Goal: Task Accomplishment & Management: Use online tool/utility

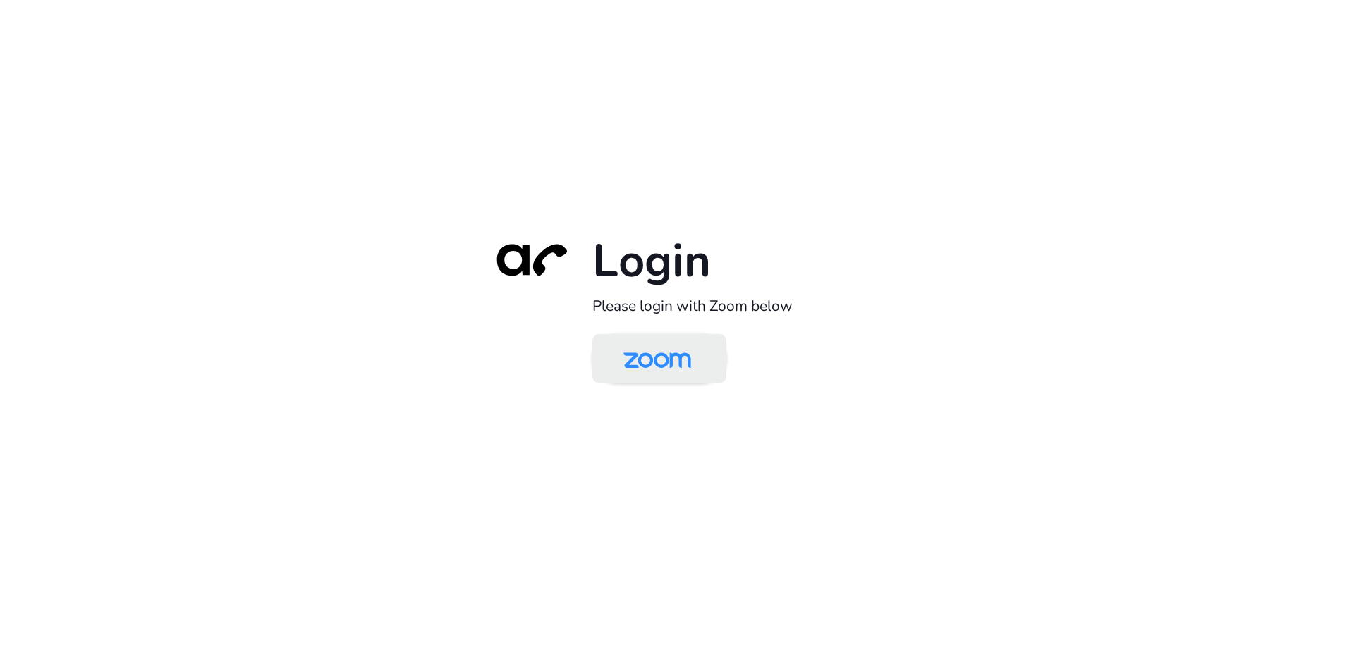
click at [670, 361] on img at bounding box center [657, 360] width 97 height 46
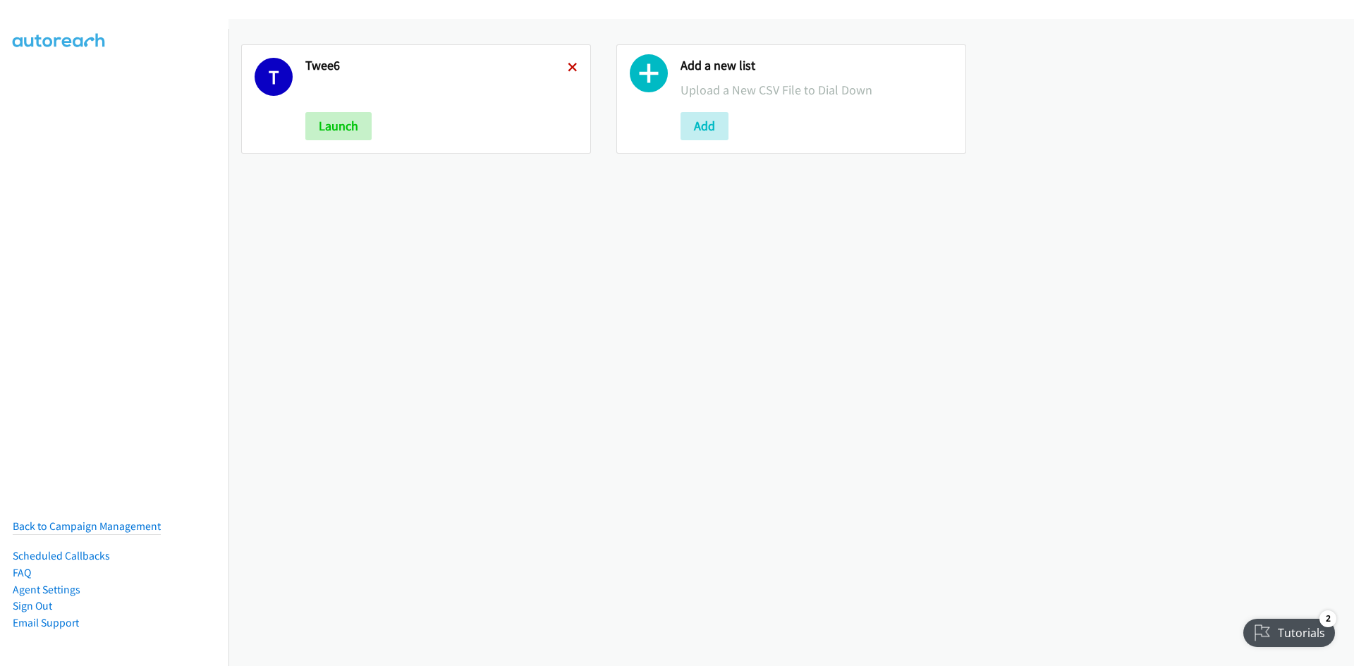
click at [571, 71] on icon at bounding box center [573, 68] width 10 height 10
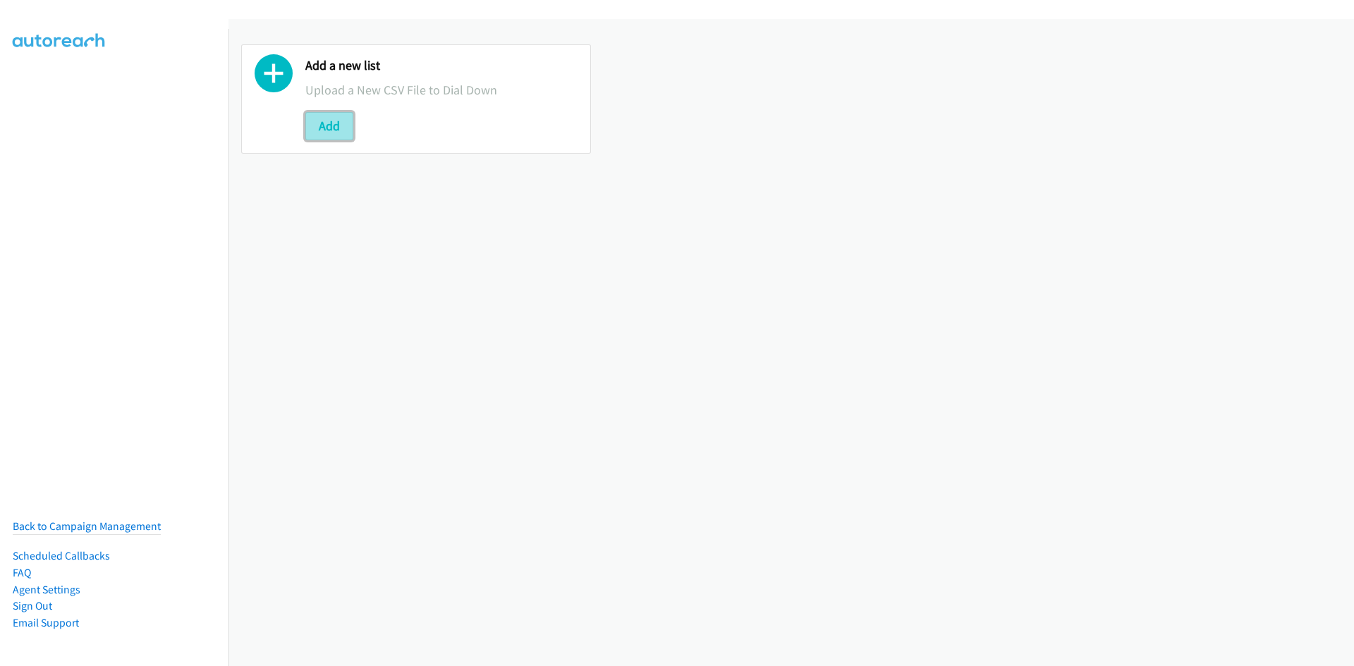
click at [322, 129] on button "Add" at bounding box center [329, 126] width 48 height 28
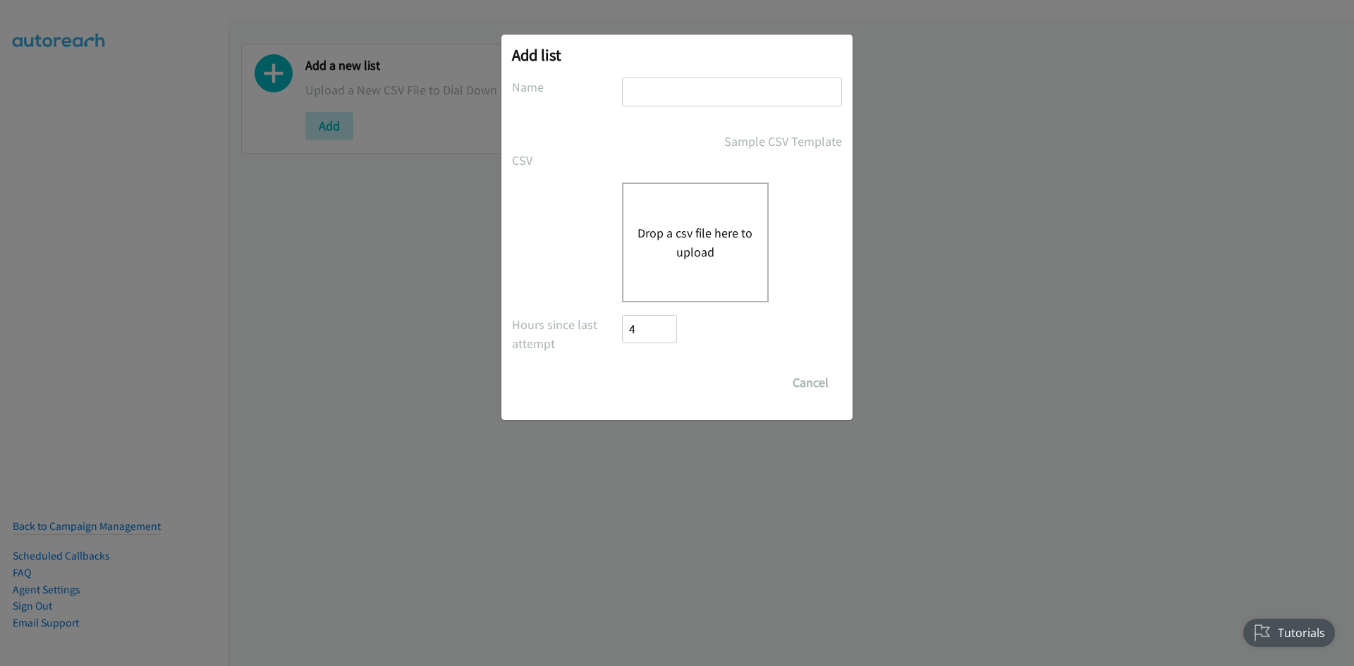
click at [662, 92] on input "text" at bounding box center [732, 92] width 220 height 29
type input "2to1"
click at [690, 195] on div "Drop a csv file here to upload" at bounding box center [695, 243] width 147 height 120
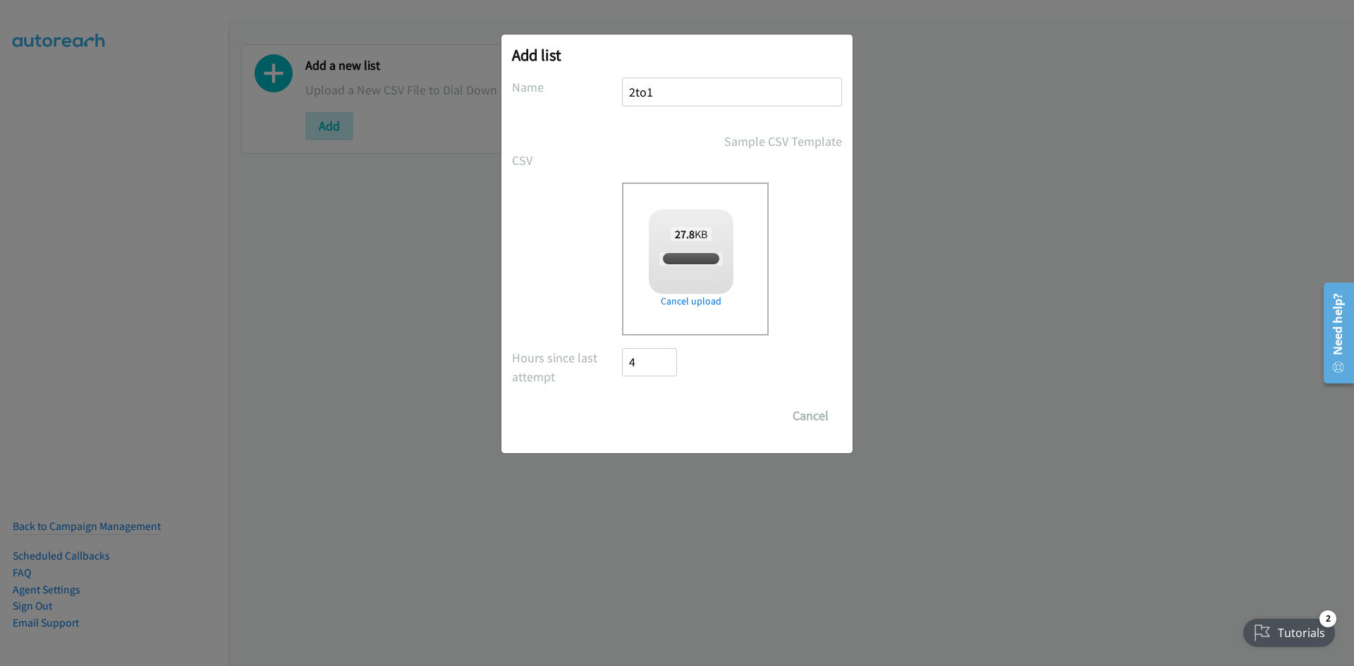
checkbox input "true"
click at [657, 420] on input "Save List" at bounding box center [659, 416] width 74 height 28
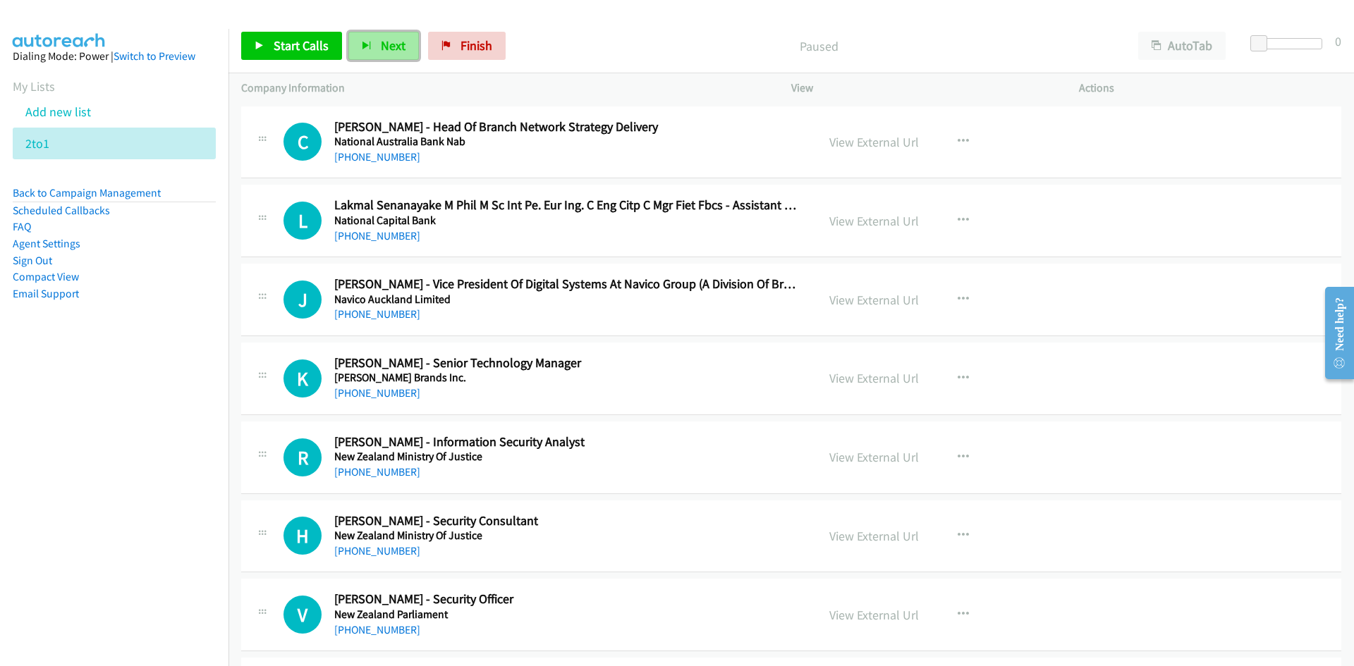
click at [381, 52] on span "Next" at bounding box center [393, 45] width 25 height 16
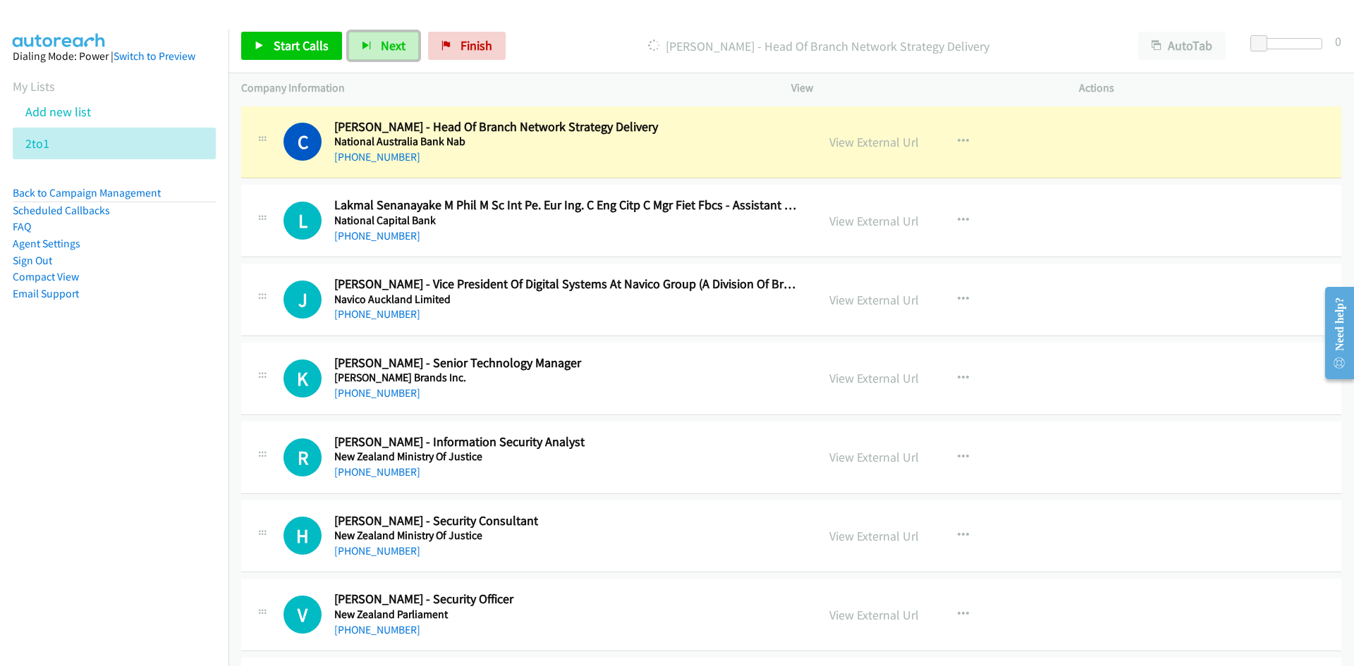
drag, startPoint x: 872, startPoint y: 138, endPoint x: 816, endPoint y: 162, distance: 60.7
click at [872, 138] on link "View External Url" at bounding box center [874, 142] width 90 height 16
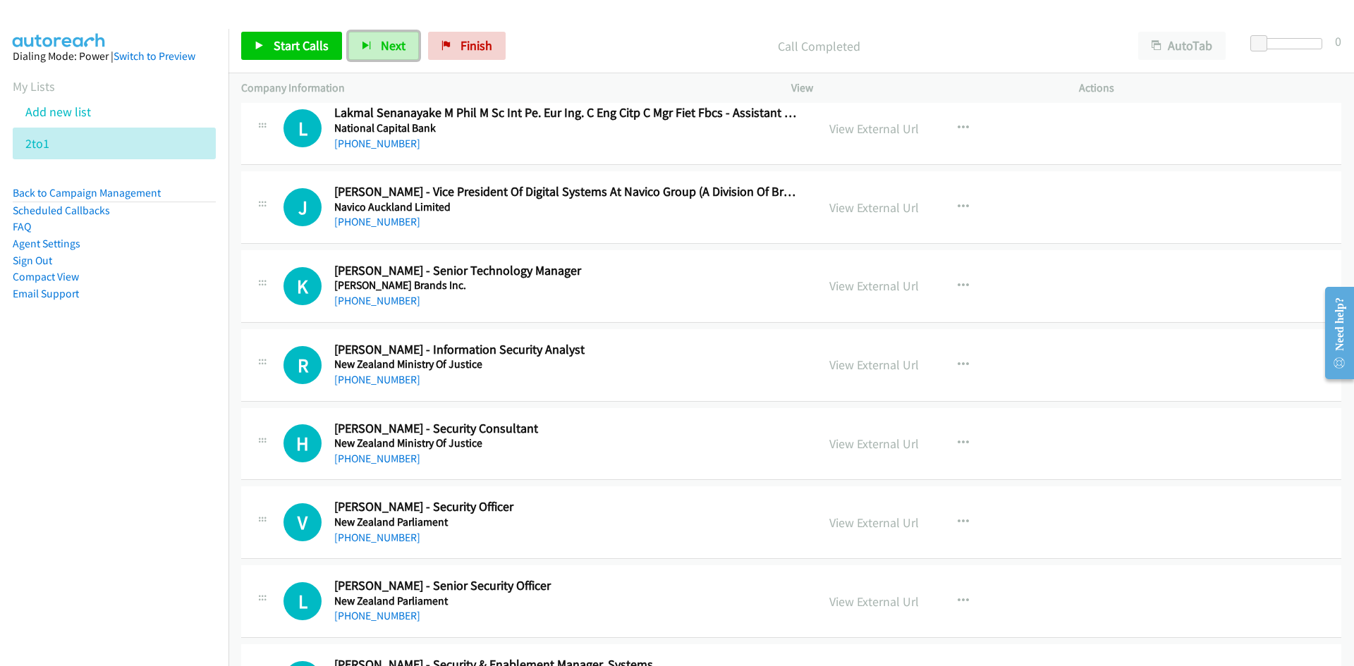
scroll to position [71, 0]
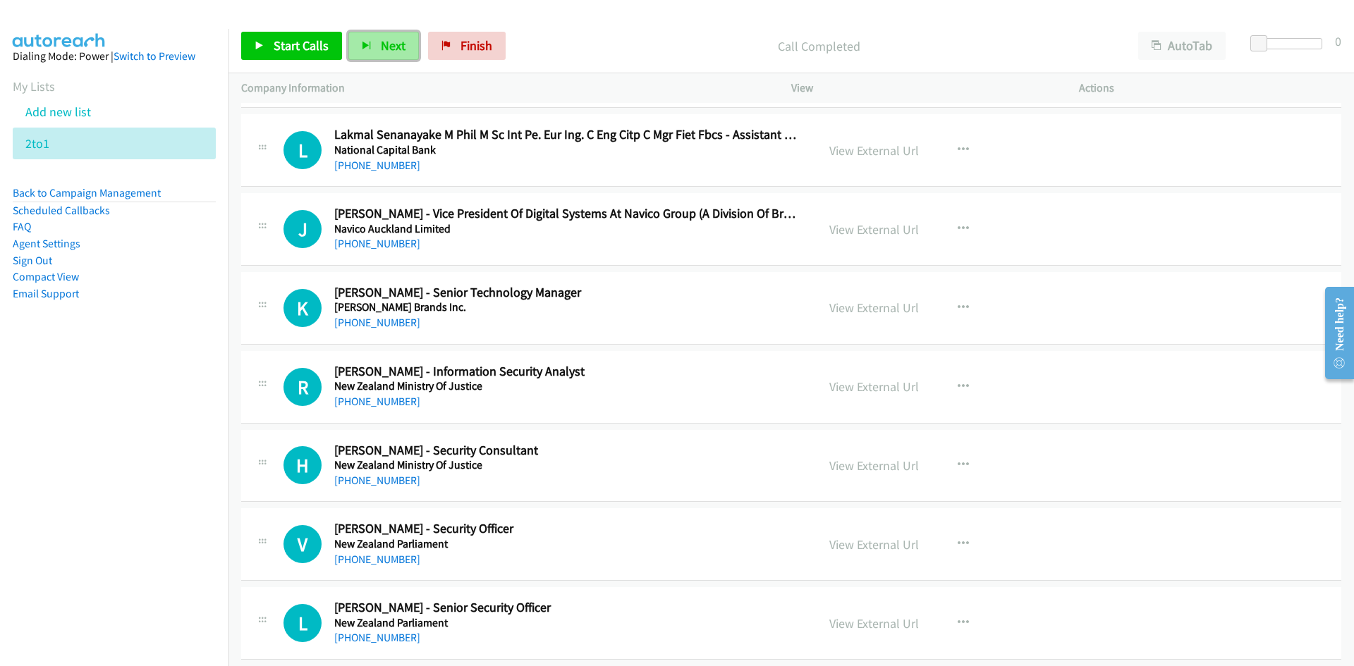
click at [387, 45] on span "Next" at bounding box center [393, 45] width 25 height 16
click at [372, 44] on button "Next" at bounding box center [383, 46] width 71 height 28
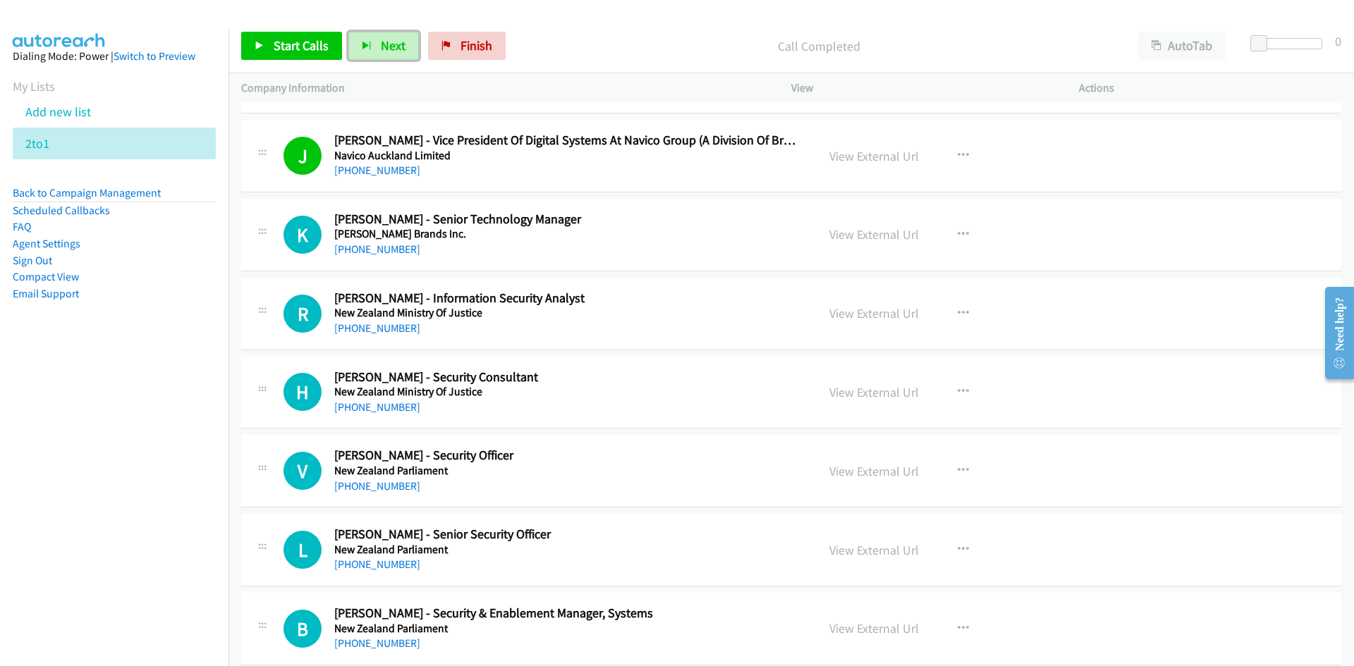
scroll to position [212, 0]
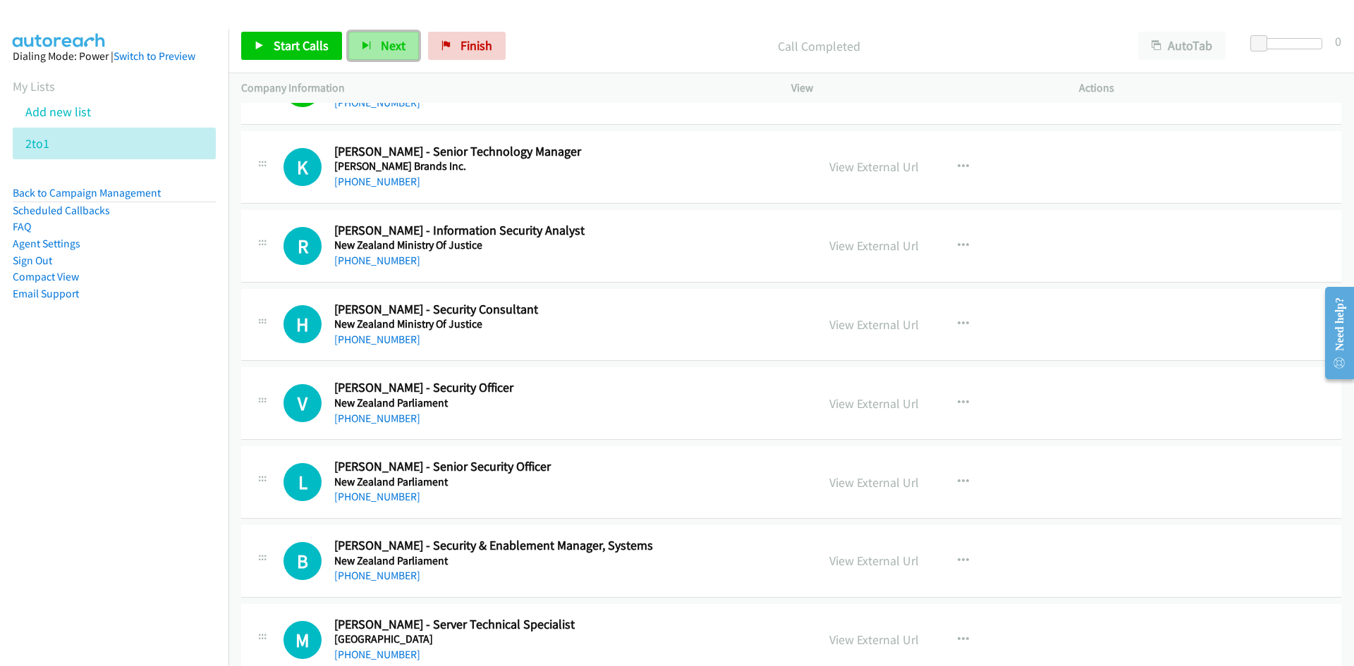
click at [376, 47] on button "Next" at bounding box center [383, 46] width 71 height 28
drag, startPoint x: 372, startPoint y: 42, endPoint x: 309, endPoint y: 4, distance: 74.0
click at [372, 42] on button "Next" at bounding box center [383, 46] width 71 height 28
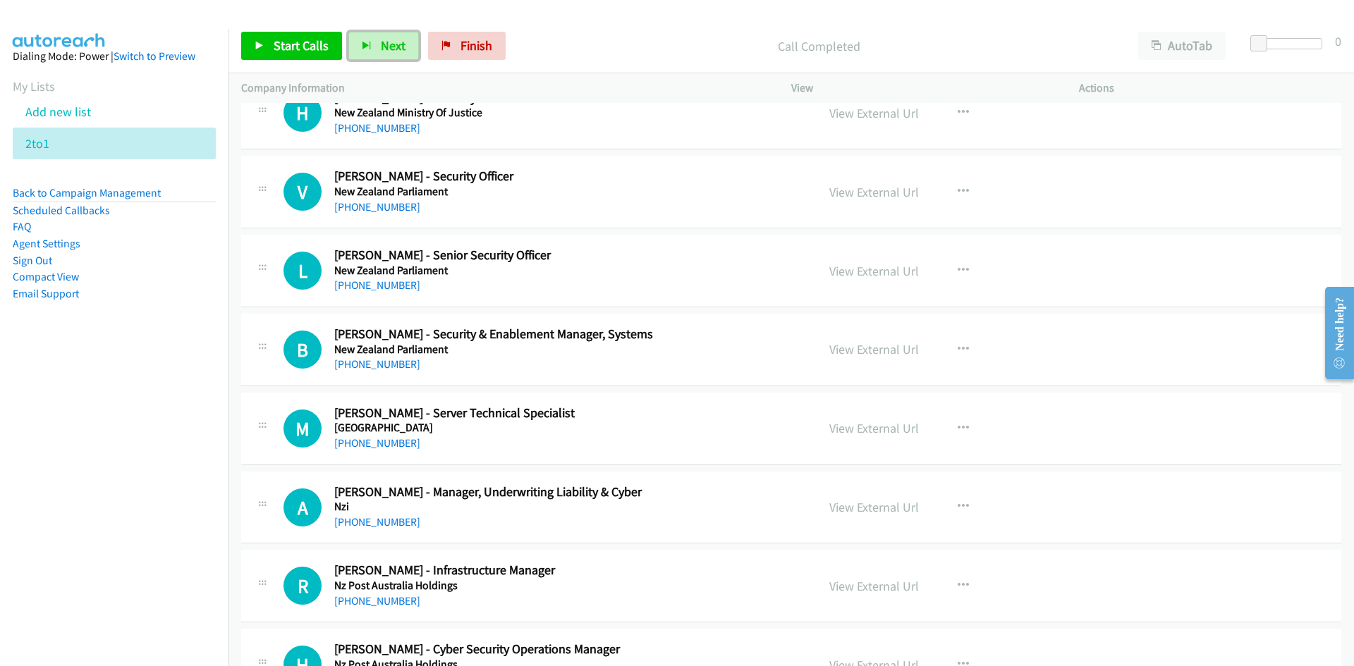
scroll to position [353, 0]
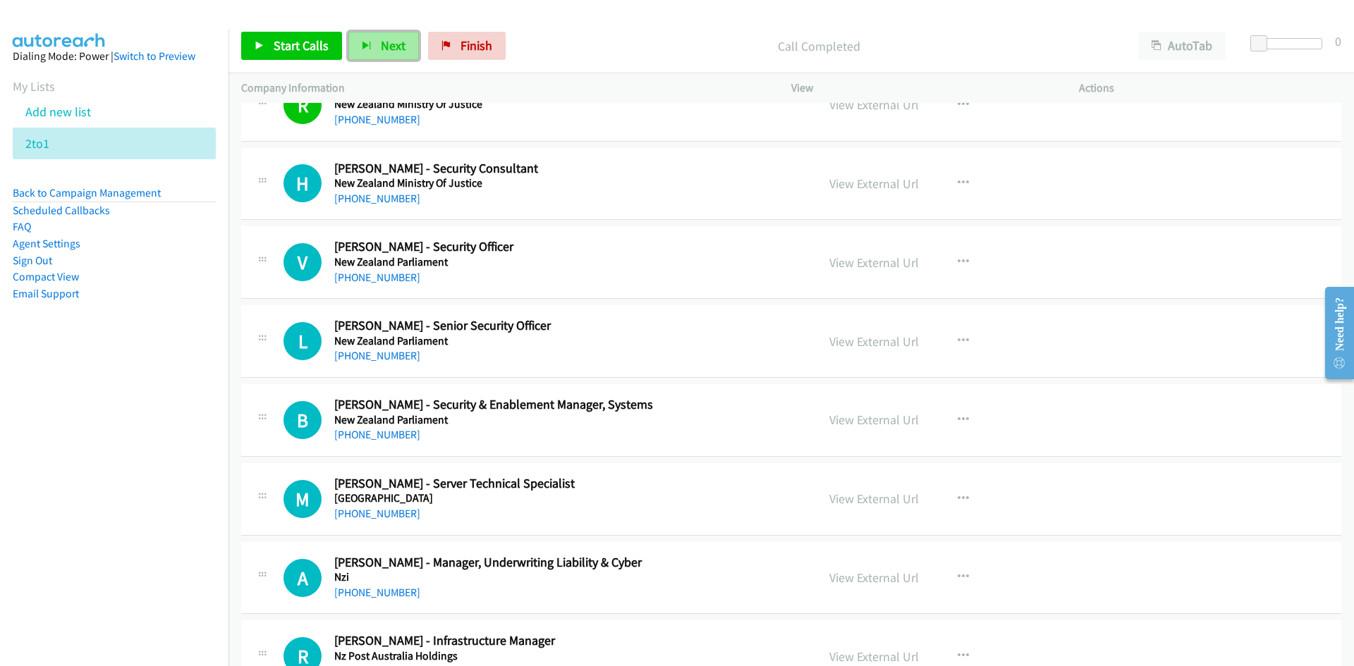
click at [388, 44] on span "Next" at bounding box center [393, 45] width 25 height 16
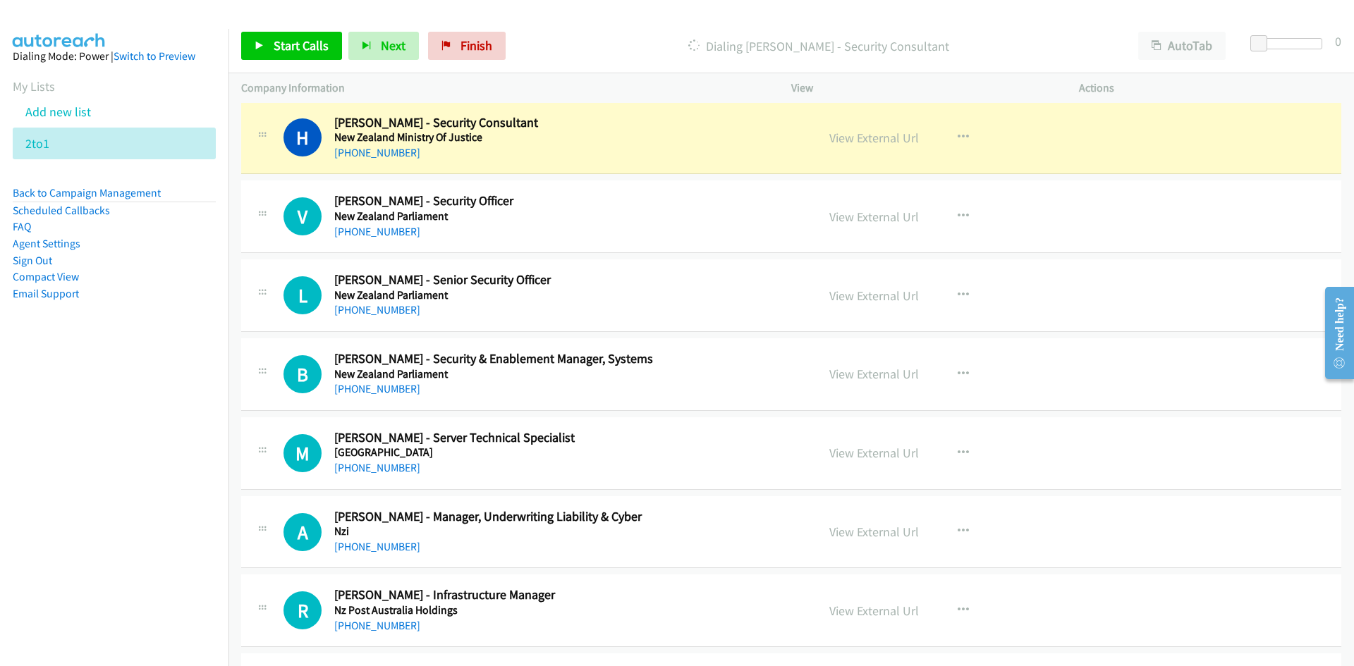
scroll to position [423, 0]
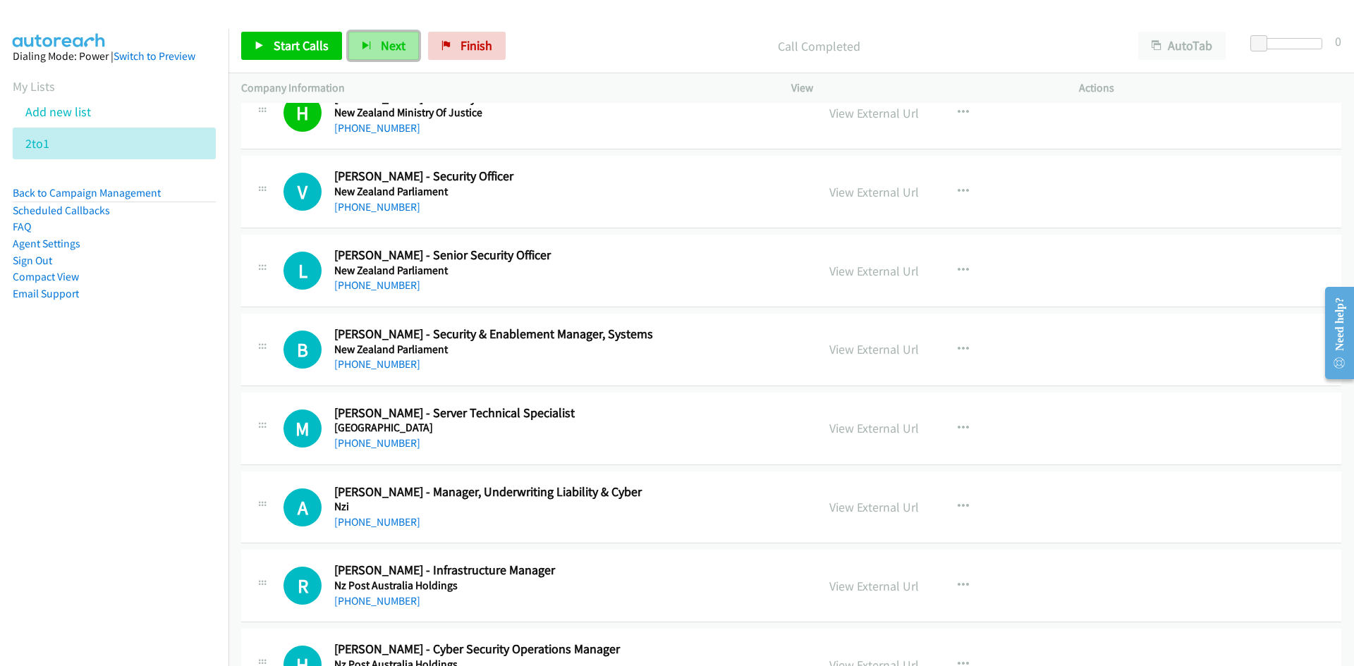
click at [391, 53] on span "Next" at bounding box center [393, 45] width 25 height 16
click at [408, 37] on button "Next" at bounding box center [383, 46] width 71 height 28
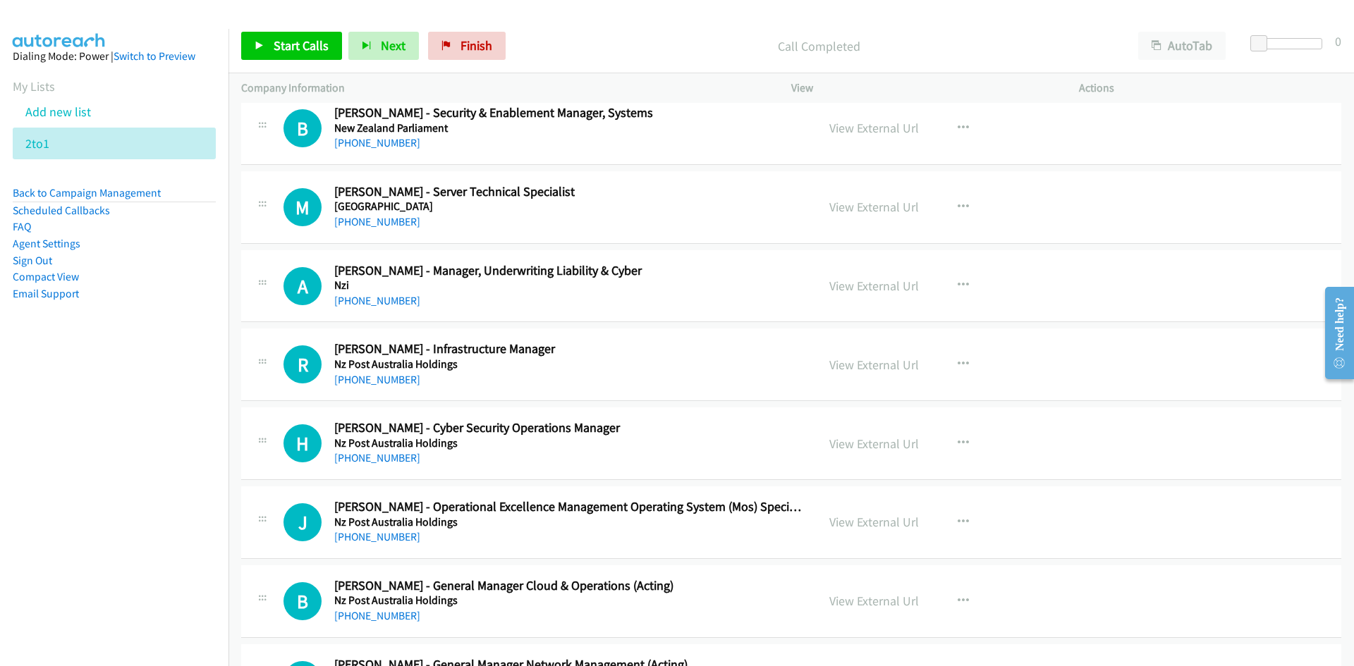
scroll to position [564, 0]
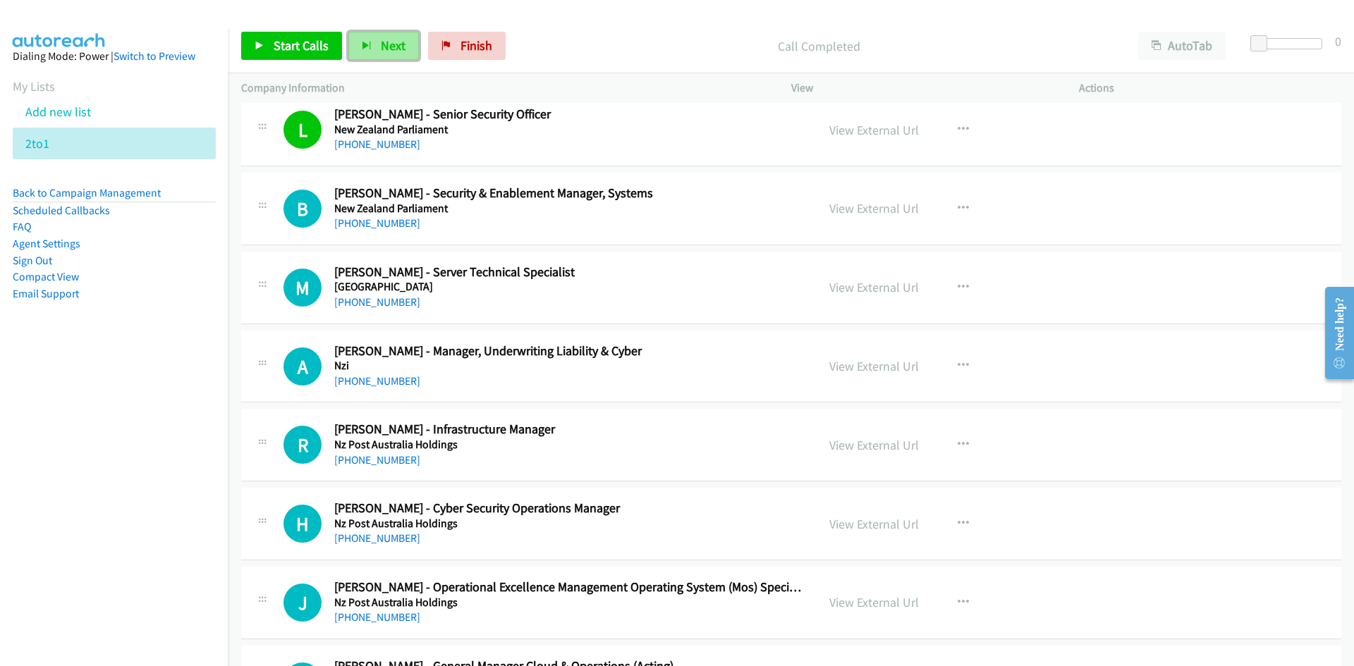
click at [386, 42] on span "Next" at bounding box center [393, 45] width 25 height 16
click at [382, 45] on span "Next" at bounding box center [393, 45] width 25 height 16
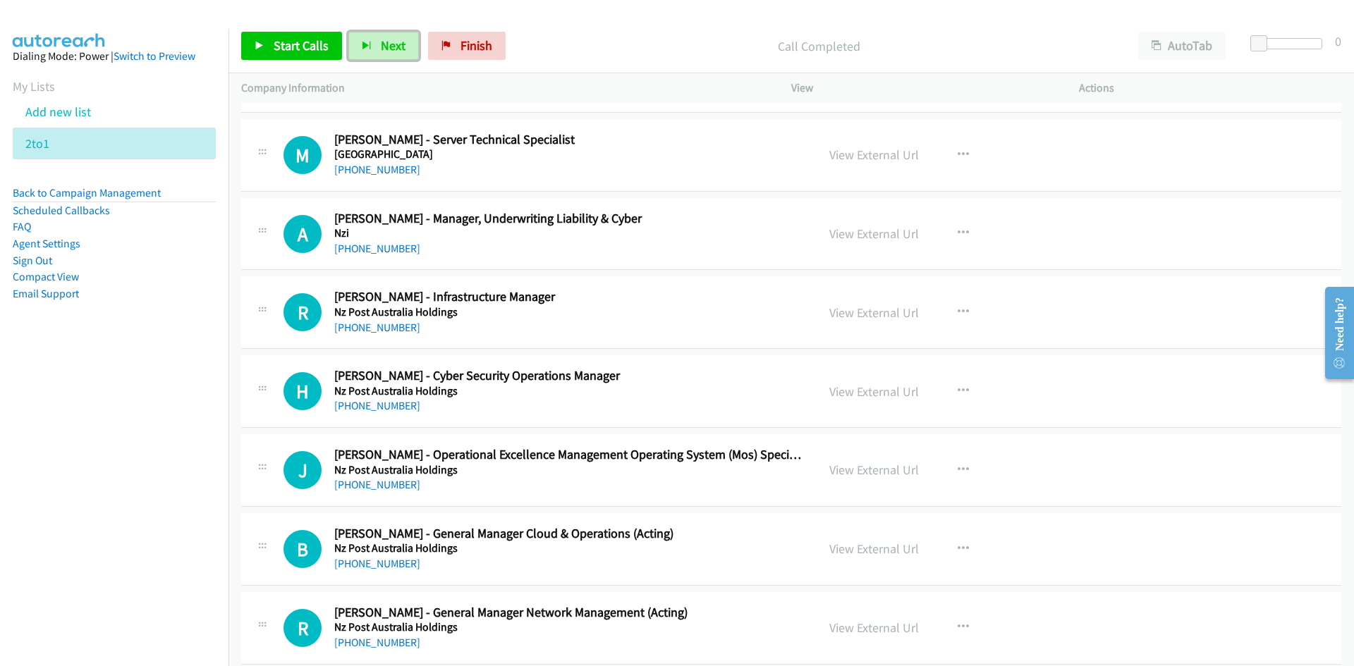
scroll to position [705, 0]
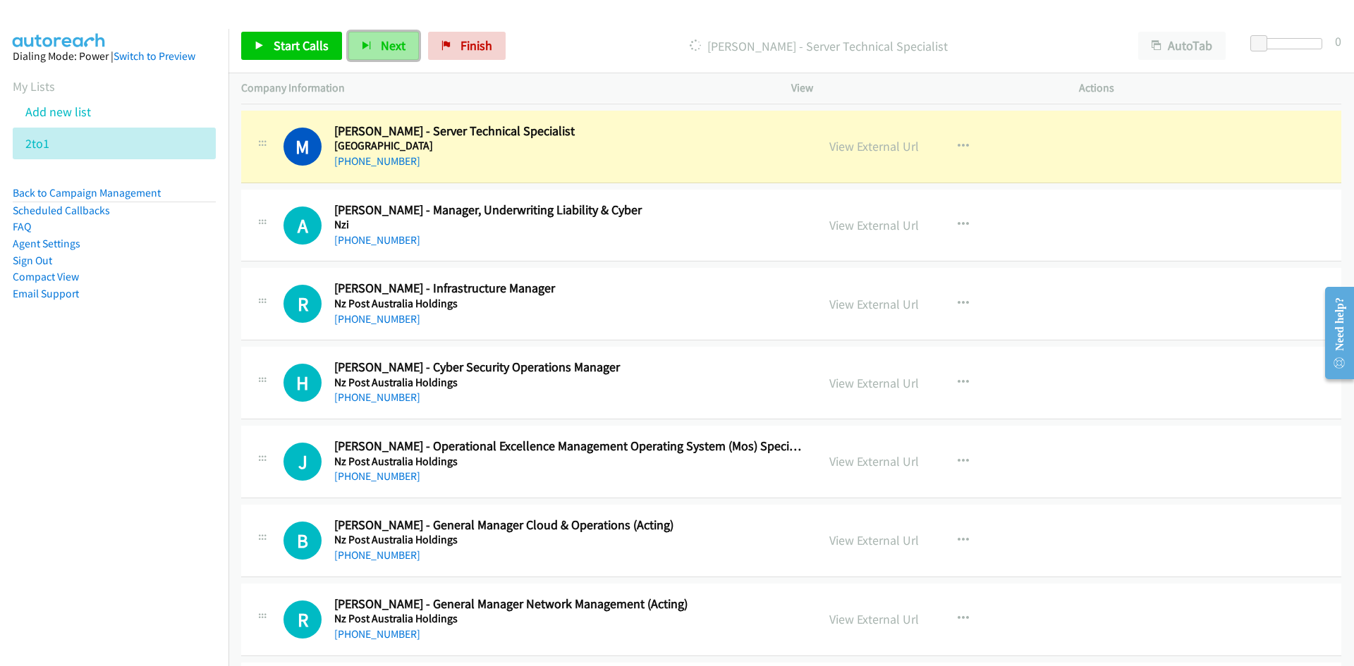
click at [362, 49] on icon "button" at bounding box center [367, 47] width 10 height 10
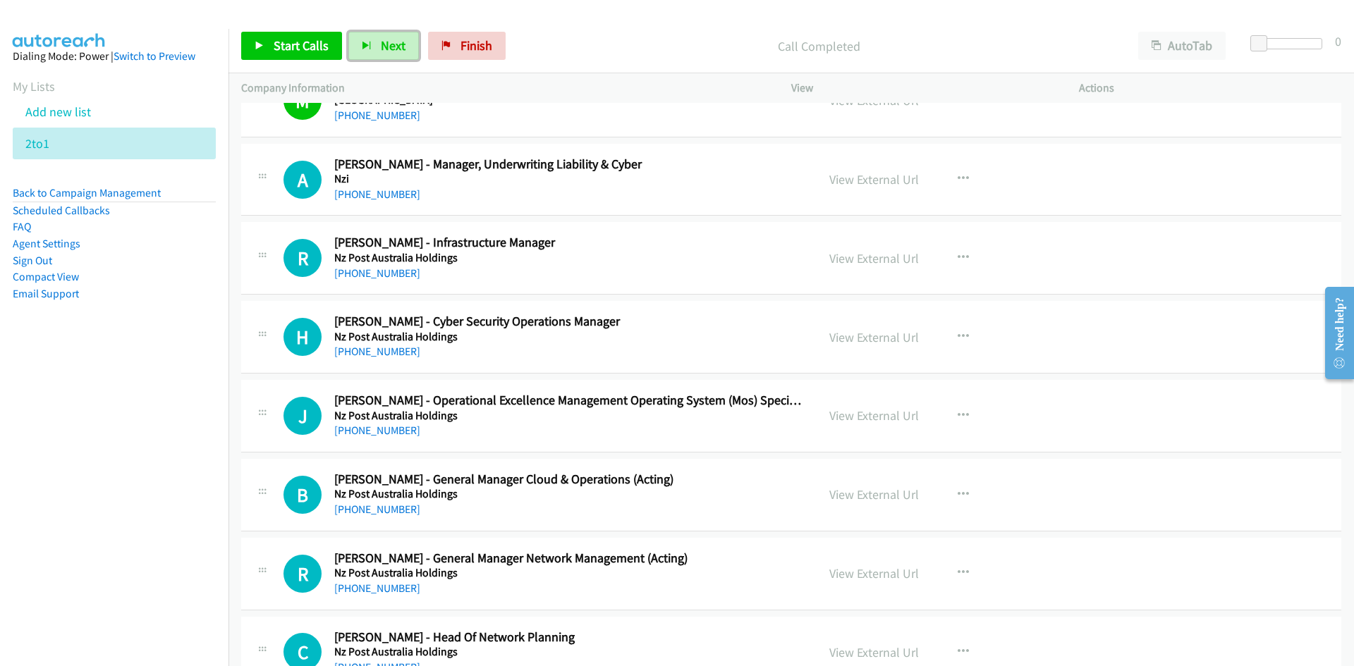
scroll to position [776, 0]
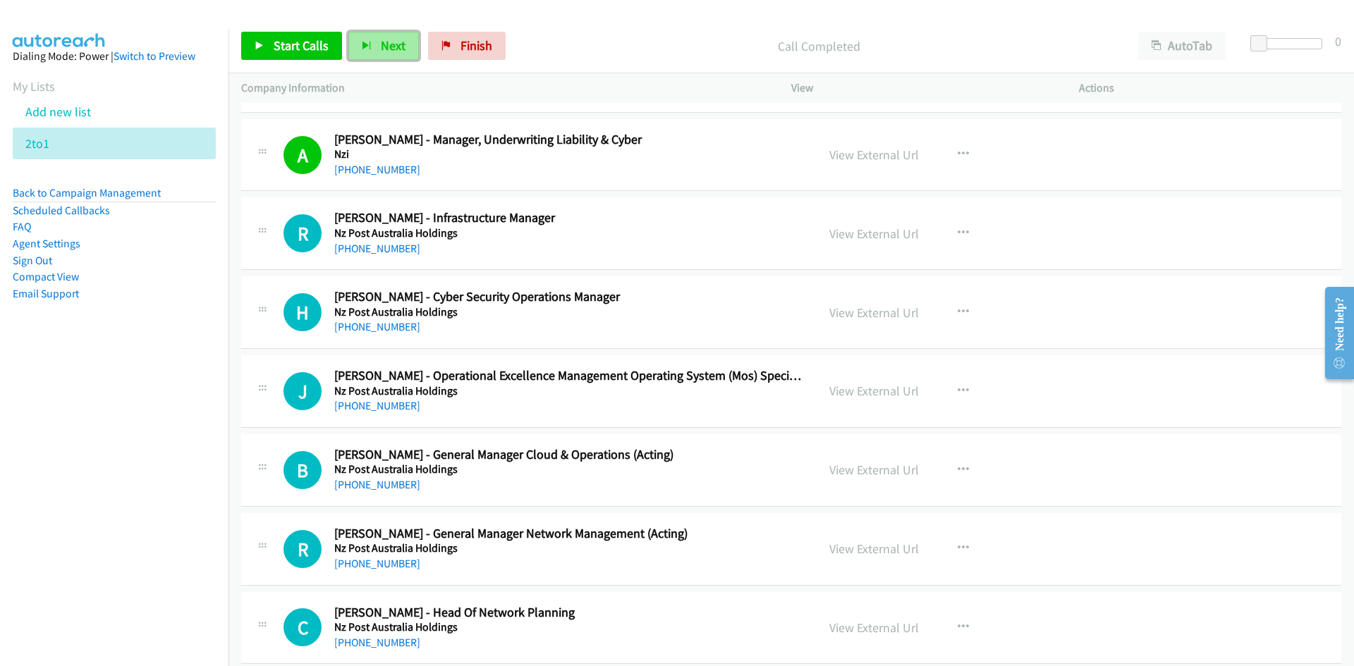
click at [393, 41] on span "Next" at bounding box center [393, 45] width 25 height 16
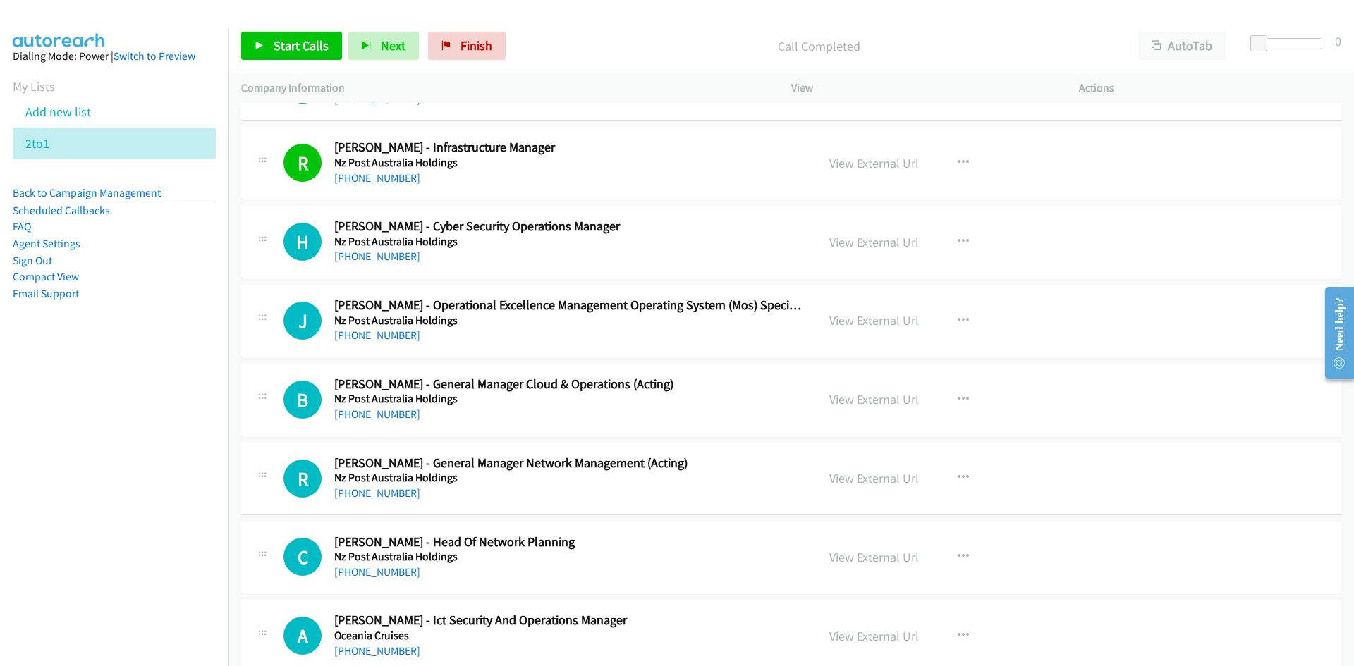
scroll to position [917, 0]
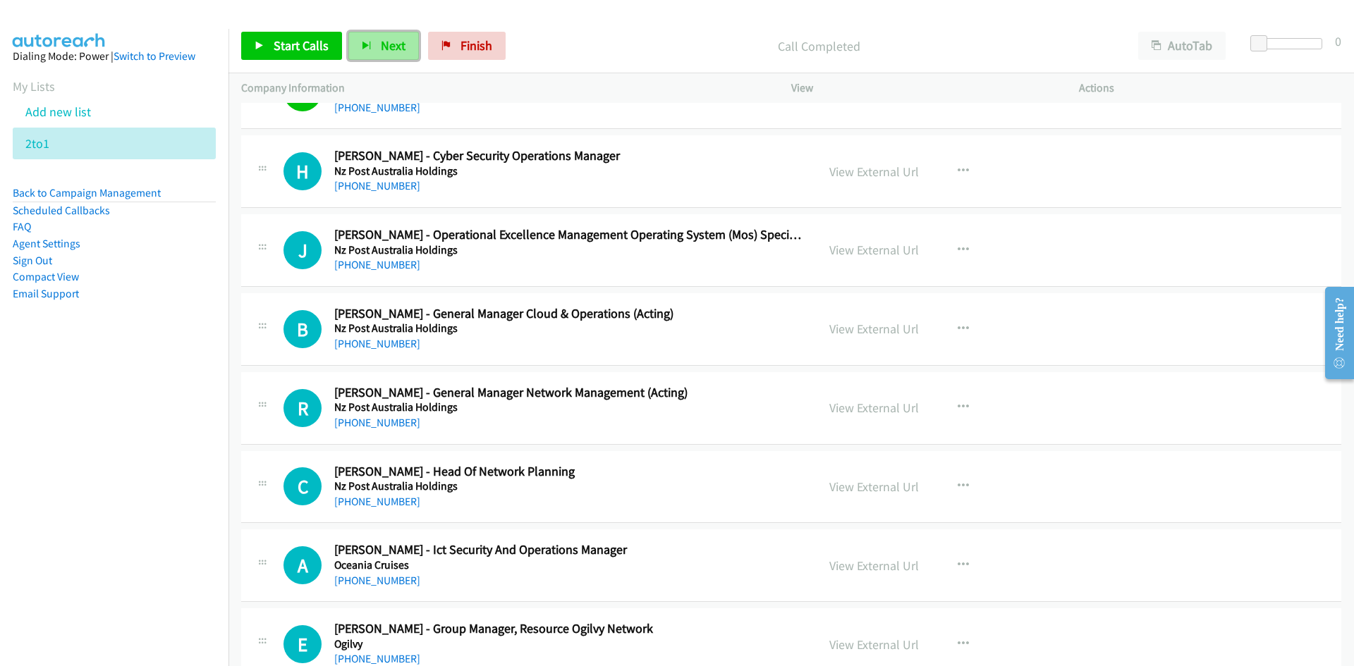
click at [400, 43] on span "Next" at bounding box center [393, 45] width 25 height 16
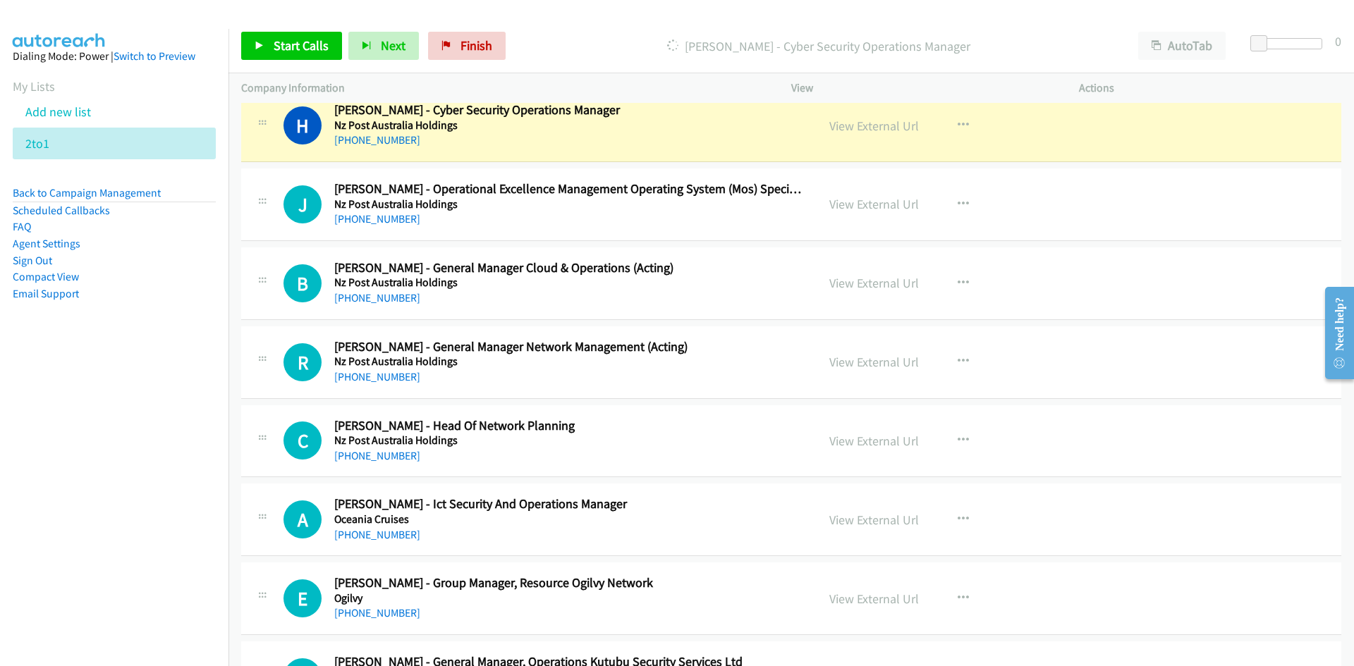
scroll to position [987, 0]
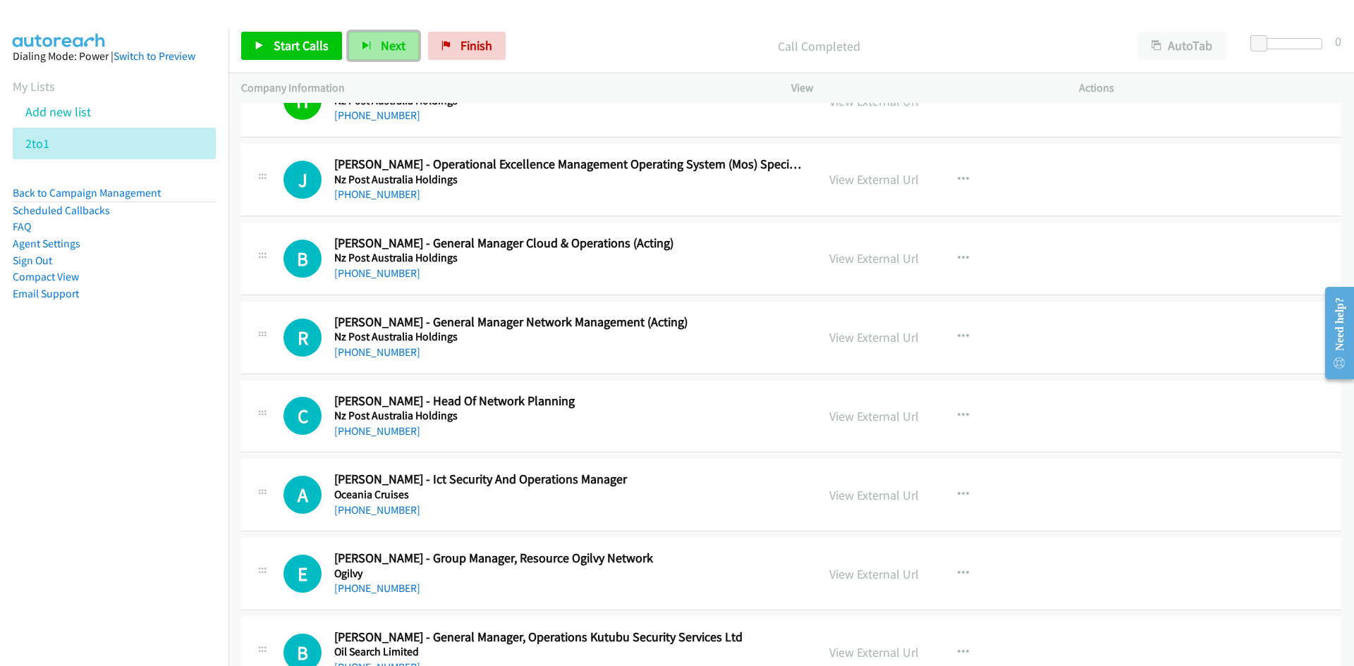
click at [386, 42] on span "Next" at bounding box center [393, 45] width 25 height 16
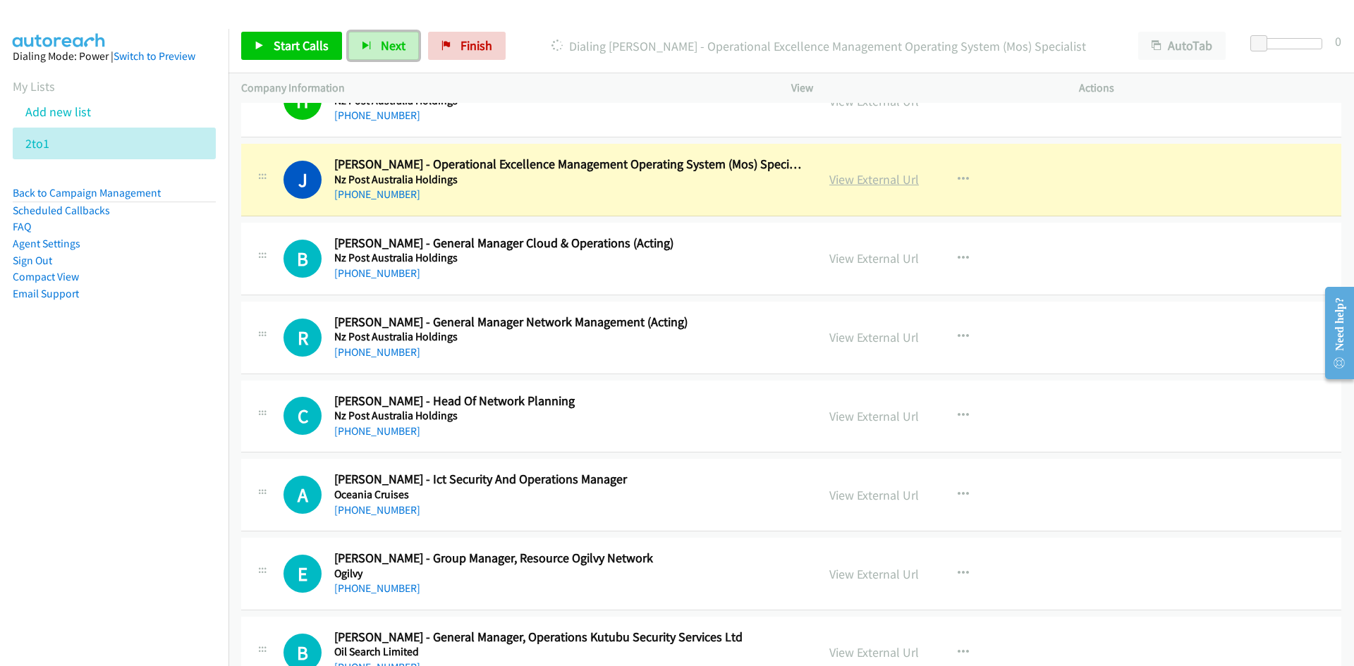
click at [888, 182] on link "View External Url" at bounding box center [874, 179] width 90 height 16
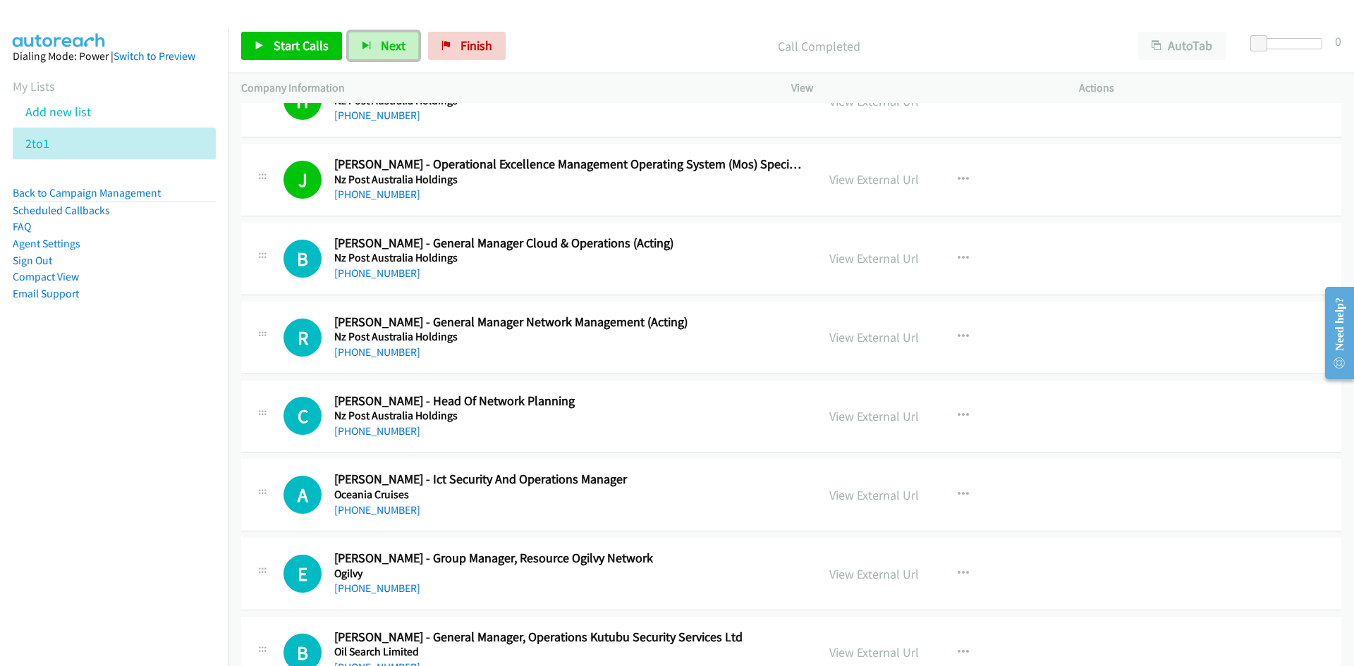
scroll to position [1058, 0]
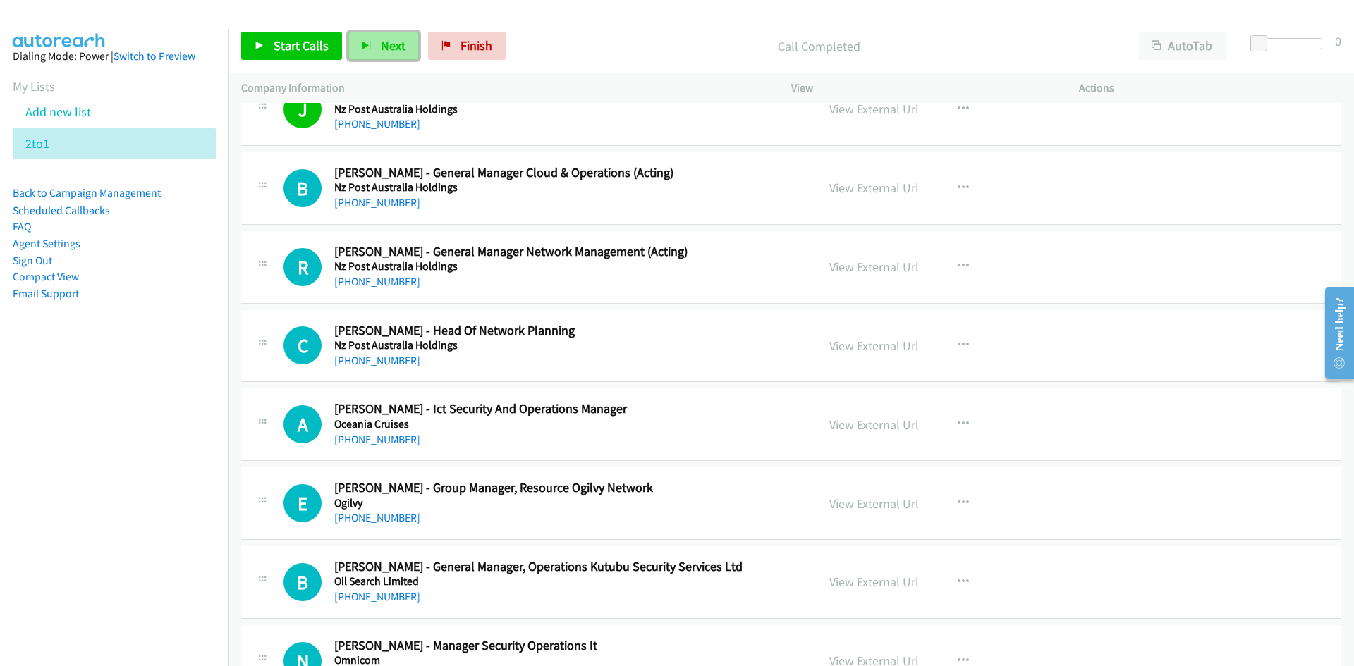
click at [393, 54] on button "Next" at bounding box center [383, 46] width 71 height 28
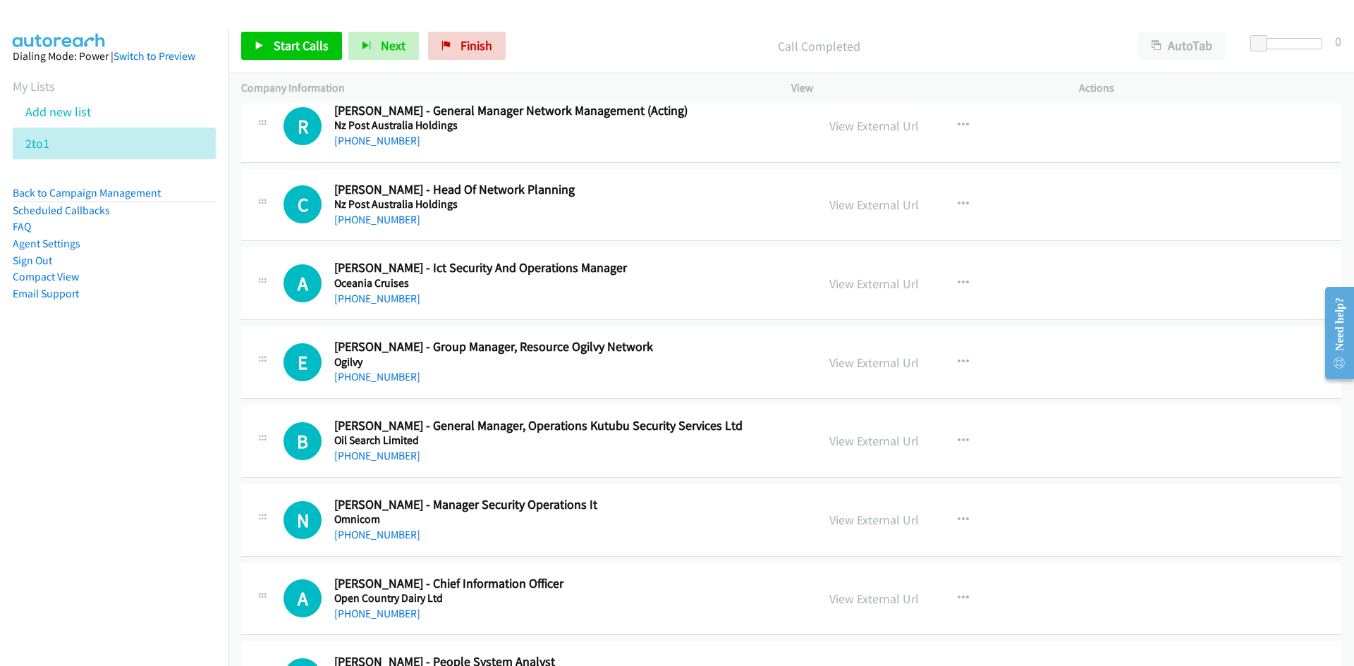
scroll to position [1128, 0]
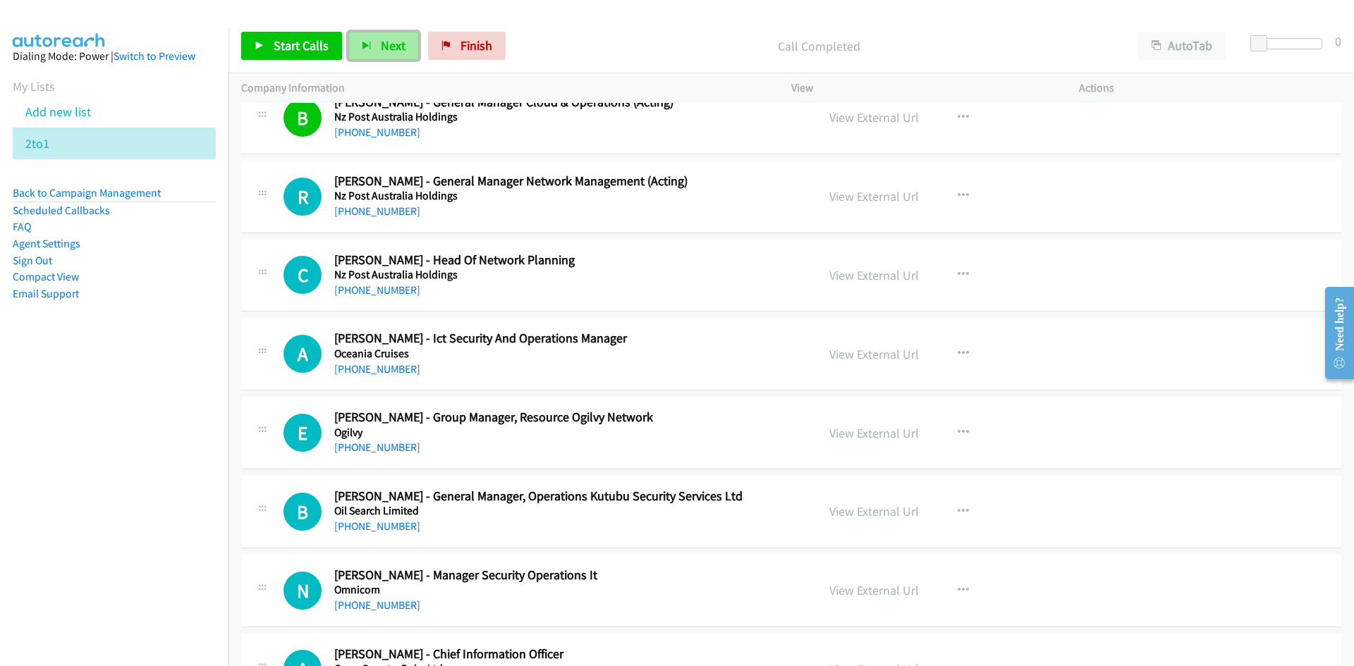
click at [408, 49] on button "Next" at bounding box center [383, 46] width 71 height 28
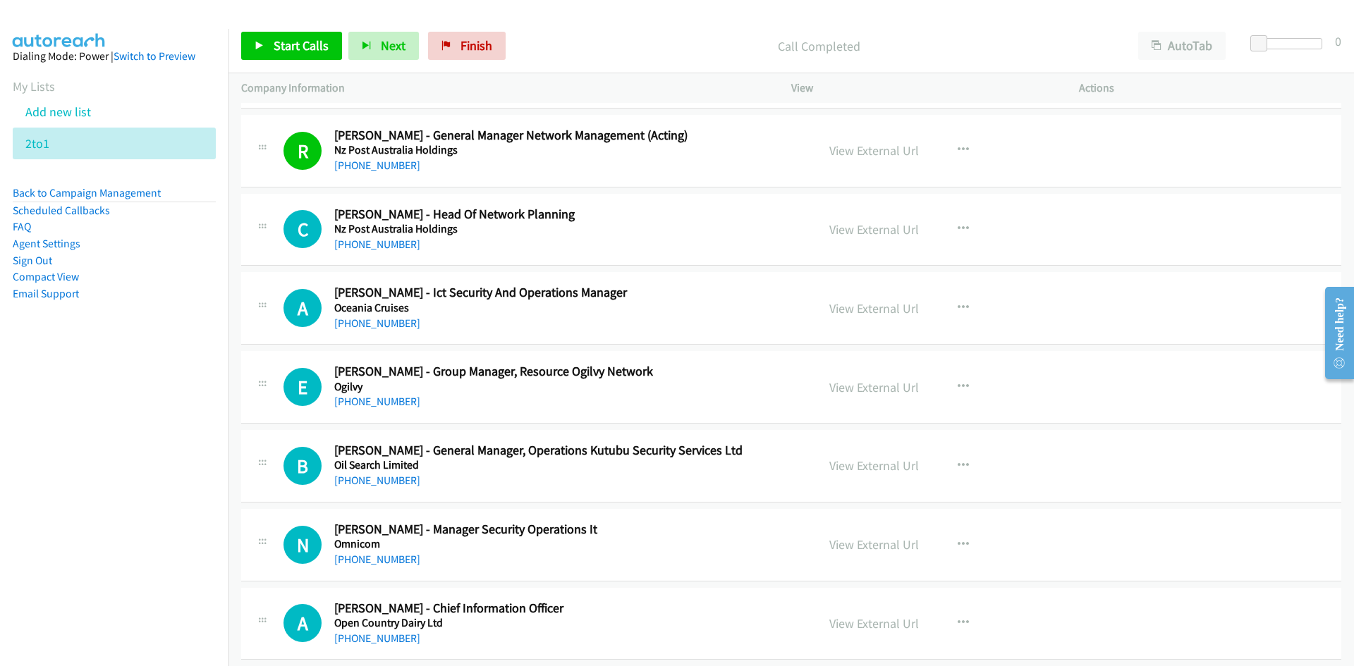
scroll to position [1199, 0]
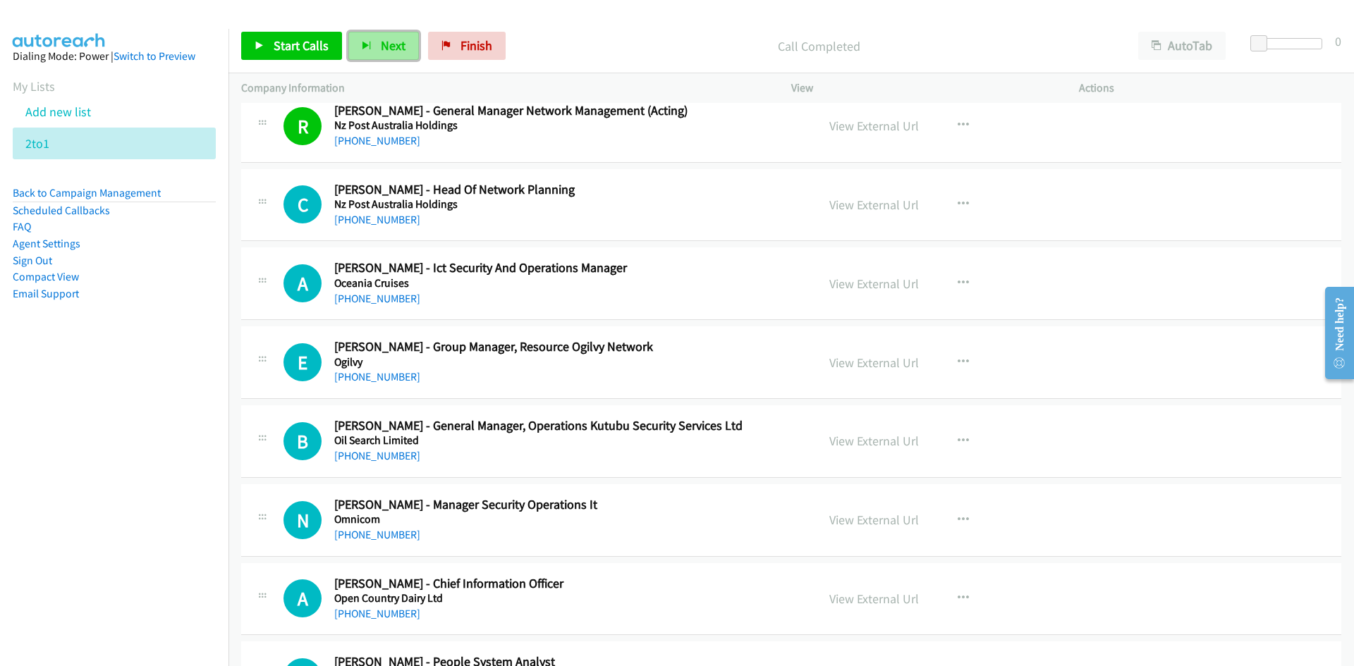
click at [403, 47] on button "Next" at bounding box center [383, 46] width 71 height 28
drag, startPoint x: 379, startPoint y: 44, endPoint x: 466, endPoint y: 147, distance: 135.6
click at [381, 44] on span "Next" at bounding box center [393, 45] width 25 height 16
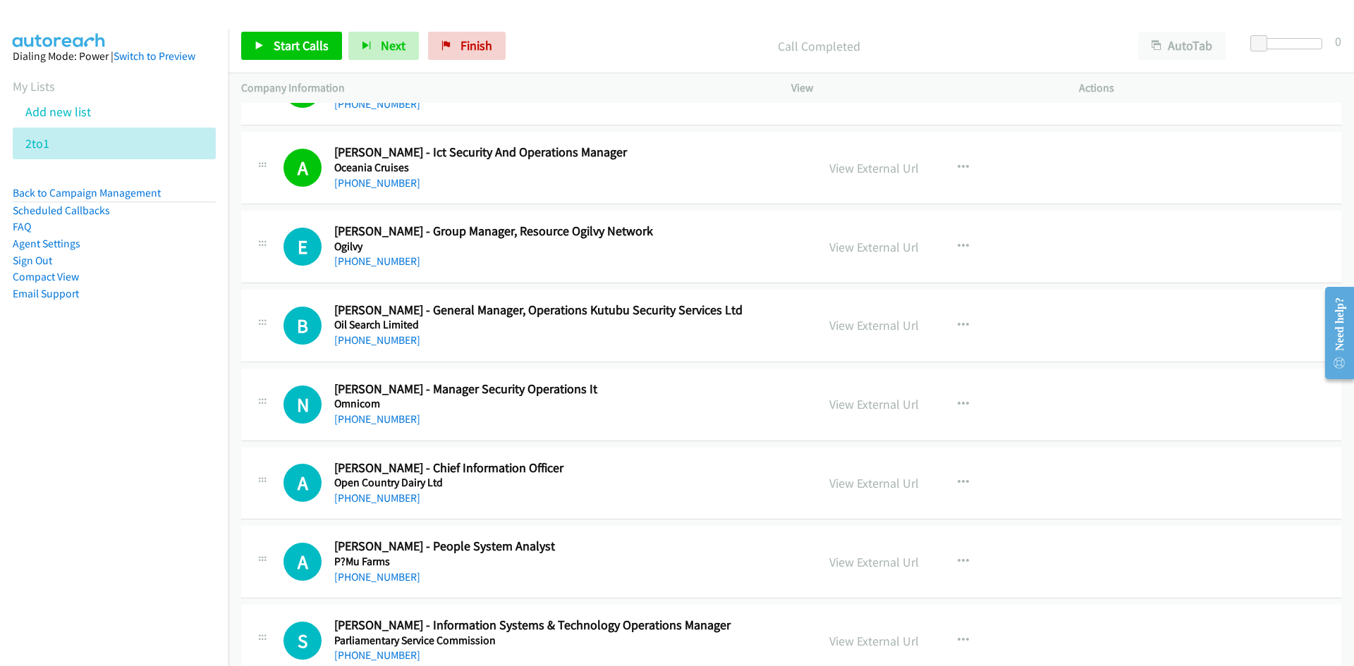
scroll to position [1340, 0]
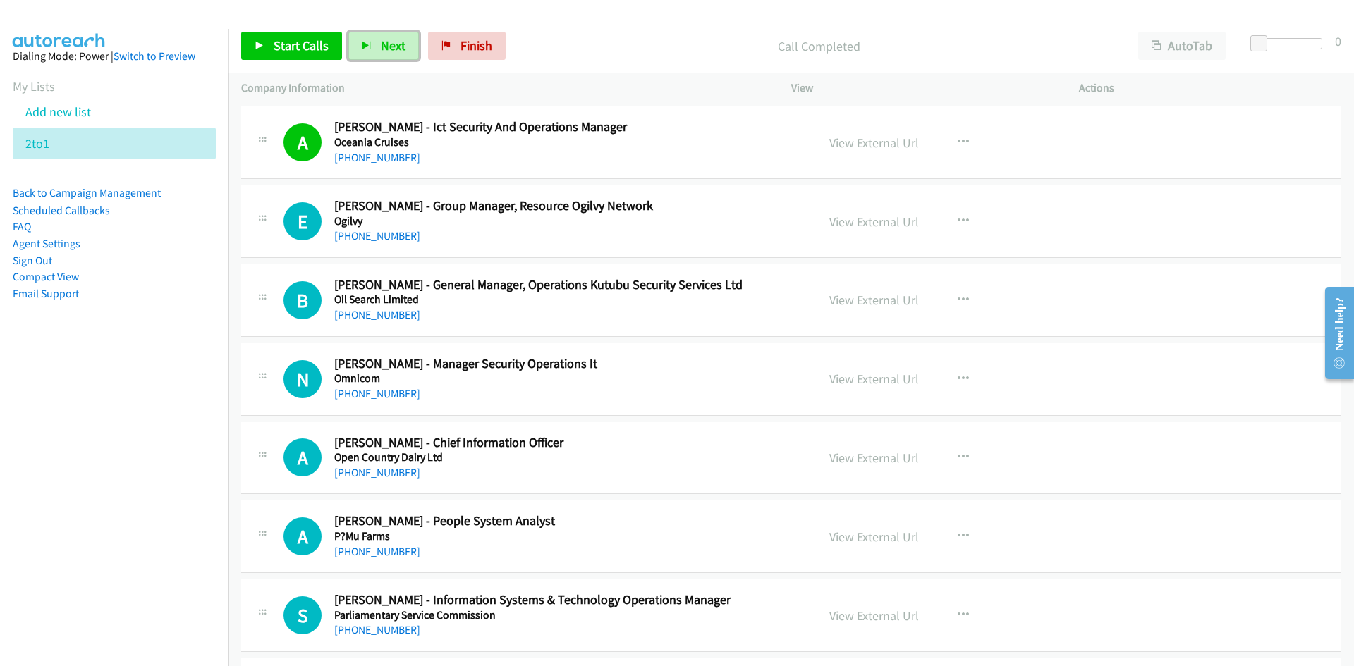
drag, startPoint x: 391, startPoint y: 45, endPoint x: 465, endPoint y: 133, distance: 115.1
click at [391, 45] on span "Next" at bounding box center [393, 45] width 25 height 16
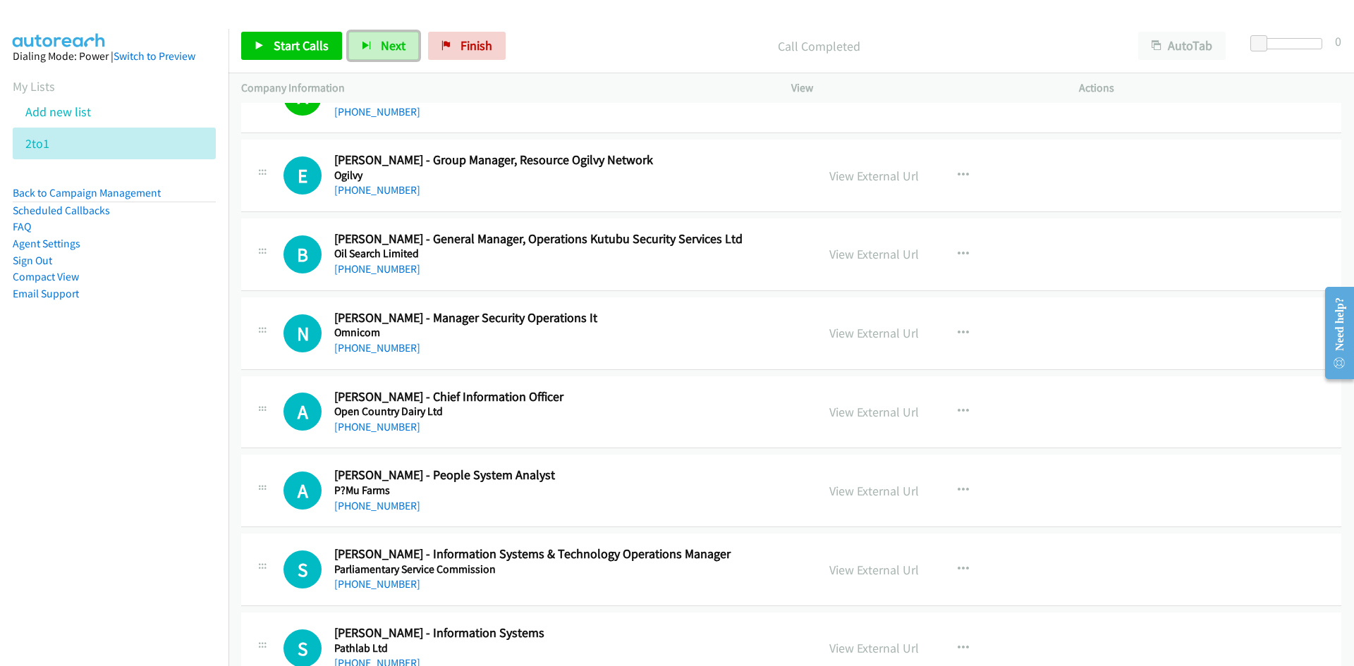
scroll to position [1410, 0]
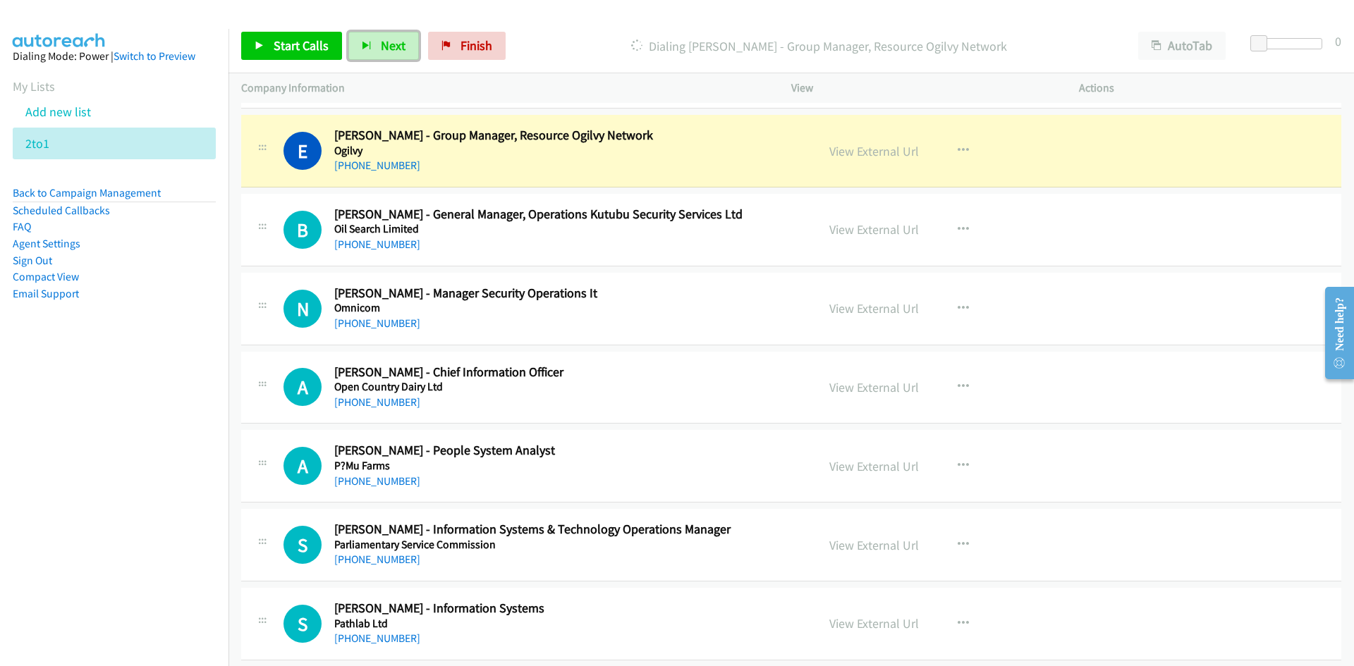
drag, startPoint x: 384, startPoint y: 51, endPoint x: 393, endPoint y: 67, distance: 17.7
click at [384, 51] on span "Next" at bounding box center [393, 45] width 25 height 16
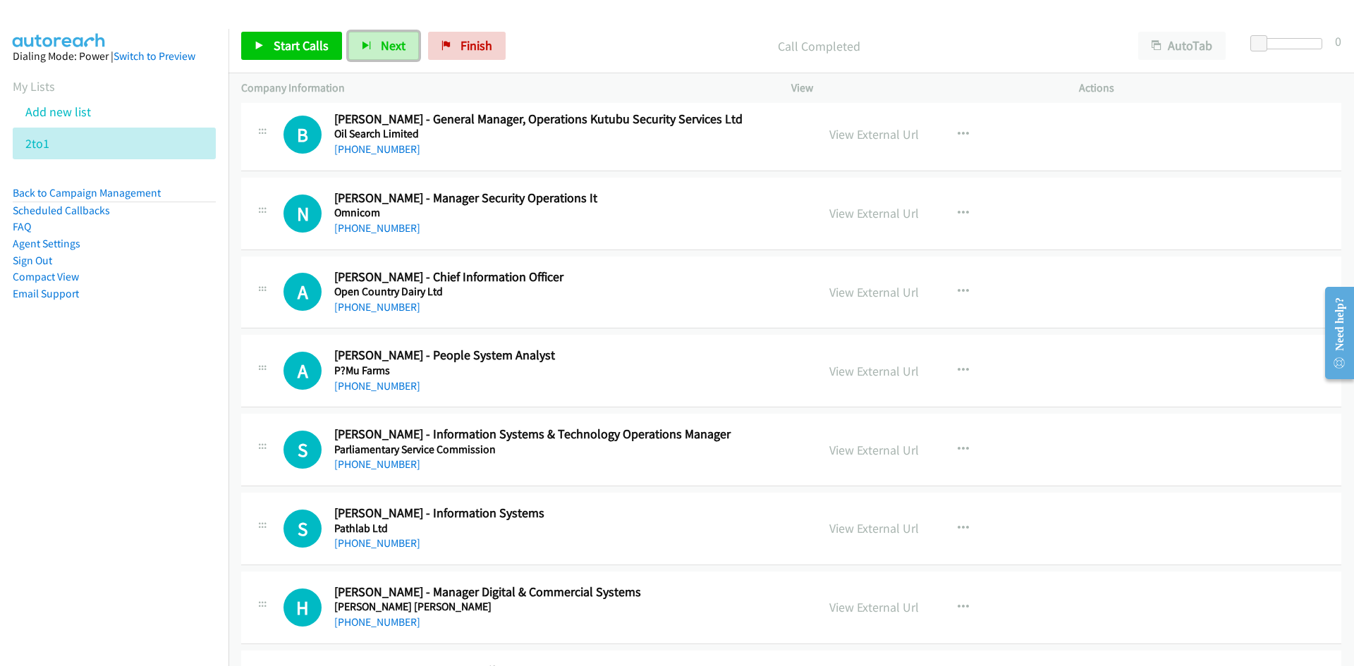
scroll to position [1481, 0]
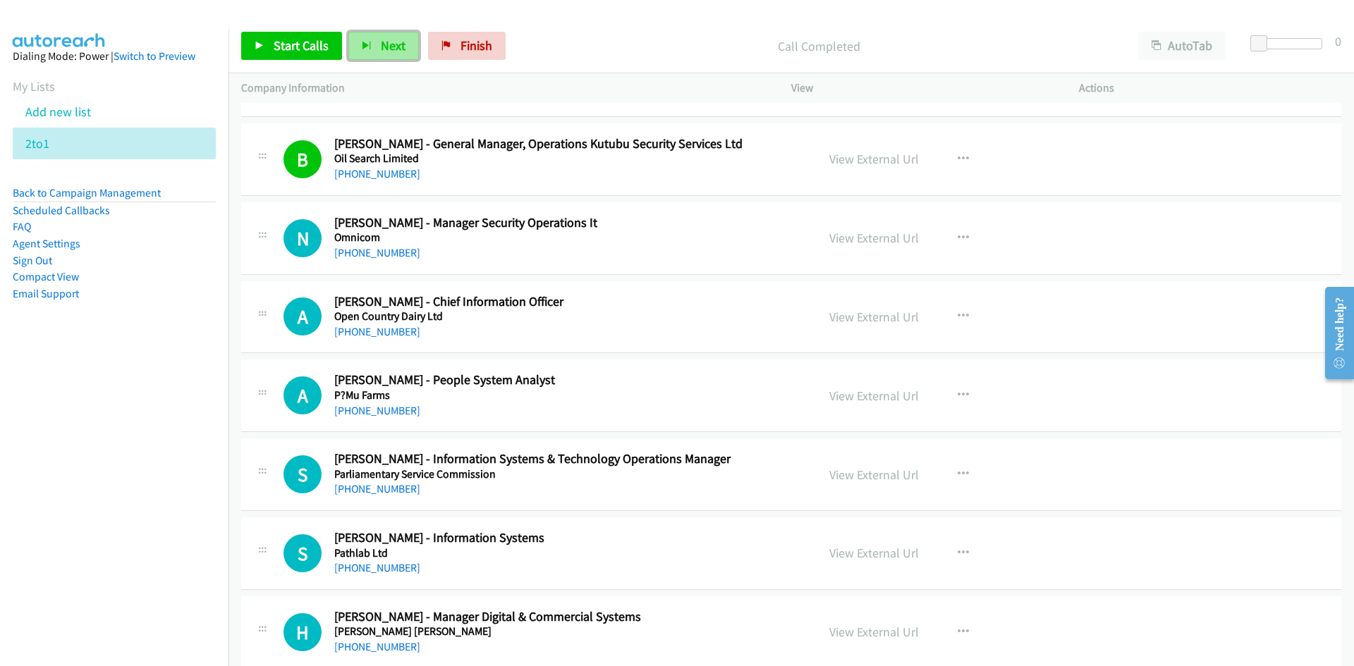
click at [389, 47] on span "Next" at bounding box center [393, 45] width 25 height 16
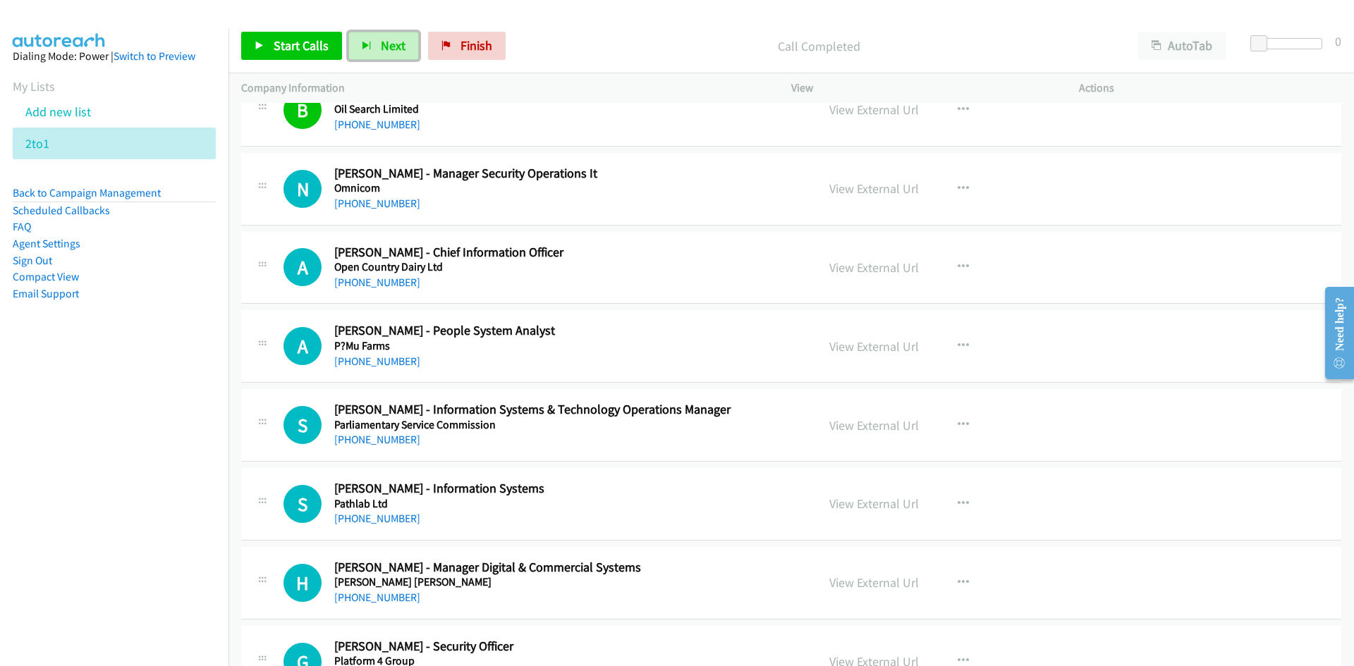
scroll to position [1552, 0]
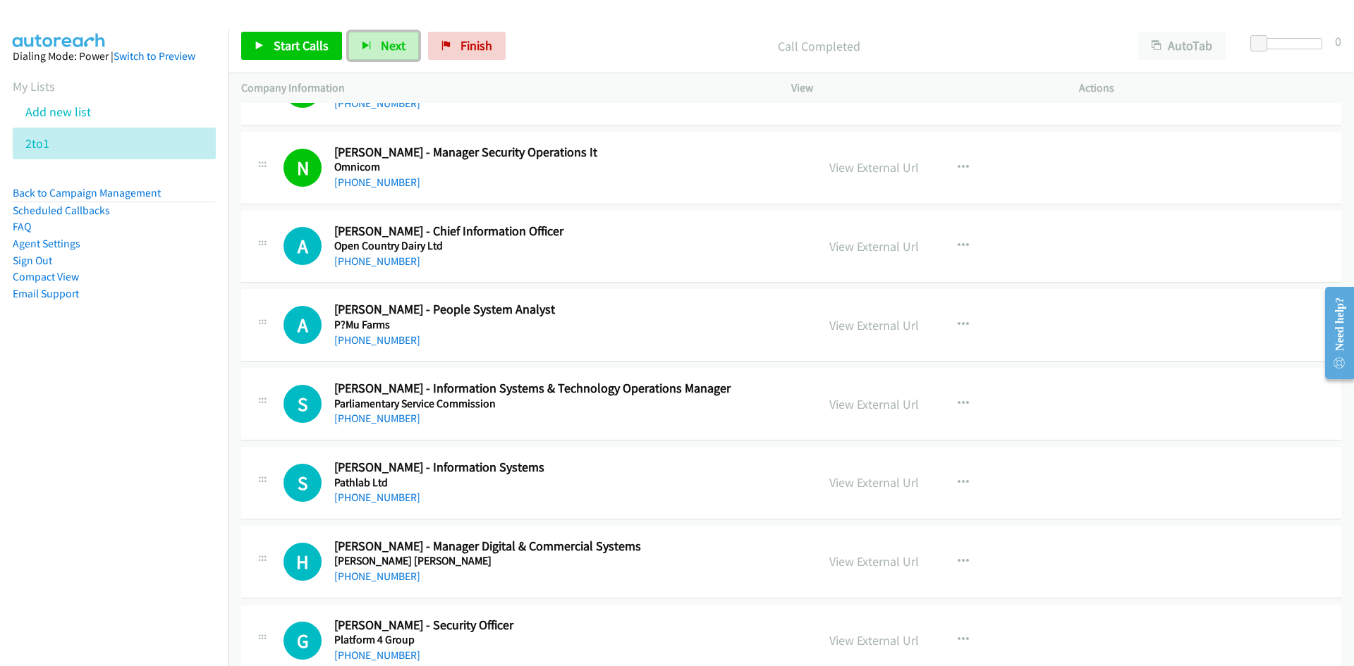
drag, startPoint x: 385, startPoint y: 47, endPoint x: 412, endPoint y: 77, distance: 40.5
click at [385, 47] on span "Next" at bounding box center [393, 45] width 25 height 16
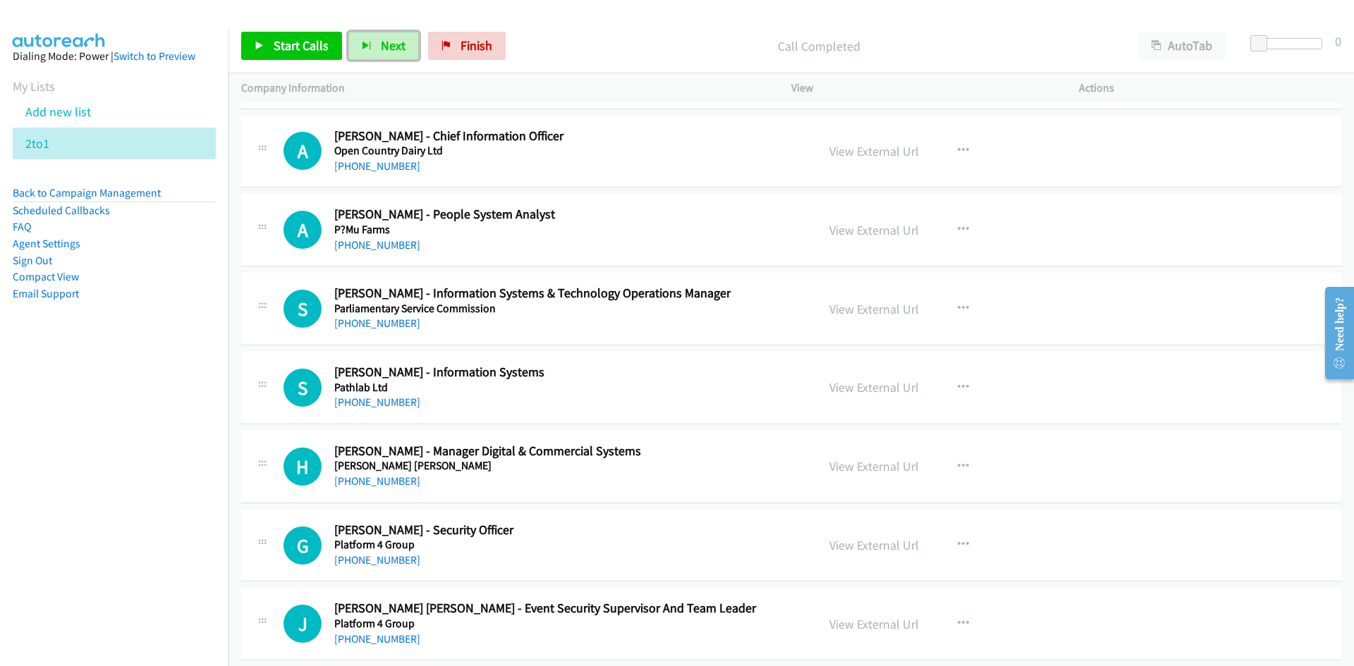
scroll to position [1622, 0]
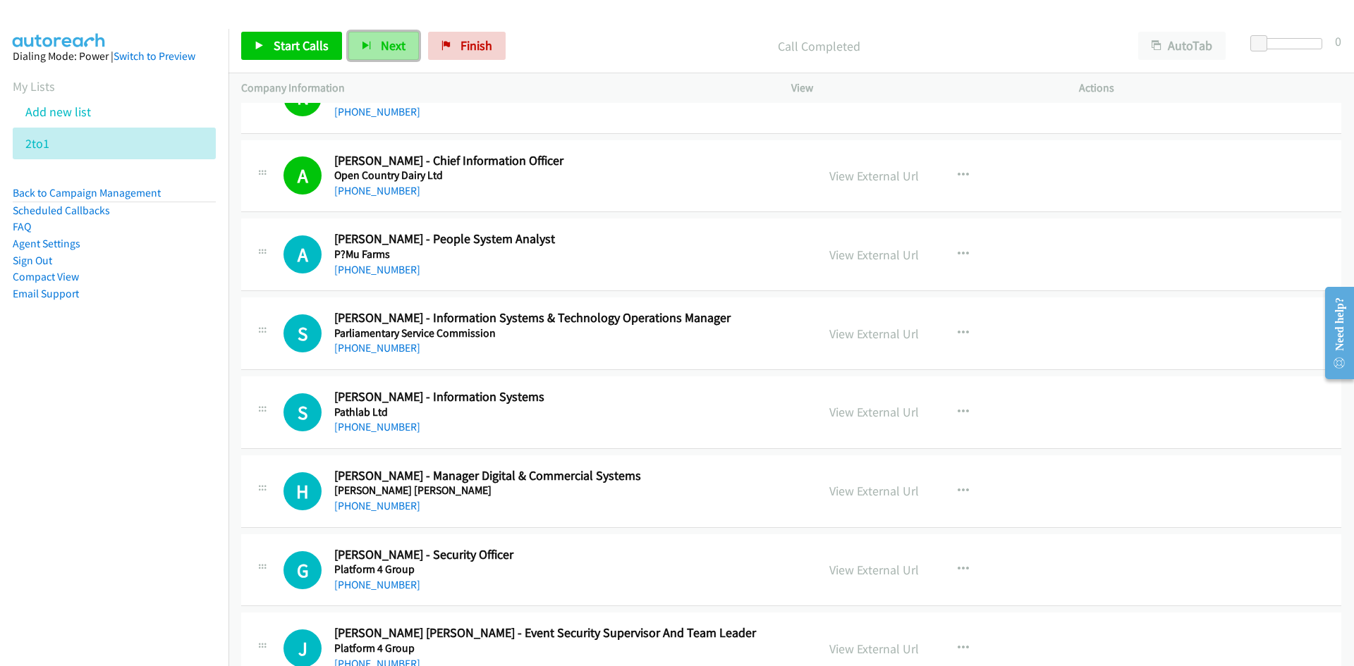
click at [402, 44] on span "Next" at bounding box center [393, 45] width 25 height 16
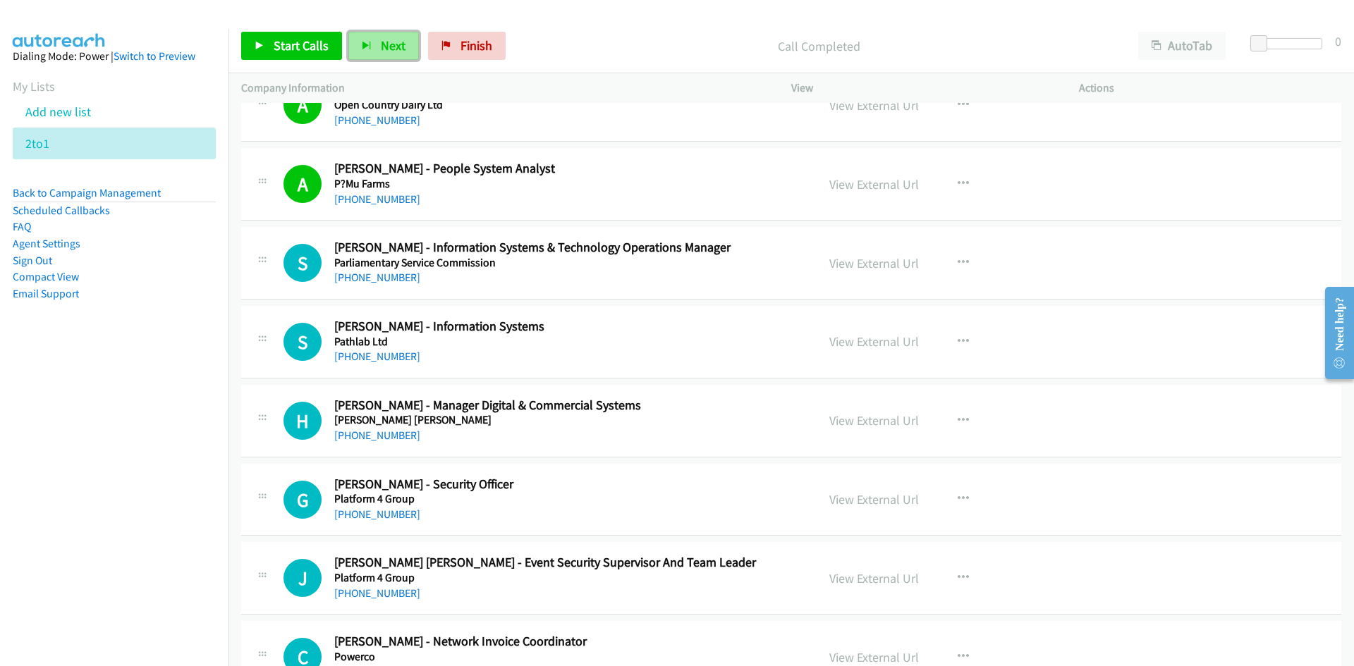
click at [383, 51] on span "Next" at bounding box center [393, 45] width 25 height 16
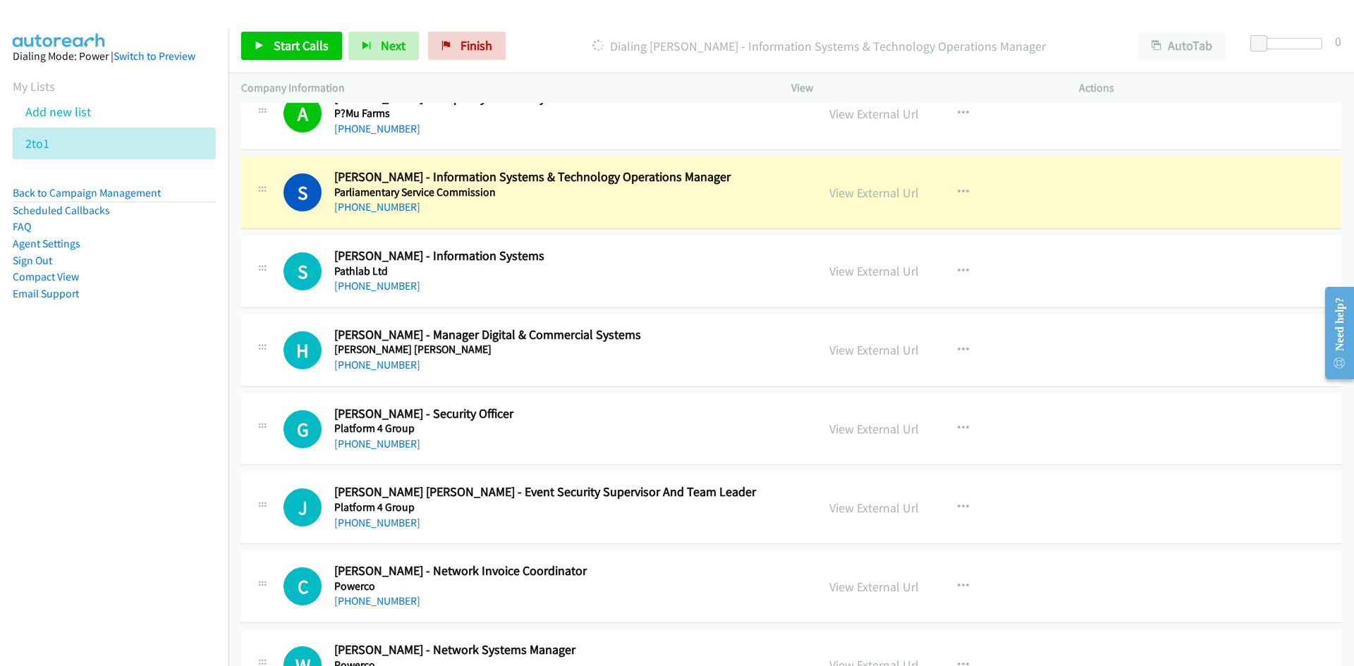
scroll to position [1834, 0]
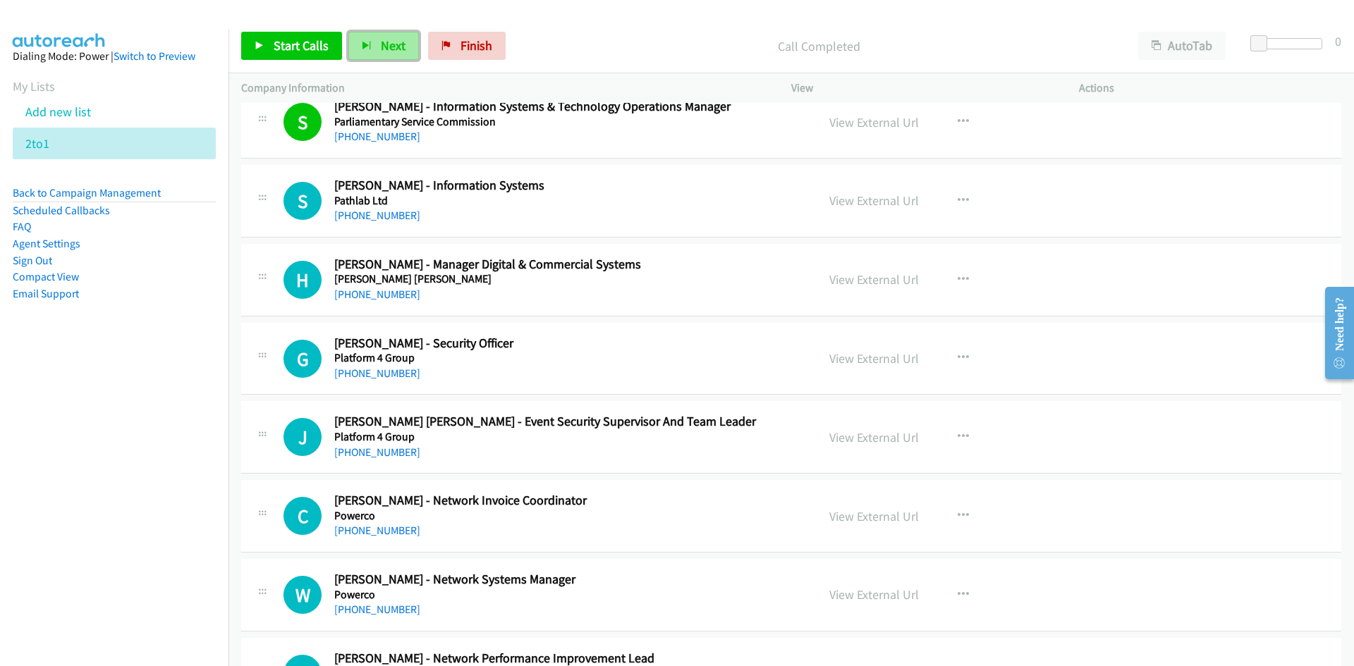
click at [362, 51] on button "Next" at bounding box center [383, 46] width 71 height 28
click at [403, 37] on button "Next" at bounding box center [383, 46] width 71 height 28
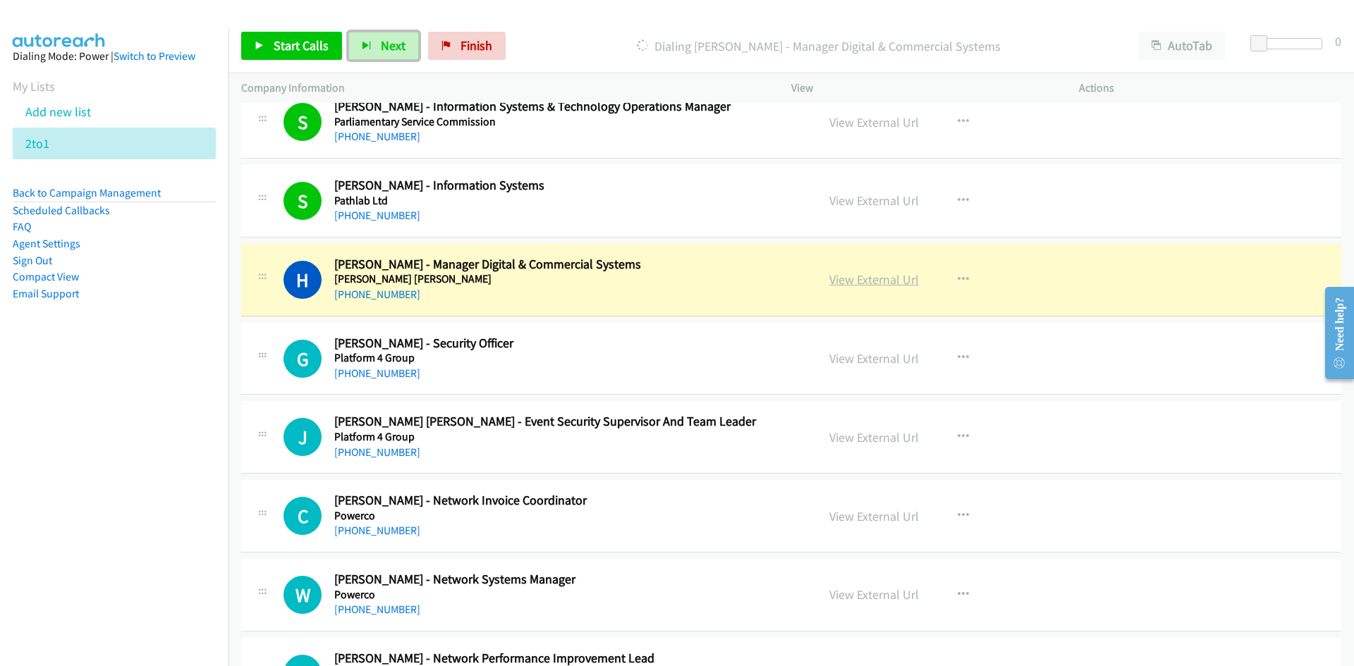
click at [871, 279] on link "View External Url" at bounding box center [874, 280] width 90 height 16
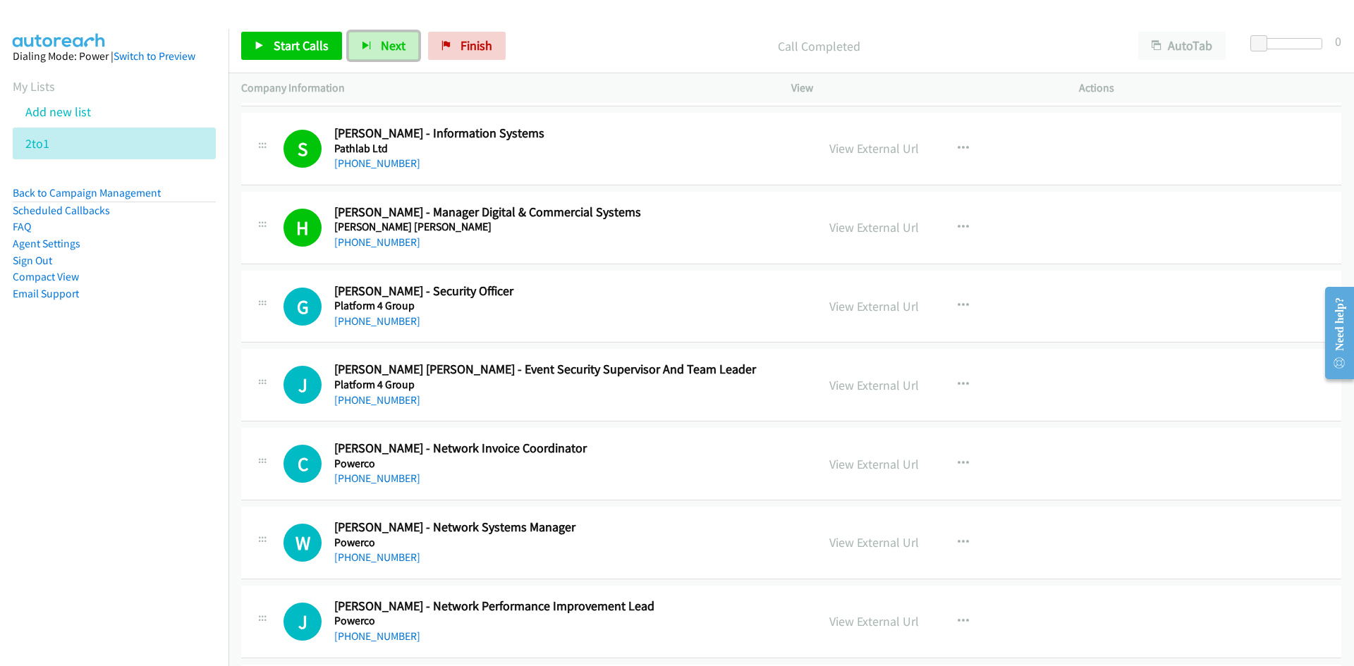
scroll to position [1975, 0]
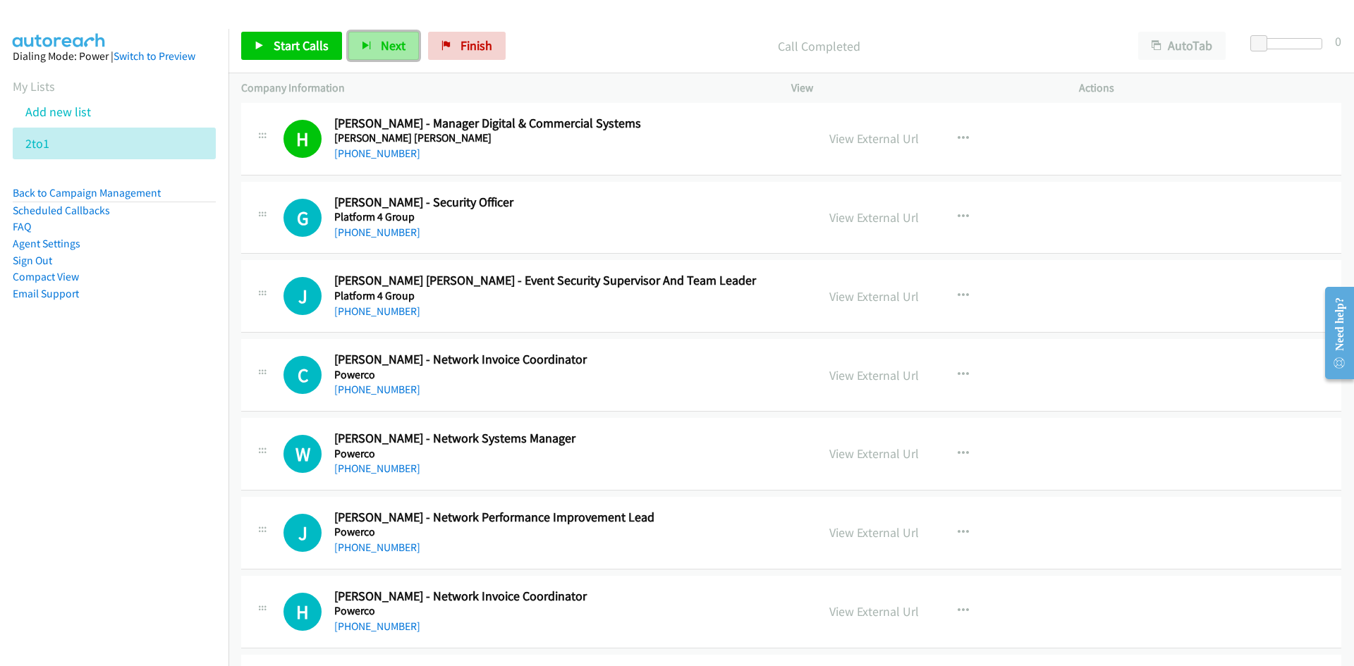
click at [402, 49] on span "Next" at bounding box center [393, 45] width 25 height 16
drag, startPoint x: 389, startPoint y: 52, endPoint x: 530, endPoint y: 156, distance: 175.0
click at [389, 52] on span "Next" at bounding box center [393, 45] width 25 height 16
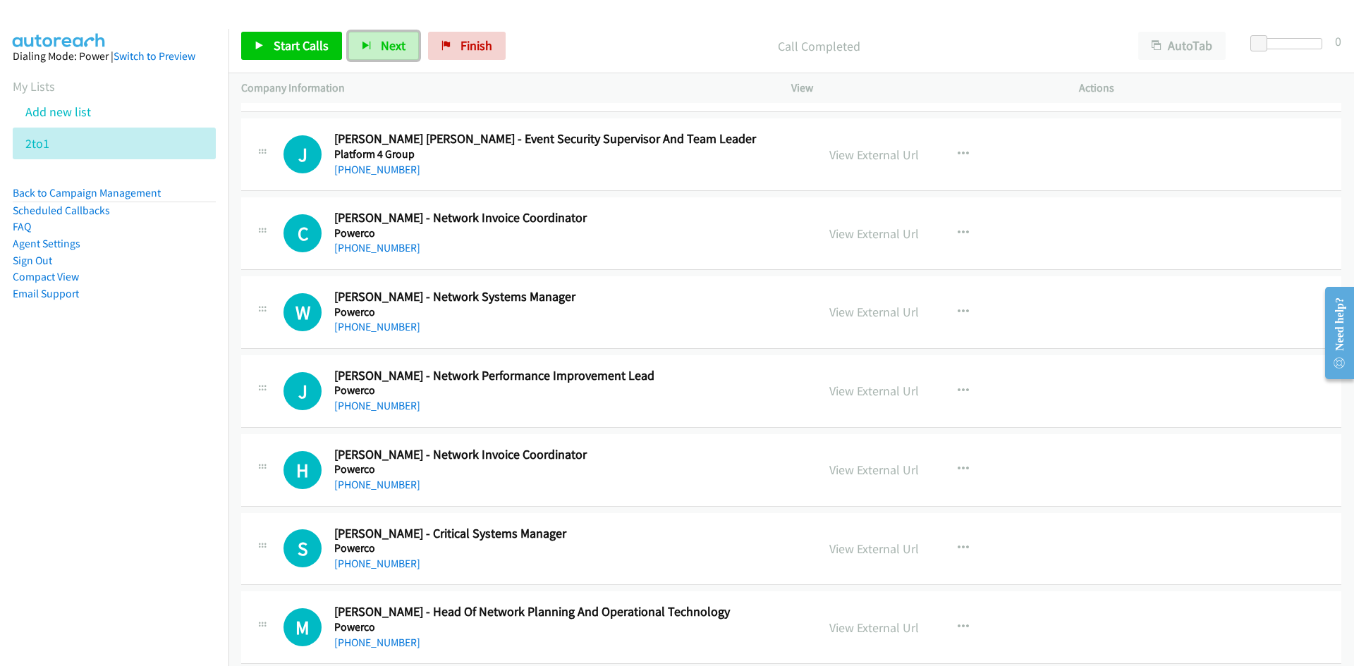
scroll to position [2116, 0]
click at [386, 37] on span "Next" at bounding box center [393, 45] width 25 height 16
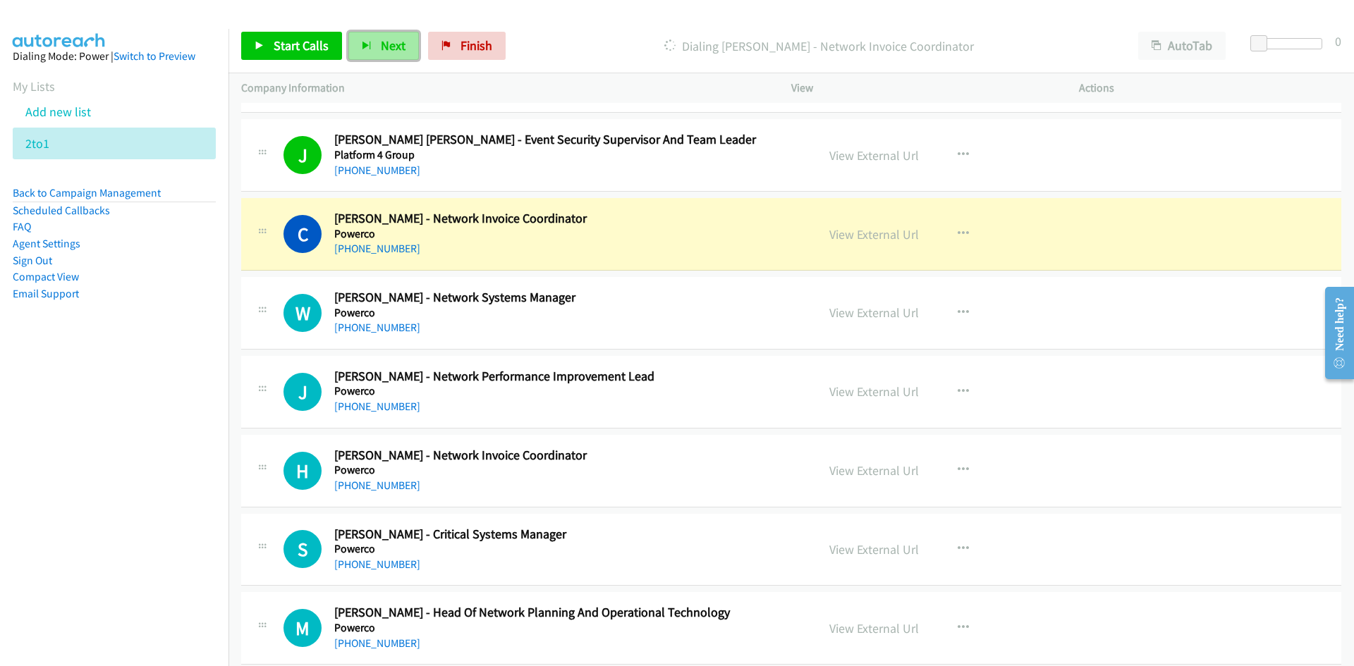
click at [400, 47] on span "Next" at bounding box center [393, 45] width 25 height 16
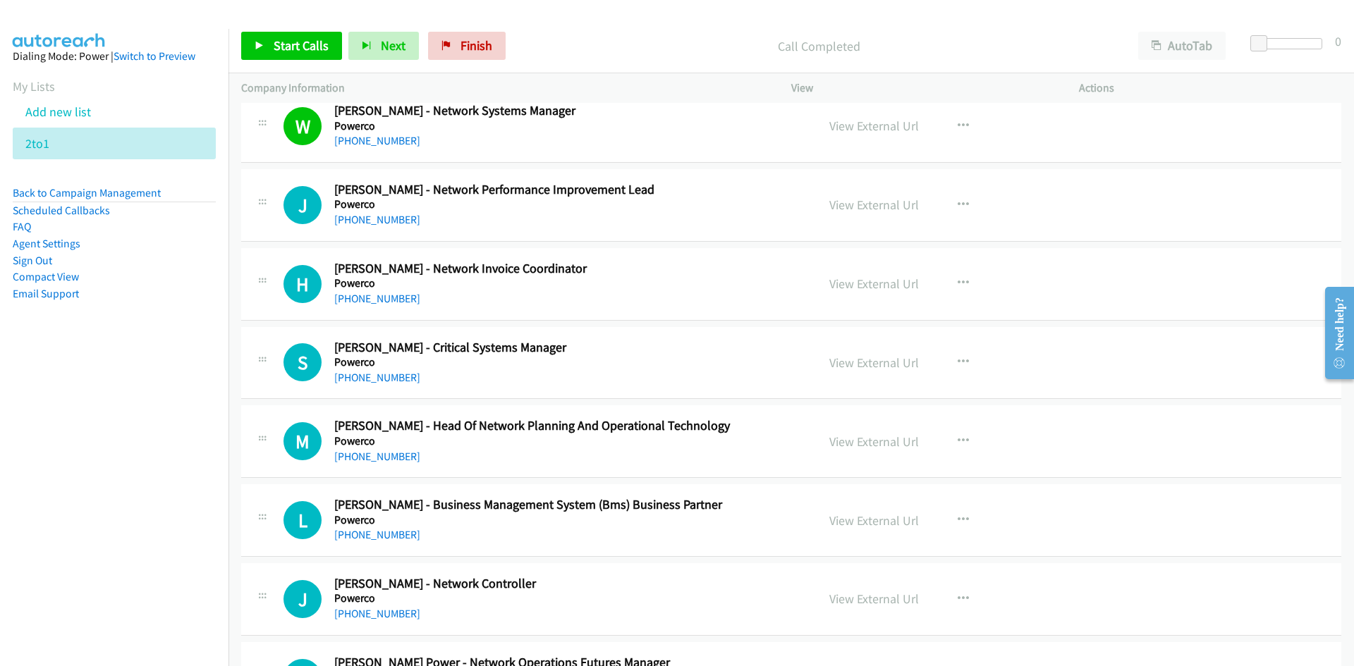
scroll to position [2327, 0]
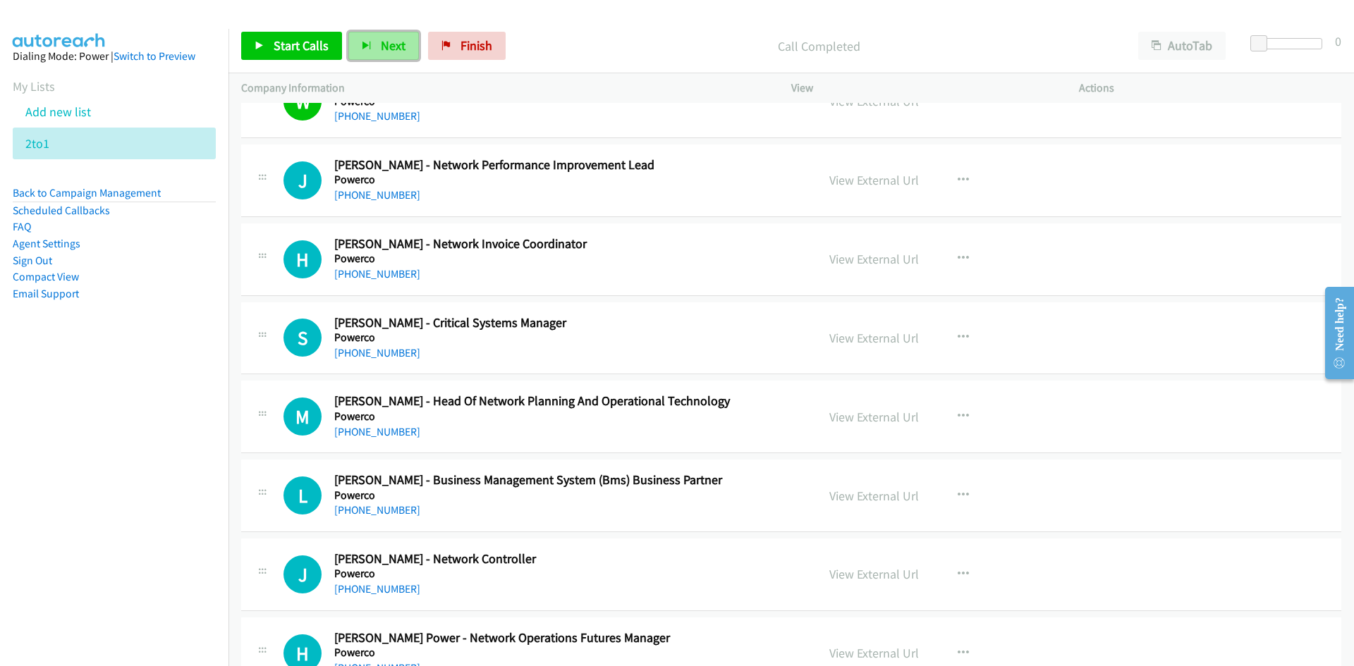
click at [386, 58] on button "Next" at bounding box center [383, 46] width 71 height 28
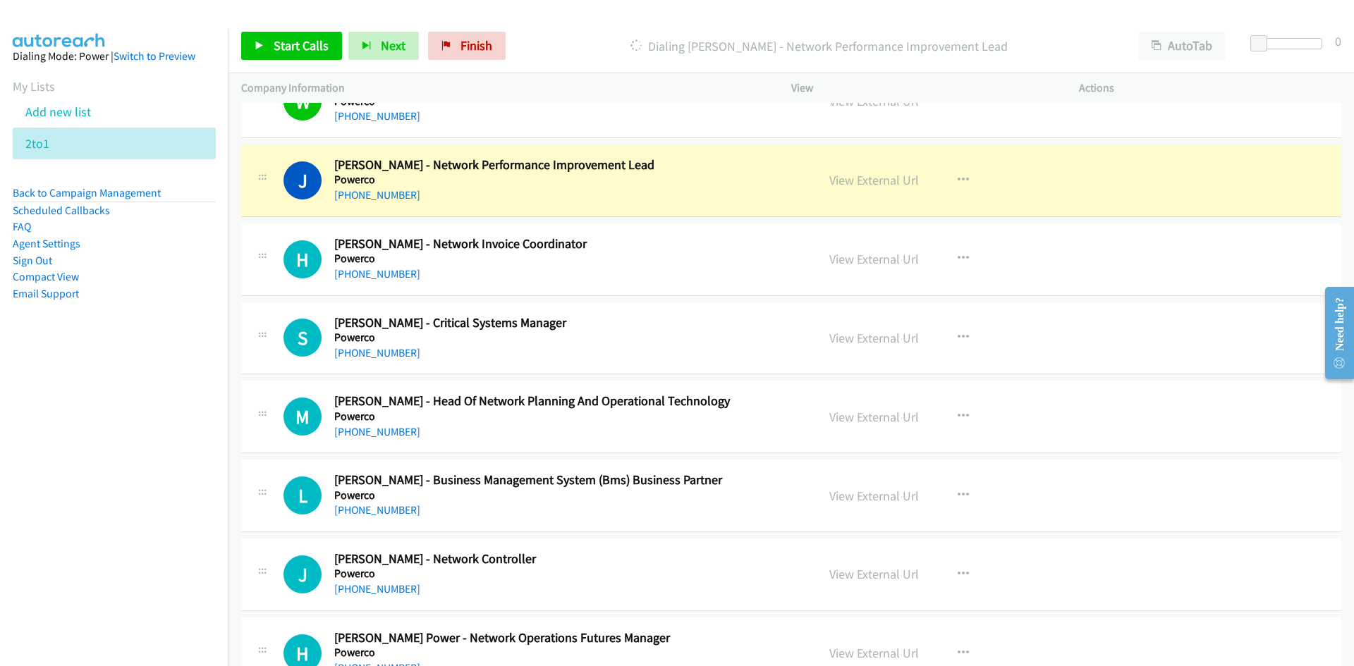
scroll to position [2398, 0]
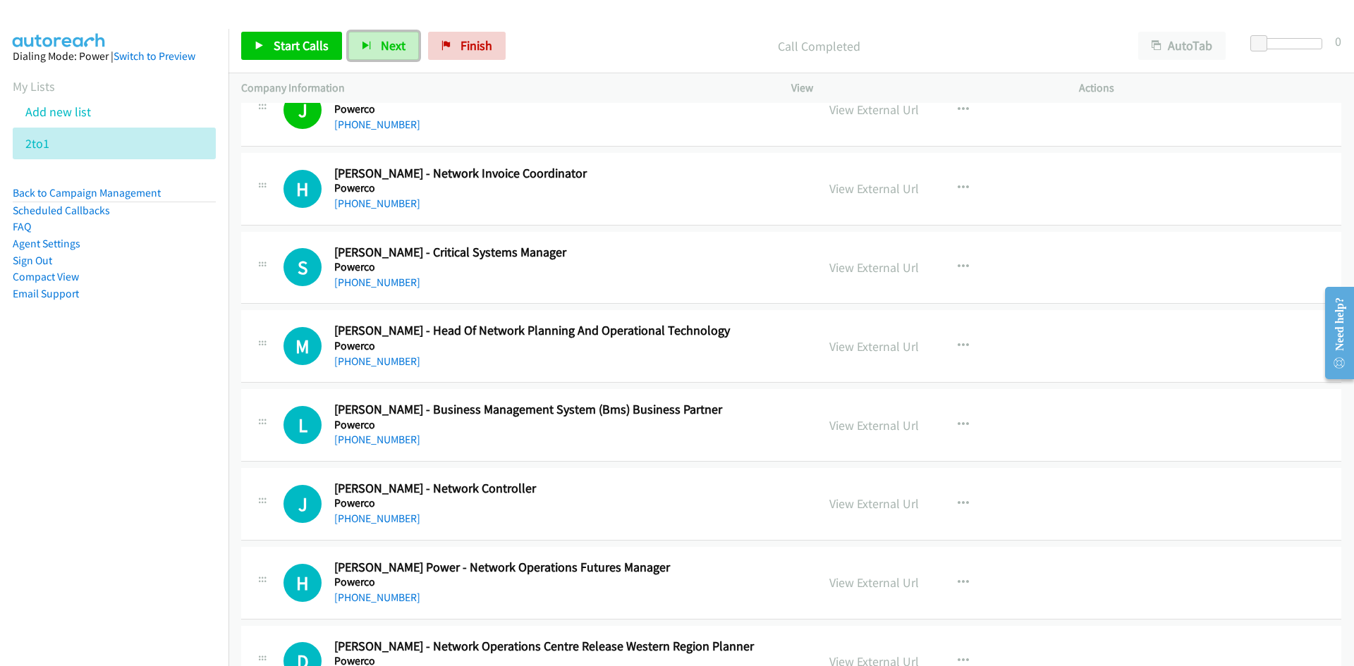
drag, startPoint x: 396, startPoint y: 50, endPoint x: 224, endPoint y: 144, distance: 196.6
click at [396, 50] on span "Next" at bounding box center [393, 45] width 25 height 16
drag, startPoint x: 379, startPoint y: 55, endPoint x: 480, endPoint y: 113, distance: 115.6
click at [379, 55] on button "Next" at bounding box center [383, 46] width 71 height 28
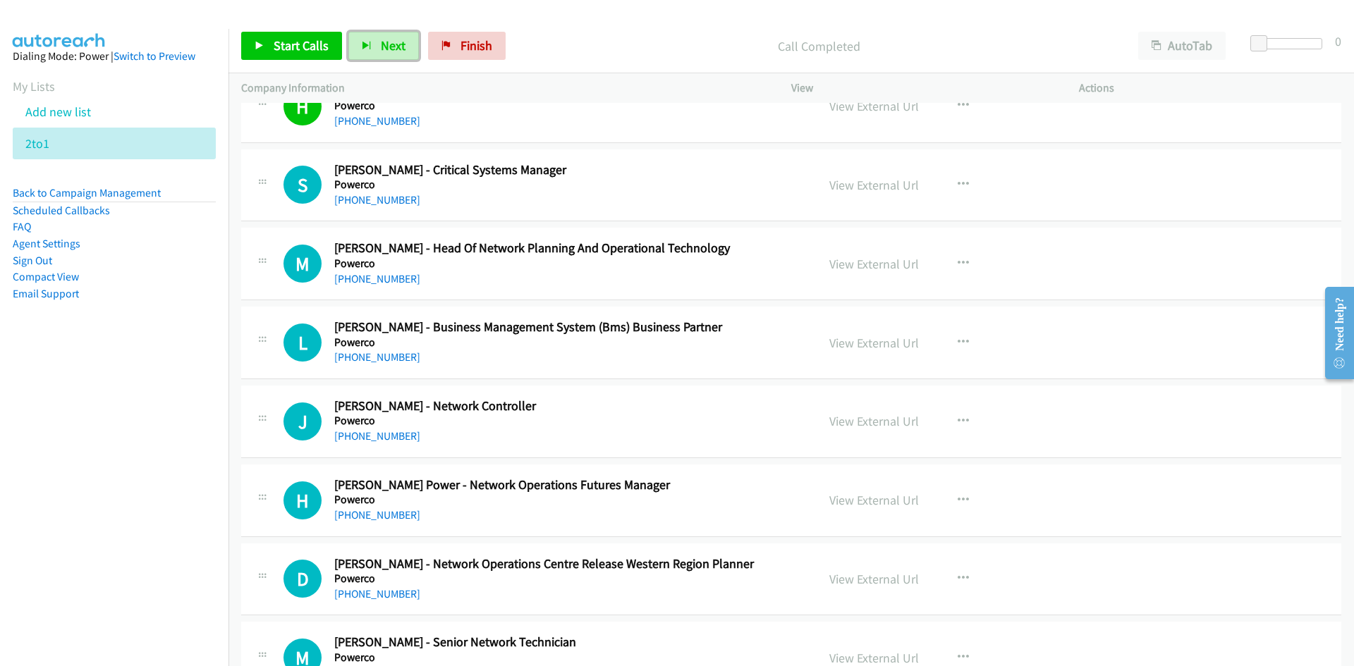
scroll to position [2539, 0]
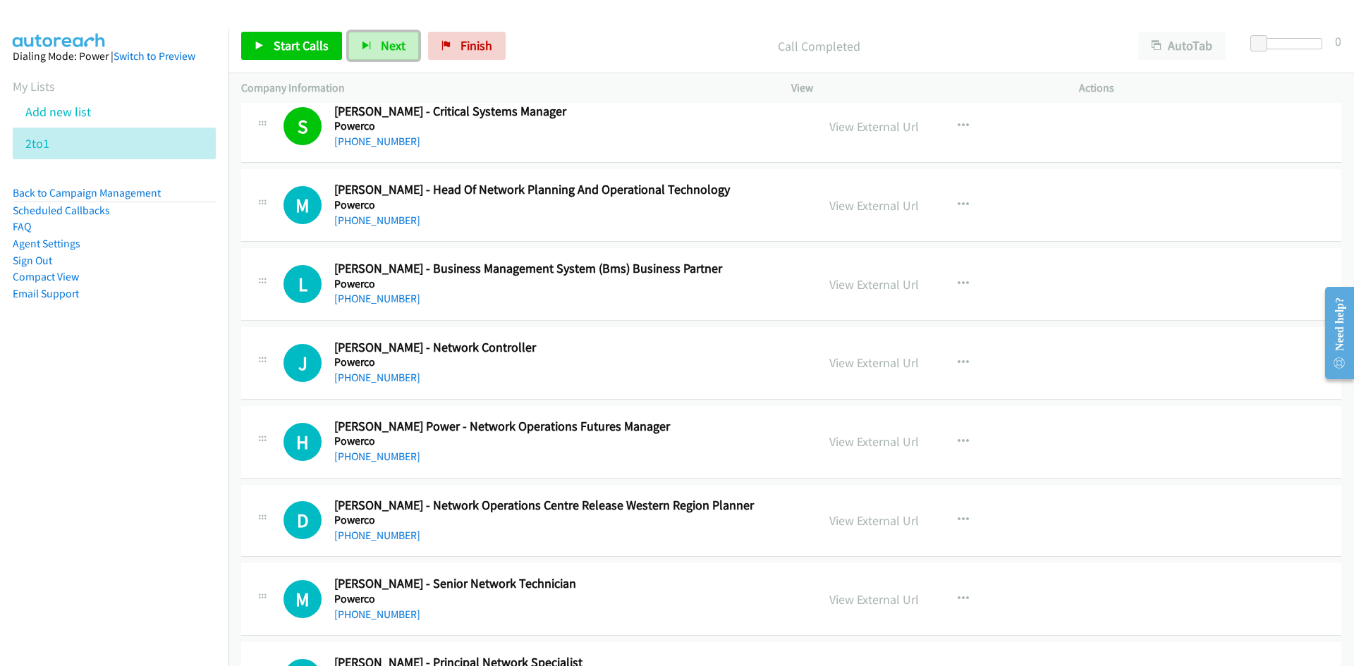
drag, startPoint x: 390, startPoint y: 38, endPoint x: 544, endPoint y: 155, distance: 193.8
click at [390, 38] on span "Next" at bounding box center [393, 45] width 25 height 16
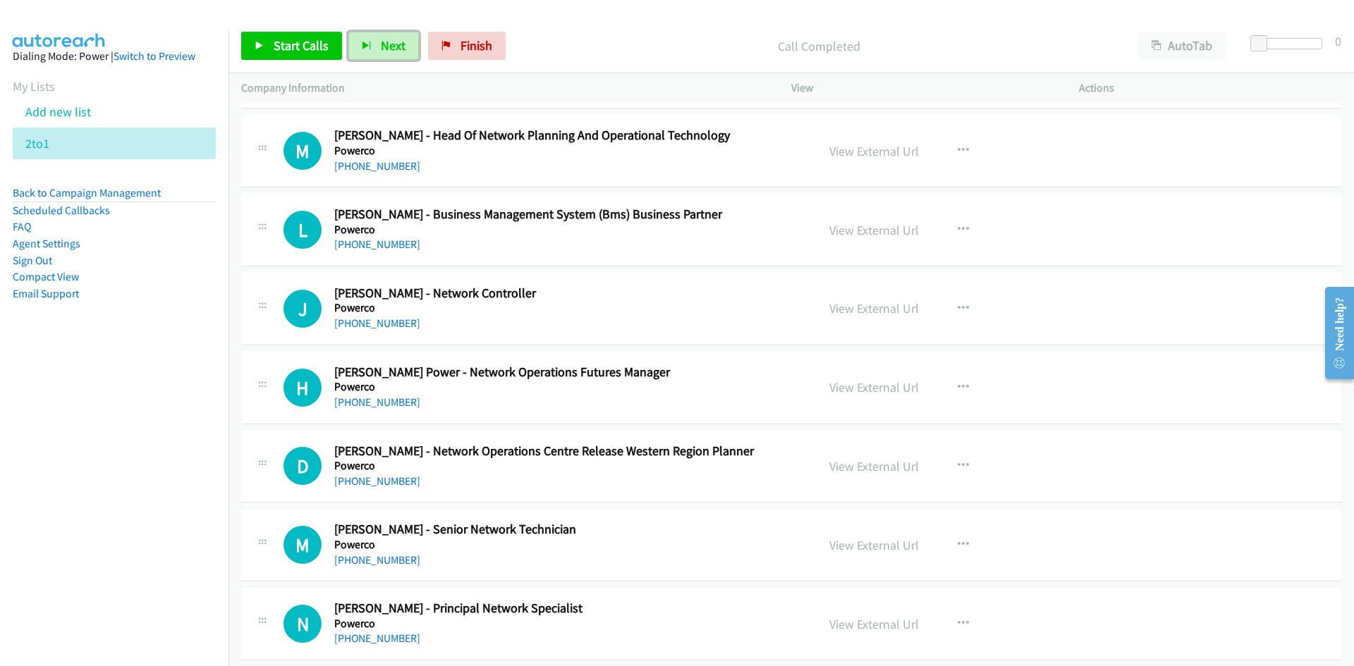
scroll to position [2609, 0]
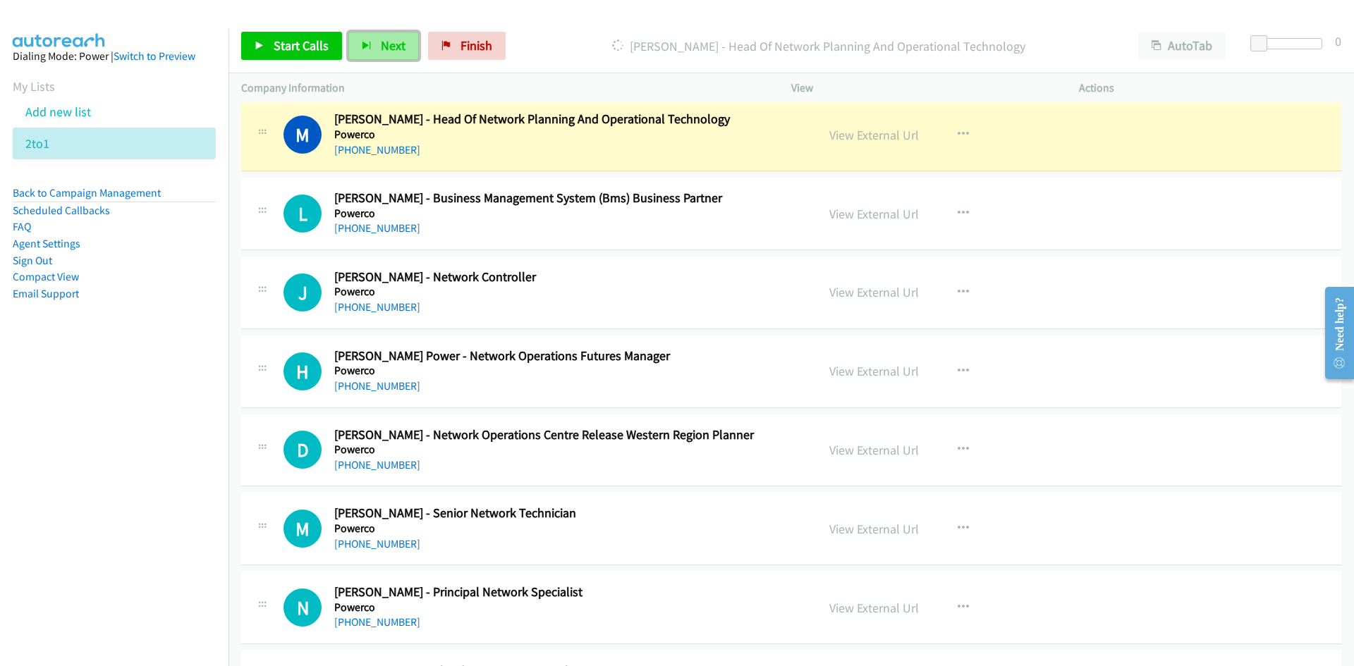
drag, startPoint x: 382, startPoint y: 39, endPoint x: 394, endPoint y: 44, distance: 13.6
click at [382, 39] on span "Next" at bounding box center [393, 45] width 25 height 16
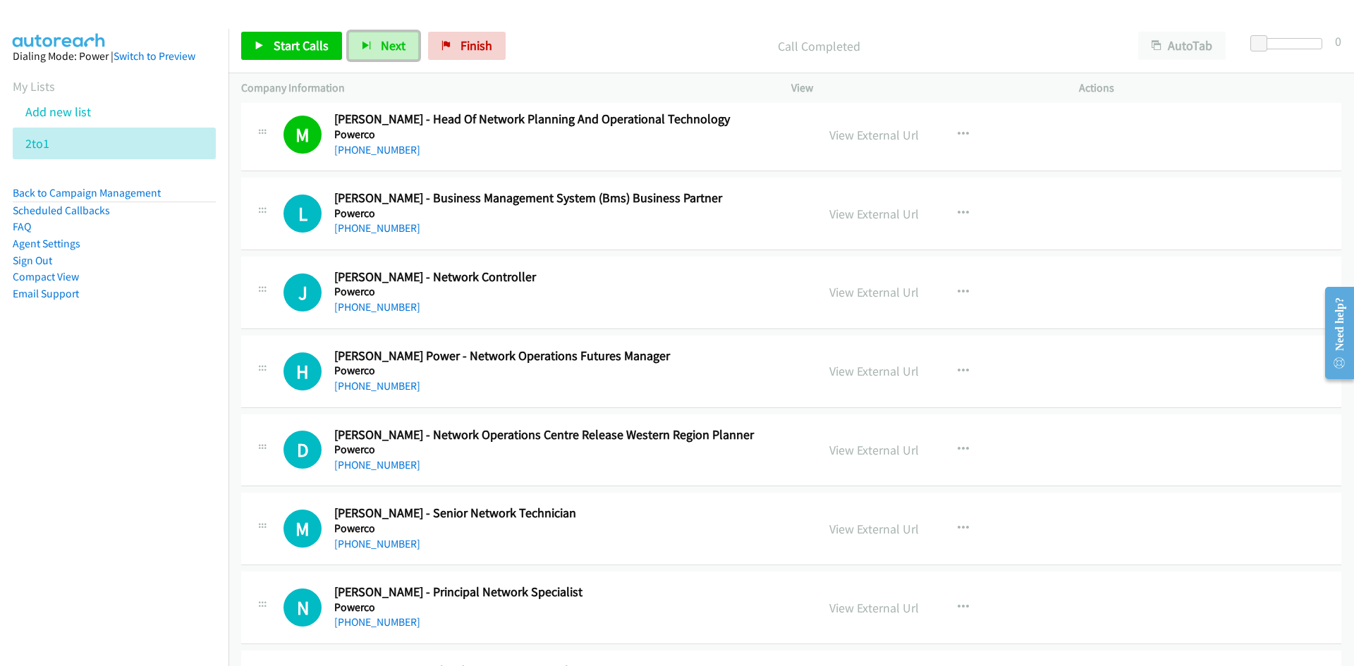
scroll to position [2680, 0]
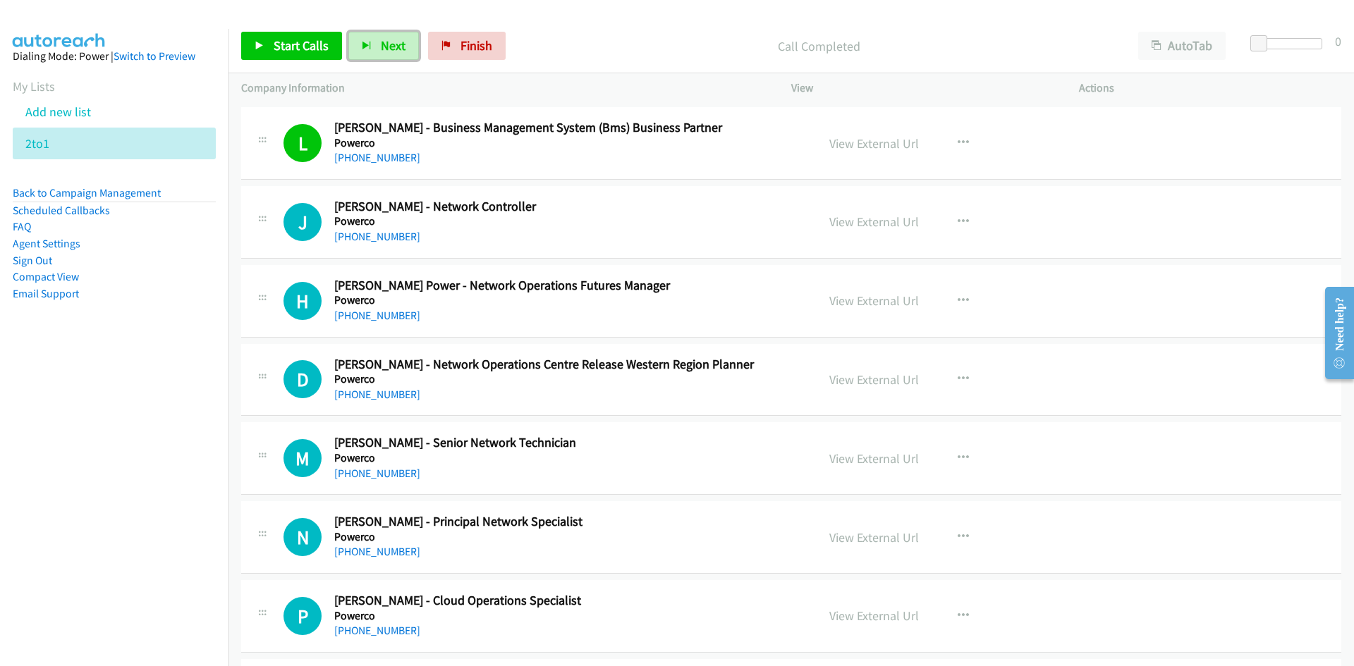
click at [371, 51] on button "Next" at bounding box center [383, 46] width 71 height 28
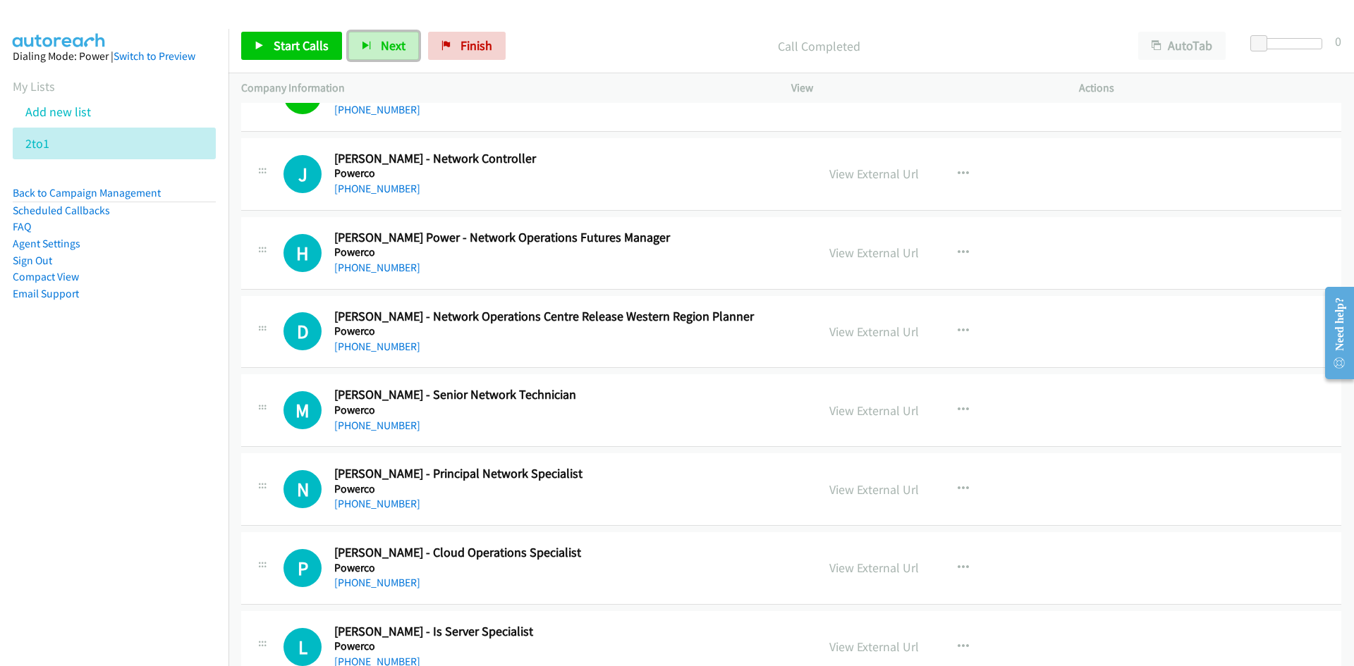
scroll to position [2750, 0]
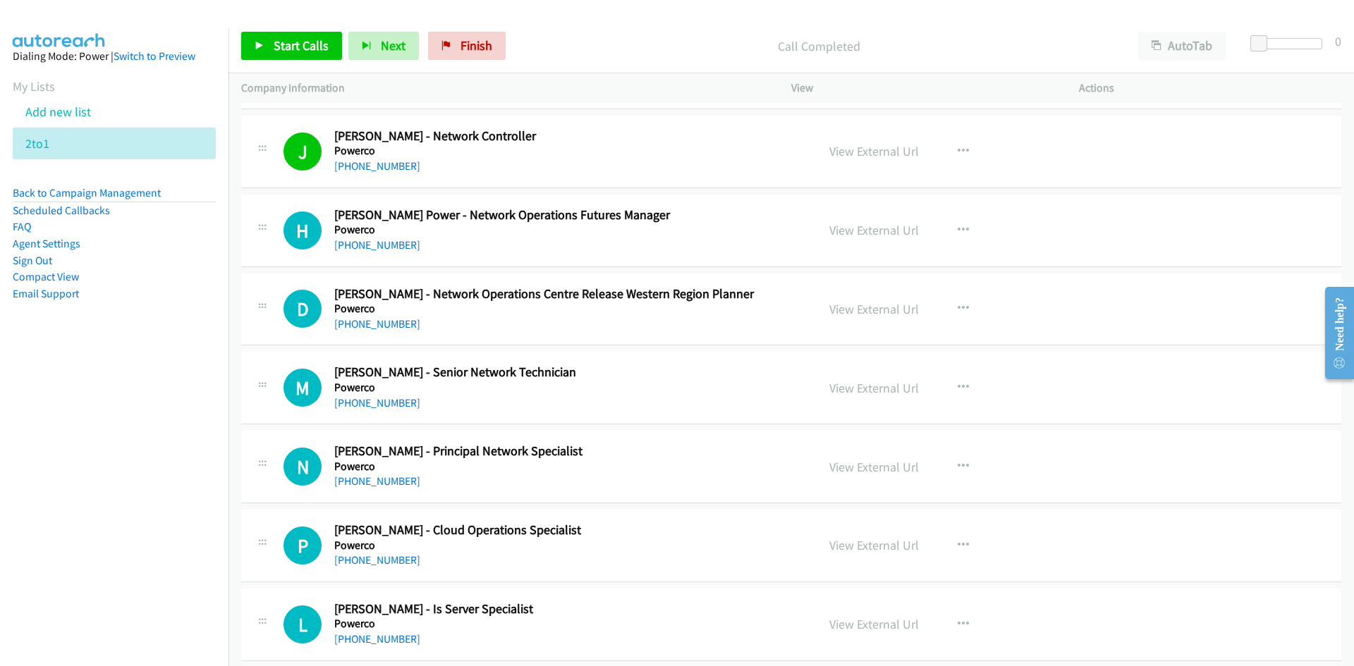
click at [389, 66] on div "Start Calls Pause Next Finish Call Completed AutoTab AutoTab 0" at bounding box center [791, 46] width 1126 height 54
click at [389, 47] on span "Next" at bounding box center [393, 45] width 25 height 16
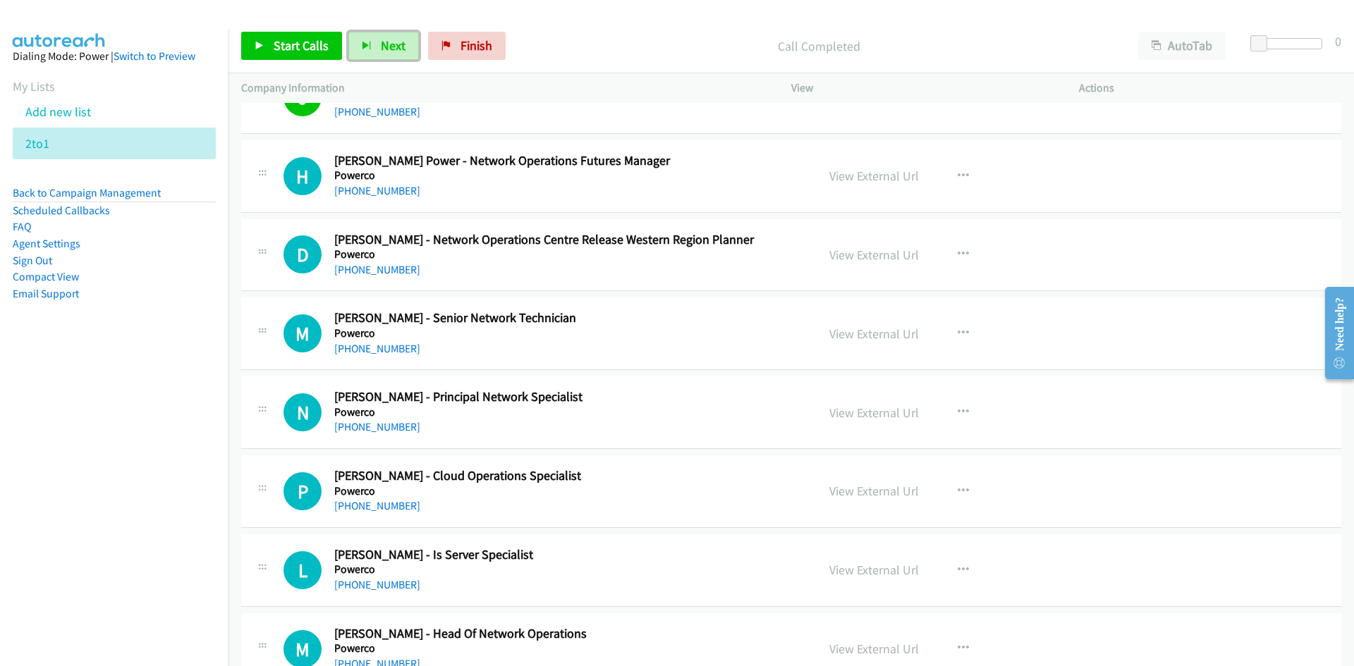
scroll to position [2821, 0]
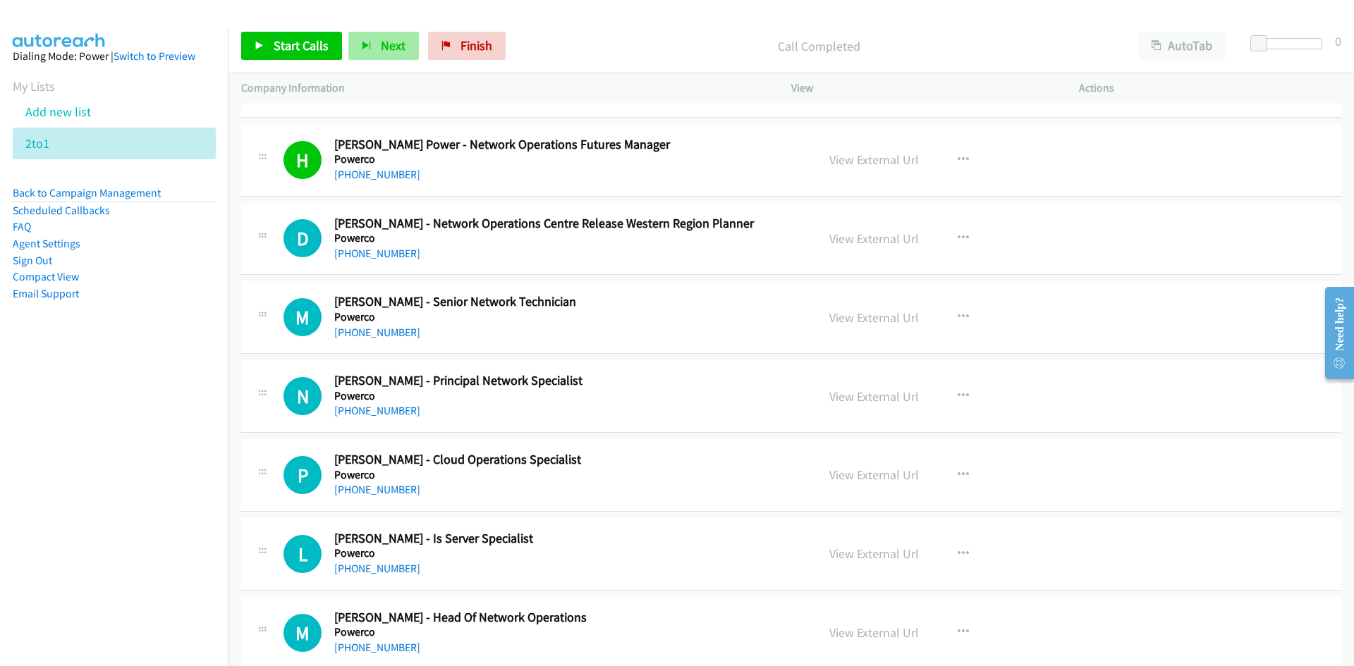
click at [361, 61] on div "Start Calls Pause Next Finish Call Completed AutoTab AutoTab 0" at bounding box center [791, 46] width 1126 height 54
click at [363, 60] on button "Next" at bounding box center [383, 46] width 71 height 28
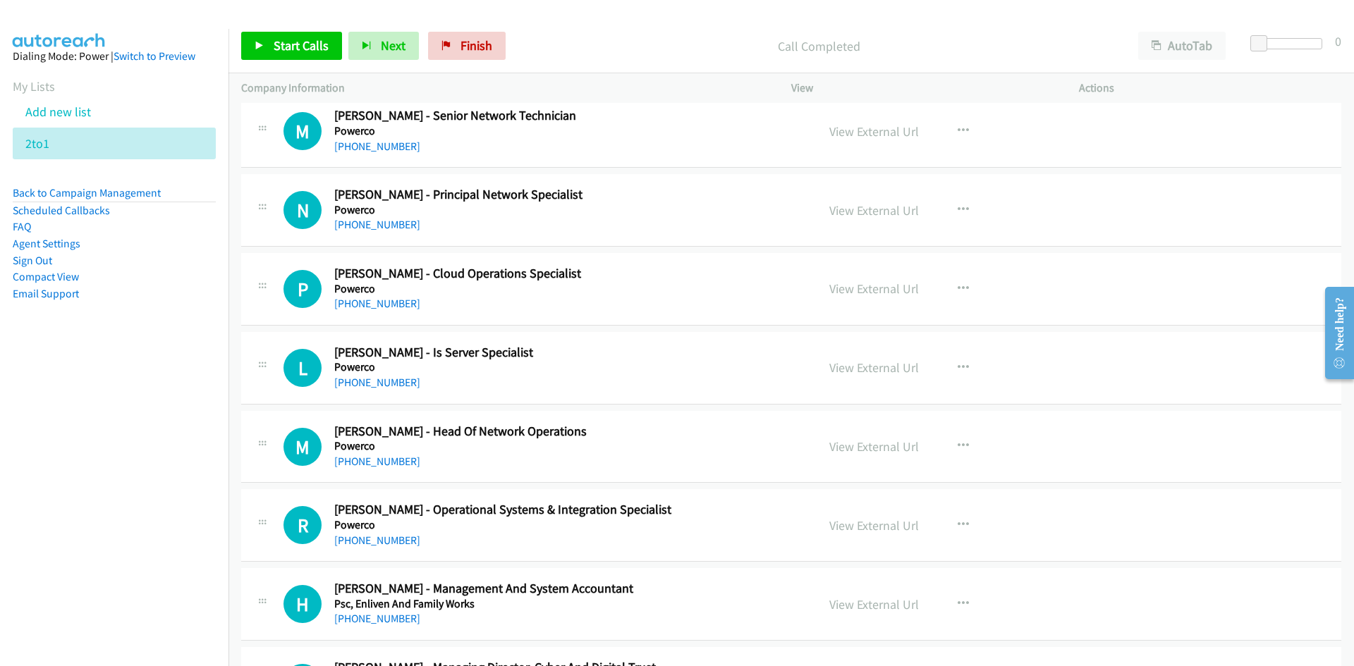
scroll to position [2962, 0]
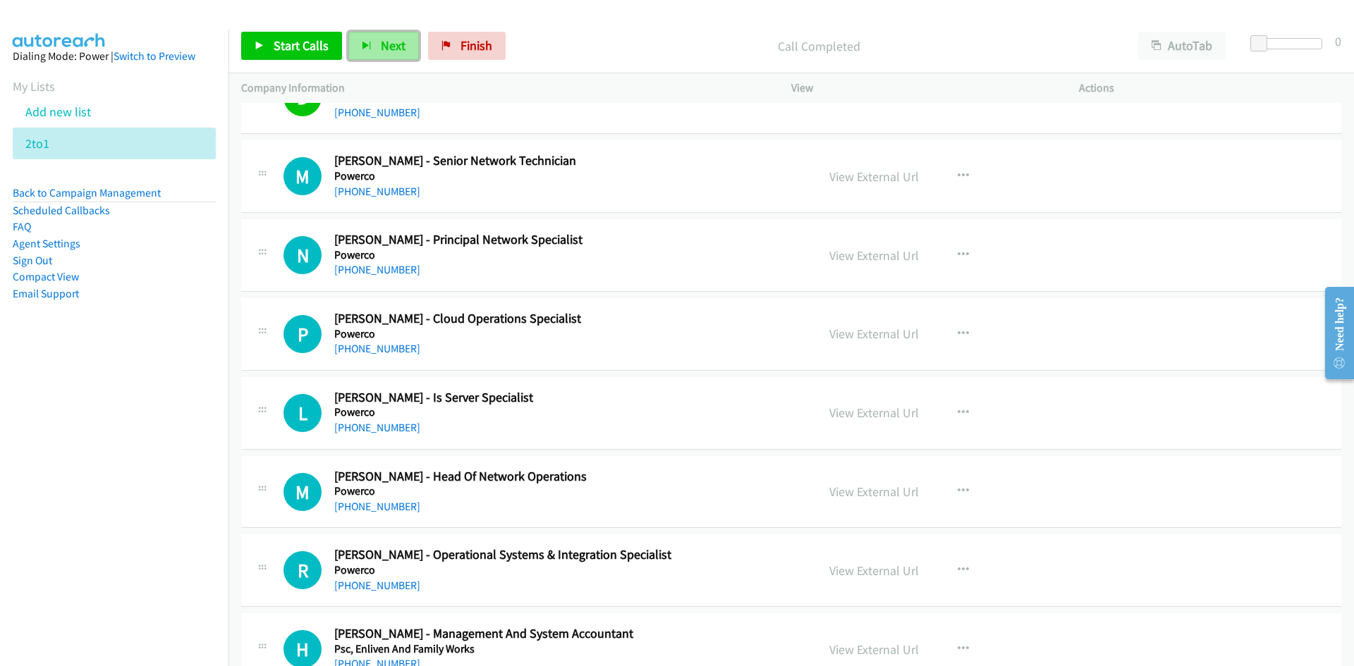
click at [391, 47] on span "Next" at bounding box center [393, 45] width 25 height 16
drag, startPoint x: 382, startPoint y: 45, endPoint x: 578, endPoint y: 174, distance: 234.7
click at [382, 45] on span "Next" at bounding box center [393, 45] width 25 height 16
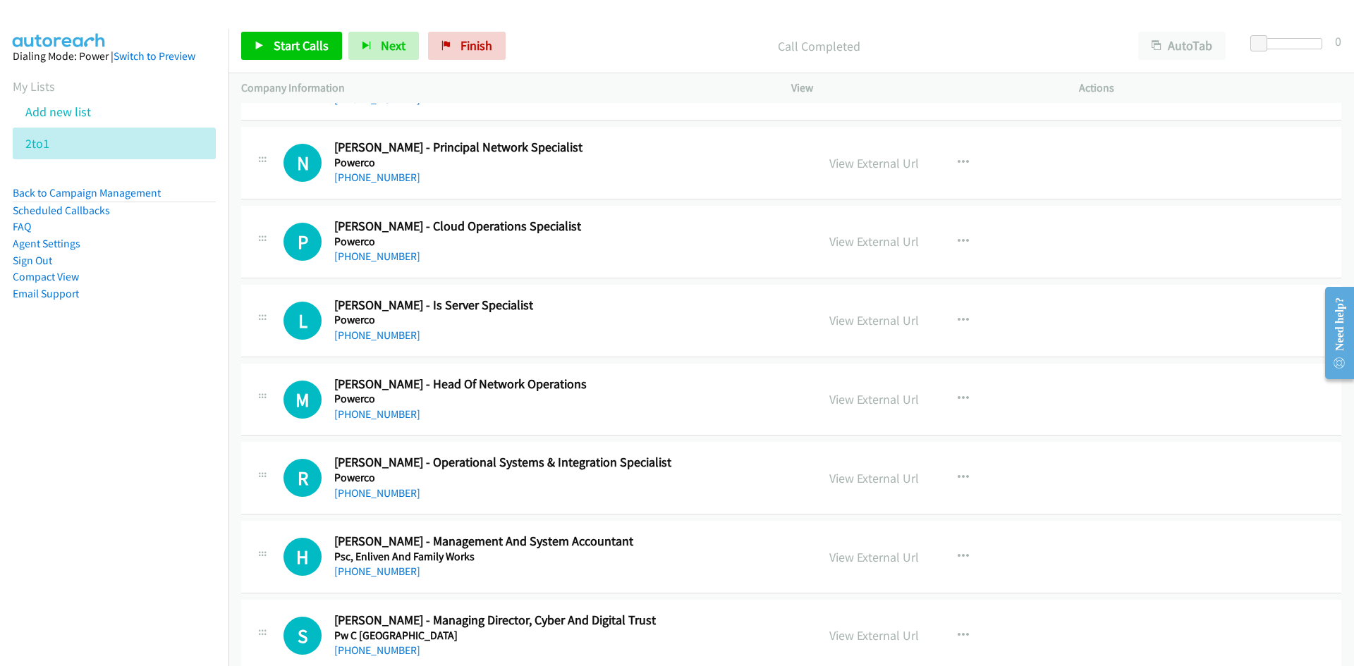
scroll to position [3033, 0]
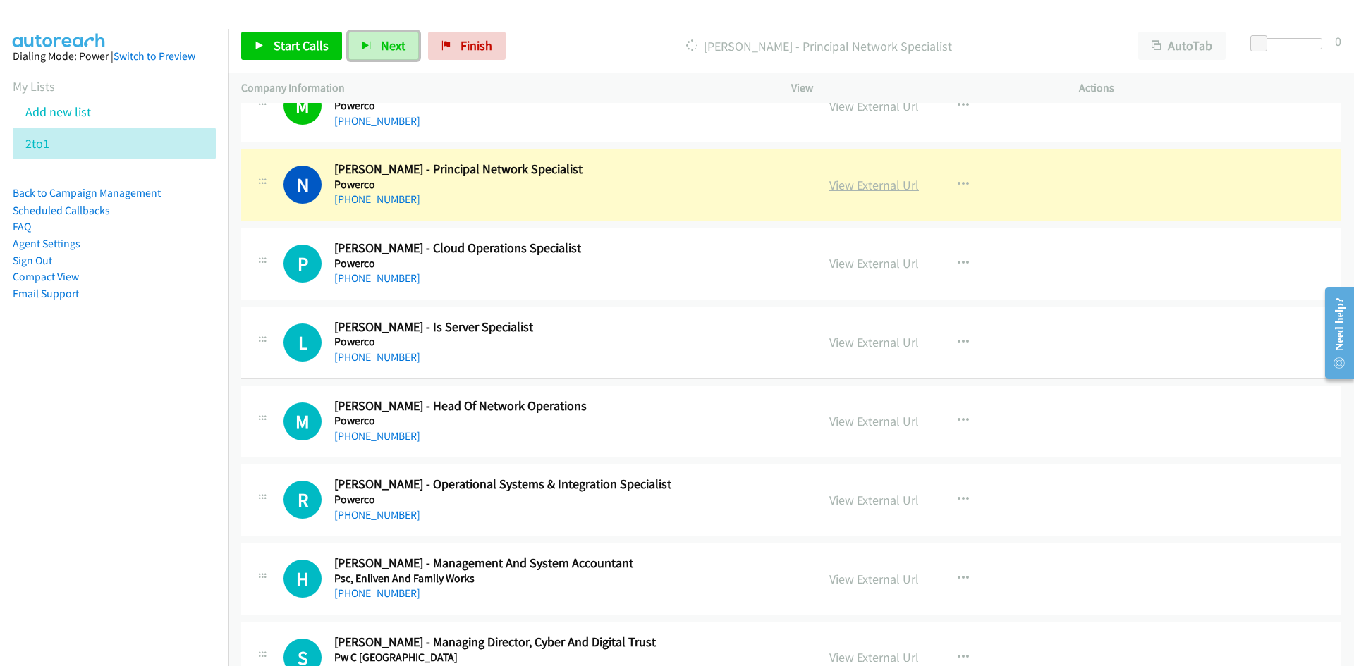
click at [875, 192] on link "View External Url" at bounding box center [874, 185] width 90 height 16
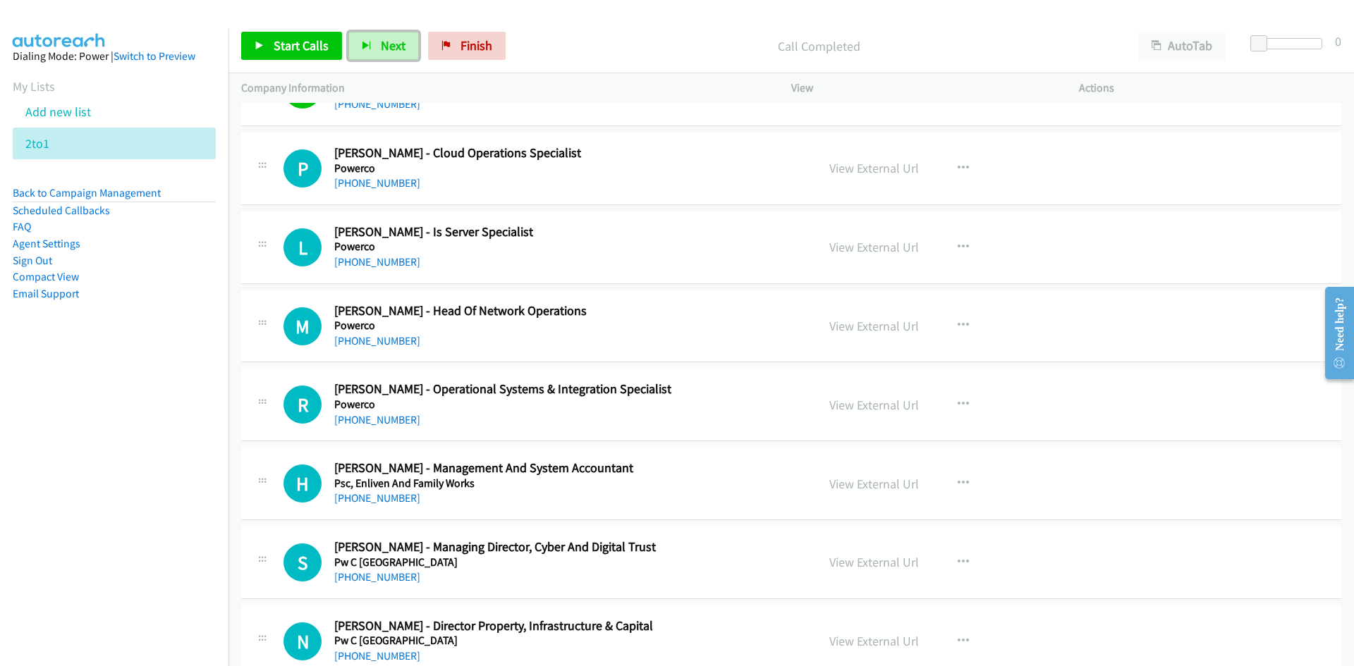
scroll to position [3174, 0]
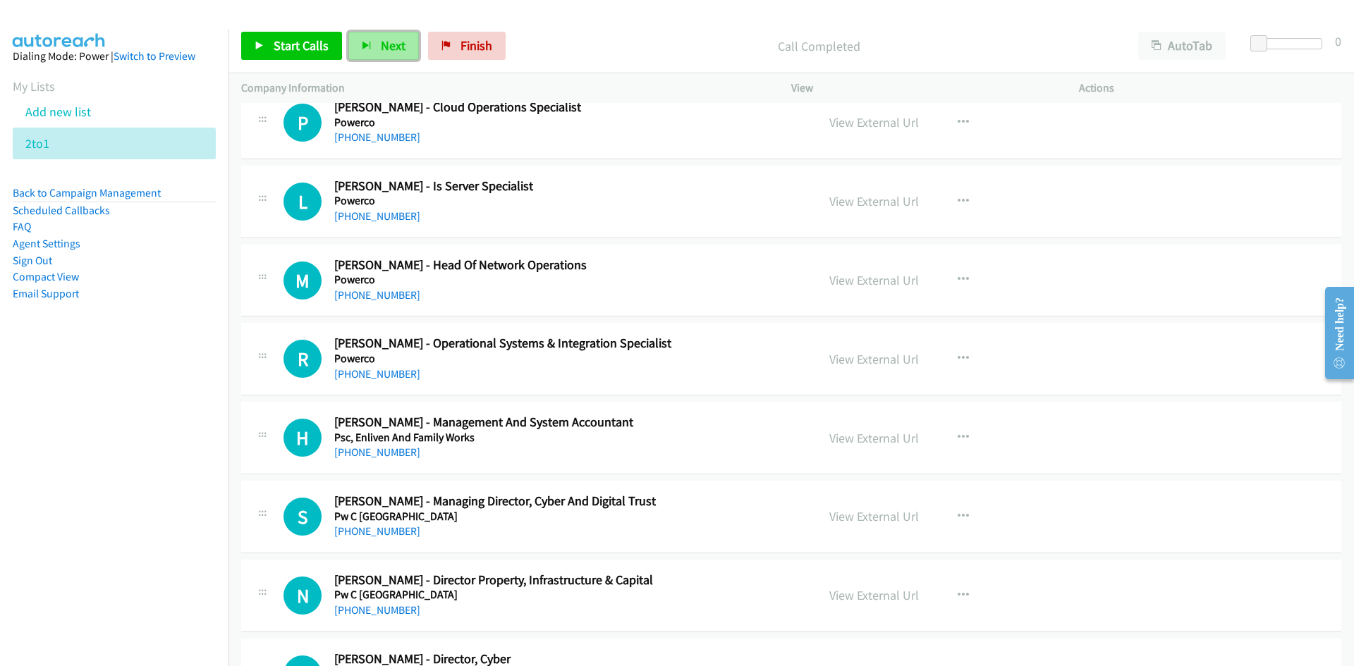
click at [393, 39] on span "Next" at bounding box center [393, 45] width 25 height 16
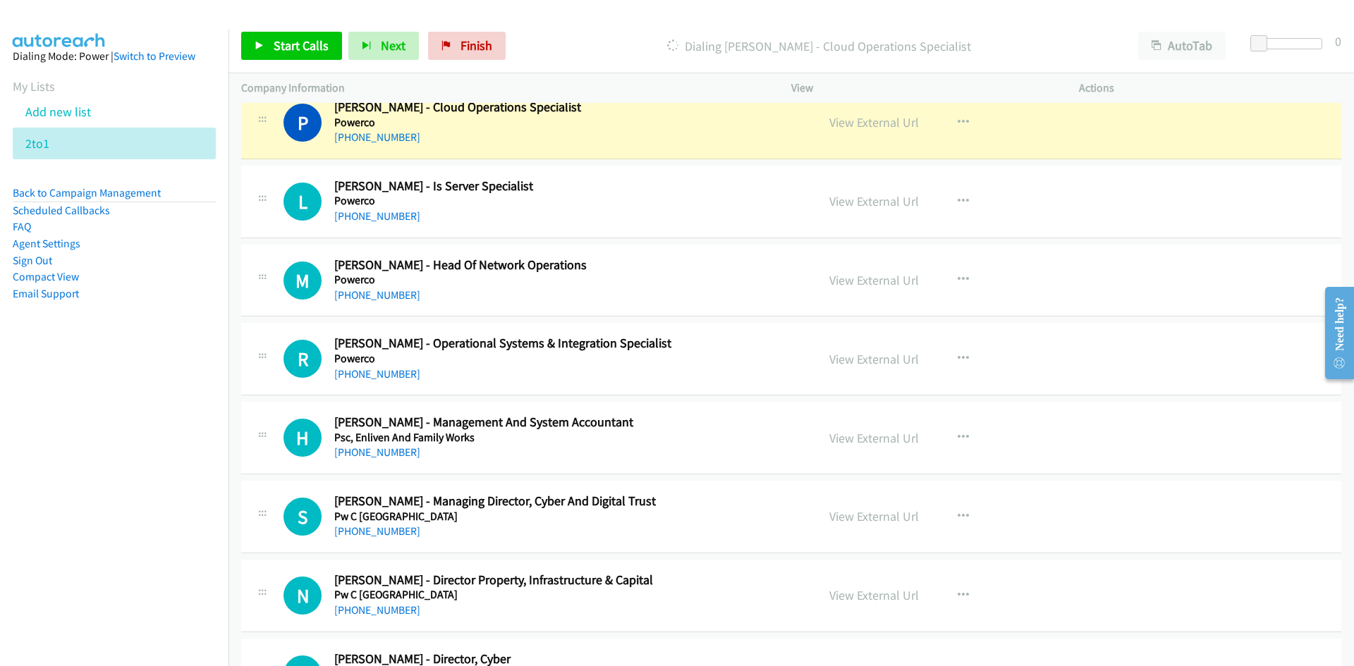
scroll to position [3244, 0]
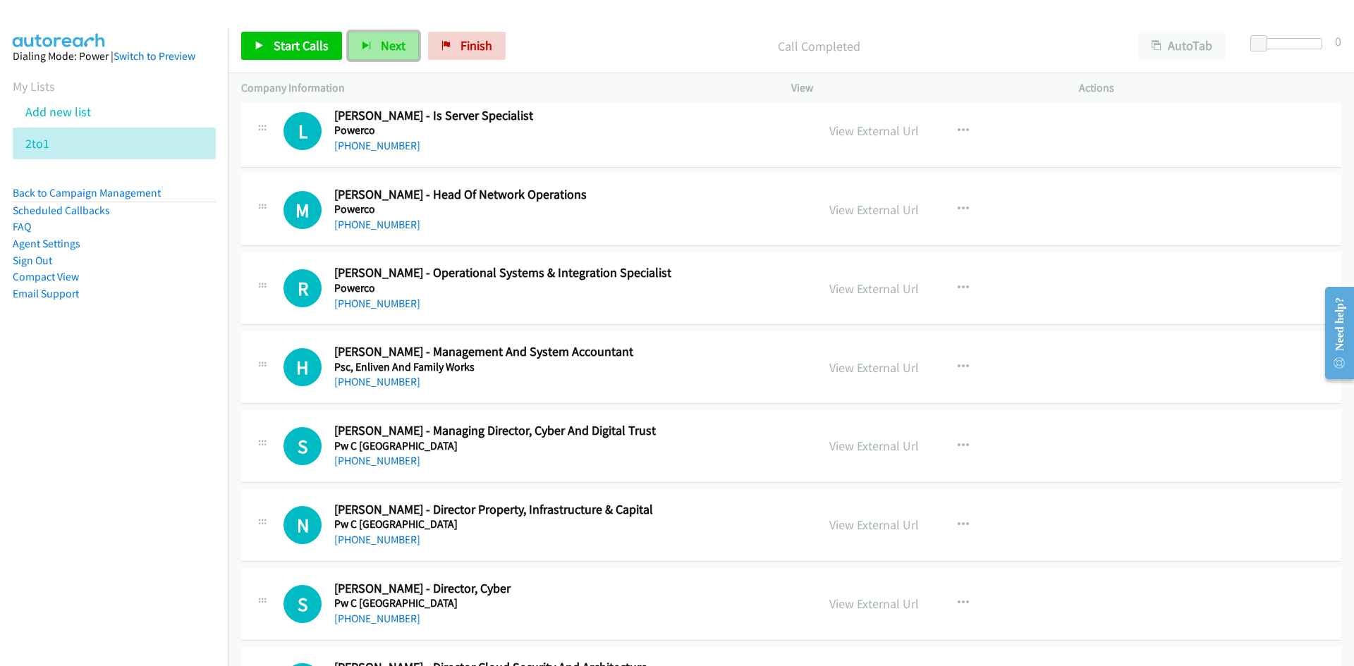
click at [381, 47] on span "Next" at bounding box center [393, 45] width 25 height 16
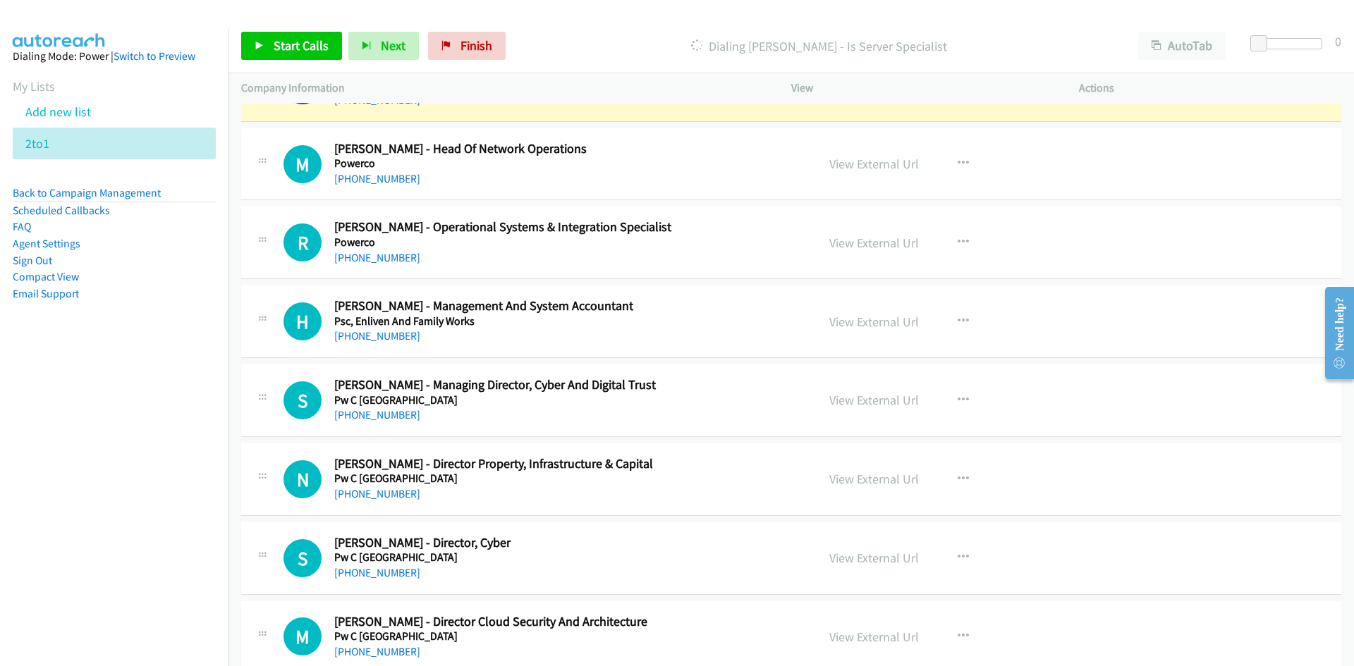
scroll to position [3315, 0]
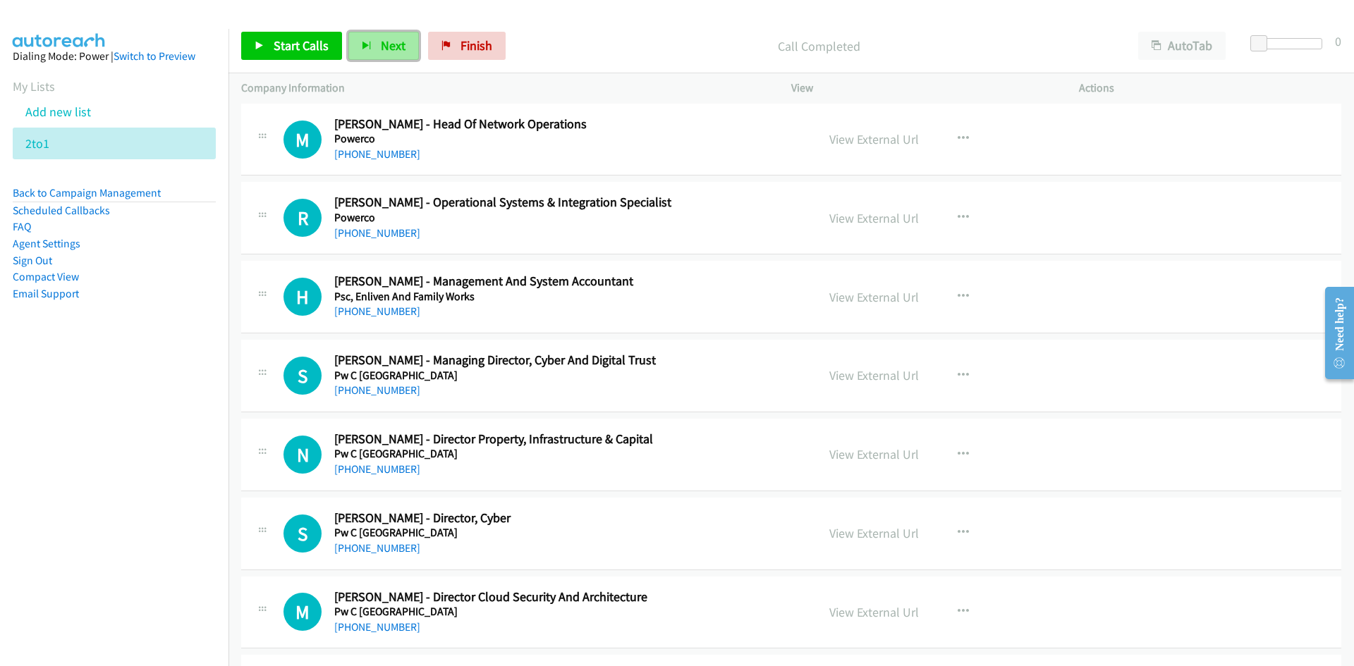
click at [390, 44] on span "Next" at bounding box center [393, 45] width 25 height 16
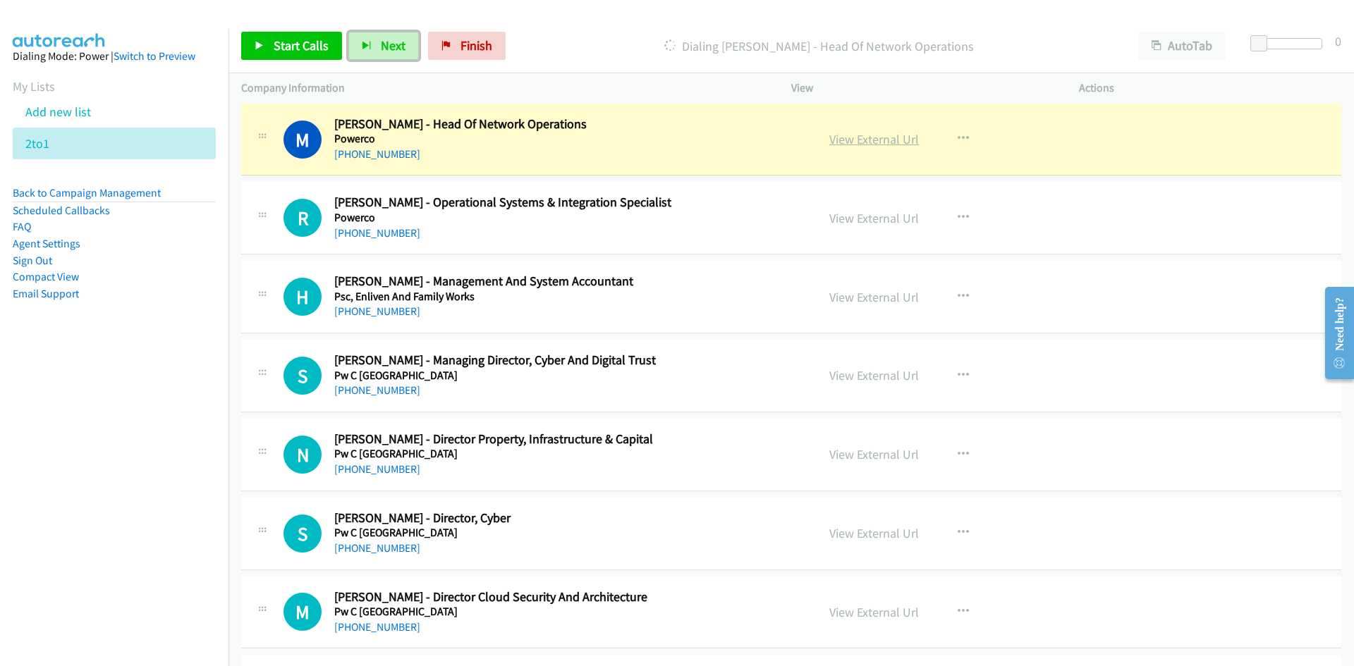
click at [863, 143] on link "View External Url" at bounding box center [874, 139] width 90 height 16
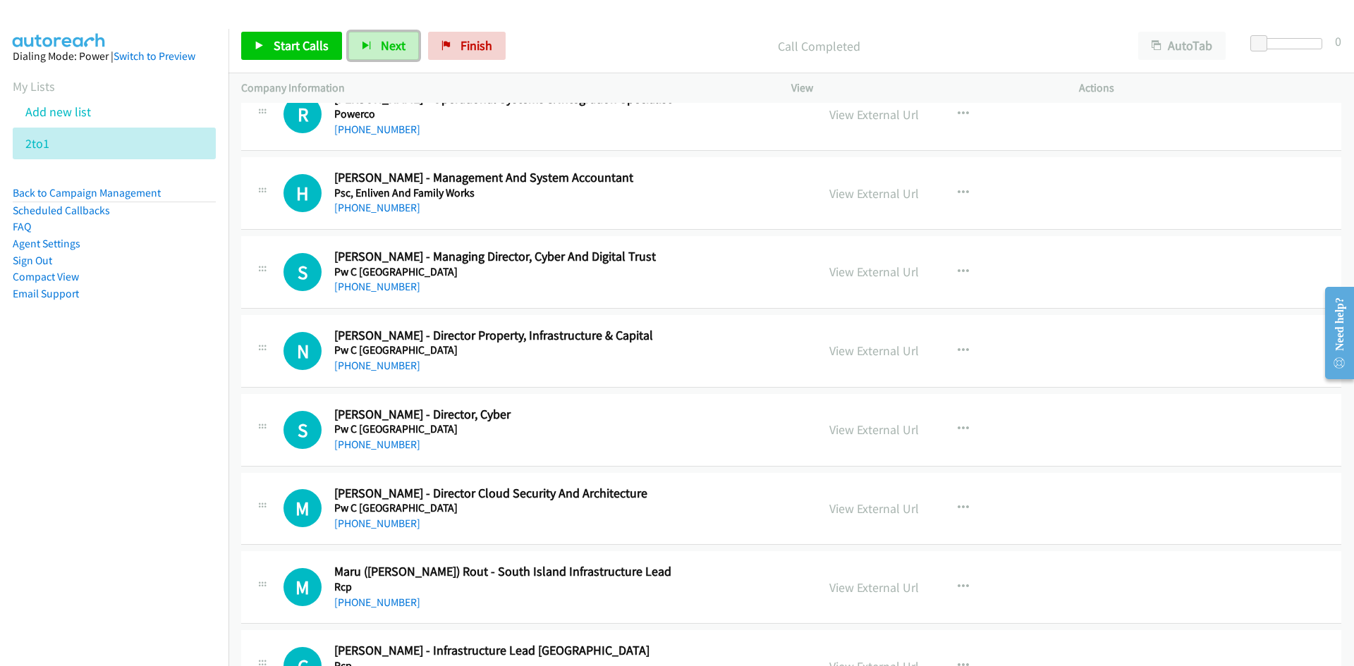
scroll to position [3385, 0]
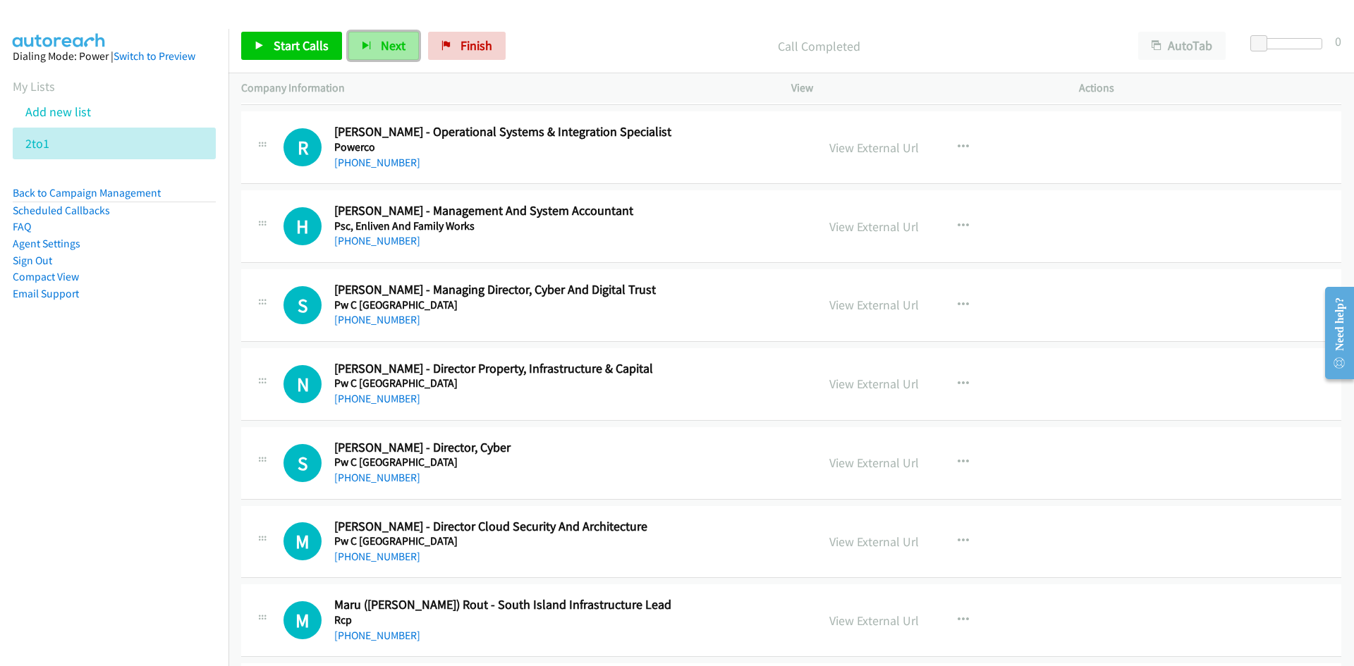
click at [396, 39] on span "Next" at bounding box center [393, 45] width 25 height 16
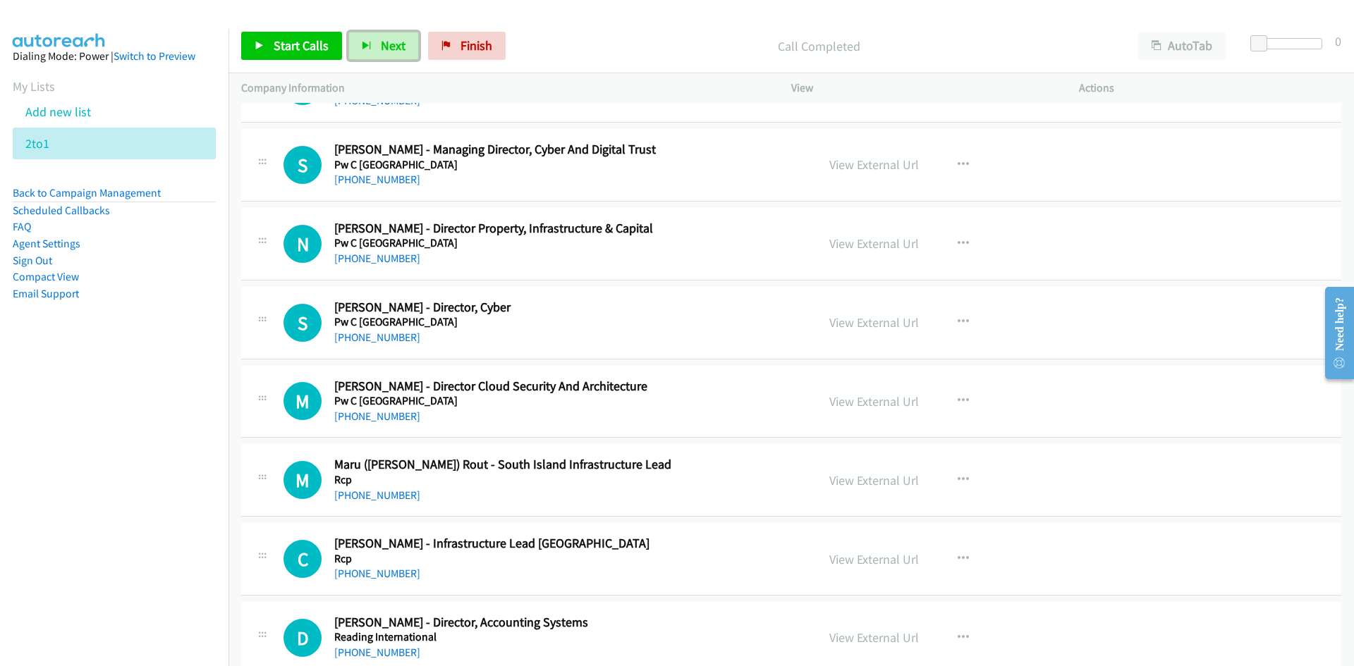
scroll to position [3456, 0]
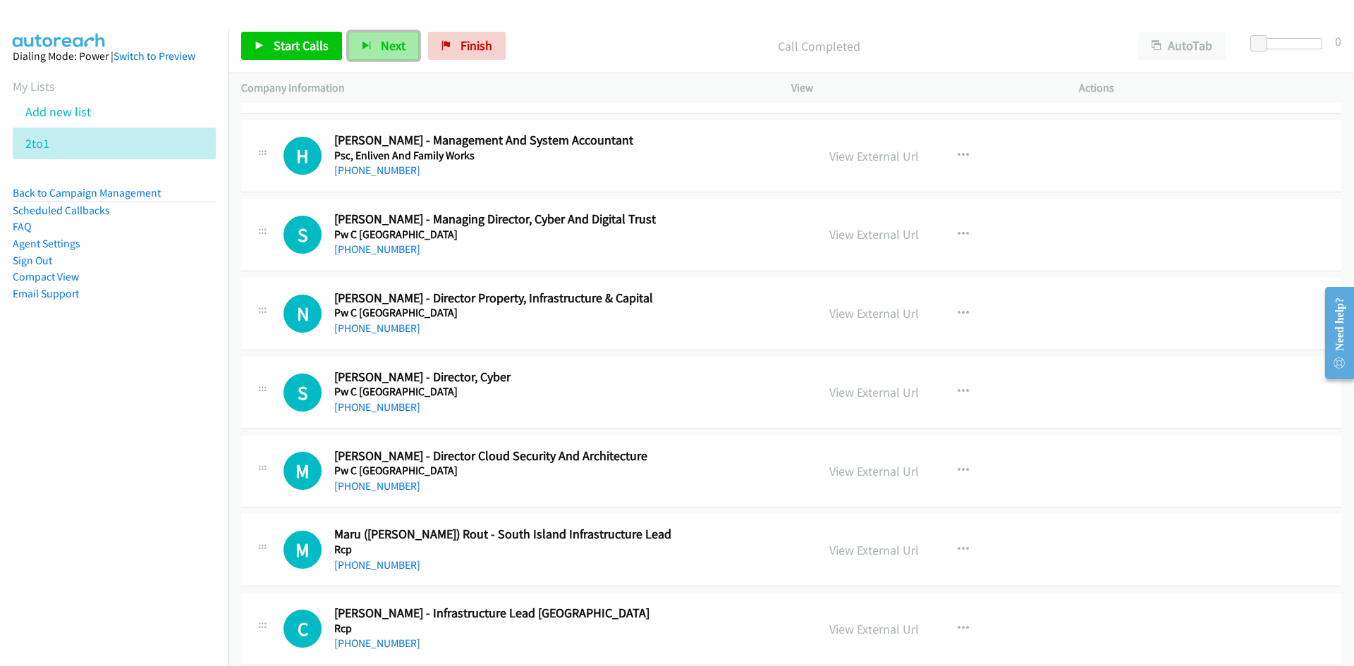
click at [390, 47] on span "Next" at bounding box center [393, 45] width 25 height 16
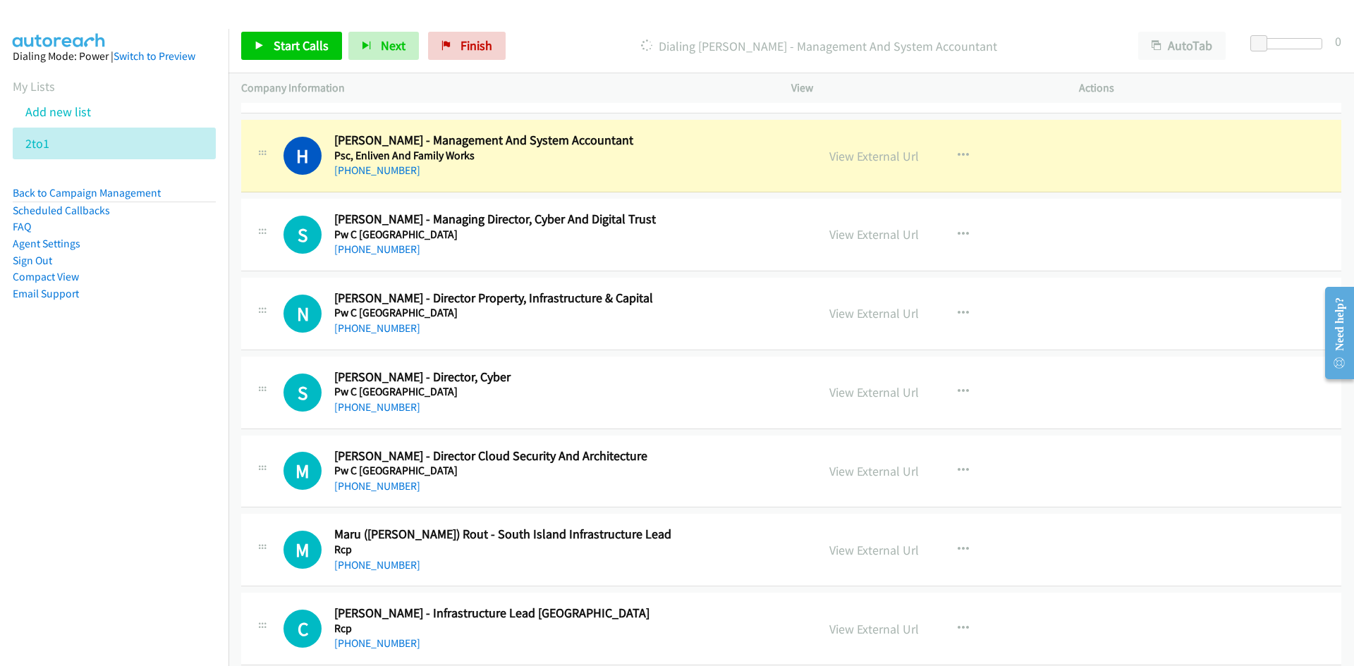
scroll to position [3526, 0]
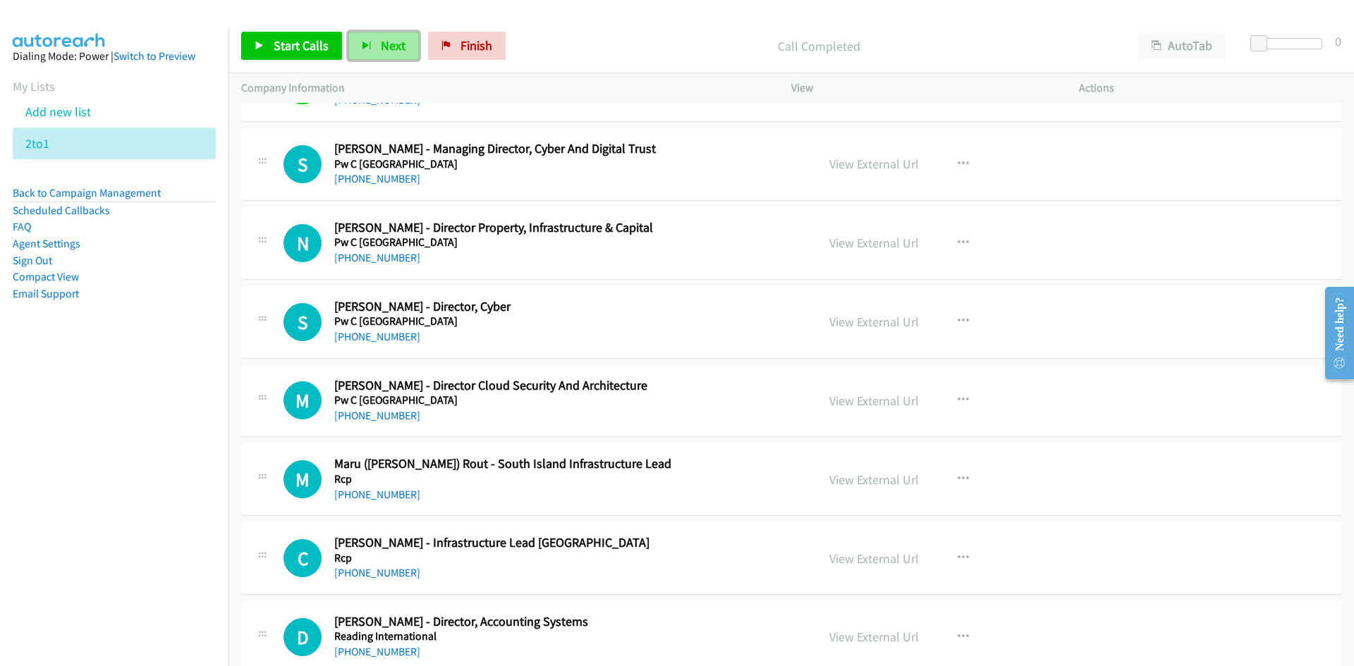
click at [383, 43] on span "Next" at bounding box center [393, 45] width 25 height 16
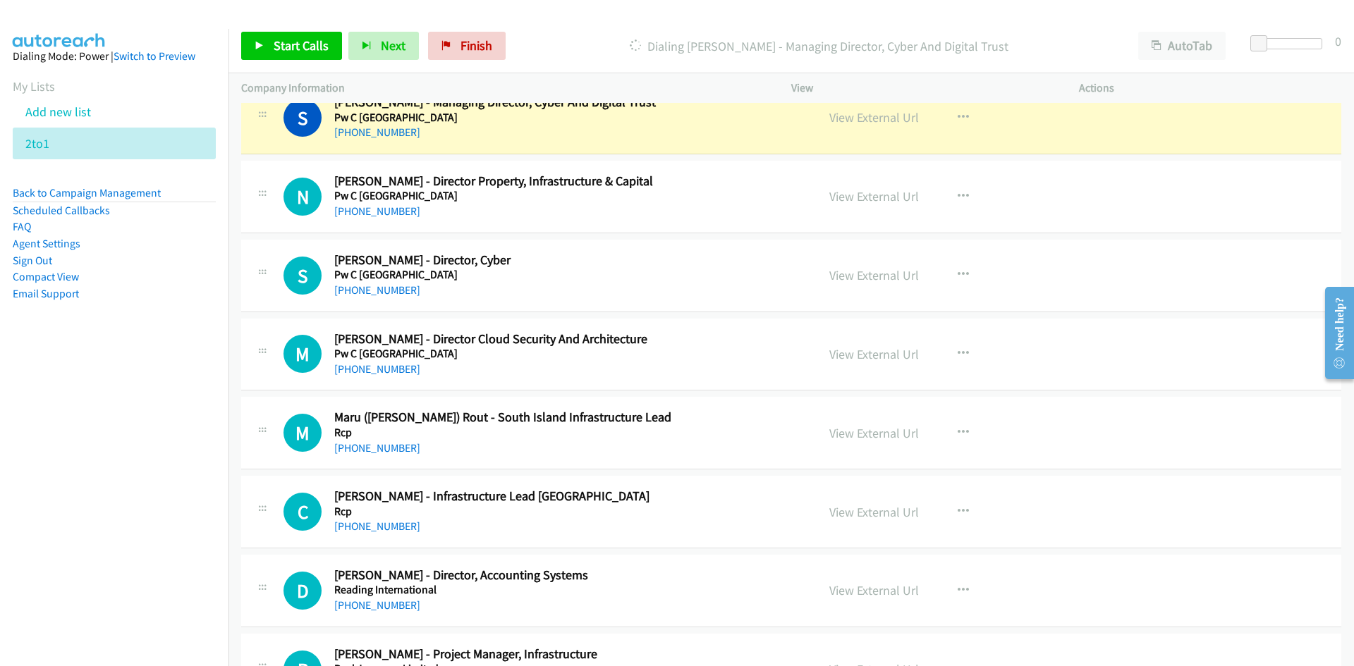
scroll to position [3597, 0]
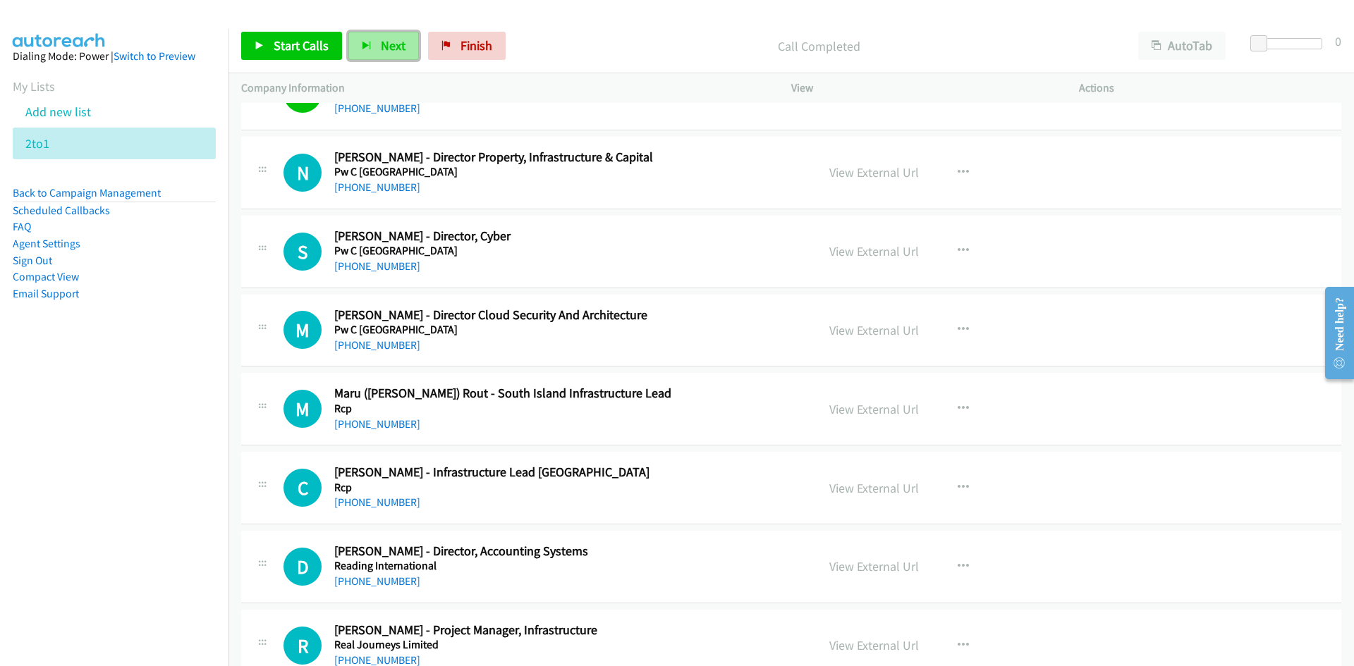
click at [397, 59] on button "Next" at bounding box center [383, 46] width 71 height 28
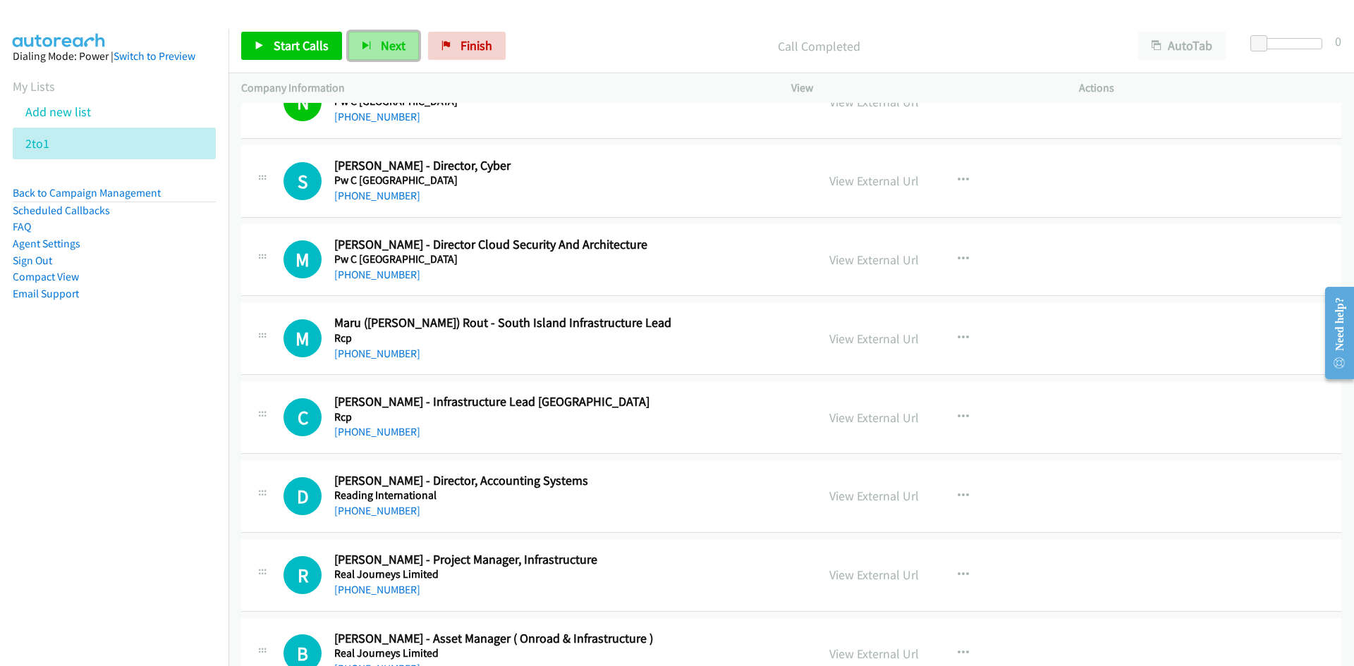
click at [394, 47] on span "Next" at bounding box center [393, 45] width 25 height 16
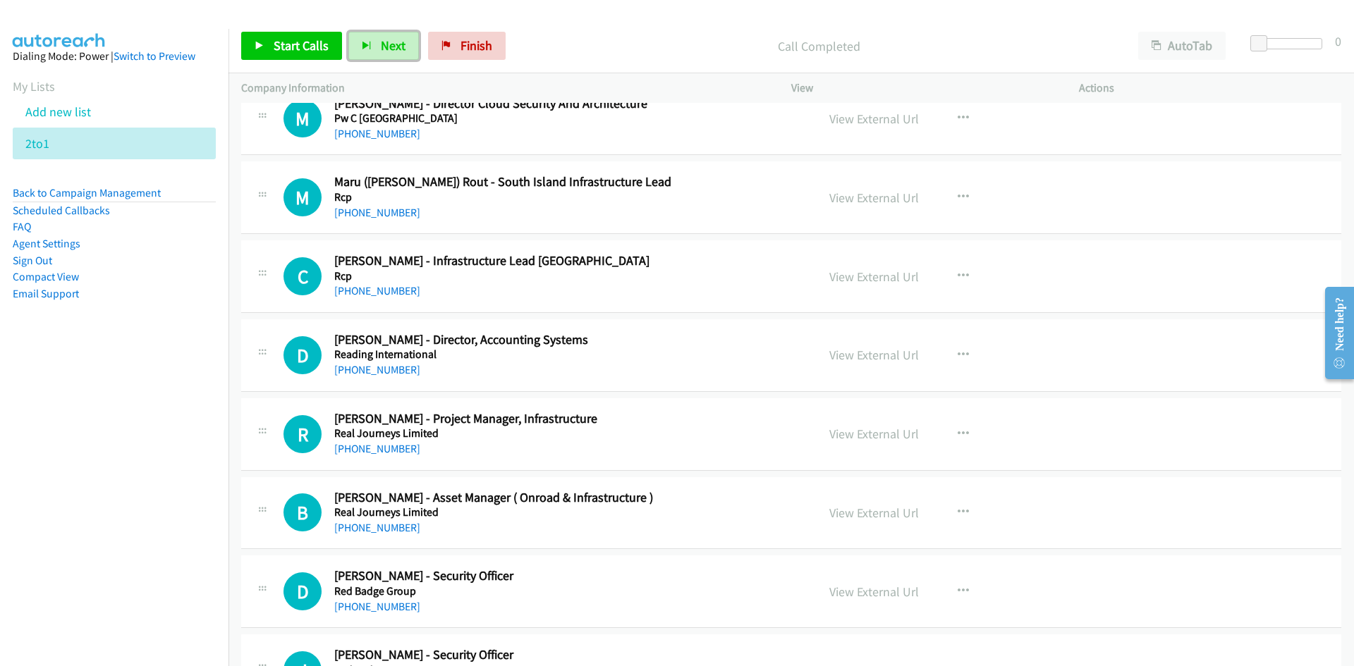
scroll to position [3738, 0]
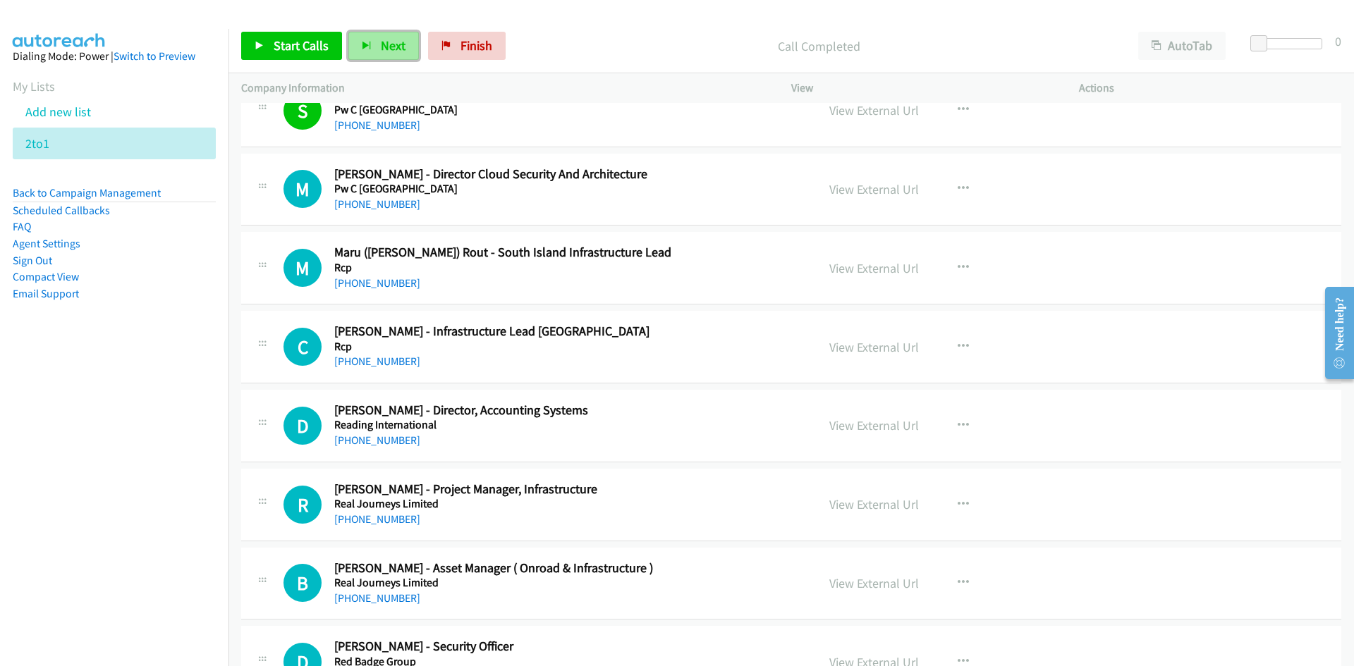
click at [385, 44] on span "Next" at bounding box center [393, 45] width 25 height 16
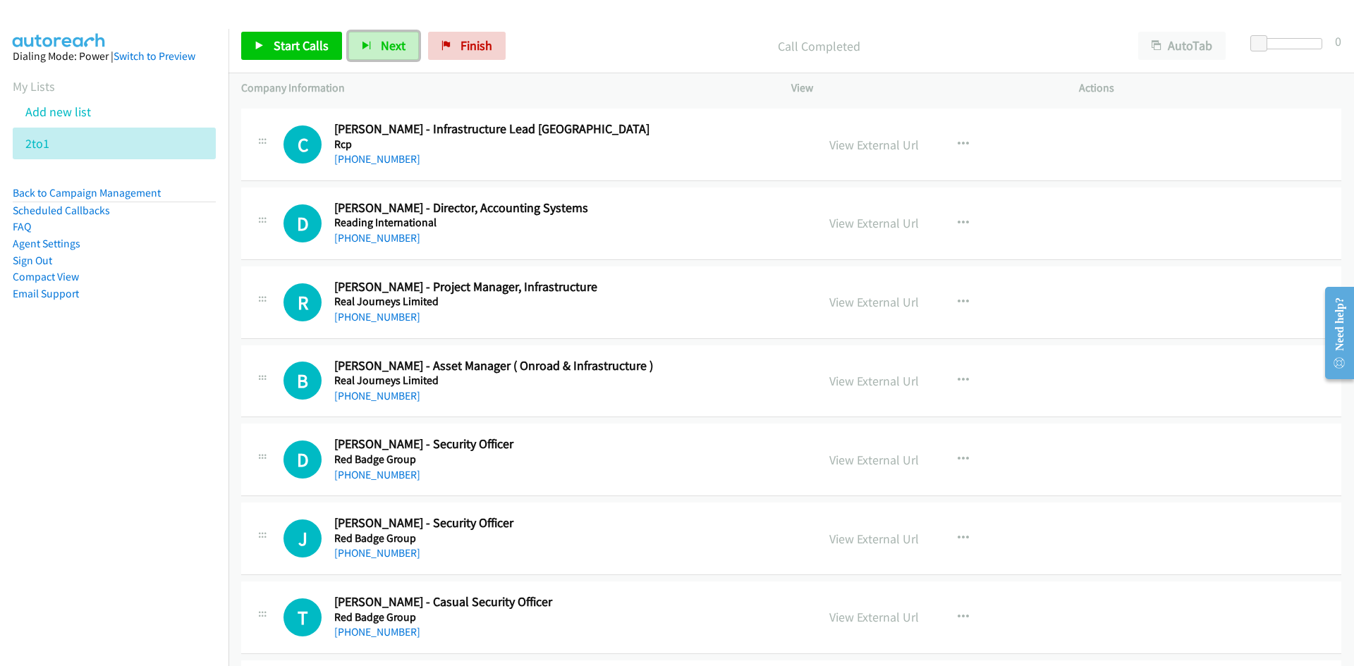
scroll to position [4020, 0]
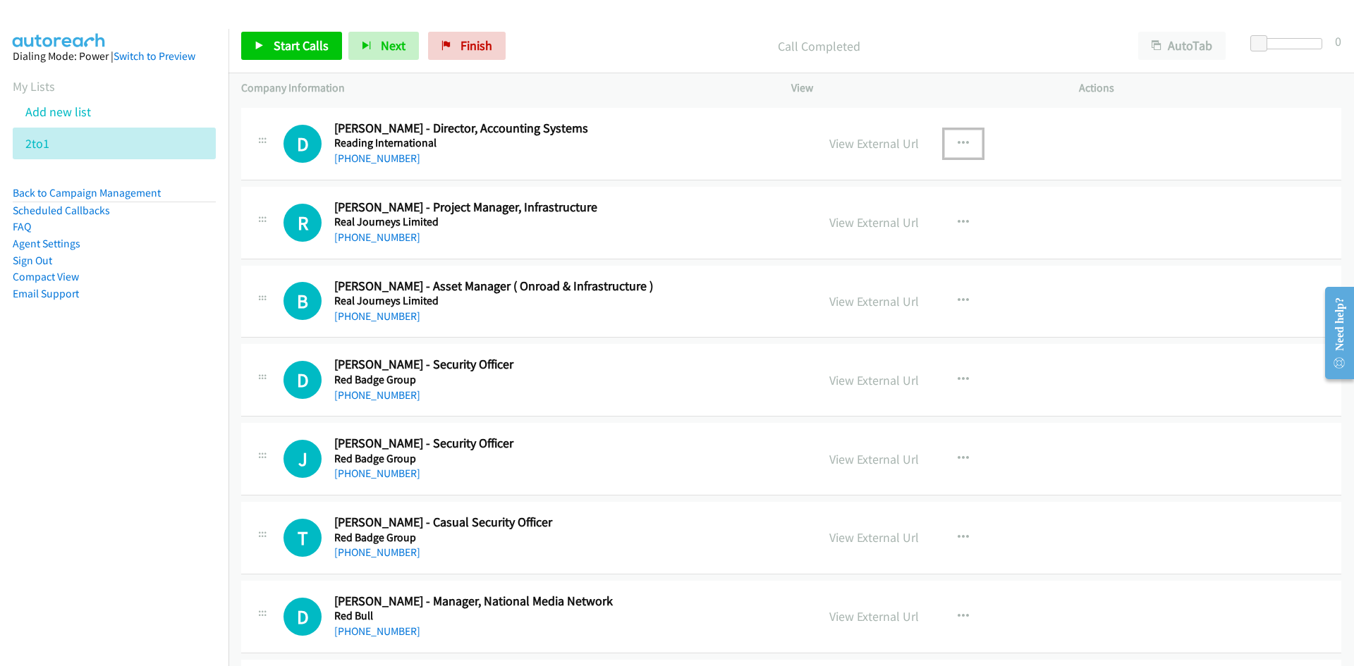
click at [963, 142] on icon "button" at bounding box center [963, 143] width 11 height 11
click at [865, 233] on link "Start Calls Here" at bounding box center [888, 235] width 188 height 28
drag, startPoint x: 398, startPoint y: 45, endPoint x: 457, endPoint y: 82, distance: 69.1
click at [398, 44] on span "Next" at bounding box center [393, 45] width 25 height 16
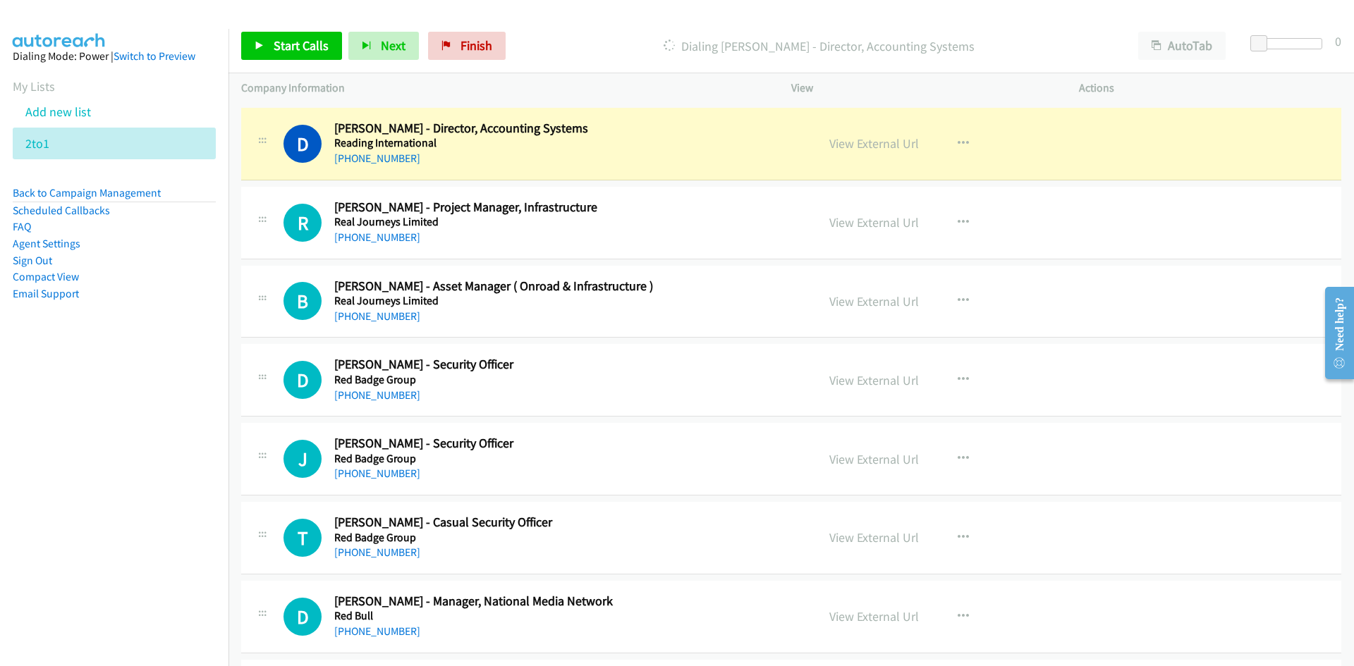
scroll to position [4161, 0]
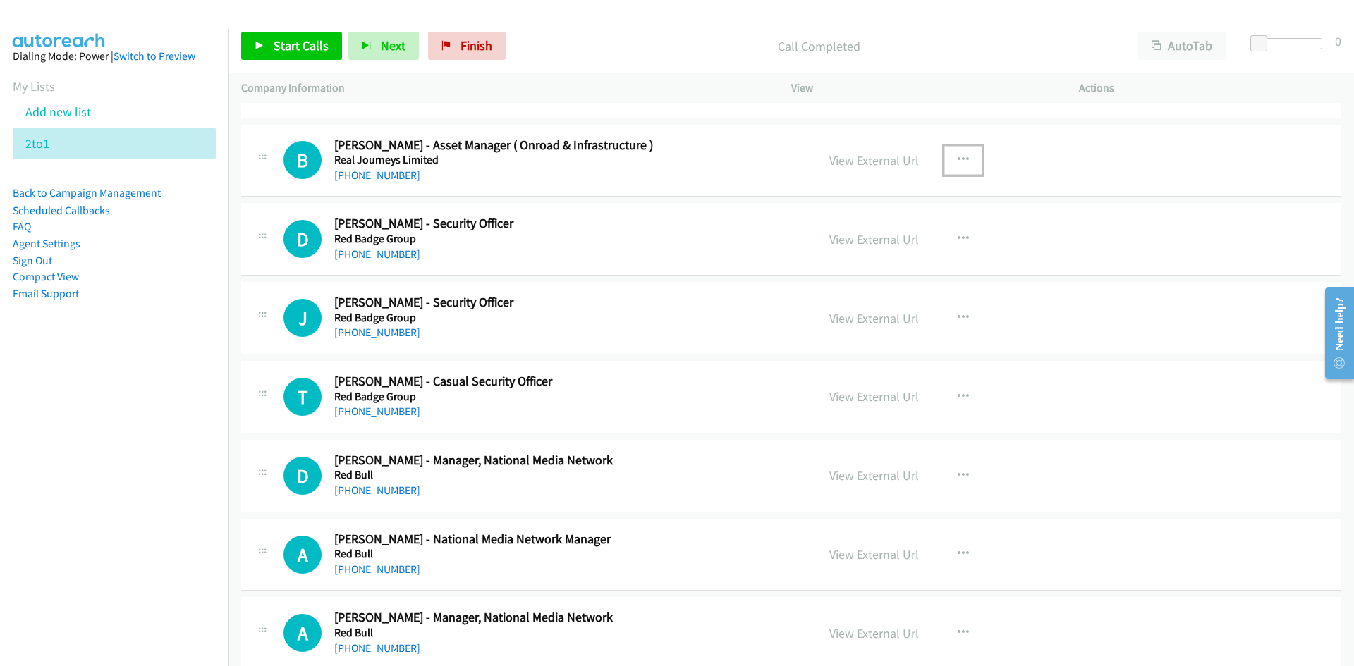
click at [961, 158] on icon "button" at bounding box center [963, 159] width 11 height 11
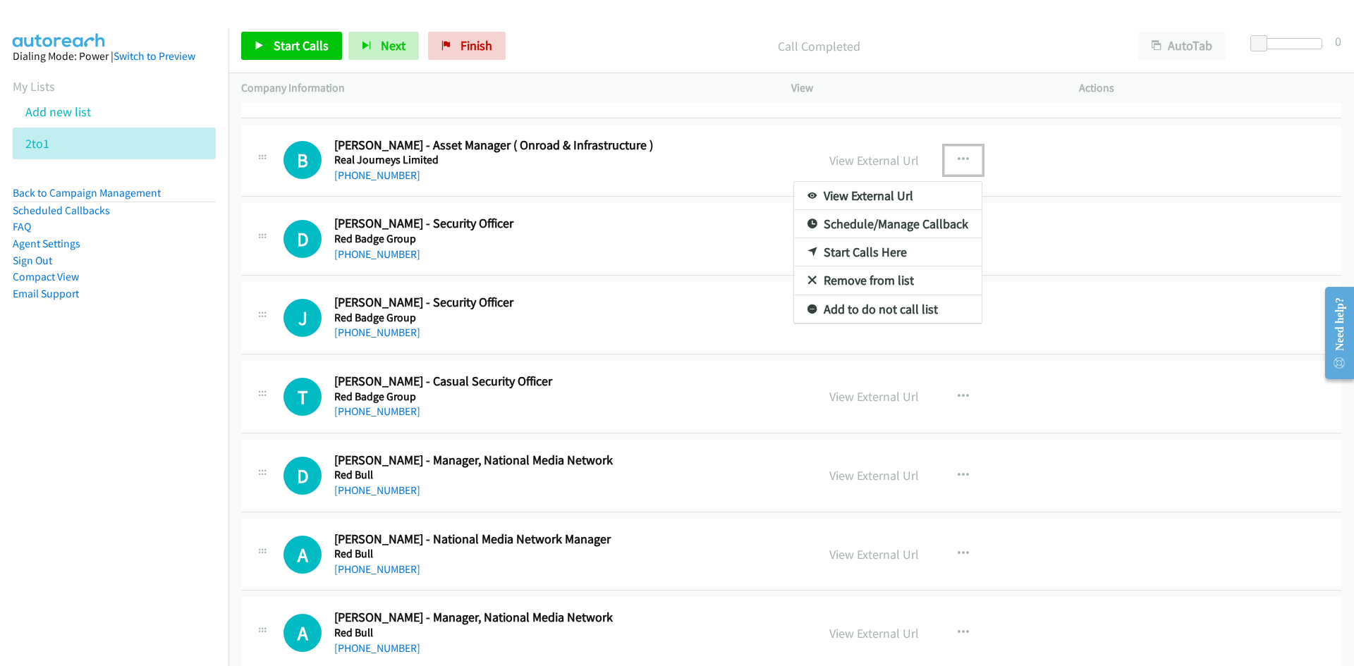
click at [860, 251] on link "Start Calls Here" at bounding box center [888, 252] width 188 height 28
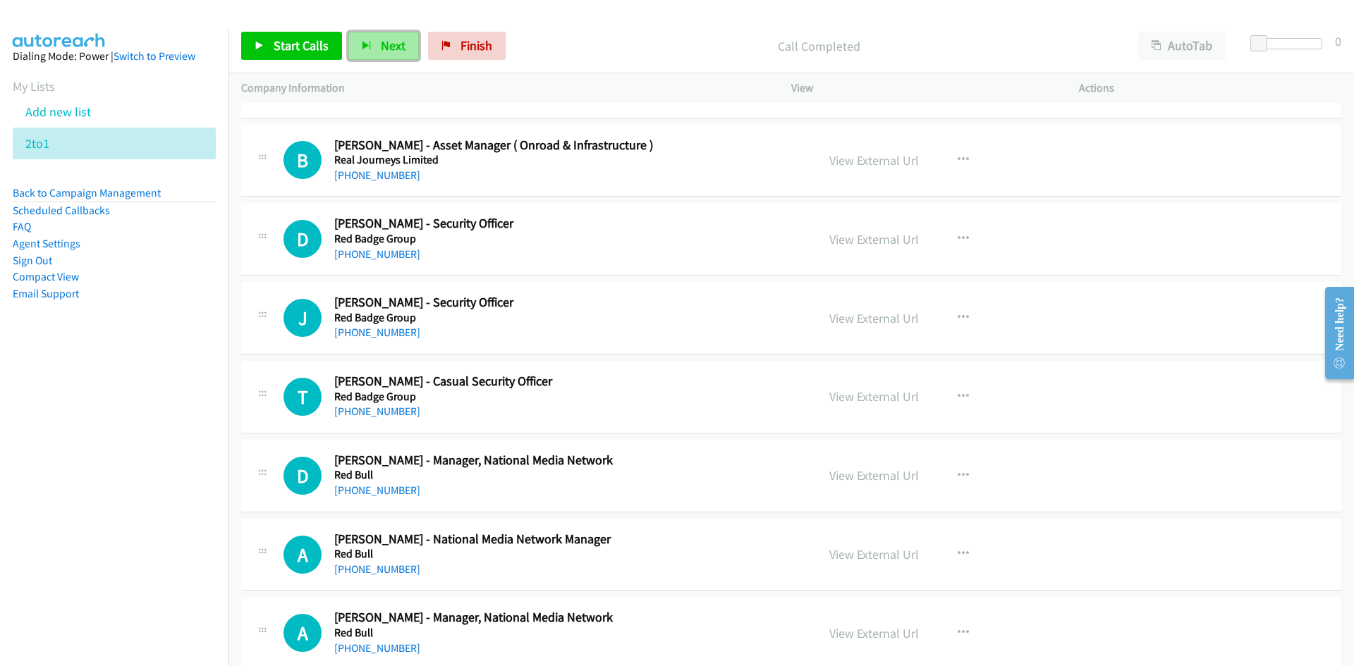
click at [404, 37] on button "Next" at bounding box center [383, 46] width 71 height 28
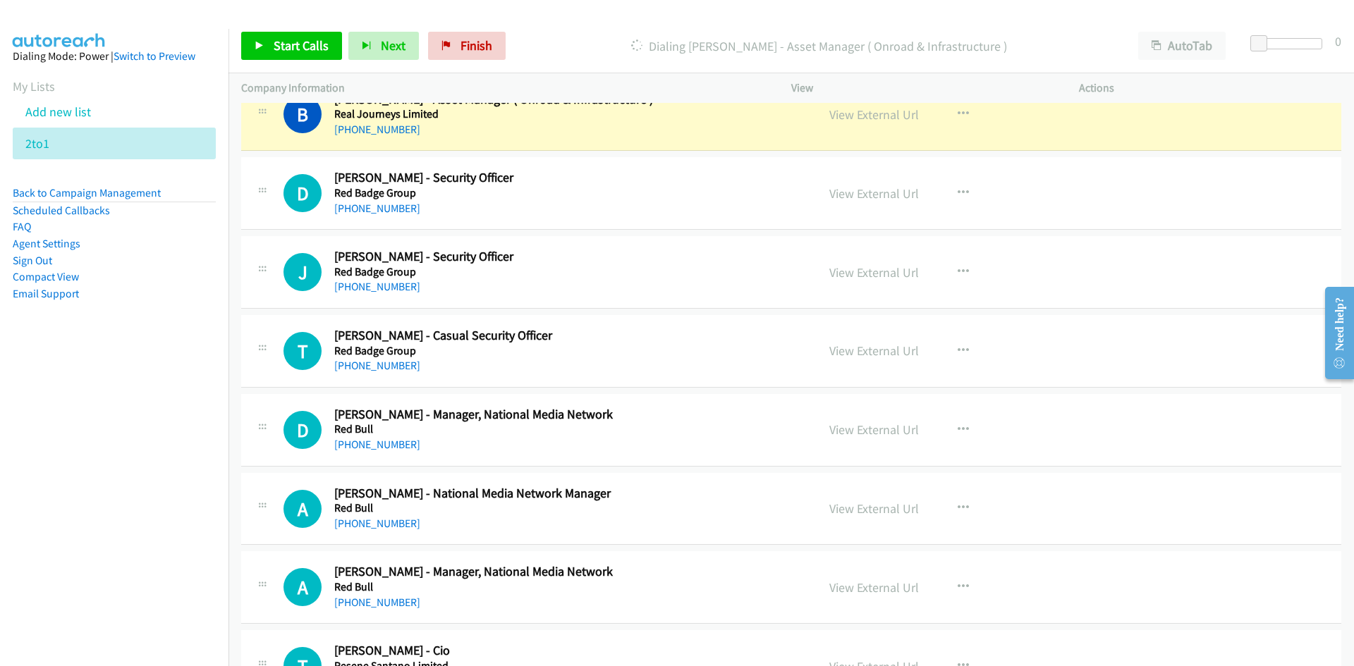
scroll to position [4231, 0]
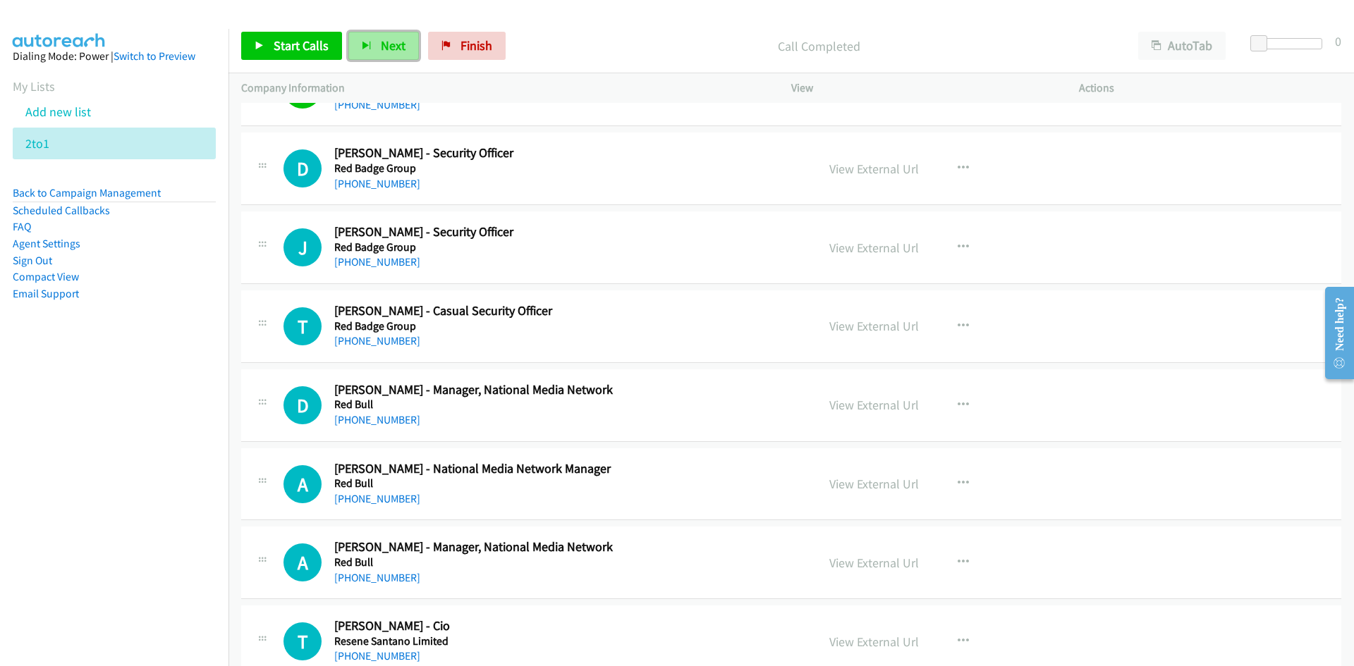
click at [382, 48] on span "Next" at bounding box center [393, 45] width 25 height 16
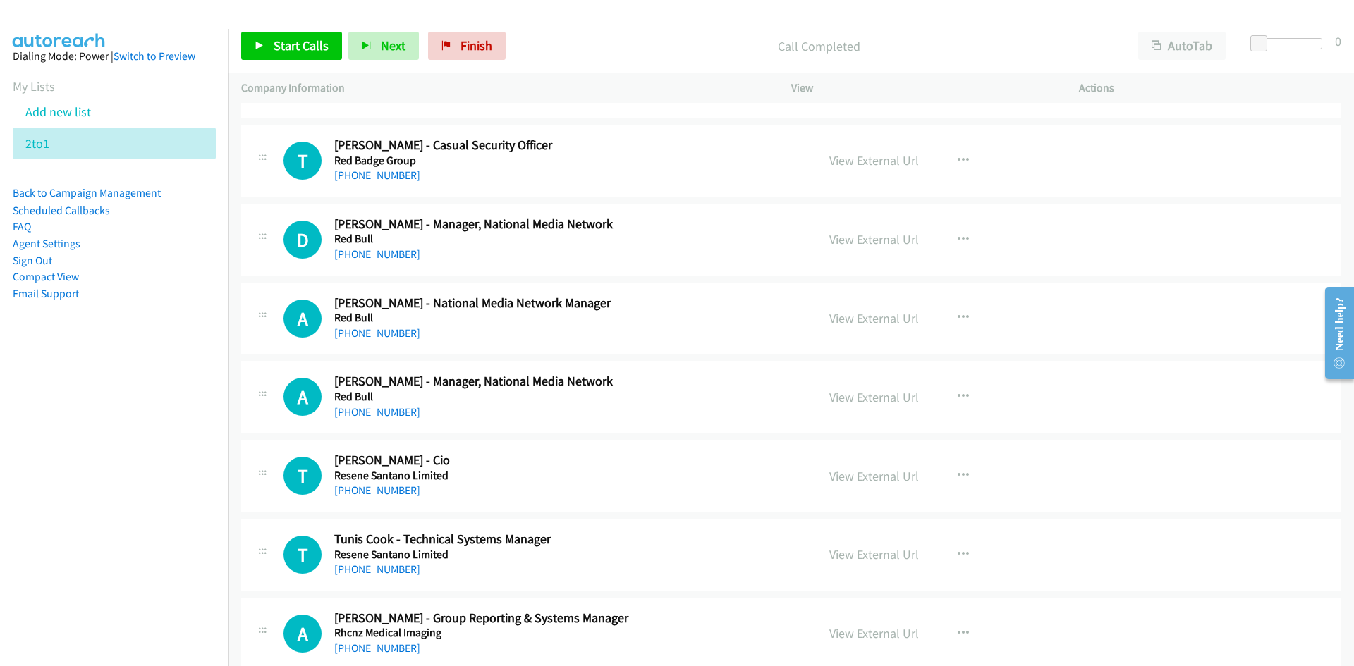
scroll to position [4373, 0]
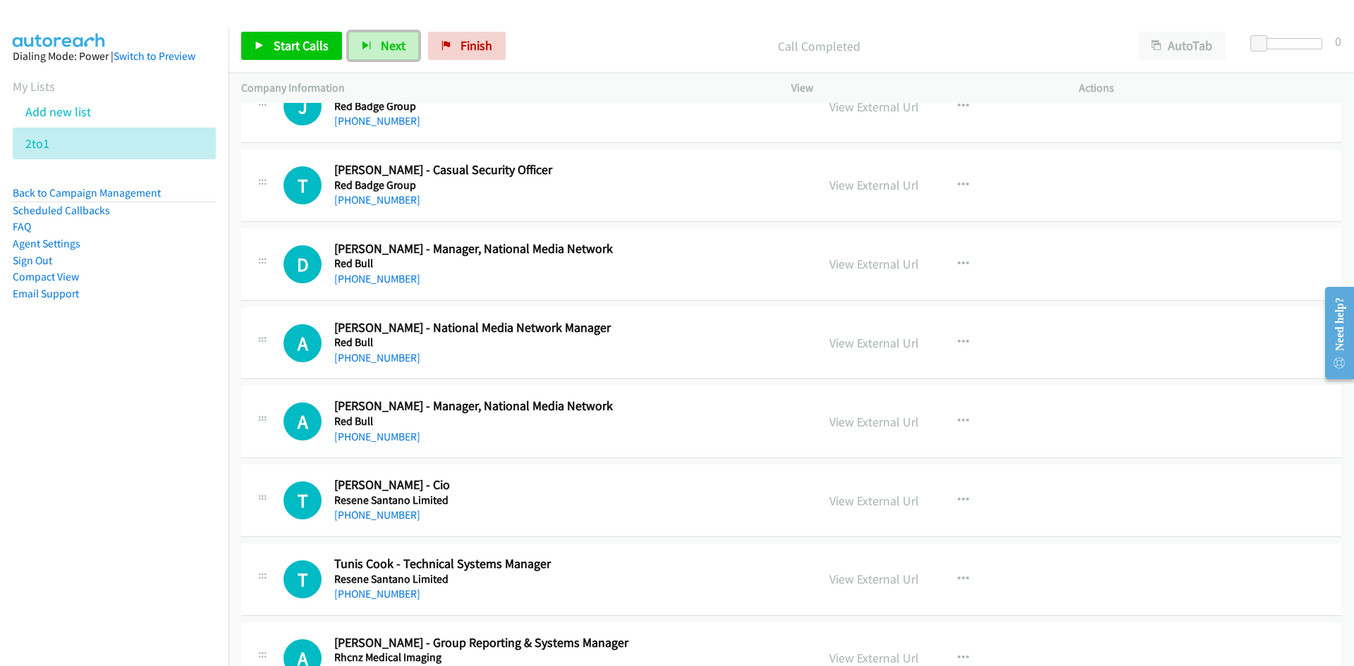
drag, startPoint x: 371, startPoint y: 46, endPoint x: 439, endPoint y: 130, distance: 108.3
click at [371, 46] on button "Next" at bounding box center [383, 46] width 71 height 28
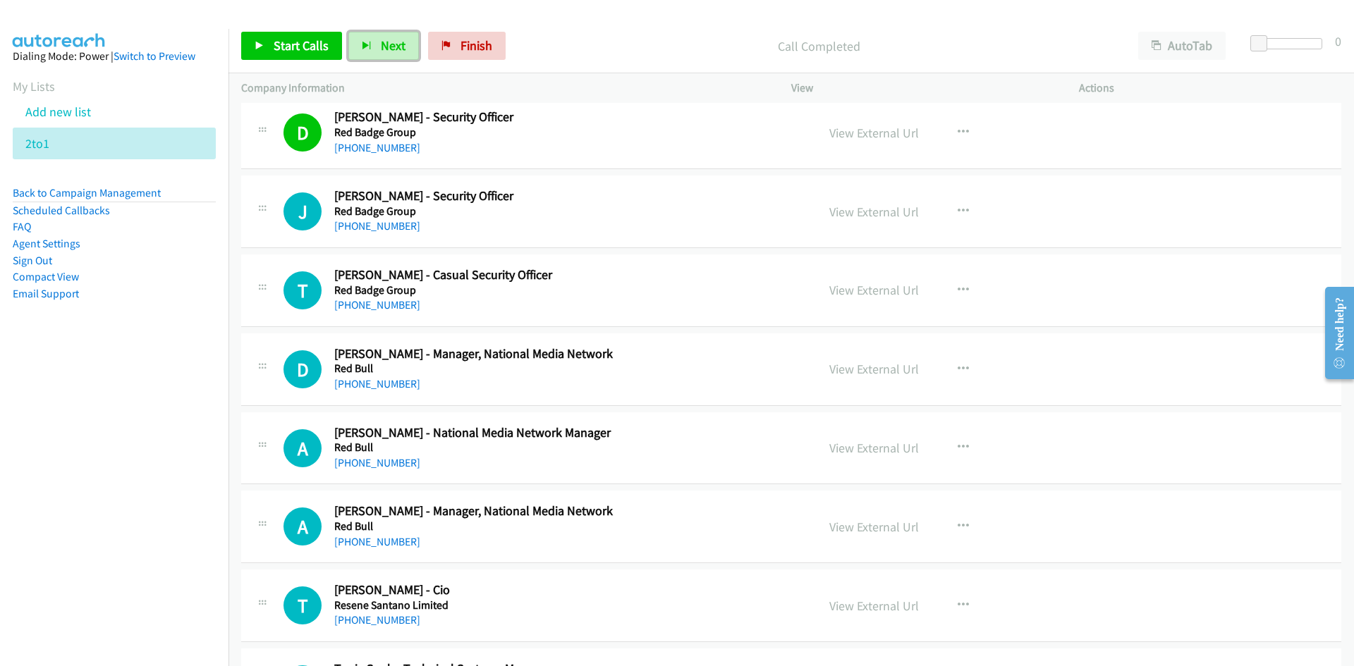
scroll to position [4302, 0]
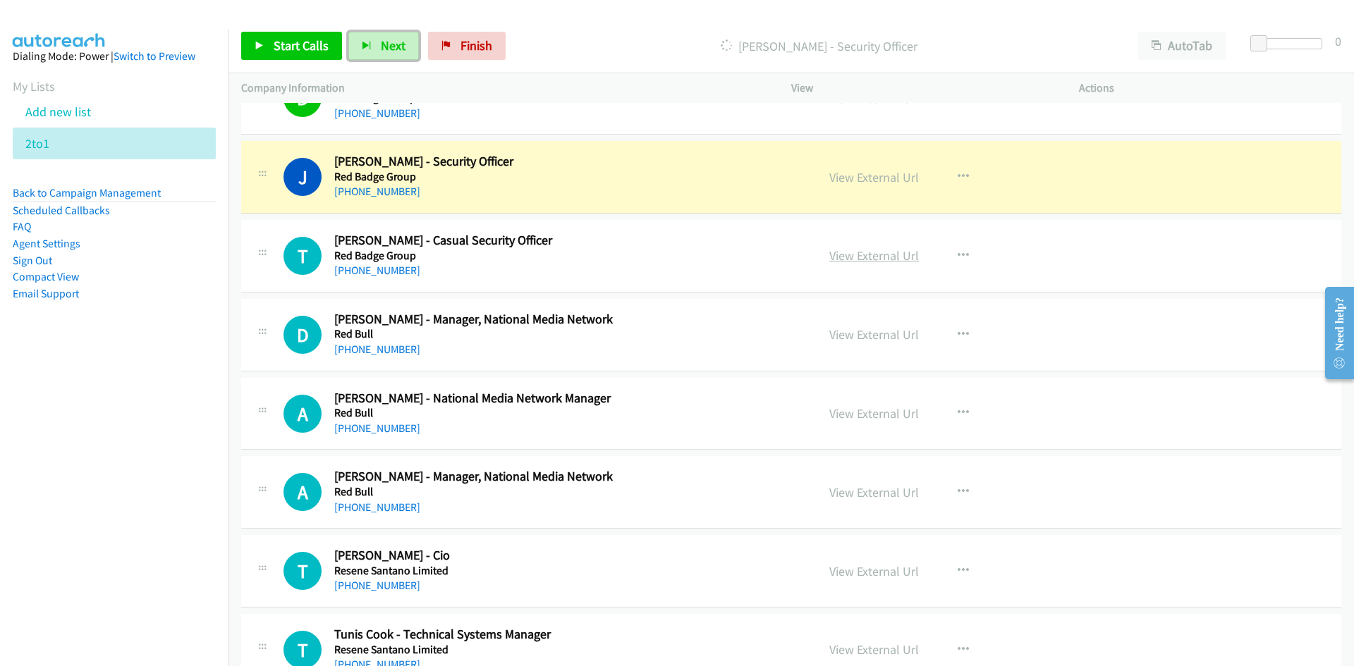
drag, startPoint x: 889, startPoint y: 177, endPoint x: 884, endPoint y: 264, distance: 86.8
click at [889, 177] on link "View External Url" at bounding box center [874, 177] width 90 height 16
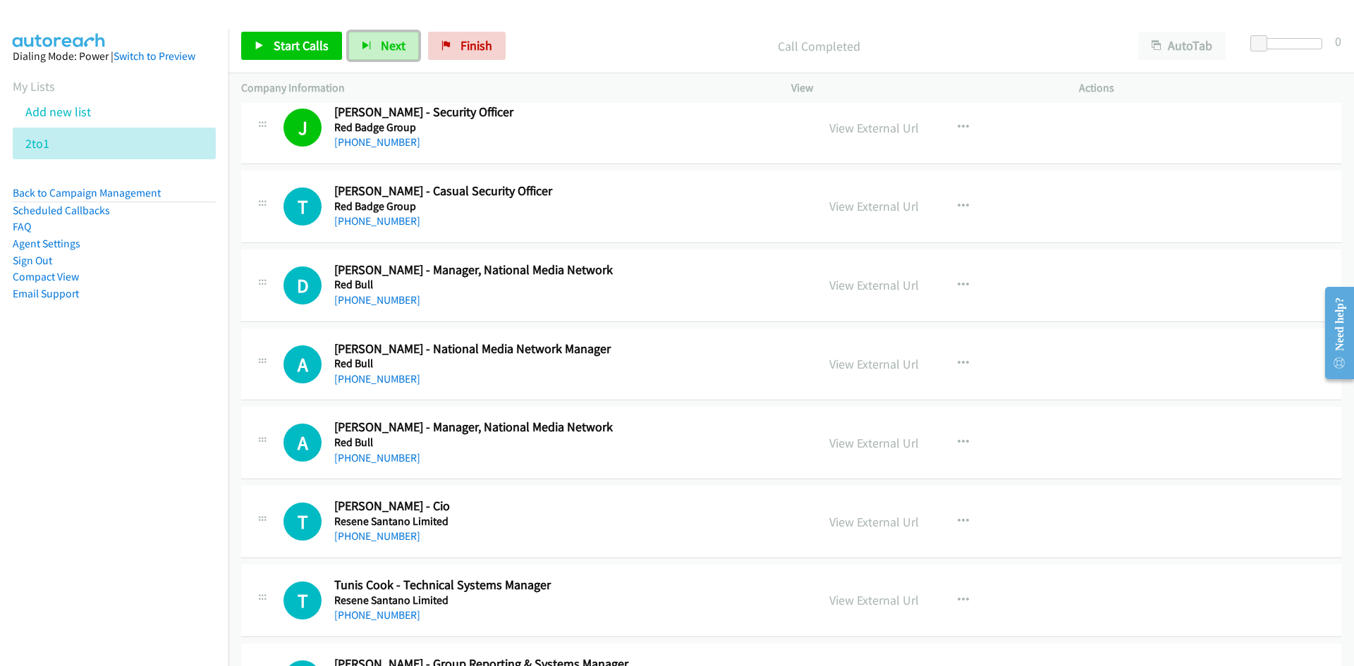
scroll to position [4373, 0]
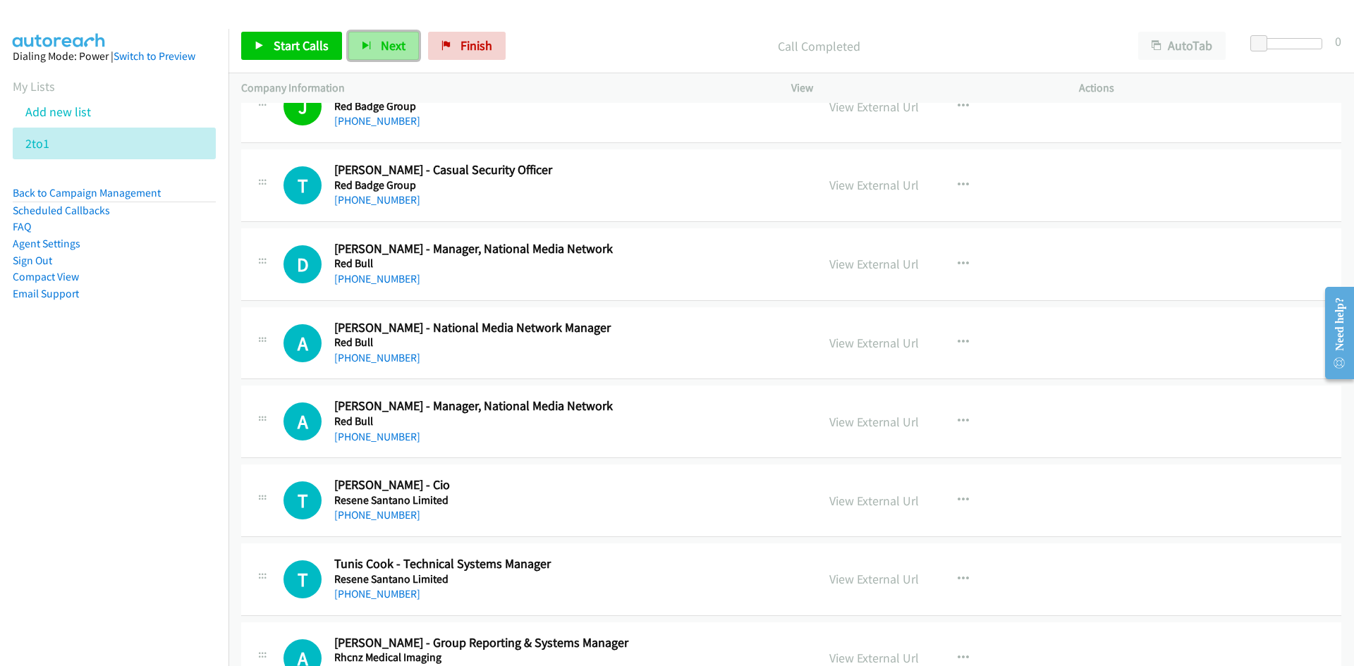
click at [390, 40] on span "Next" at bounding box center [393, 45] width 25 height 16
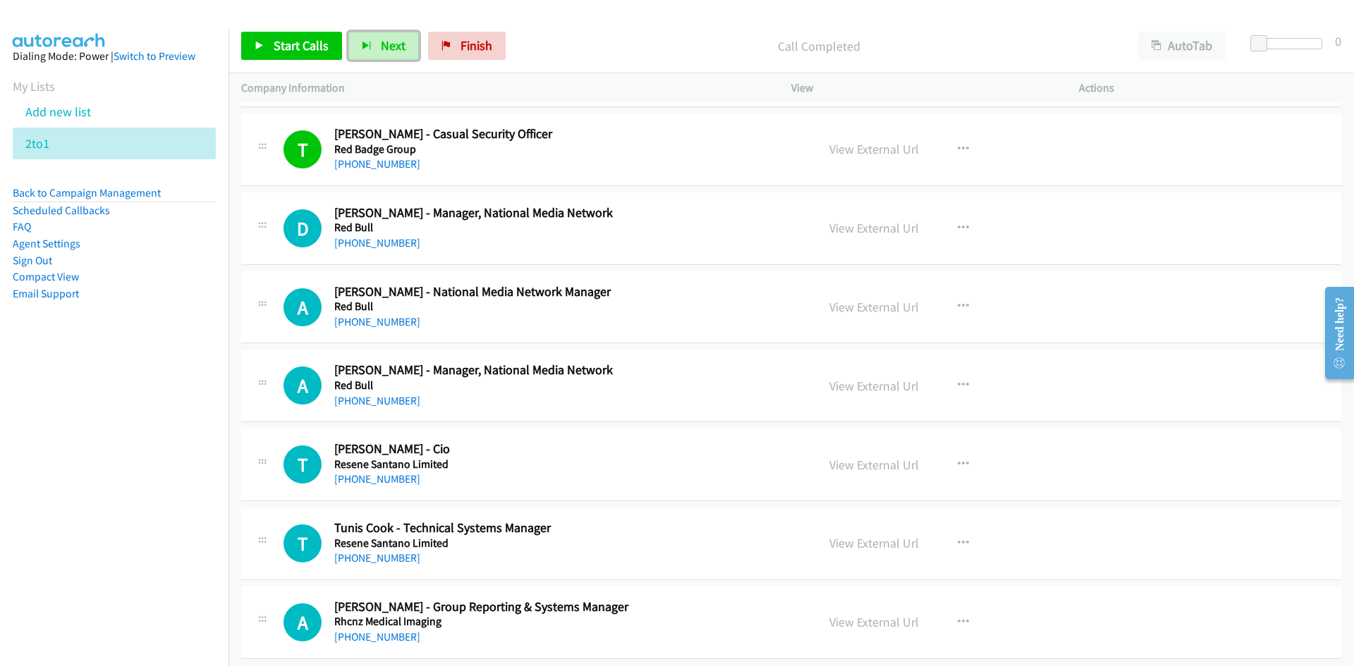
scroll to position [4443, 0]
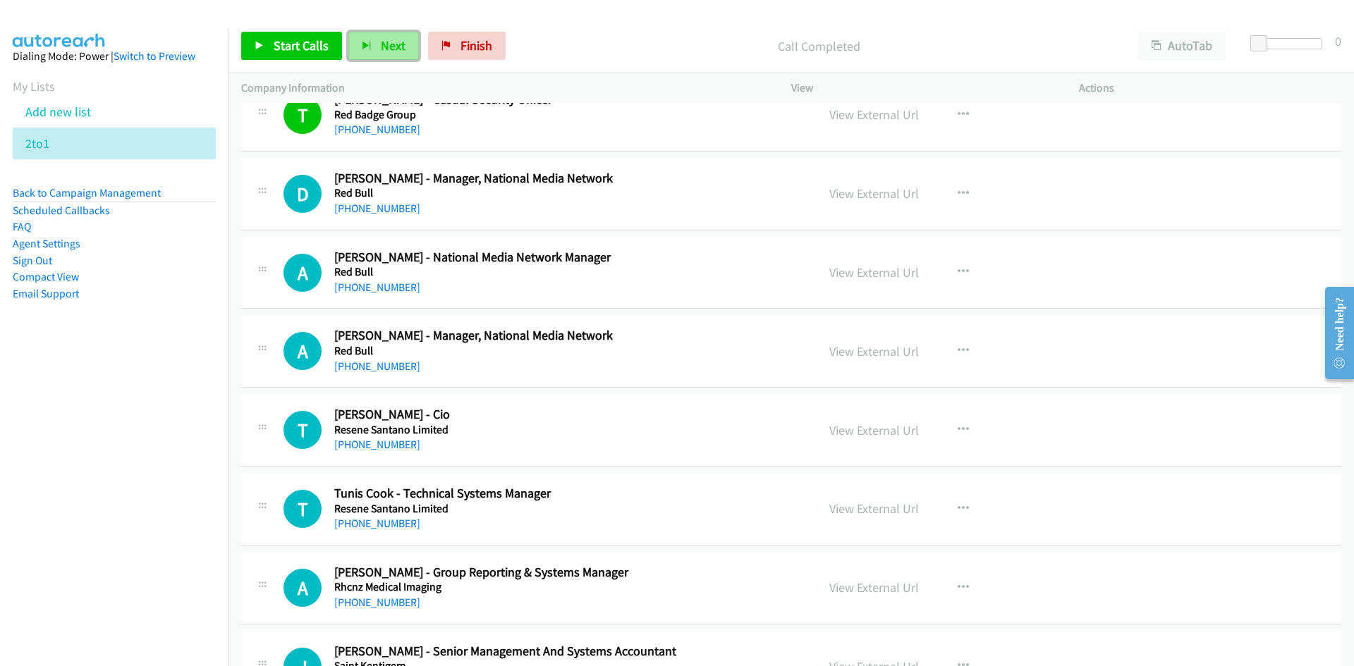
click at [390, 40] on span "Next" at bounding box center [393, 45] width 25 height 16
drag, startPoint x: 393, startPoint y: 39, endPoint x: 391, endPoint y: 47, distance: 7.9
click at [393, 39] on span "Next" at bounding box center [393, 45] width 25 height 16
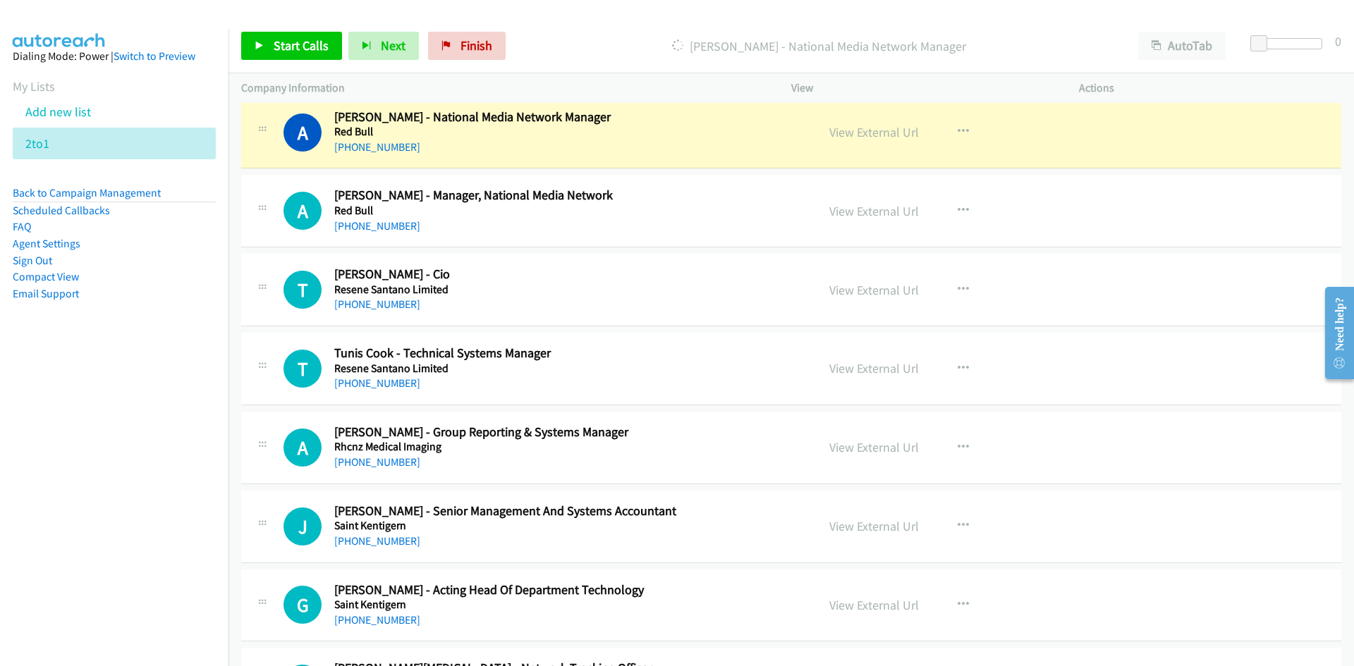
scroll to position [4584, 0]
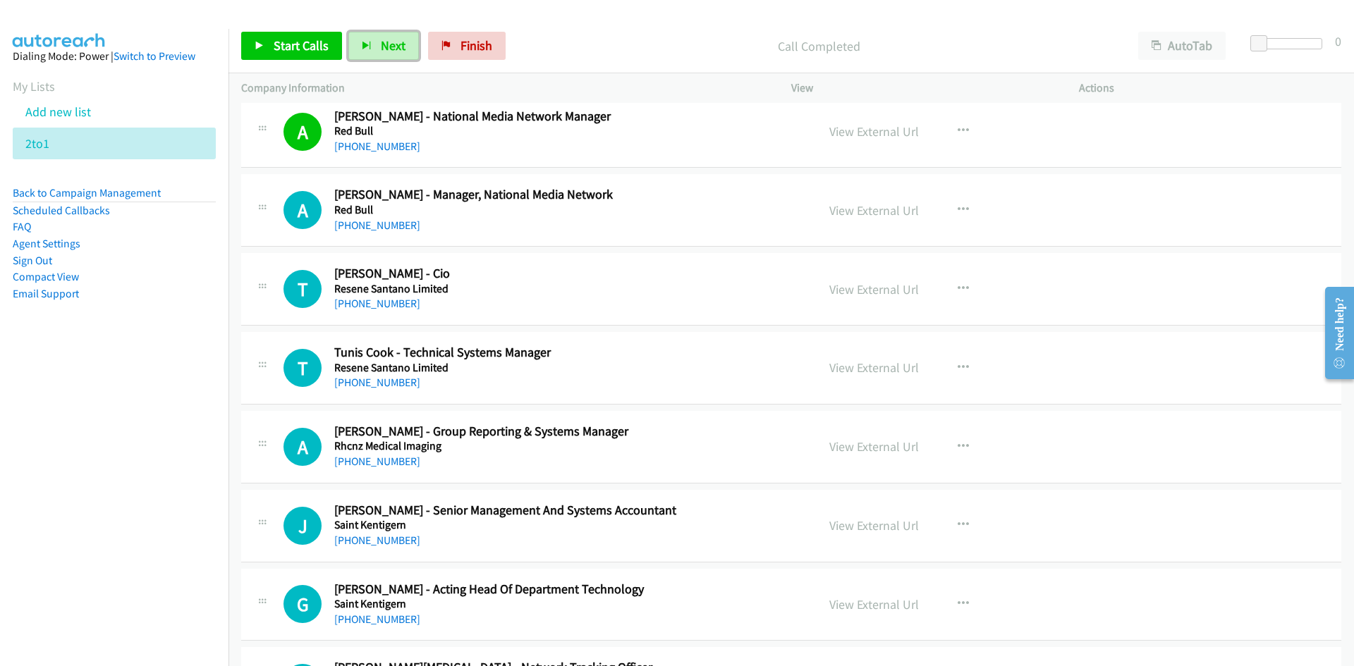
drag, startPoint x: 397, startPoint y: 49, endPoint x: 691, endPoint y: 238, distance: 349.2
click at [397, 49] on span "Next" at bounding box center [393, 45] width 25 height 16
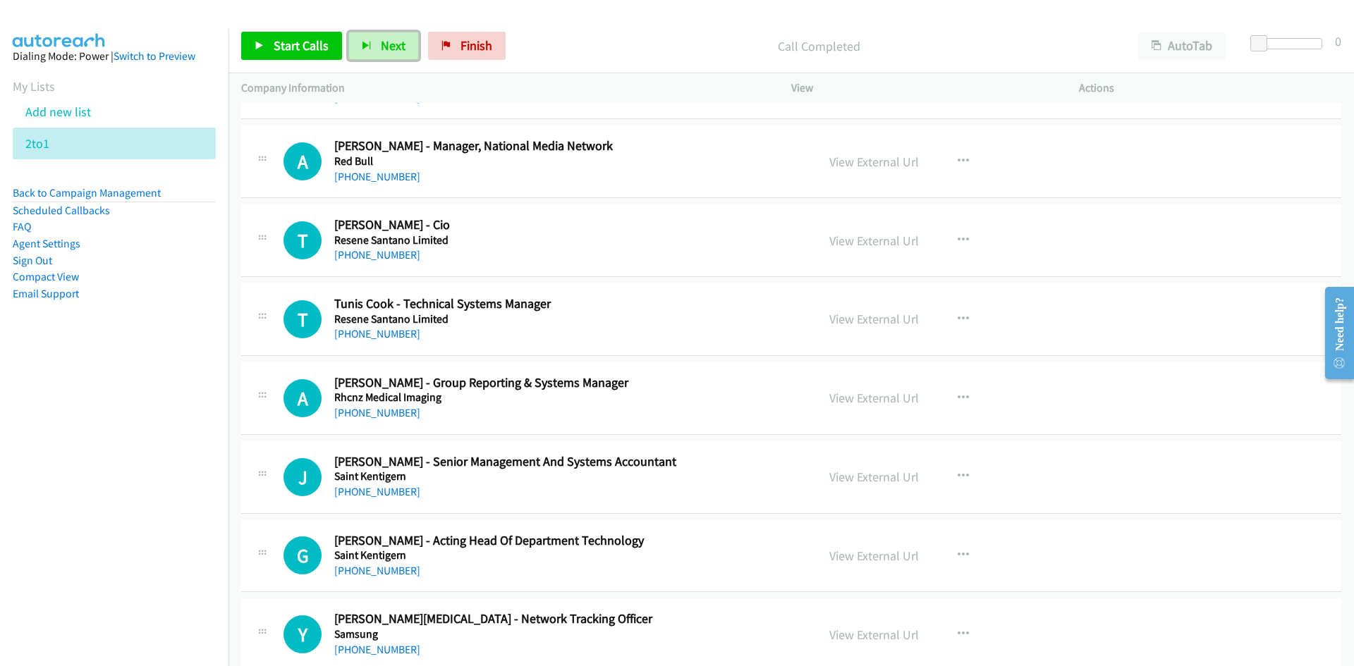
scroll to position [4655, 0]
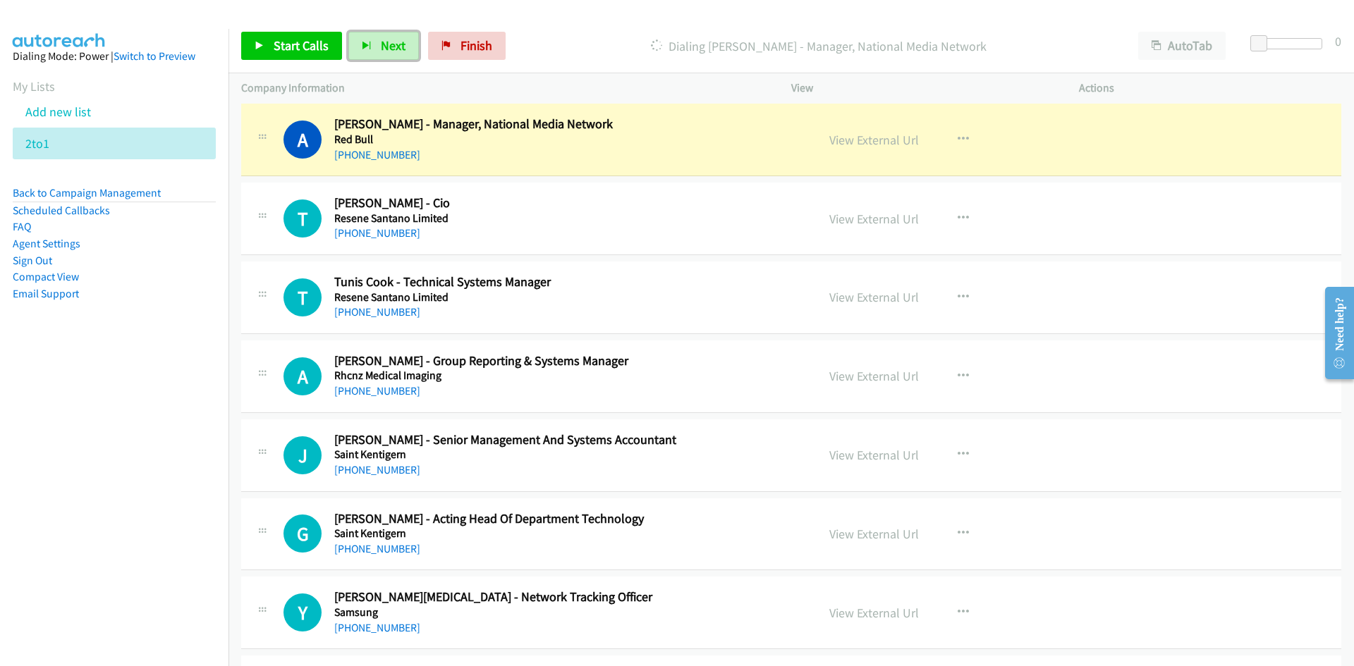
drag, startPoint x: 836, startPoint y: 136, endPoint x: 845, endPoint y: 270, distance: 134.3
click at [836, 136] on link "View External Url" at bounding box center [874, 140] width 90 height 16
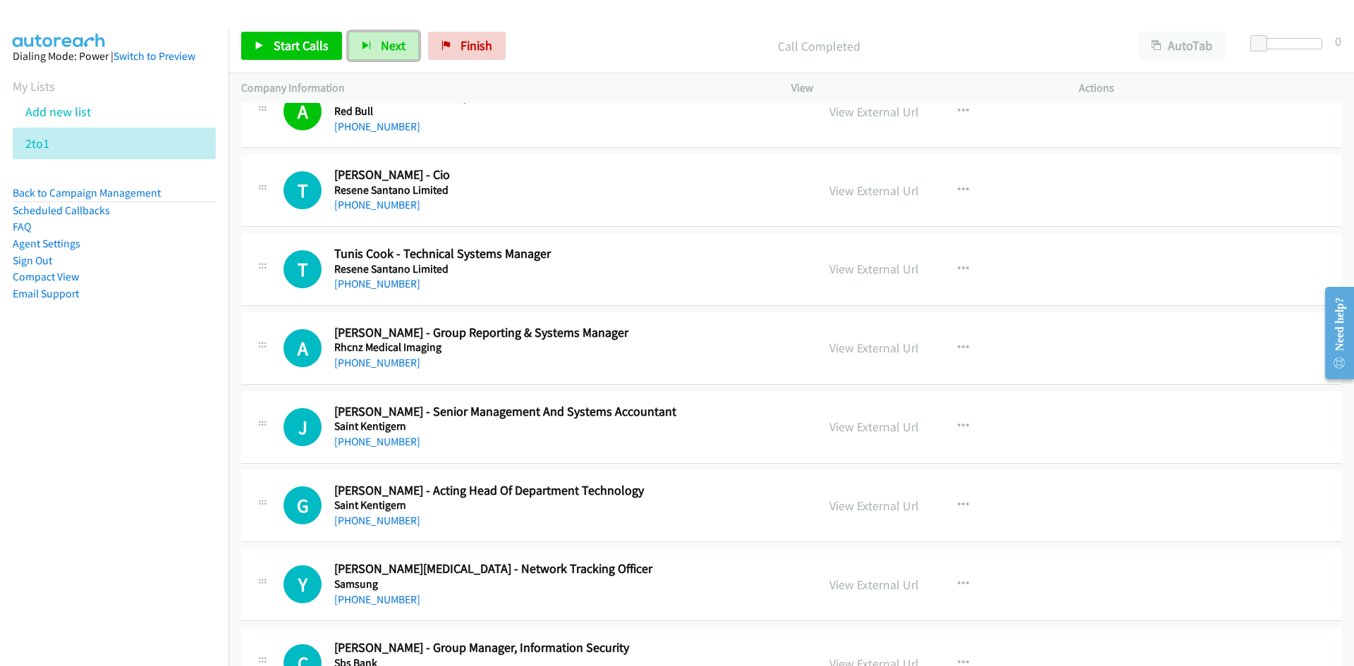
scroll to position [4725, 0]
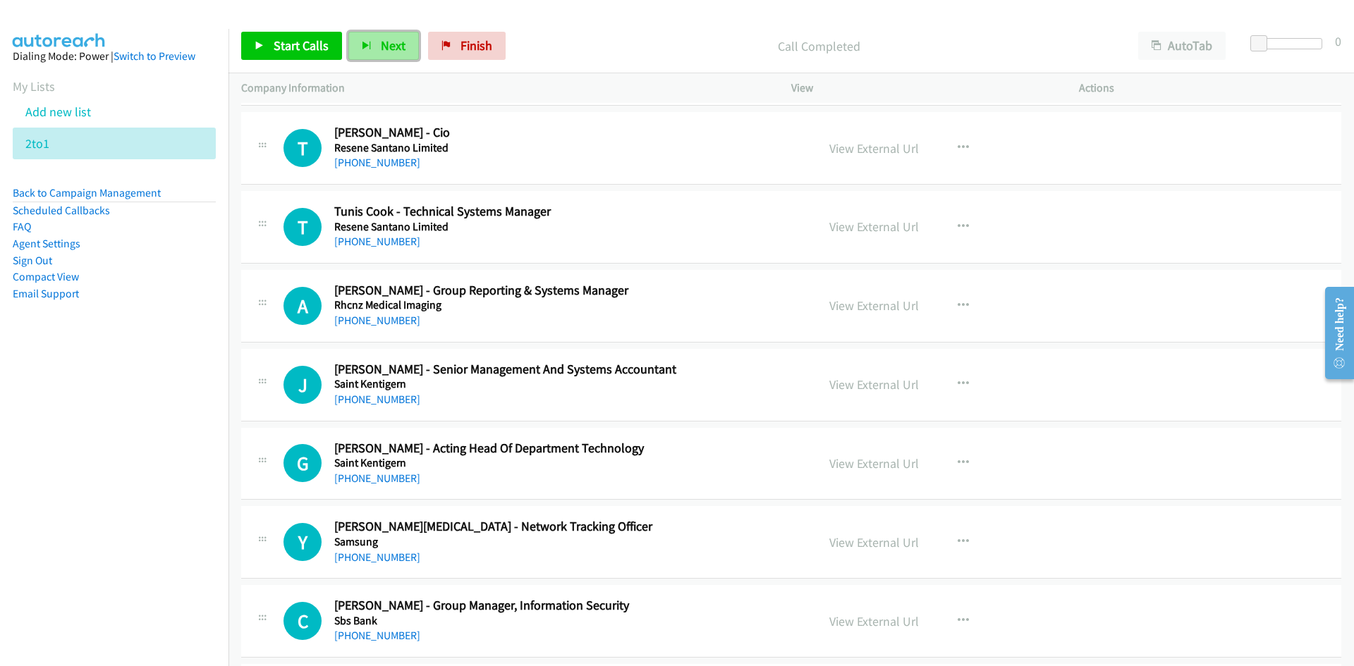
click at [394, 41] on span "Next" at bounding box center [393, 45] width 25 height 16
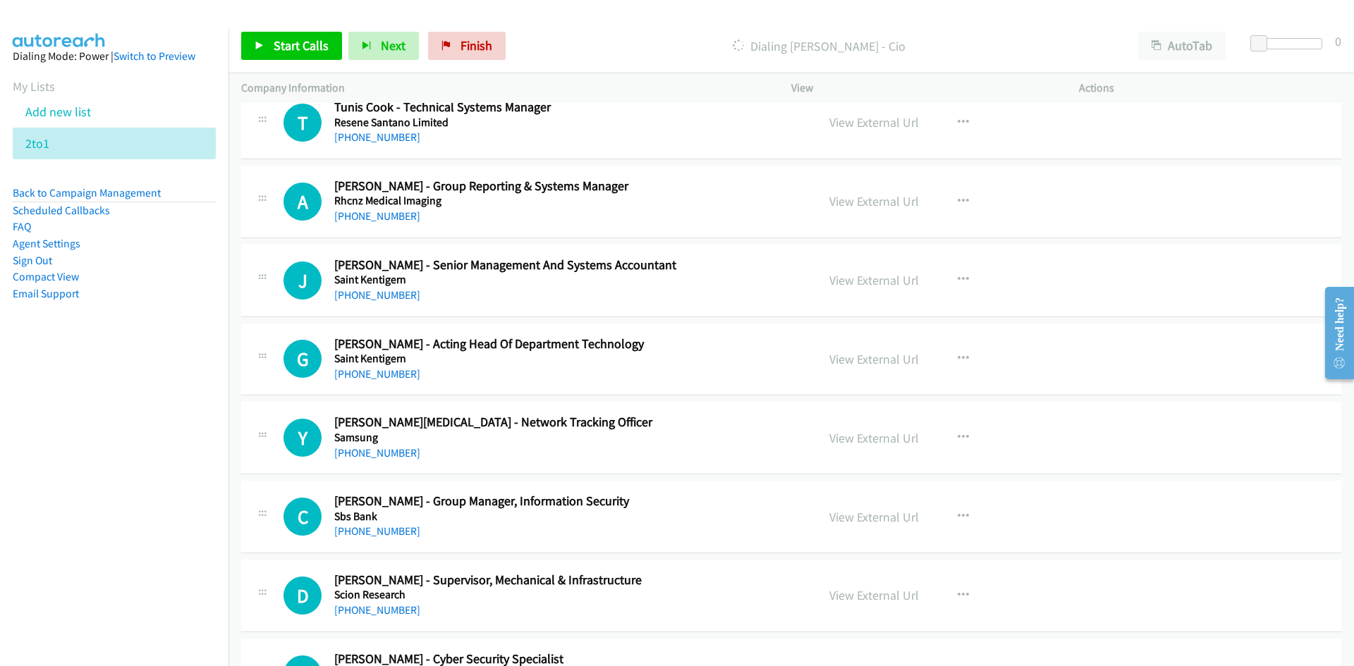
scroll to position [4796, 0]
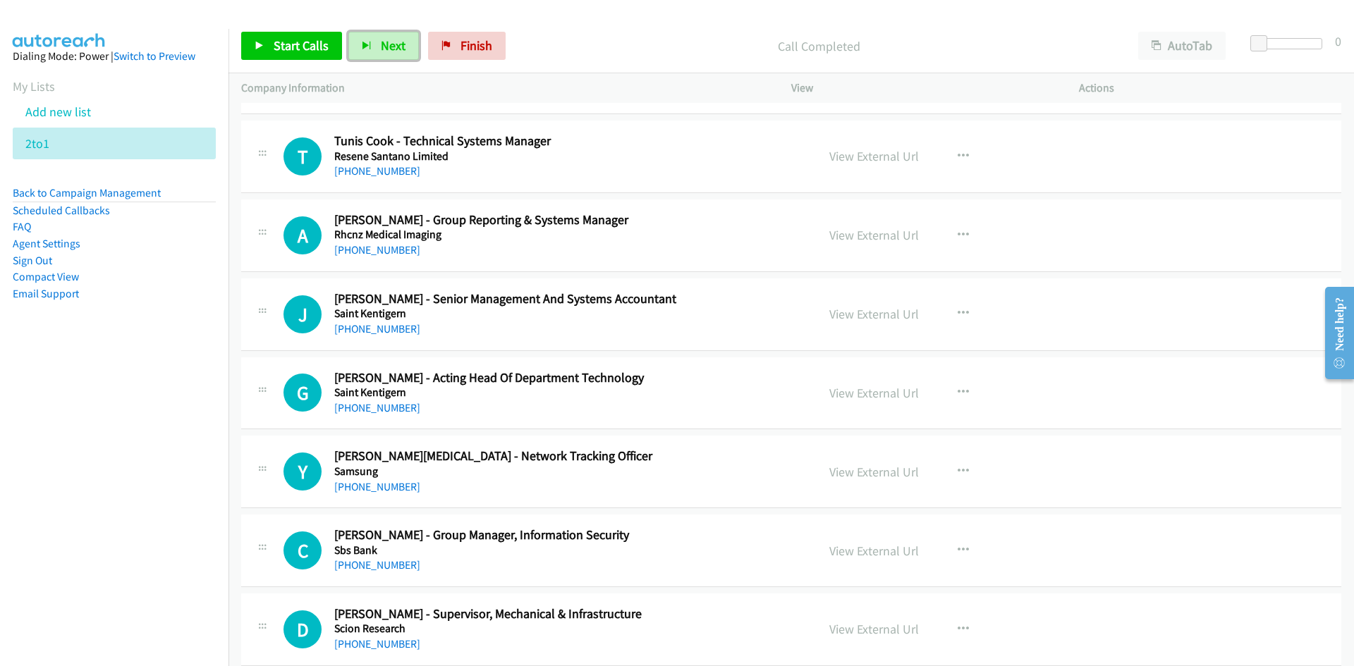
drag, startPoint x: 390, startPoint y: 56, endPoint x: 413, endPoint y: 61, distance: 23.3
click at [390, 56] on button "Next" at bounding box center [383, 46] width 71 height 28
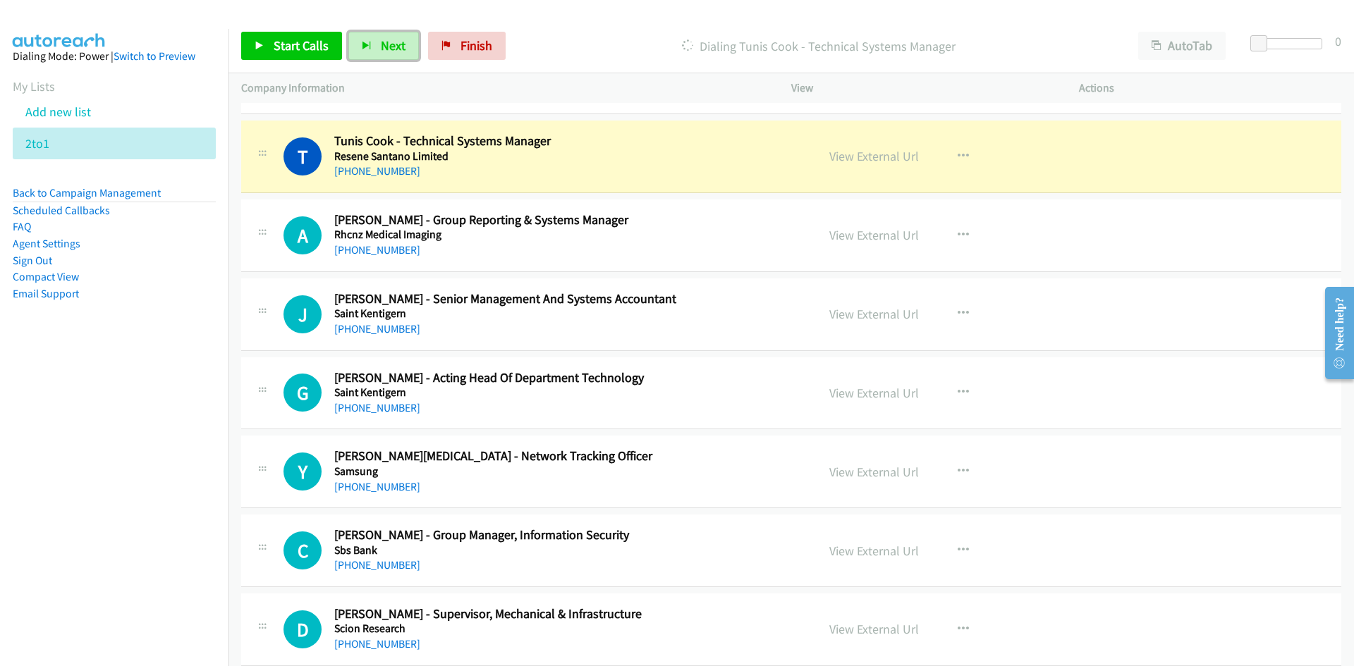
drag, startPoint x: 393, startPoint y: 51, endPoint x: 528, endPoint y: 173, distance: 181.7
click at [393, 51] on span "Next" at bounding box center [393, 45] width 25 height 16
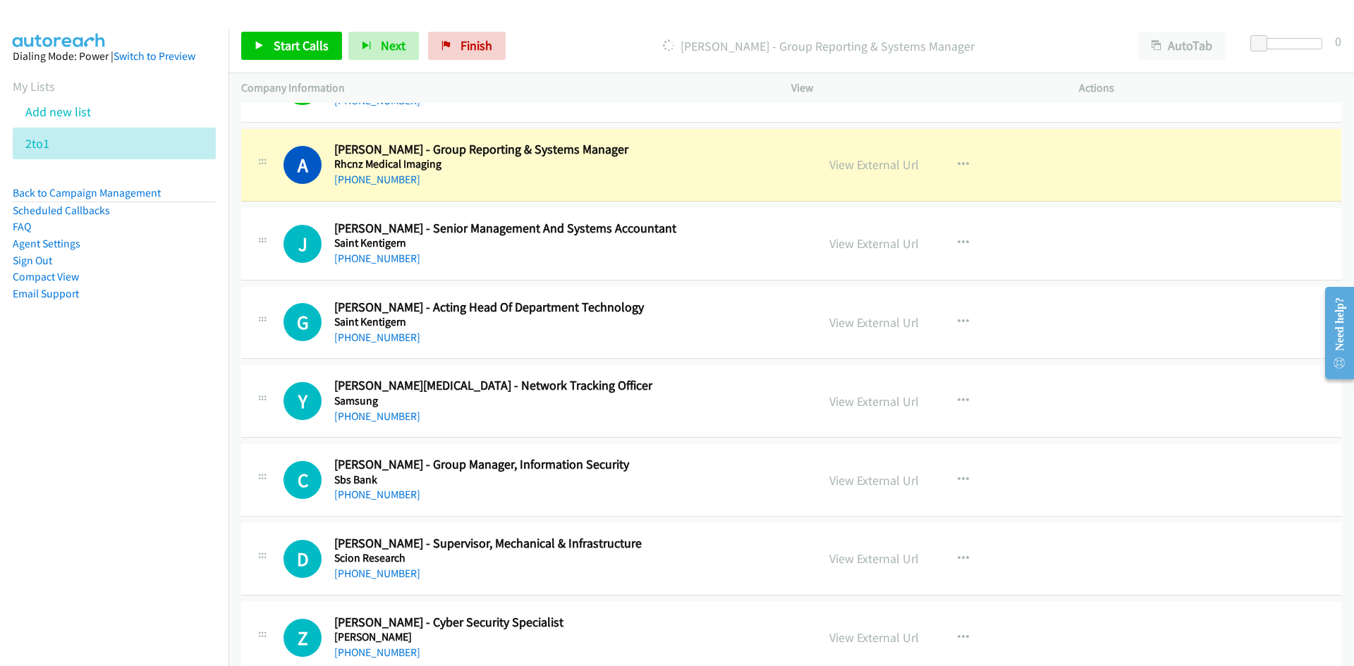
scroll to position [4937, 0]
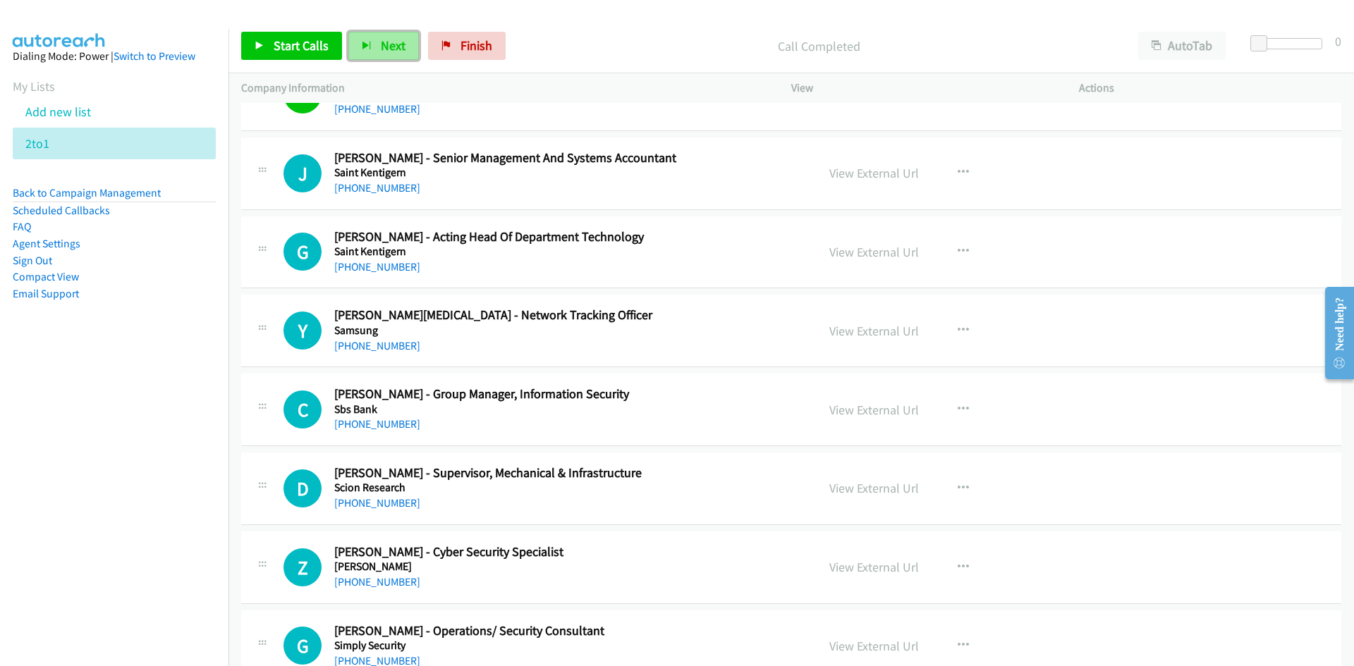
click at [362, 37] on button "Next" at bounding box center [383, 46] width 71 height 28
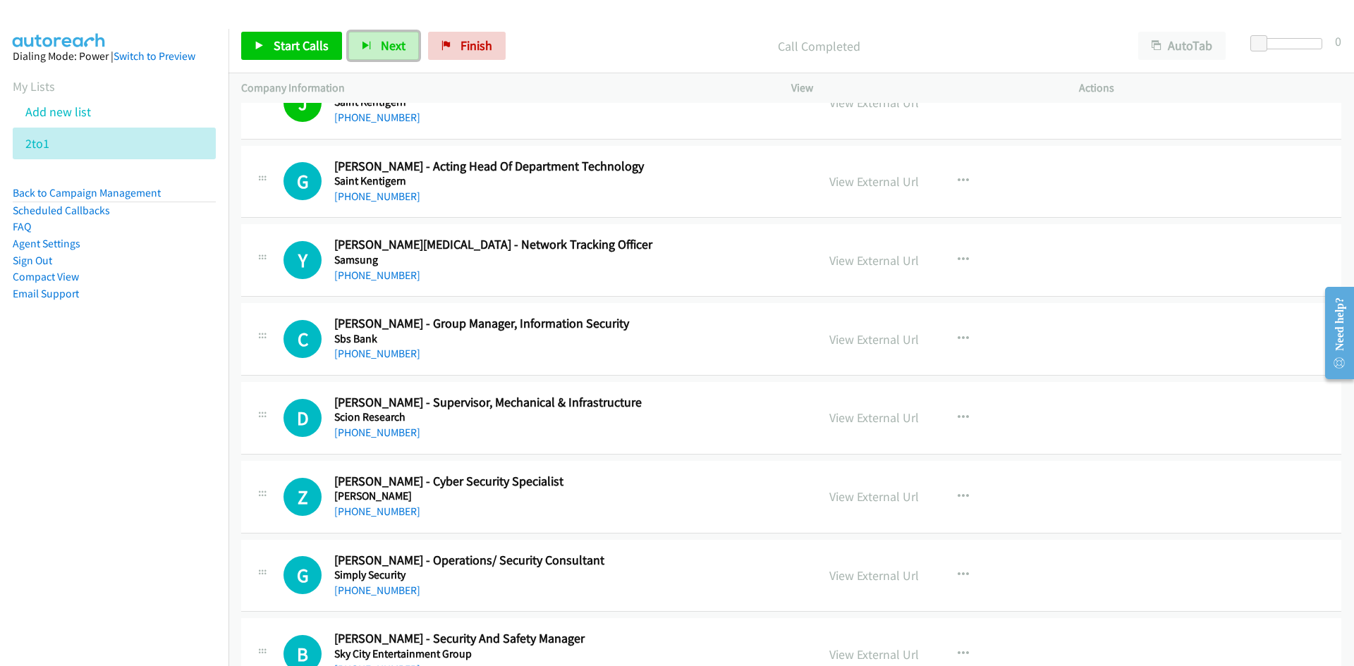
drag, startPoint x: 397, startPoint y: 53, endPoint x: 312, endPoint y: 2, distance: 98.7
click at [396, 51] on span "Next" at bounding box center [393, 45] width 25 height 16
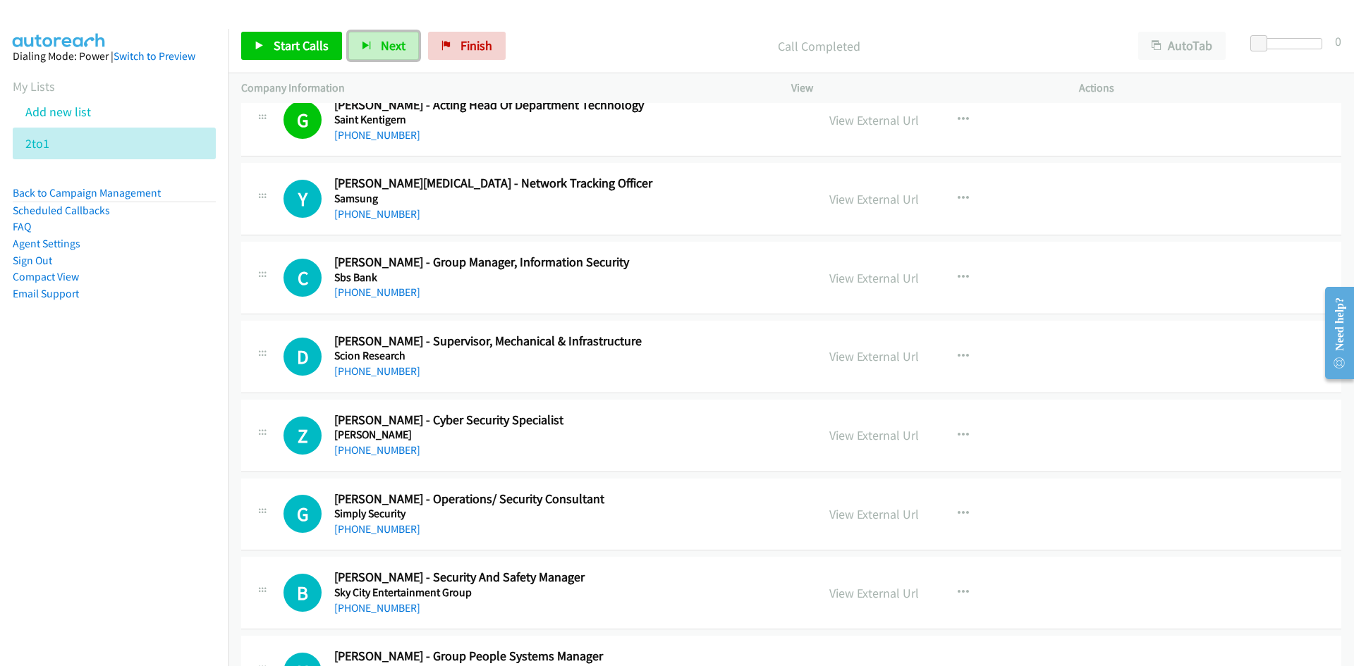
scroll to position [5148, 0]
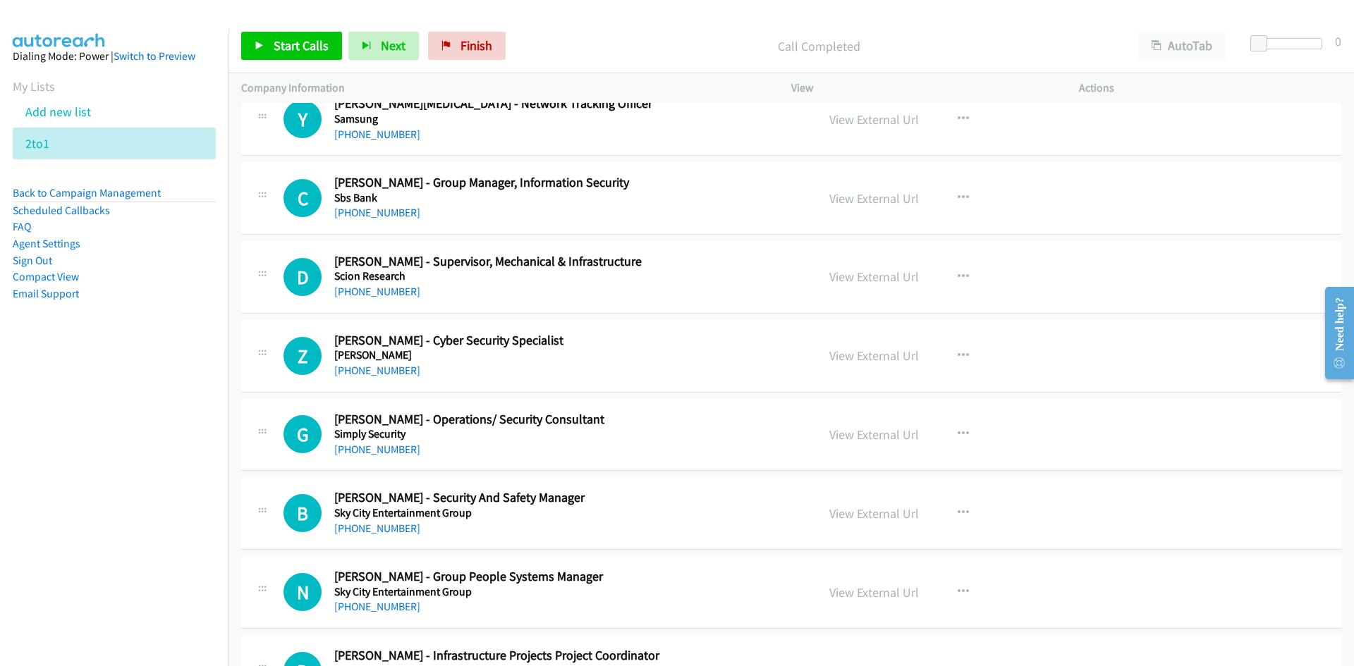
click at [394, 63] on div "Start Calls Pause Next Finish Call Completed AutoTab AutoTab 0" at bounding box center [791, 46] width 1126 height 54
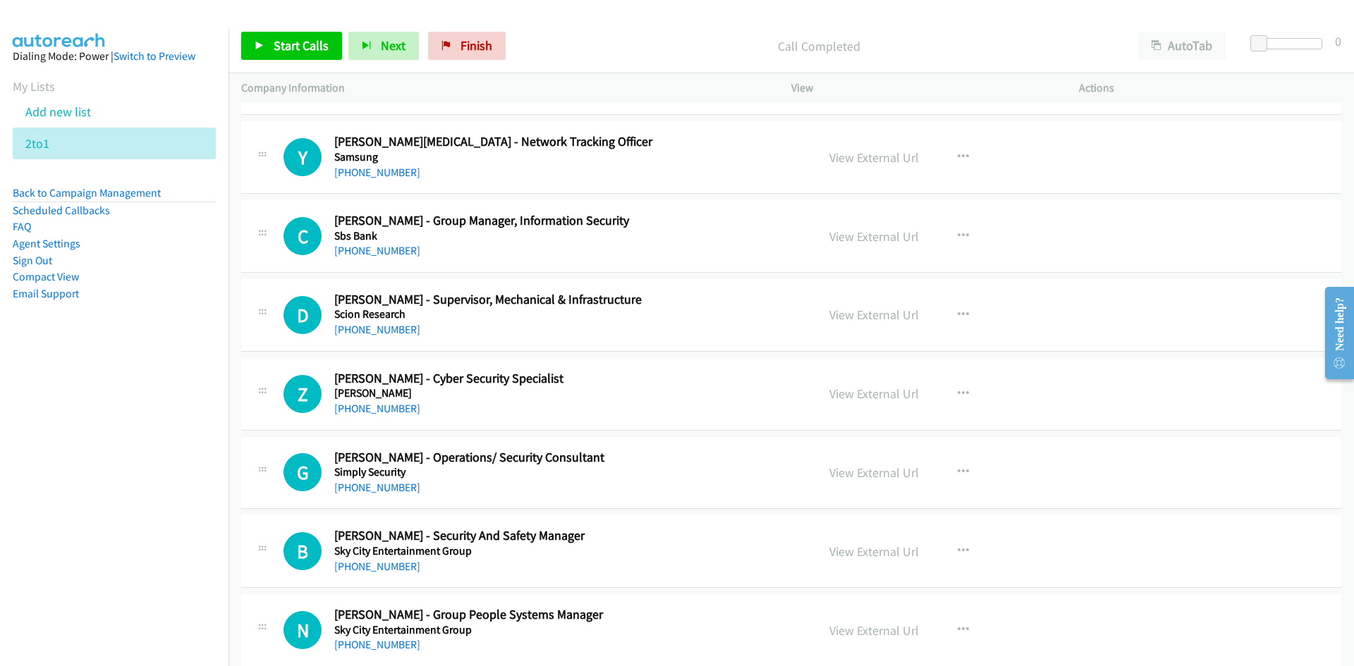
scroll to position [5078, 0]
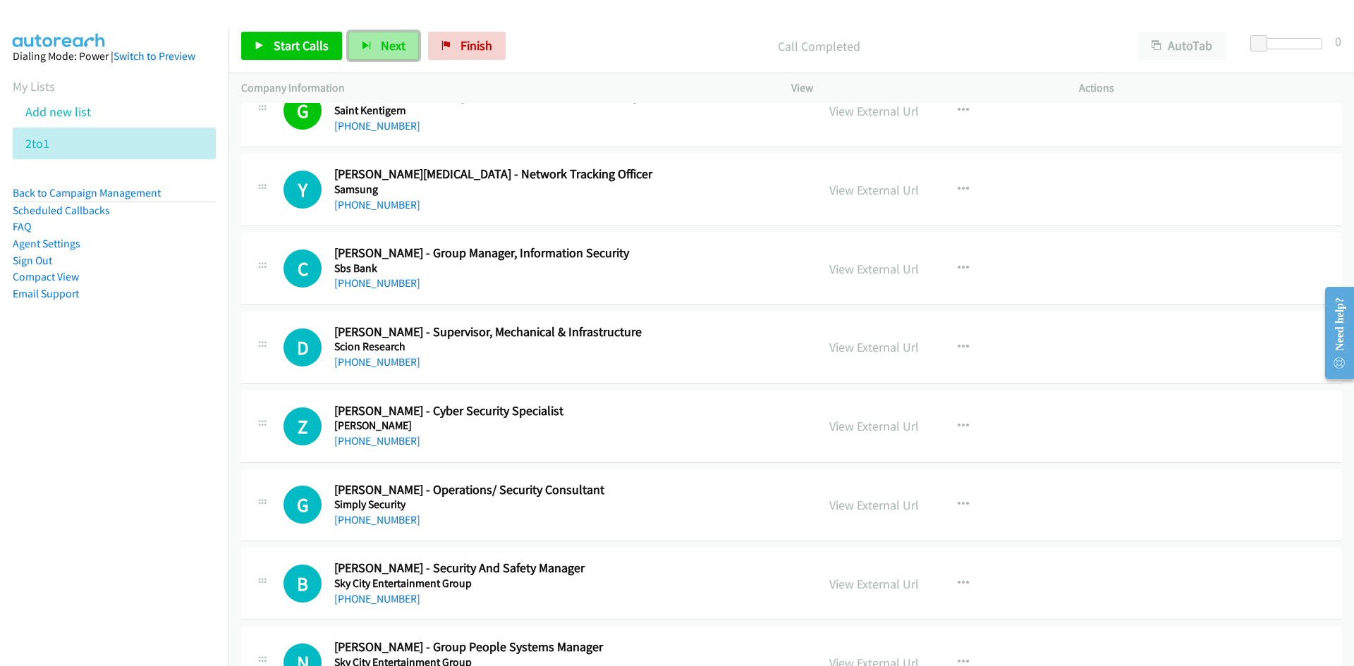
click at [381, 46] on span "Next" at bounding box center [393, 45] width 25 height 16
drag, startPoint x: 389, startPoint y: 45, endPoint x: 357, endPoint y: 6, distance: 50.1
click at [389, 45] on span "Next" at bounding box center [393, 45] width 25 height 16
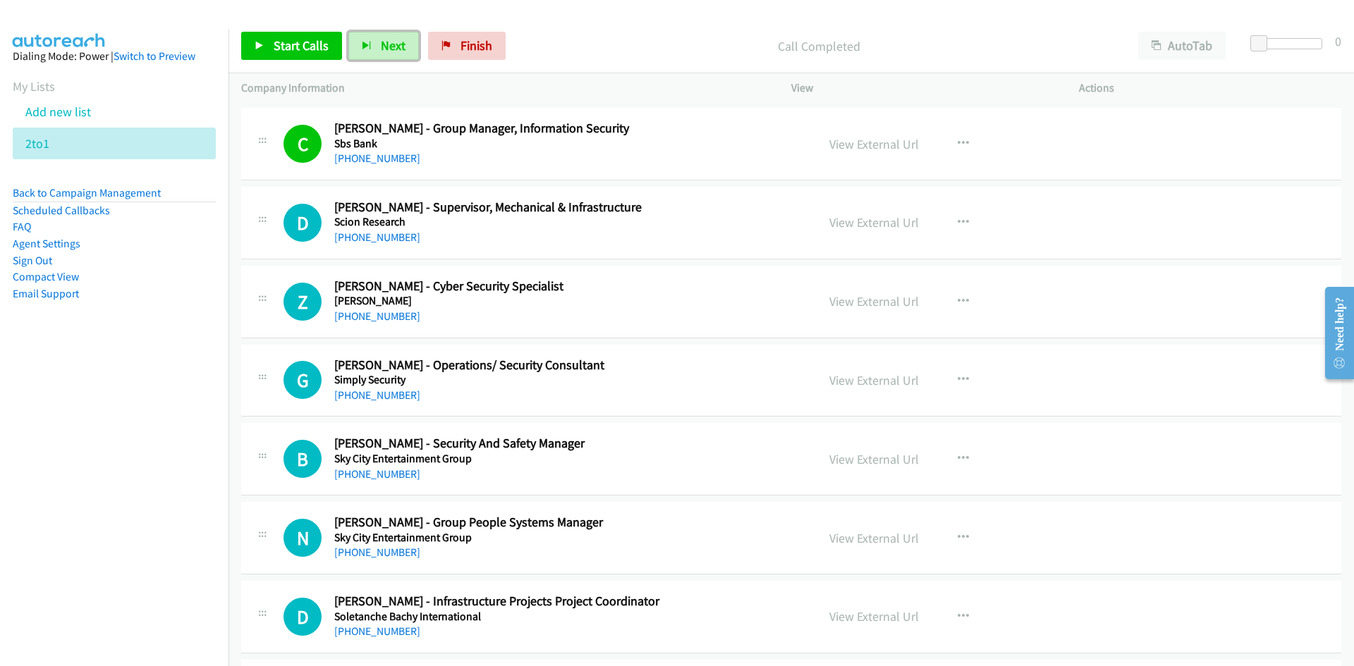
scroll to position [5289, 0]
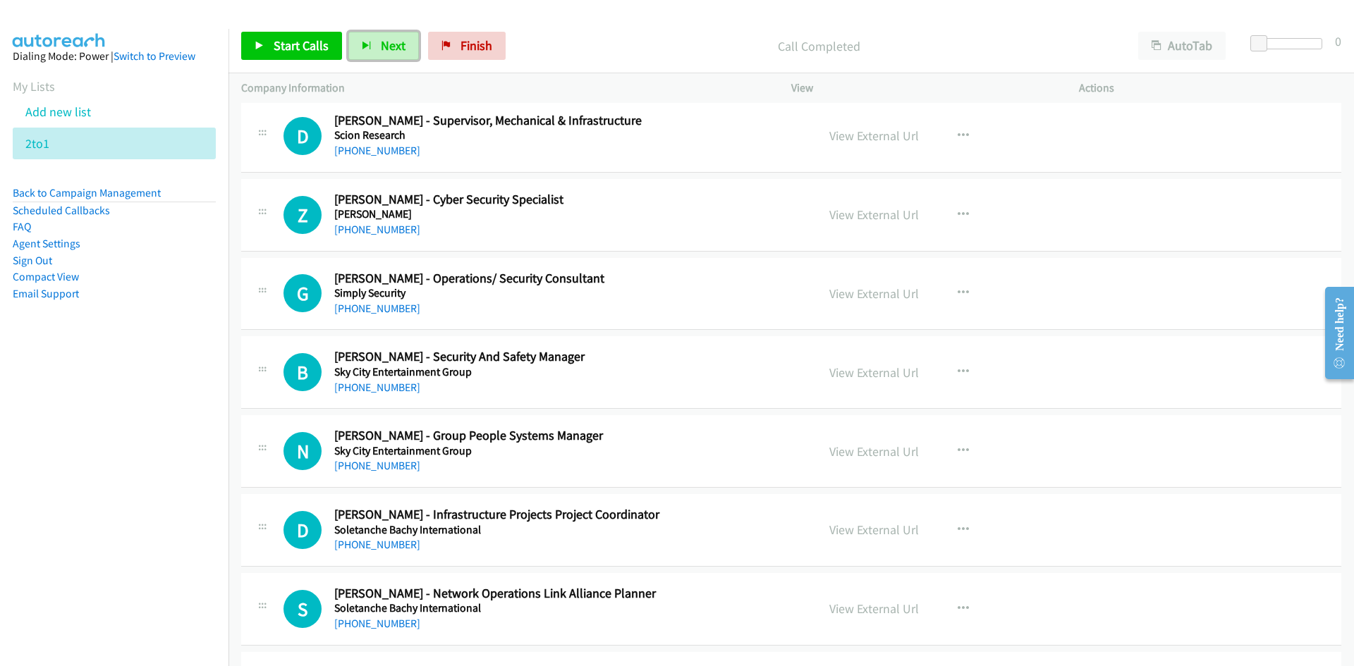
drag, startPoint x: 377, startPoint y: 53, endPoint x: 452, endPoint y: 138, distance: 113.4
click at [377, 53] on button "Next" at bounding box center [383, 46] width 71 height 28
click at [353, 44] on button "Next" at bounding box center [383, 46] width 71 height 28
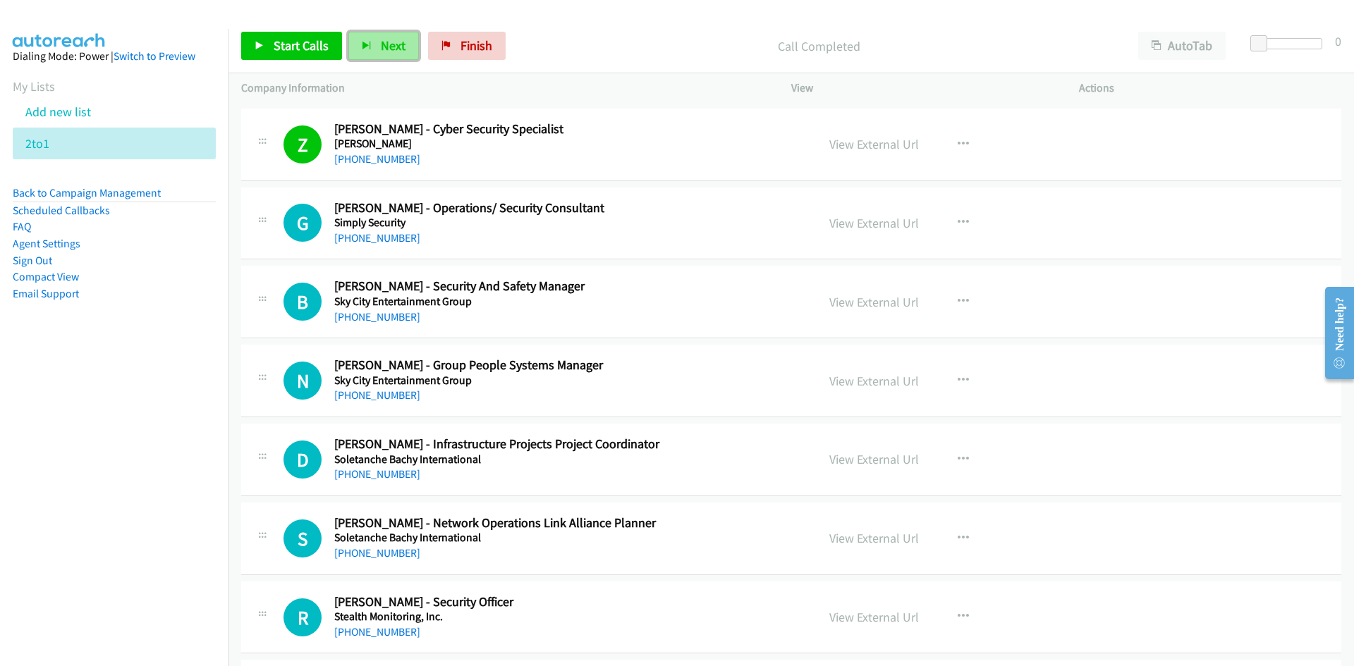
click at [382, 42] on span "Next" at bounding box center [393, 45] width 25 height 16
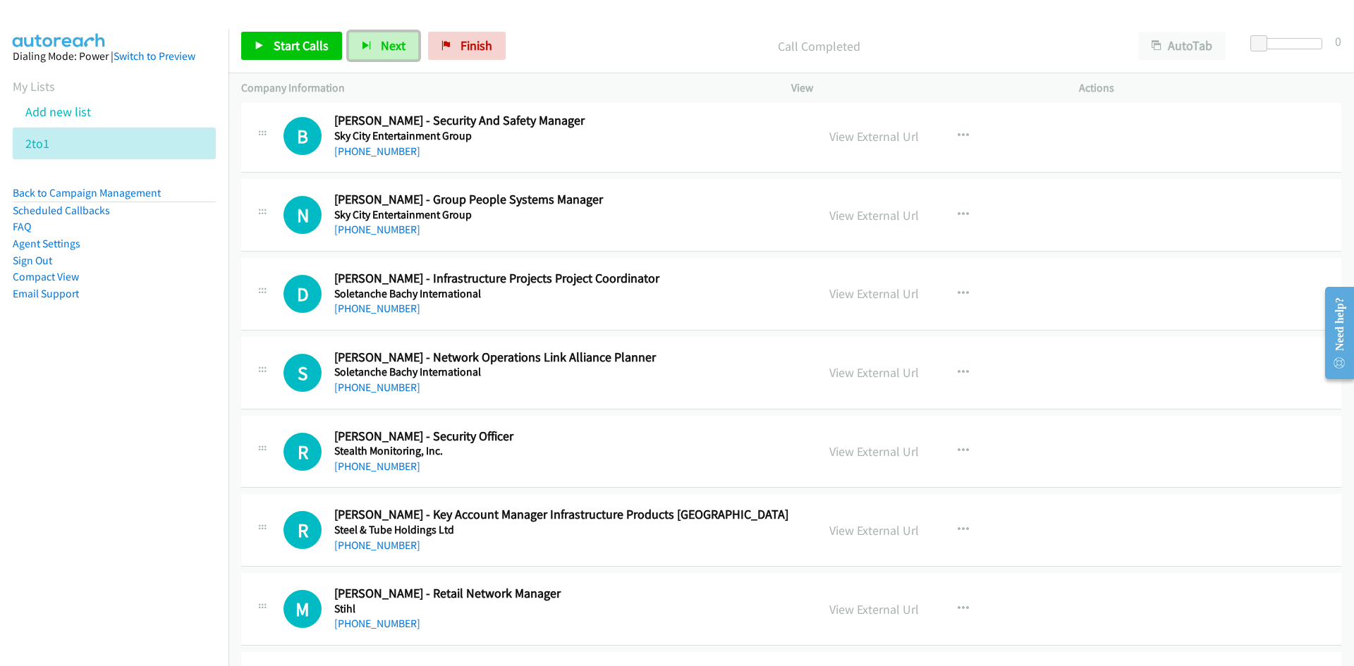
scroll to position [5501, 0]
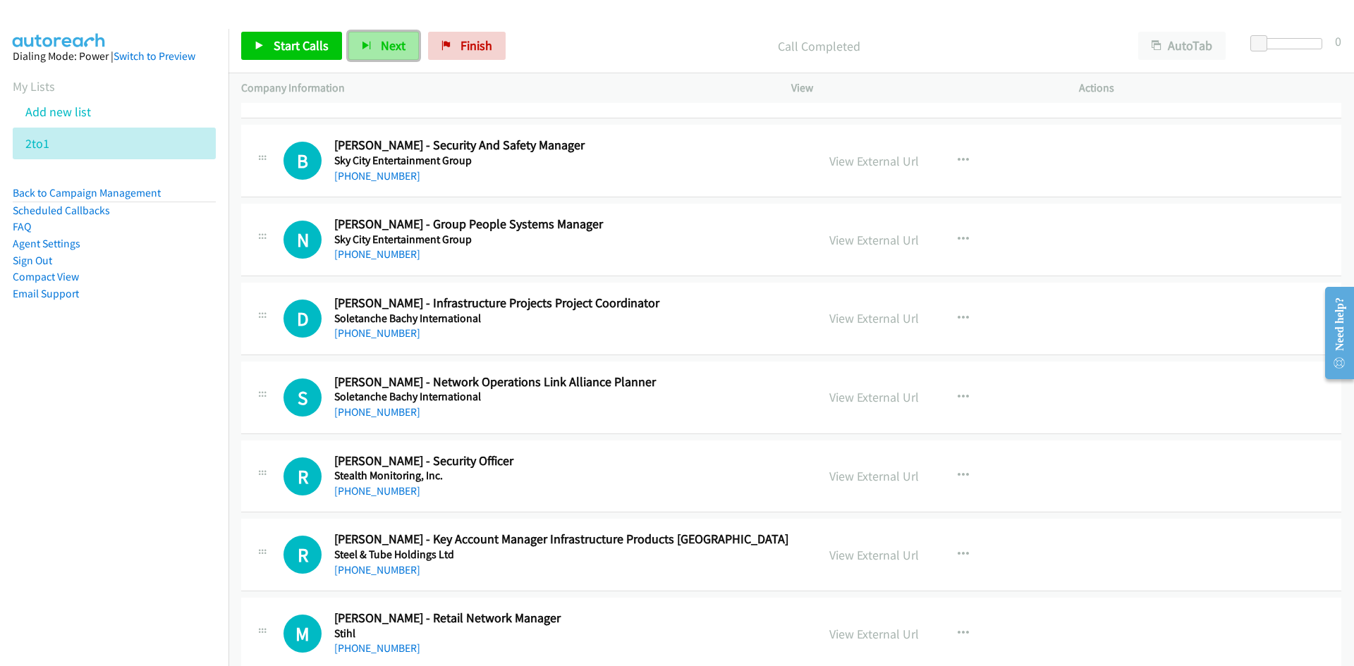
click at [400, 47] on span "Next" at bounding box center [393, 45] width 25 height 16
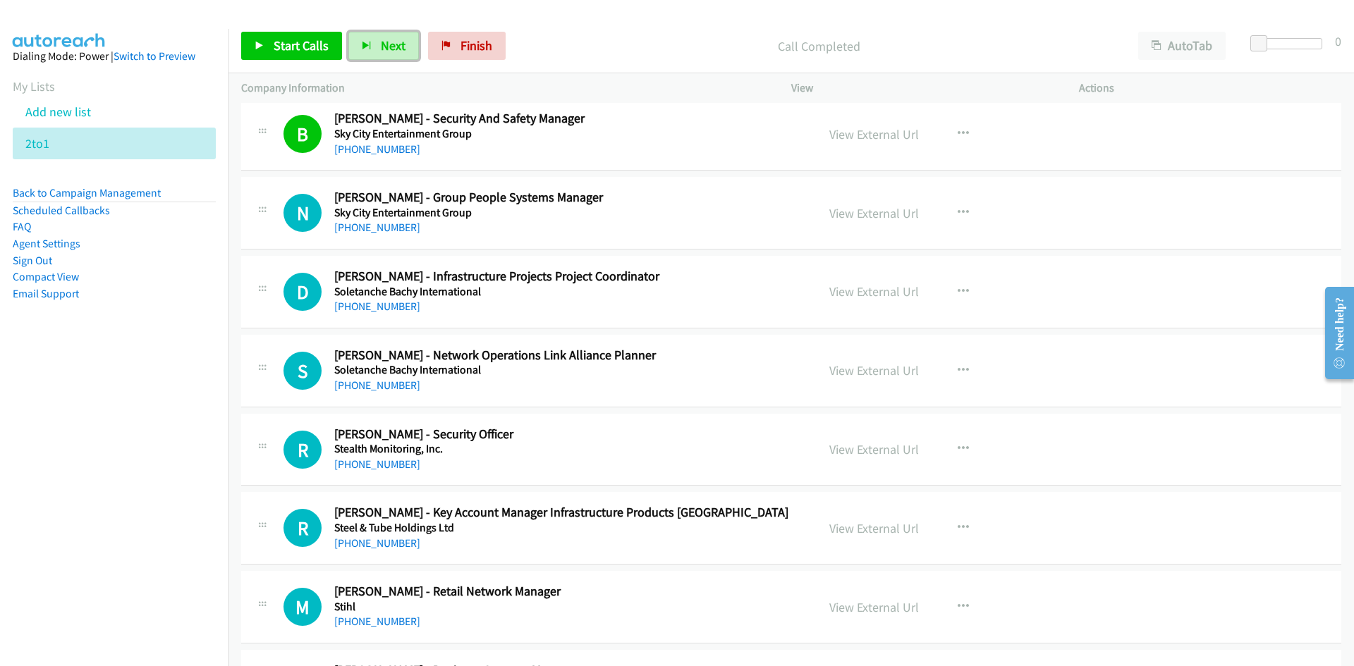
scroll to position [5571, 0]
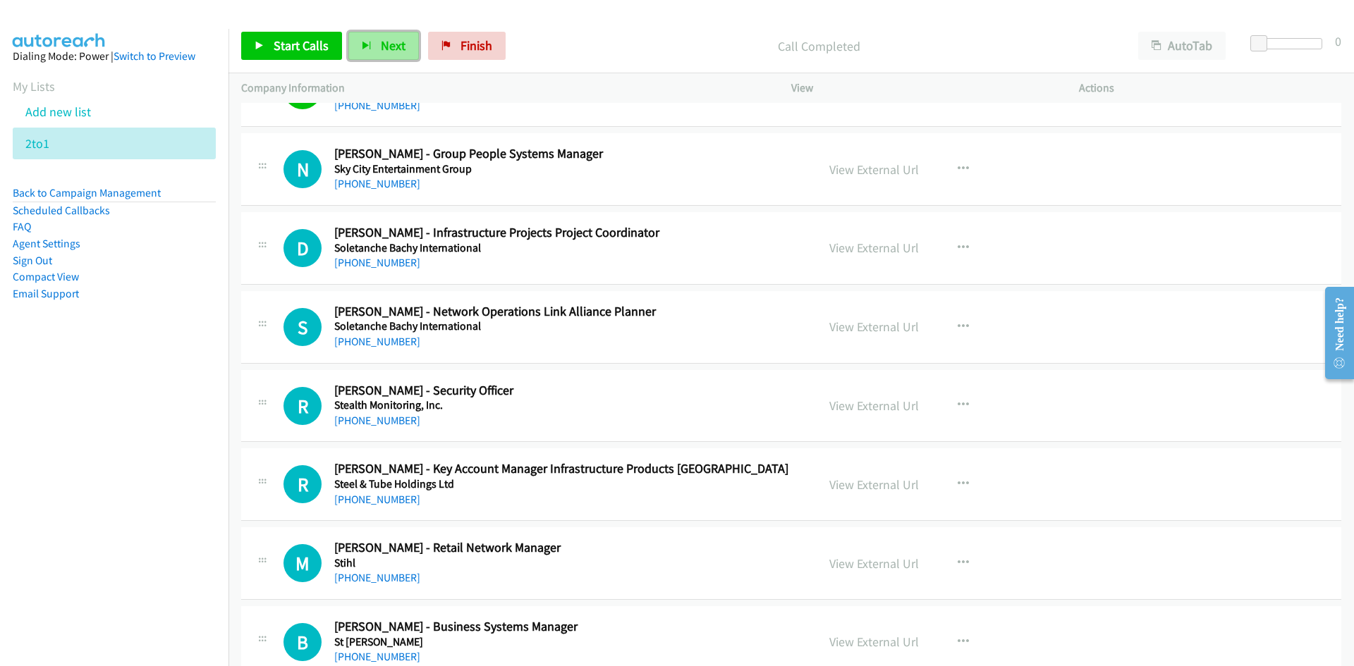
click at [399, 46] on span "Next" at bounding box center [393, 45] width 25 height 16
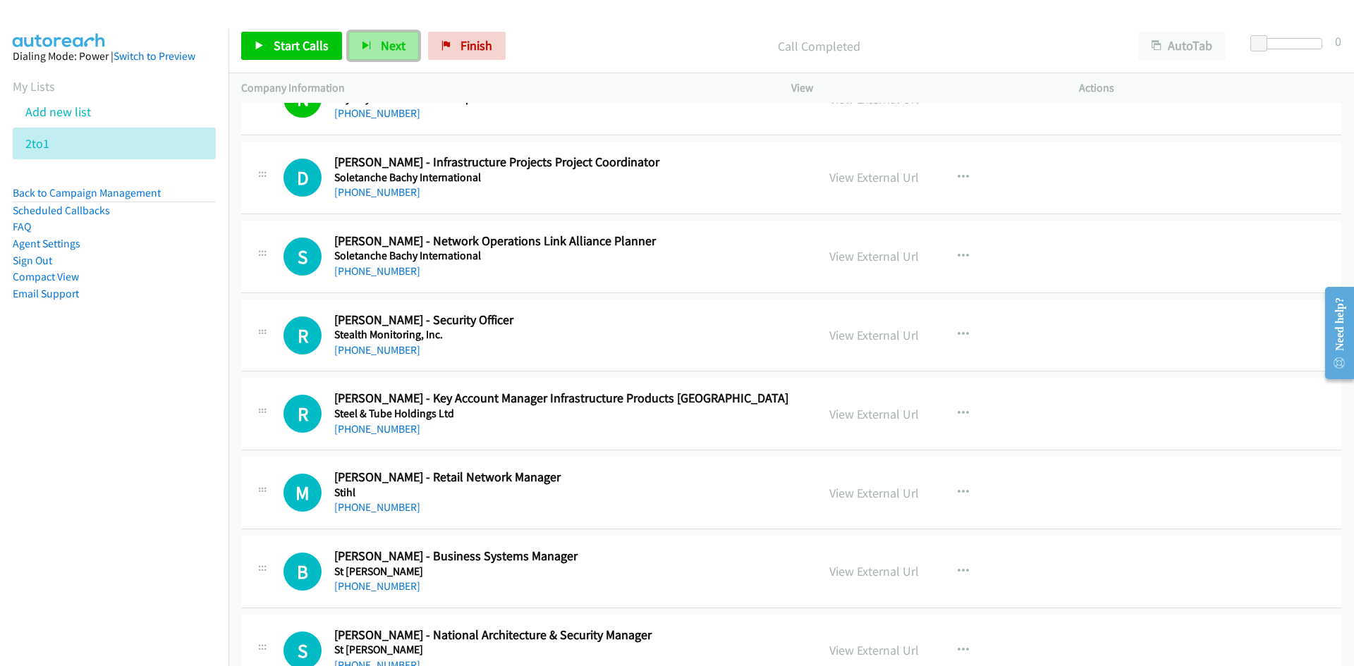
click at [388, 48] on span "Next" at bounding box center [393, 45] width 25 height 16
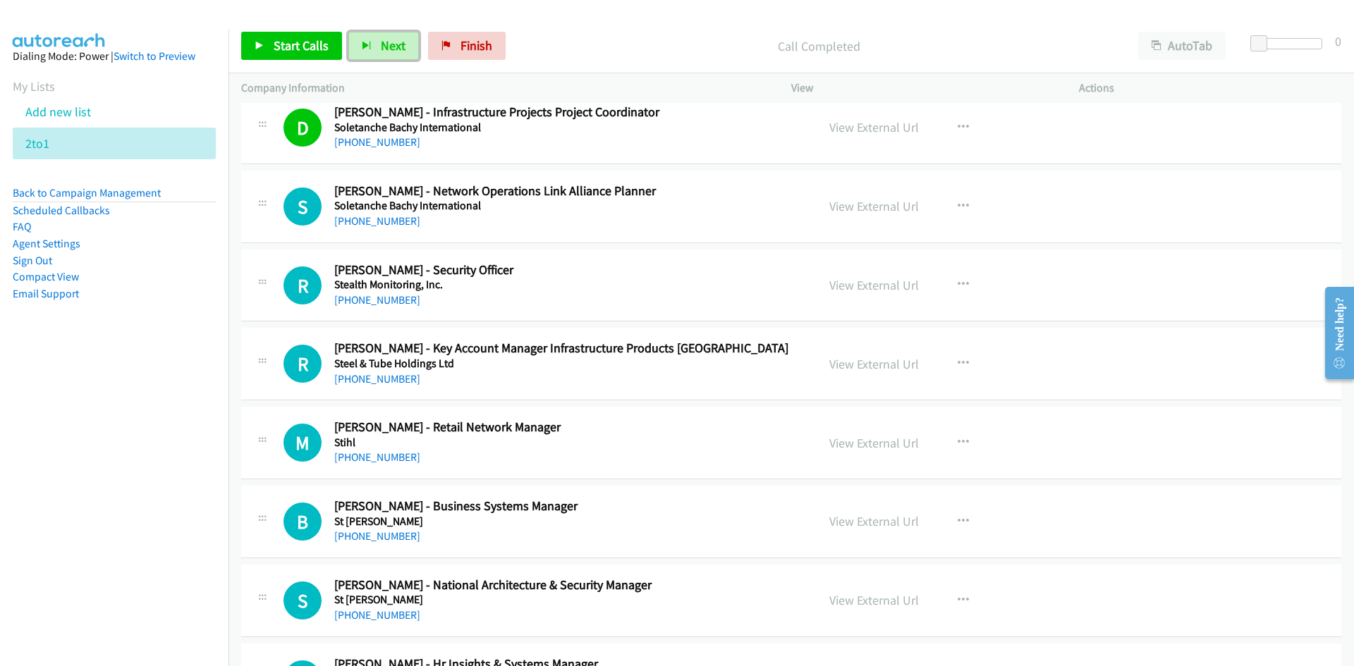
scroll to position [5712, 0]
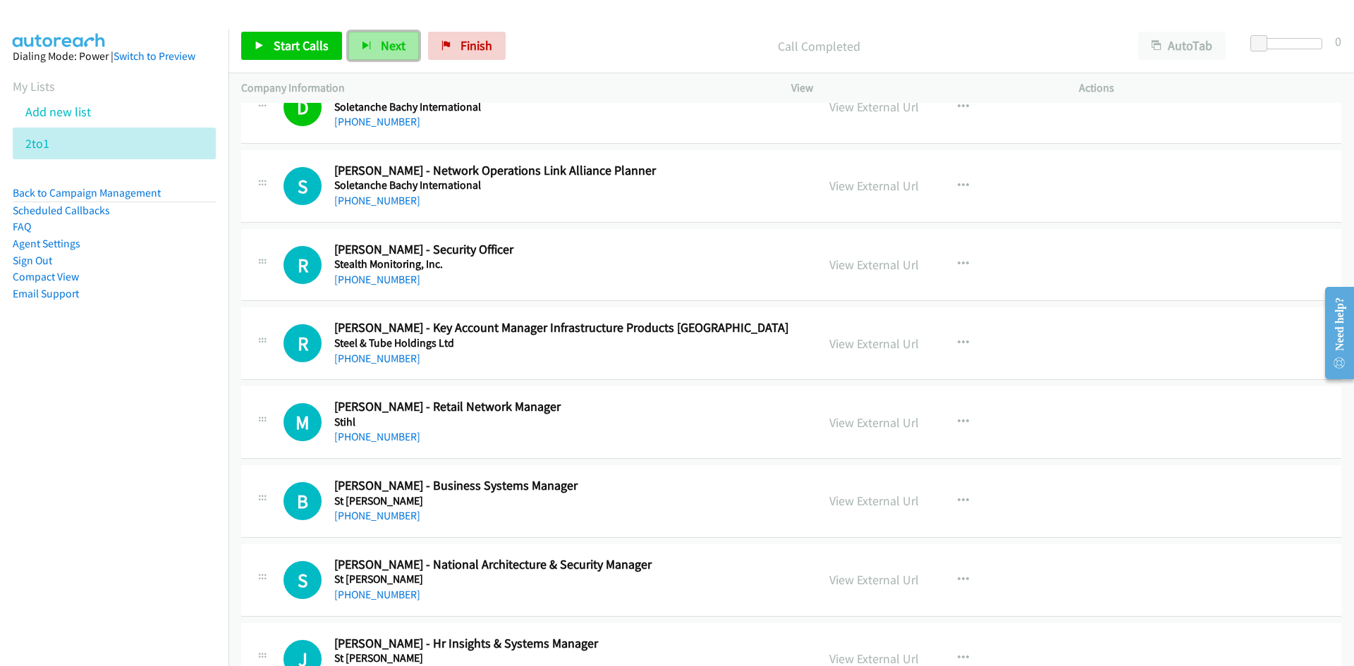
click at [381, 39] on span "Next" at bounding box center [393, 45] width 25 height 16
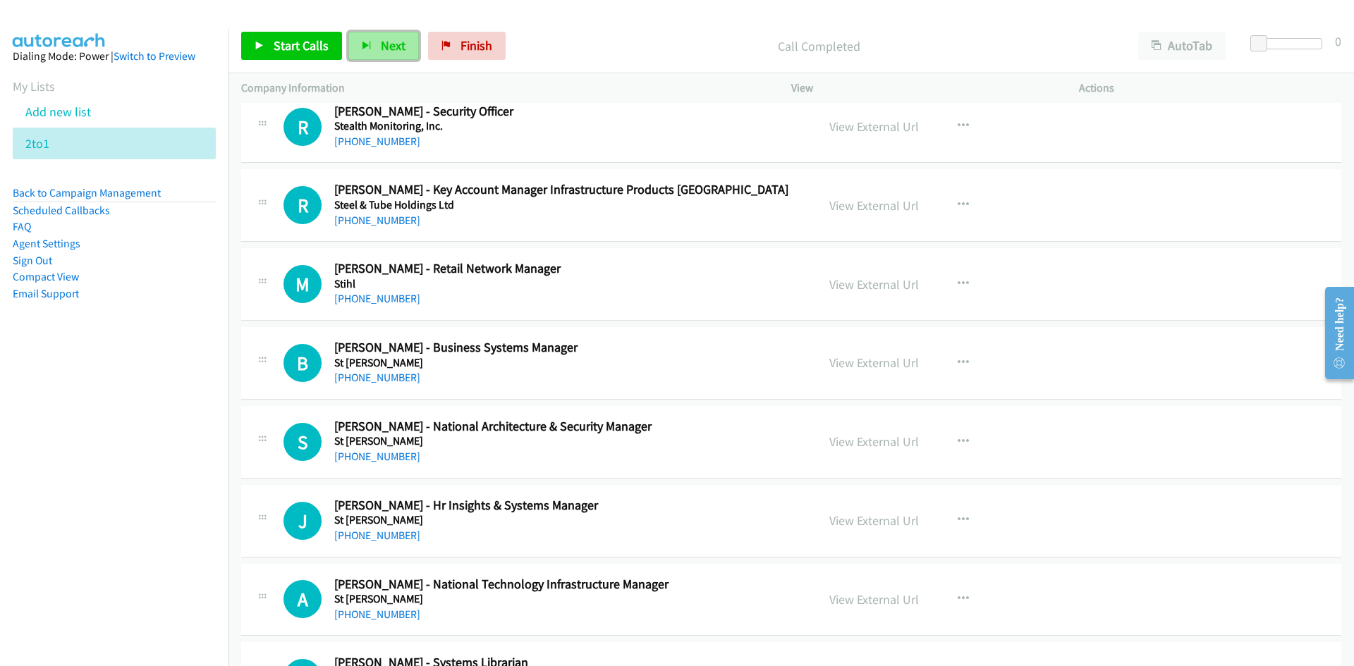
scroll to position [5854, 0]
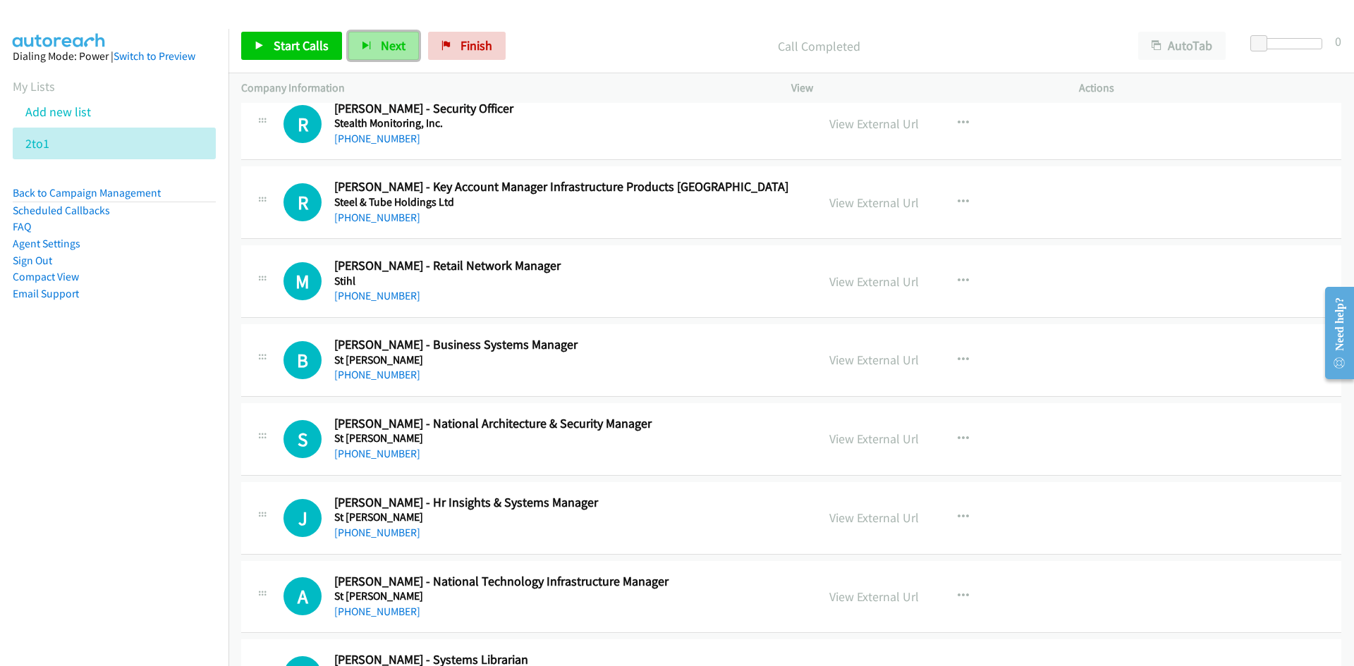
click at [381, 44] on span "Next" at bounding box center [393, 45] width 25 height 16
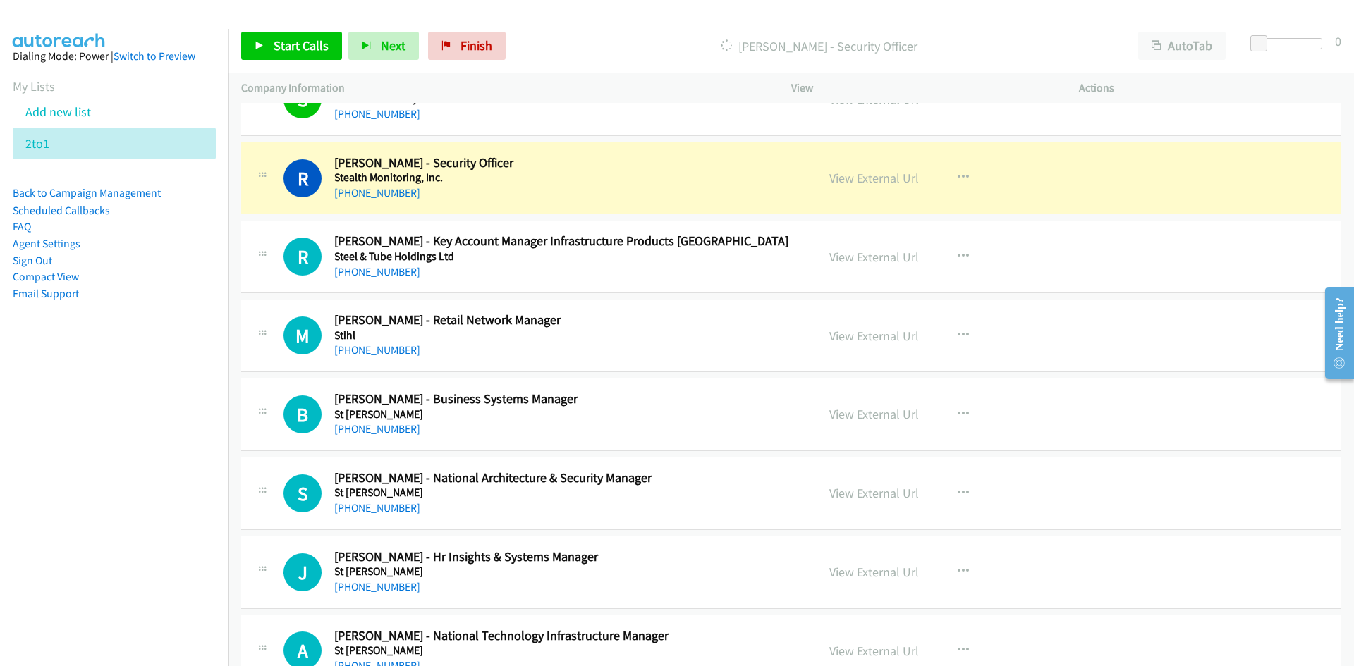
scroll to position [5783, 0]
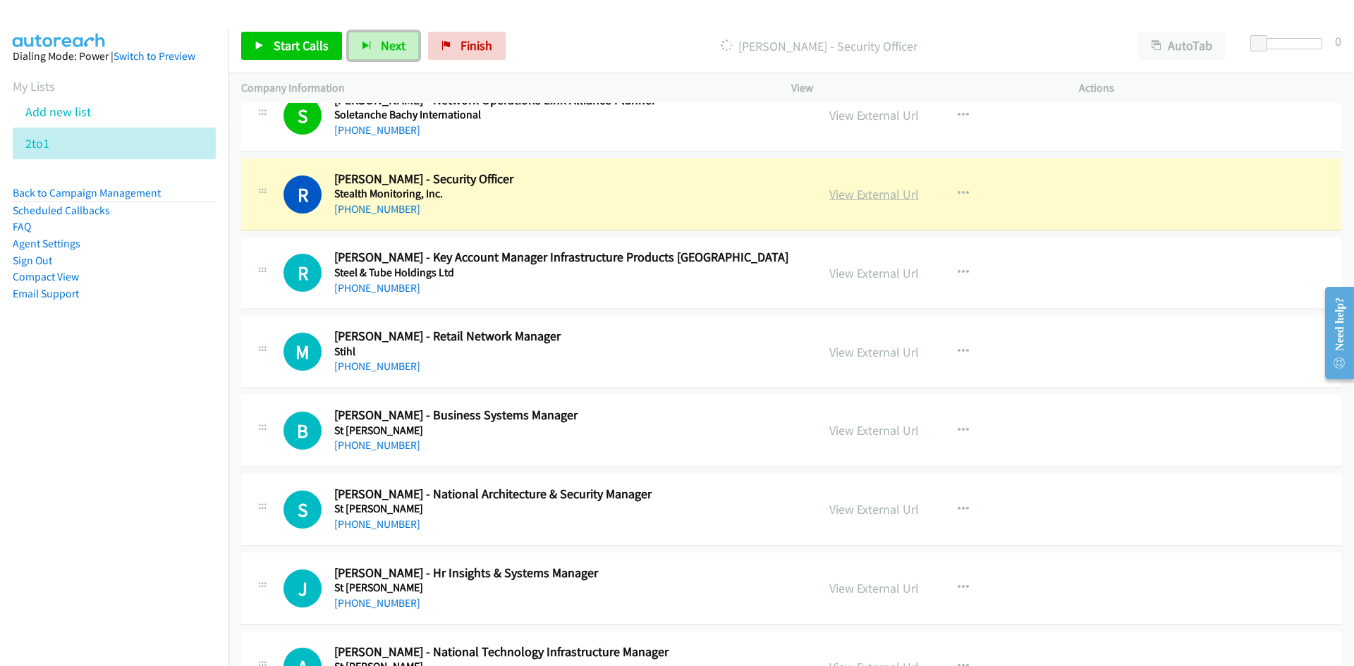
click at [863, 200] on link "View External Url" at bounding box center [874, 194] width 90 height 16
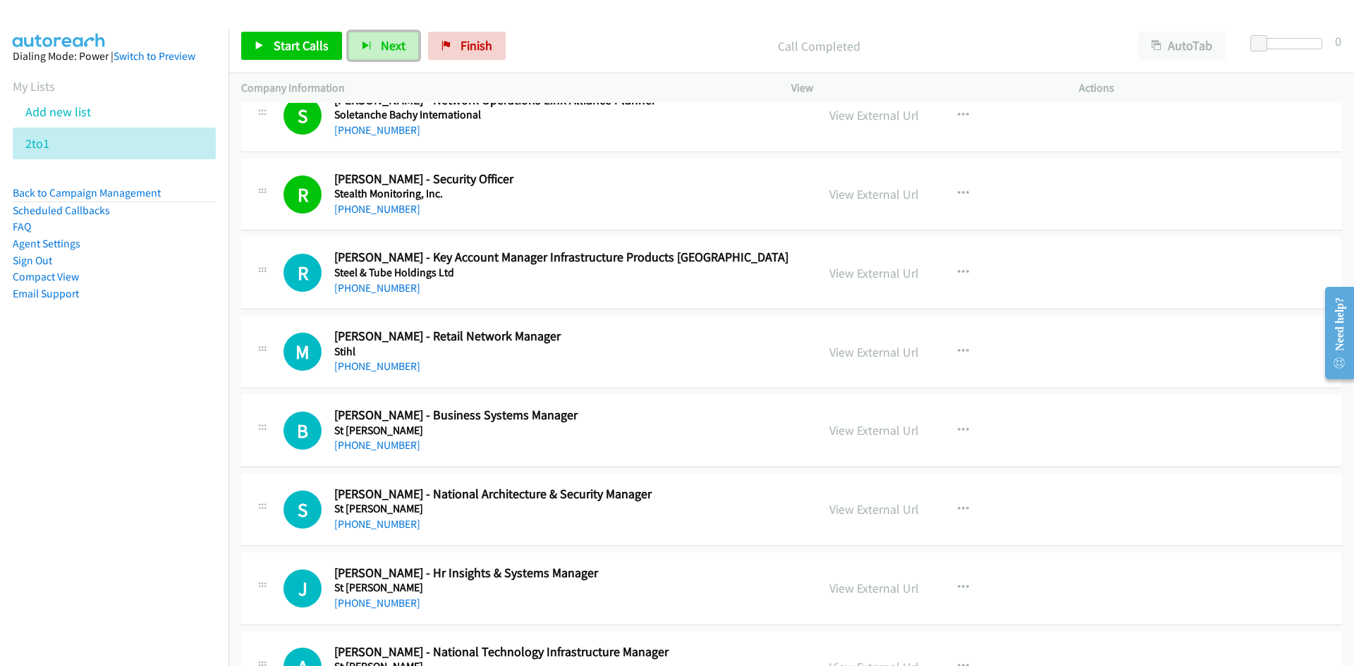
scroll to position [5924, 0]
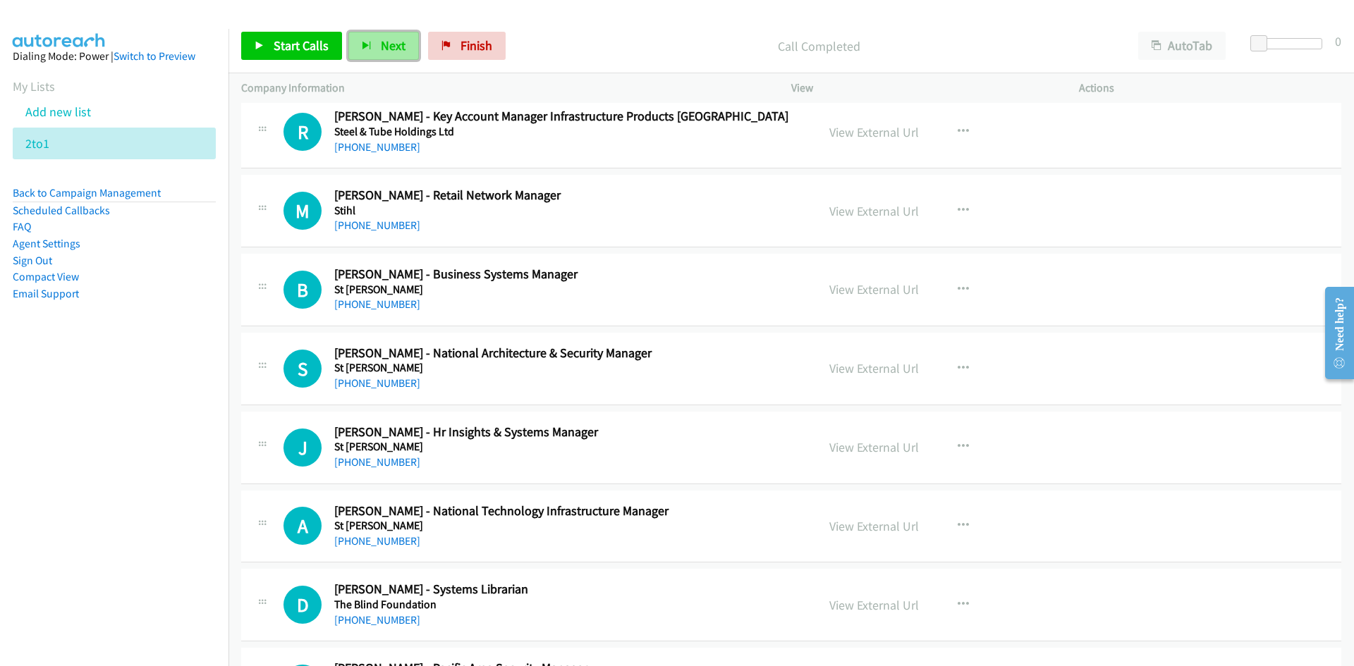
click at [382, 50] on span "Next" at bounding box center [393, 45] width 25 height 16
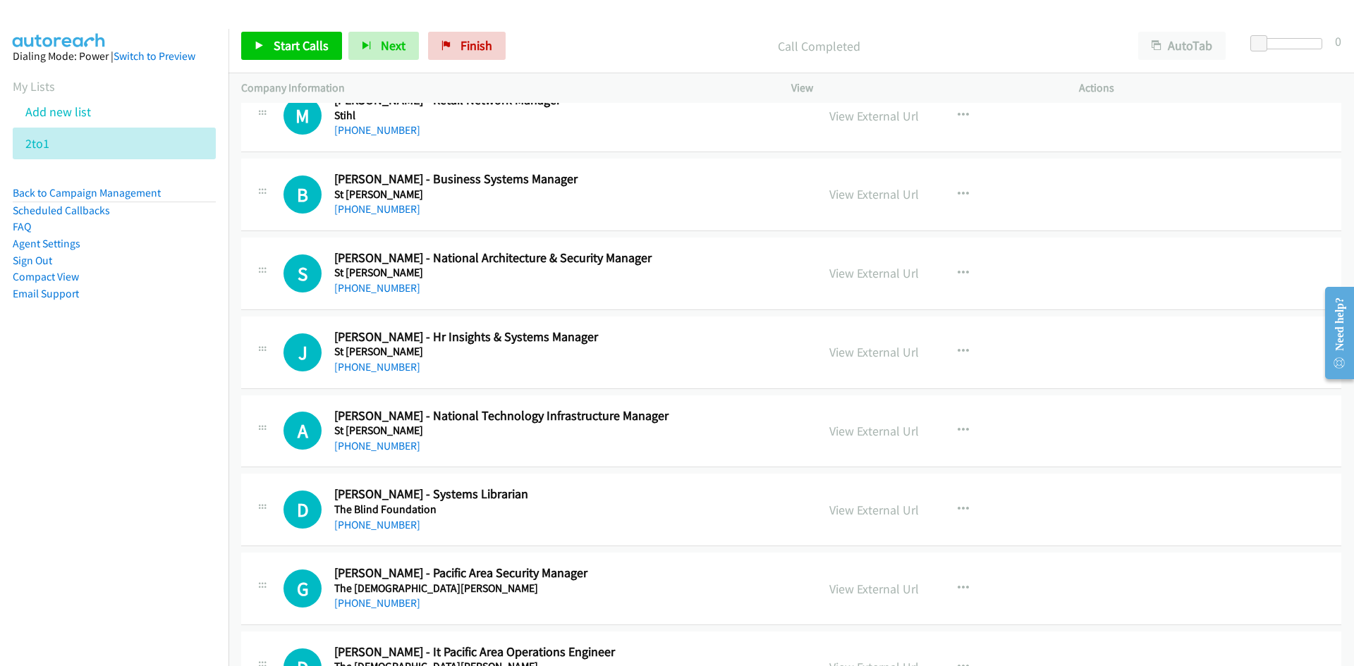
scroll to position [5995, 0]
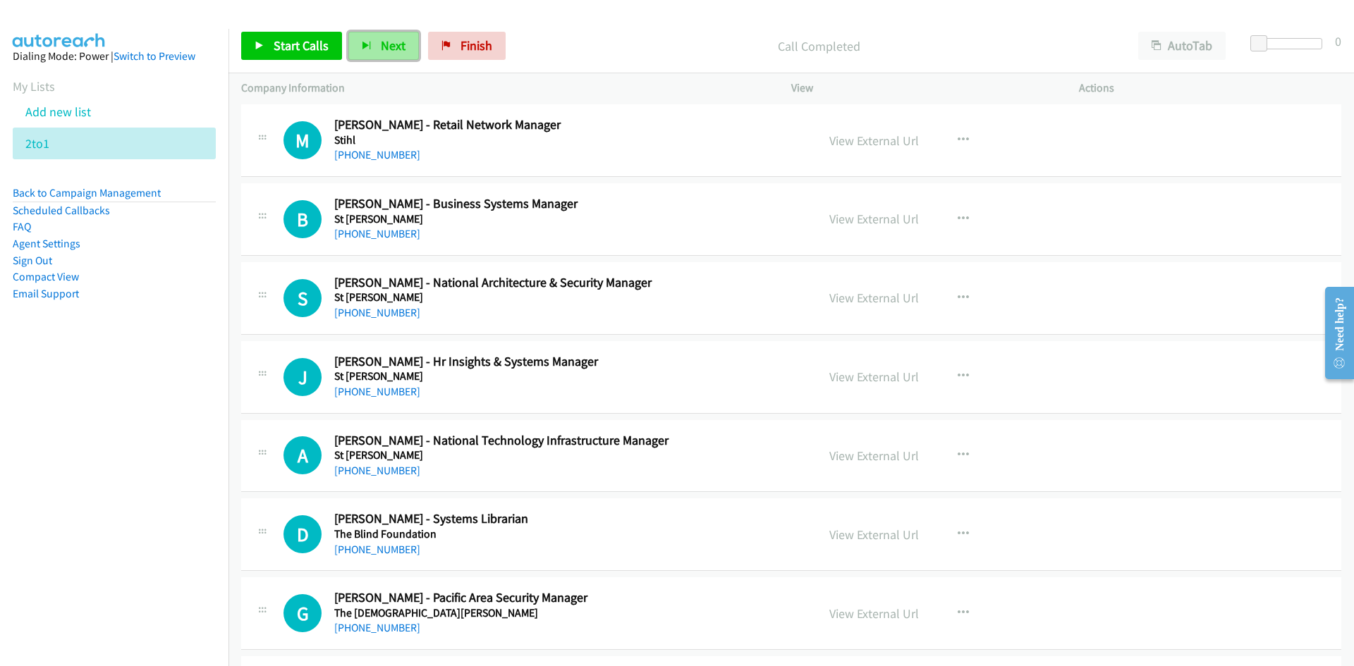
click at [382, 46] on span "Next" at bounding box center [393, 45] width 25 height 16
drag, startPoint x: 391, startPoint y: 41, endPoint x: 429, endPoint y: 108, distance: 77.1
click at [391, 41] on span "Next" at bounding box center [393, 45] width 25 height 16
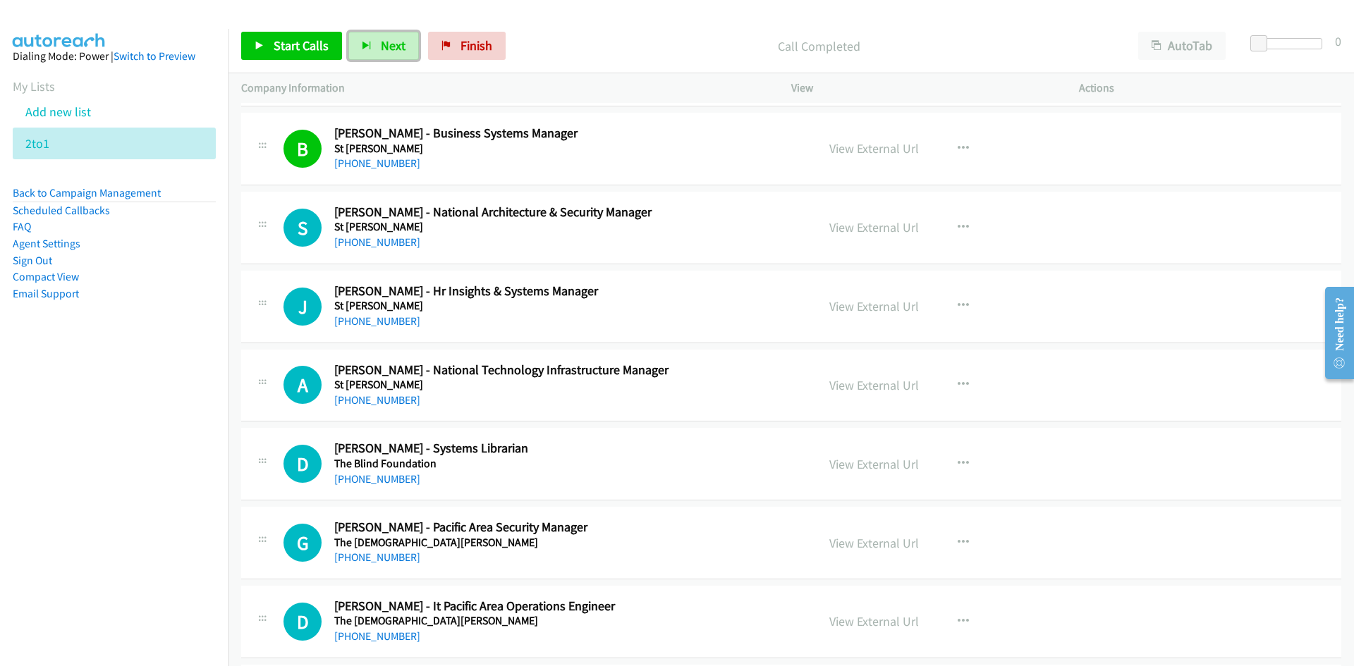
drag, startPoint x: 387, startPoint y: 46, endPoint x: 492, endPoint y: 182, distance: 171.5
click at [387, 46] on span "Next" at bounding box center [393, 45] width 25 height 16
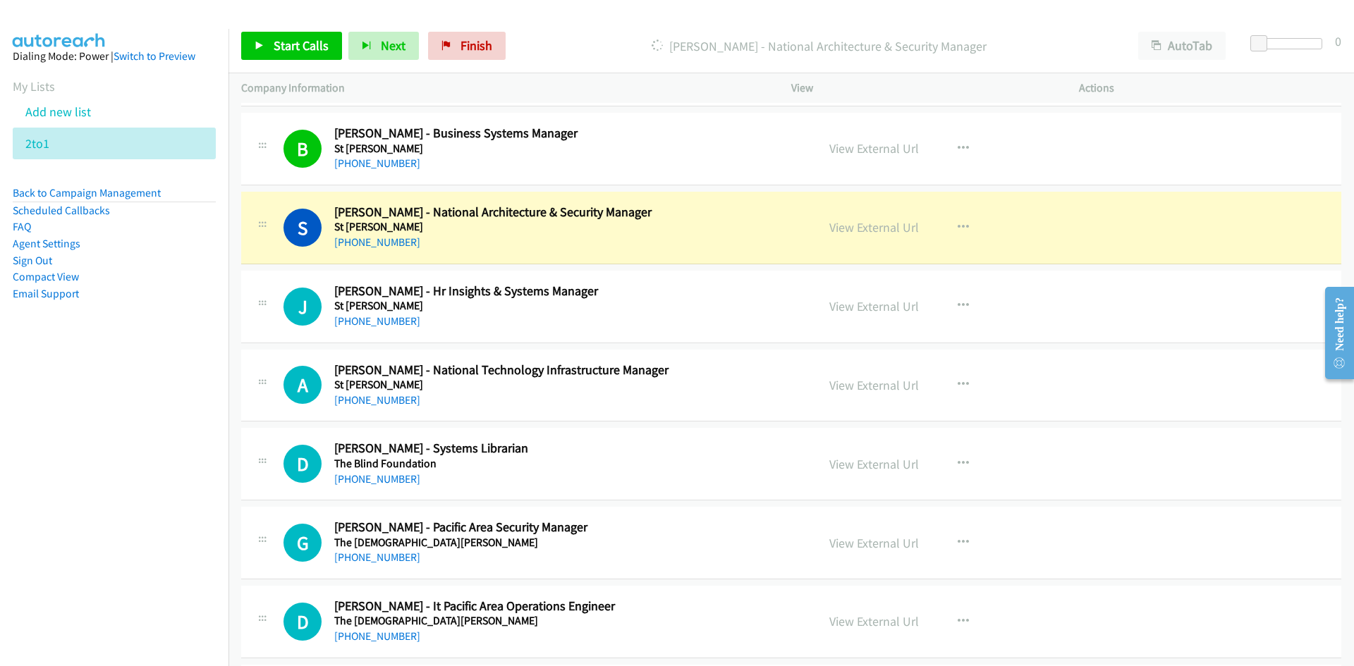
scroll to position [6136, 0]
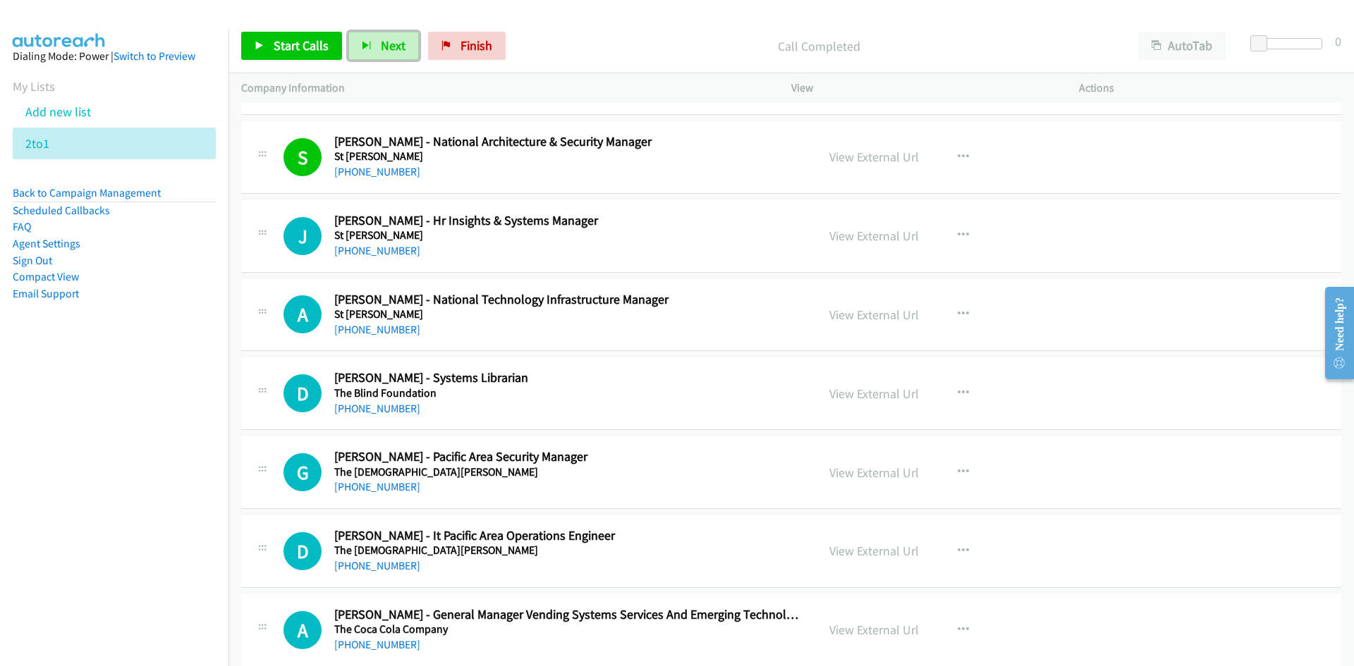
drag, startPoint x: 382, startPoint y: 47, endPoint x: 329, endPoint y: 5, distance: 67.7
click at [382, 47] on span "Next" at bounding box center [393, 45] width 25 height 16
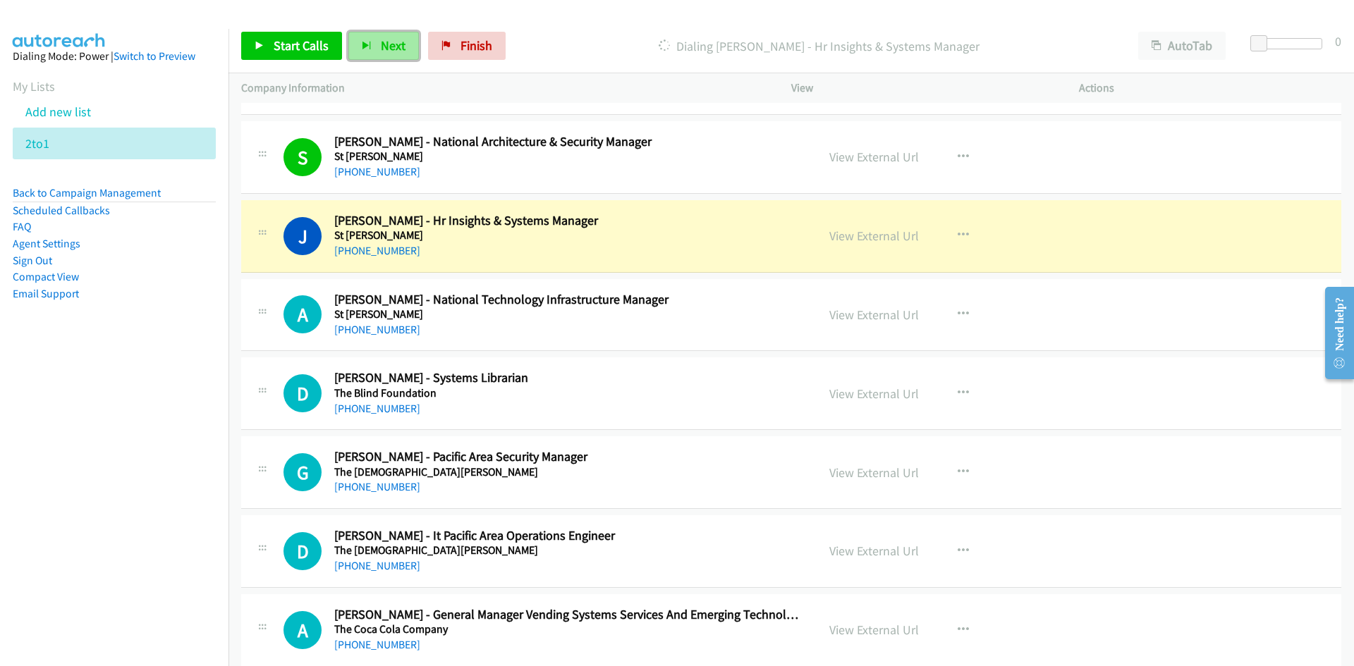
click at [393, 39] on span "Next" at bounding box center [393, 45] width 25 height 16
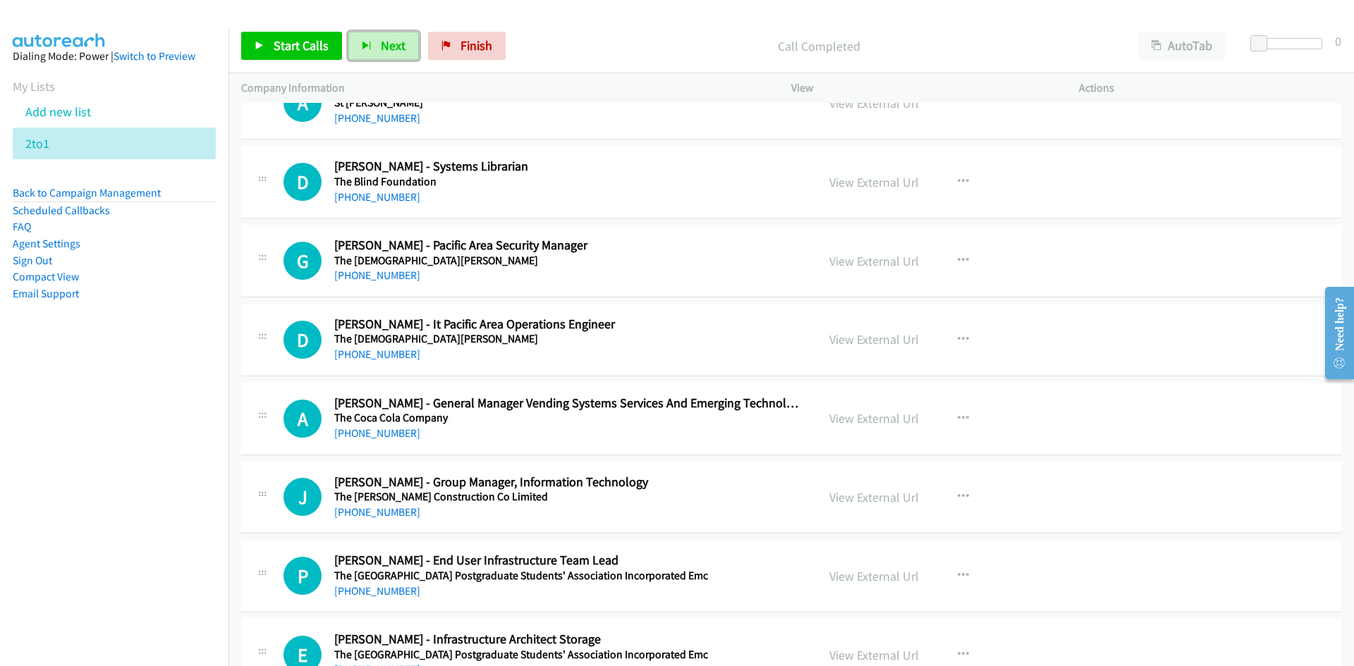
scroll to position [6277, 0]
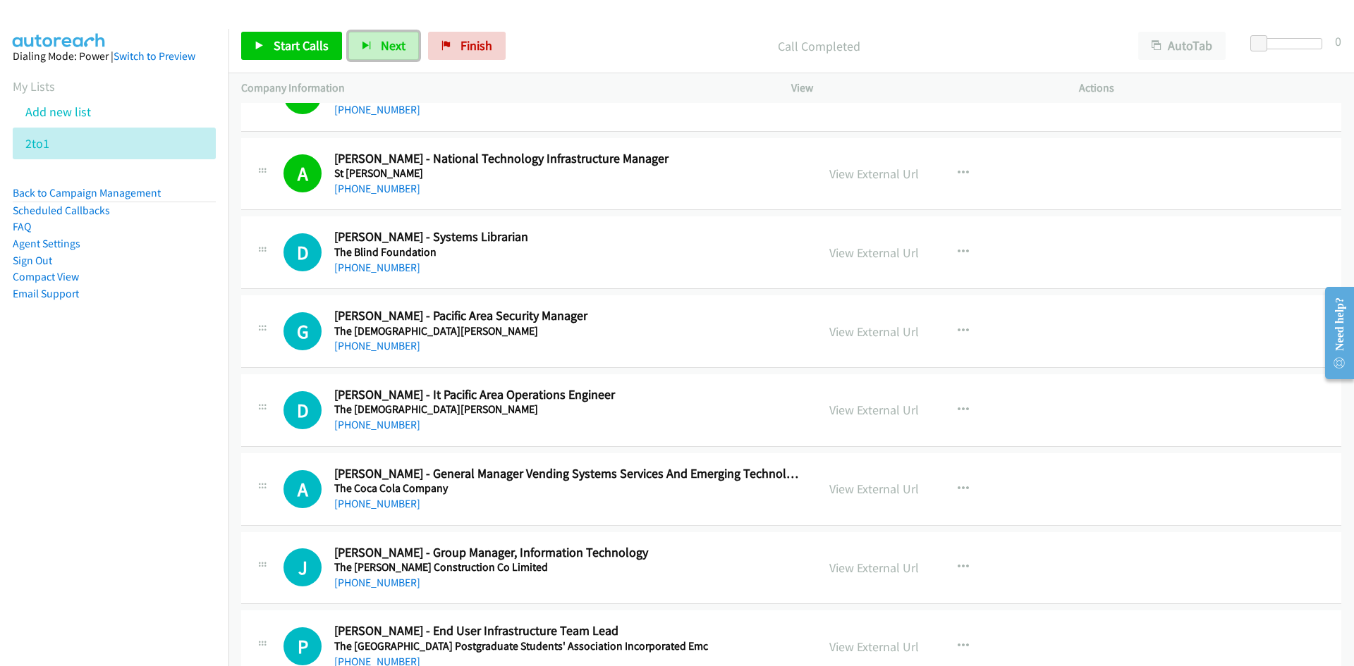
drag, startPoint x: 391, startPoint y: 46, endPoint x: 599, endPoint y: 213, distance: 266.9
click at [391, 46] on span "Next" at bounding box center [393, 45] width 25 height 16
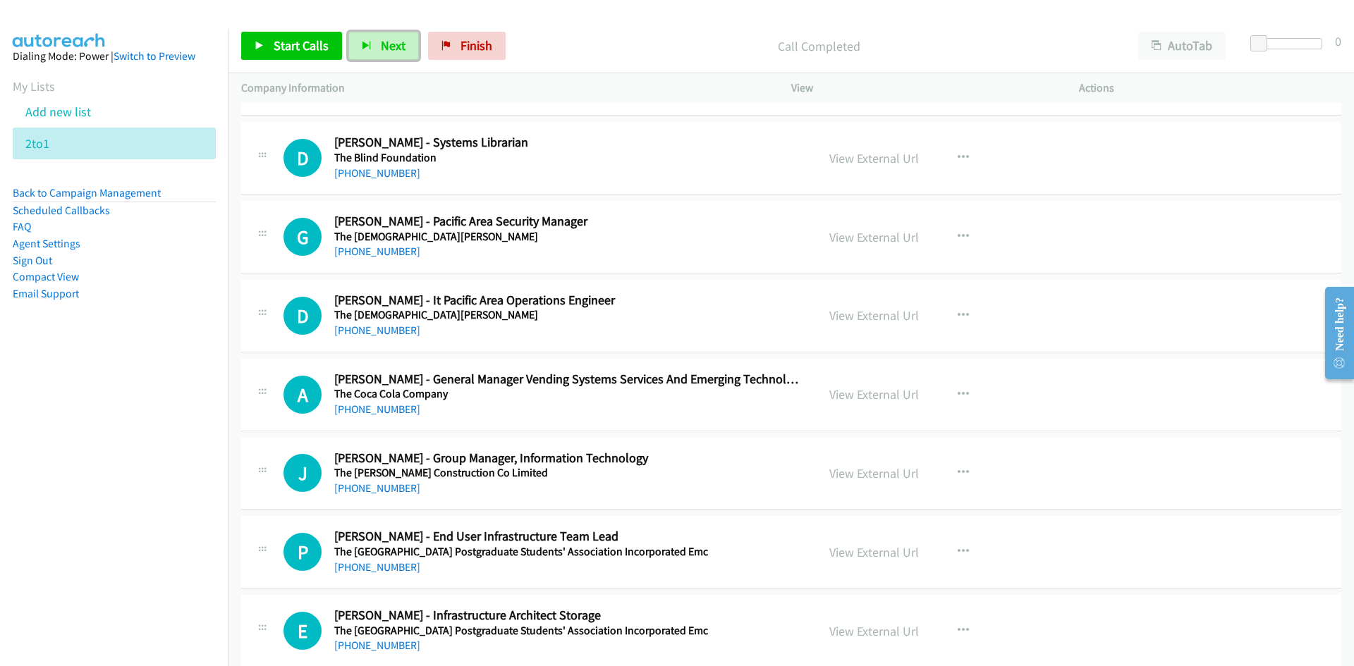
scroll to position [6347, 0]
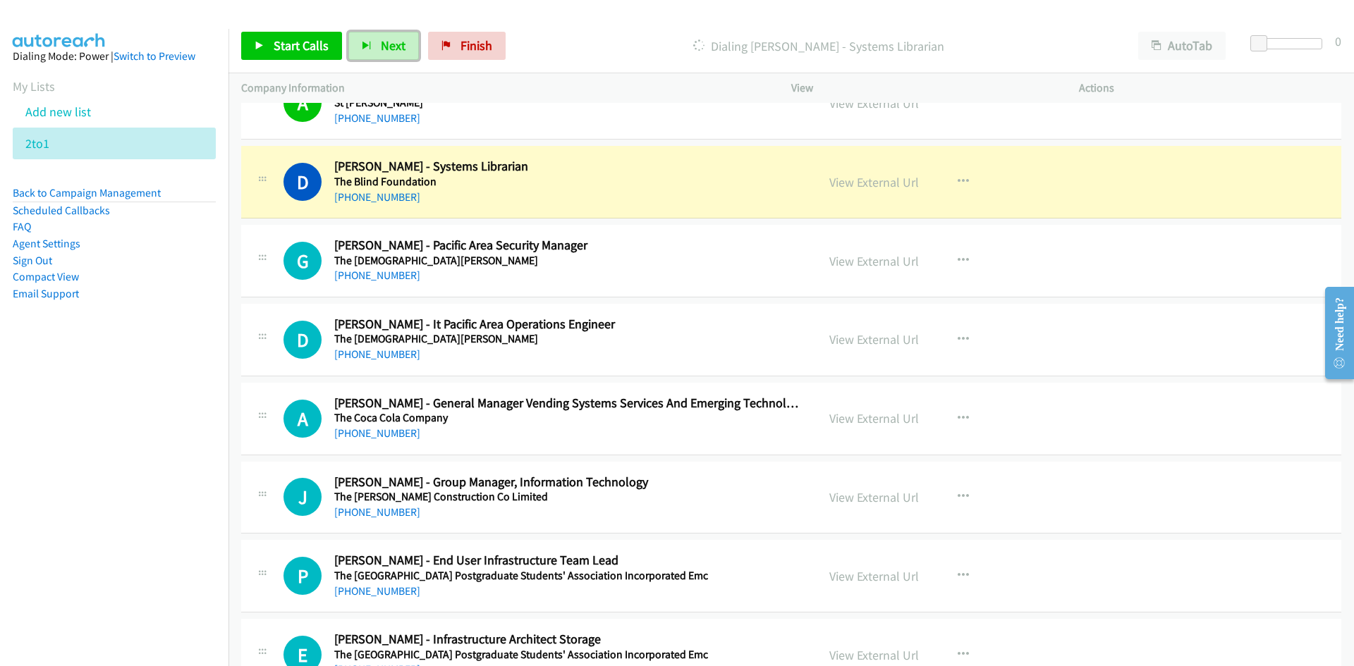
drag, startPoint x: 893, startPoint y: 187, endPoint x: 888, endPoint y: 197, distance: 11.0
click at [893, 187] on link "View External Url" at bounding box center [874, 182] width 90 height 16
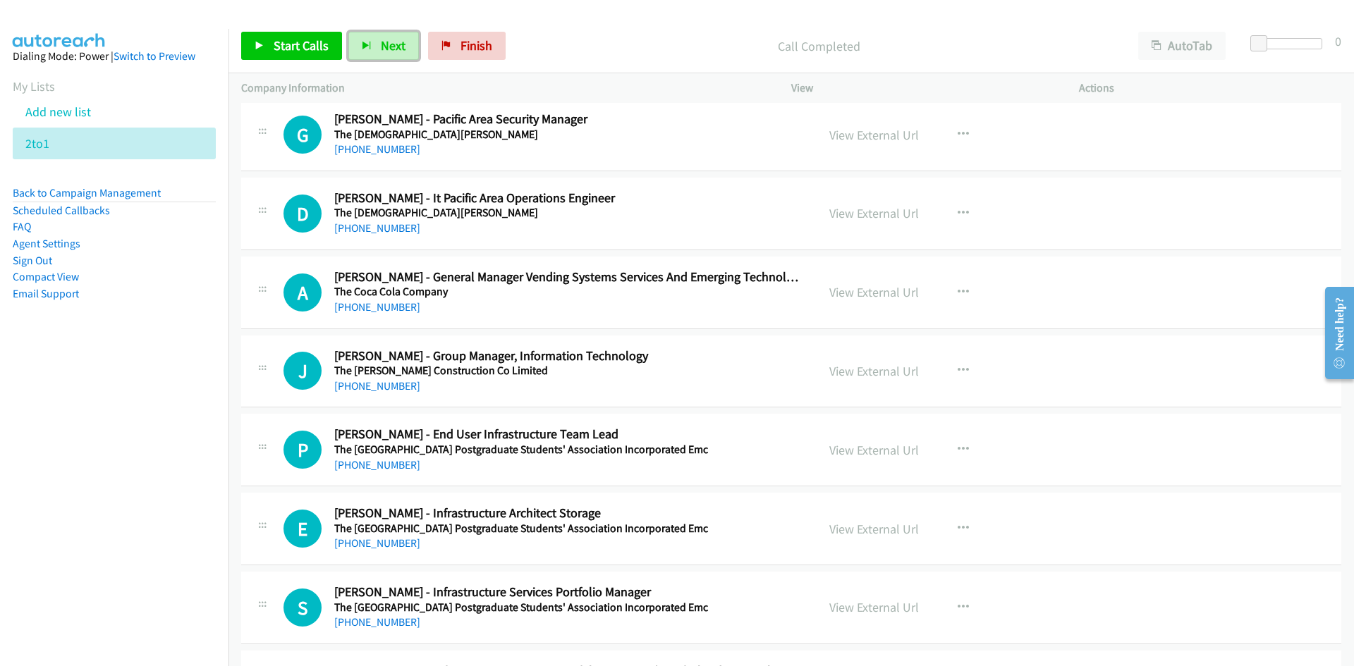
scroll to position [6488, 0]
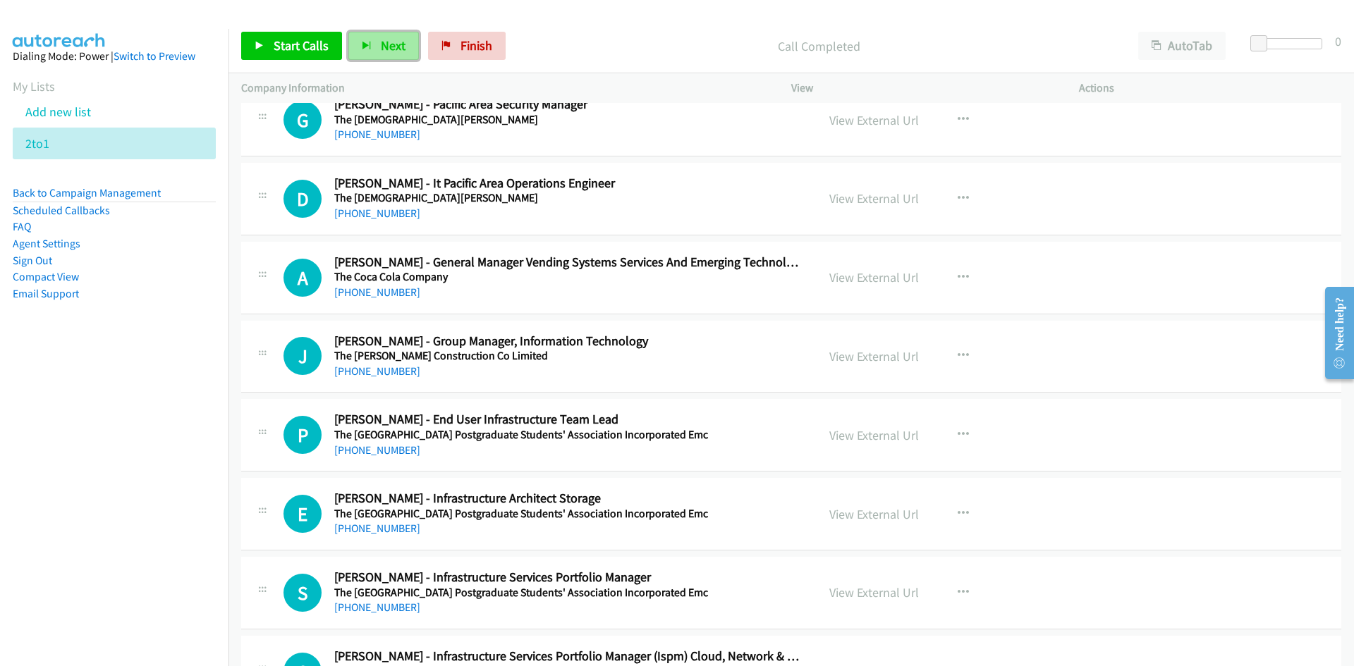
click at [406, 42] on button "Next" at bounding box center [383, 46] width 71 height 28
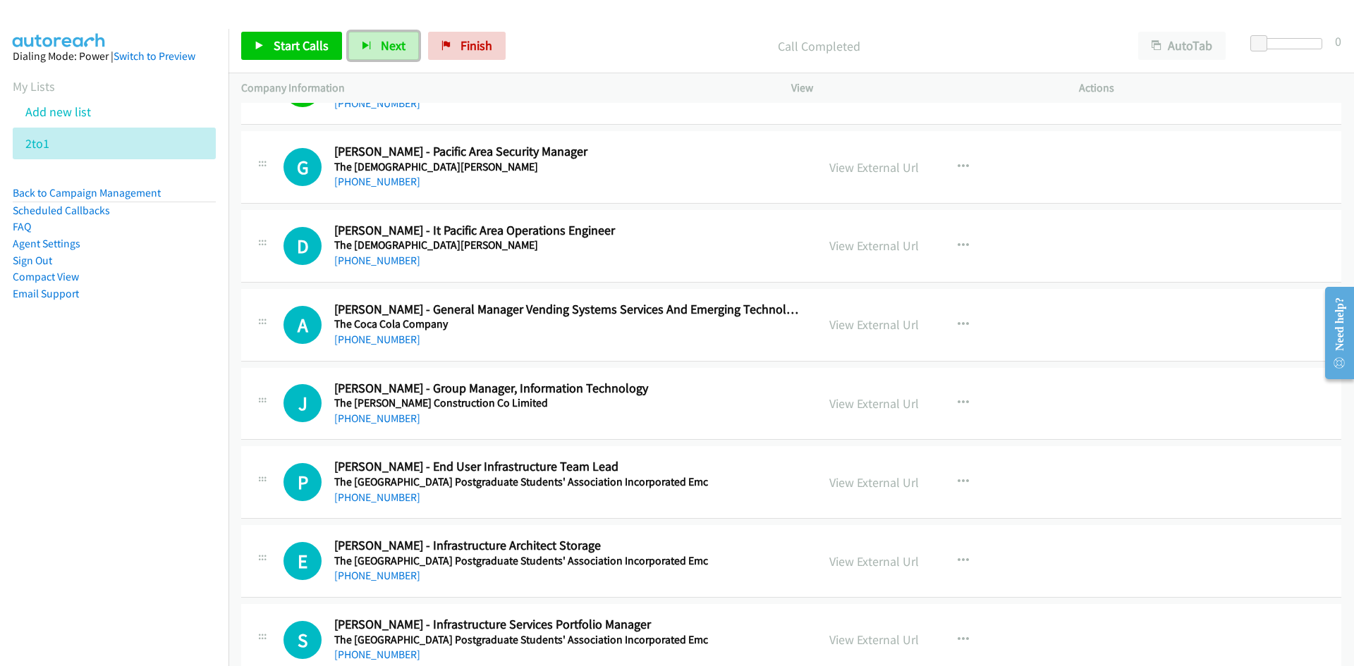
scroll to position [6418, 0]
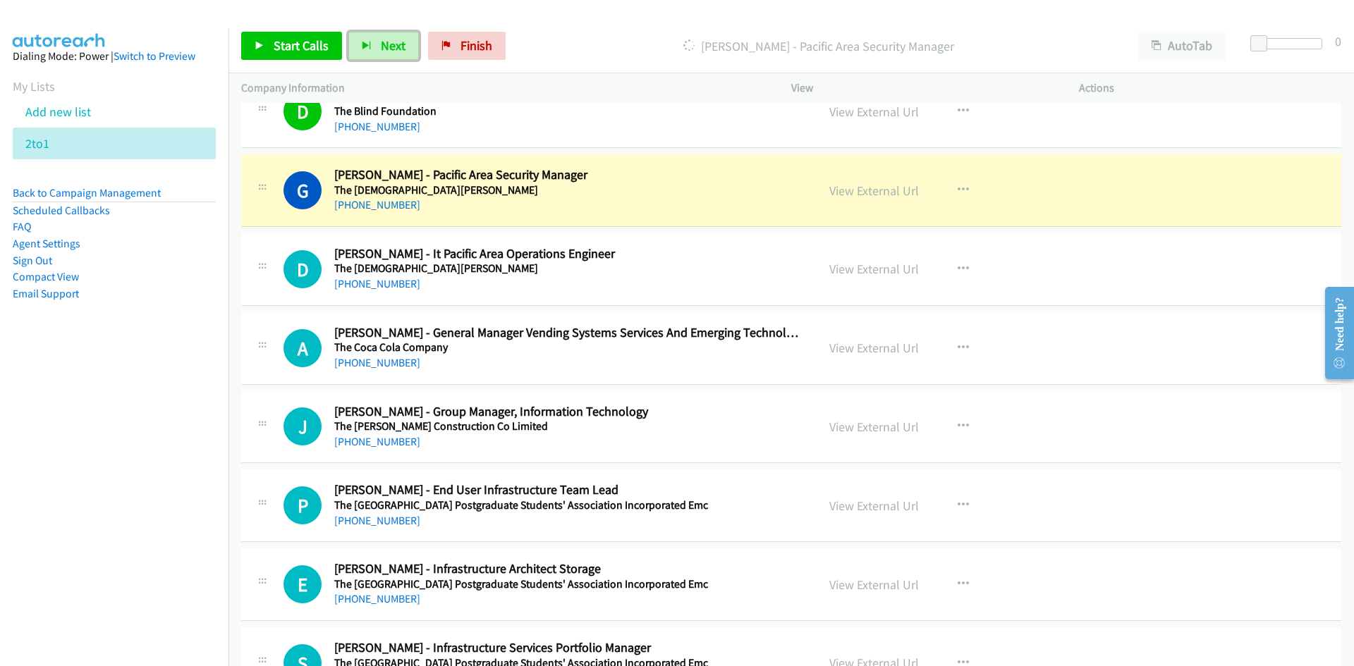
drag, startPoint x: 392, startPoint y: 55, endPoint x: 406, endPoint y: 61, distance: 15.2
click at [392, 55] on button "Next" at bounding box center [383, 46] width 71 height 28
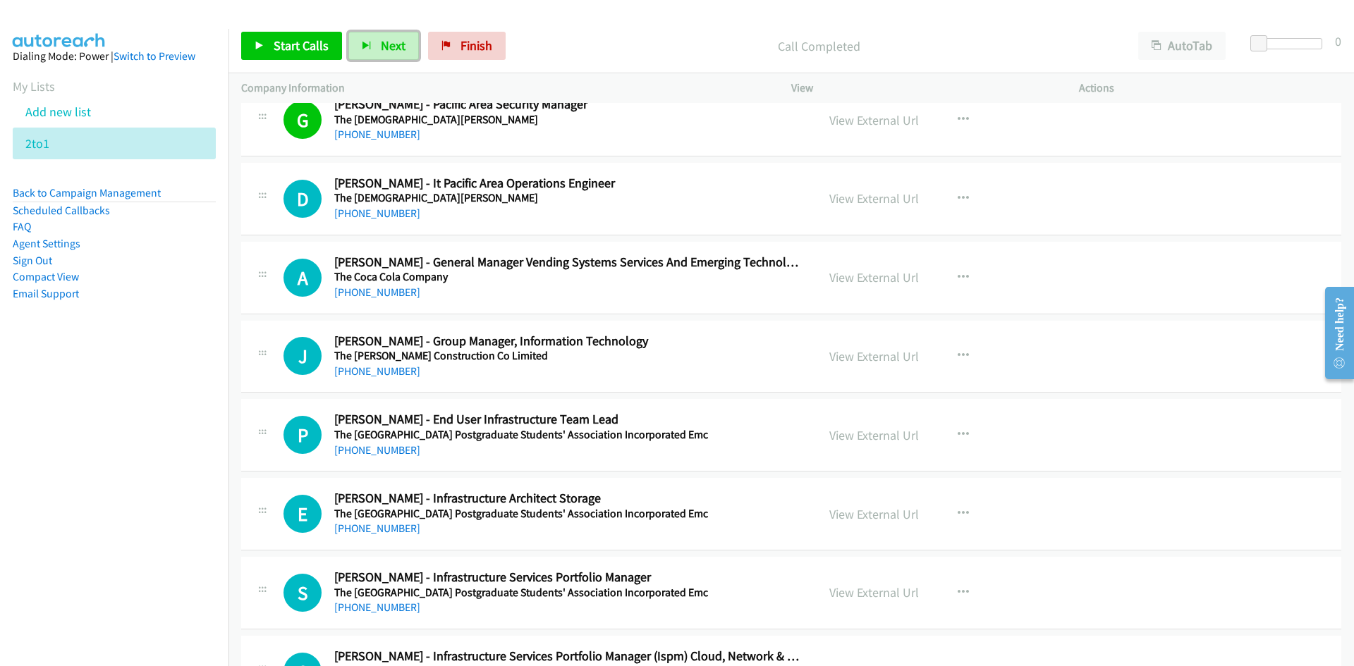
scroll to position [6559, 0]
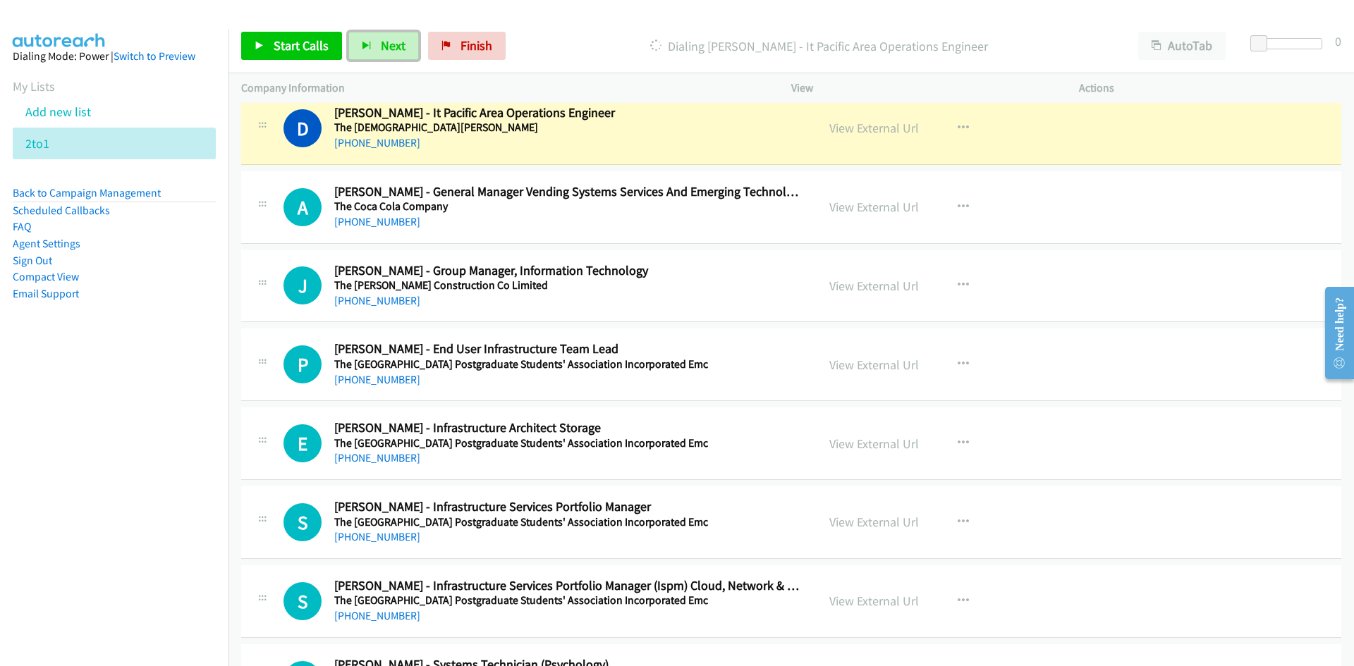
drag, startPoint x: 394, startPoint y: 41, endPoint x: 568, endPoint y: 233, distance: 259.1
click at [394, 41] on span "Next" at bounding box center [393, 45] width 25 height 16
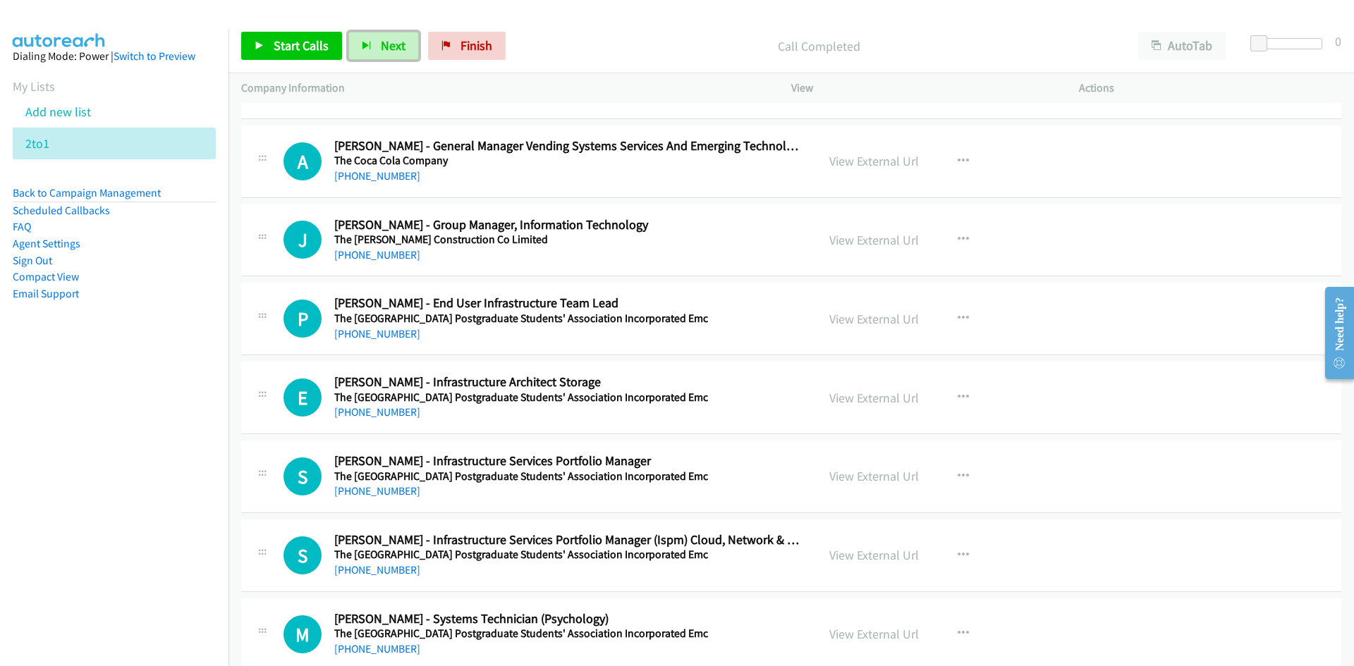
scroll to position [6629, 0]
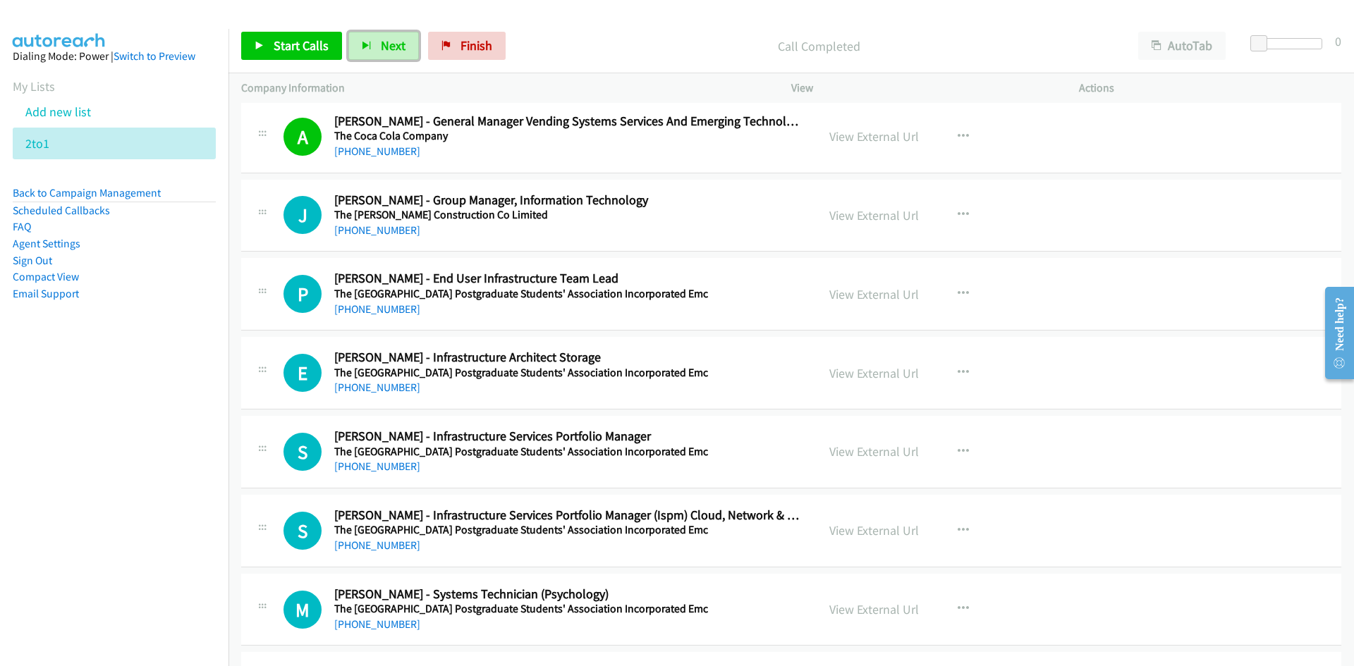
drag, startPoint x: 394, startPoint y: 47, endPoint x: 513, endPoint y: 190, distance: 187.3
click at [394, 47] on span "Next" at bounding box center [393, 45] width 25 height 16
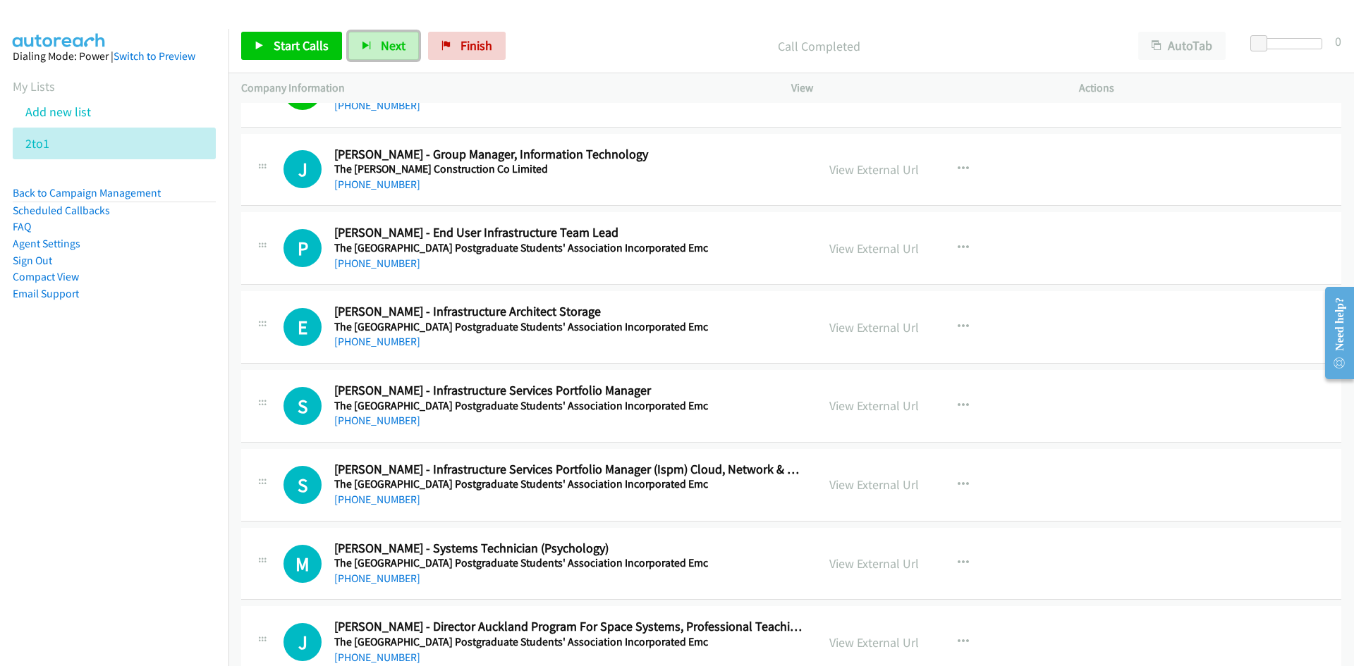
scroll to position [6700, 0]
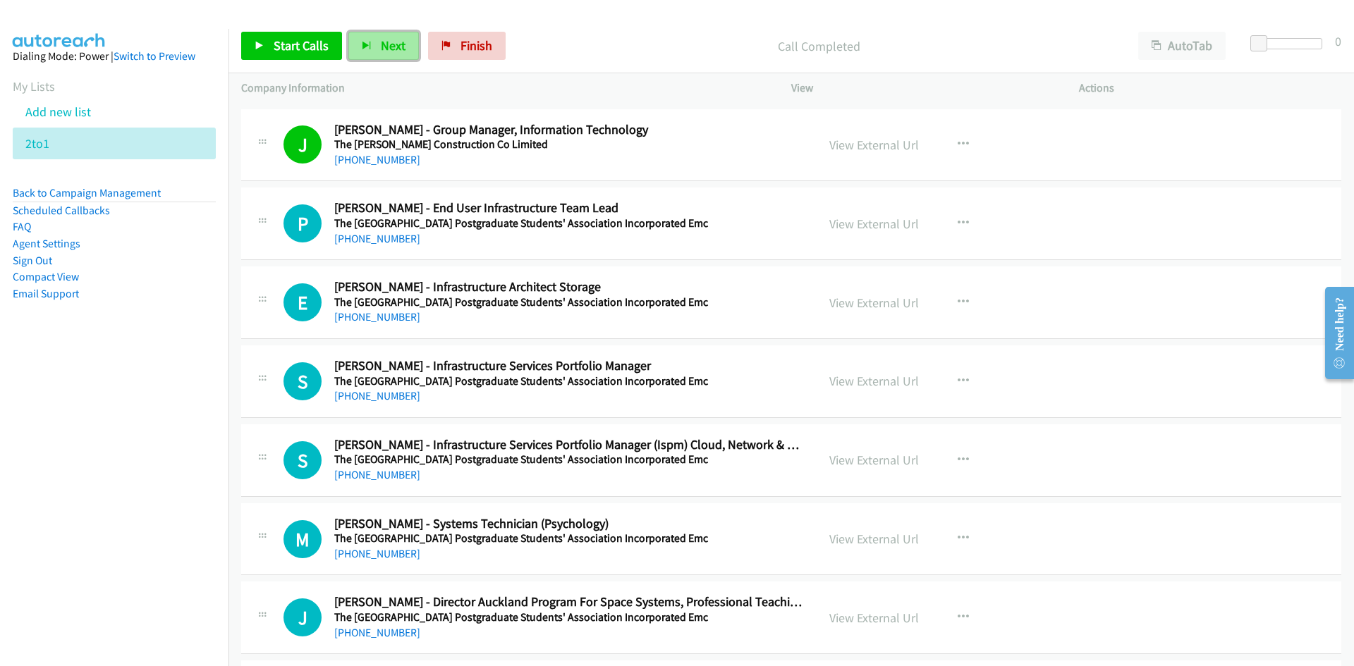
click at [415, 51] on button "Next" at bounding box center [383, 46] width 71 height 28
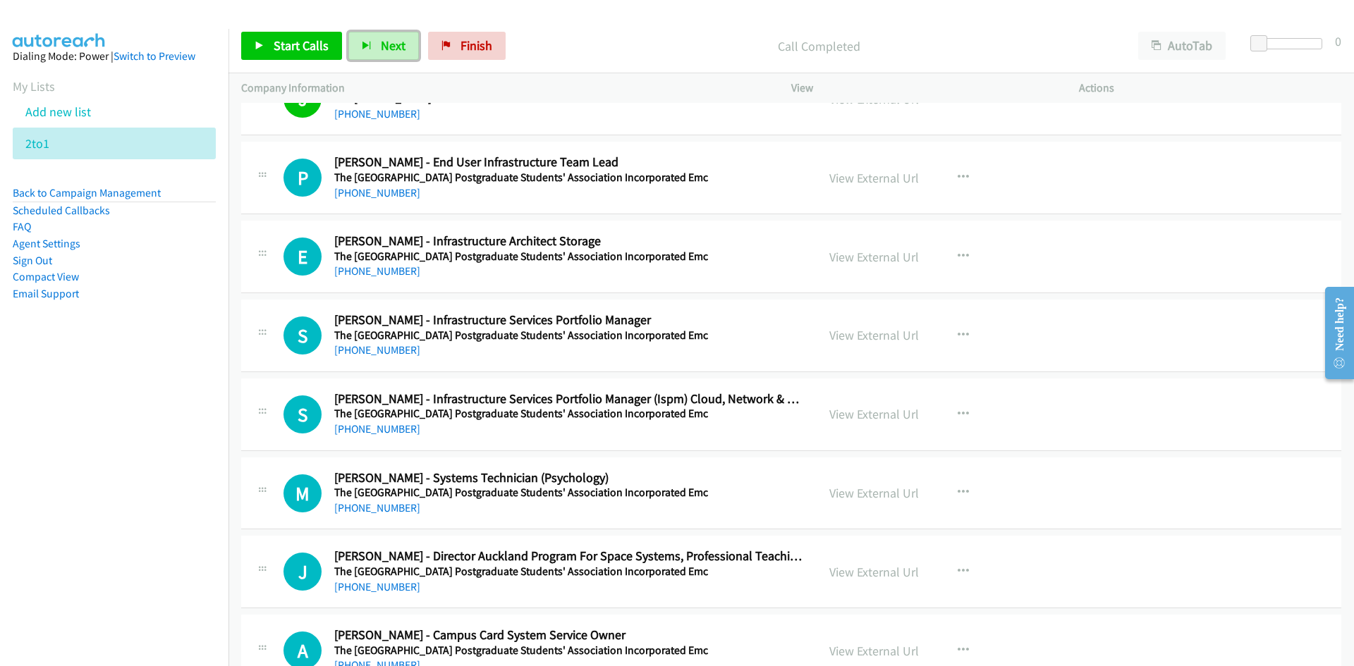
scroll to position [6770, 0]
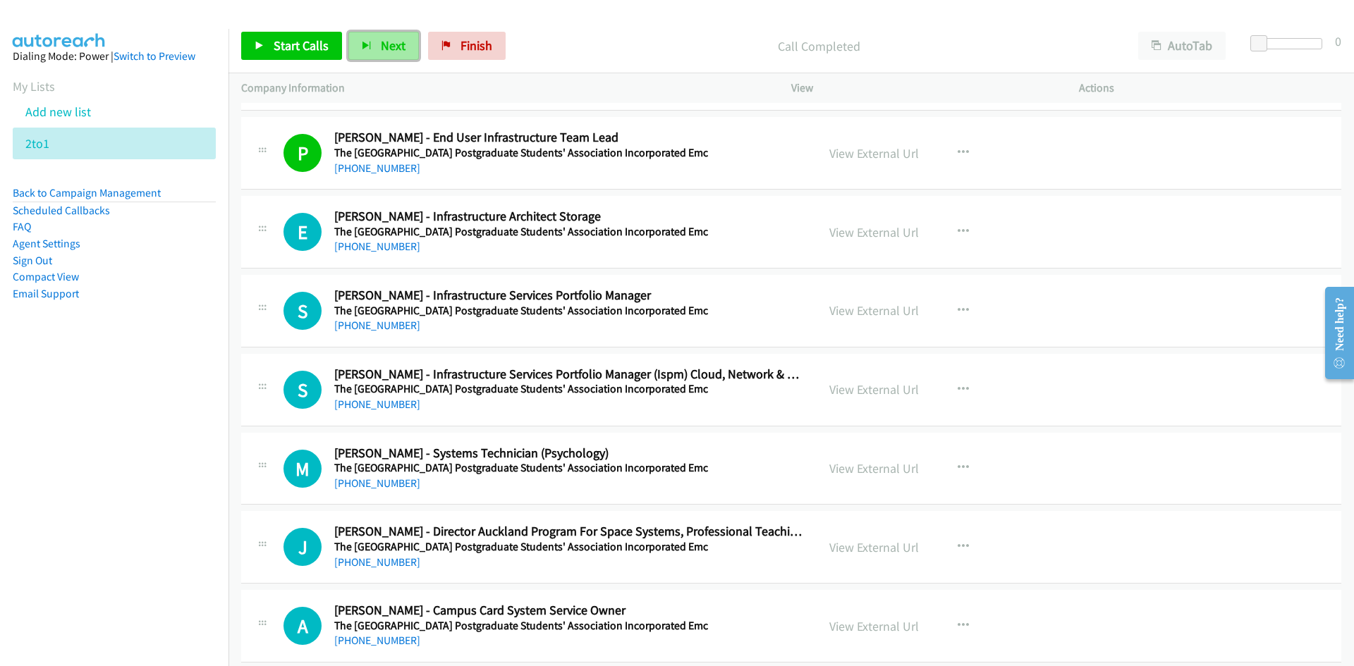
click at [364, 42] on icon "button" at bounding box center [367, 47] width 10 height 10
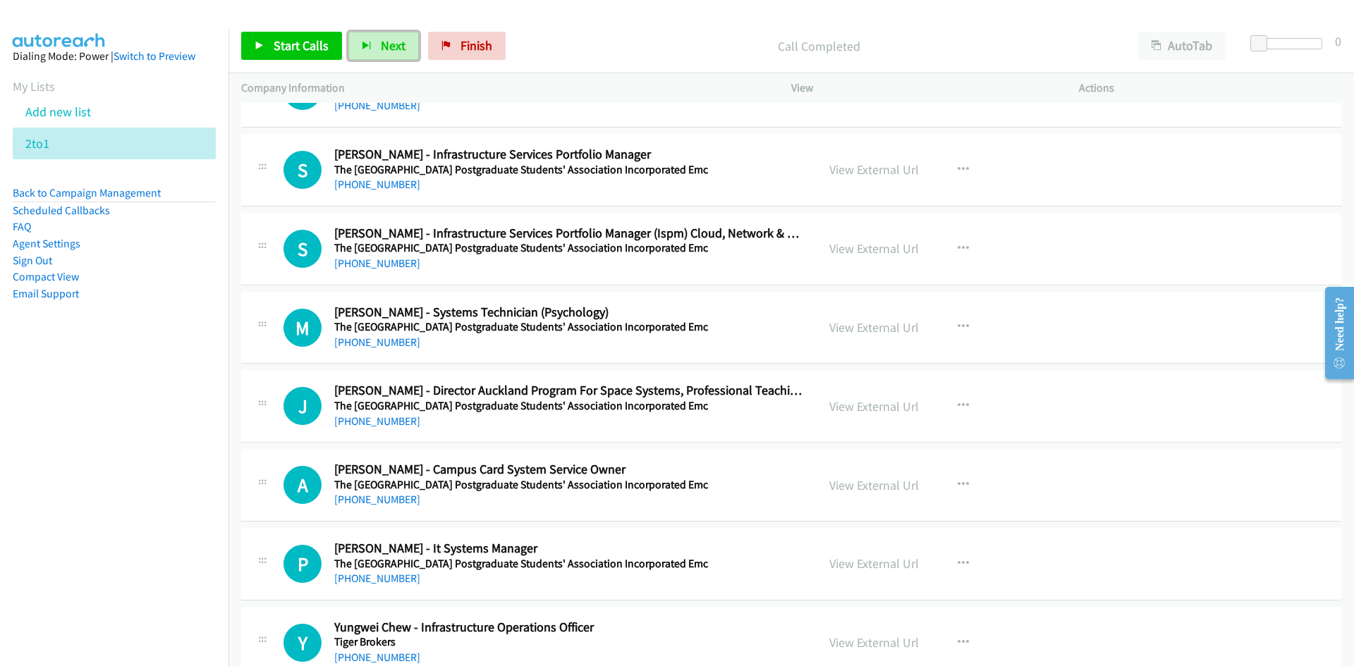
scroll to position [6841, 0]
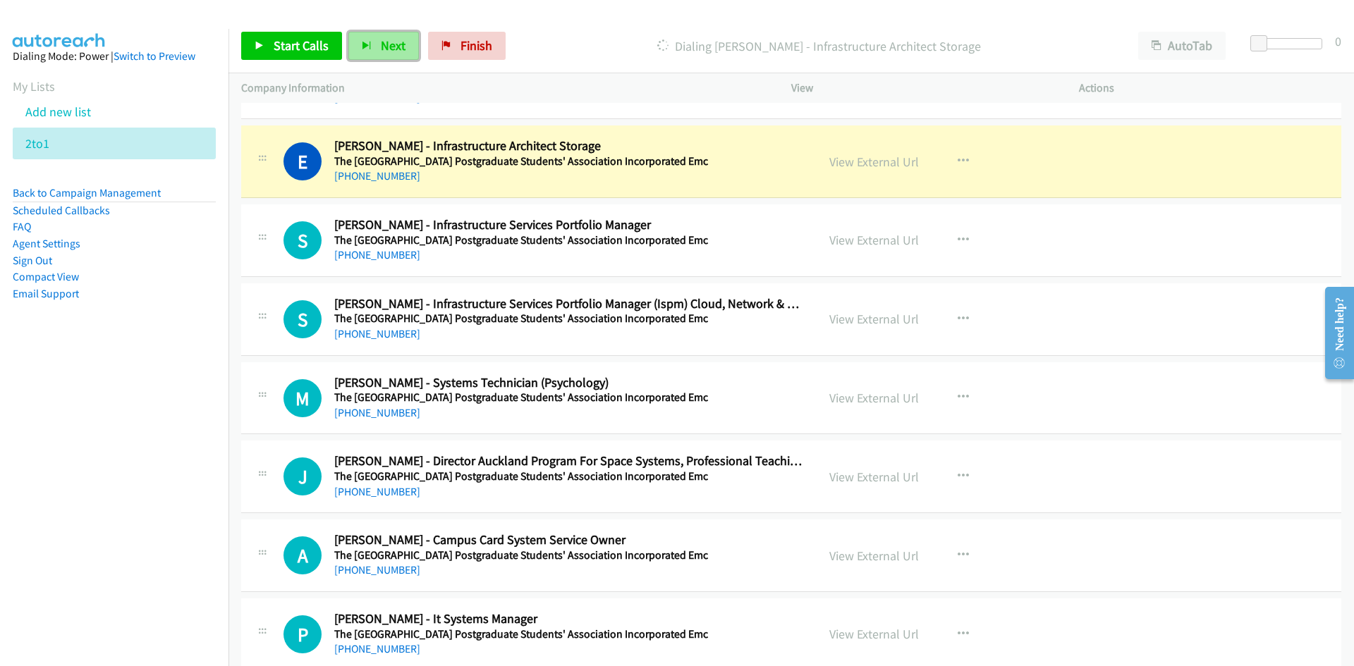
drag, startPoint x: 393, startPoint y: 47, endPoint x: 186, endPoint y: 1, distance: 211.5
click at [393, 47] on span "Next" at bounding box center [393, 45] width 25 height 16
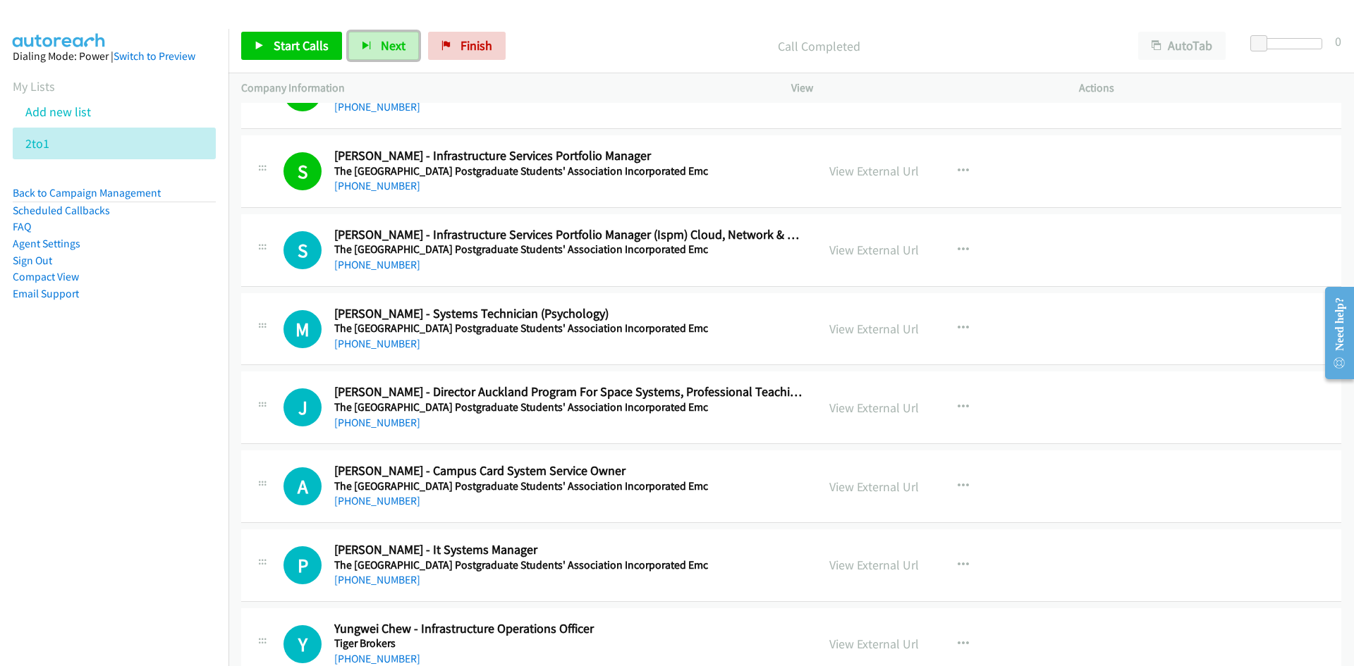
scroll to position [6982, 0]
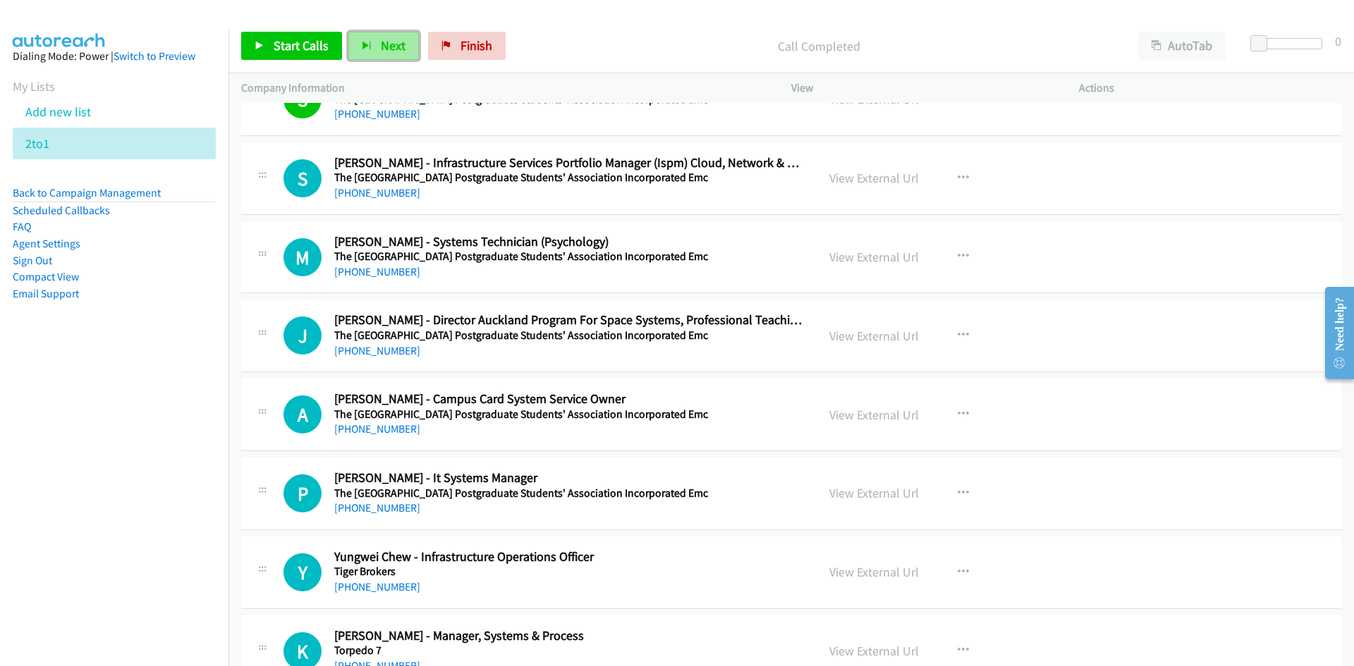
click at [382, 35] on button "Next" at bounding box center [383, 46] width 71 height 28
click at [385, 47] on span "Next" at bounding box center [393, 45] width 25 height 16
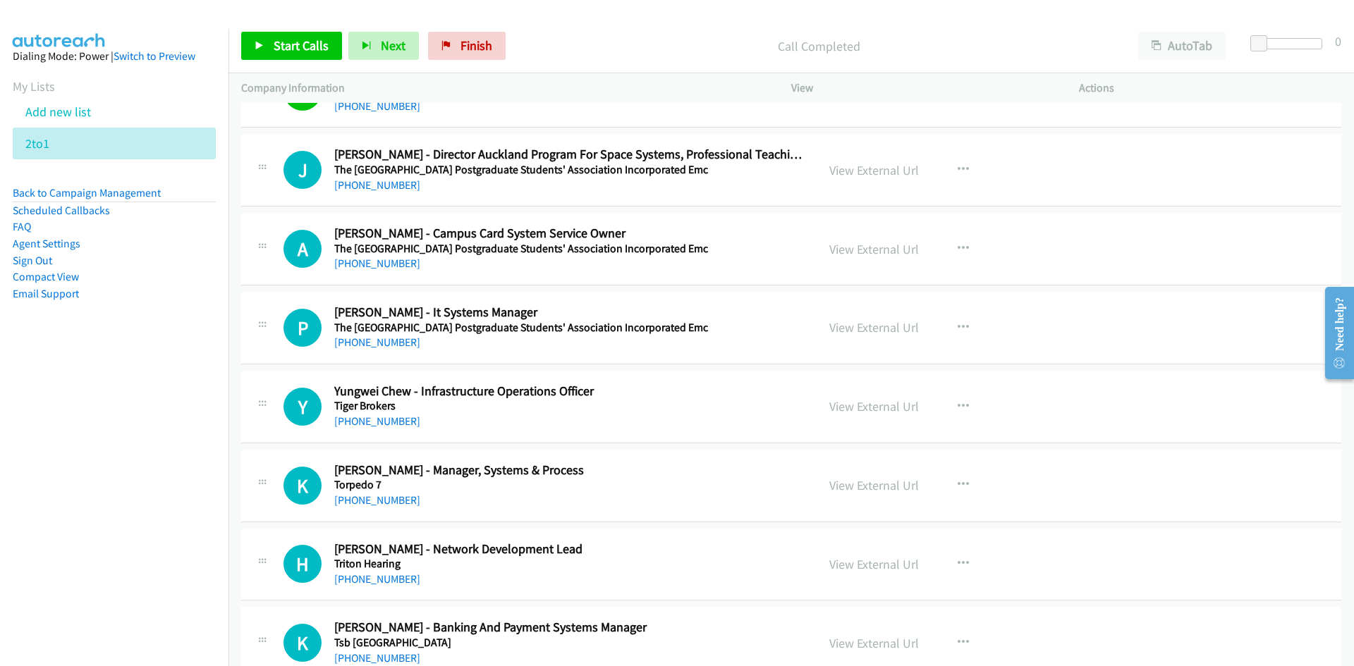
scroll to position [7123, 0]
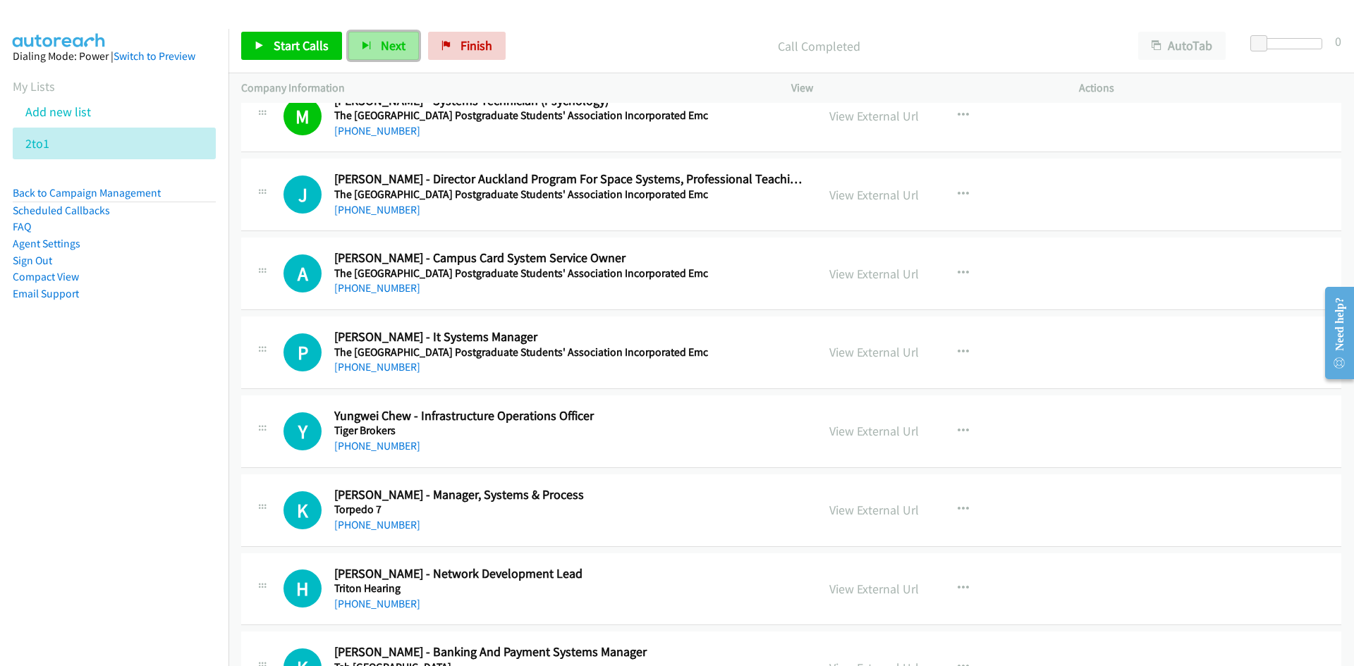
click at [398, 51] on span "Next" at bounding box center [393, 45] width 25 height 16
click at [959, 351] on icon "button" at bounding box center [963, 352] width 11 height 11
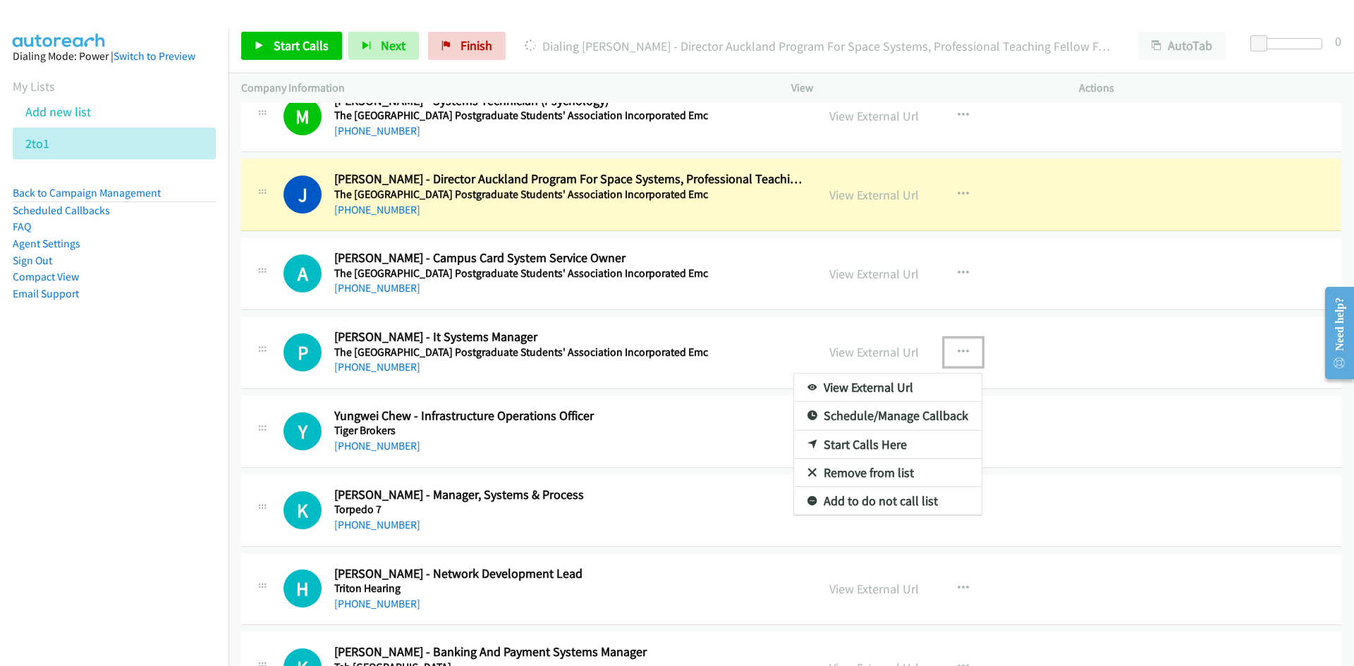
click at [858, 442] on link "Start Calls Here" at bounding box center [888, 445] width 188 height 28
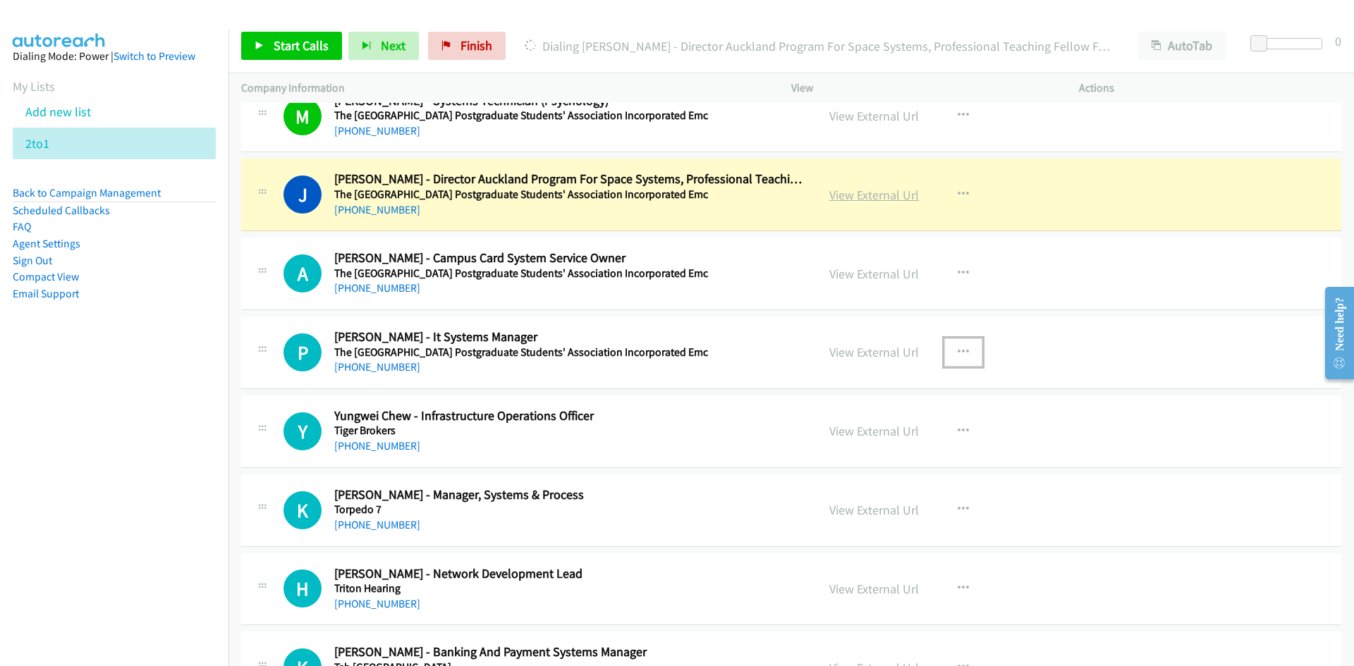
click at [864, 192] on link "View External Url" at bounding box center [874, 195] width 90 height 16
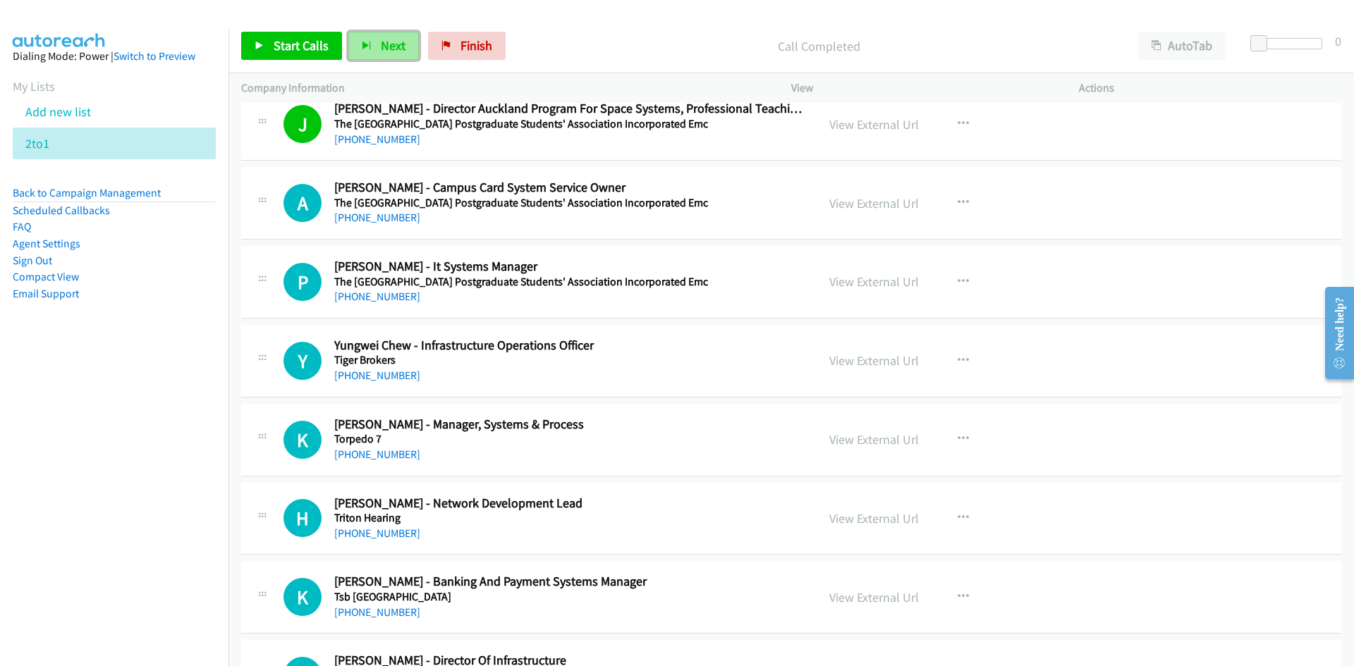
click at [403, 51] on button "Next" at bounding box center [383, 46] width 71 height 28
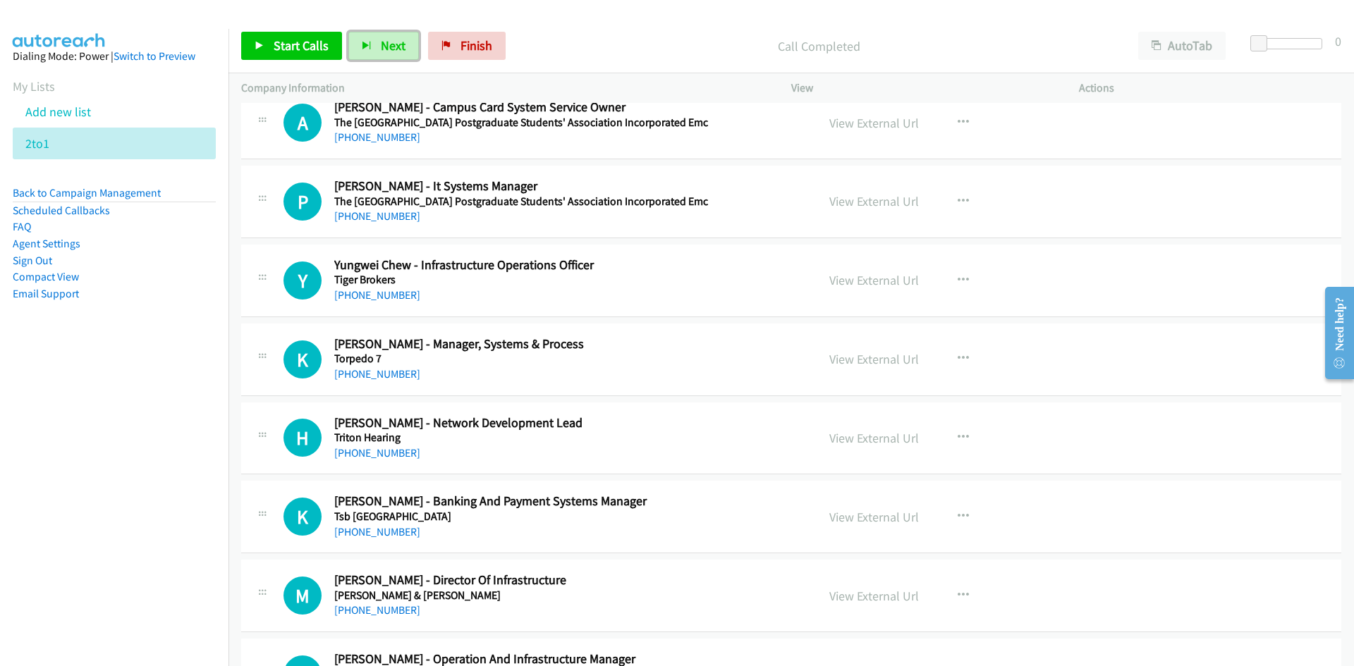
scroll to position [7335, 0]
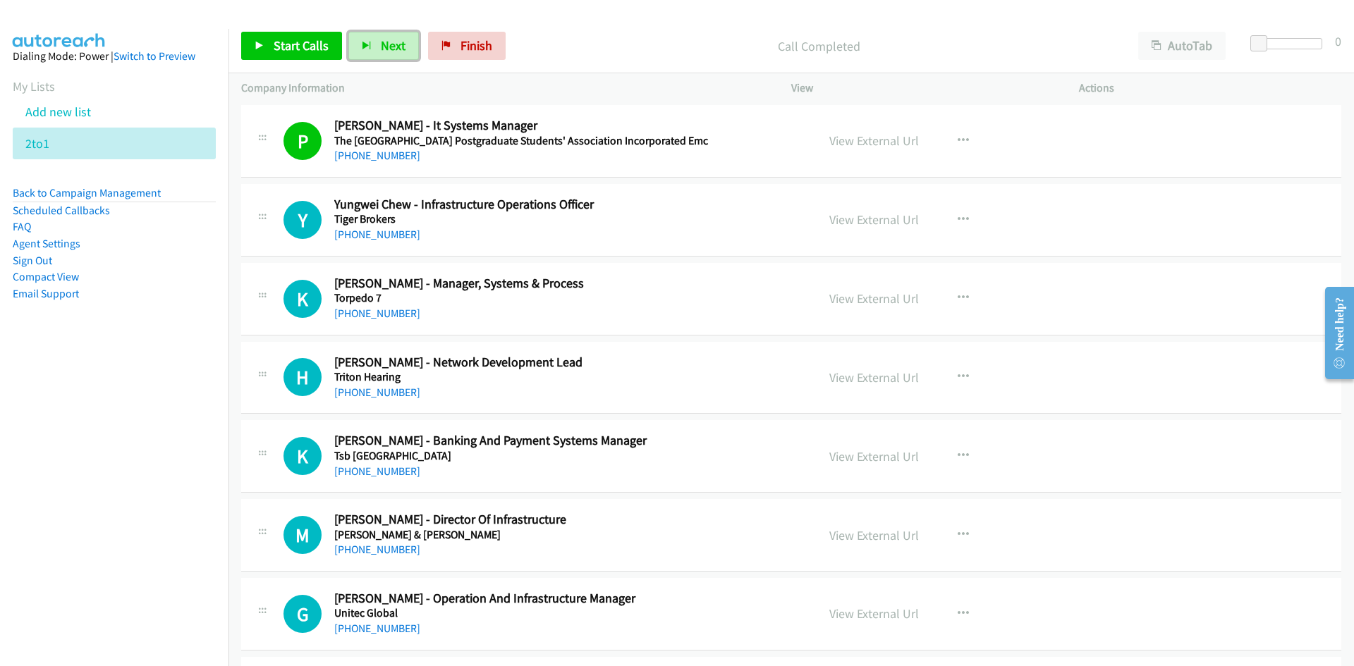
drag, startPoint x: 389, startPoint y: 54, endPoint x: 670, endPoint y: 250, distance: 342.8
click at [389, 54] on button "Next" at bounding box center [383, 46] width 71 height 28
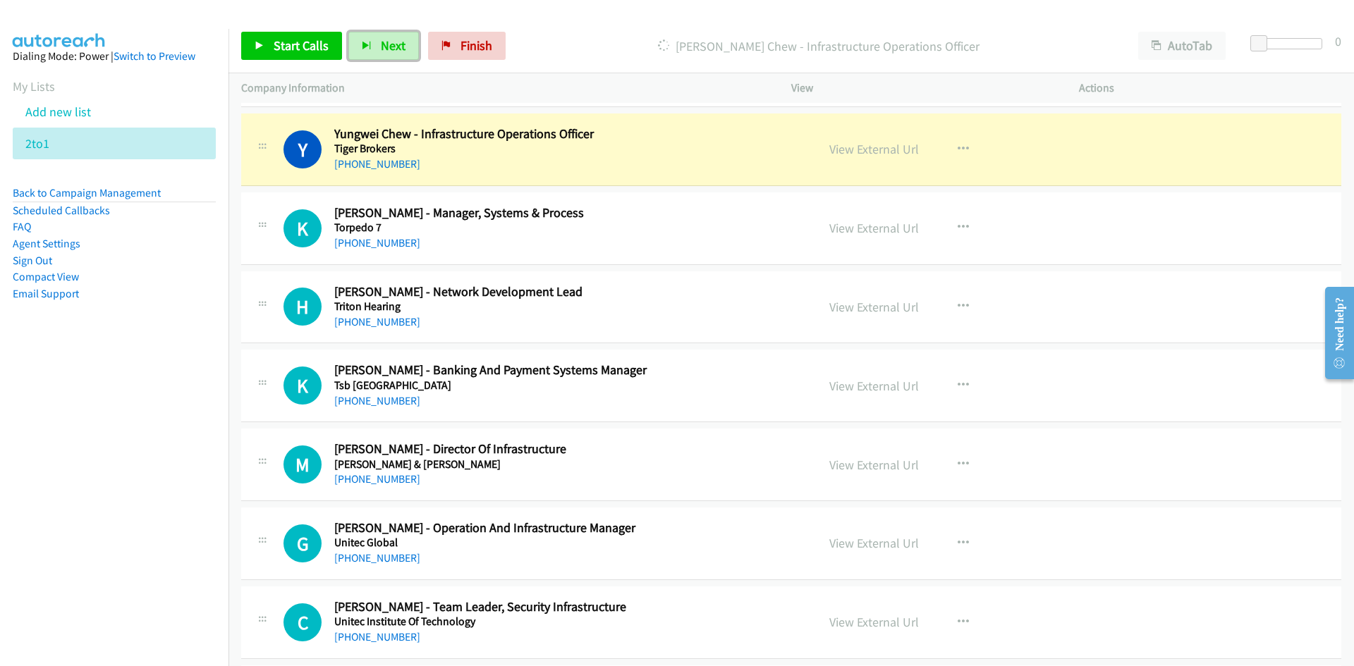
drag, startPoint x: 377, startPoint y: 44, endPoint x: 439, endPoint y: 243, distance: 208.1
click at [377, 44] on button "Next" at bounding box center [383, 46] width 71 height 28
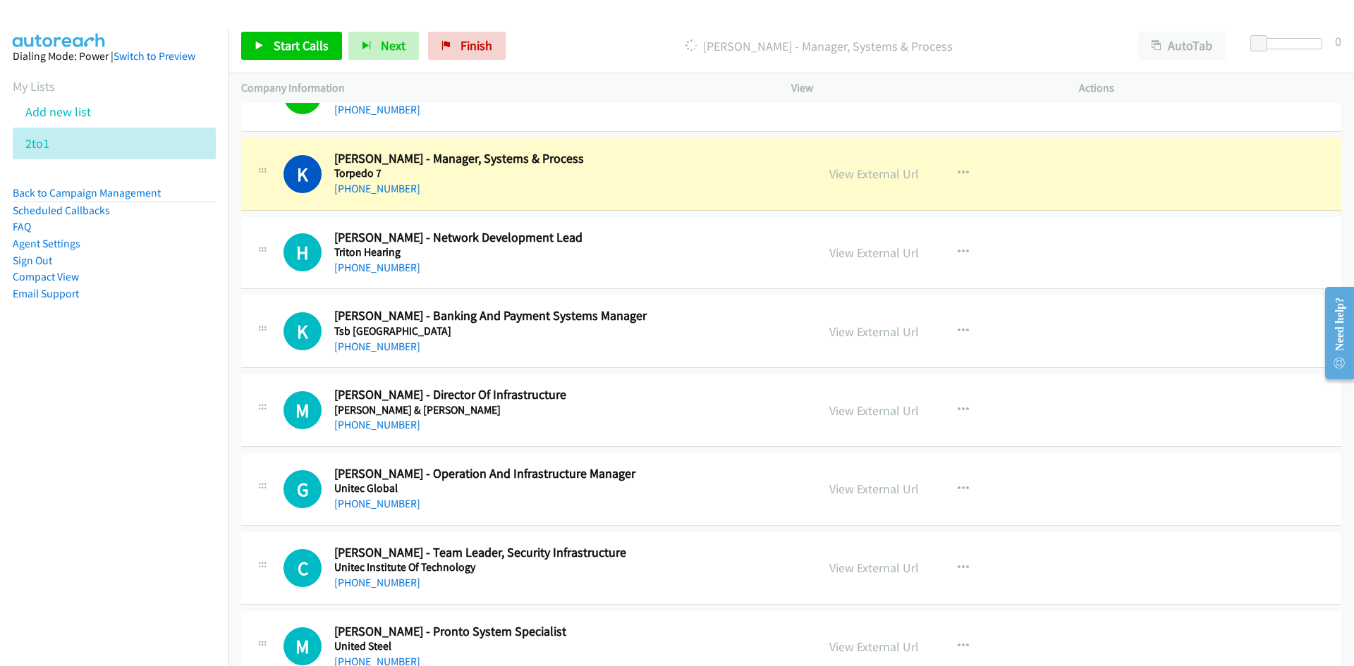
scroll to position [7476, 0]
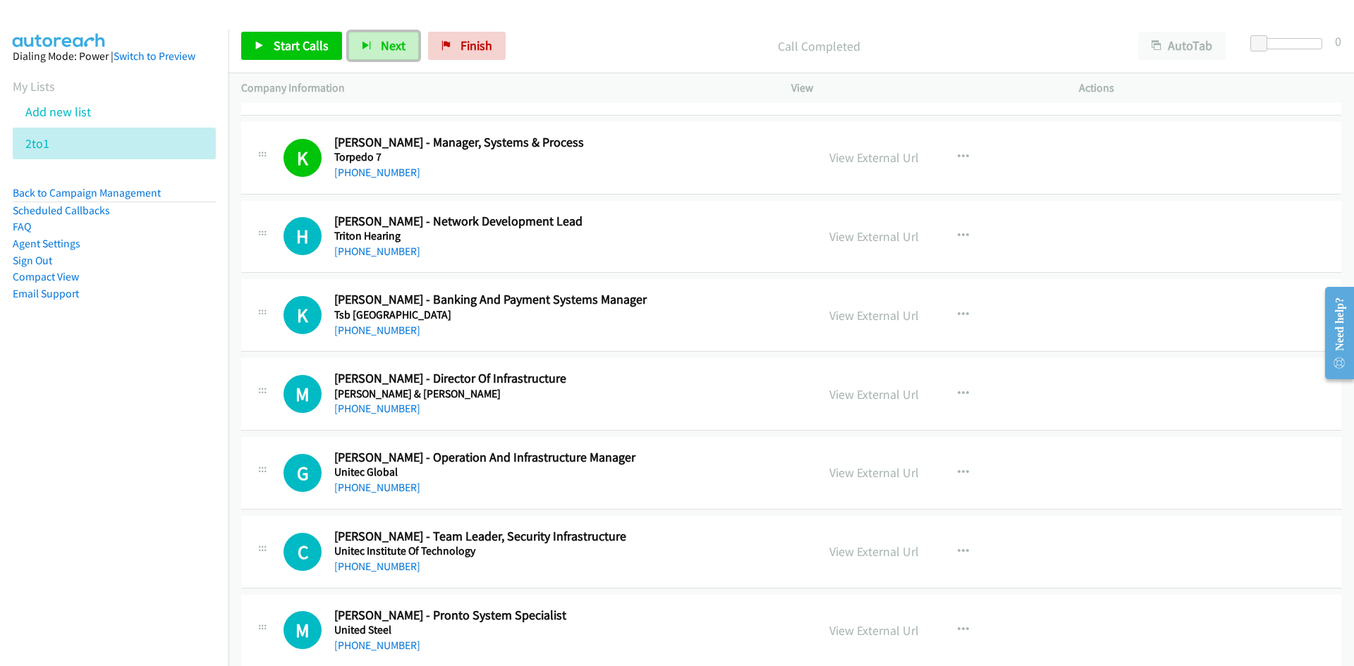
drag, startPoint x: 394, startPoint y: 37, endPoint x: 843, endPoint y: 264, distance: 503.7
click at [394, 37] on span "Next" at bounding box center [393, 45] width 25 height 16
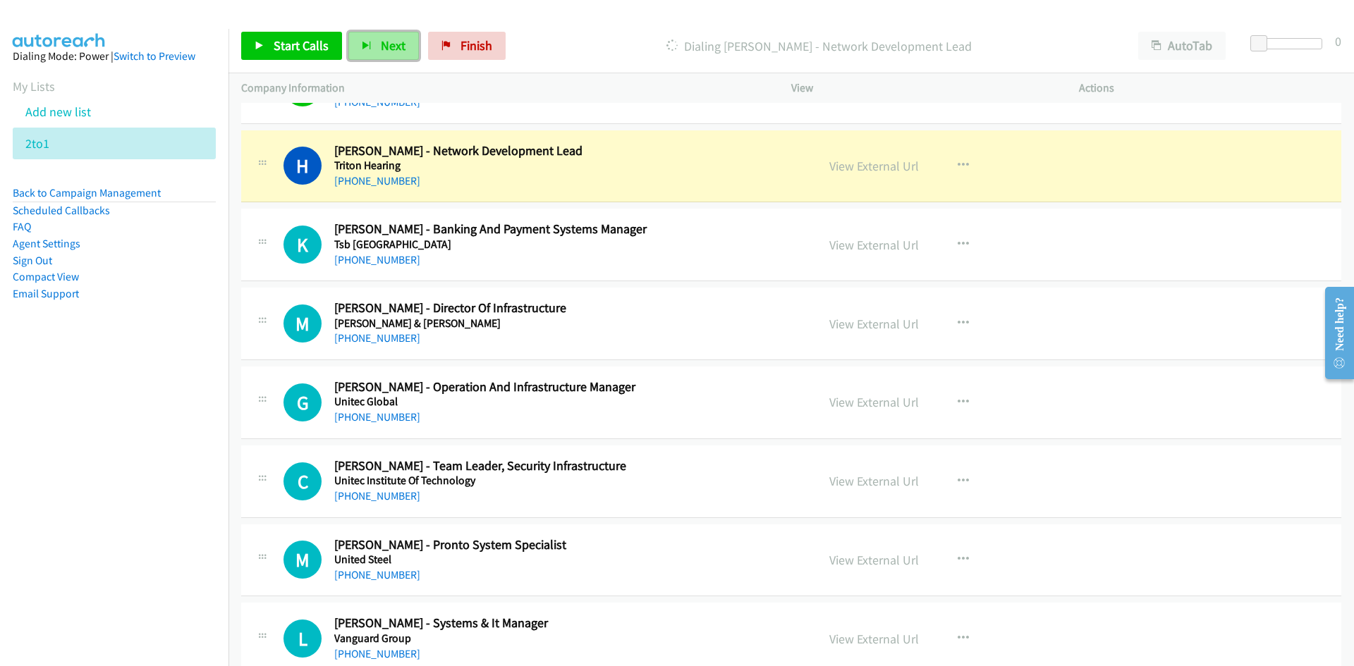
click at [383, 44] on span "Next" at bounding box center [393, 45] width 25 height 16
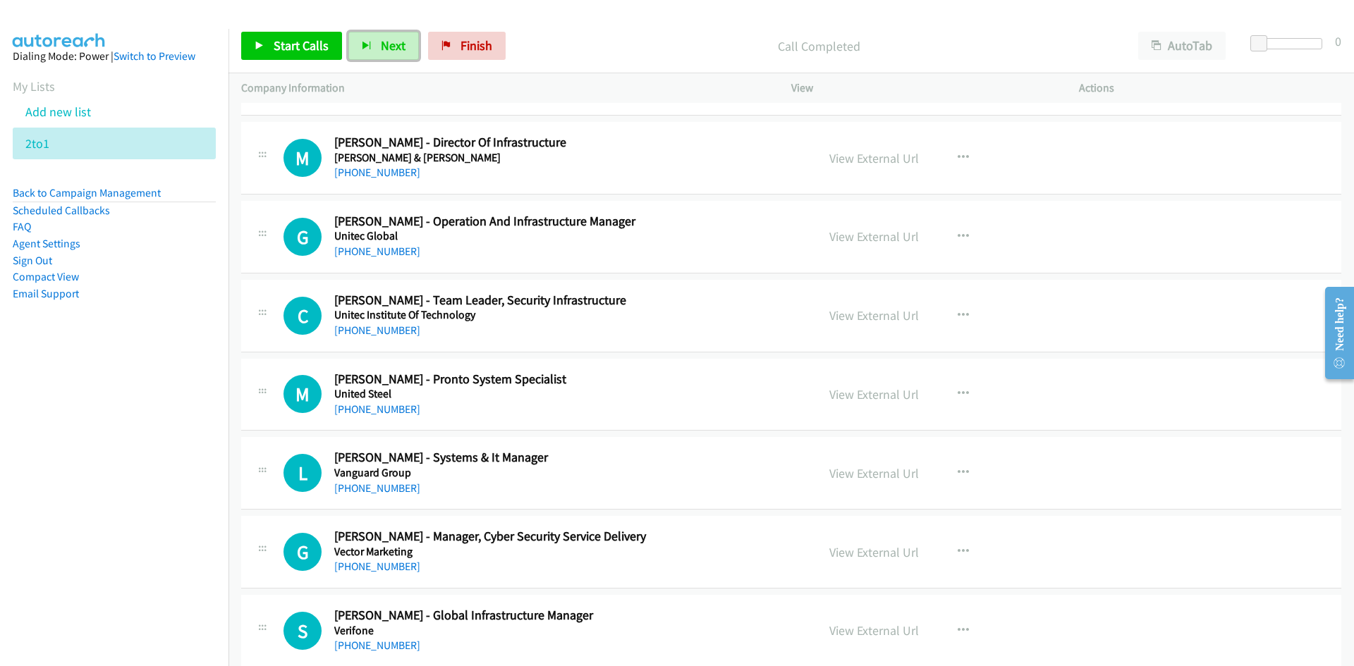
scroll to position [7687, 0]
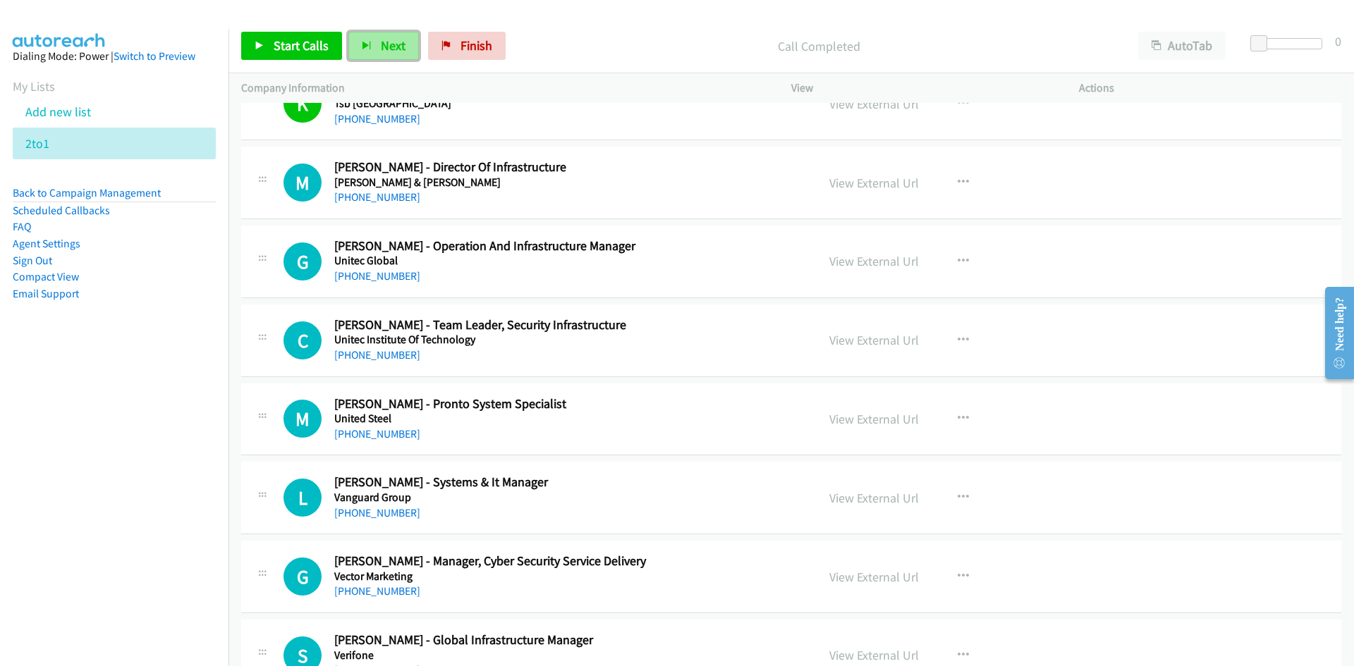
click at [384, 46] on span "Next" at bounding box center [393, 45] width 25 height 16
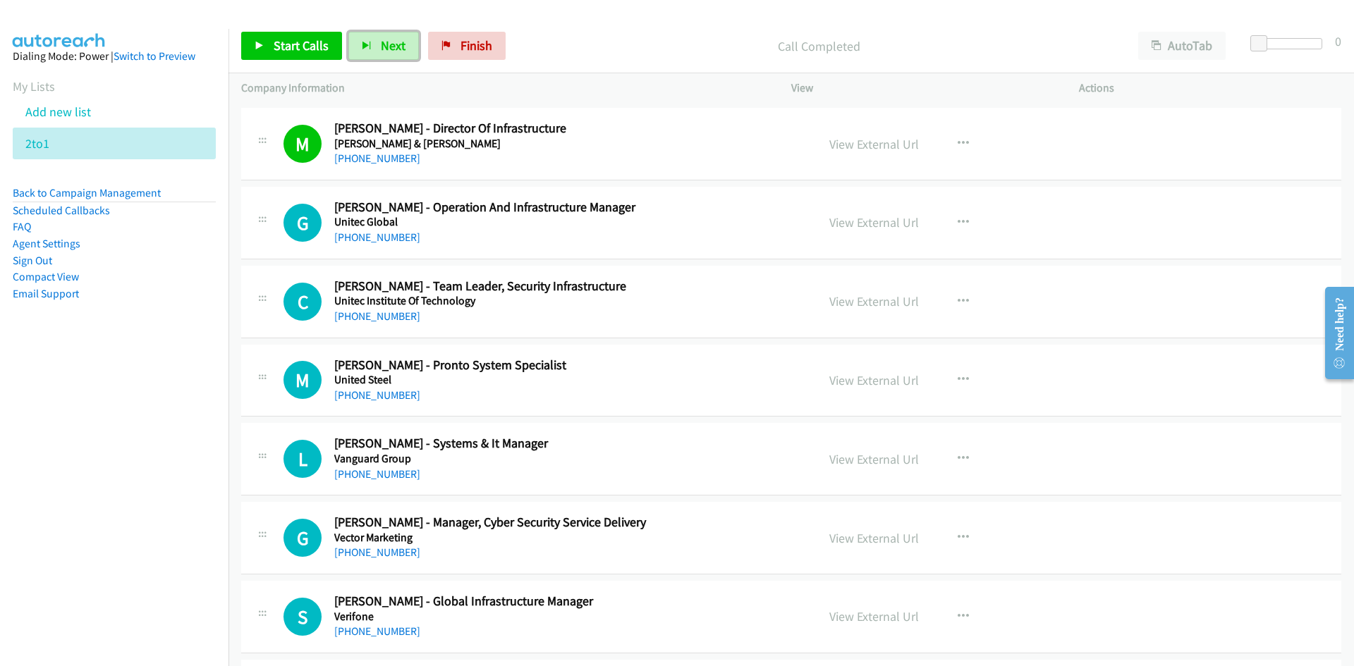
scroll to position [7758, 0]
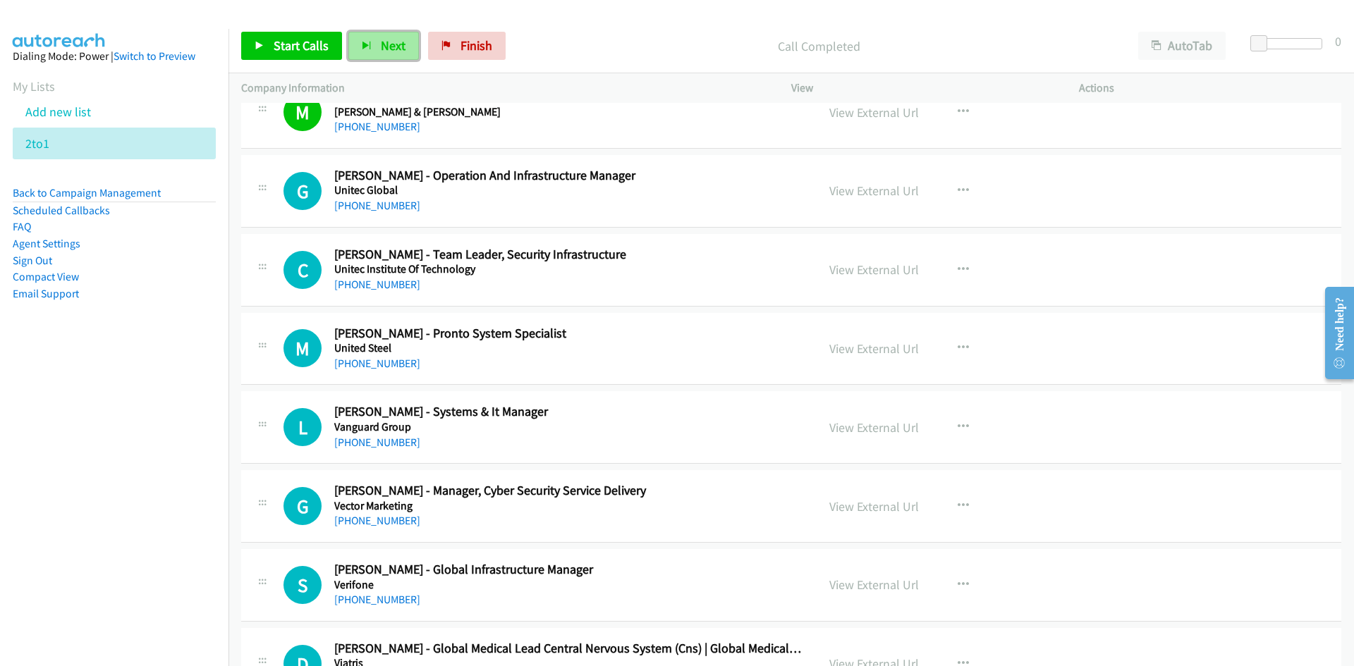
click at [414, 56] on button "Next" at bounding box center [383, 46] width 71 height 28
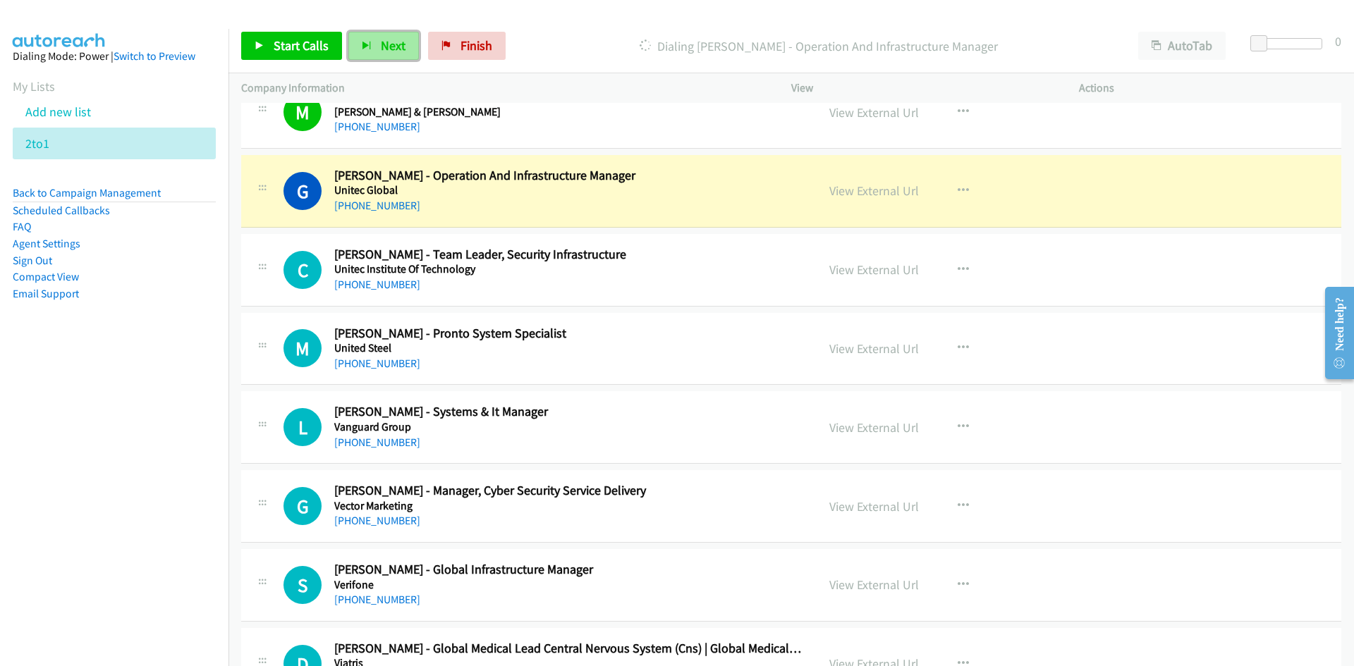
click at [392, 42] on span "Next" at bounding box center [393, 45] width 25 height 16
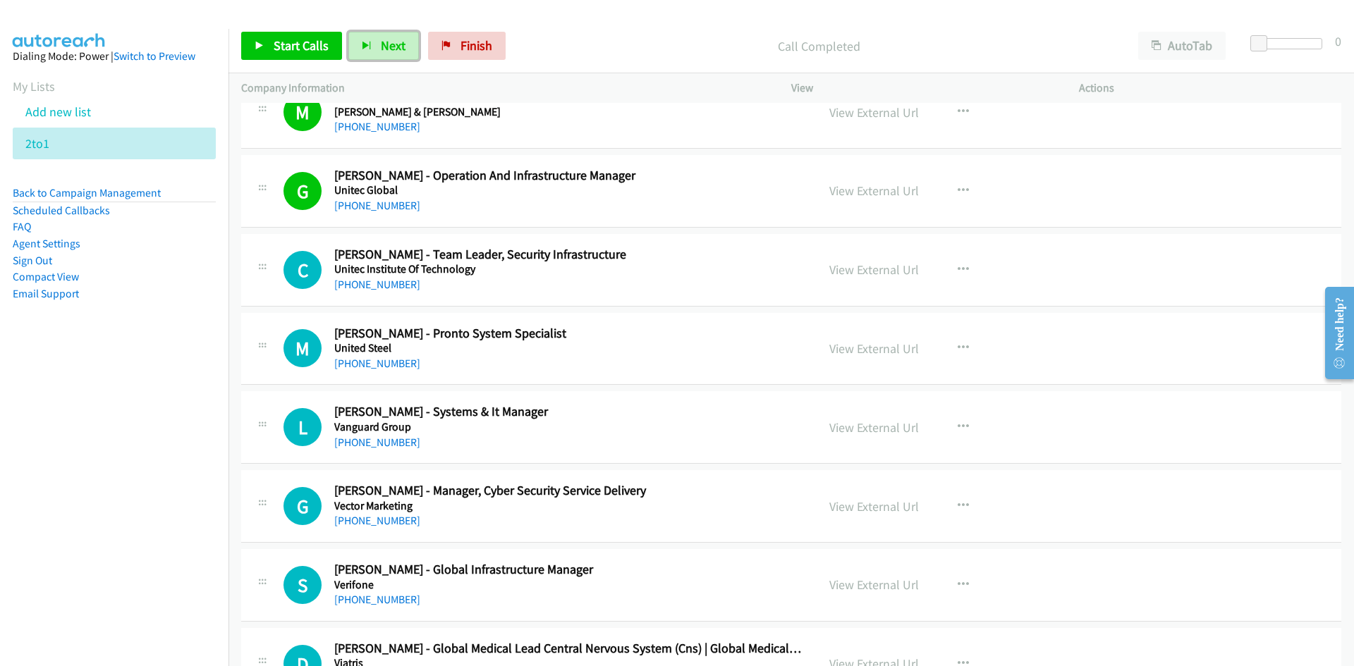
scroll to position [7899, 0]
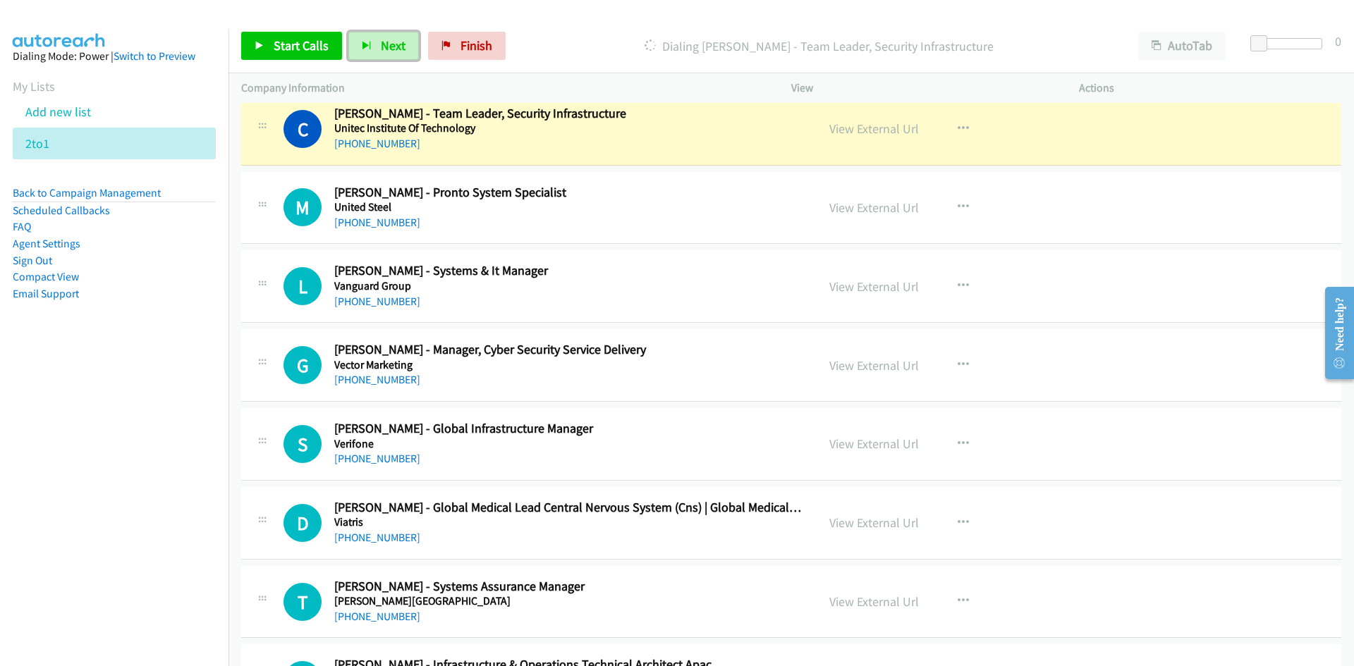
drag, startPoint x: 900, startPoint y: 126, endPoint x: 900, endPoint y: 154, distance: 27.5
click at [900, 126] on link "View External Url" at bounding box center [874, 129] width 90 height 16
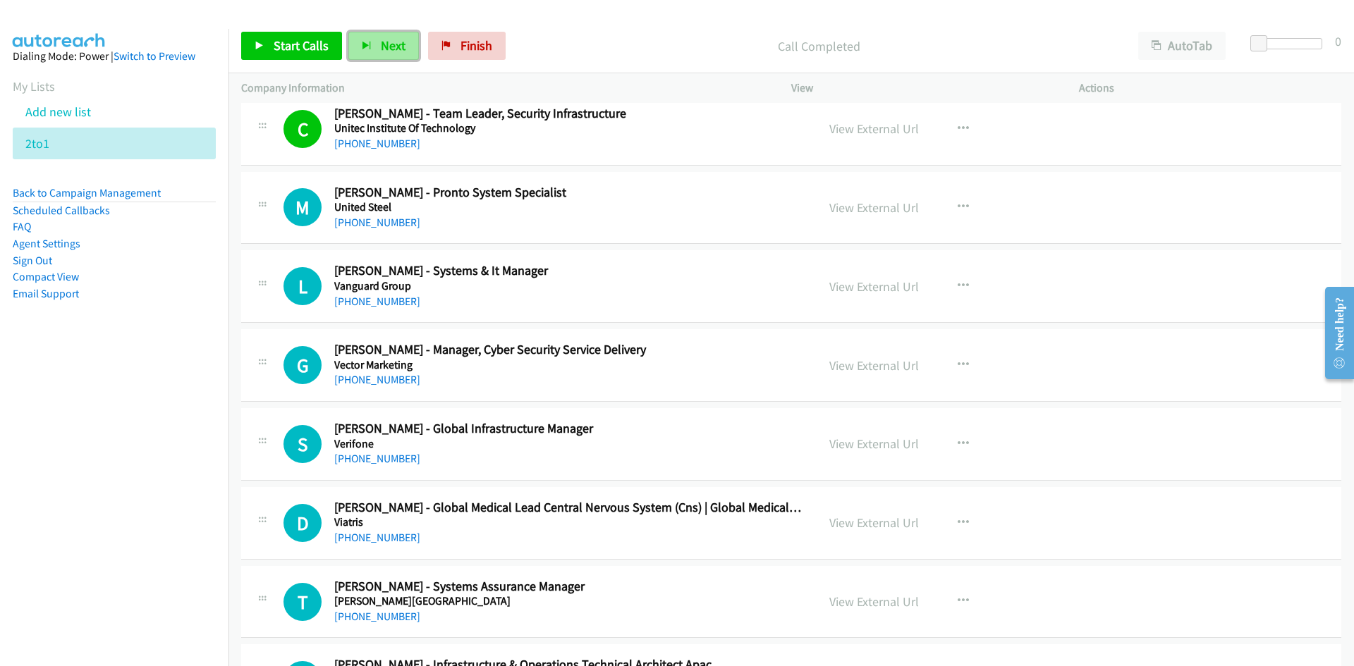
click at [381, 41] on span "Next" at bounding box center [393, 45] width 25 height 16
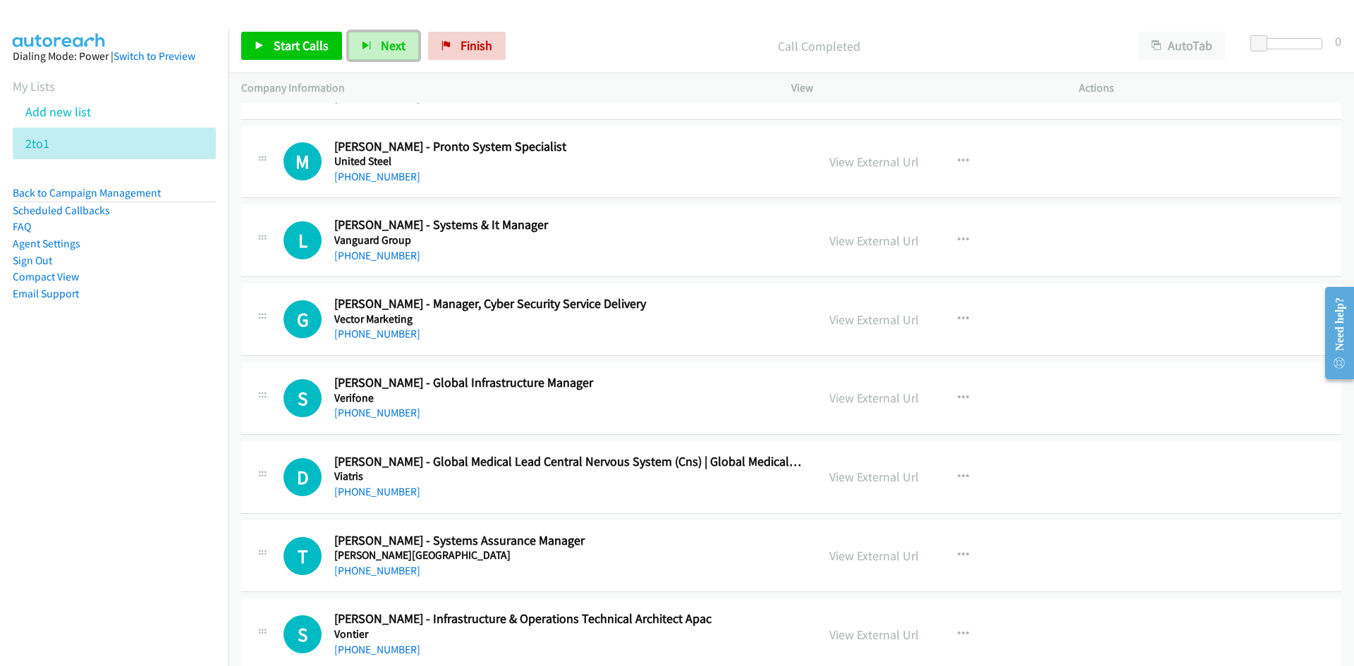
scroll to position [7969, 0]
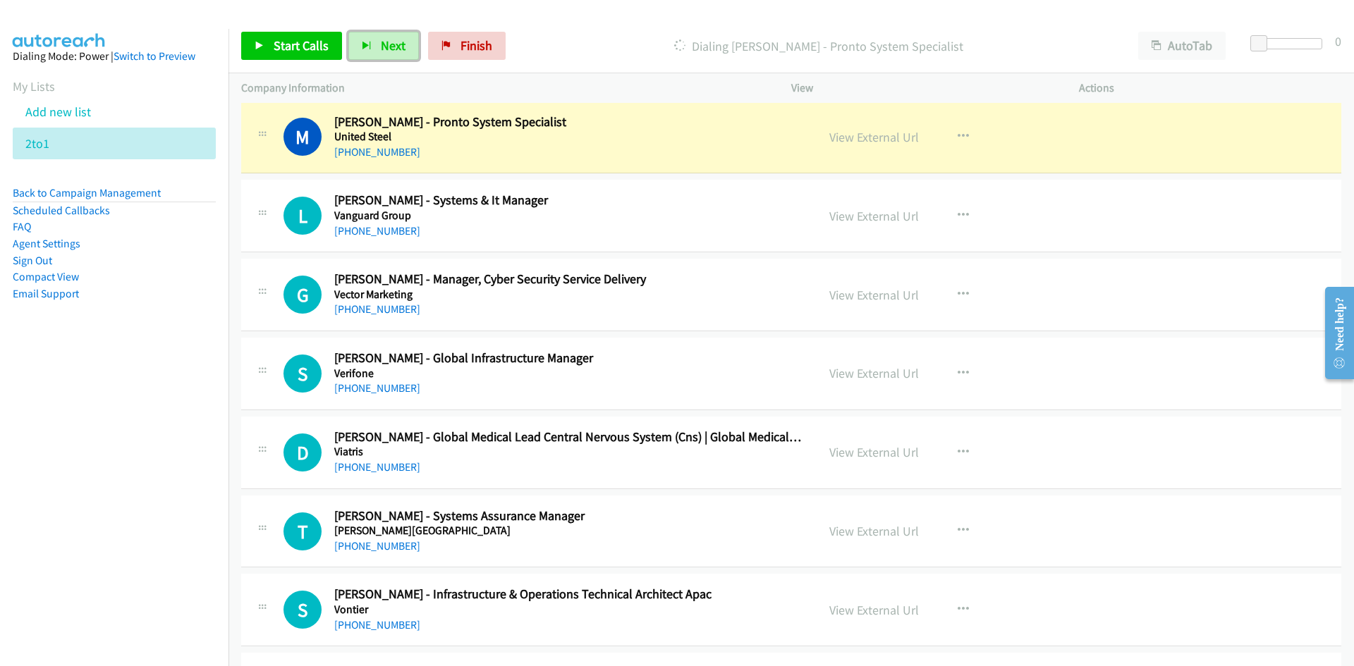
drag, startPoint x: 872, startPoint y: 139, endPoint x: 870, endPoint y: 307, distance: 168.6
click at [872, 139] on link "View External Url" at bounding box center [874, 137] width 90 height 16
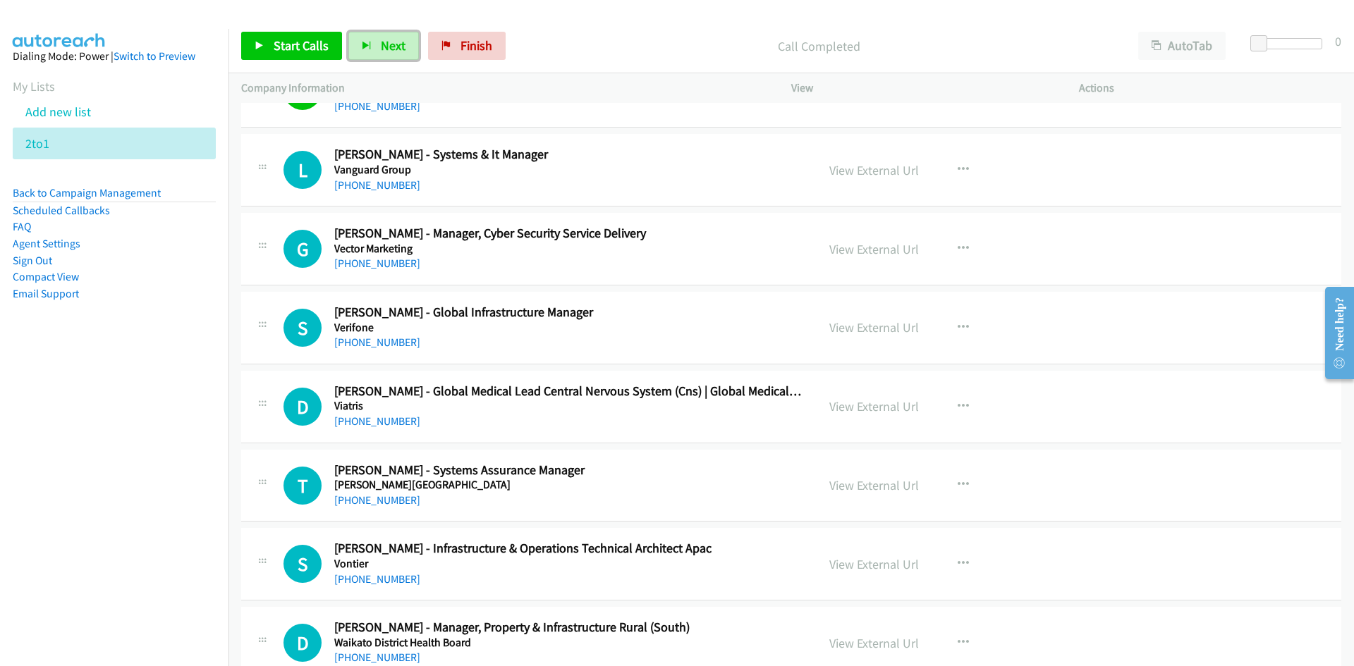
scroll to position [8040, 0]
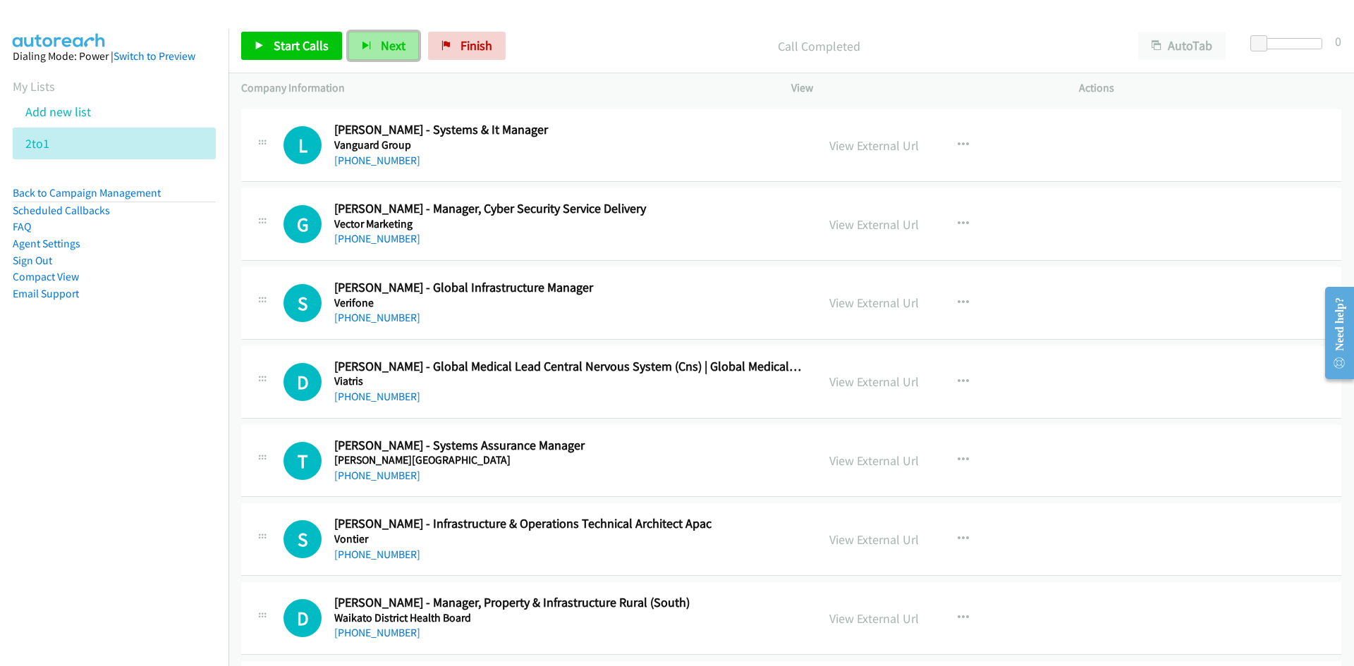
click at [381, 48] on span "Next" at bounding box center [393, 45] width 25 height 16
click at [393, 37] on button "Next" at bounding box center [383, 46] width 71 height 28
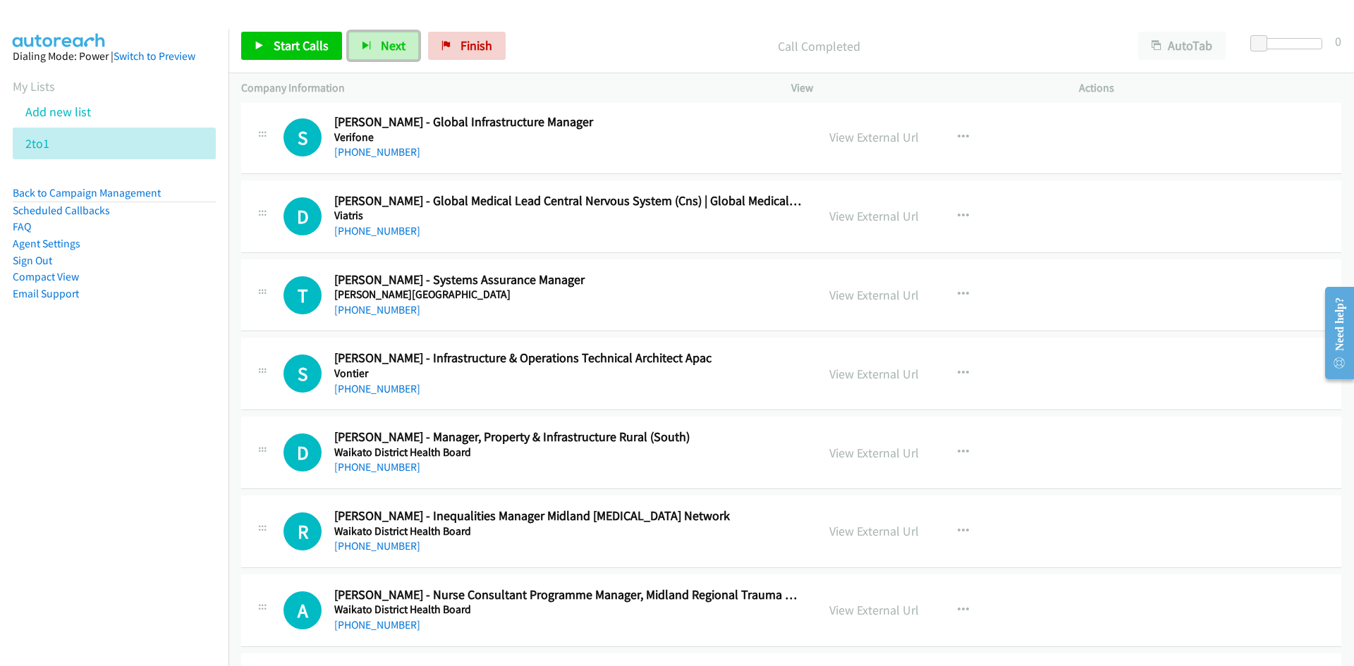
scroll to position [8181, 0]
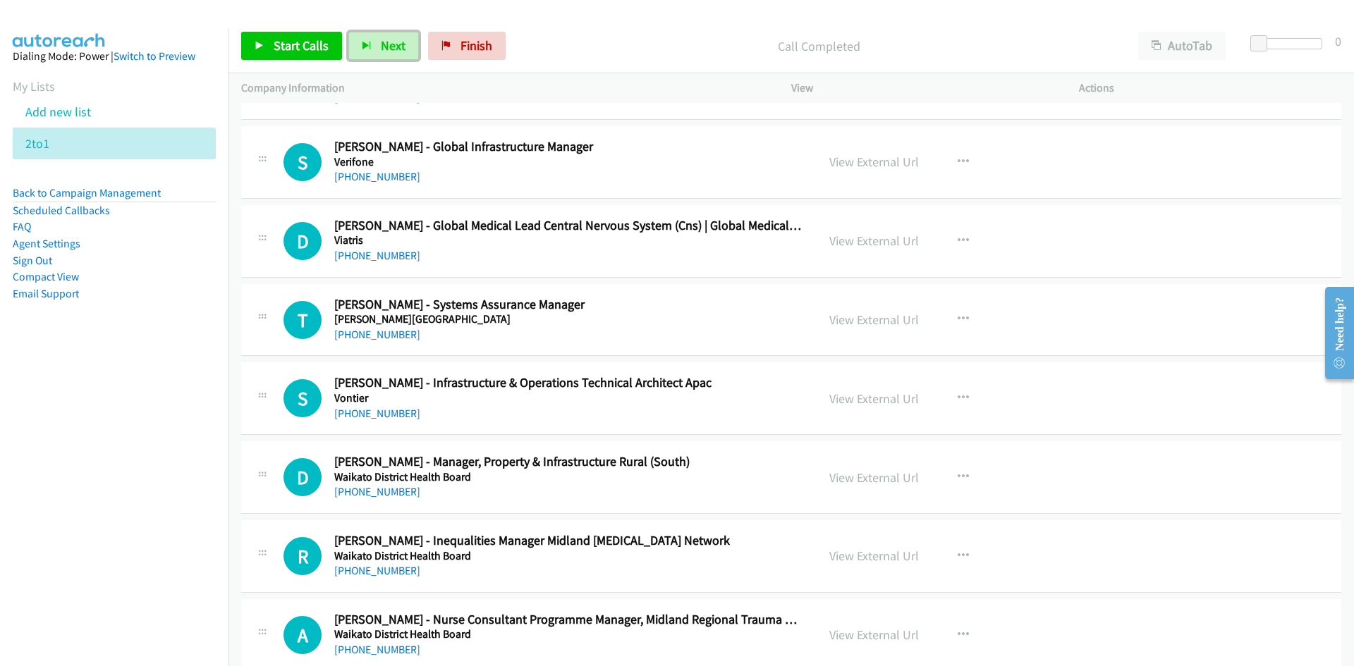
drag, startPoint x: 382, startPoint y: 56, endPoint x: 405, endPoint y: 85, distance: 36.7
click at [382, 56] on button "Next" at bounding box center [383, 46] width 71 height 28
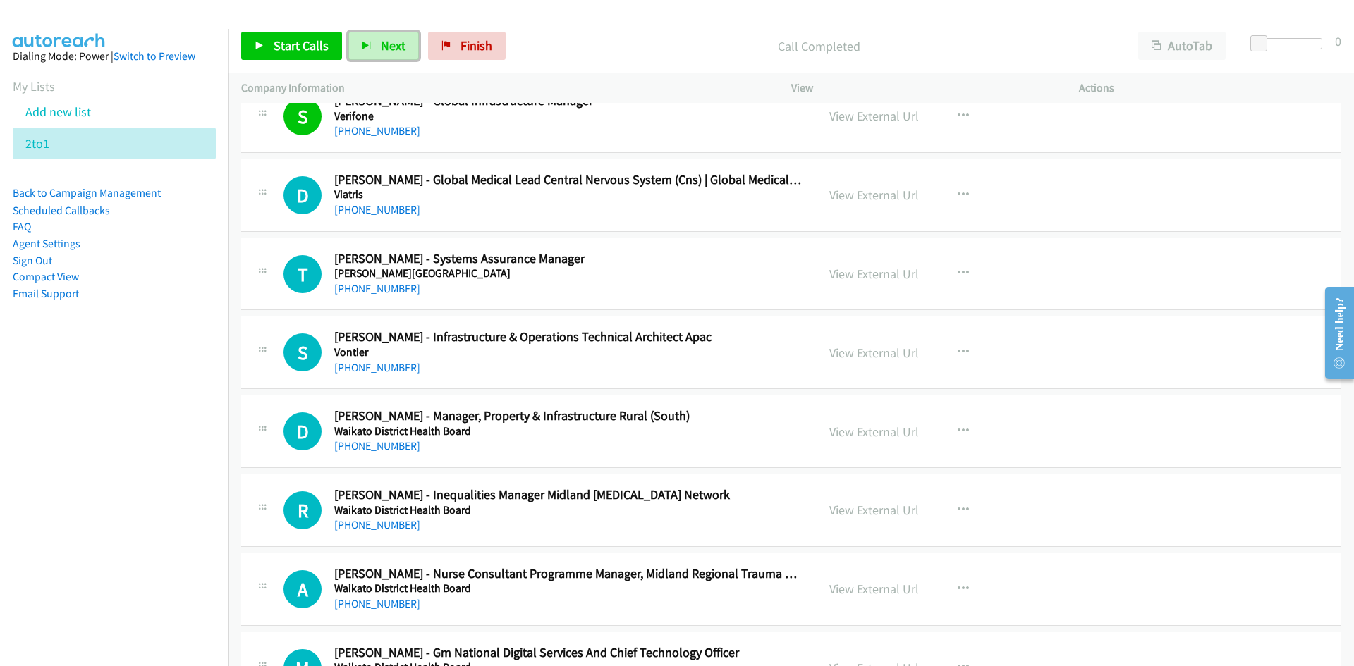
scroll to position [8251, 0]
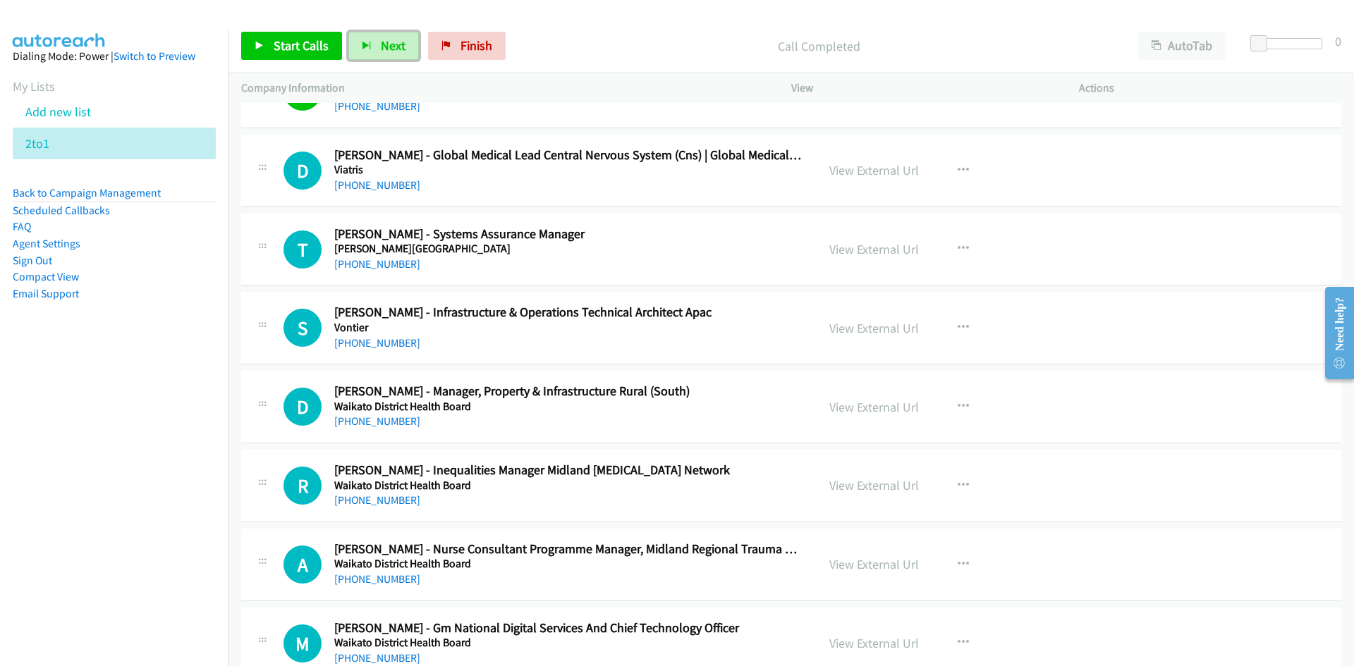
drag, startPoint x: 383, startPoint y: 47, endPoint x: 418, endPoint y: 92, distance: 56.3
click at [383, 47] on span "Next" at bounding box center [393, 45] width 25 height 16
drag, startPoint x: 388, startPoint y: 51, endPoint x: 399, endPoint y: 63, distance: 16.5
click at [388, 51] on span "Next" at bounding box center [393, 45] width 25 height 16
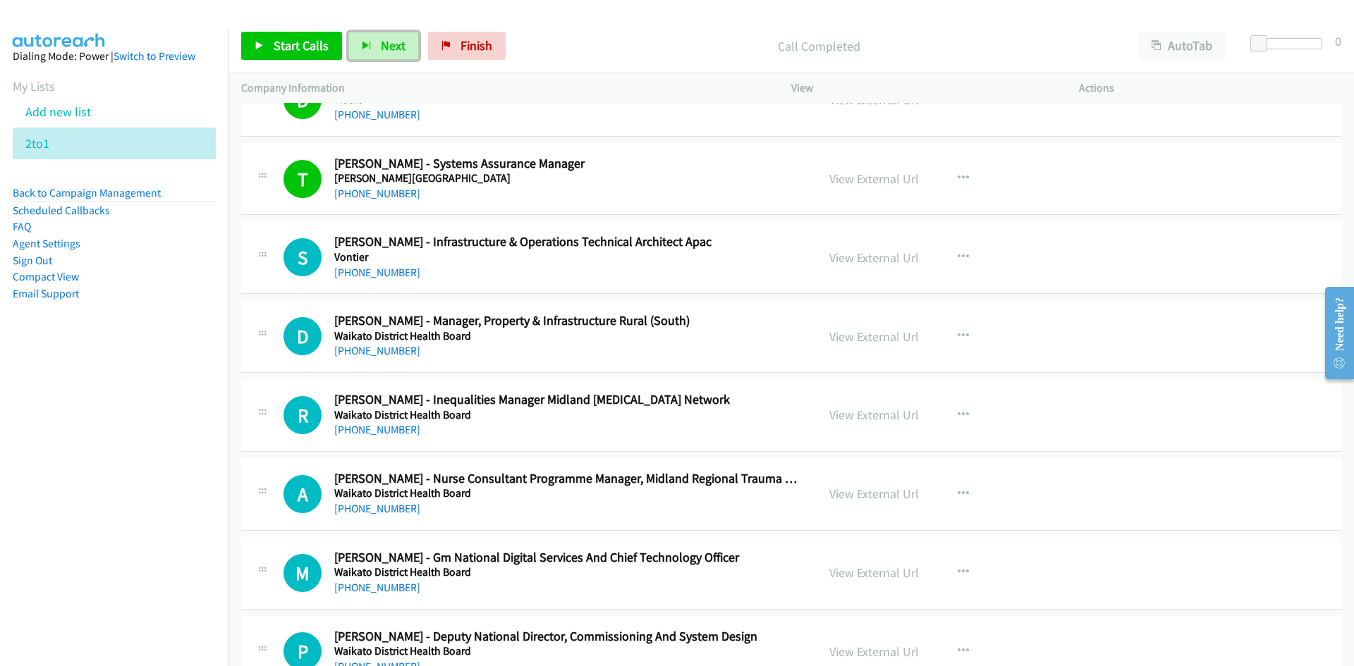
scroll to position [8392, 0]
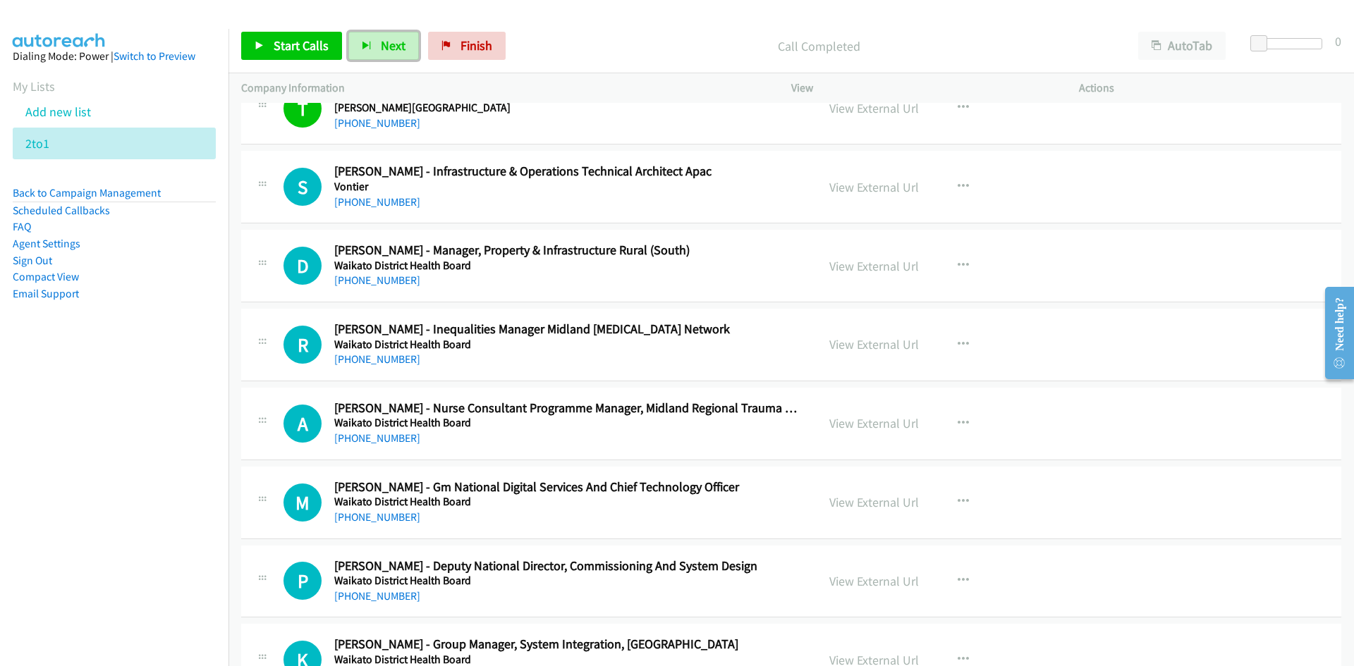
drag, startPoint x: 386, startPoint y: 41, endPoint x: 276, endPoint y: 1, distance: 117.1
click at [386, 41] on span "Next" at bounding box center [393, 45] width 25 height 16
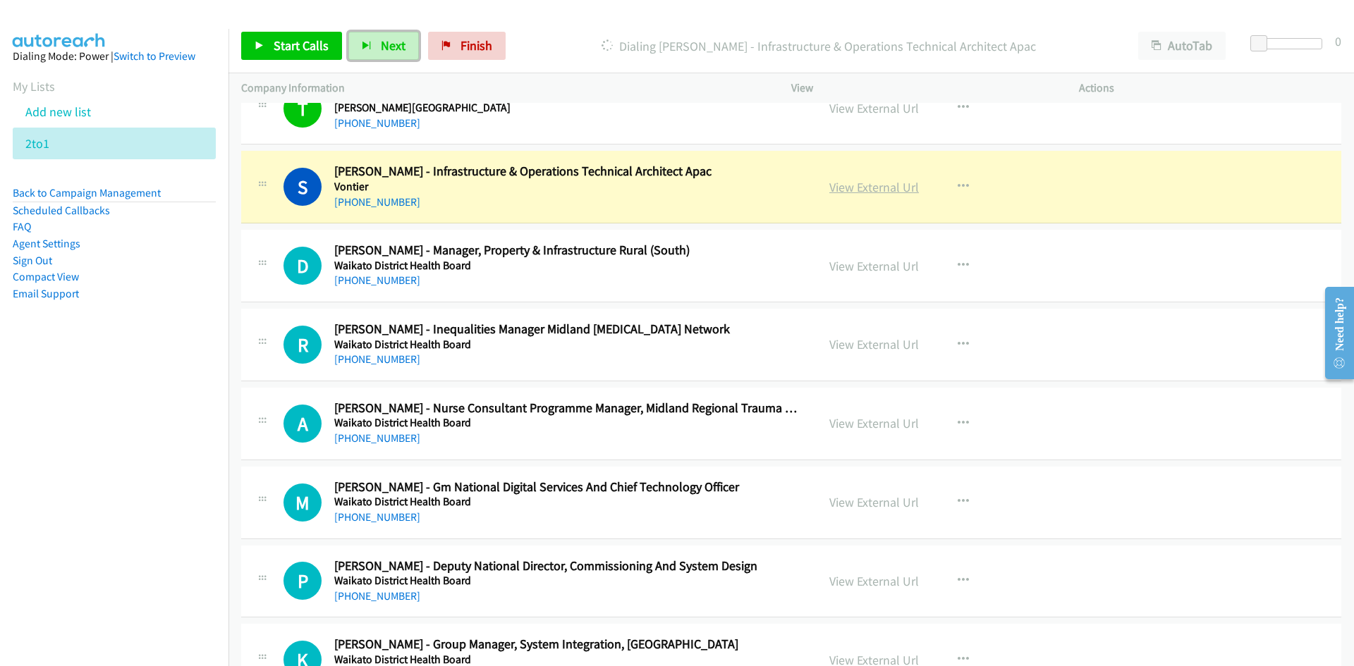
click at [870, 194] on link "View External Url" at bounding box center [874, 187] width 90 height 16
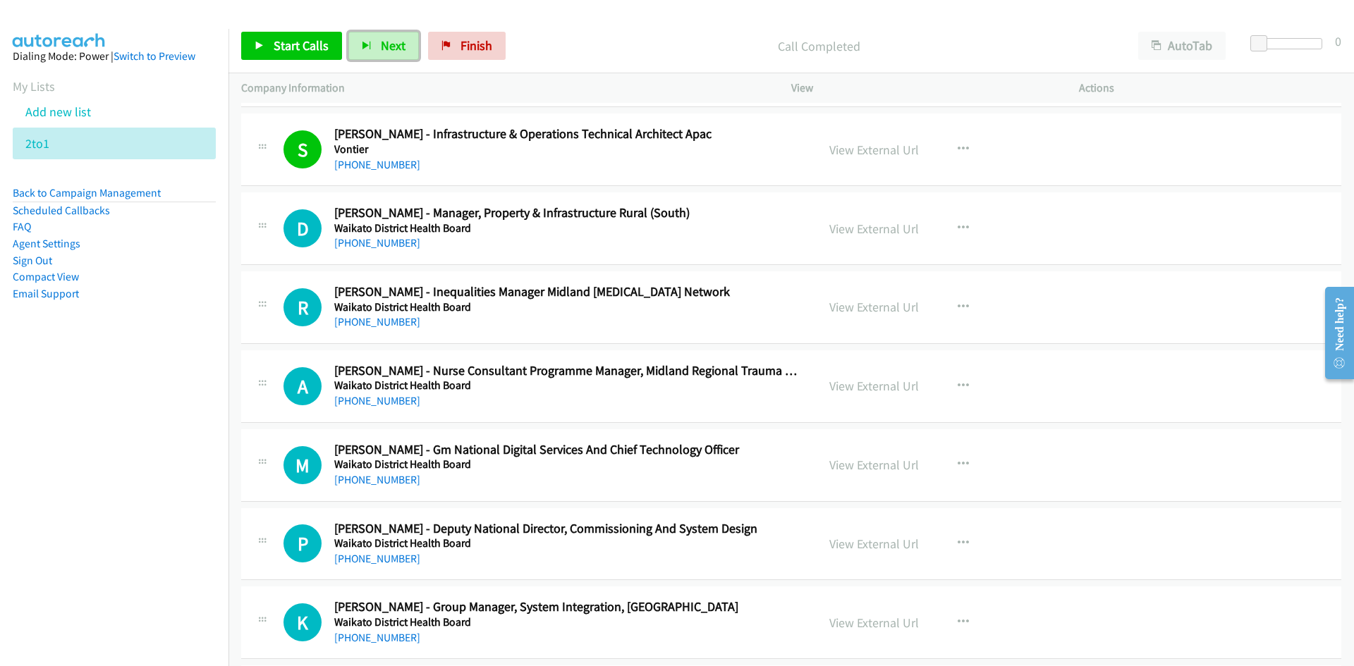
scroll to position [8463, 0]
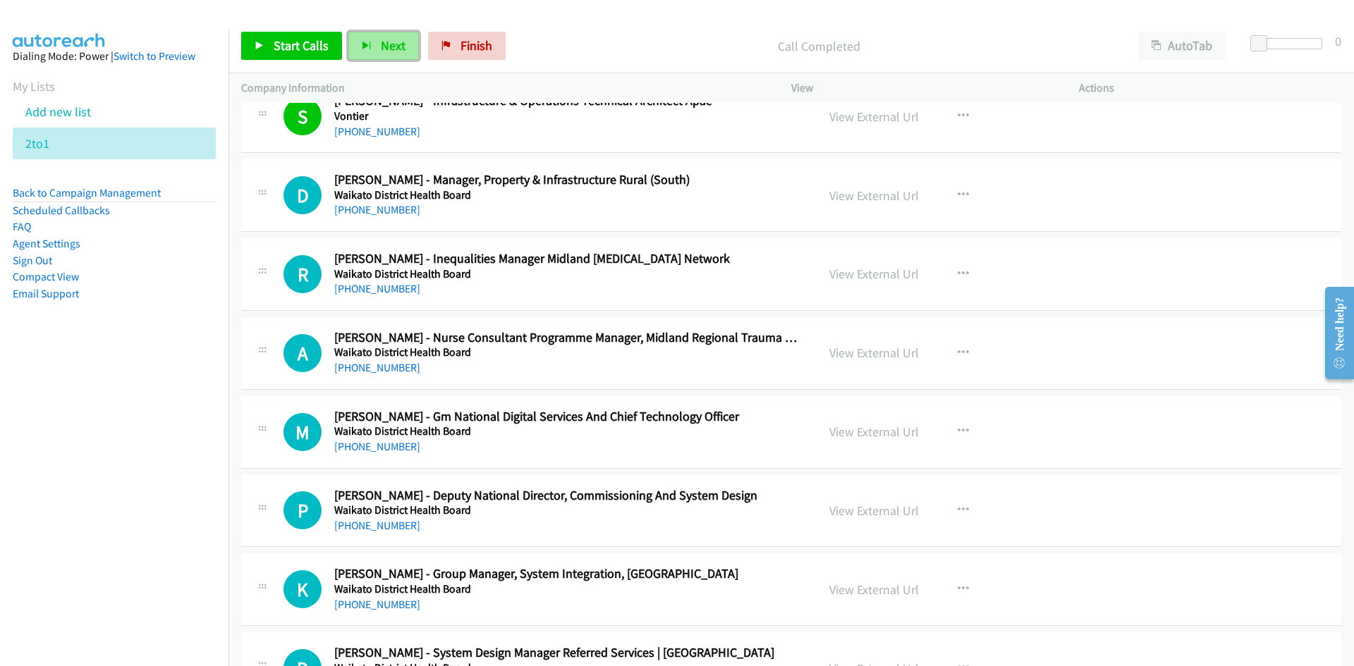
click at [383, 45] on span "Next" at bounding box center [393, 45] width 25 height 16
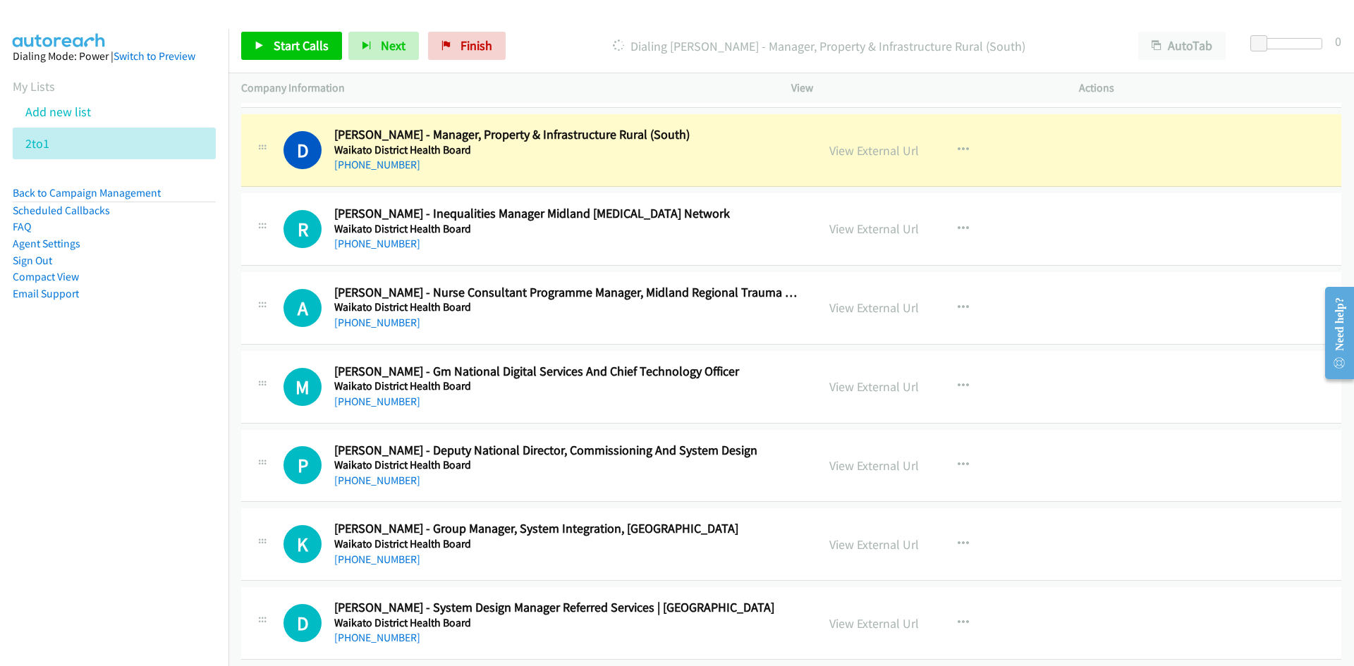
scroll to position [8533, 0]
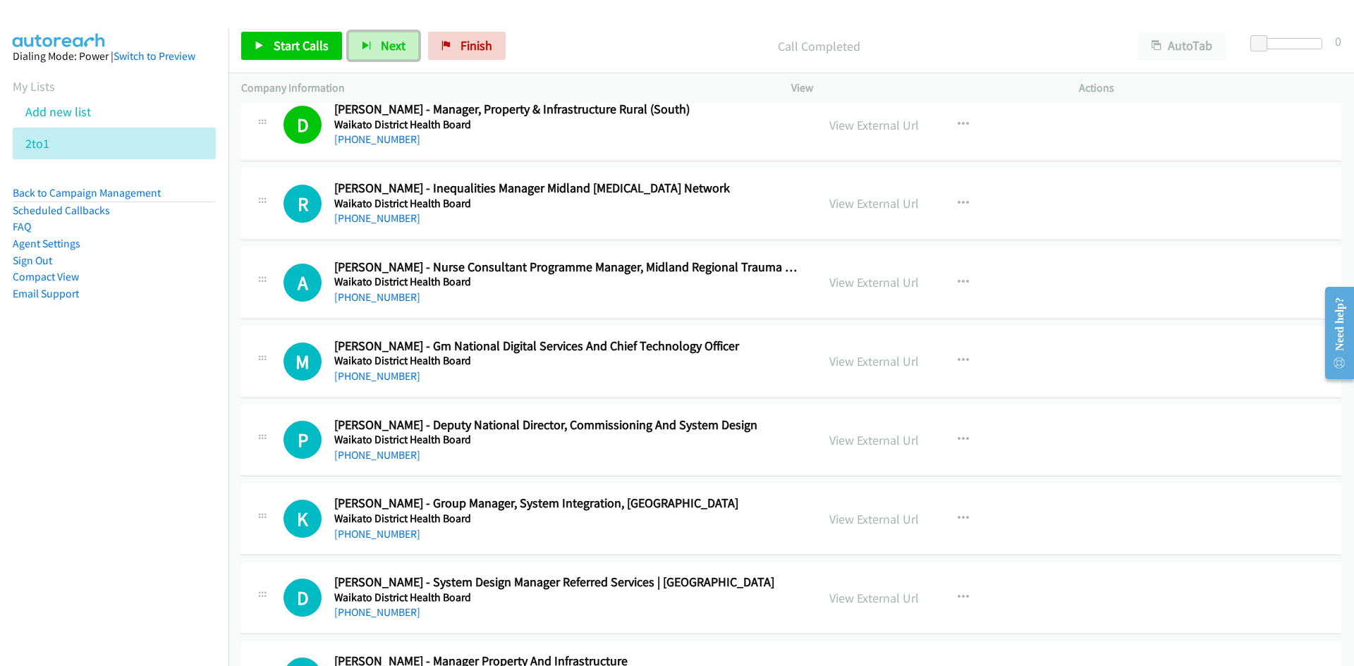
drag, startPoint x: 392, startPoint y: 47, endPoint x: 565, endPoint y: 182, distance: 219.5
click at [392, 47] on span "Next" at bounding box center [393, 45] width 25 height 16
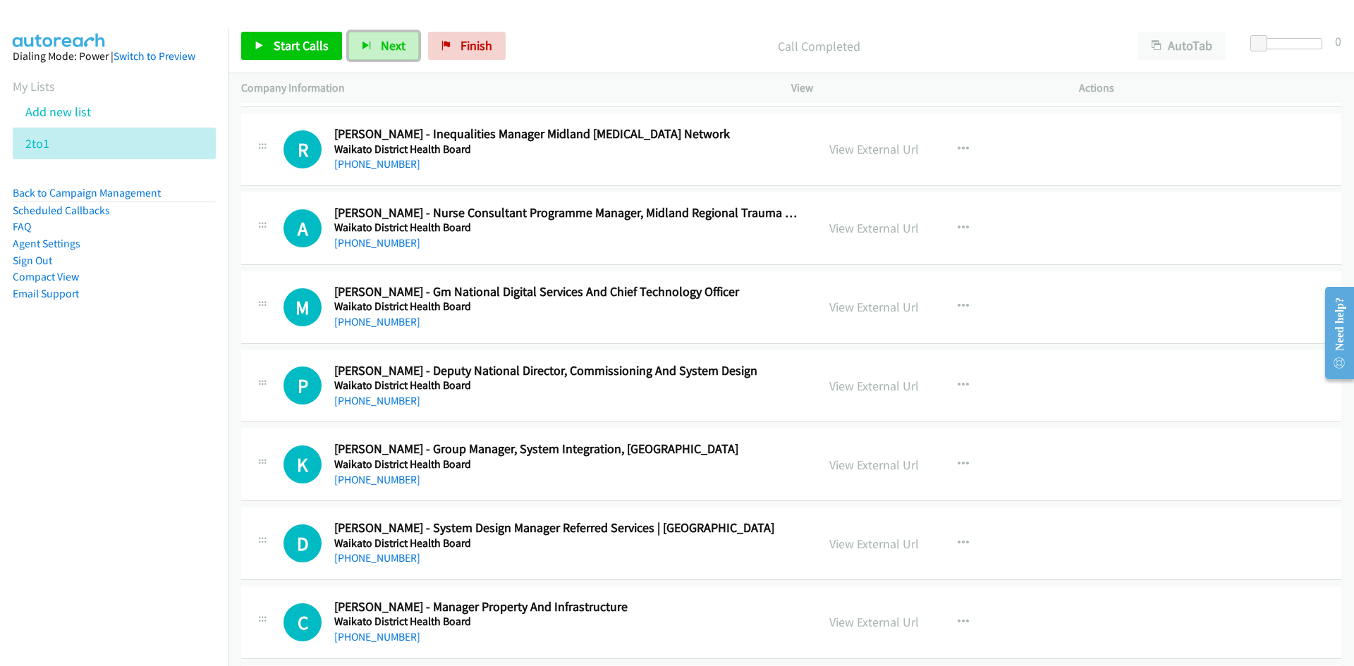
scroll to position [8604, 0]
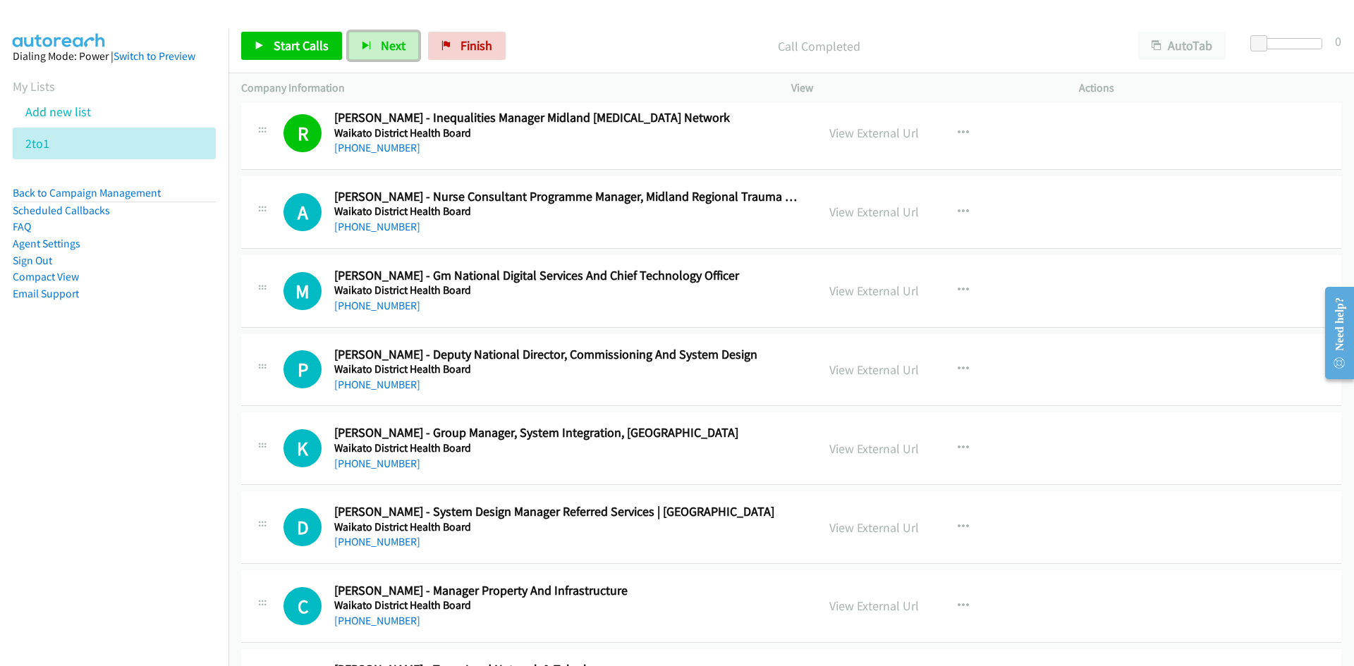
drag, startPoint x: 391, startPoint y: 47, endPoint x: 519, endPoint y: 171, distance: 178.1
click at [391, 47] on span "Next" at bounding box center [393, 45] width 25 height 16
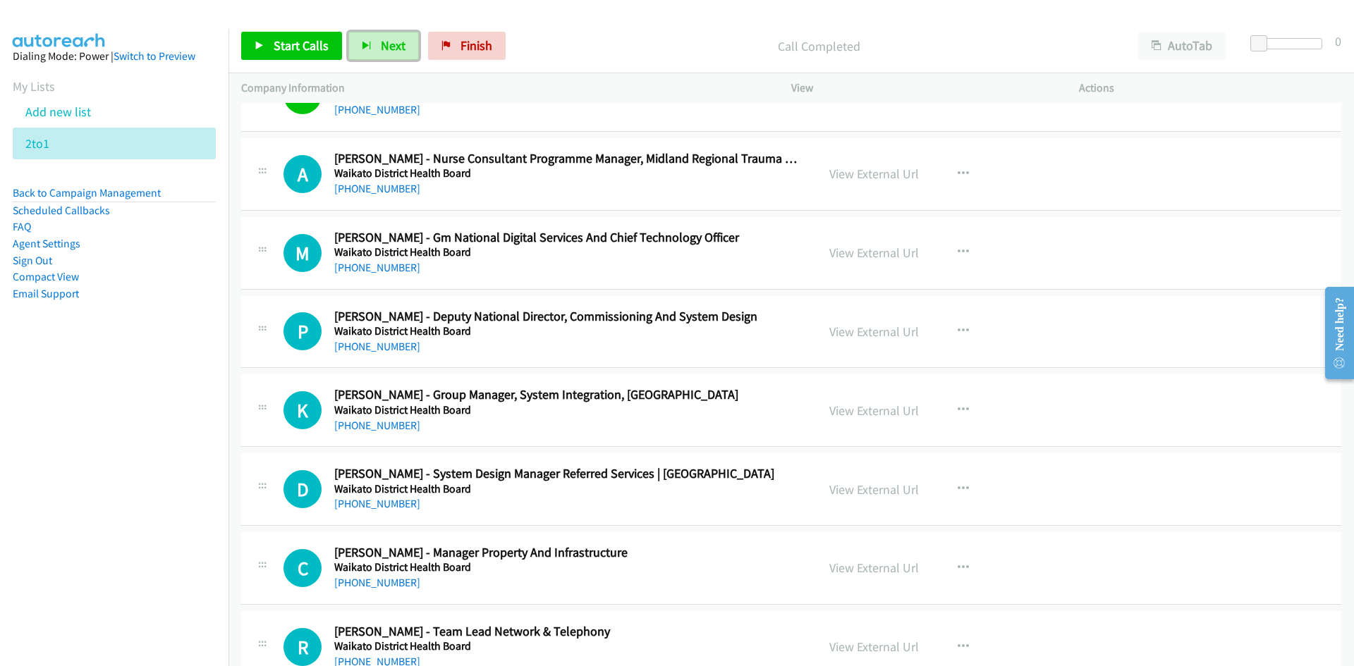
scroll to position [8674, 0]
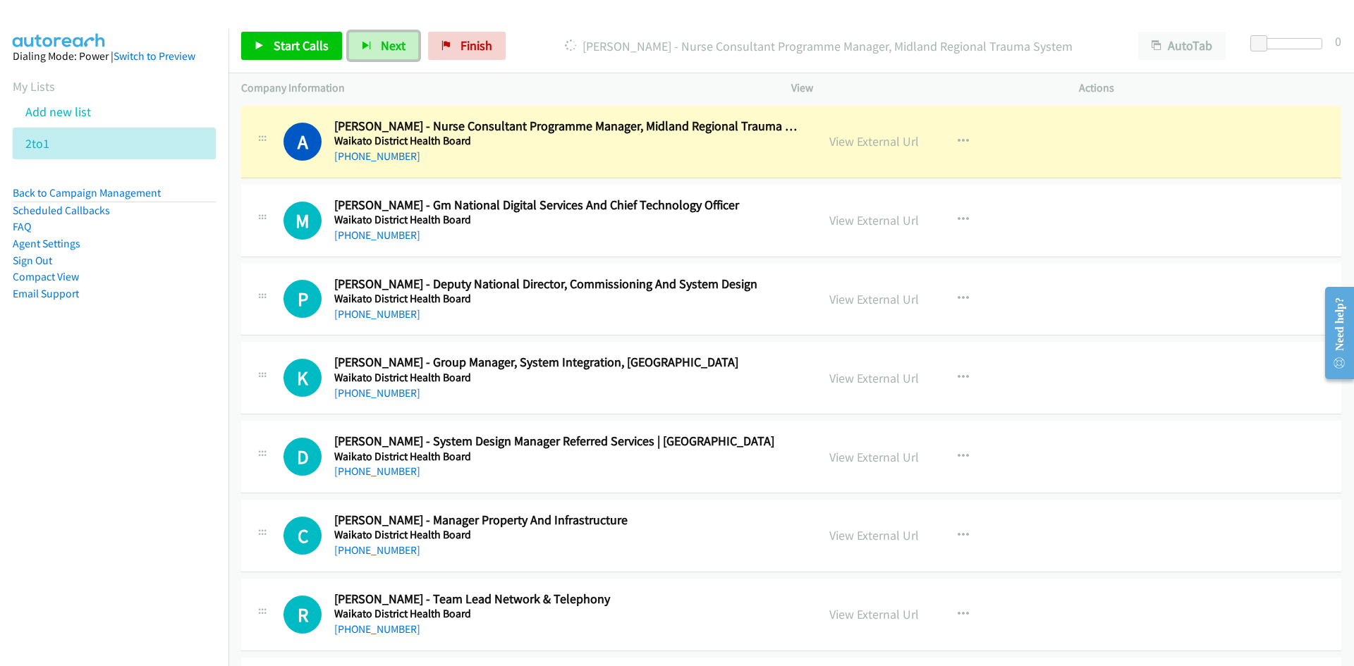
drag, startPoint x: 384, startPoint y: 43, endPoint x: 659, endPoint y: 207, distance: 320.6
click at [384, 43] on span "Next" at bounding box center [393, 45] width 25 height 16
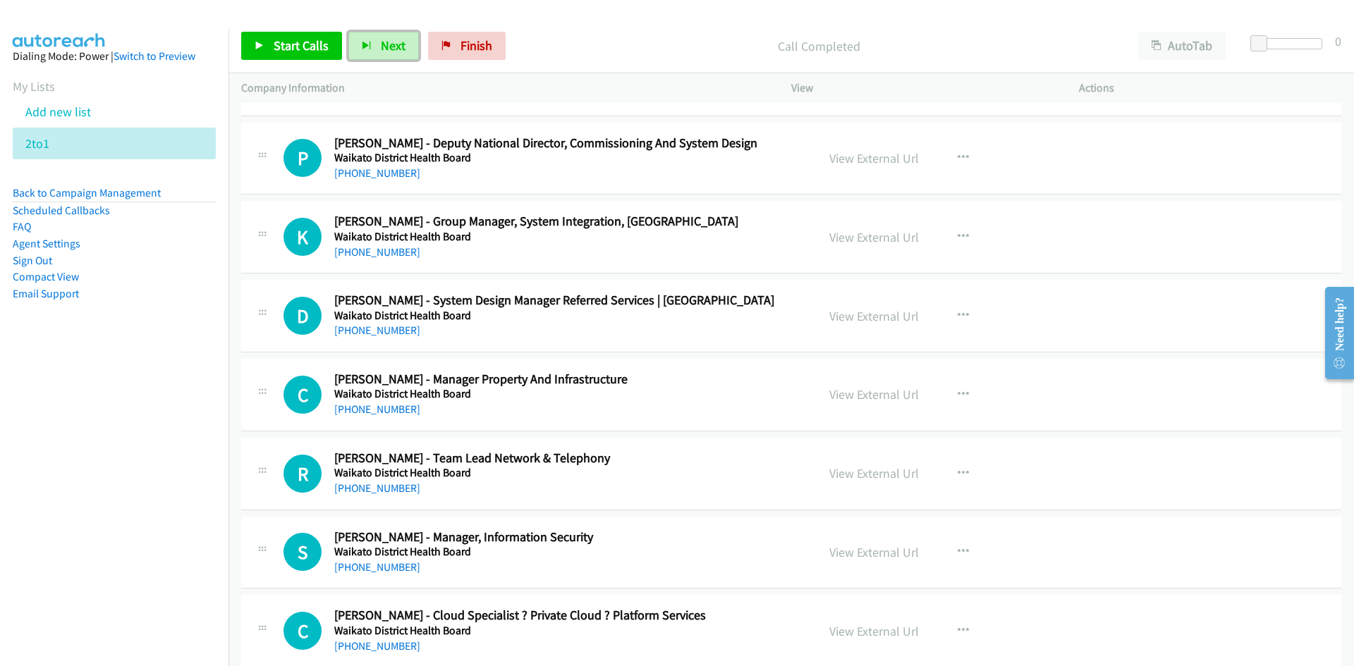
scroll to position [8745, 0]
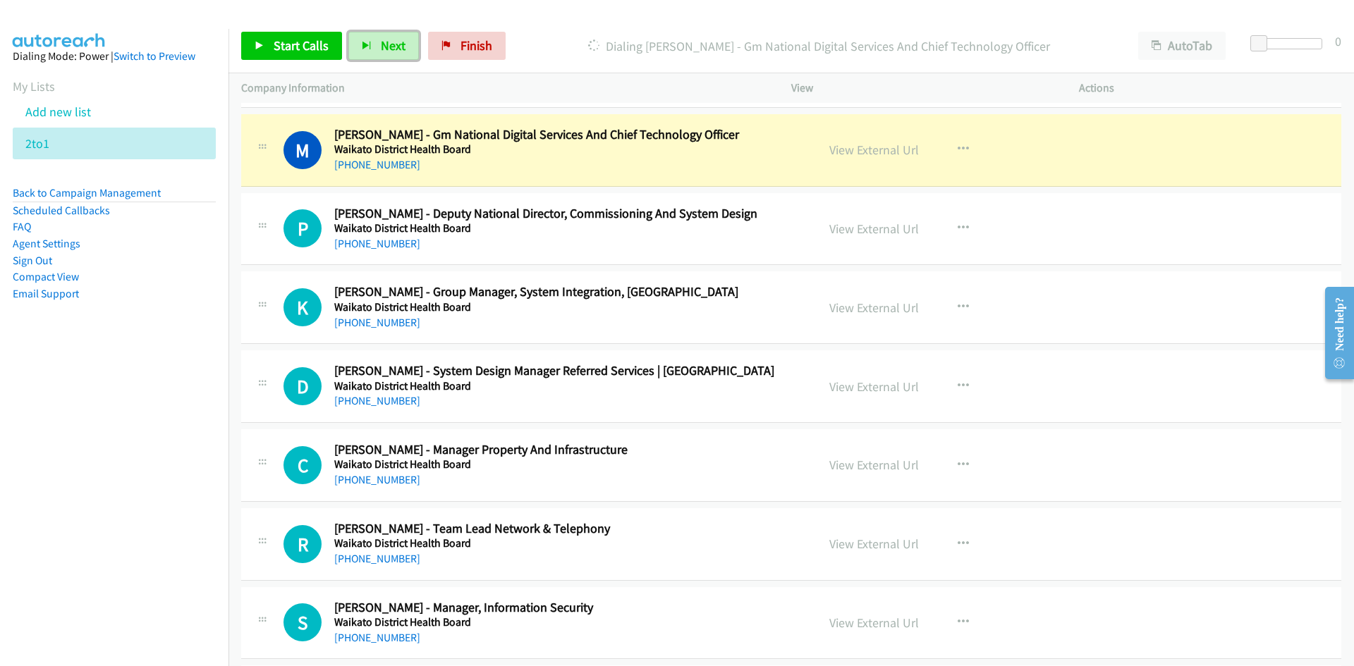
drag, startPoint x: 863, startPoint y: 150, endPoint x: 866, endPoint y: 162, distance: 11.6
click at [863, 150] on link "View External Url" at bounding box center [874, 150] width 90 height 16
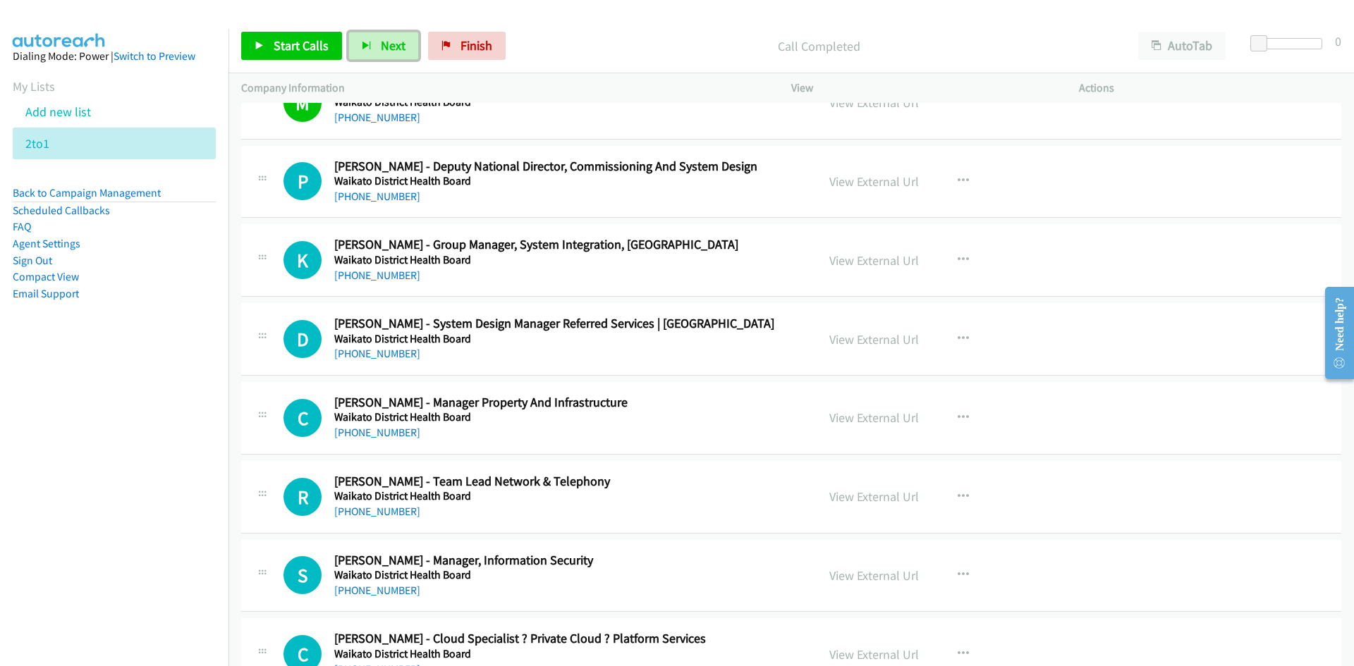
scroll to position [8816, 0]
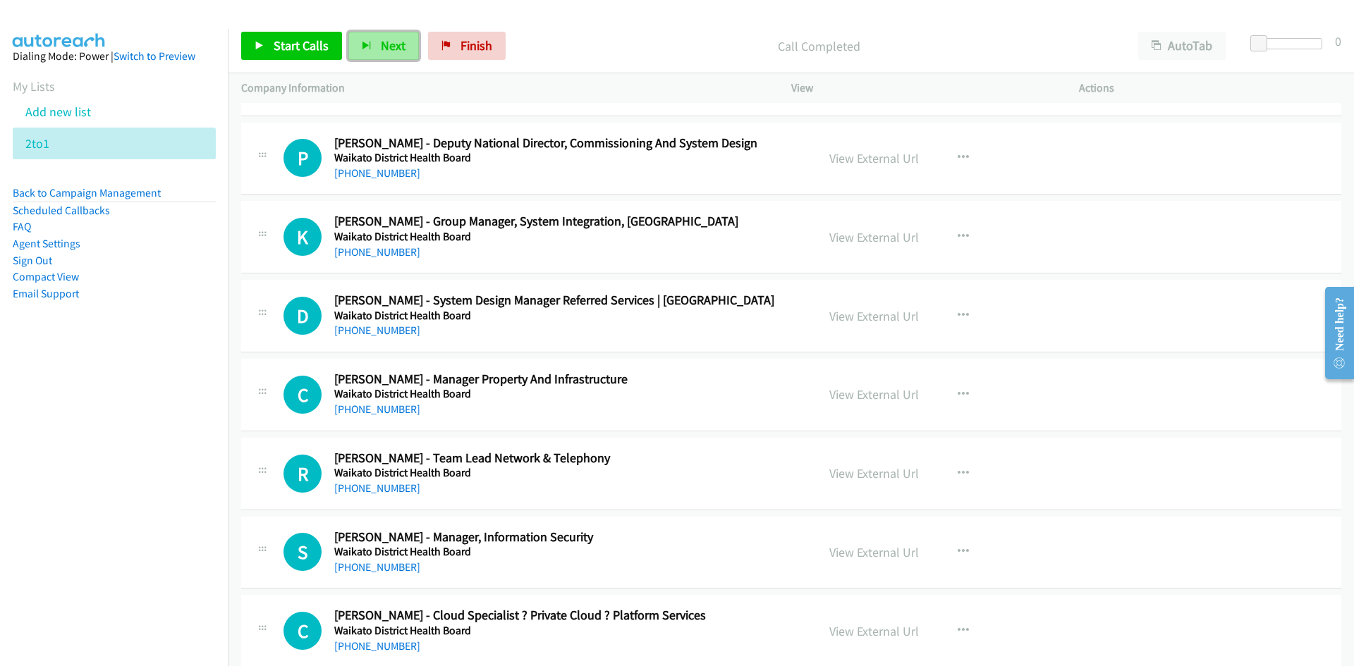
click at [386, 46] on span "Next" at bounding box center [393, 45] width 25 height 16
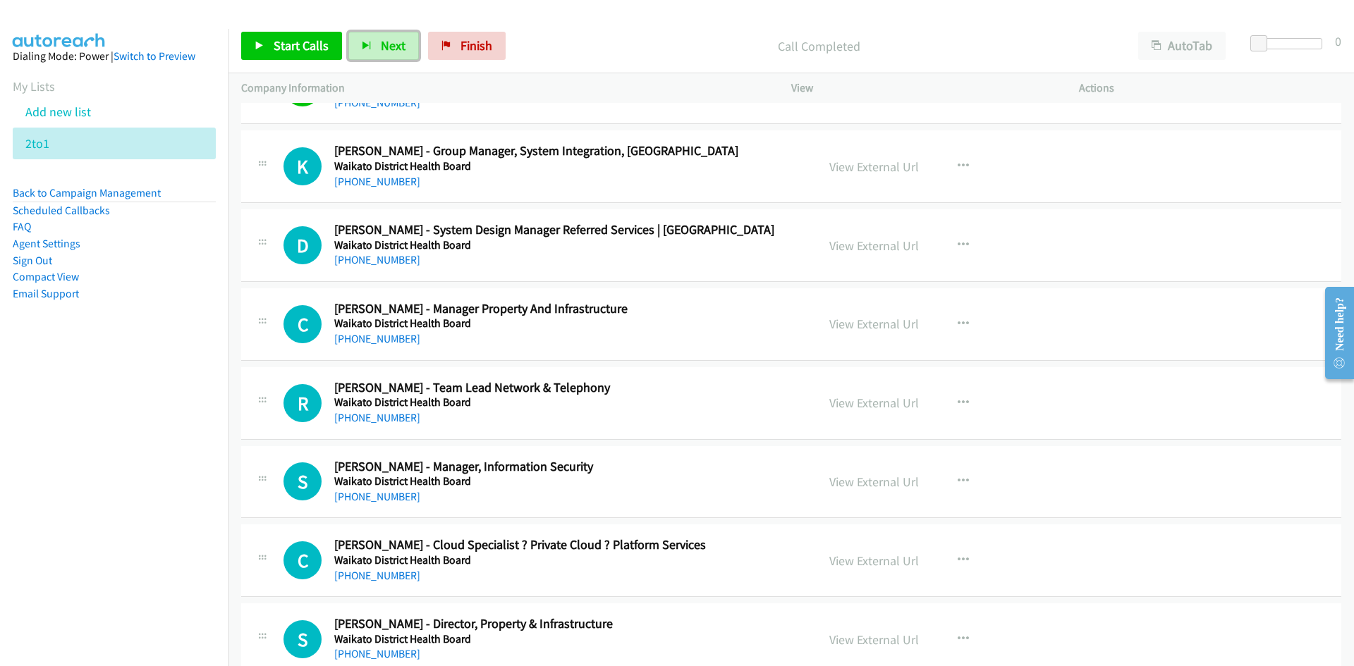
drag, startPoint x: 398, startPoint y: 49, endPoint x: 341, endPoint y: 0, distance: 75.0
click at [398, 49] on span "Next" at bounding box center [393, 45] width 25 height 16
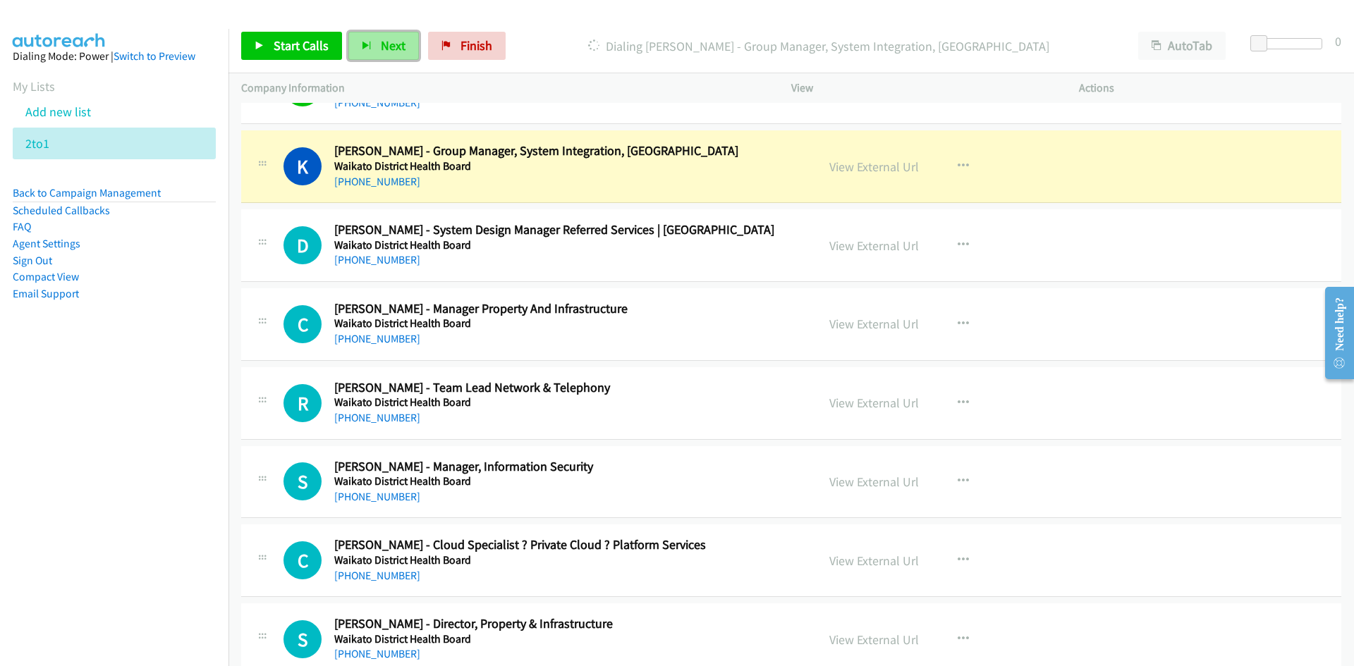
click at [386, 44] on span "Next" at bounding box center [393, 45] width 25 height 16
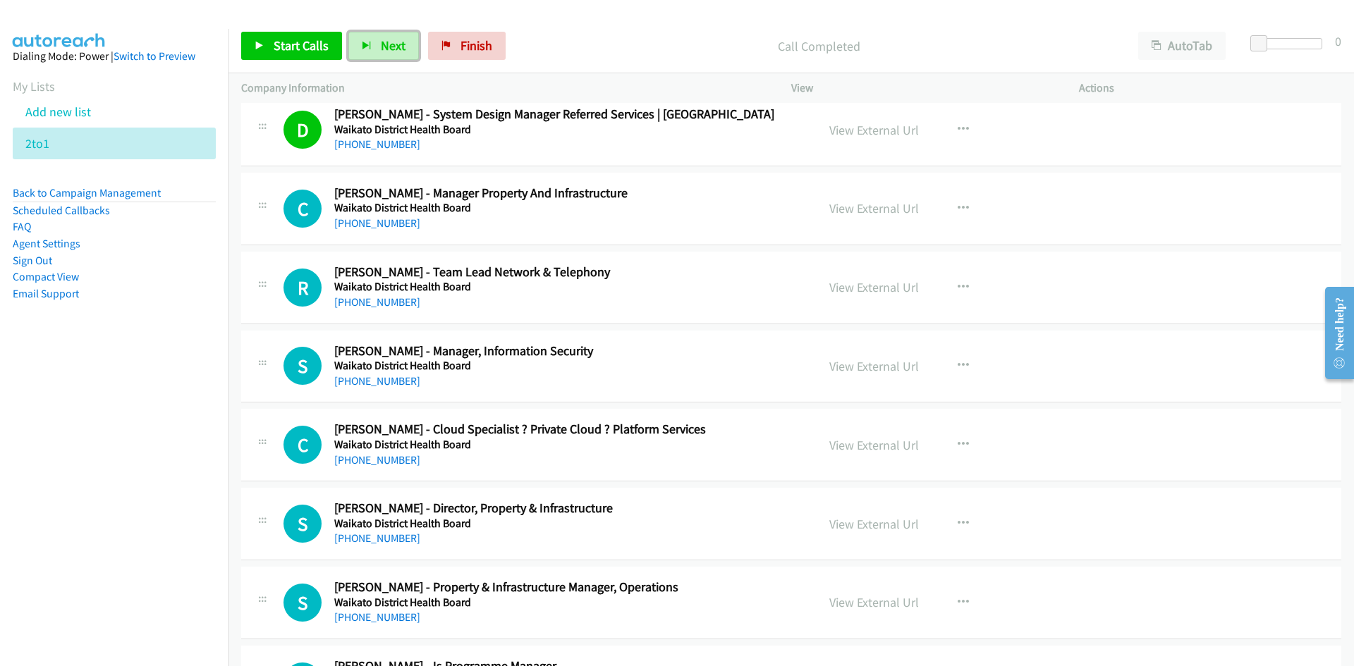
scroll to position [9027, 0]
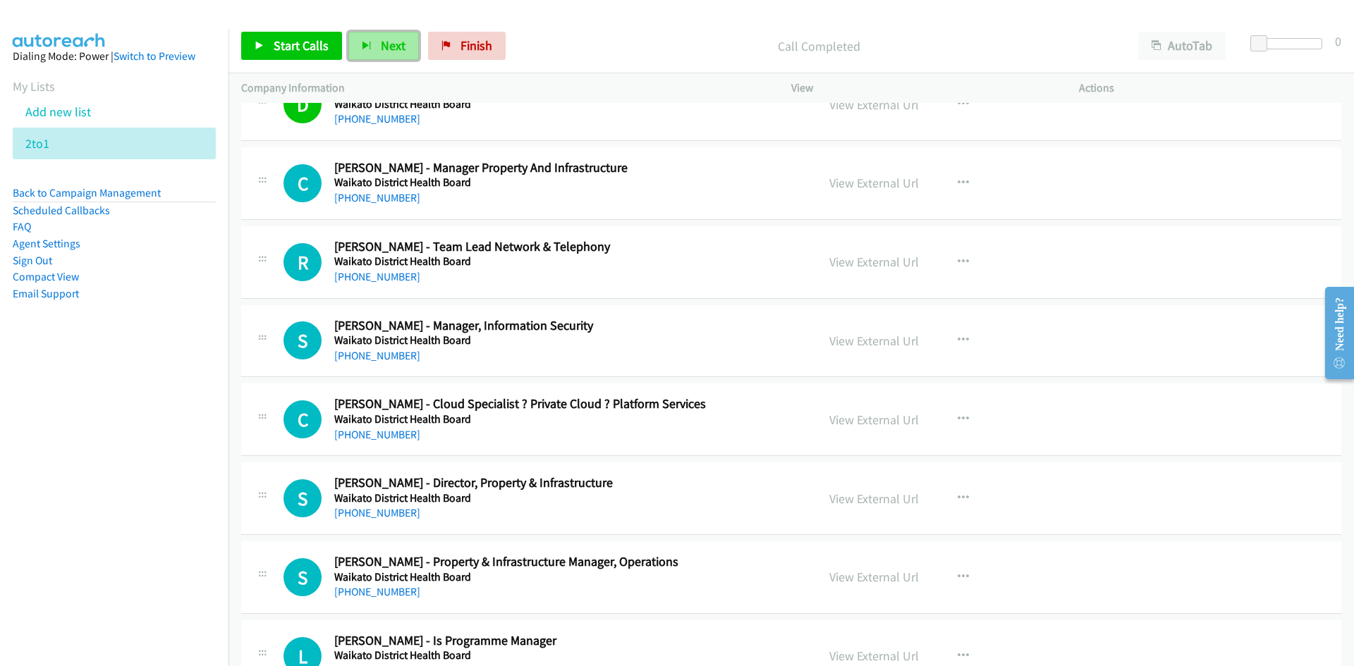
click at [376, 47] on button "Next" at bounding box center [383, 46] width 71 height 28
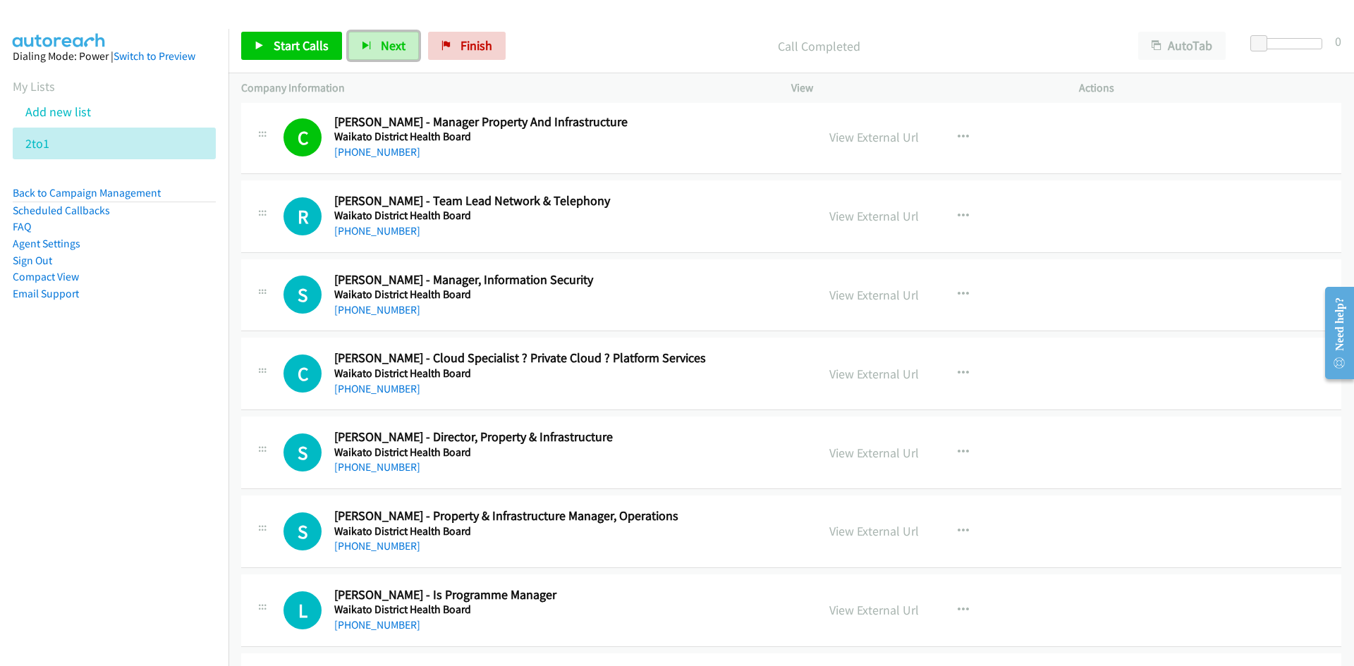
scroll to position [9098, 0]
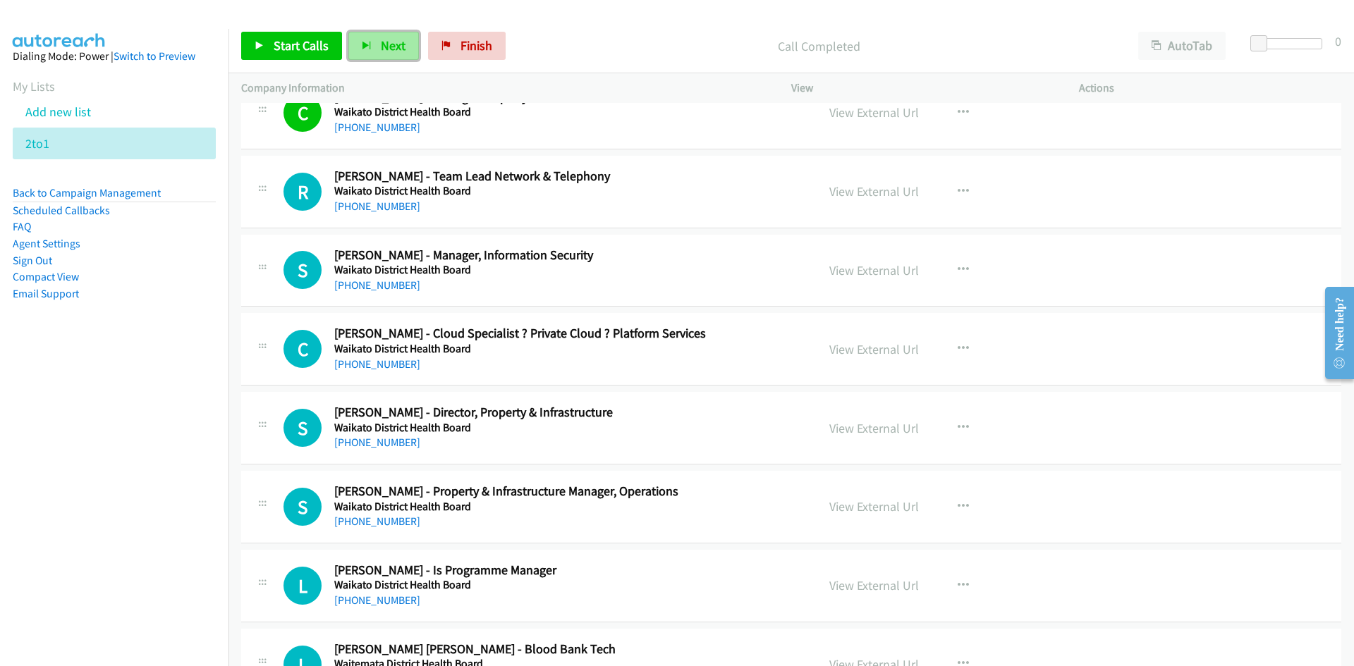
click at [389, 55] on button "Next" at bounding box center [383, 46] width 71 height 28
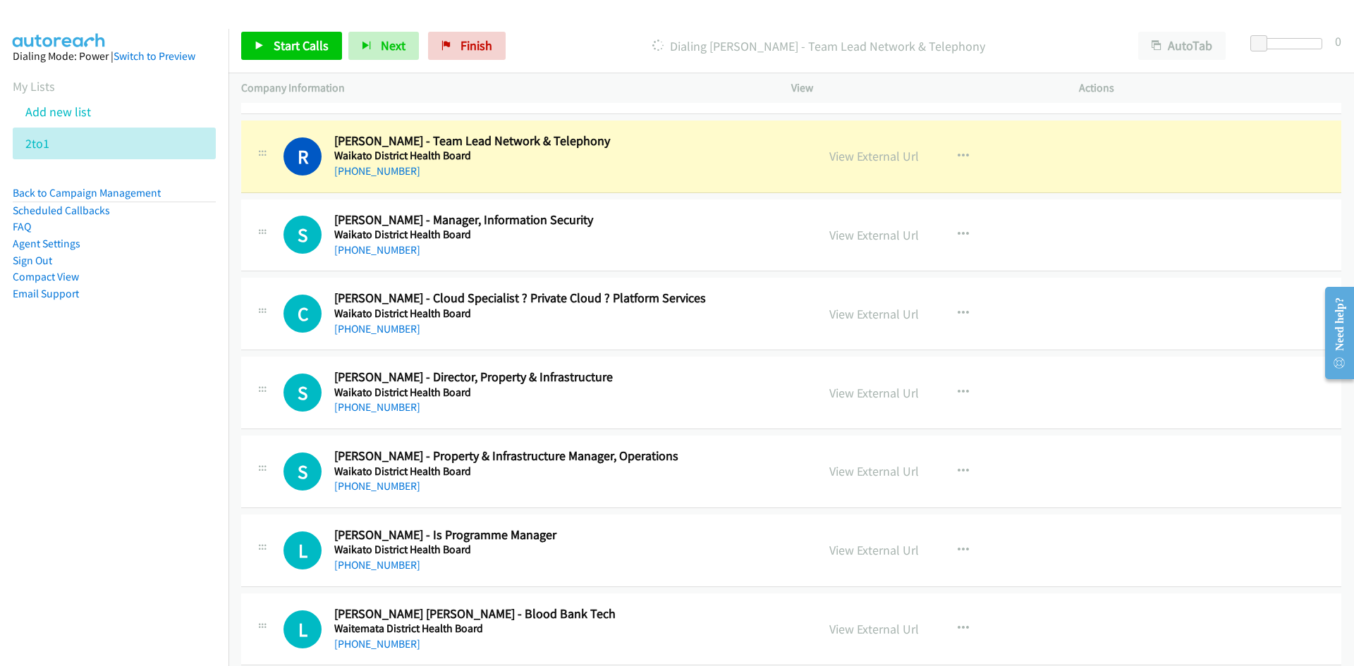
scroll to position [9168, 0]
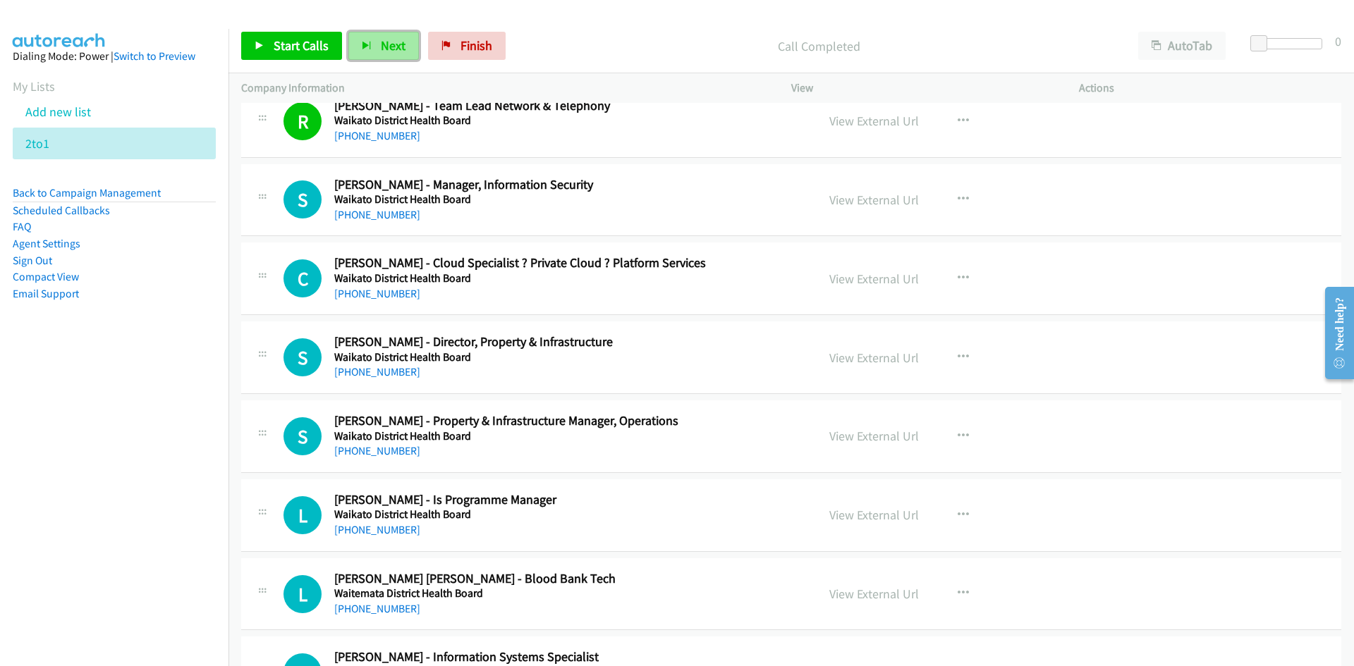
click at [371, 54] on button "Next" at bounding box center [383, 46] width 71 height 28
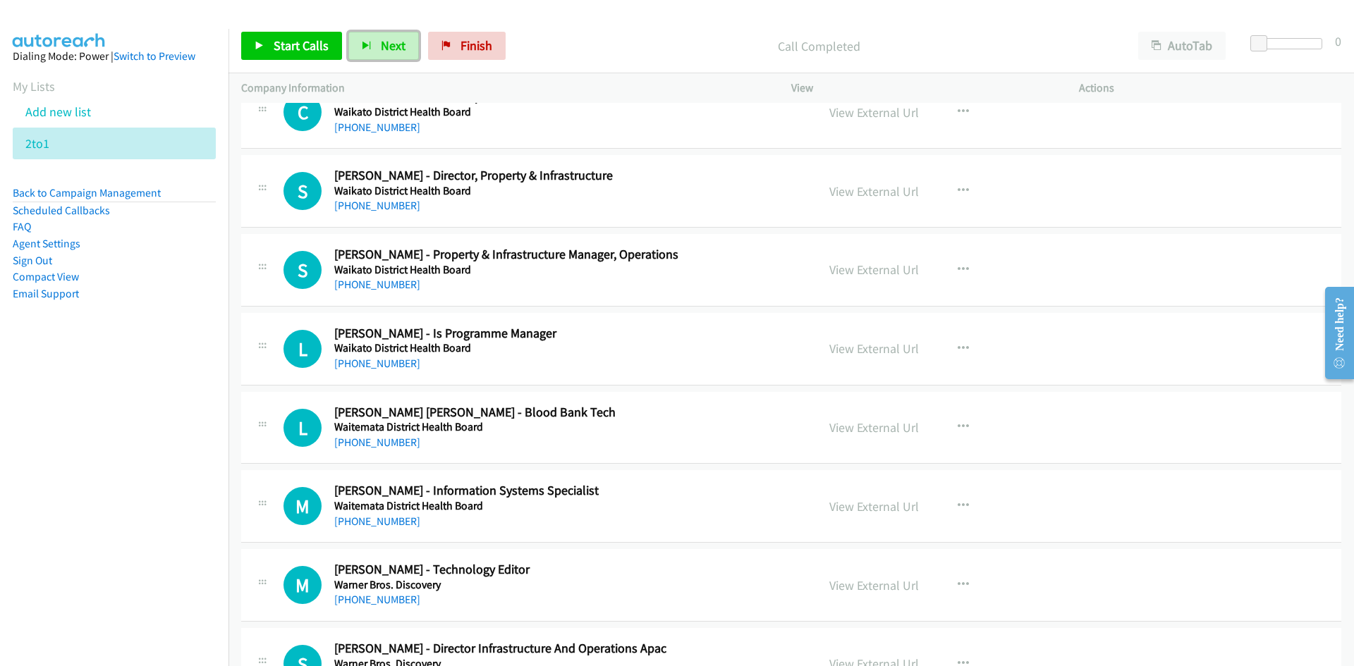
scroll to position [9309, 0]
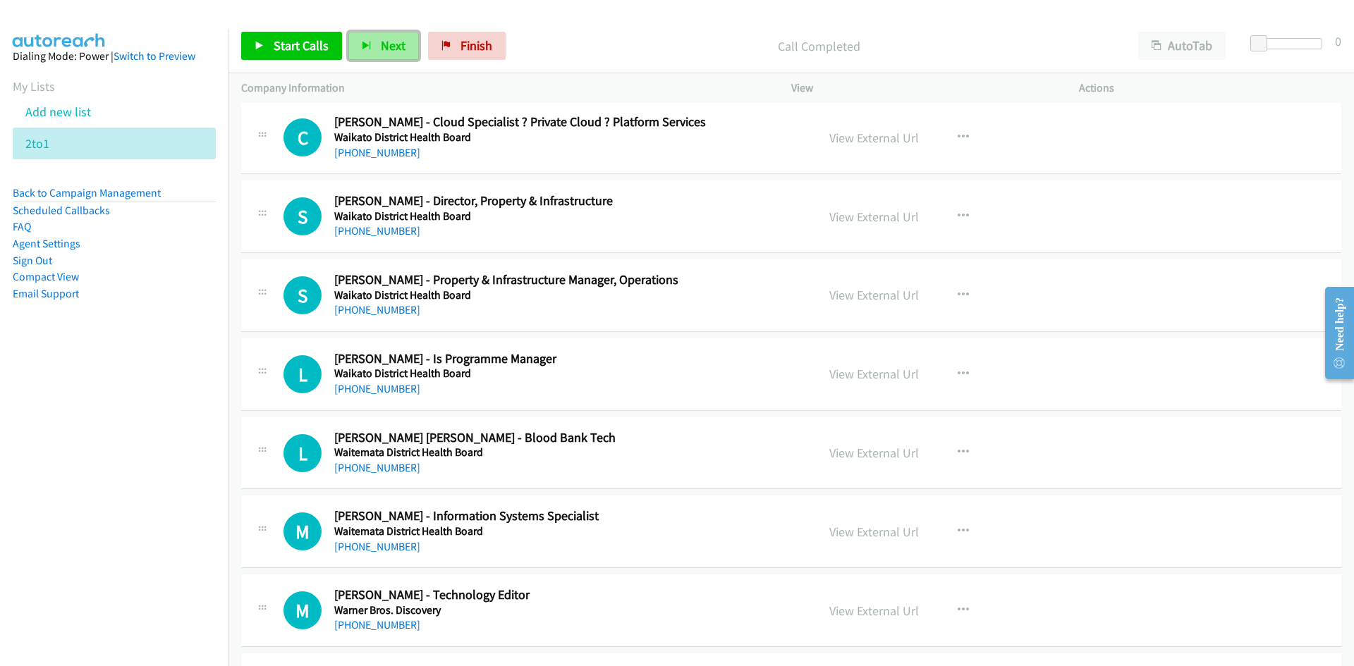
click at [381, 42] on span "Next" at bounding box center [393, 45] width 25 height 16
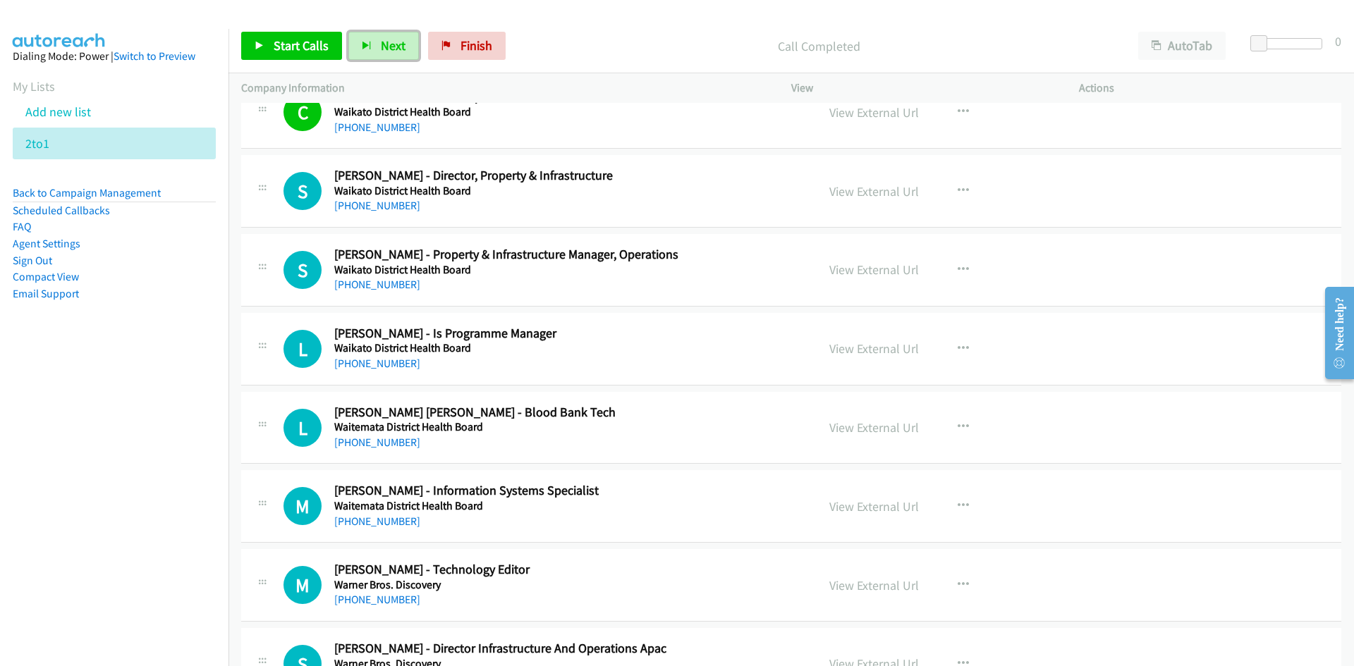
scroll to position [9380, 0]
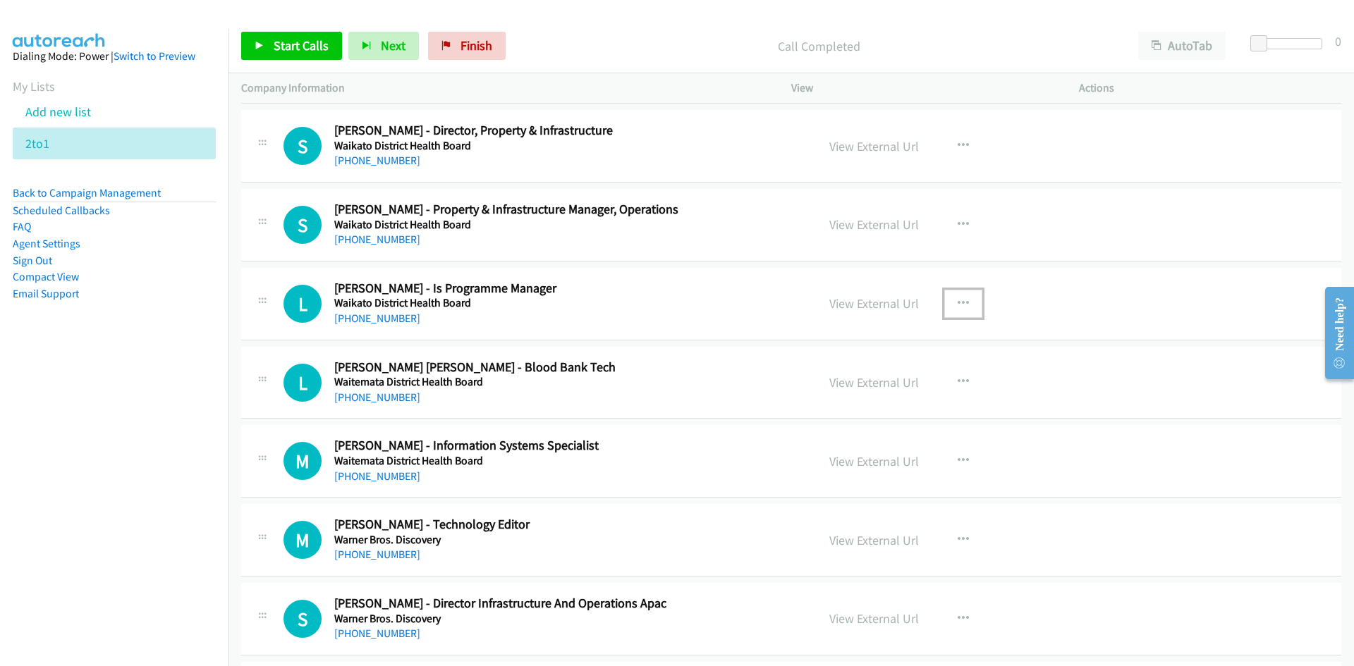
click at [958, 295] on button "button" at bounding box center [963, 304] width 38 height 28
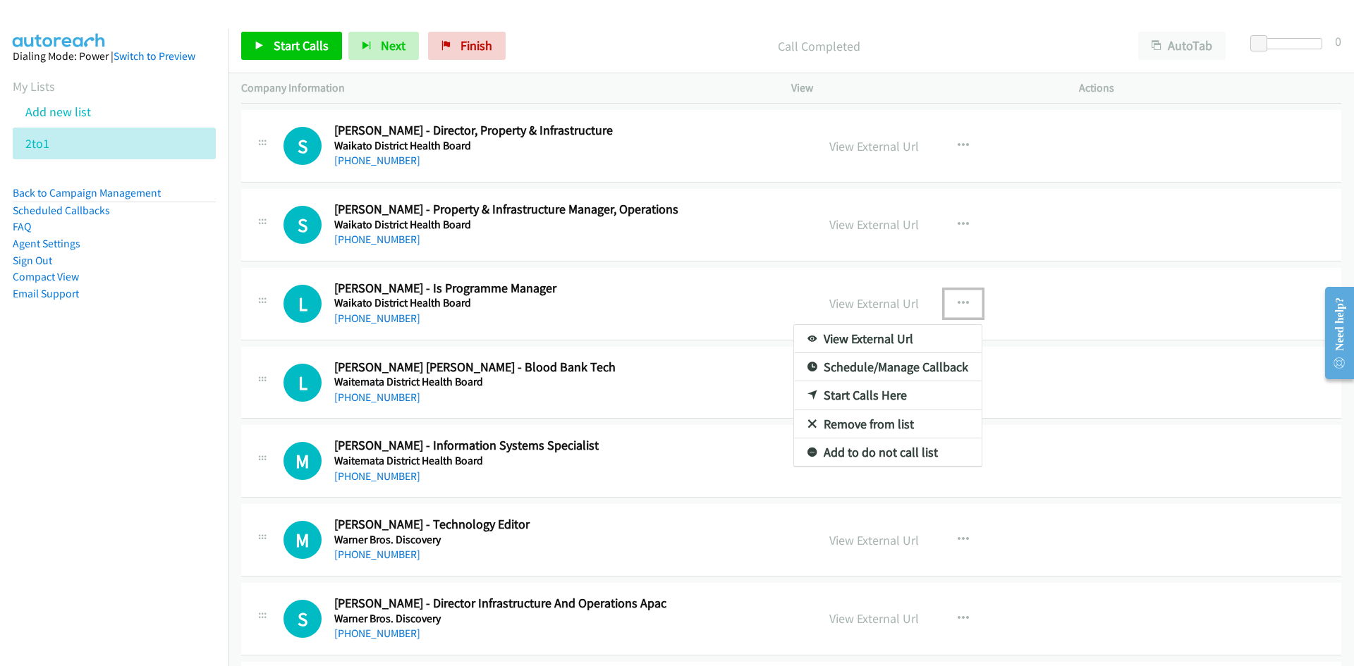
click at [855, 395] on link "Start Calls Here" at bounding box center [888, 396] width 188 height 28
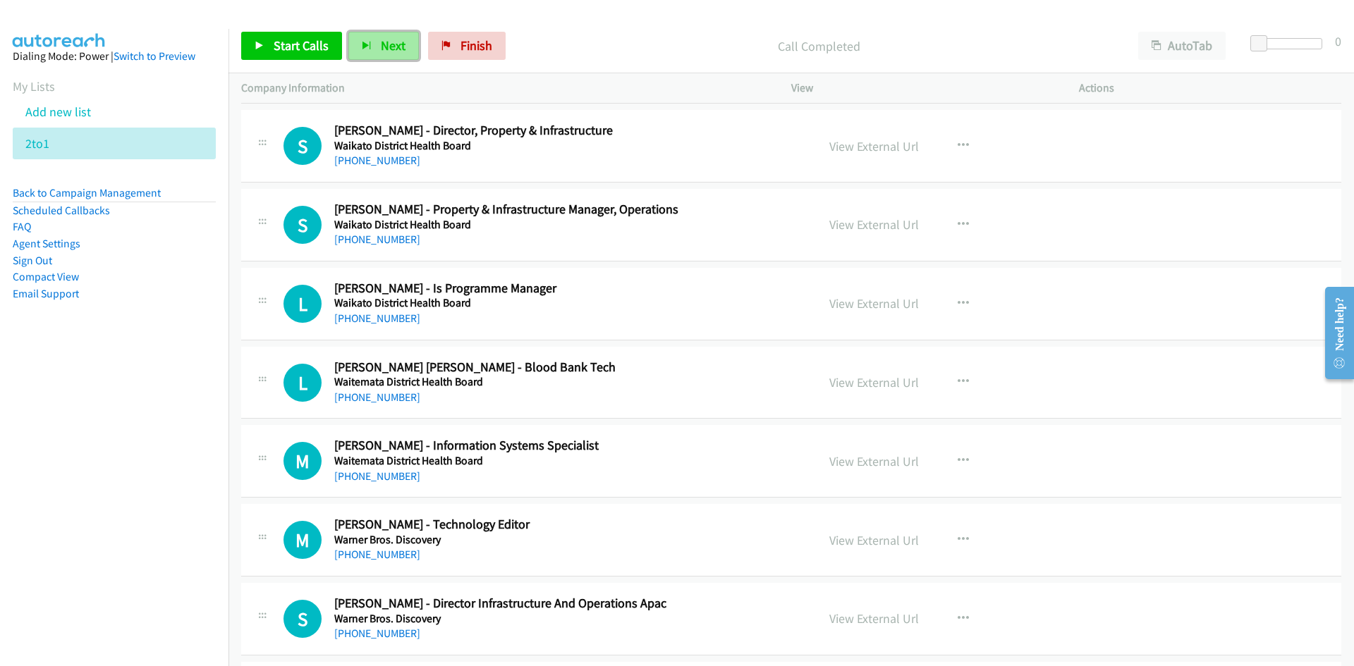
click at [372, 47] on button "Next" at bounding box center [383, 46] width 71 height 28
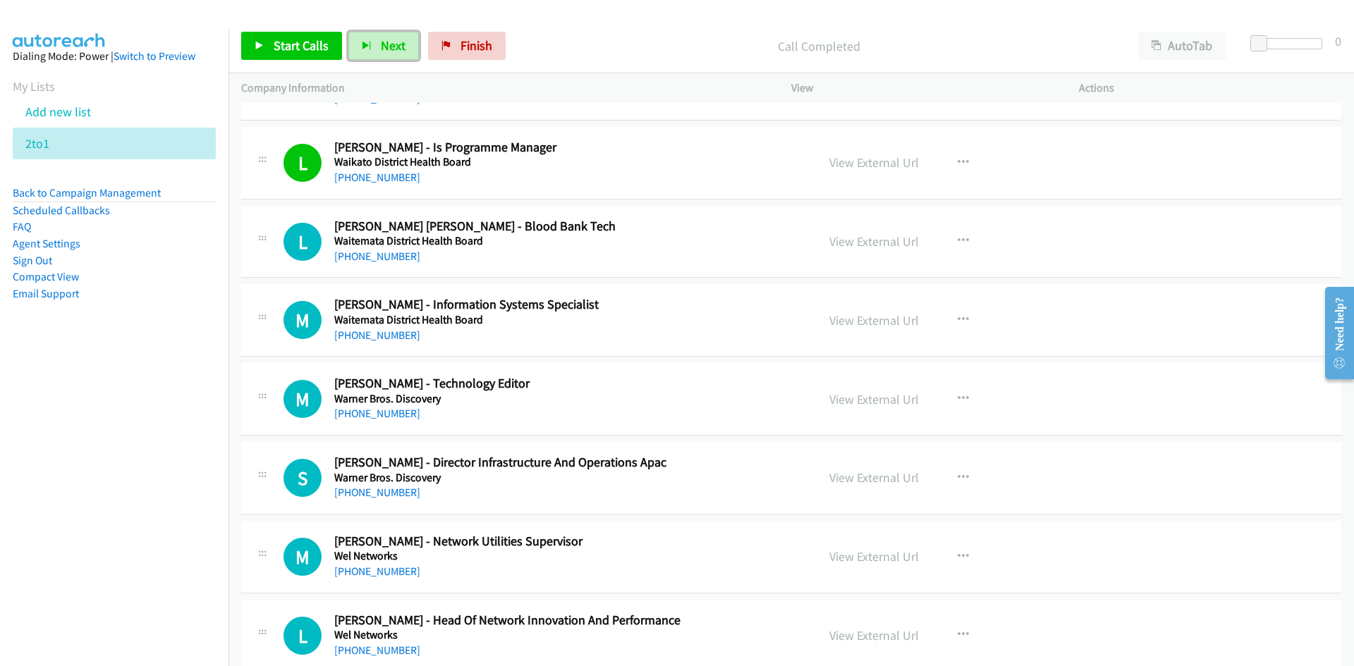
scroll to position [9591, 0]
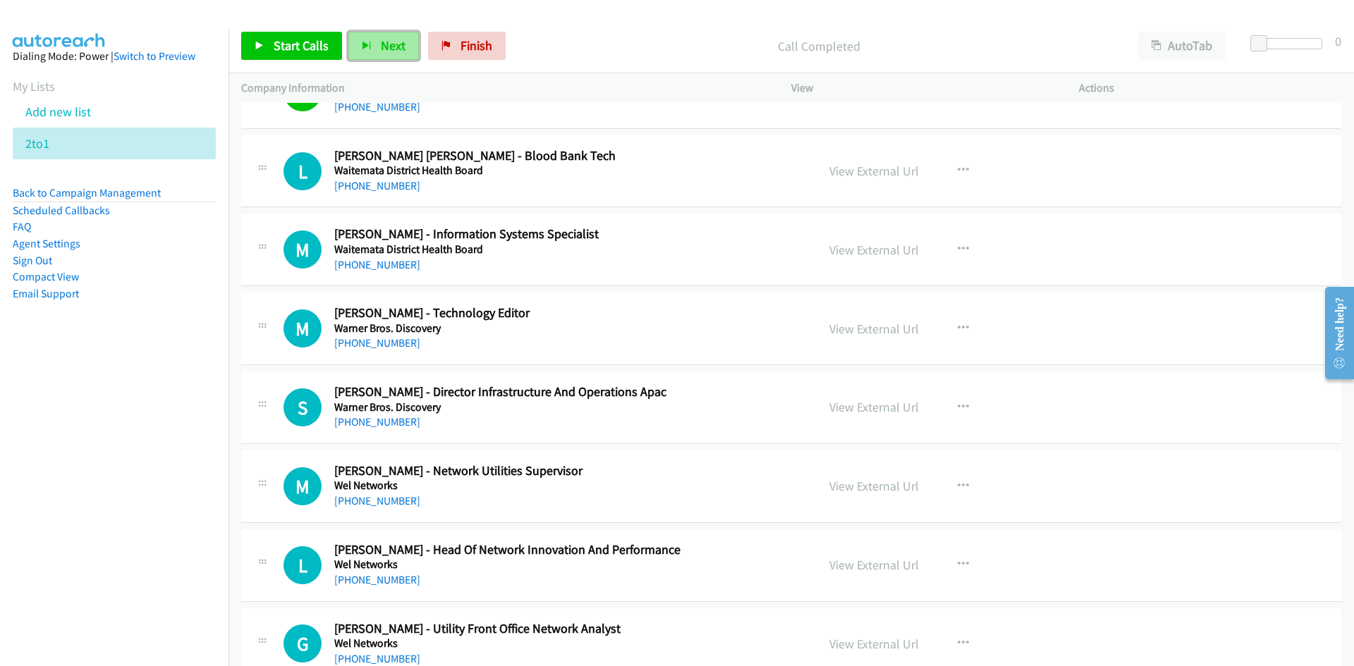
click at [403, 43] on button "Next" at bounding box center [383, 46] width 71 height 28
click at [390, 38] on span "Next" at bounding box center [393, 45] width 25 height 16
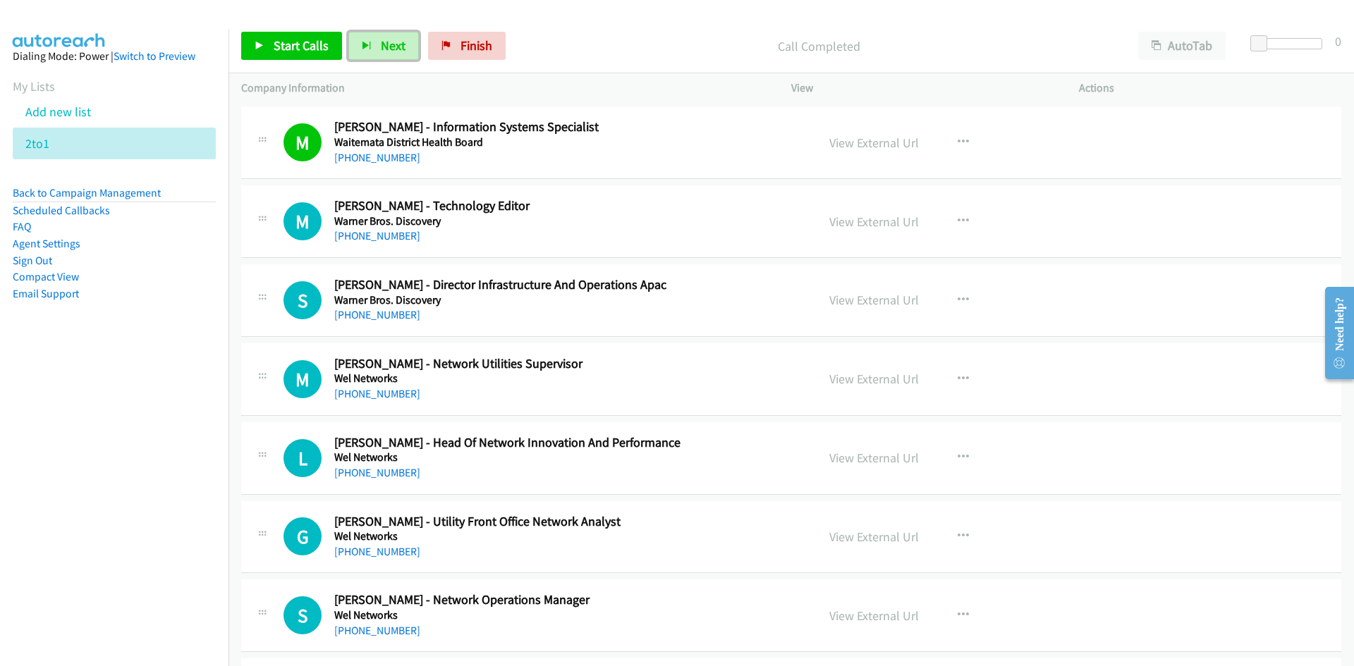
scroll to position [9732, 0]
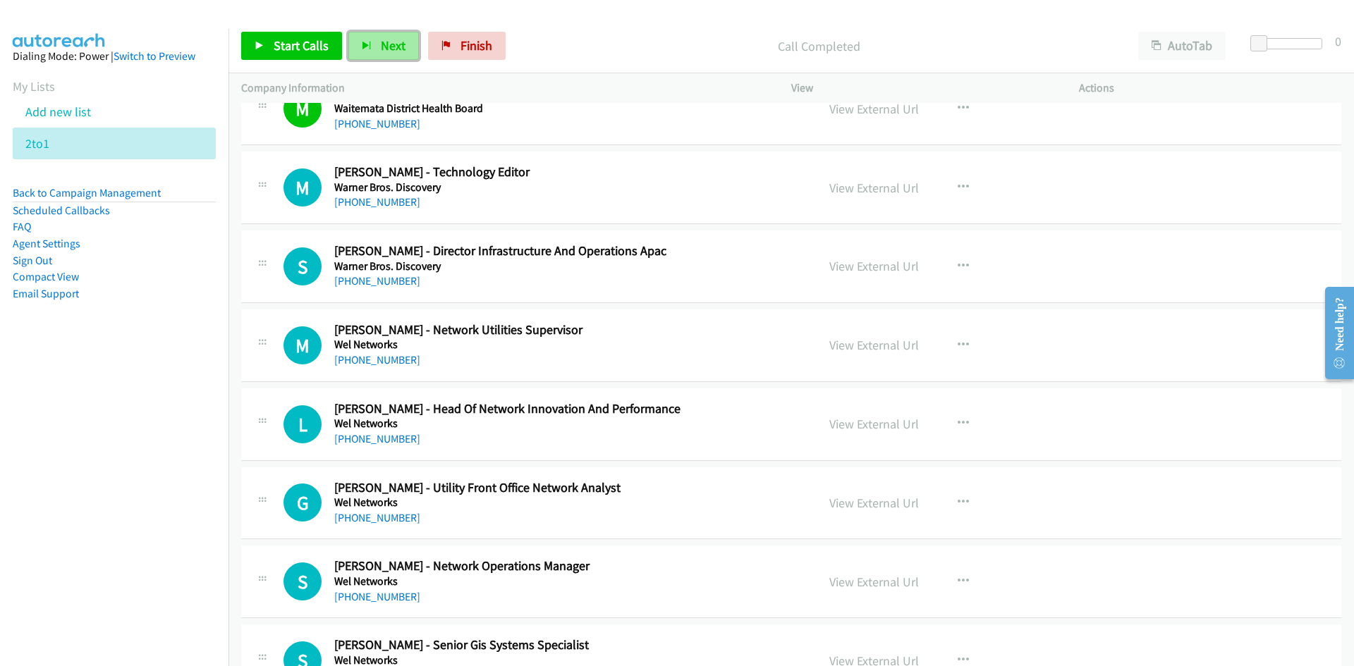
click at [389, 59] on button "Next" at bounding box center [383, 46] width 71 height 28
click at [385, 41] on span "Next" at bounding box center [393, 45] width 25 height 16
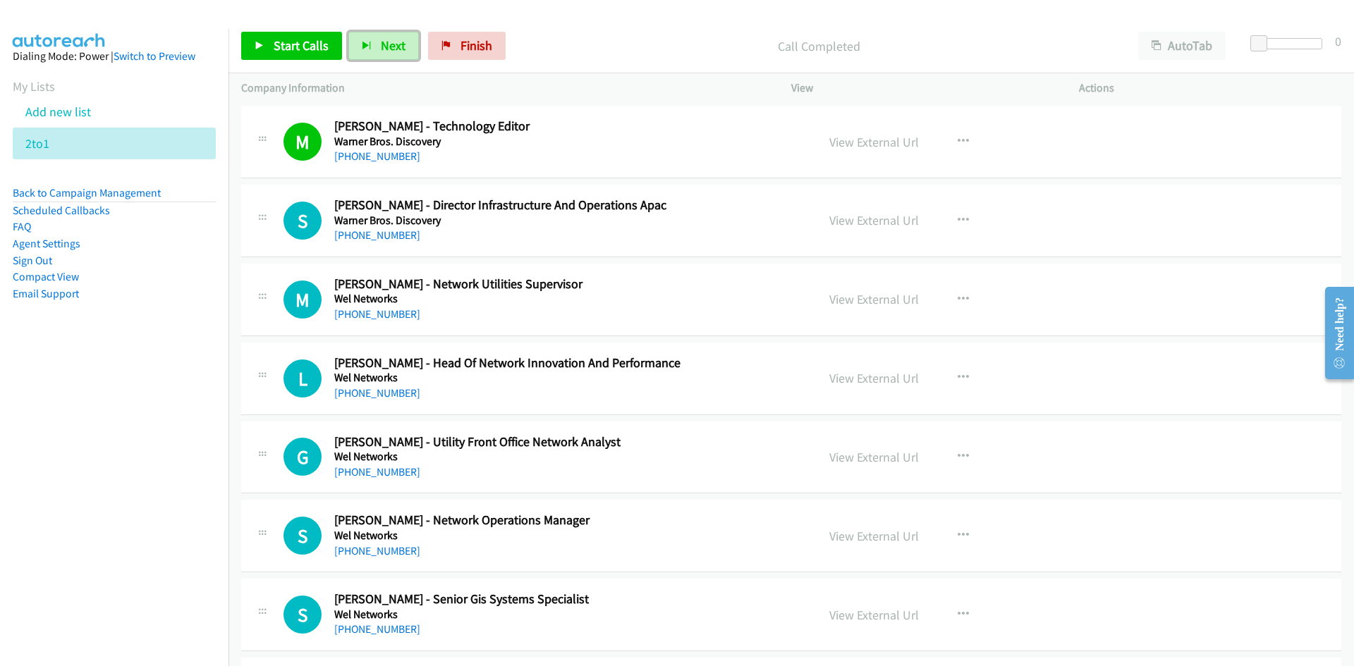
scroll to position [9873, 0]
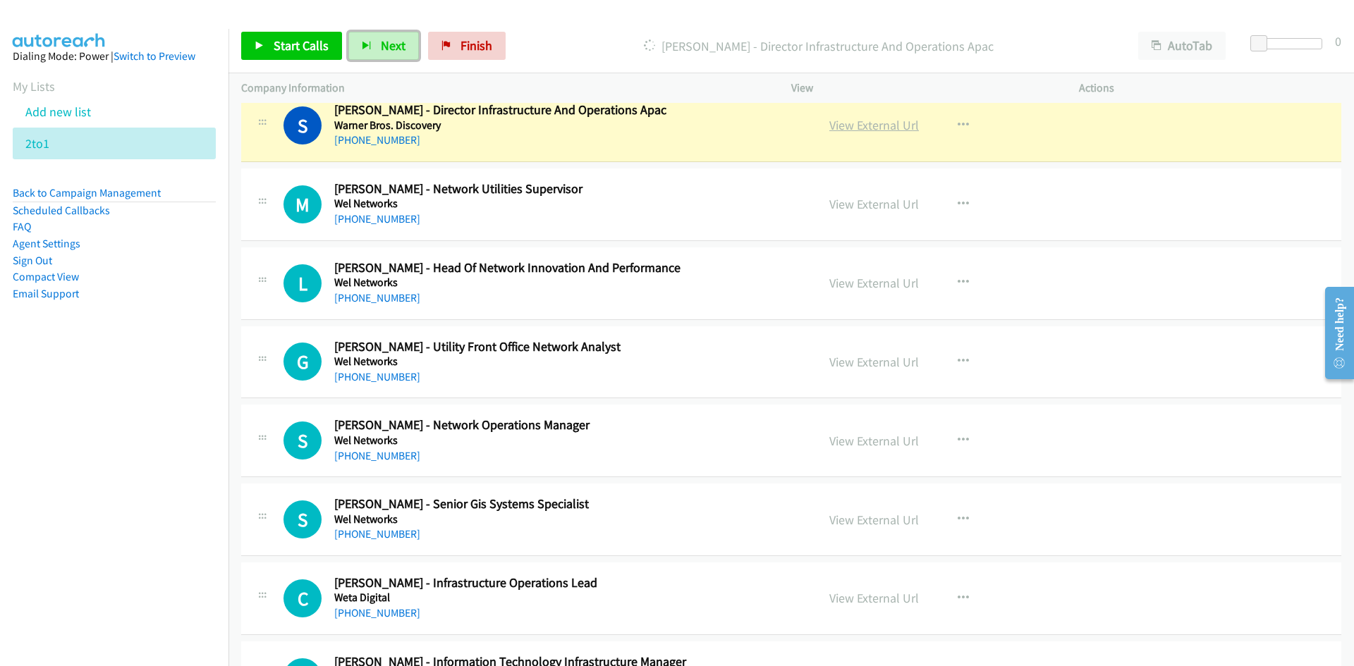
click at [879, 127] on link "View External Url" at bounding box center [874, 125] width 90 height 16
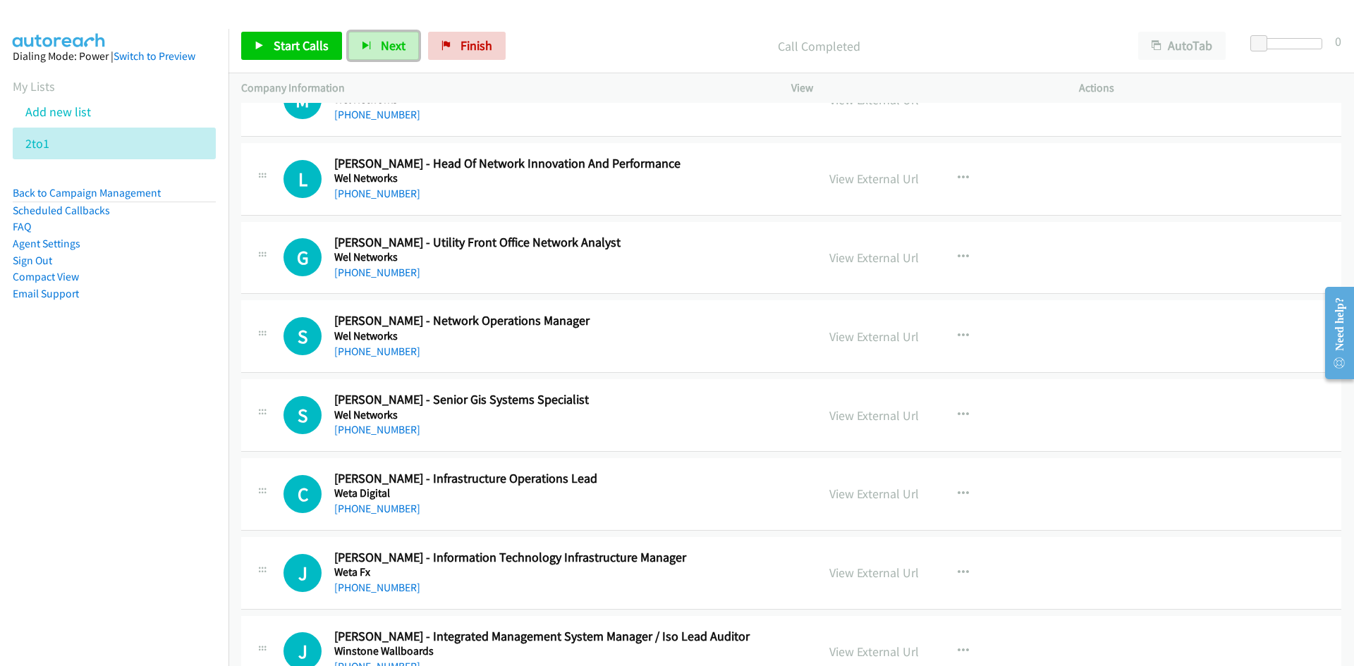
scroll to position [9944, 0]
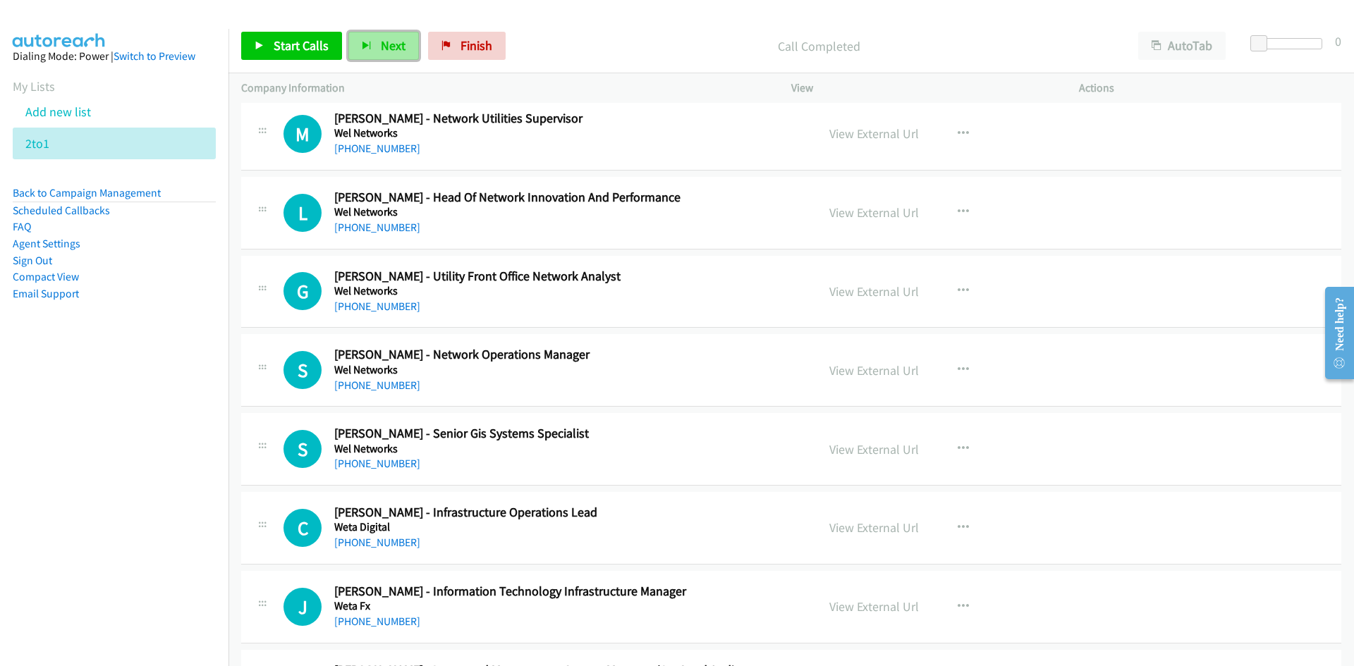
click at [389, 39] on span "Next" at bounding box center [393, 45] width 25 height 16
click at [400, 55] on button "Next" at bounding box center [383, 46] width 71 height 28
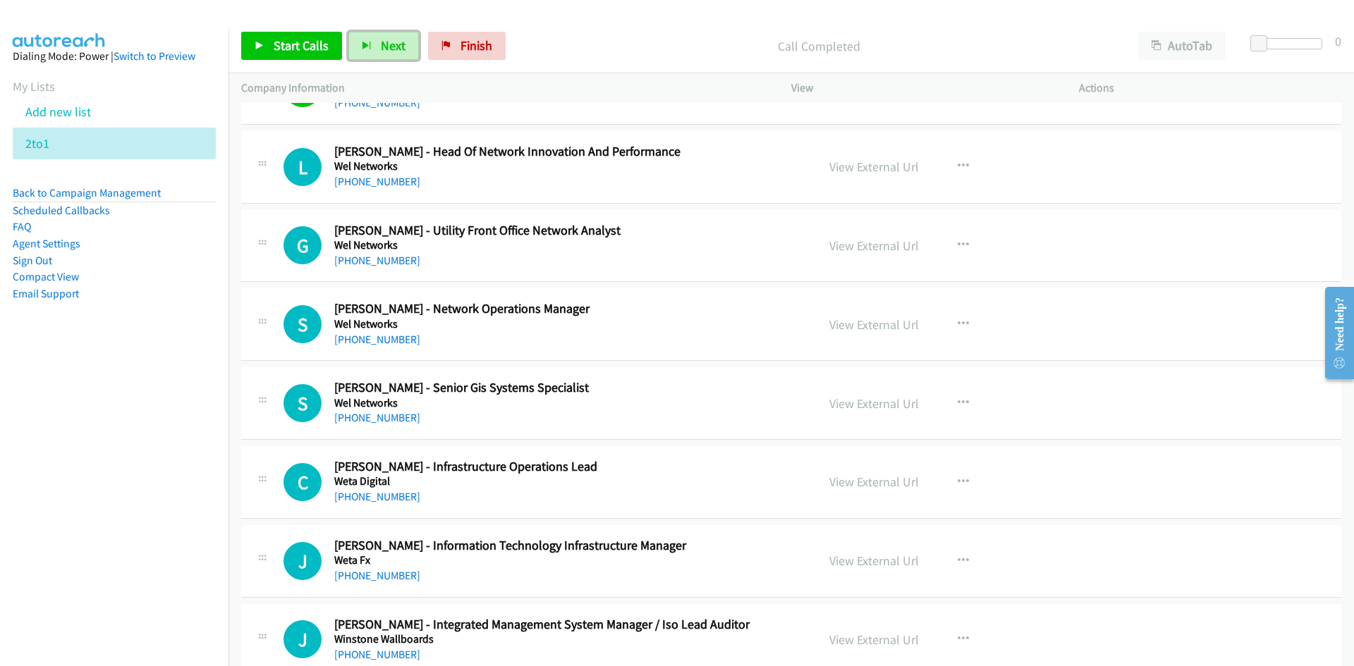
scroll to position [10014, 0]
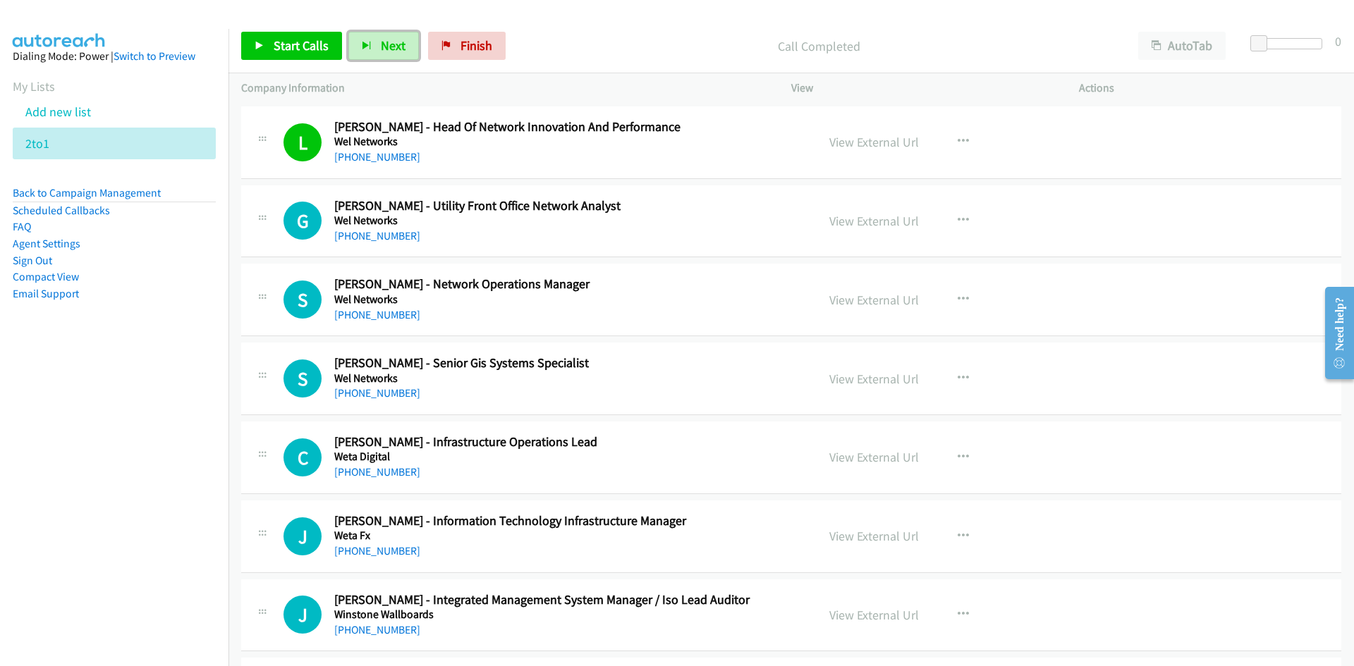
drag, startPoint x: 397, startPoint y: 36, endPoint x: 265, endPoint y: 3, distance: 136.0
click at [397, 36] on button "Next" at bounding box center [383, 46] width 71 height 28
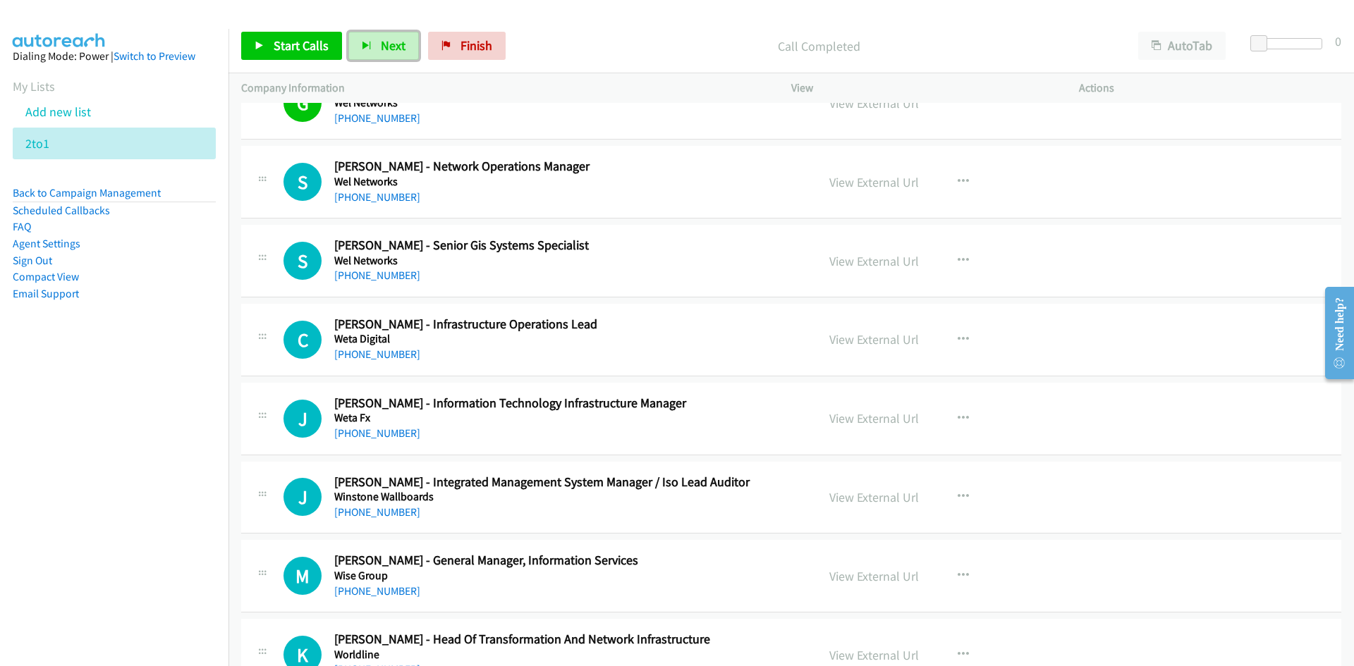
scroll to position [10156, 0]
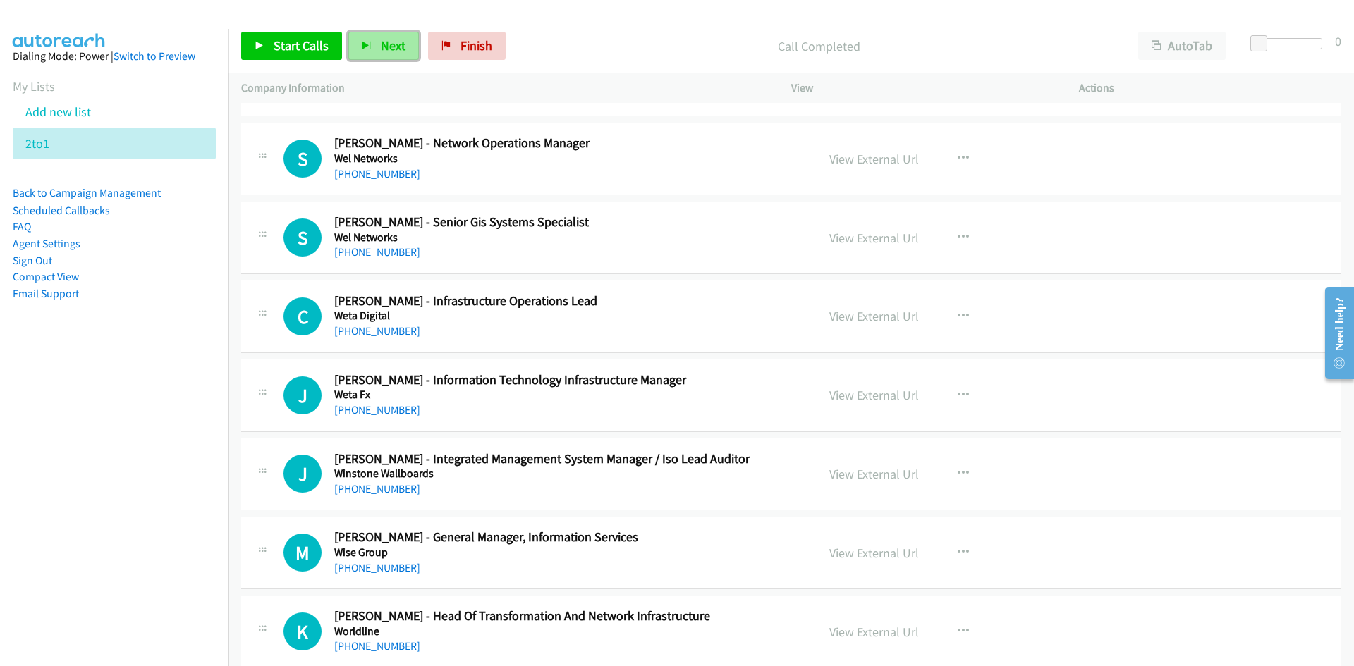
click at [398, 44] on span "Next" at bounding box center [393, 45] width 25 height 16
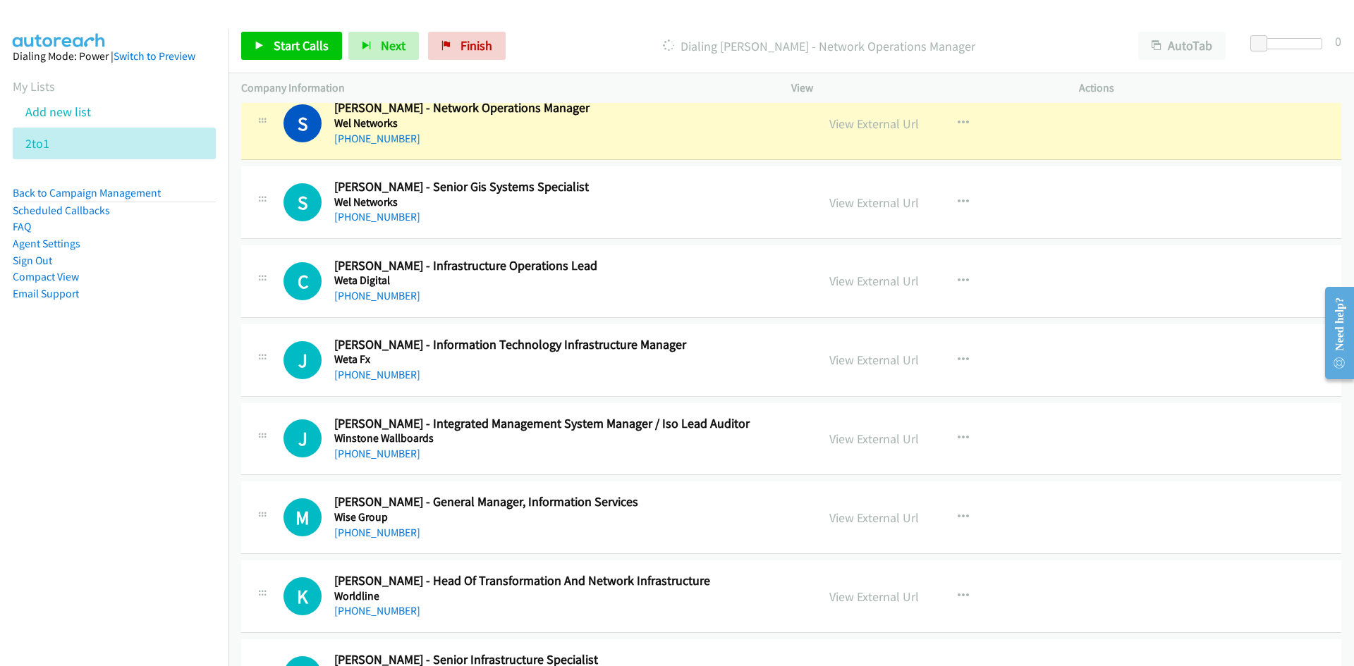
scroll to position [10226, 0]
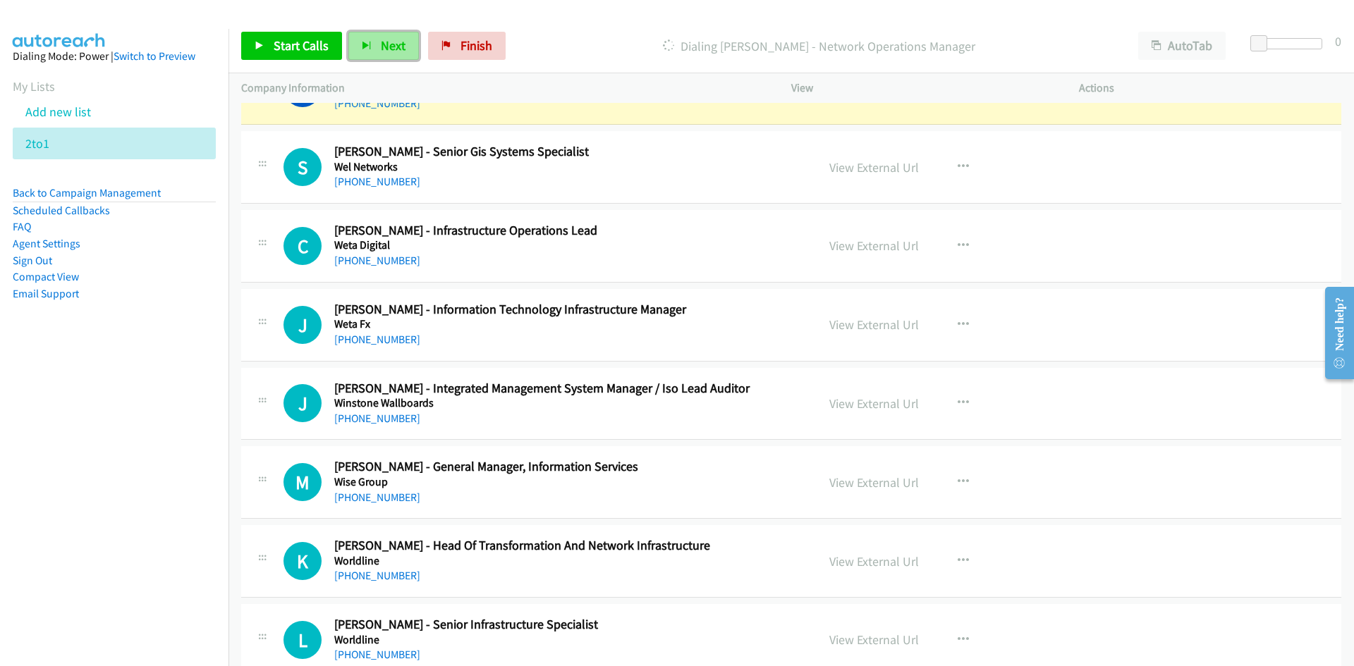
click at [373, 33] on button "Next" at bounding box center [383, 46] width 71 height 28
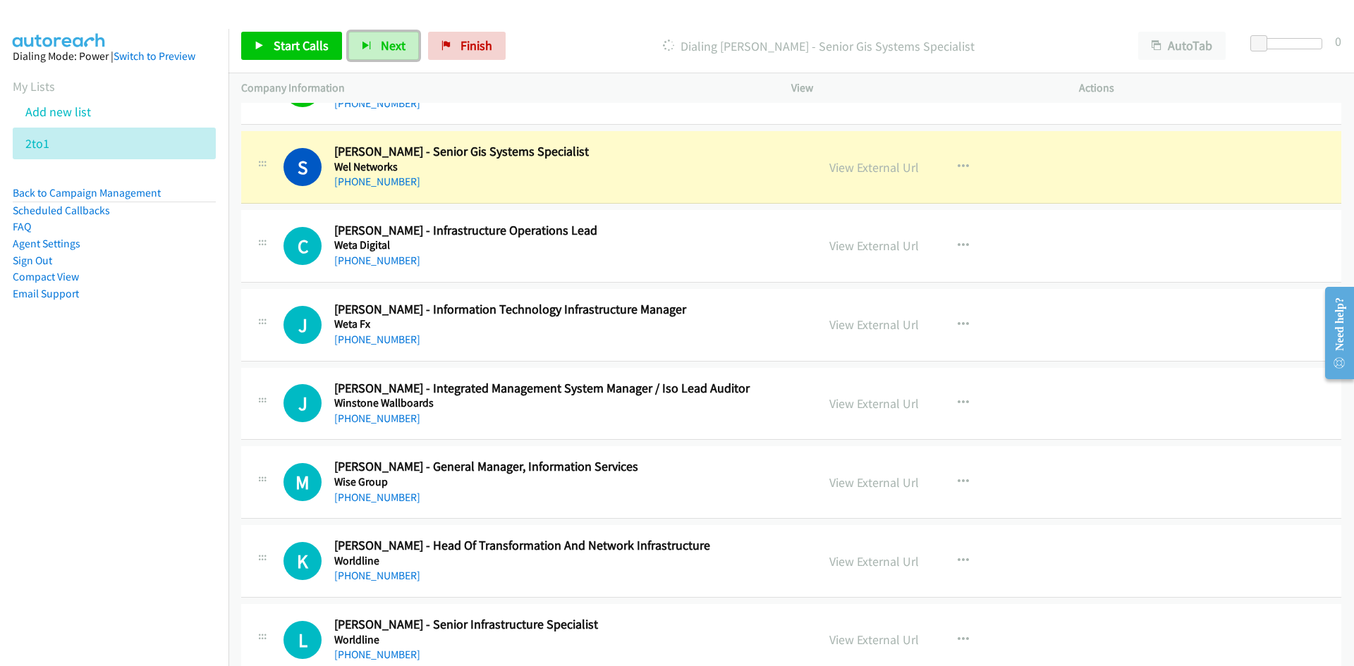
drag, startPoint x: 887, startPoint y: 170, endPoint x: 889, endPoint y: 189, distance: 19.1
click at [887, 170] on link "View External Url" at bounding box center [874, 167] width 90 height 16
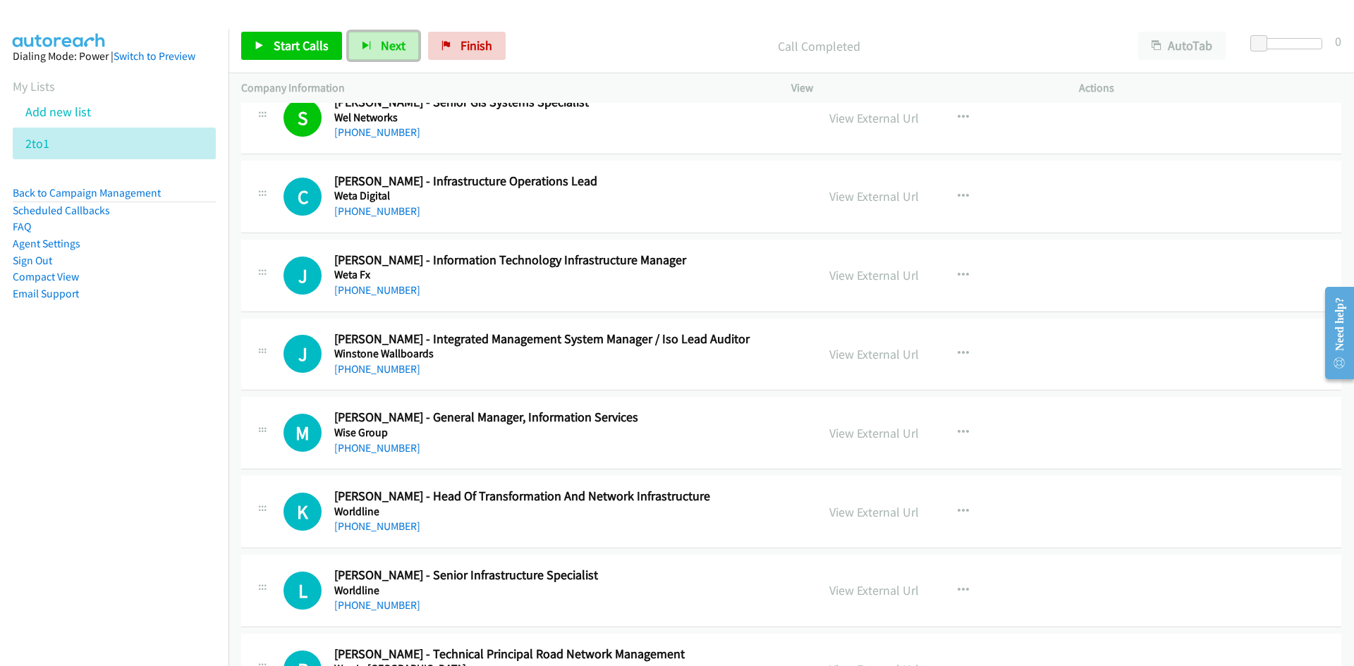
scroll to position [10297, 0]
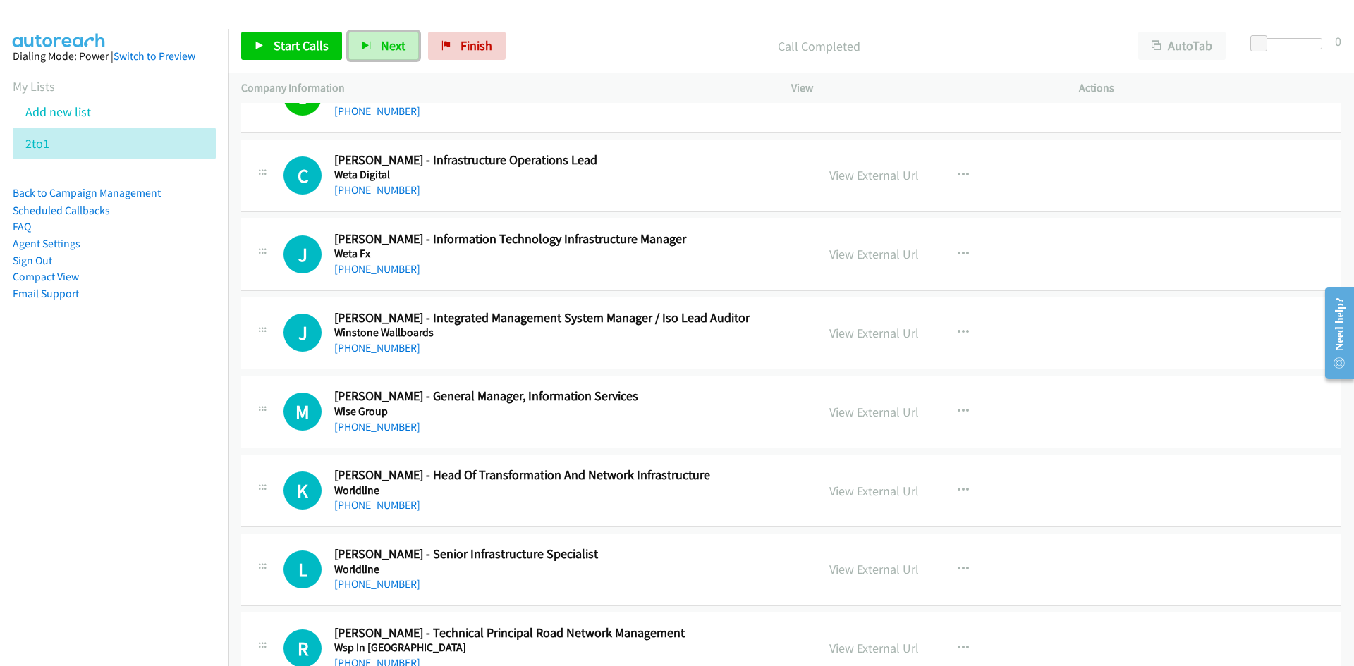
drag, startPoint x: 391, startPoint y: 50, endPoint x: 459, endPoint y: 115, distance: 93.8
click at [391, 50] on span "Next" at bounding box center [393, 45] width 25 height 16
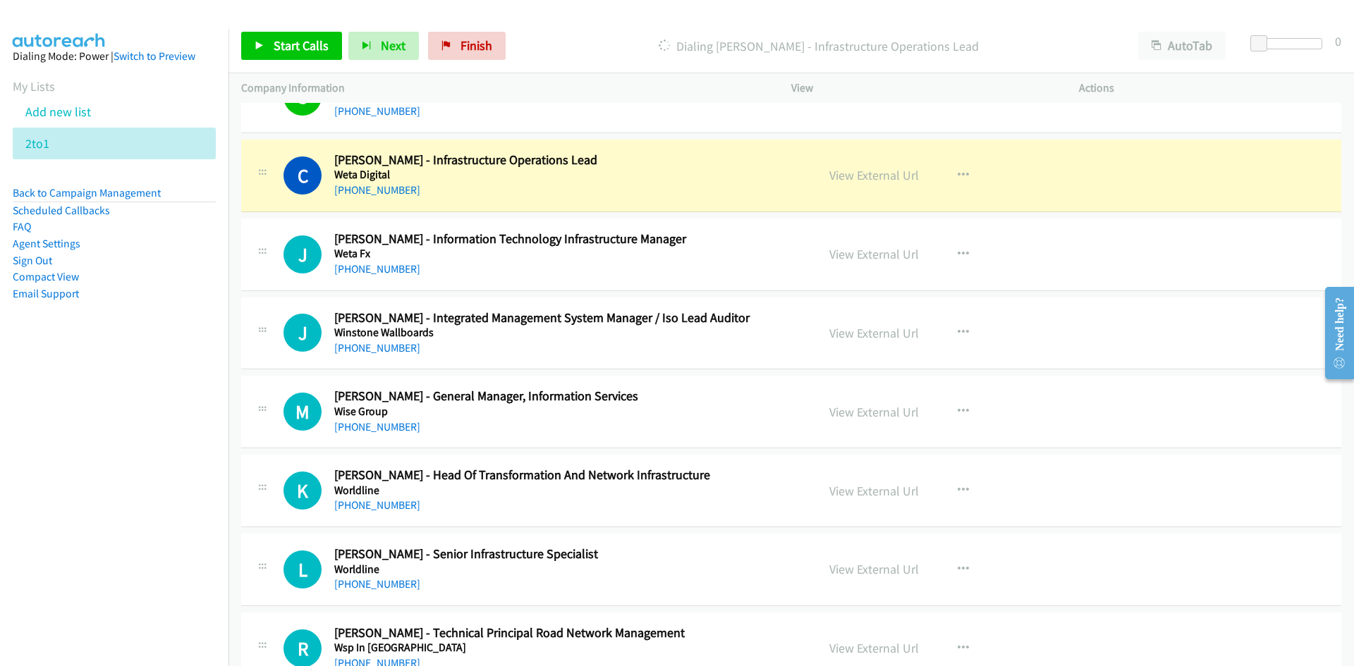
click at [401, 21] on div "Start Calls Pause Next Finish Dialing Chris Cowan - Infrastructure Operations L…" at bounding box center [791, 46] width 1126 height 54
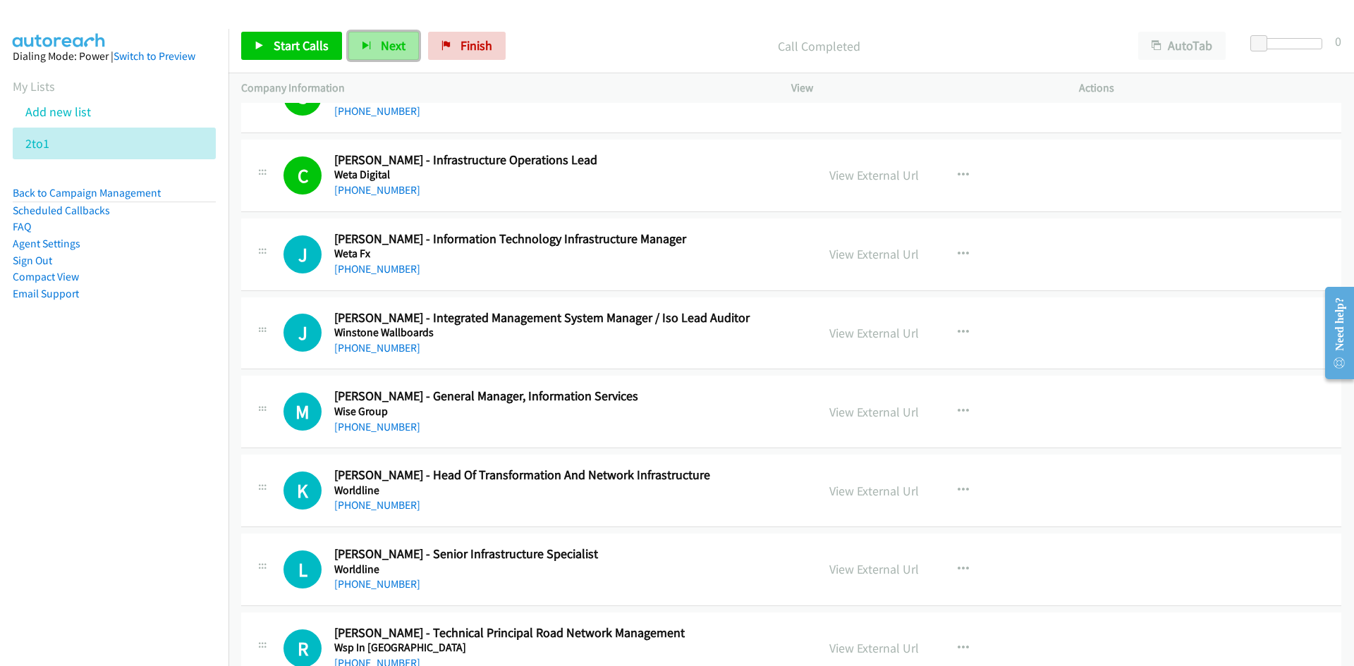
click at [400, 39] on span "Next" at bounding box center [393, 45] width 25 height 16
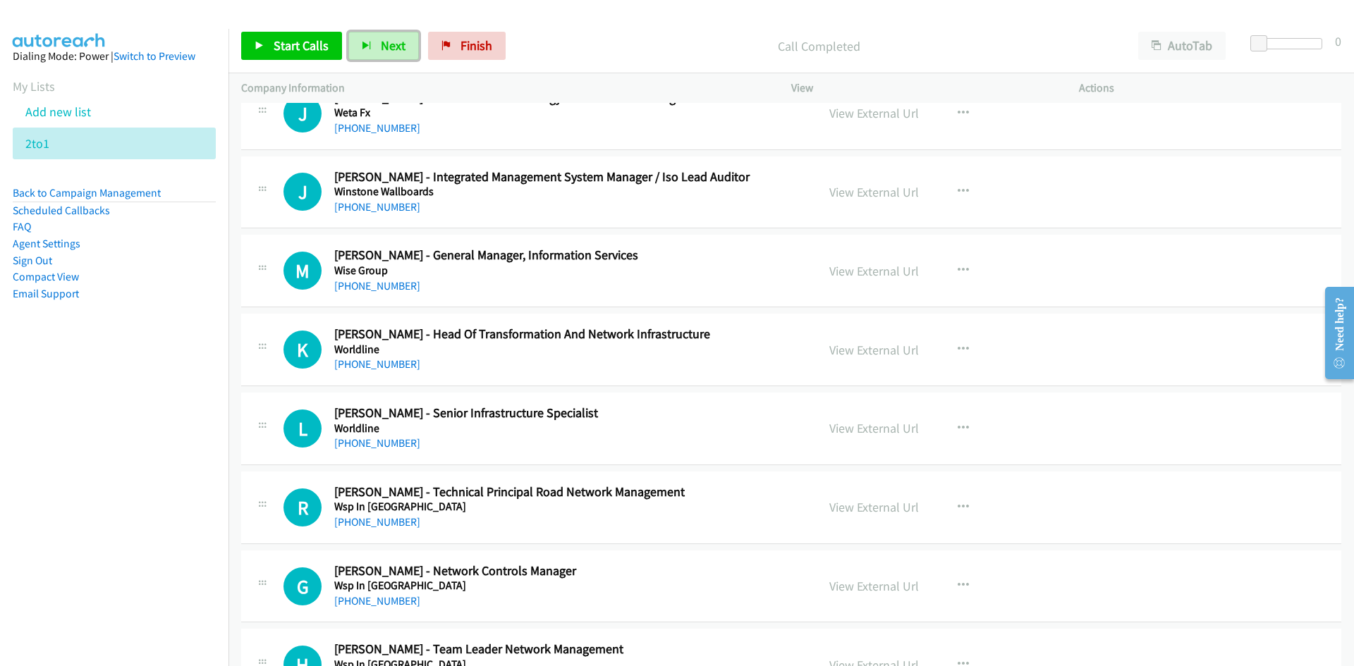
scroll to position [10367, 0]
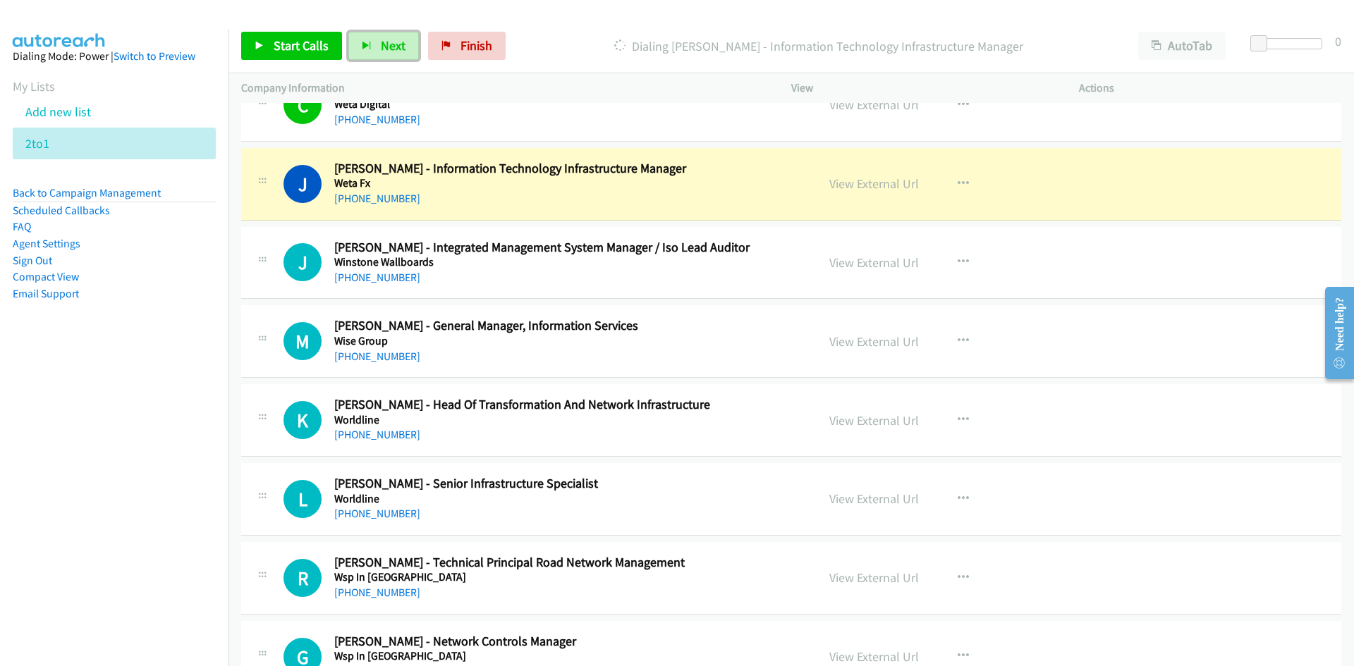
drag, startPoint x: 374, startPoint y: 44, endPoint x: 473, endPoint y: 117, distance: 123.6
click at [374, 44] on button "Next" at bounding box center [383, 46] width 71 height 28
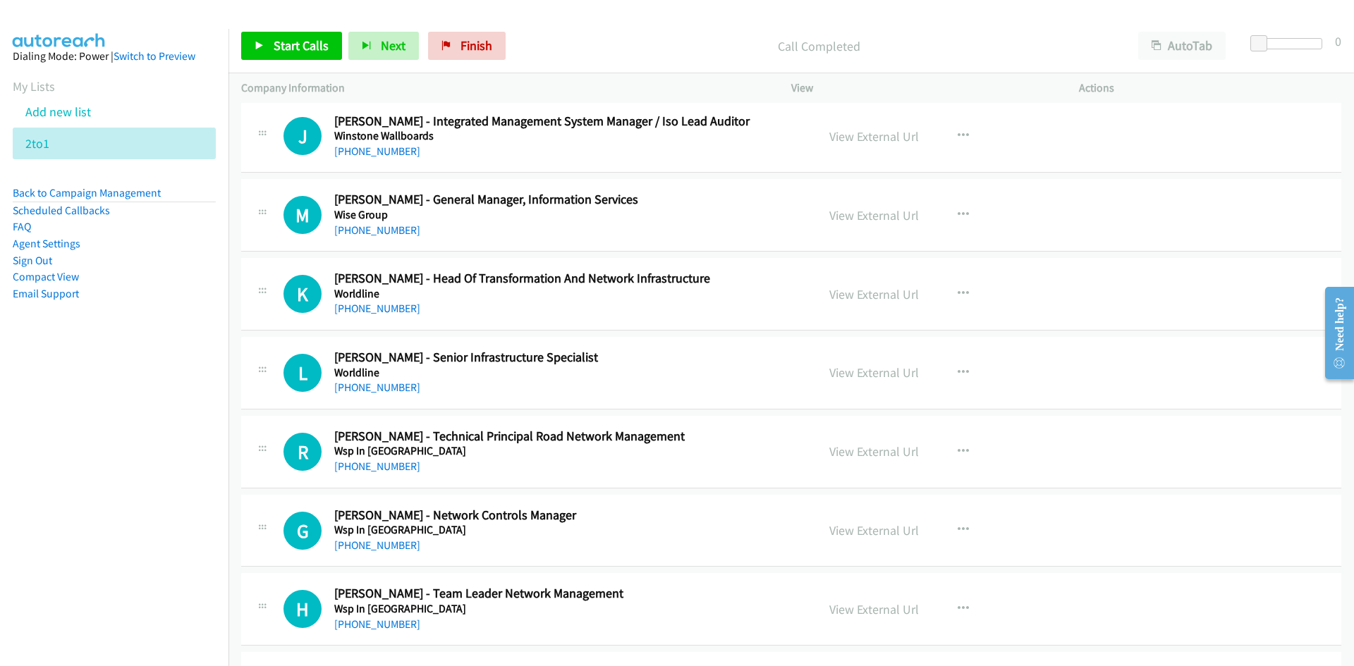
scroll to position [10508, 0]
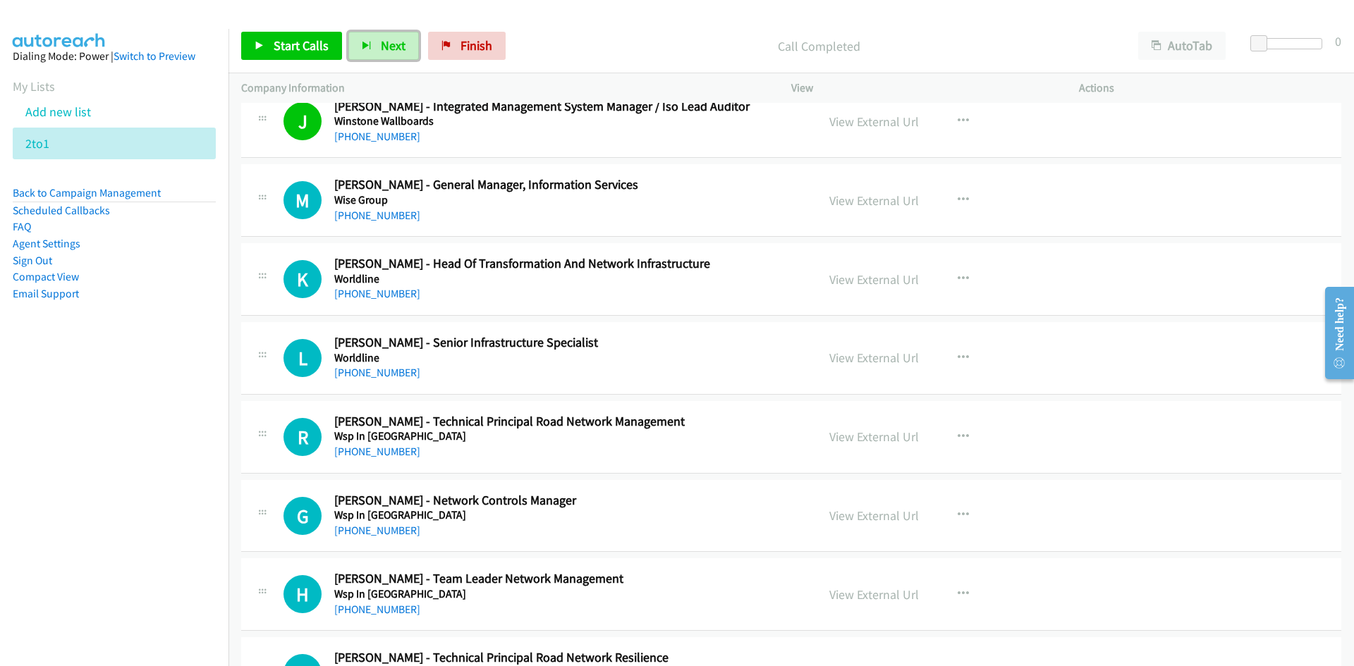
drag, startPoint x: 374, startPoint y: 35, endPoint x: 581, endPoint y: 143, distance: 233.7
click at [375, 36] on button "Next" at bounding box center [383, 46] width 71 height 28
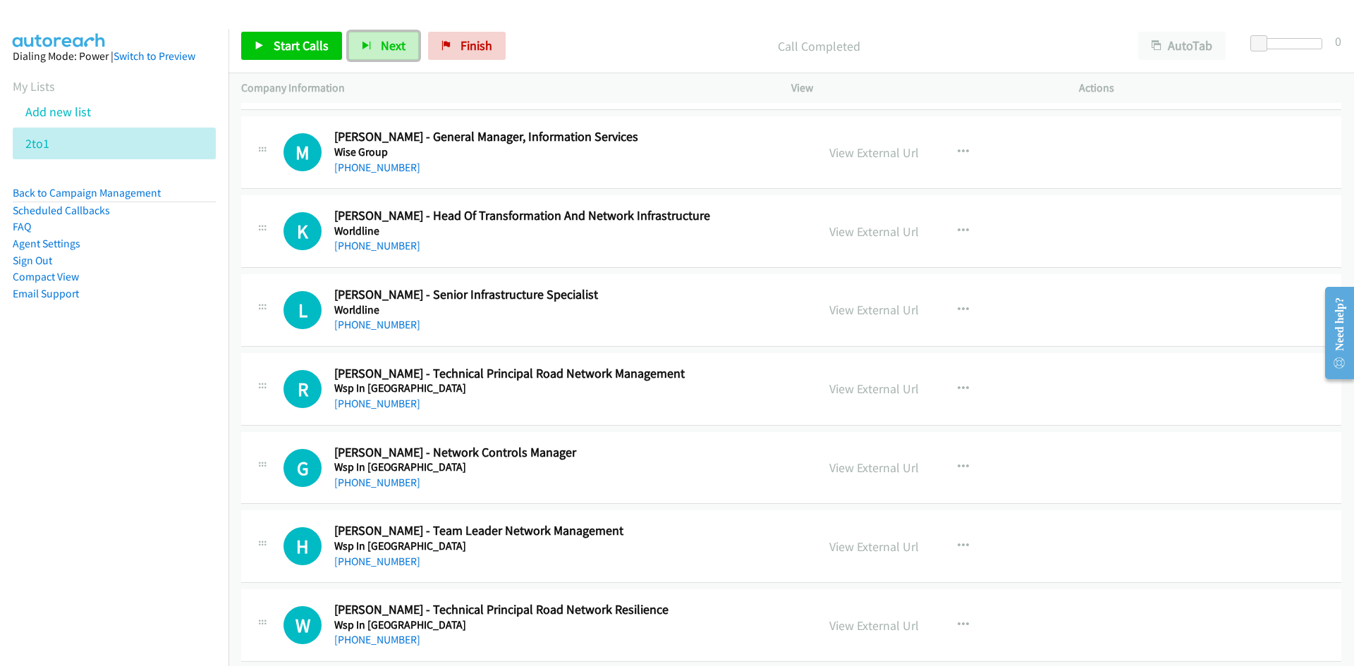
scroll to position [10579, 0]
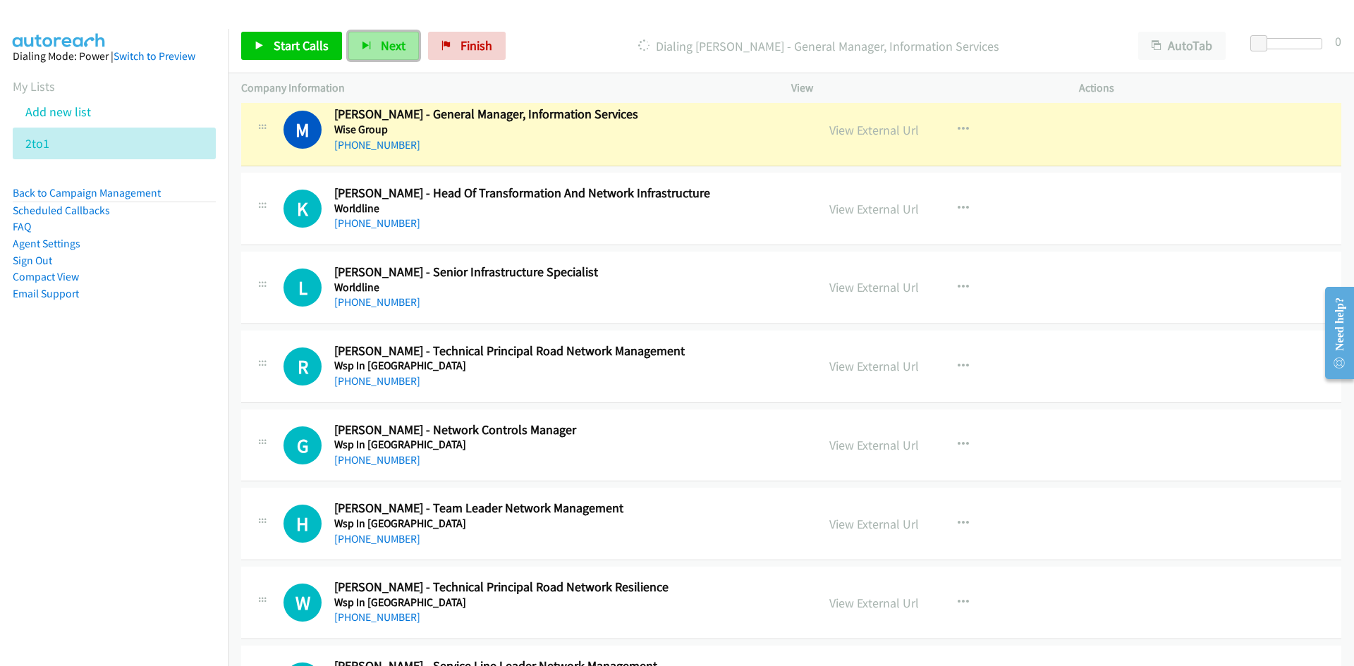
click at [396, 43] on span "Next" at bounding box center [393, 45] width 25 height 16
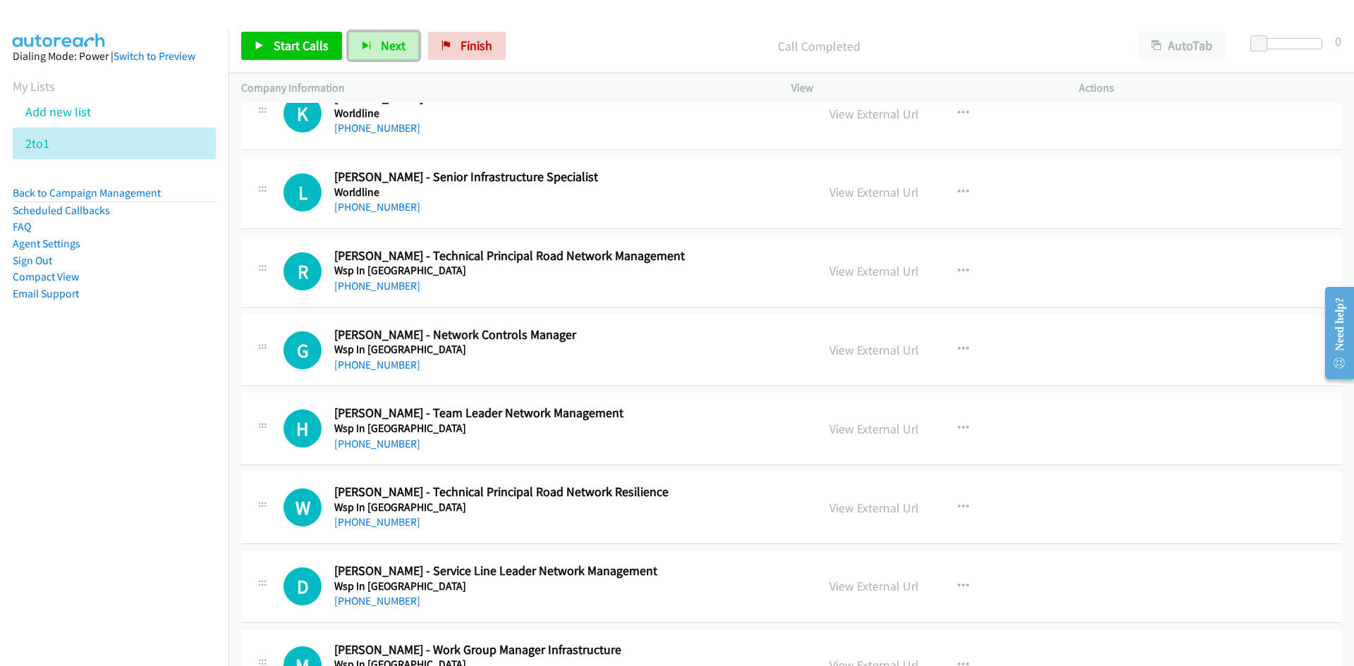
scroll to position [10649, 0]
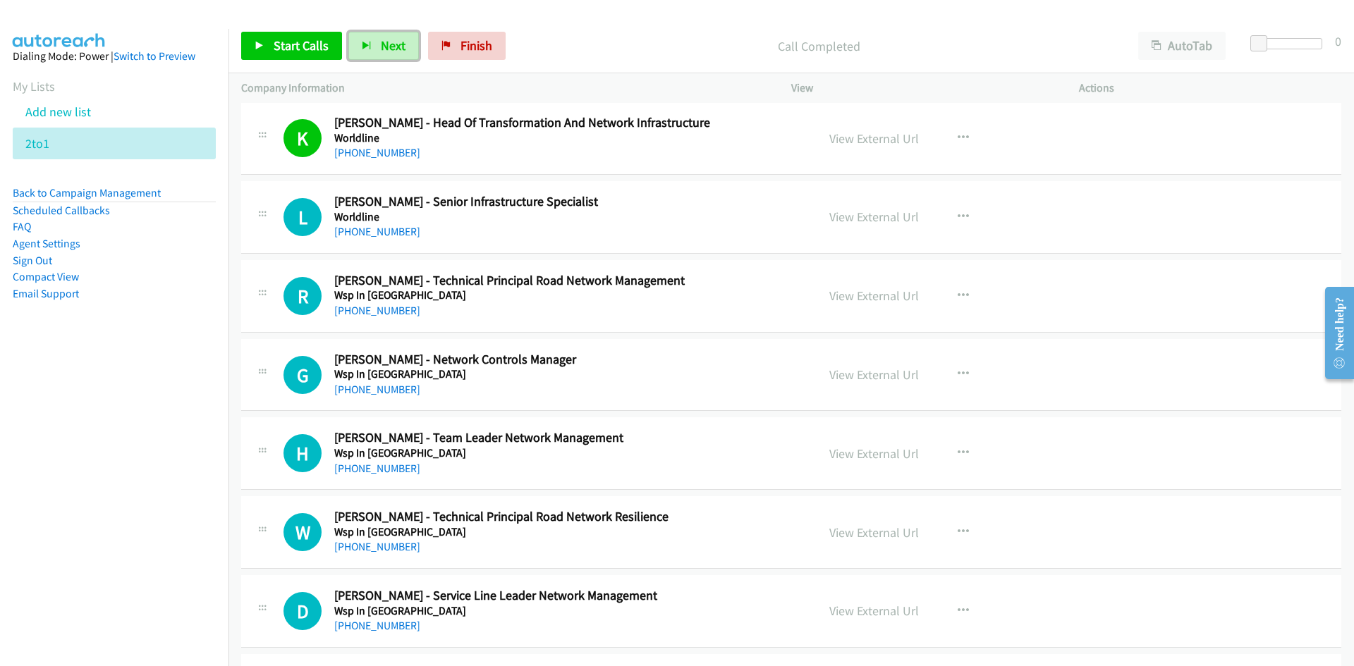
click at [400, 42] on span "Next" at bounding box center [393, 45] width 25 height 16
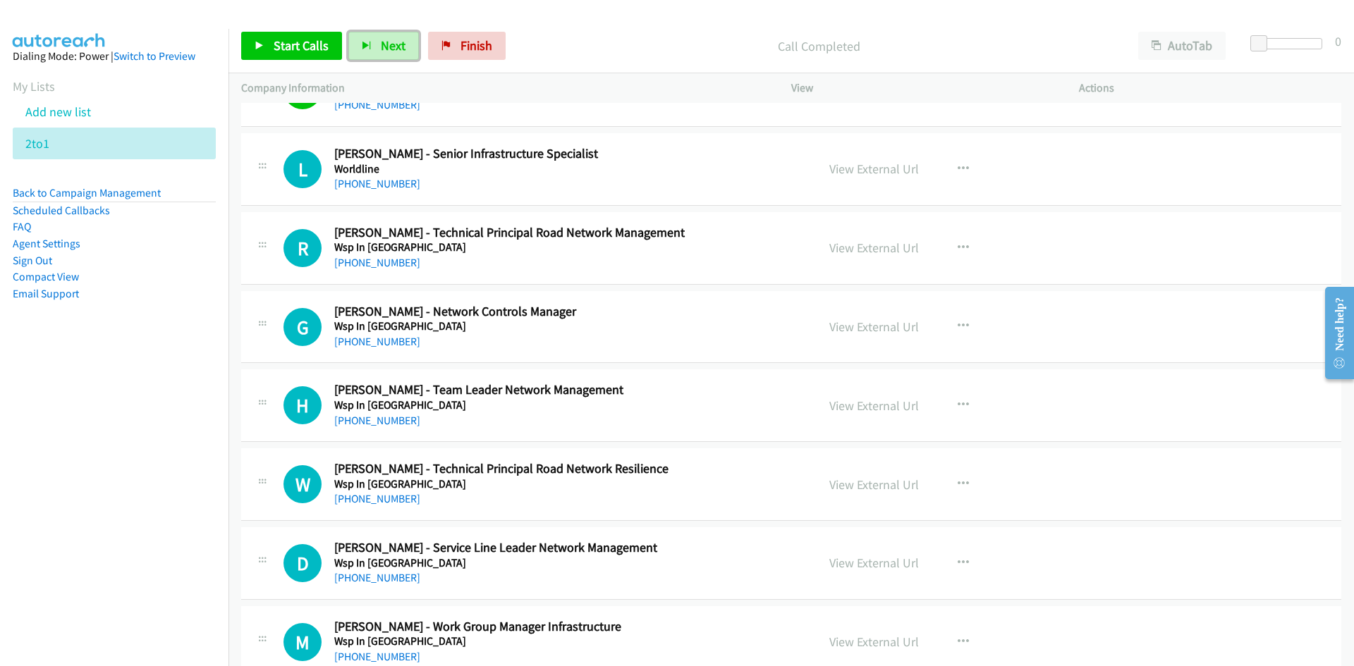
scroll to position [10720, 0]
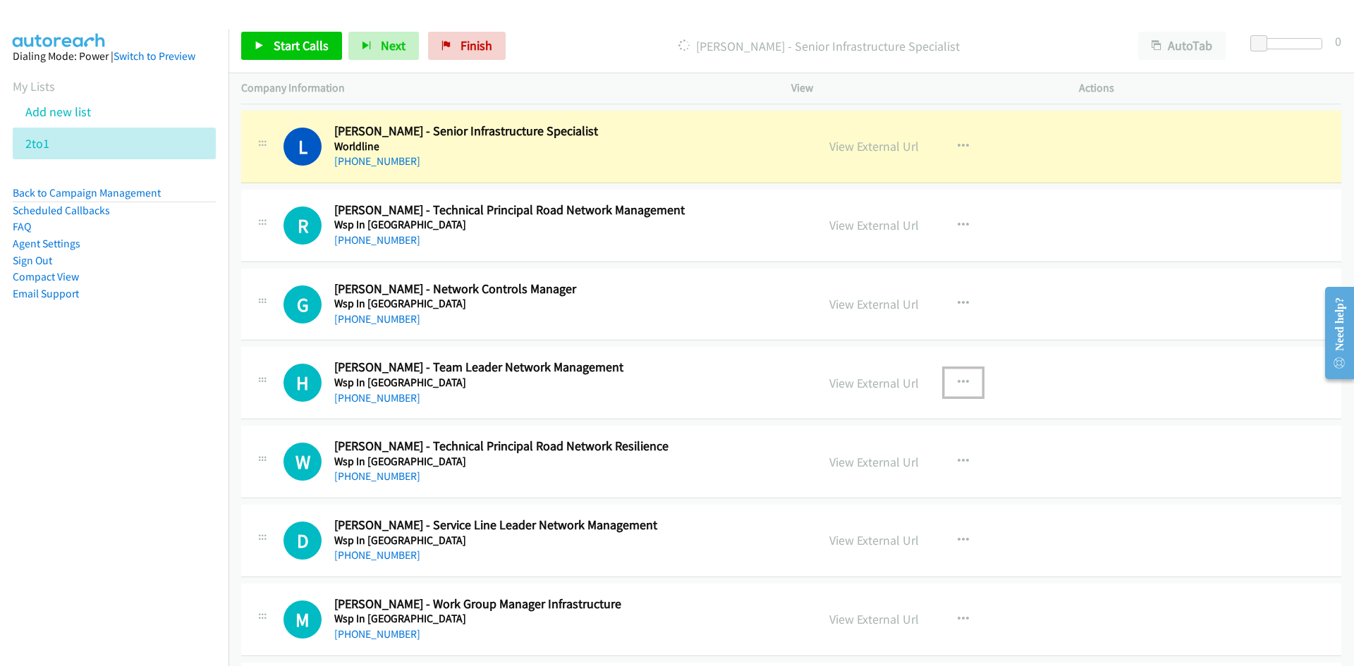
click at [961, 379] on icon "button" at bounding box center [963, 382] width 11 height 11
click at [963, 293] on div at bounding box center [677, 333] width 1354 height 666
click at [959, 299] on icon "button" at bounding box center [963, 303] width 11 height 11
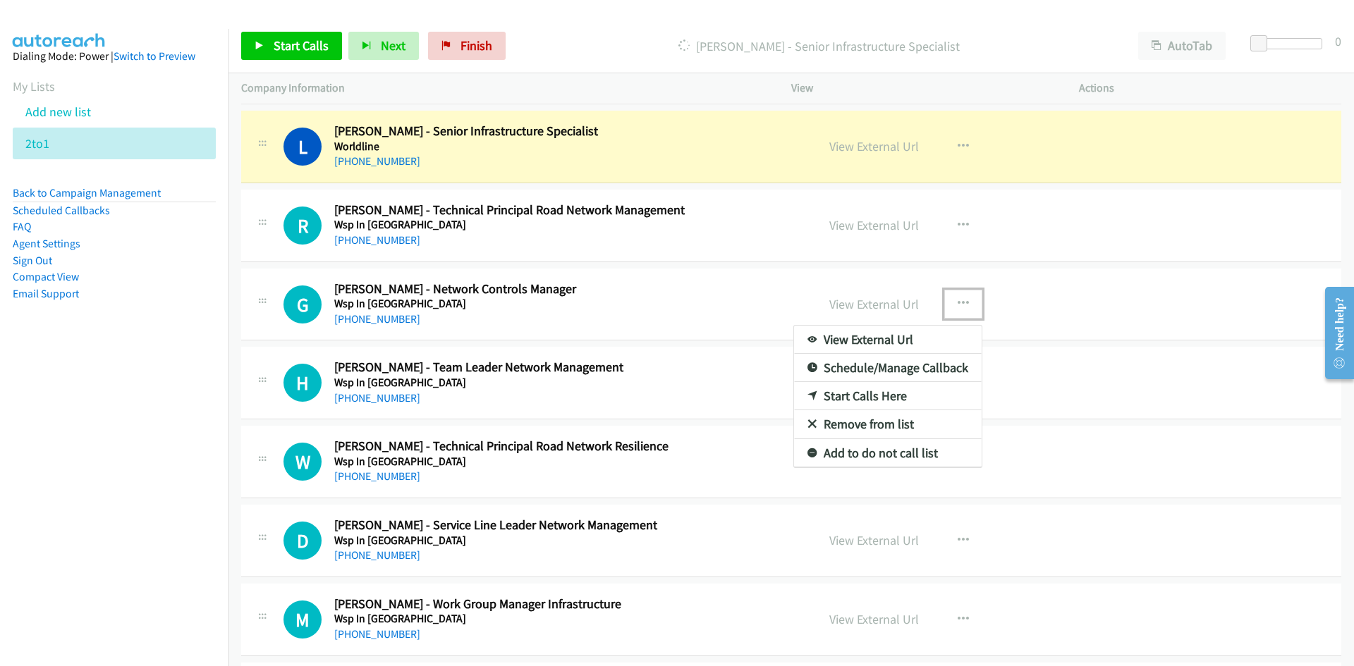
click at [863, 394] on link "Start Calls Here" at bounding box center [888, 396] width 188 height 28
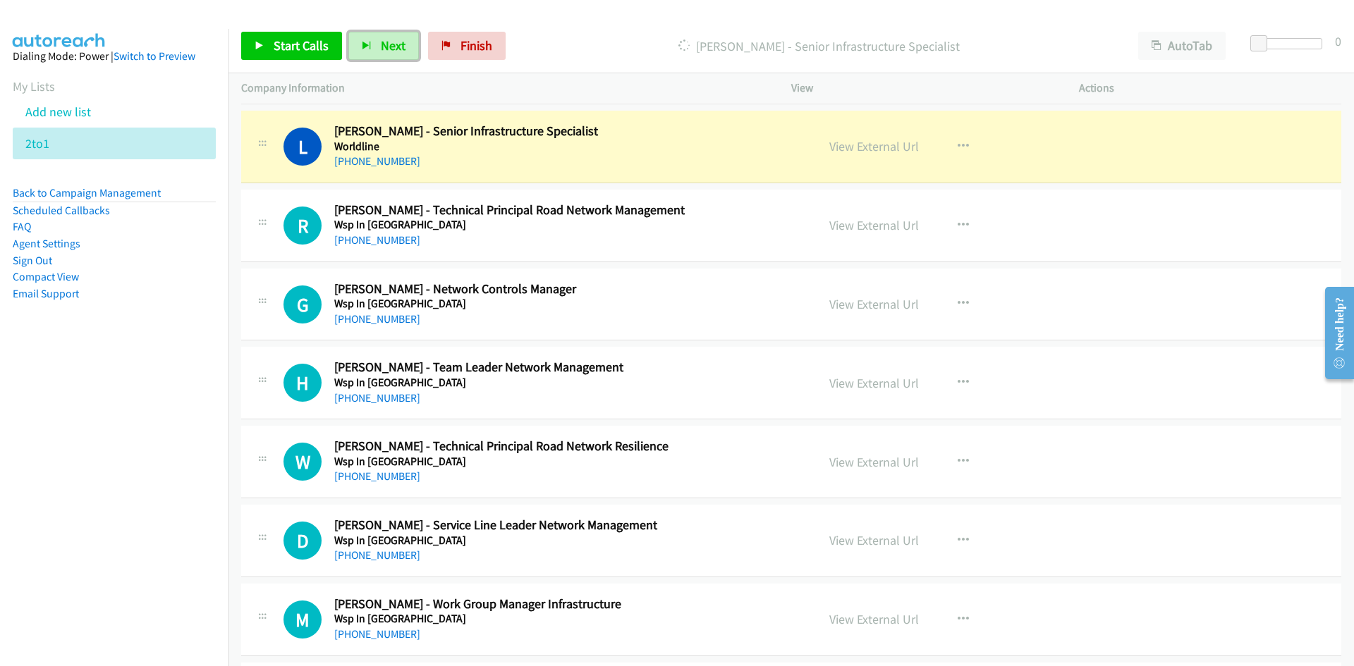
drag, startPoint x: 384, startPoint y: 47, endPoint x: 664, endPoint y: 221, distance: 329.5
click at [384, 47] on span "Next" at bounding box center [393, 45] width 25 height 16
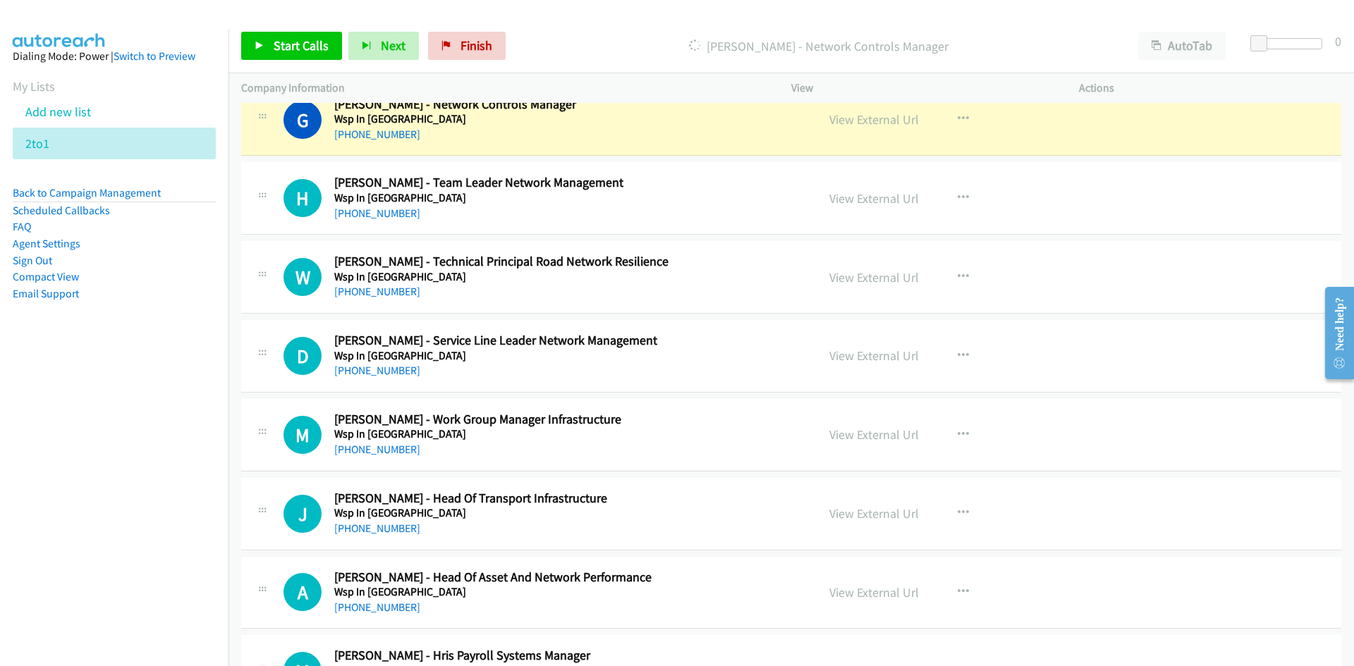
scroll to position [10834, 0]
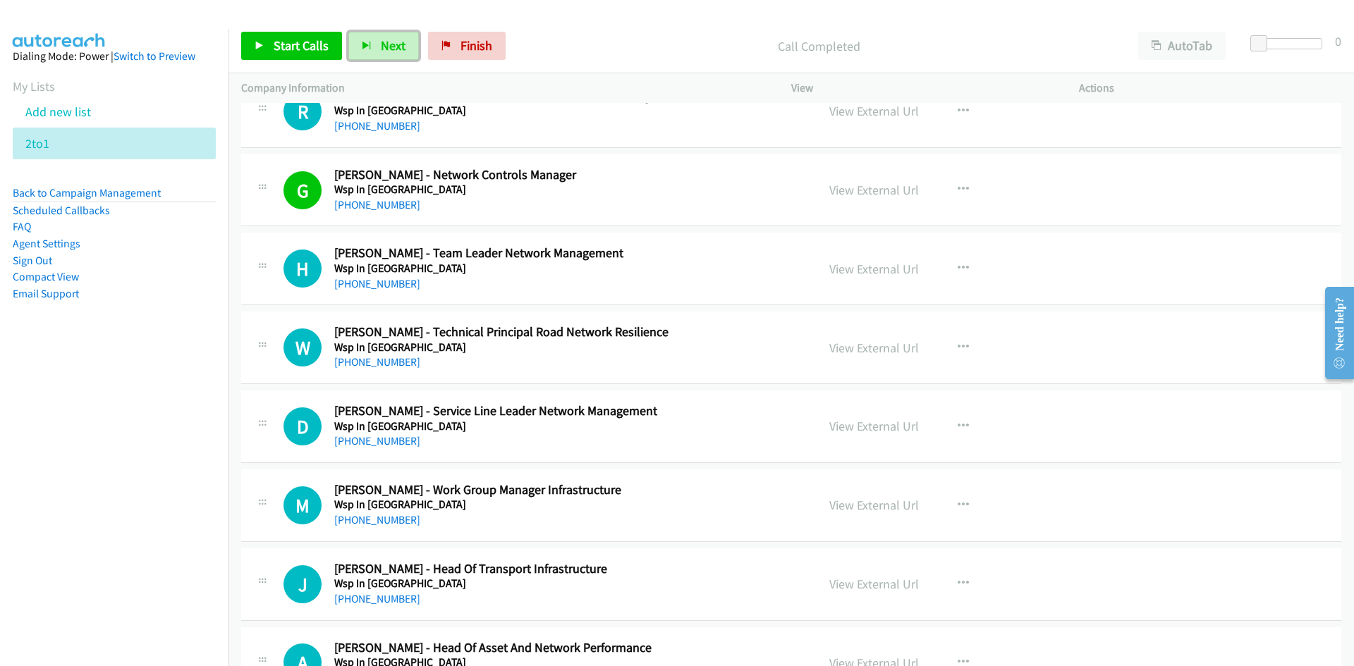
drag, startPoint x: 390, startPoint y: 50, endPoint x: 281, endPoint y: 1, distance: 119.7
click at [390, 50] on span "Next" at bounding box center [393, 45] width 25 height 16
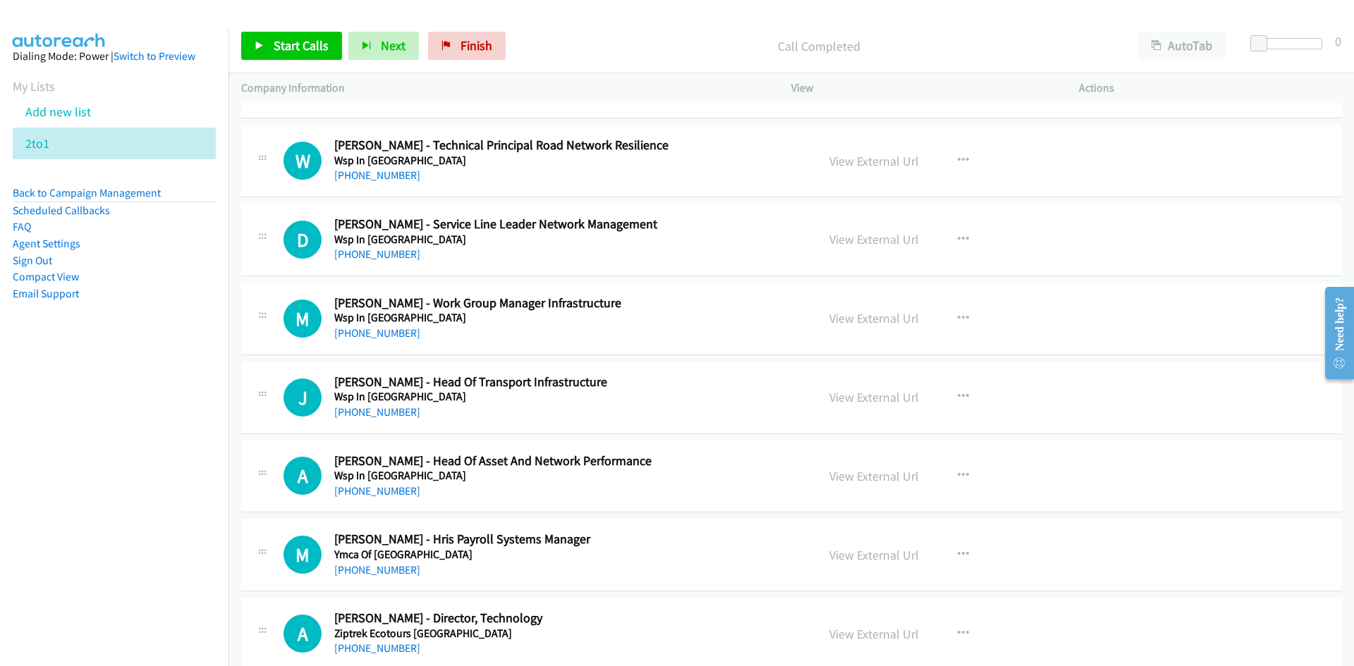
scroll to position [11046, 0]
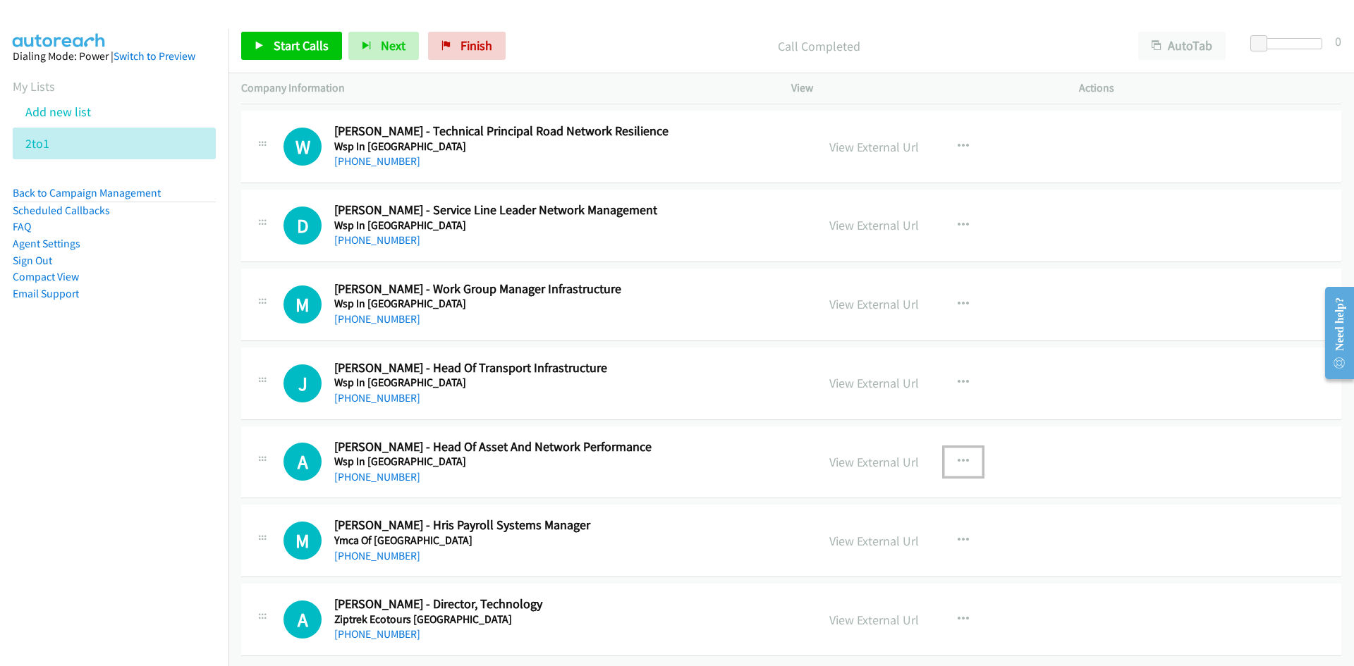
click at [963, 450] on button "button" at bounding box center [963, 462] width 38 height 28
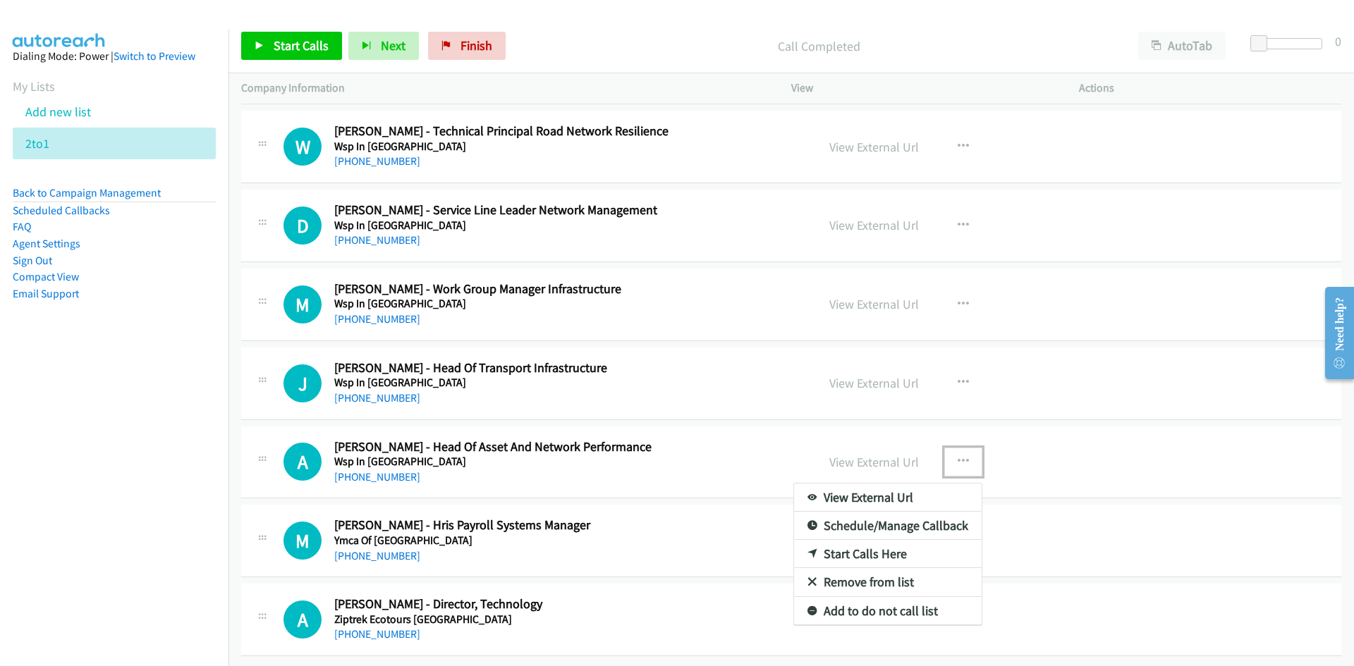
drag, startPoint x: 856, startPoint y: 542, endPoint x: 482, endPoint y: 336, distance: 427.4
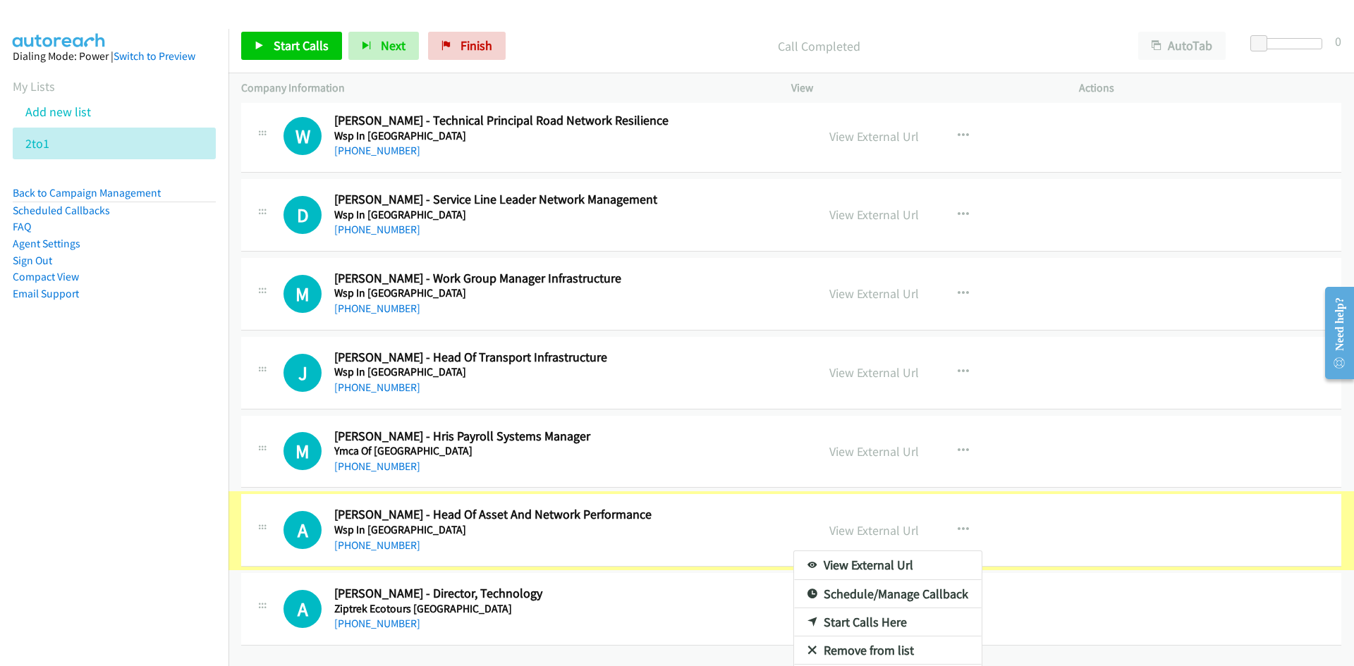
scroll to position [10993, 0]
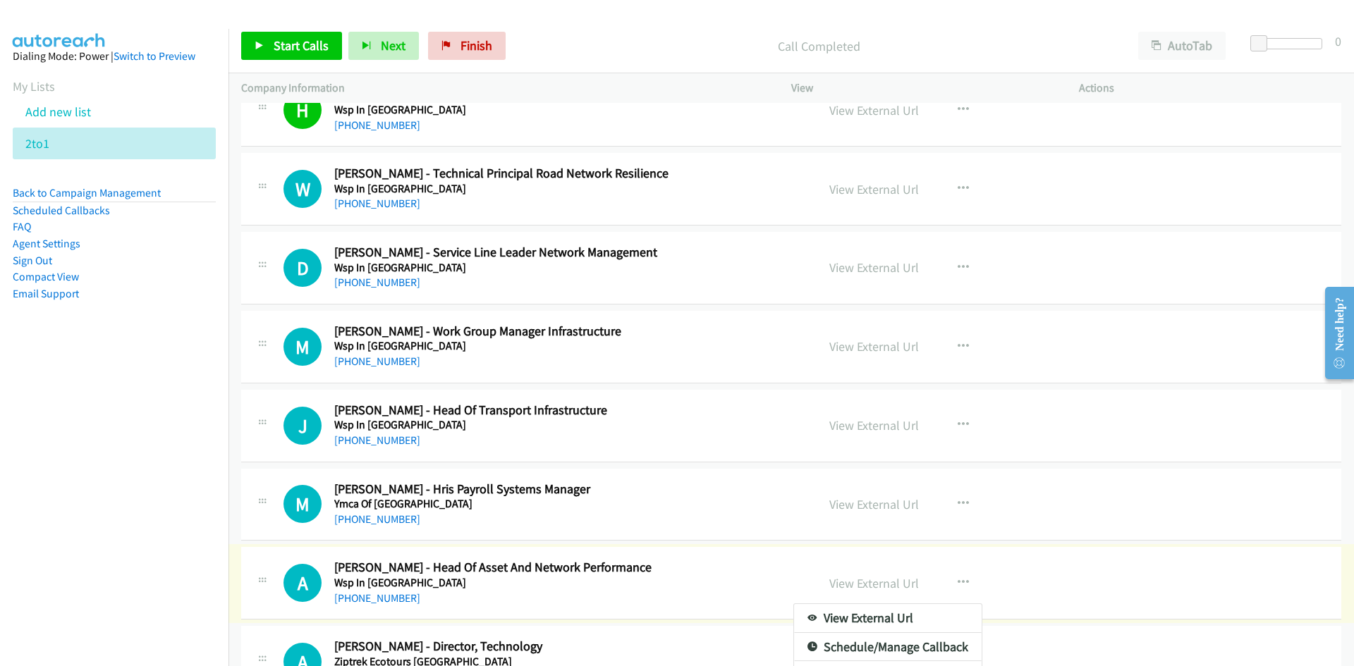
click at [632, 322] on div at bounding box center [677, 333] width 1354 height 666
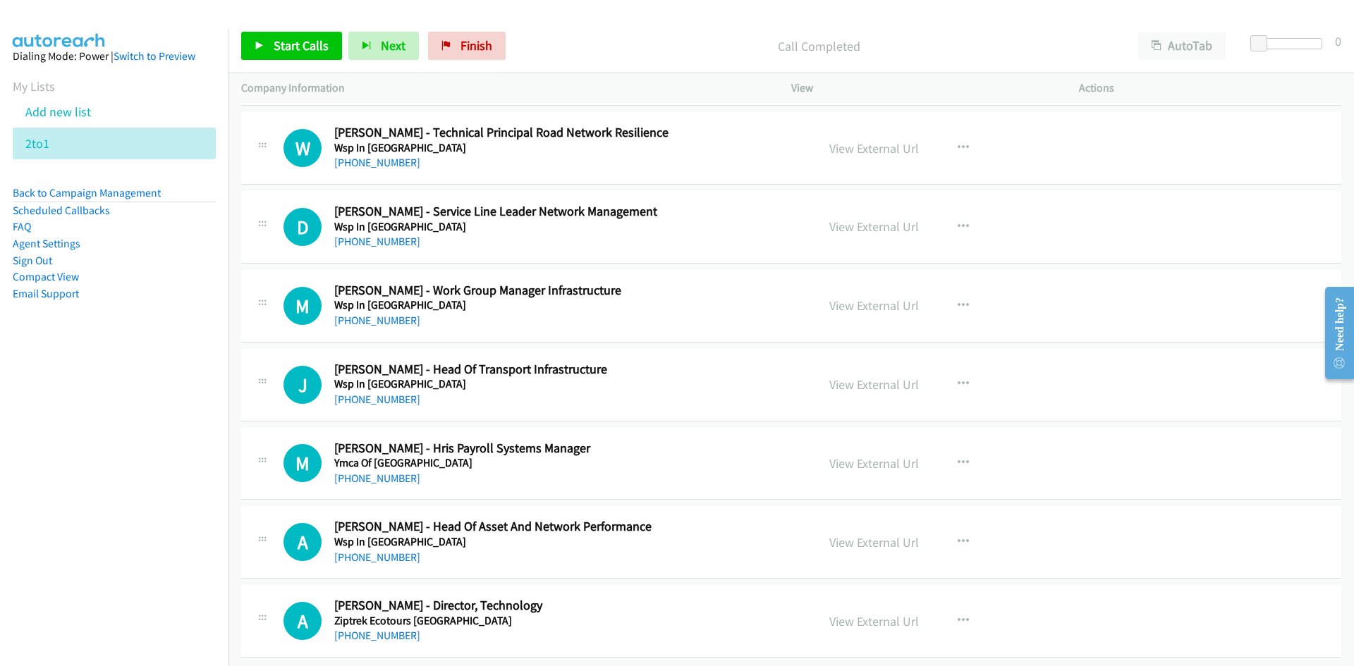
scroll to position [11046, 0]
click at [961, 527] on button "button" at bounding box center [963, 541] width 38 height 28
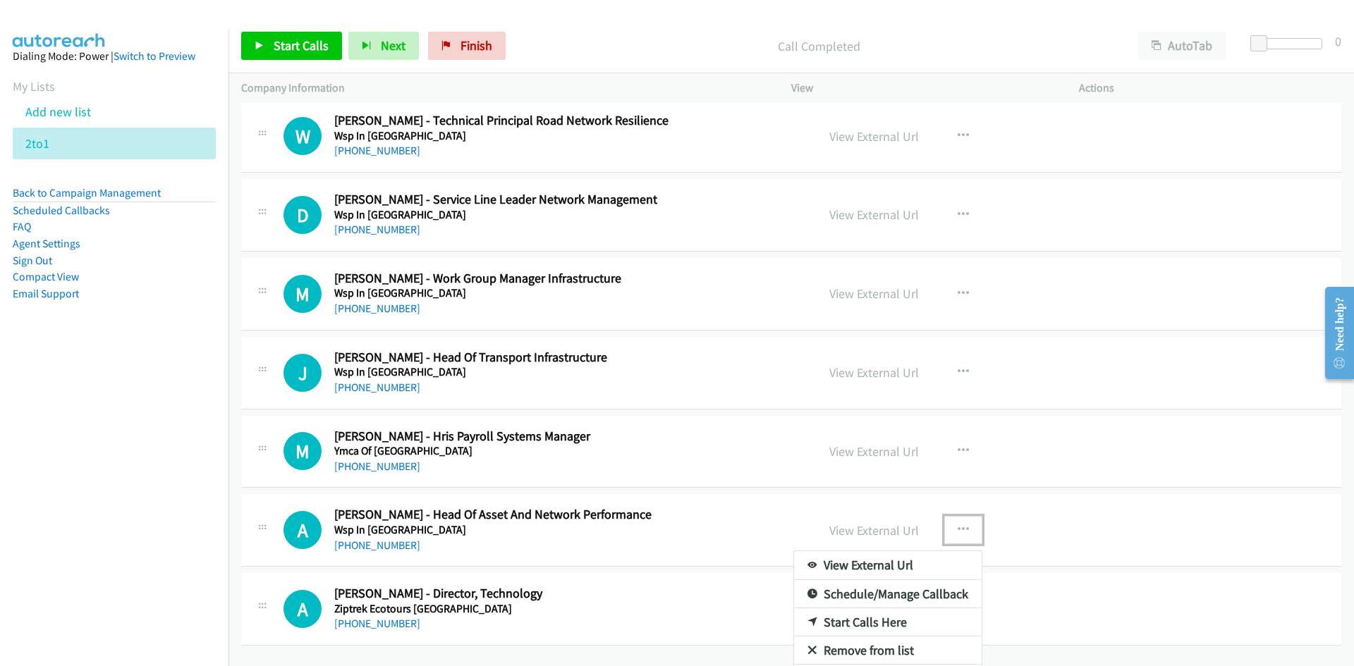
click at [863, 621] on link "Start Calls Here" at bounding box center [888, 623] width 188 height 28
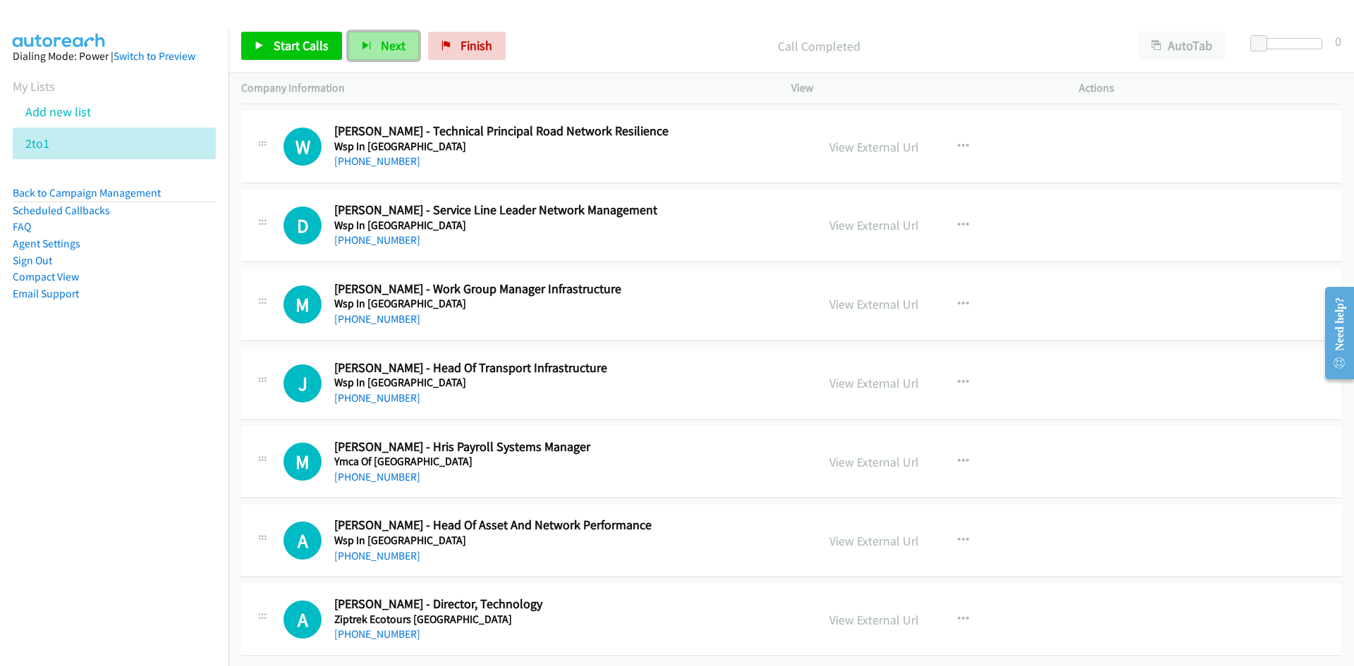
click at [392, 42] on span "Next" at bounding box center [393, 45] width 25 height 16
drag, startPoint x: 393, startPoint y: 43, endPoint x: 500, endPoint y: 185, distance: 177.7
click at [393, 43] on span "Next" at bounding box center [393, 45] width 25 height 16
click at [489, 51] on link "Finish" at bounding box center [467, 46] width 78 height 28
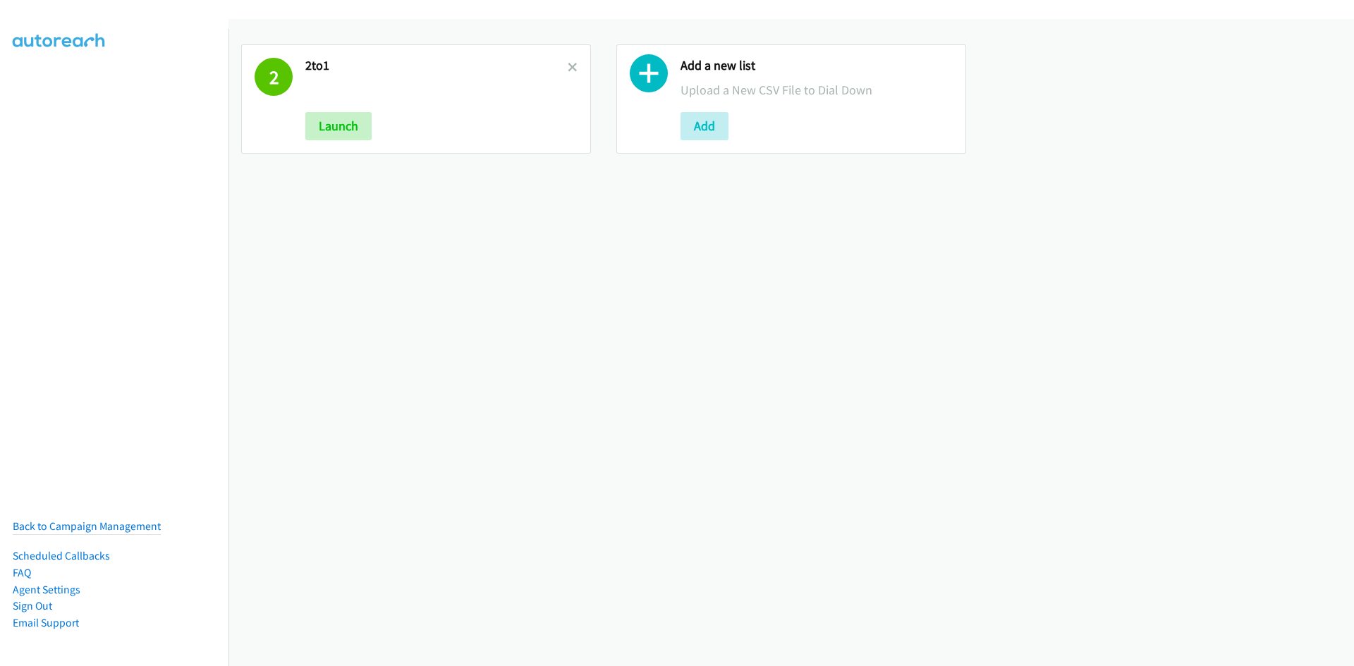
click at [575, 63] on div "2 2to1 Launch" at bounding box center [416, 98] width 350 height 109
click at [573, 65] on icon at bounding box center [573, 68] width 10 height 10
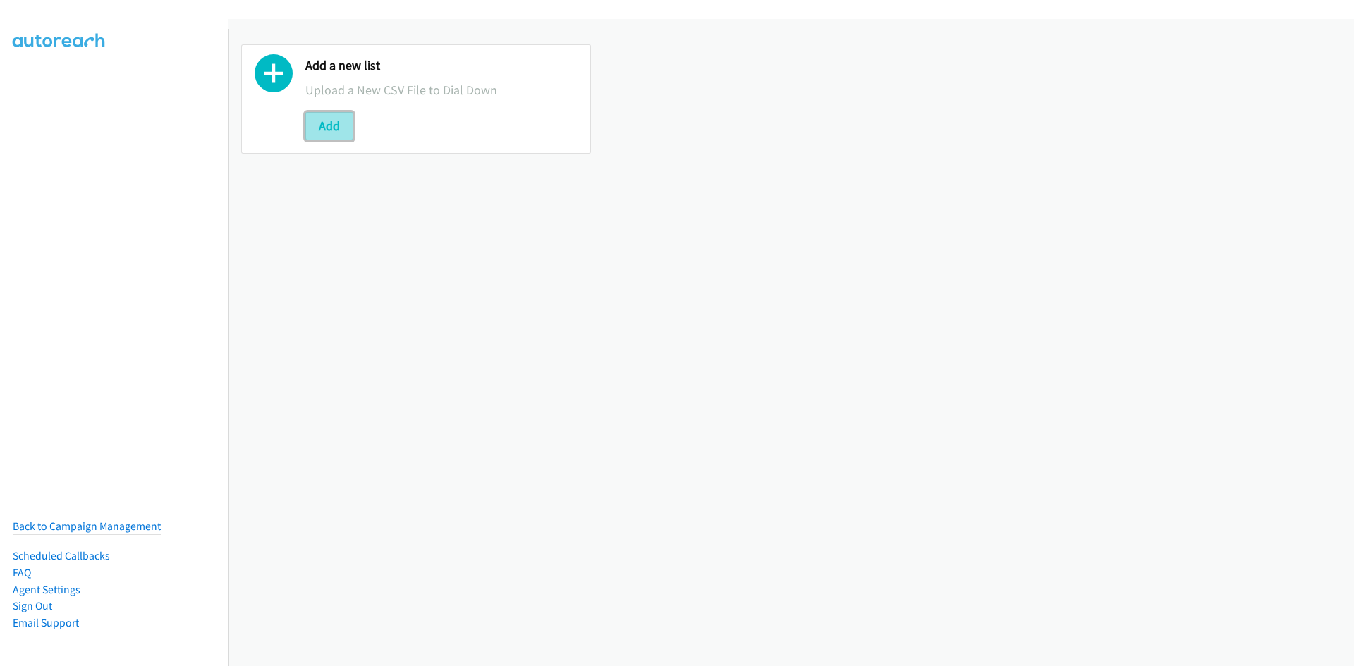
click at [342, 112] on button "Add" at bounding box center [329, 126] width 48 height 28
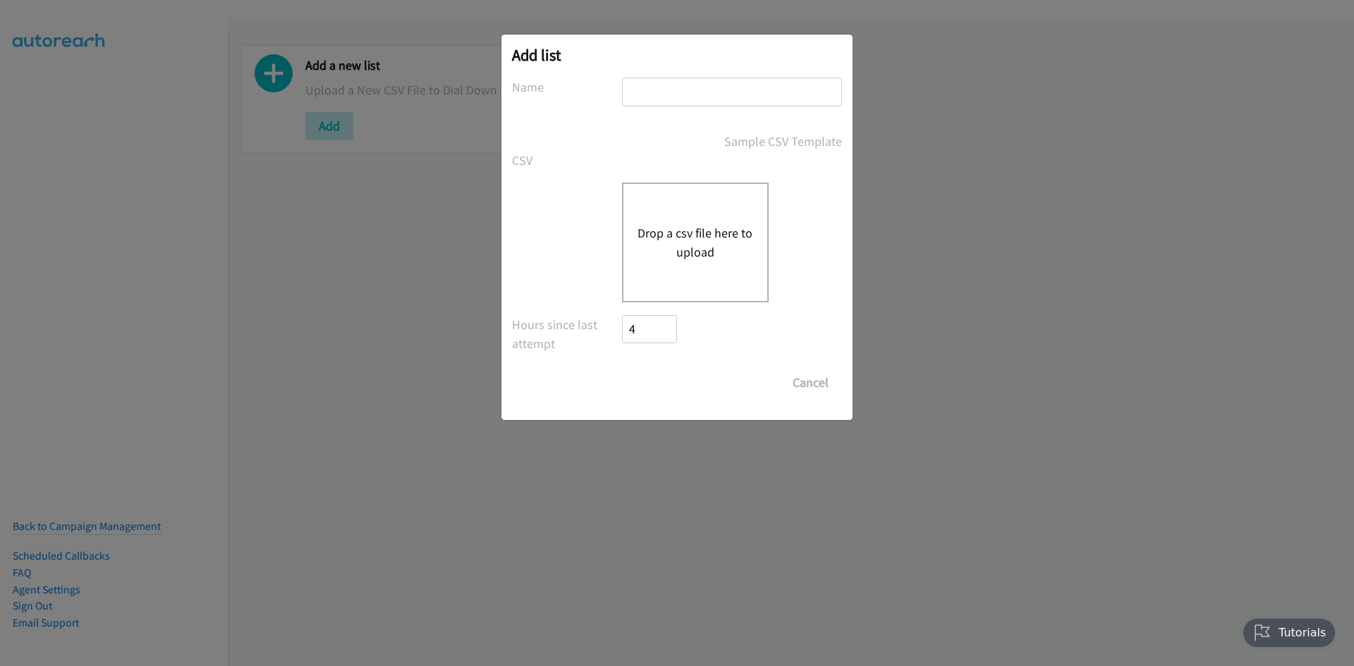
click at [665, 97] on input "text" at bounding box center [732, 92] width 220 height 29
type input "2for2"
click at [639, 184] on div "Drop a csv file here to upload" at bounding box center [695, 243] width 147 height 120
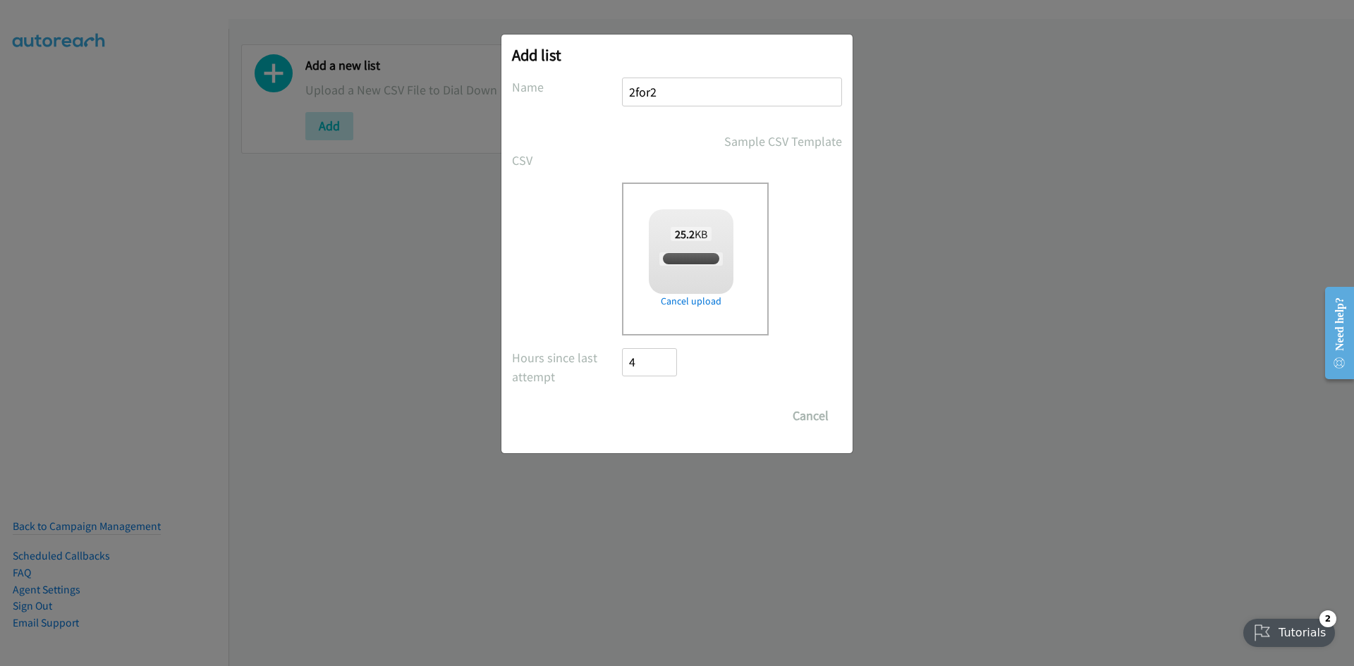
checkbox input "true"
click at [659, 419] on input "Save List" at bounding box center [659, 416] width 74 height 28
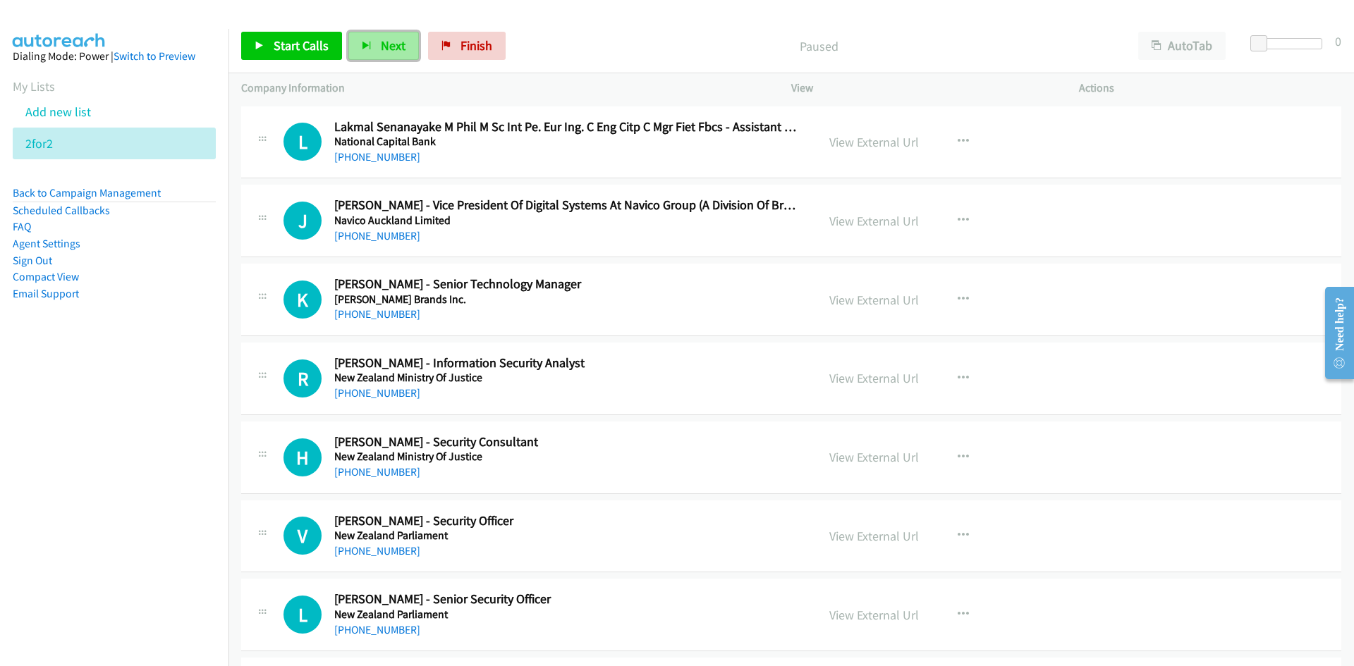
click at [394, 47] on span "Next" at bounding box center [393, 45] width 25 height 16
drag, startPoint x: 387, startPoint y: 49, endPoint x: 511, endPoint y: 176, distance: 178.0
click at [387, 49] on span "Next" at bounding box center [393, 45] width 25 height 16
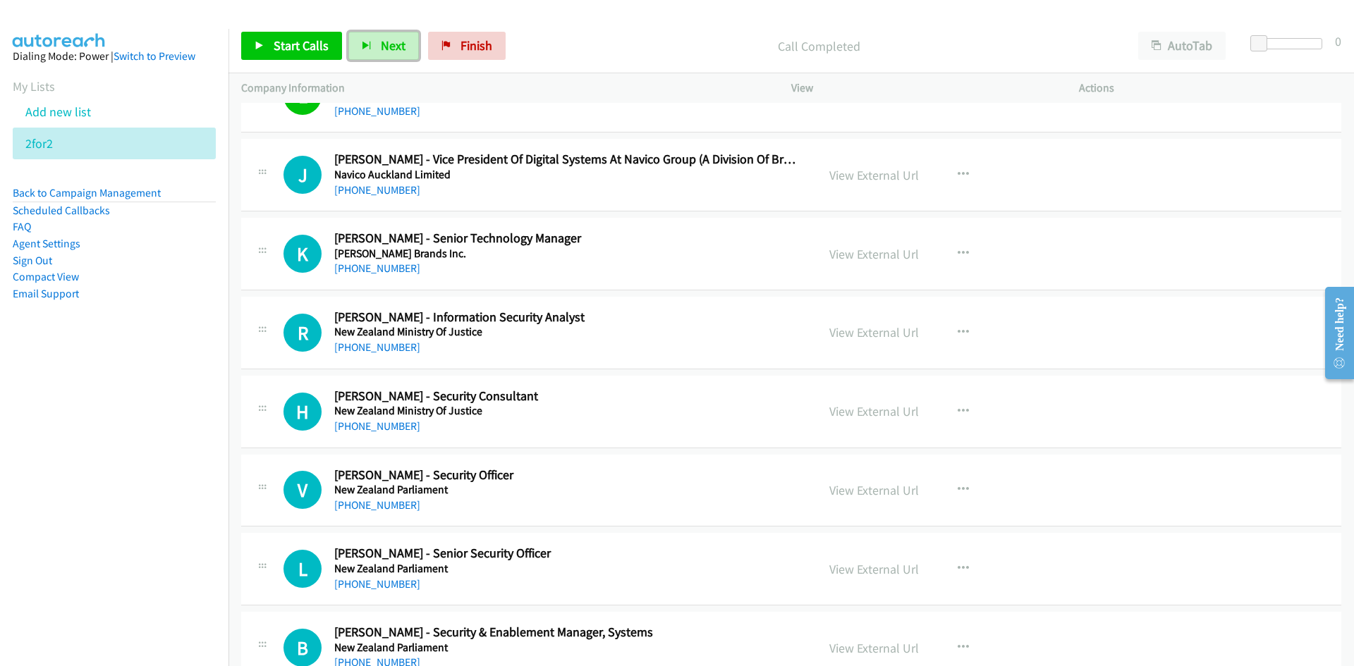
scroll to position [71, 0]
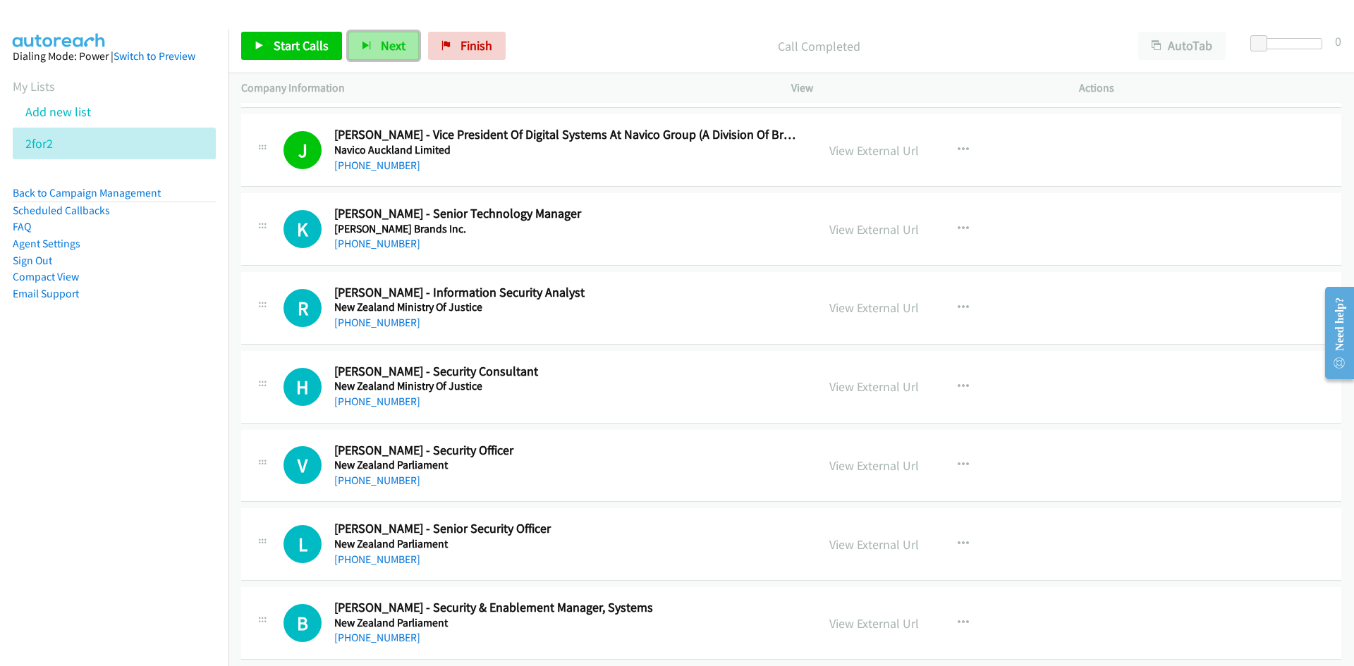
click at [381, 44] on span "Next" at bounding box center [393, 45] width 25 height 16
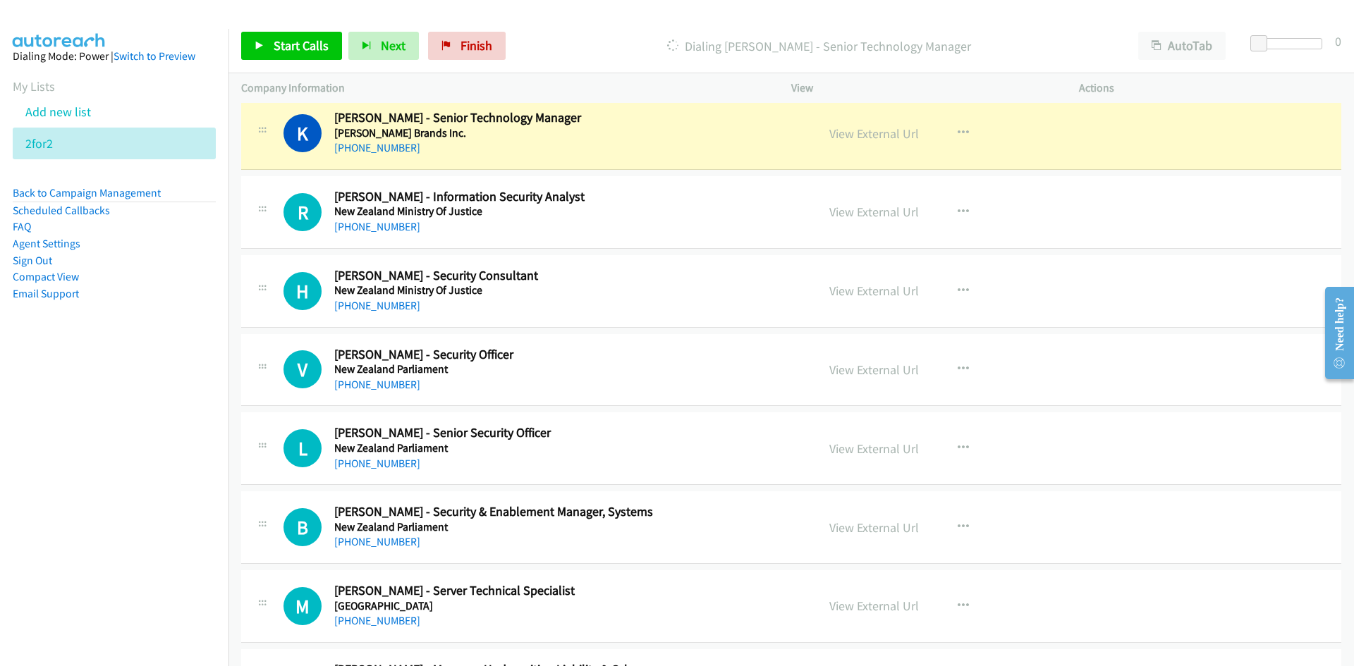
scroll to position [212, 0]
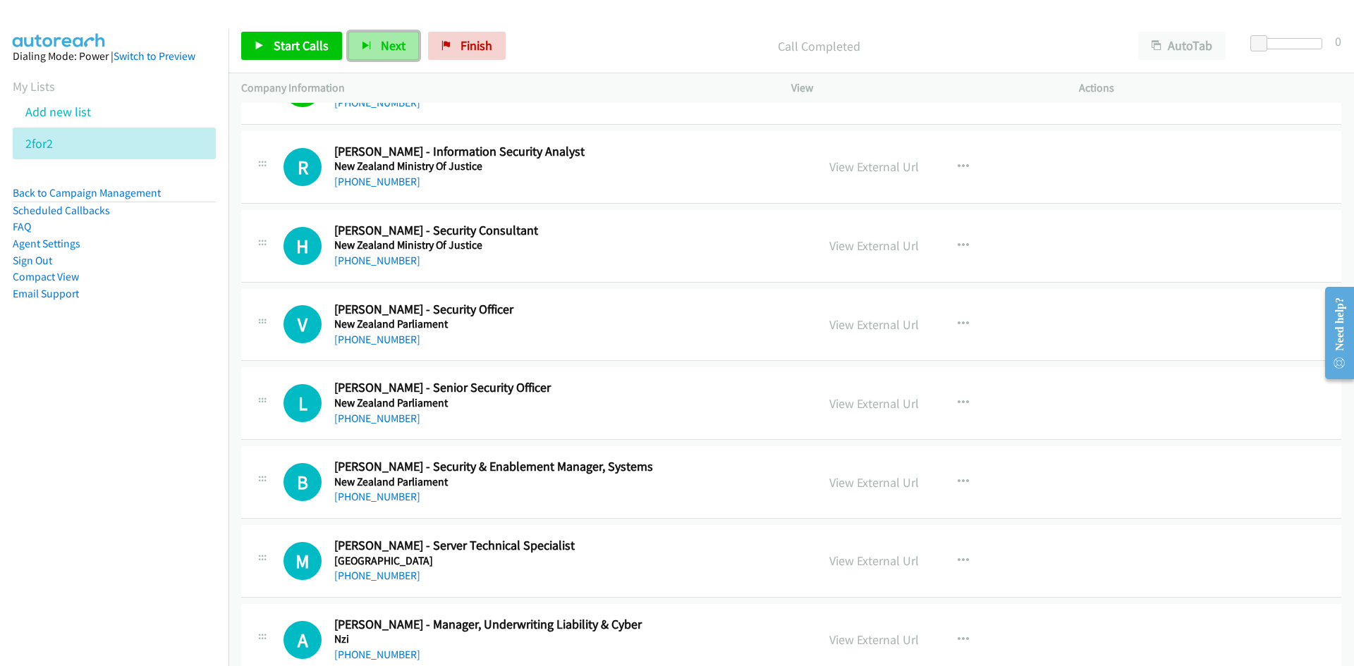
click at [384, 41] on span "Next" at bounding box center [393, 45] width 25 height 16
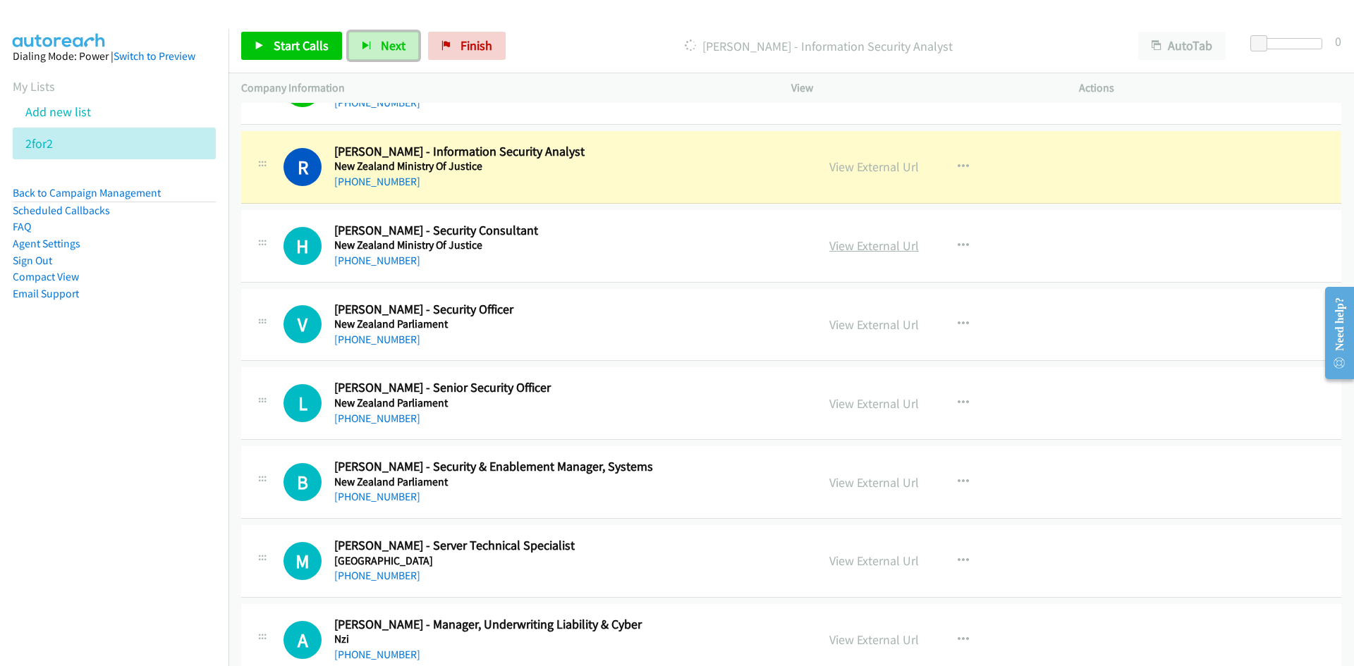
click at [889, 173] on link "View External Url" at bounding box center [874, 167] width 90 height 16
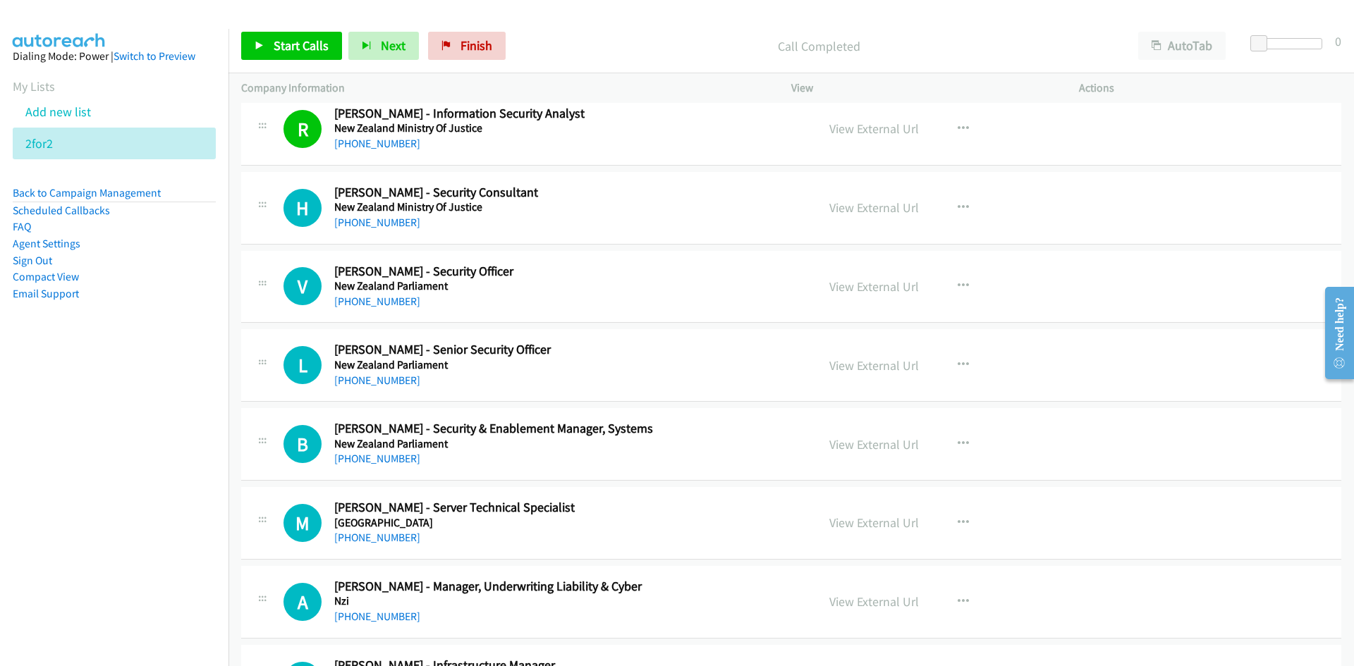
scroll to position [282, 0]
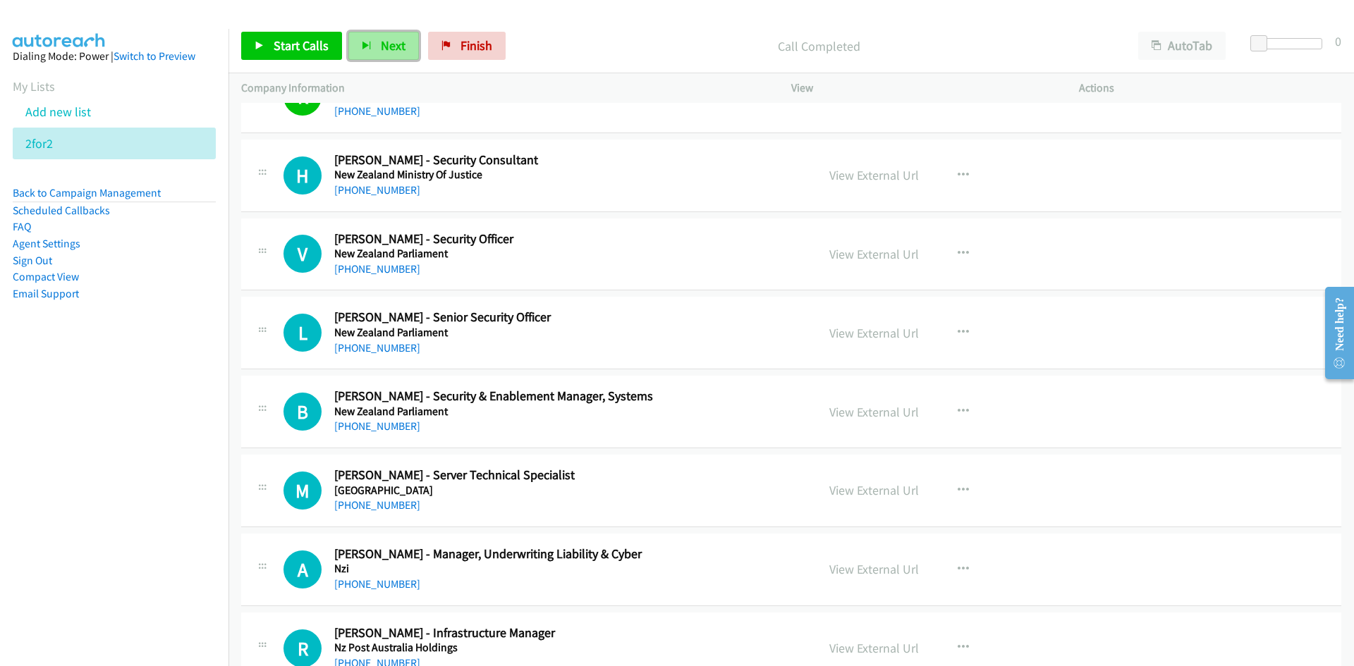
click at [371, 53] on button "Next" at bounding box center [383, 46] width 71 height 28
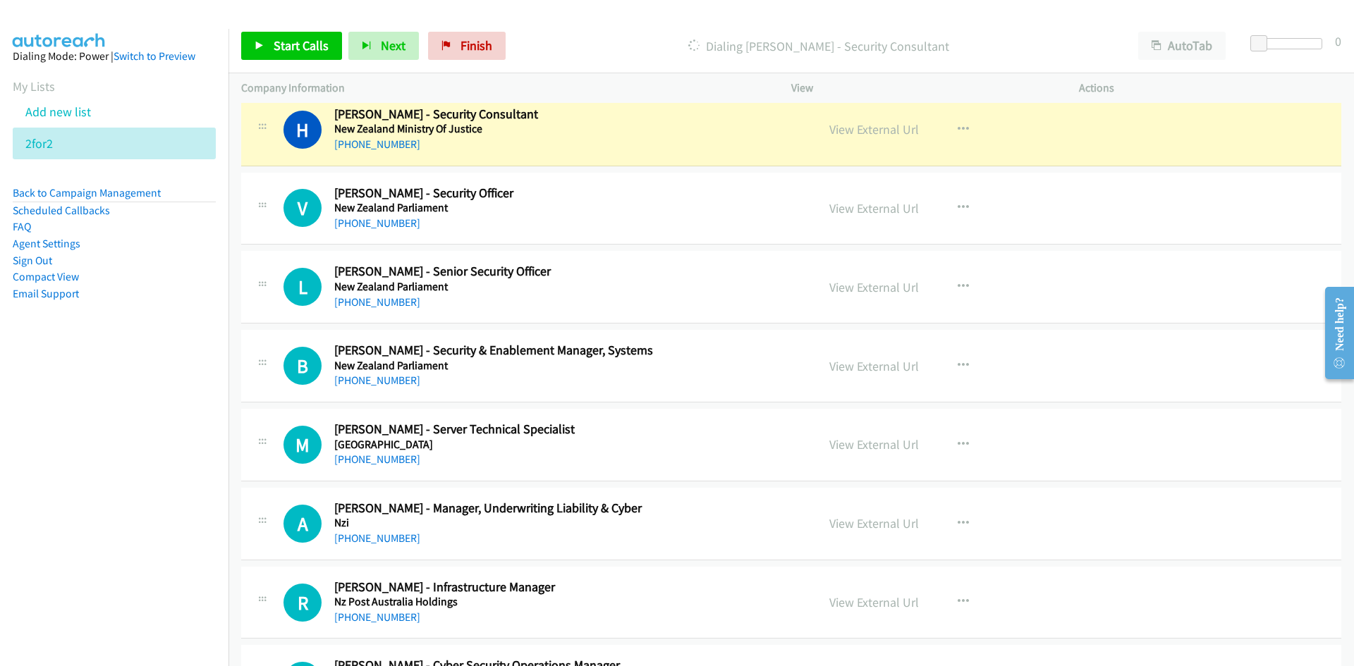
scroll to position [353, 0]
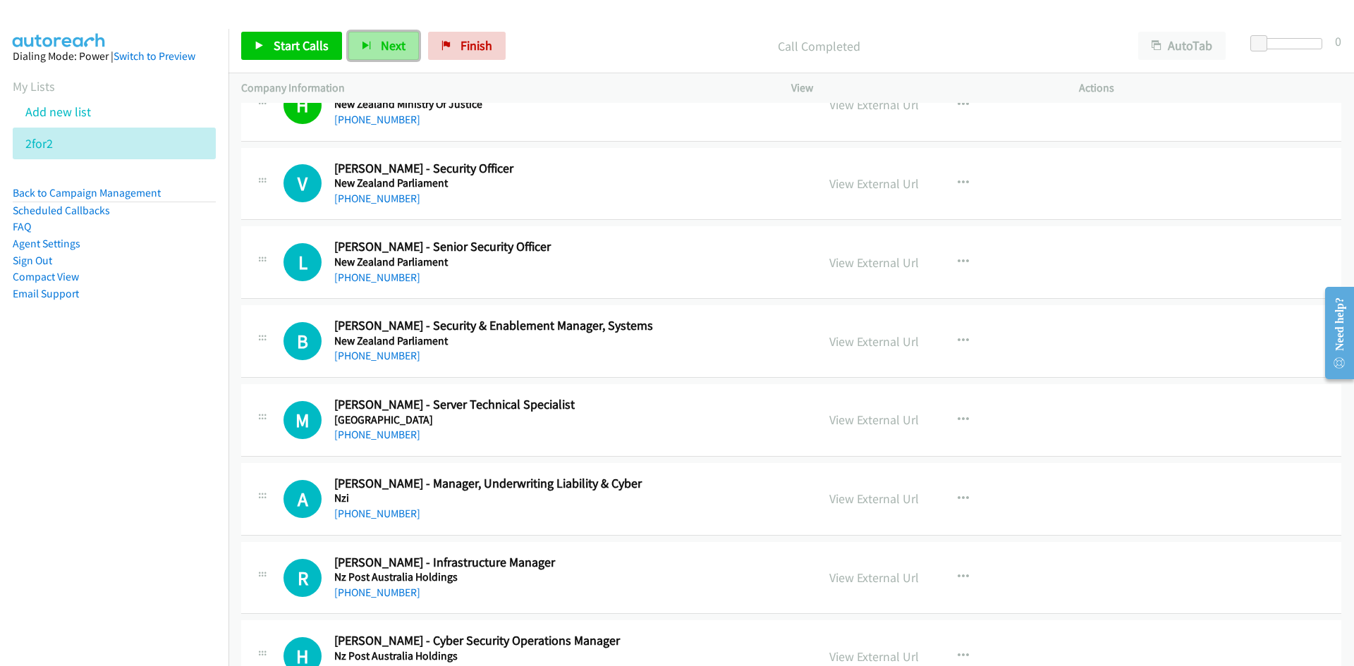
click at [392, 37] on span "Next" at bounding box center [393, 45] width 25 height 16
click at [397, 53] on span "Next" at bounding box center [393, 45] width 25 height 16
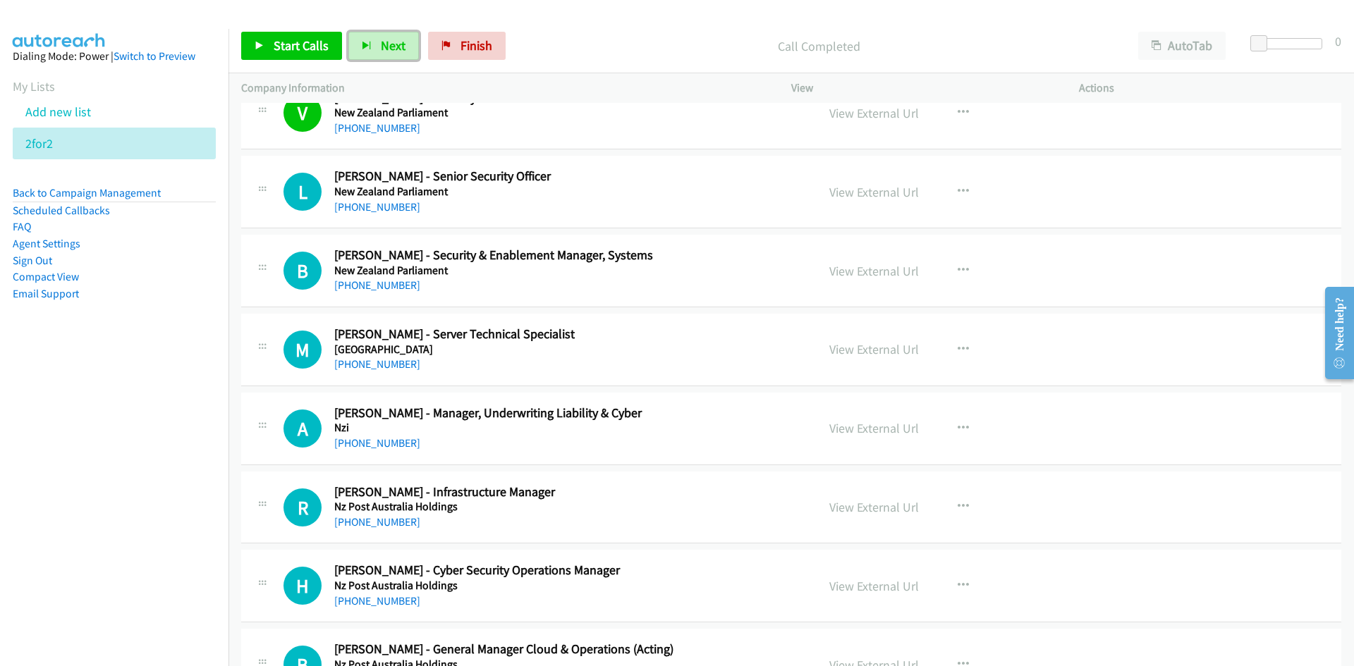
scroll to position [494, 0]
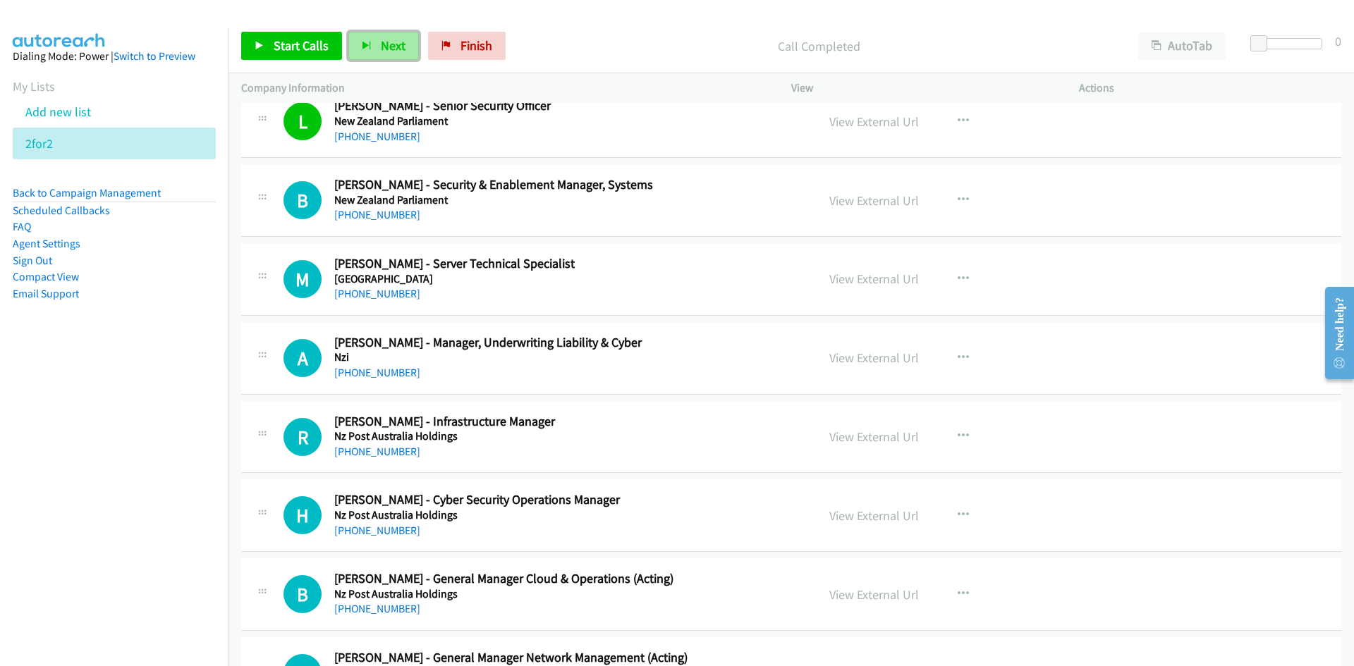
click at [381, 39] on span "Next" at bounding box center [393, 45] width 25 height 16
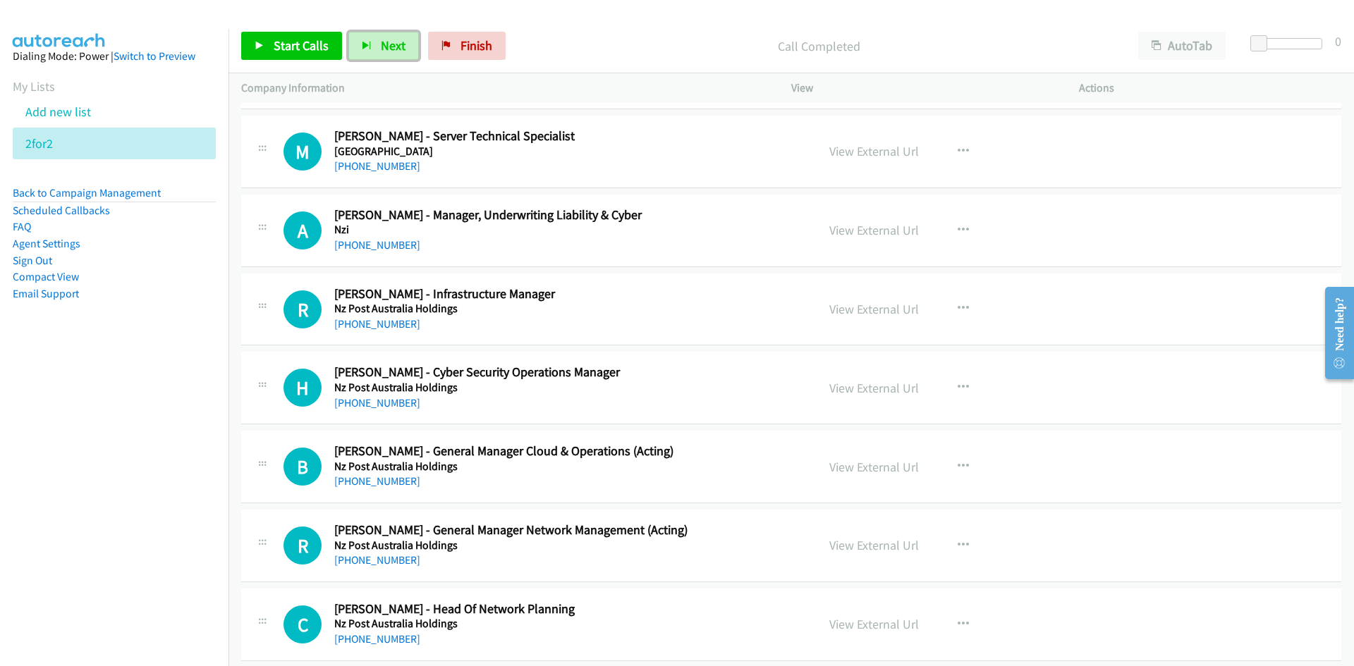
scroll to position [635, 0]
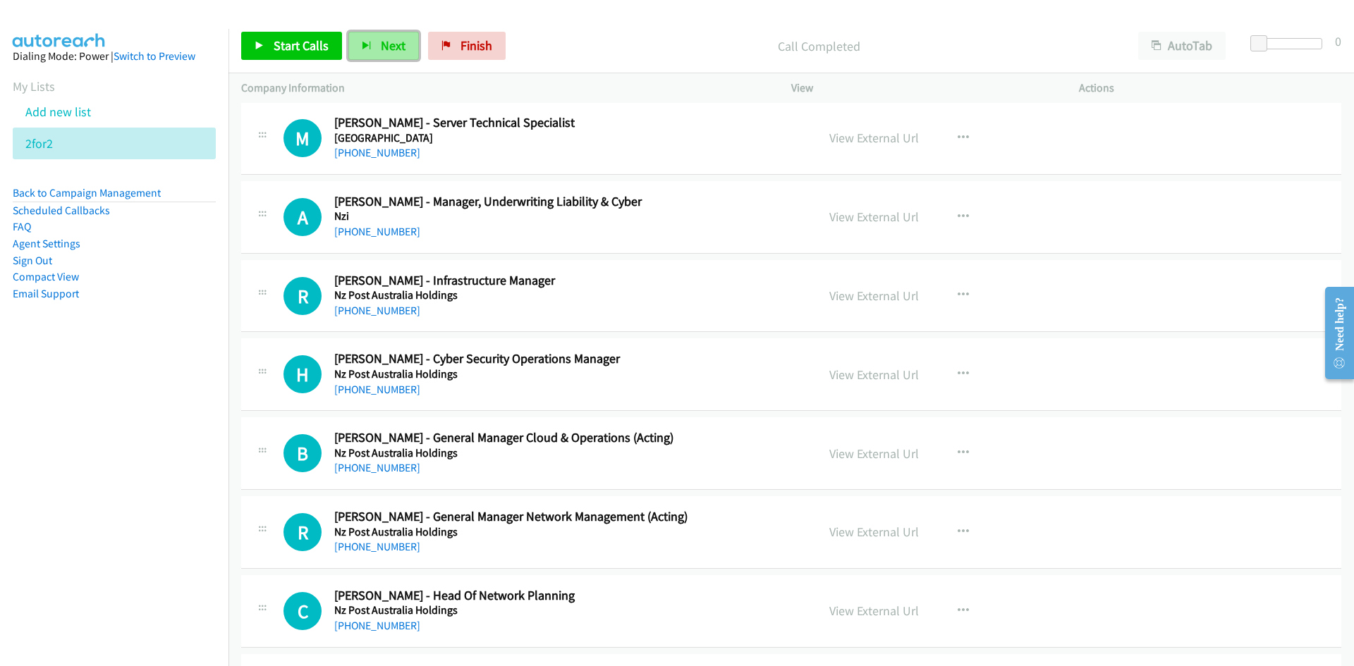
click at [385, 39] on span "Next" at bounding box center [393, 45] width 25 height 16
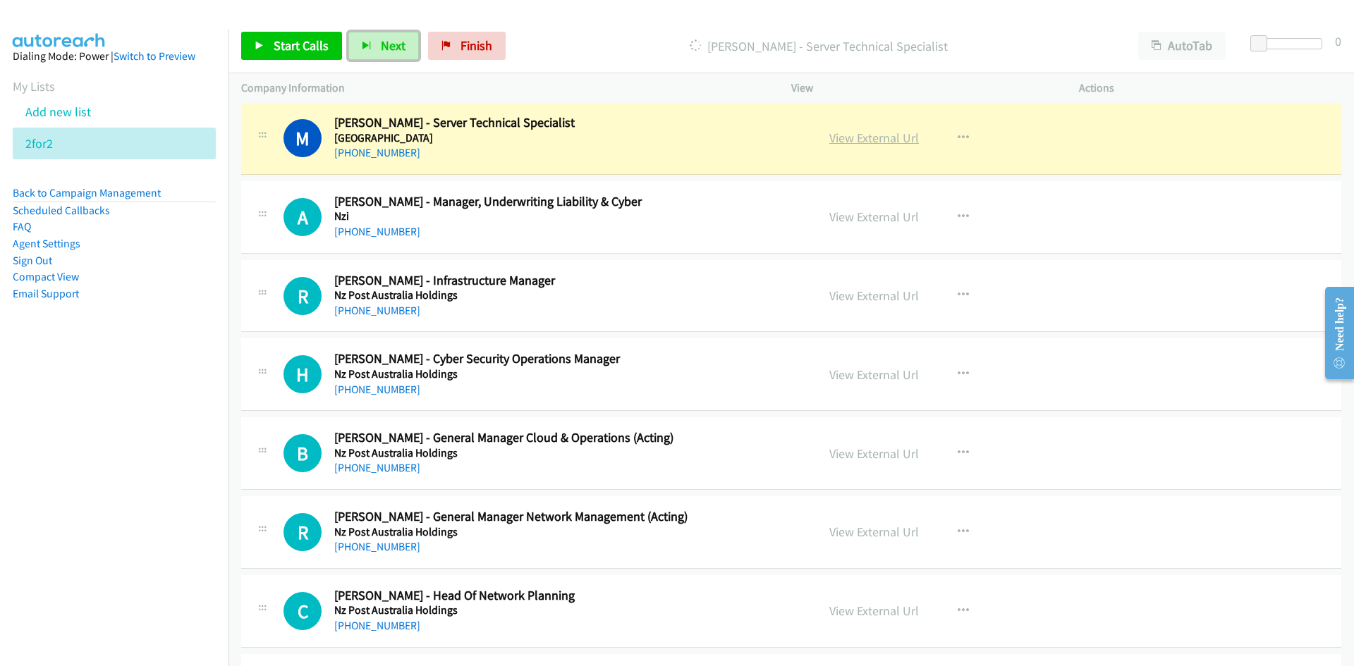
click at [868, 143] on link "View External Url" at bounding box center [874, 138] width 90 height 16
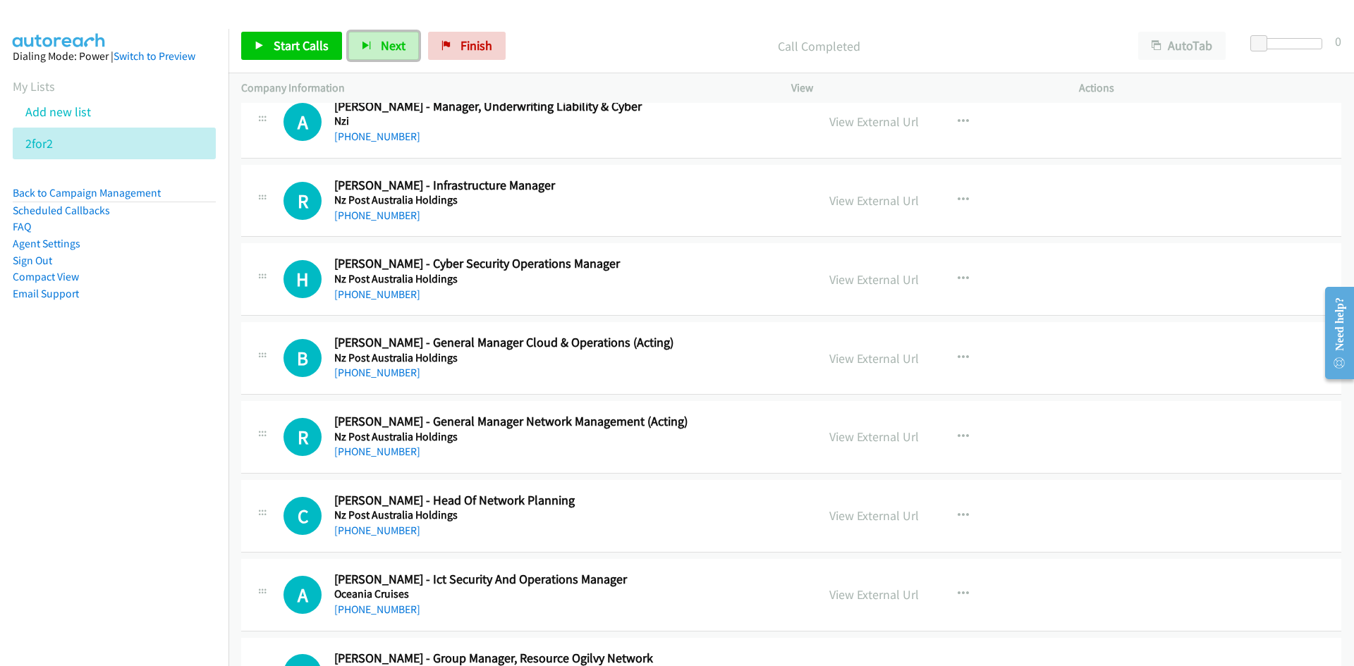
scroll to position [705, 0]
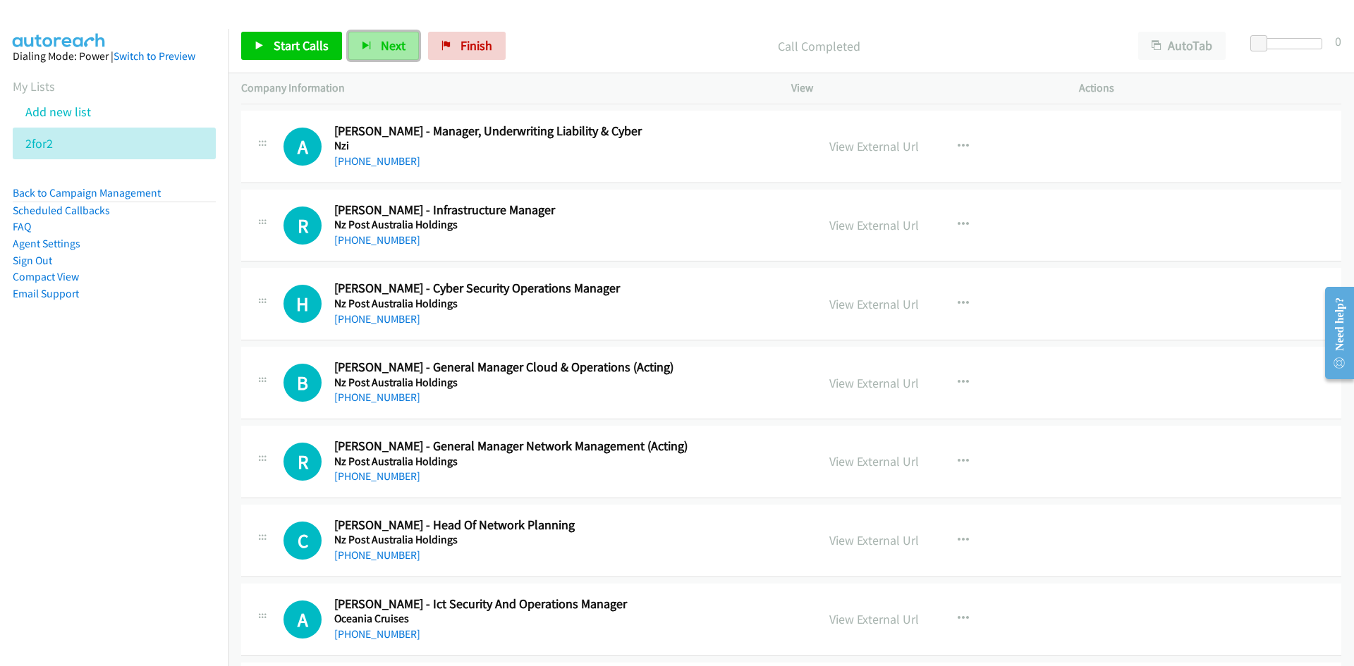
click at [392, 51] on span "Next" at bounding box center [393, 45] width 25 height 16
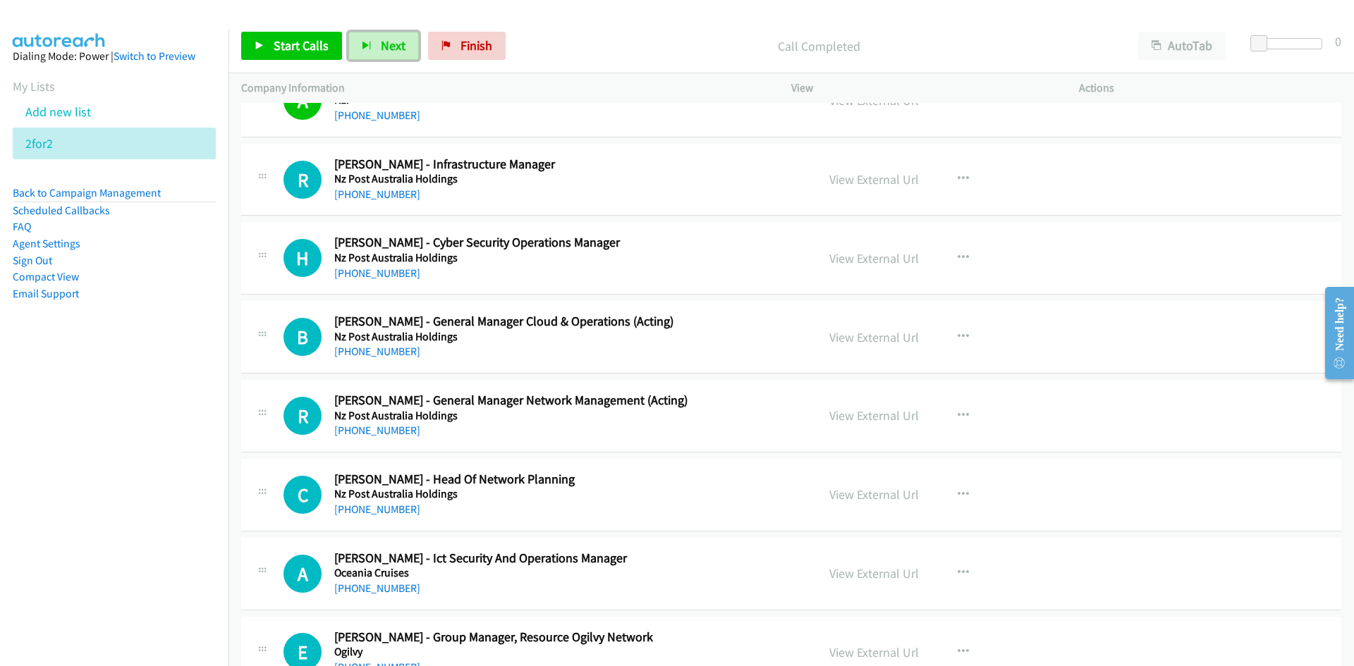
scroll to position [776, 0]
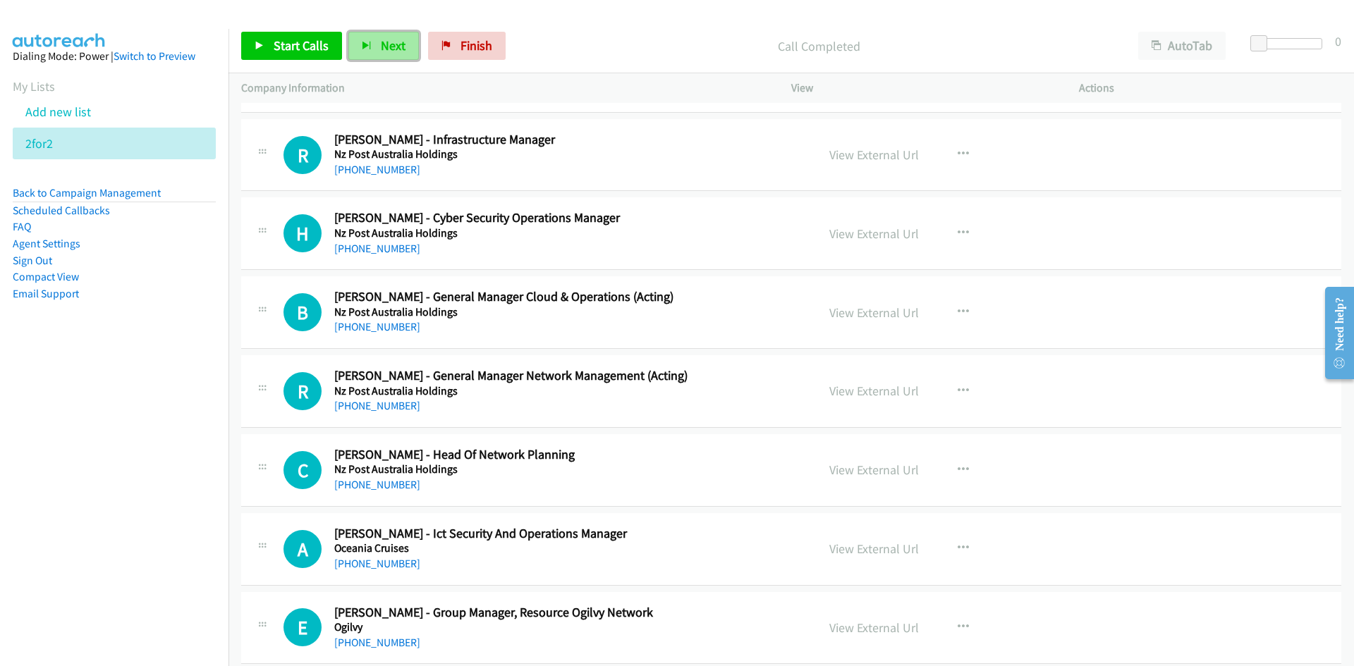
click at [396, 36] on button "Next" at bounding box center [383, 46] width 71 height 28
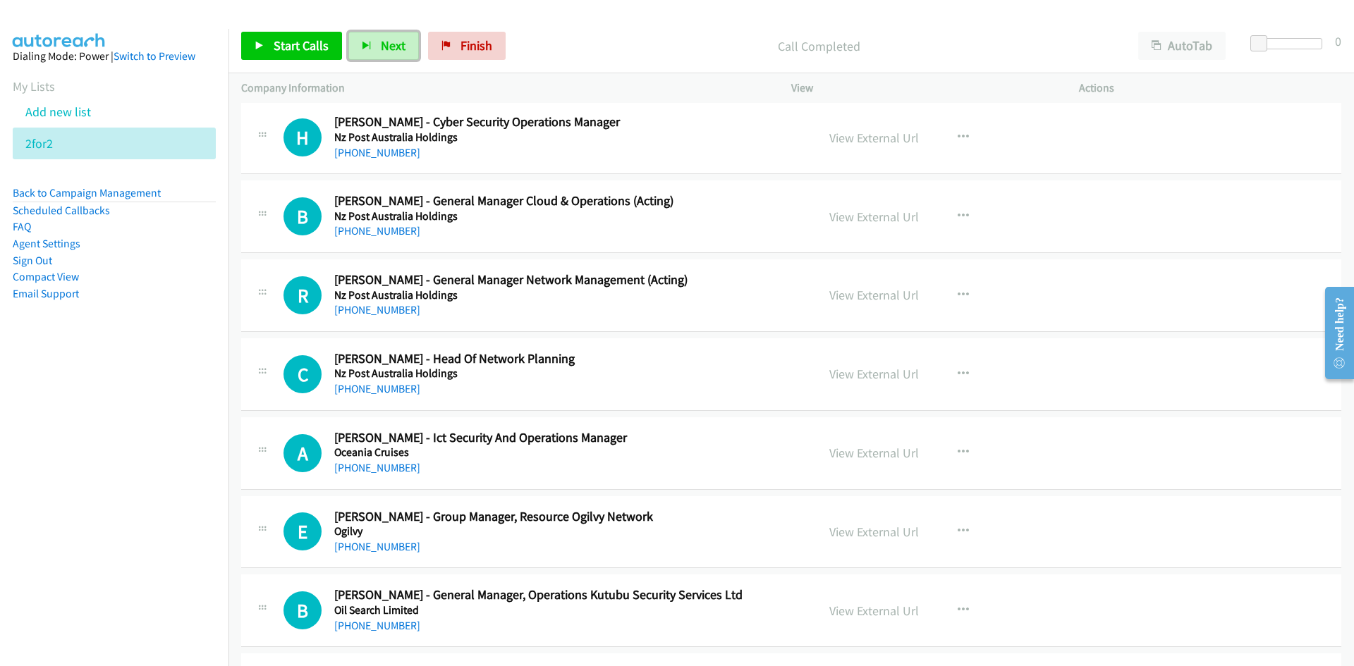
scroll to position [846, 0]
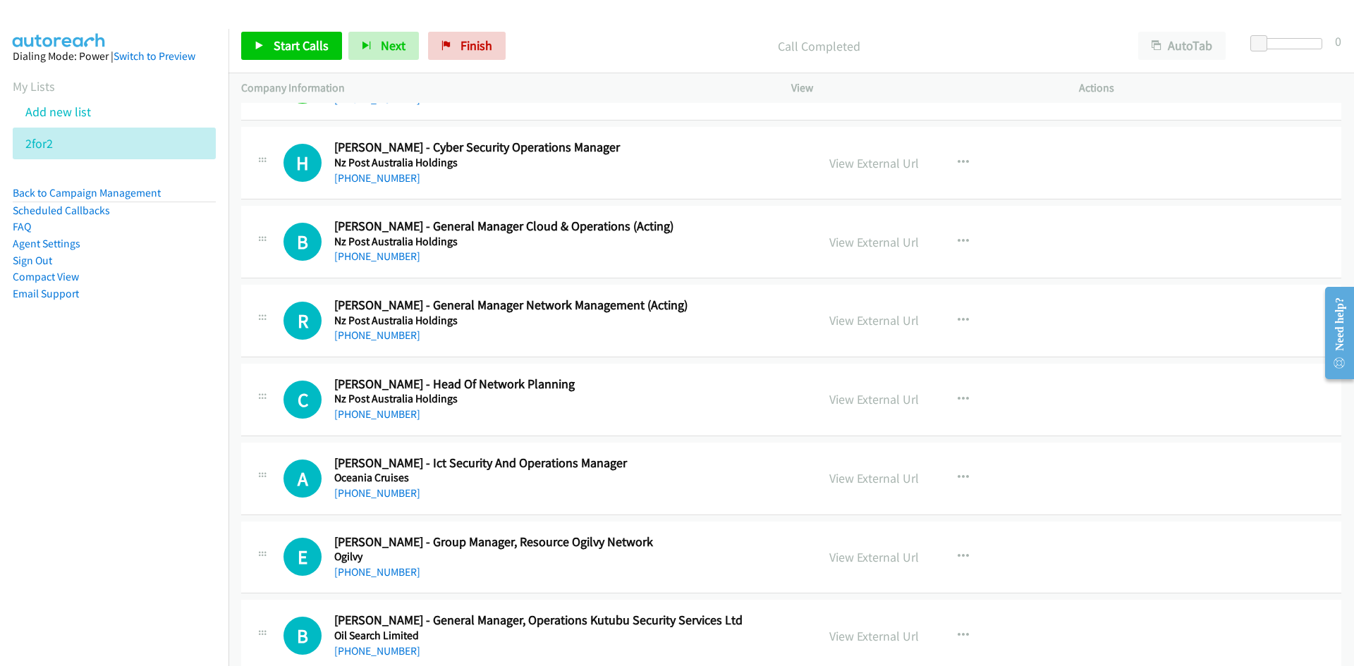
click at [389, 25] on div "Start Calls Pause Next Finish Call Completed AutoTab AutoTab 0" at bounding box center [791, 46] width 1126 height 54
click at [395, 32] on button "Next" at bounding box center [383, 46] width 71 height 28
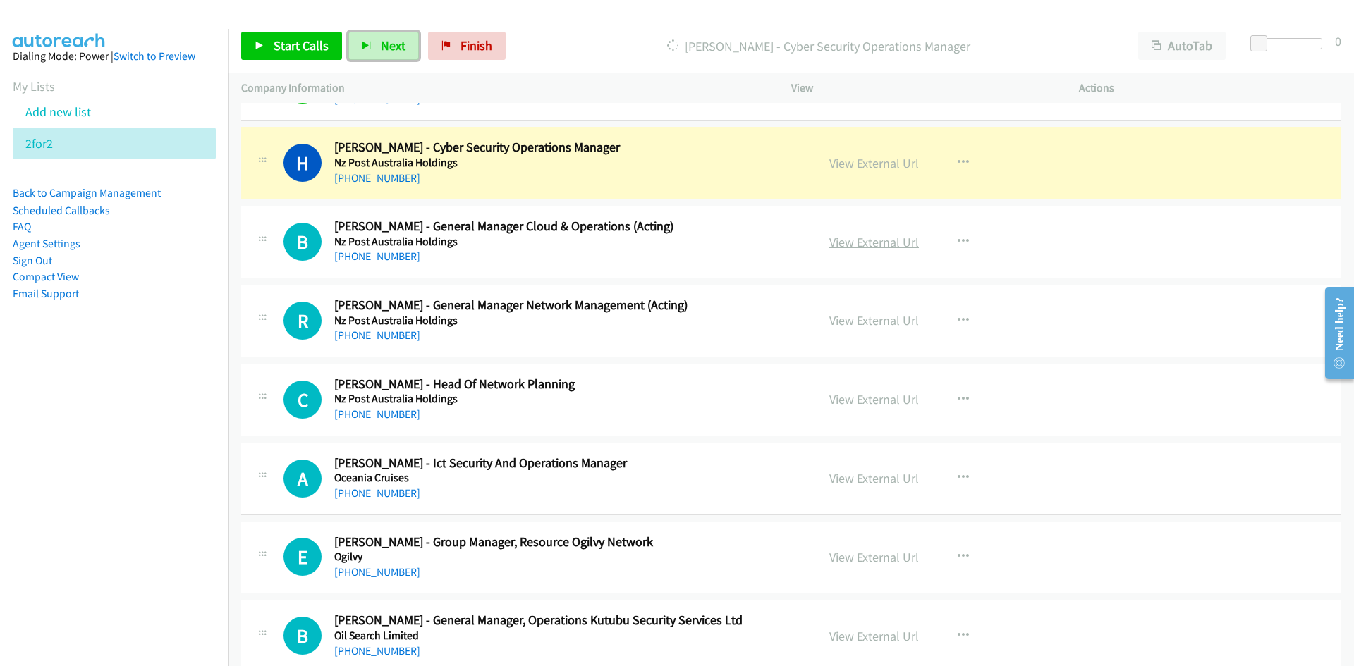
drag, startPoint x: 870, startPoint y: 169, endPoint x: 870, endPoint y: 243, distance: 74.1
click at [870, 169] on link "View External Url" at bounding box center [874, 163] width 90 height 16
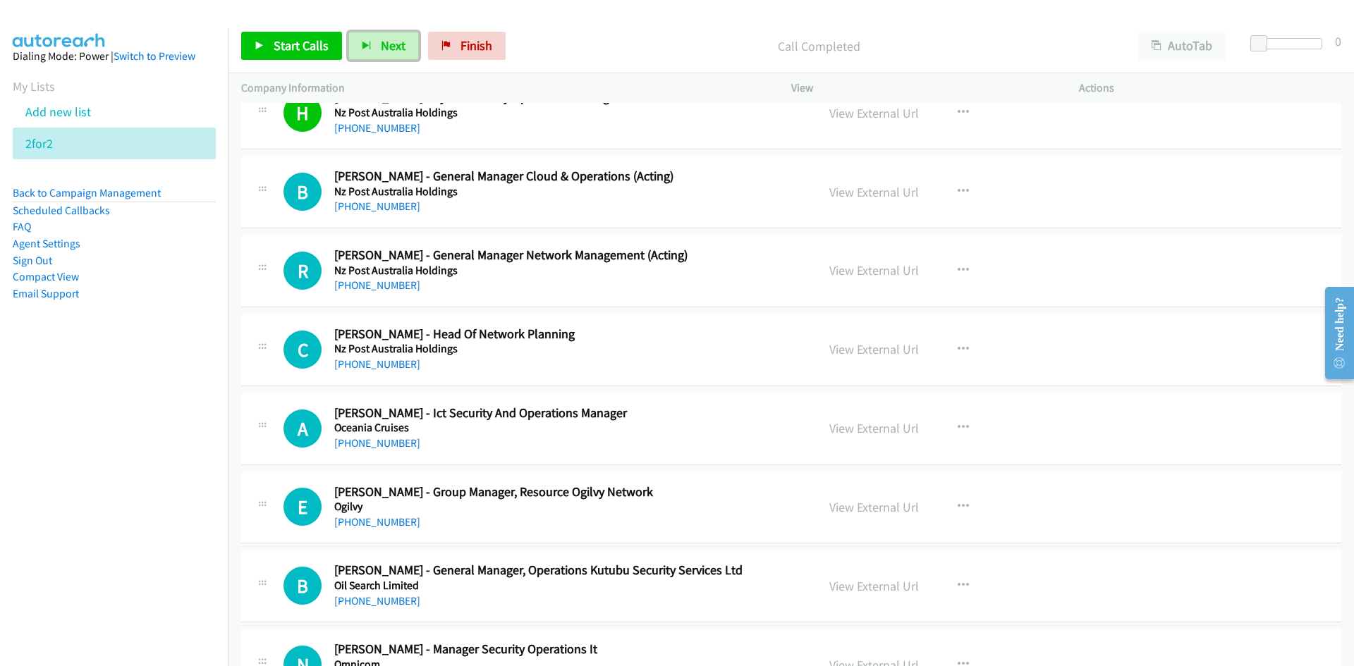
scroll to position [917, 0]
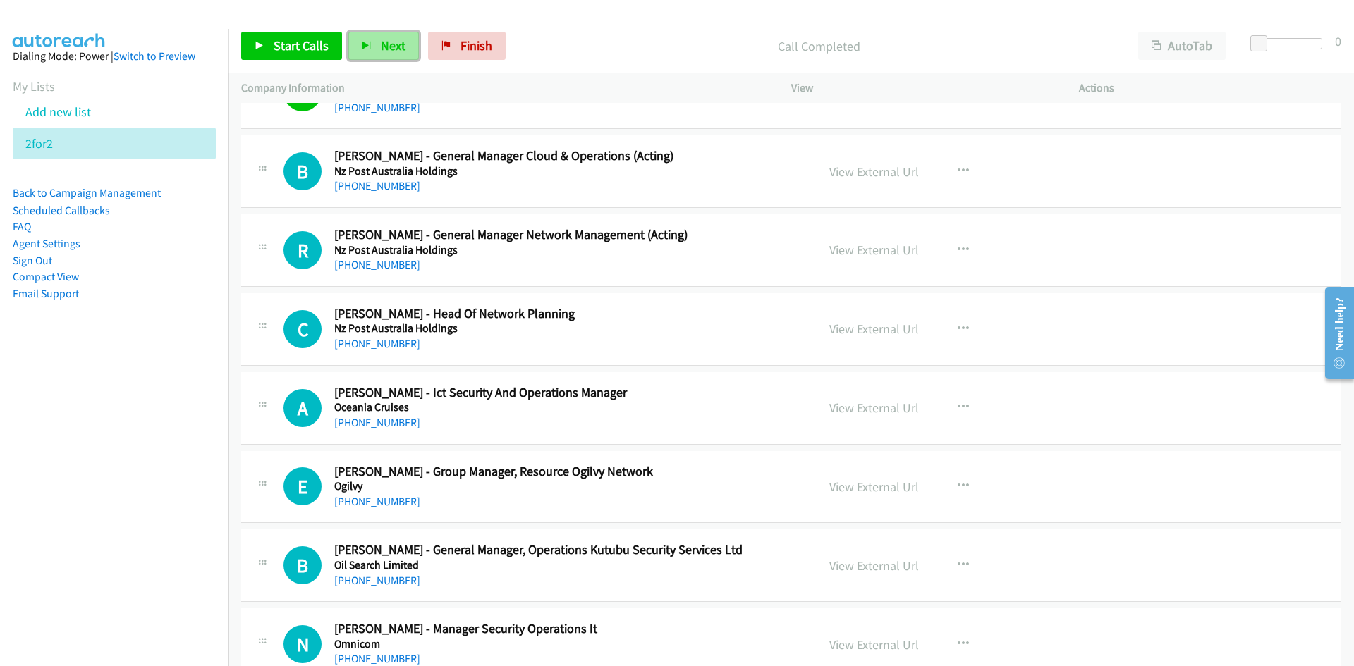
click at [400, 43] on span "Next" at bounding box center [393, 45] width 25 height 16
click at [382, 51] on span "Next" at bounding box center [393, 45] width 25 height 16
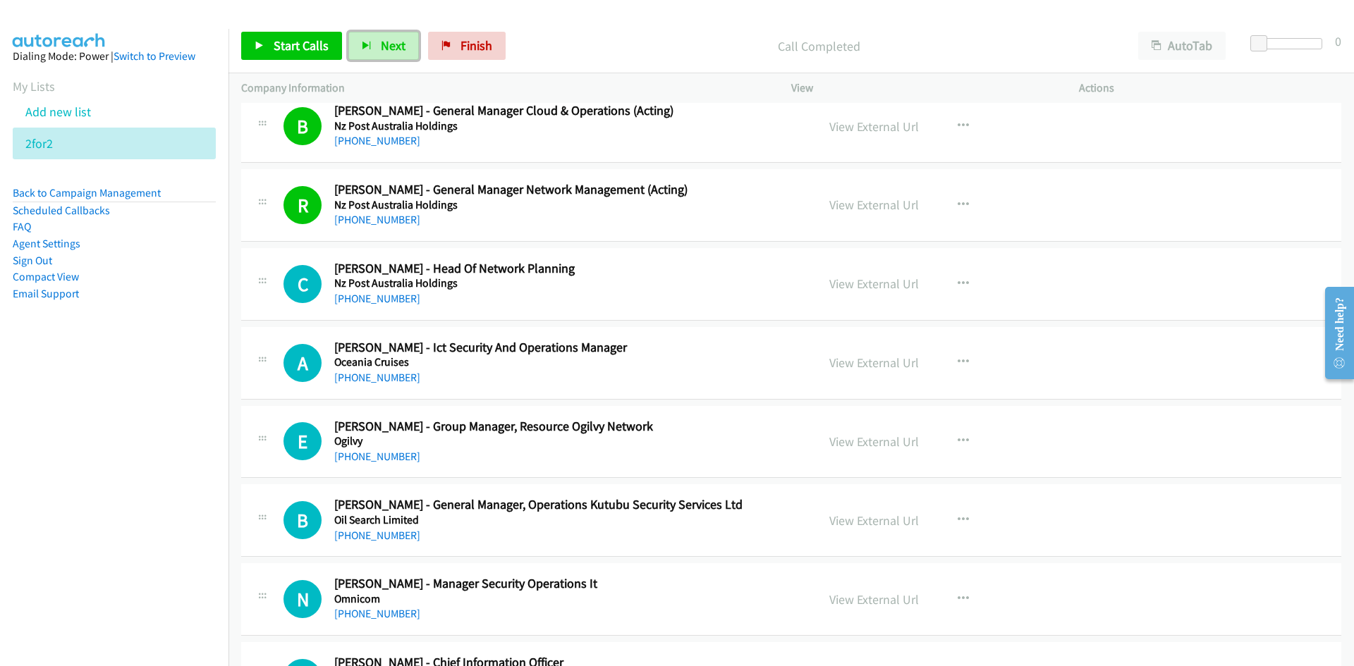
scroll to position [1058, 0]
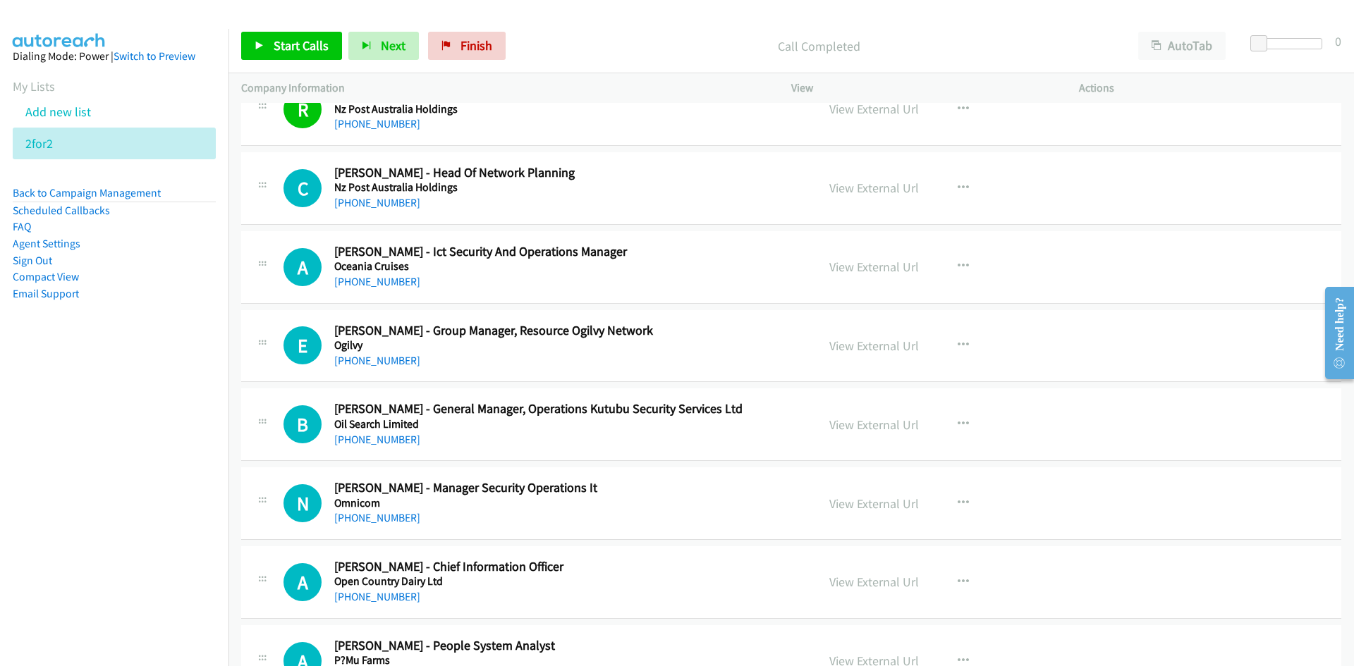
click at [390, 61] on div "Start Calls Pause Next Finish Call Completed AutoTab AutoTab 0" at bounding box center [791, 46] width 1126 height 54
click at [390, 44] on span "Next" at bounding box center [393, 45] width 25 height 16
click at [391, 50] on span "Next" at bounding box center [393, 45] width 25 height 16
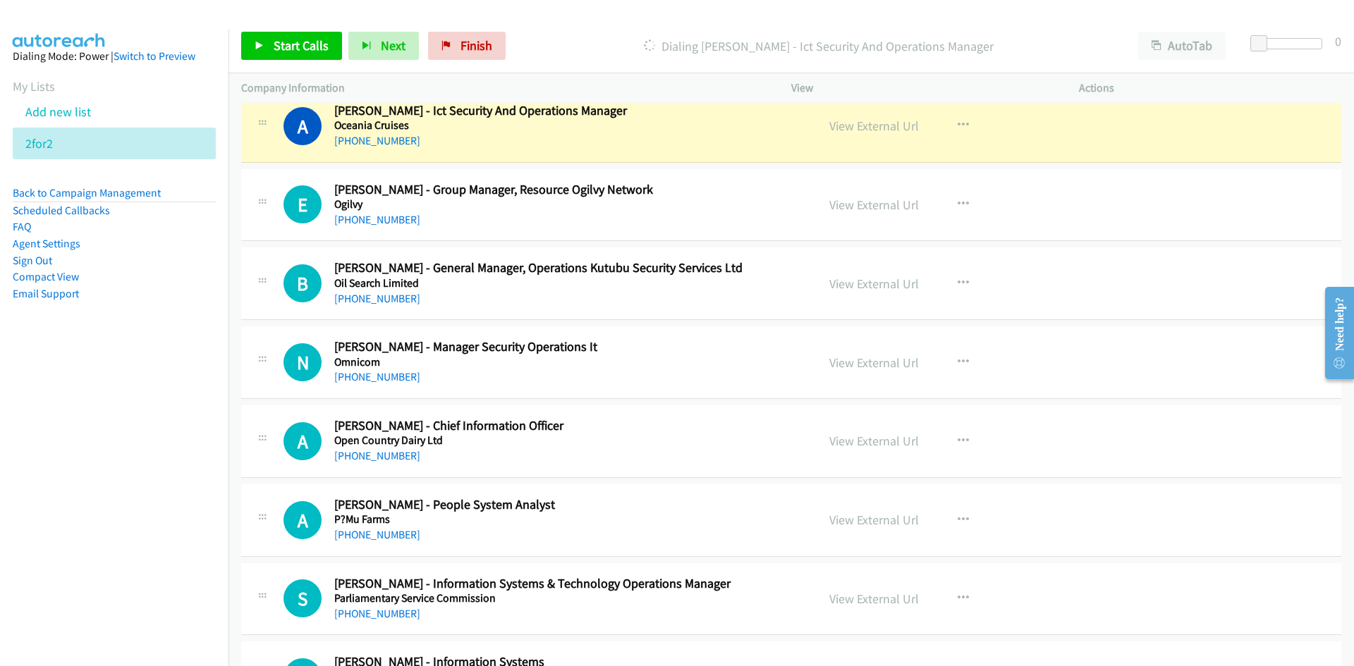
scroll to position [1128, 0]
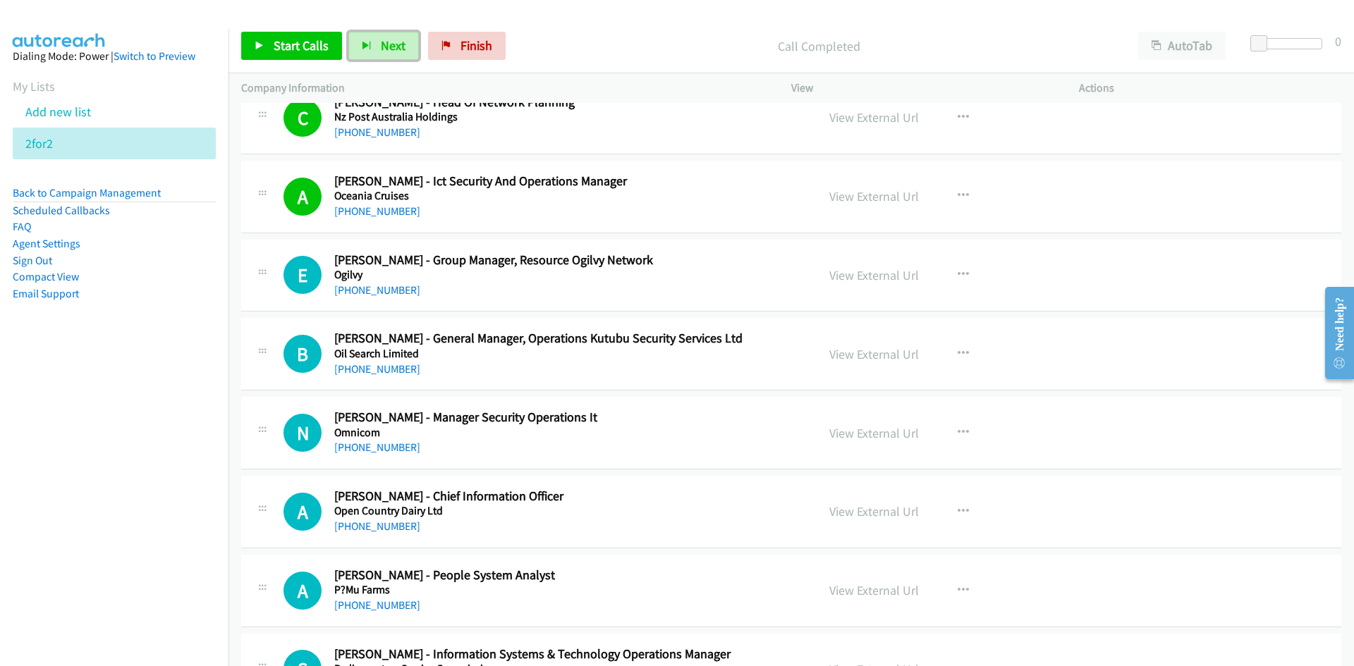
drag, startPoint x: 372, startPoint y: 49, endPoint x: 573, endPoint y: 242, distance: 278.8
click at [372, 49] on button "Next" at bounding box center [383, 46] width 71 height 28
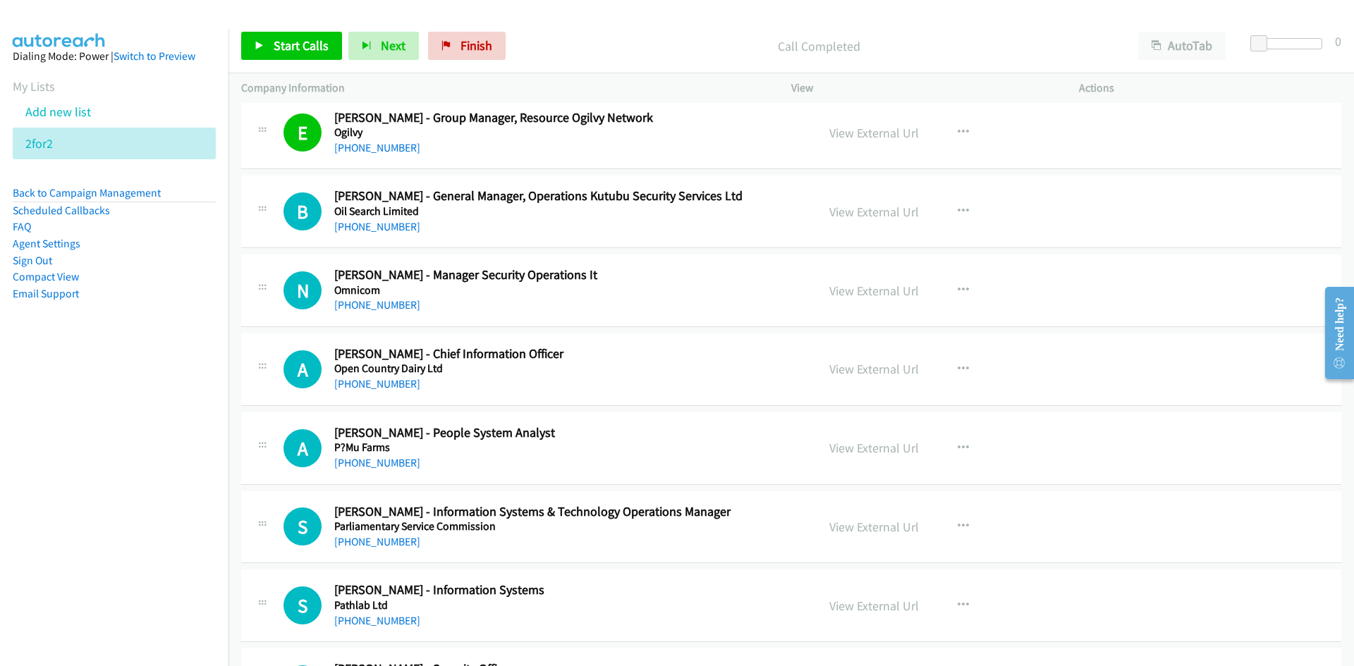
scroll to position [1340, 0]
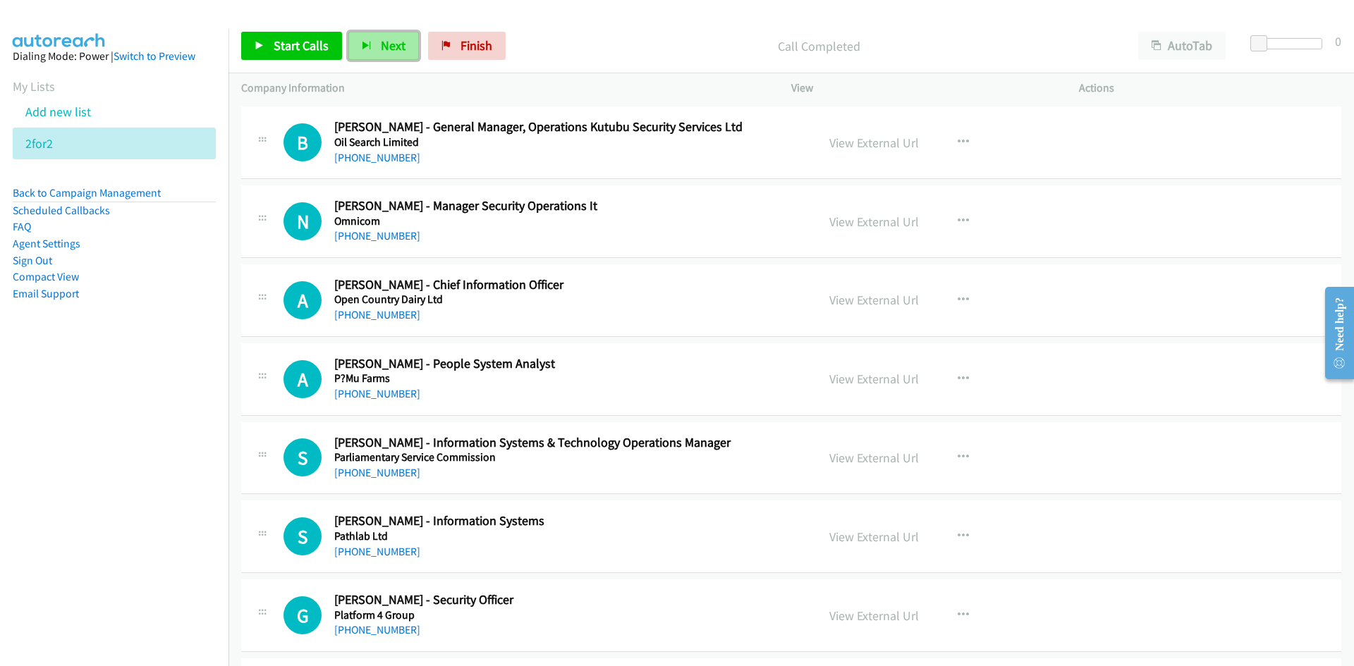
click at [382, 46] on span "Next" at bounding box center [393, 45] width 25 height 16
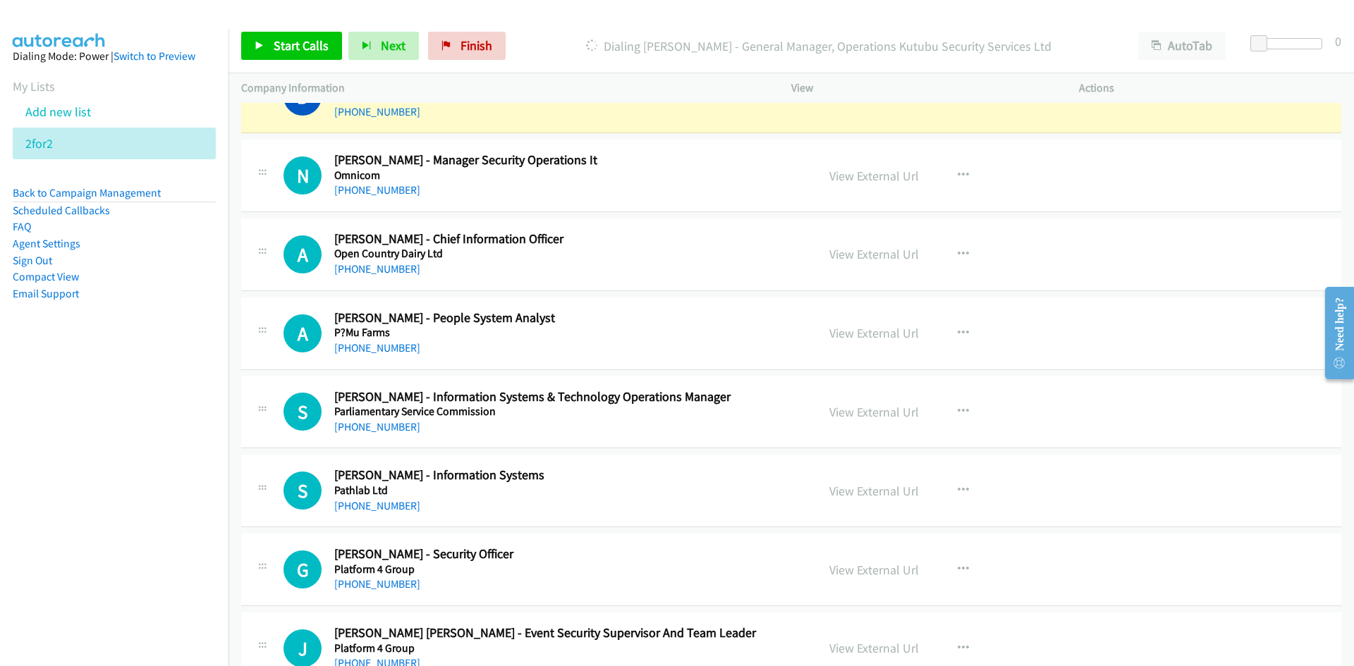
scroll to position [1410, 0]
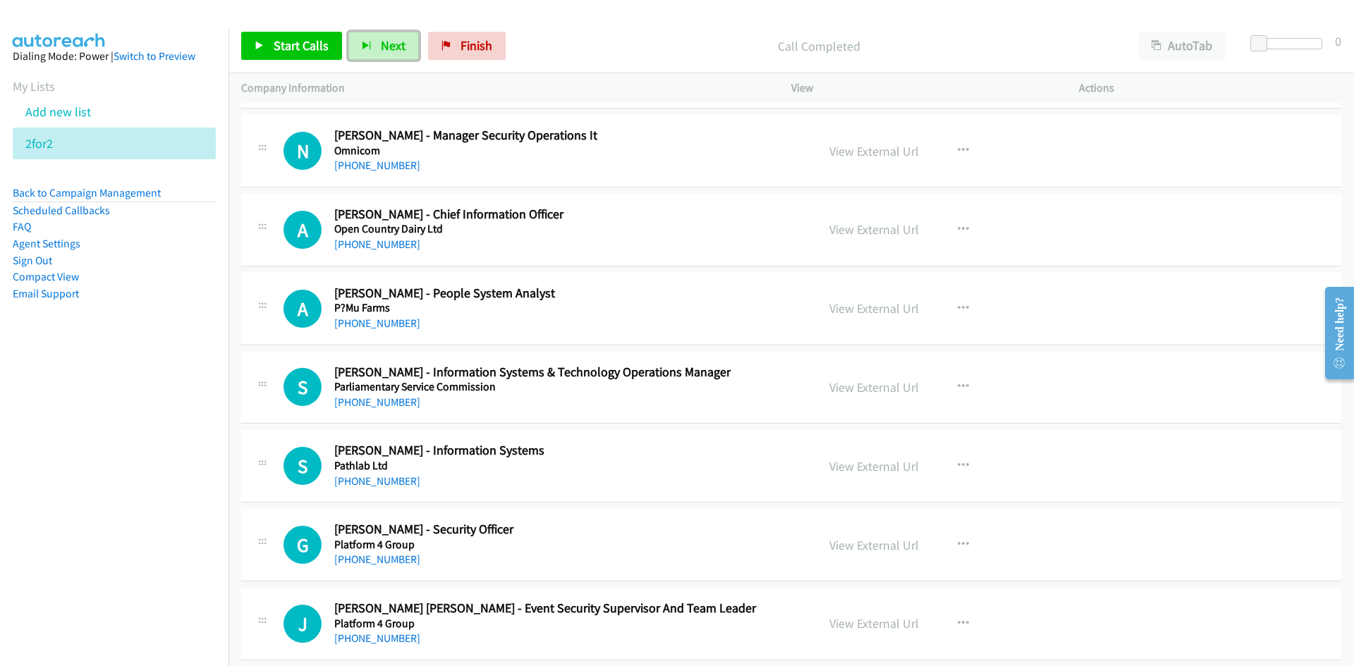
drag, startPoint x: 392, startPoint y: 42, endPoint x: 335, endPoint y: 1, distance: 70.7
click at [392, 42] on span "Next" at bounding box center [393, 45] width 25 height 16
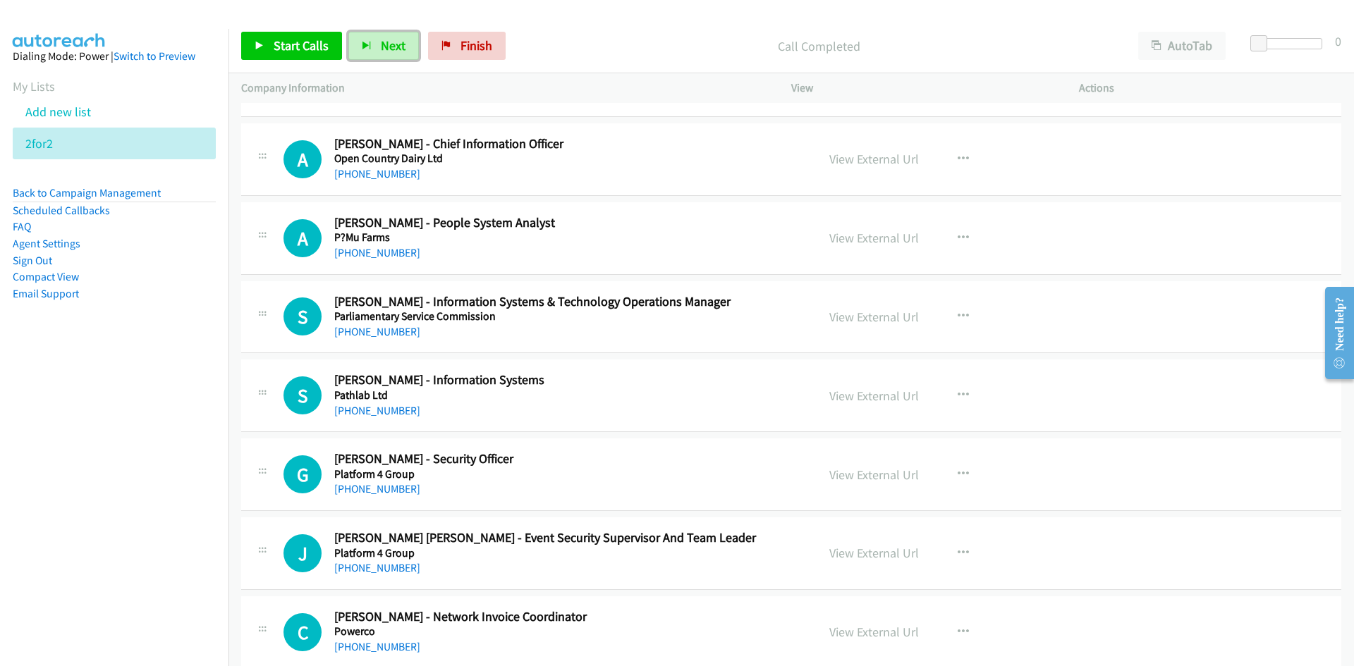
drag, startPoint x: 388, startPoint y: 43, endPoint x: 525, endPoint y: 151, distance: 174.8
click at [388, 43] on span "Next" at bounding box center [393, 45] width 25 height 16
drag, startPoint x: 386, startPoint y: 47, endPoint x: 590, endPoint y: 200, distance: 254.3
click at [386, 47] on span "Next" at bounding box center [393, 45] width 25 height 16
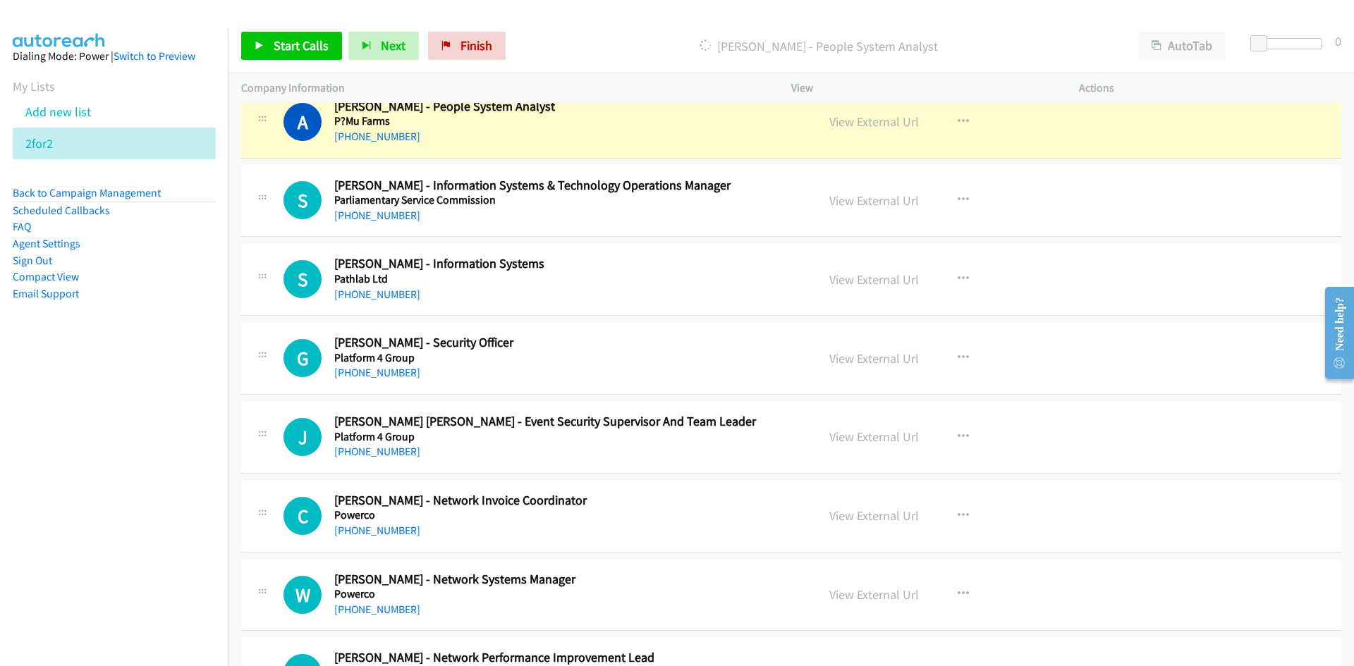
scroll to position [1622, 0]
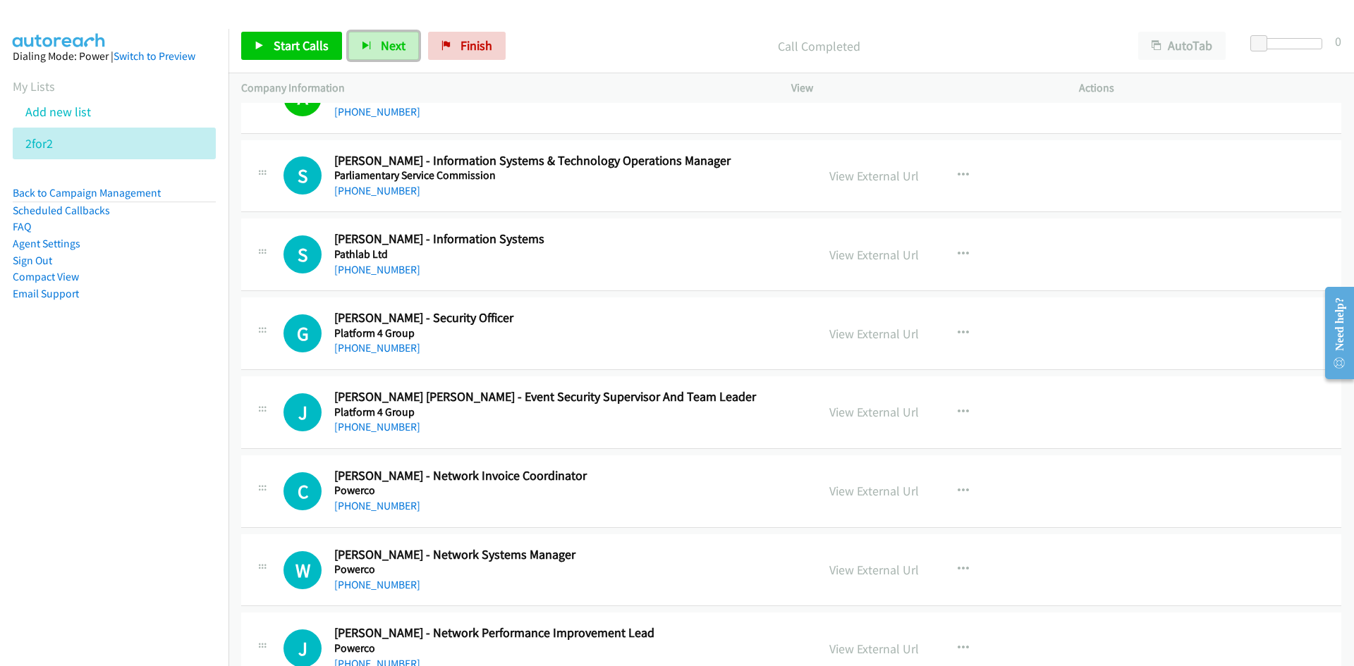
drag, startPoint x: 379, startPoint y: 37, endPoint x: 511, endPoint y: 108, distance: 150.5
click at [379, 37] on button "Next" at bounding box center [383, 46] width 71 height 28
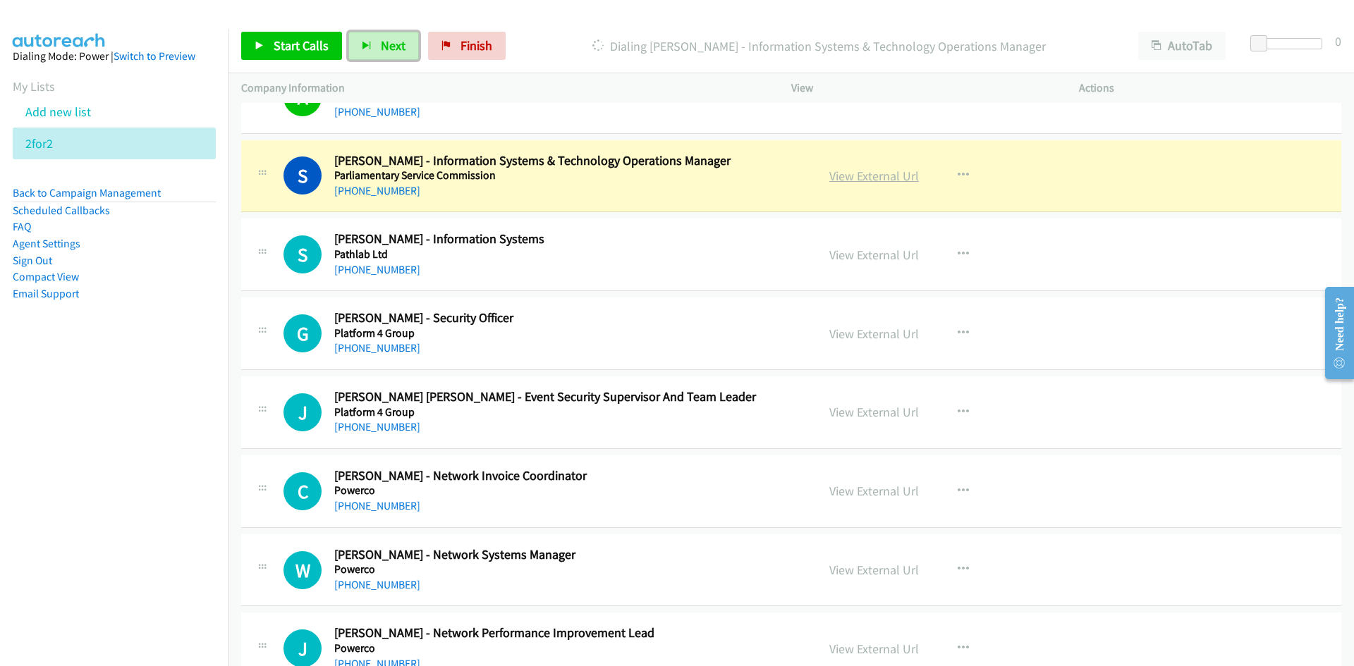
click at [882, 177] on link "View External Url" at bounding box center [874, 176] width 90 height 16
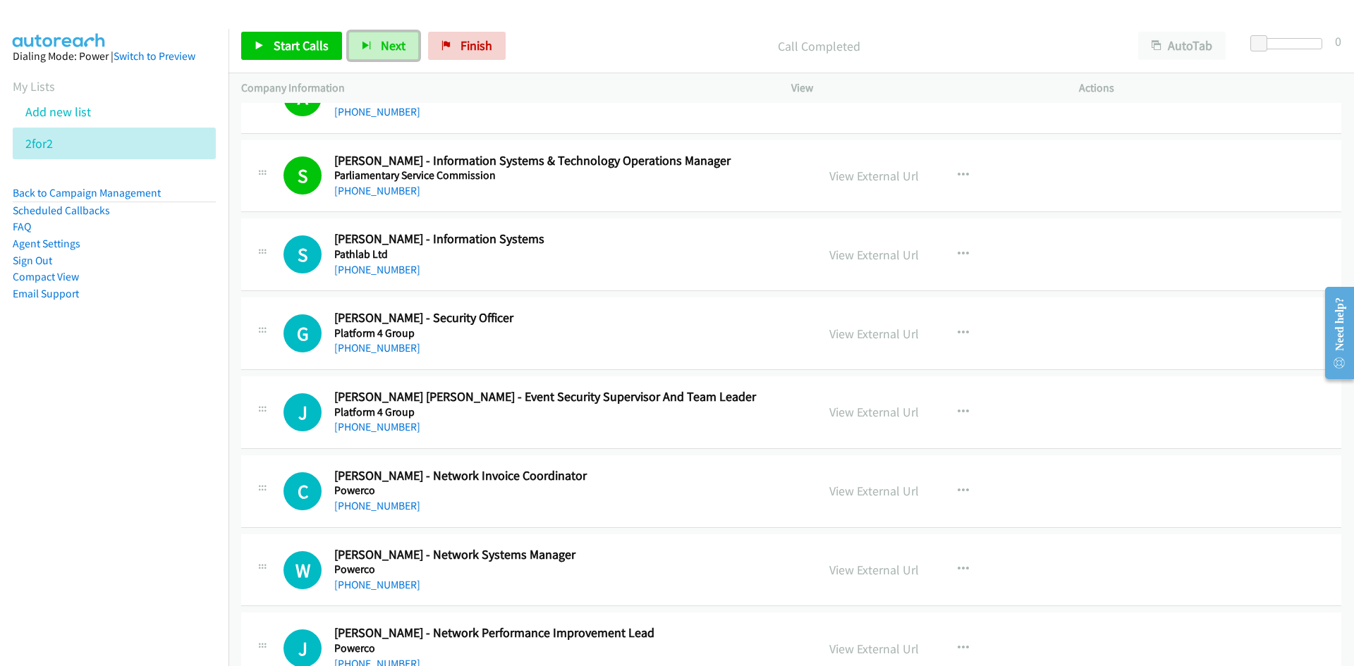
scroll to position [1693, 0]
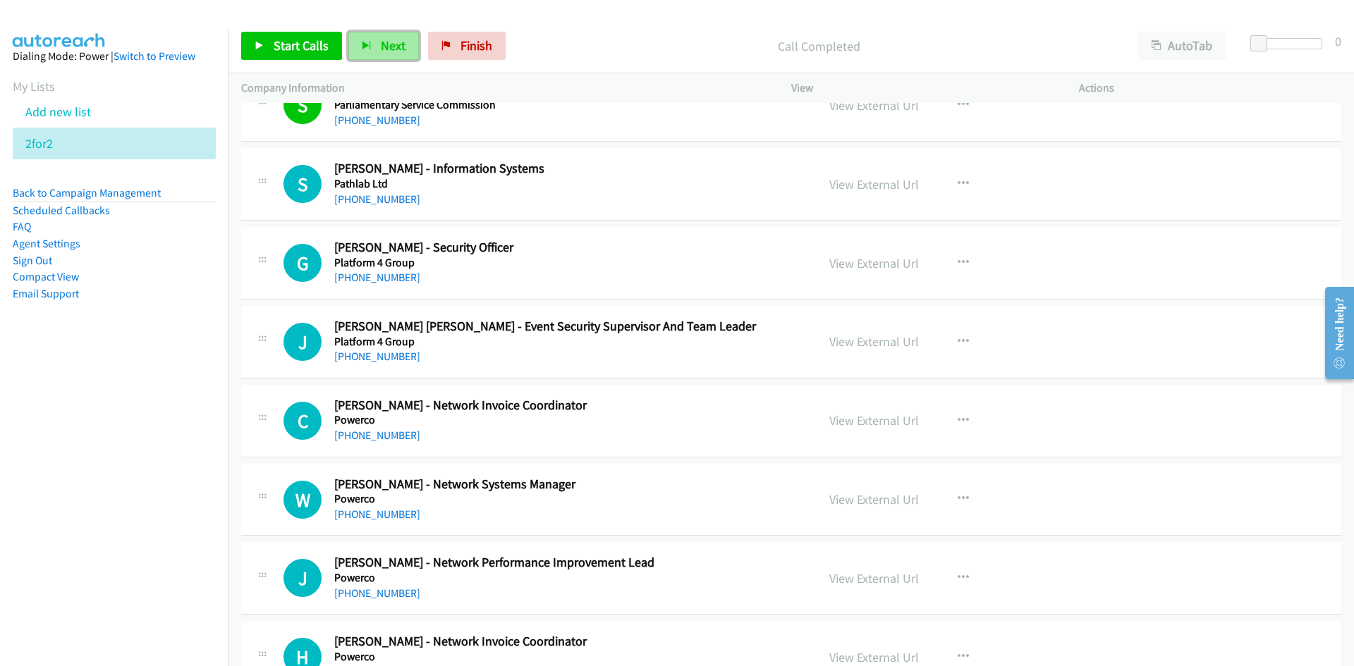
click at [384, 46] on span "Next" at bounding box center [393, 45] width 25 height 16
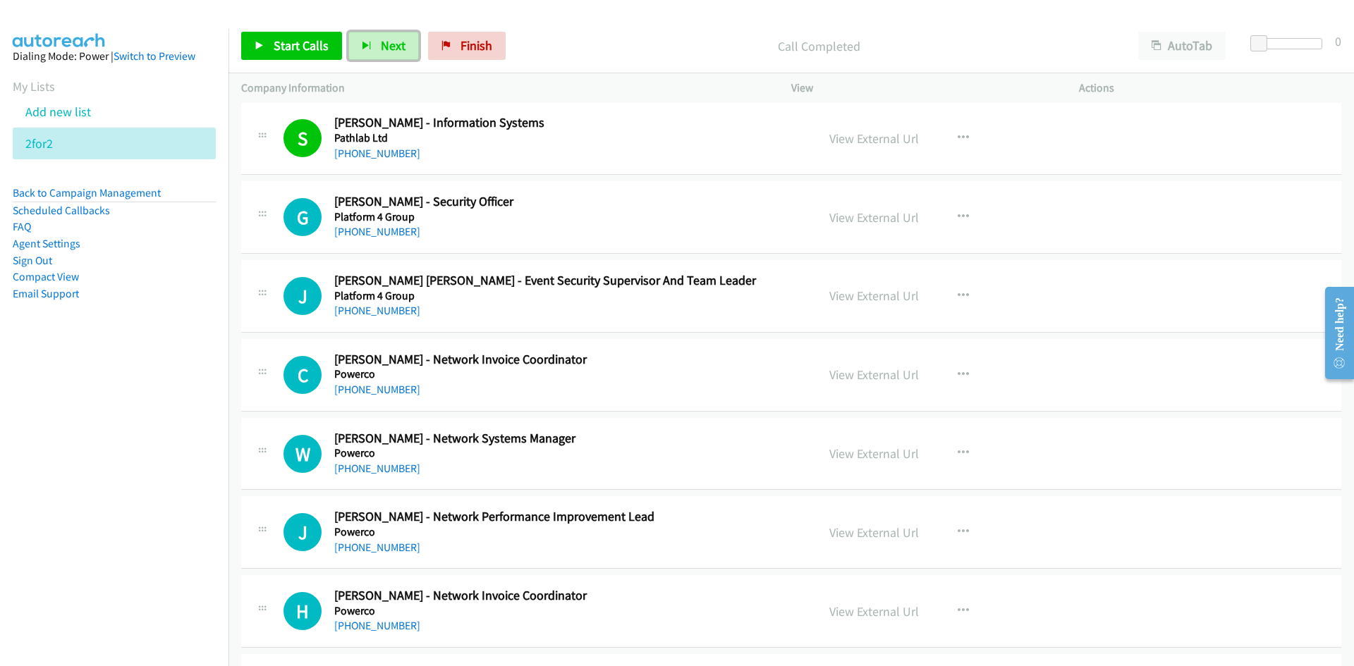
scroll to position [1763, 0]
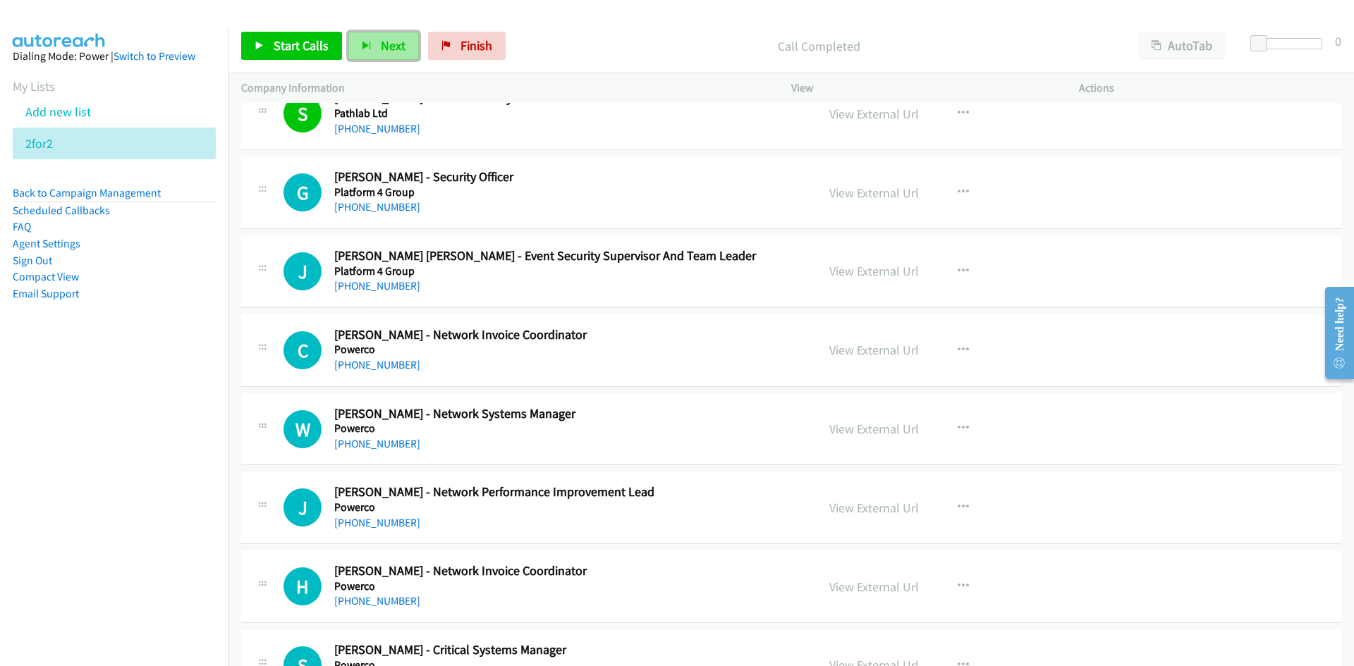
click at [394, 46] on span "Next" at bounding box center [393, 45] width 25 height 16
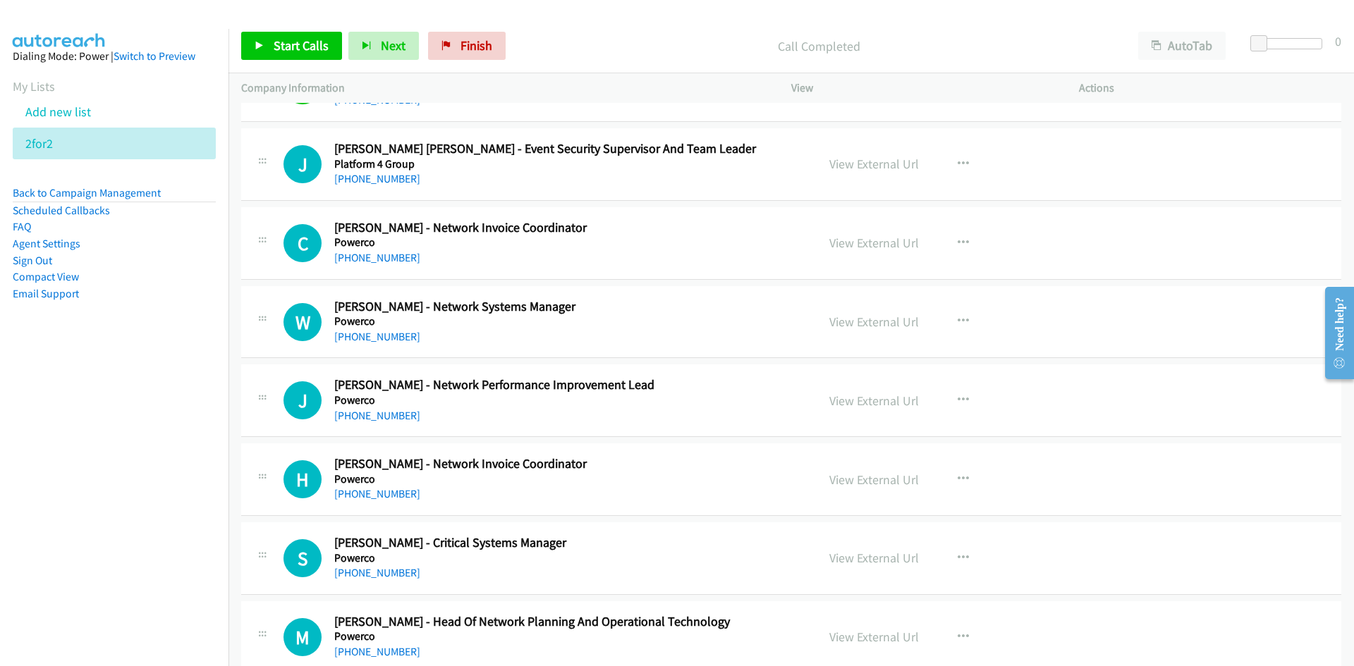
scroll to position [1904, 0]
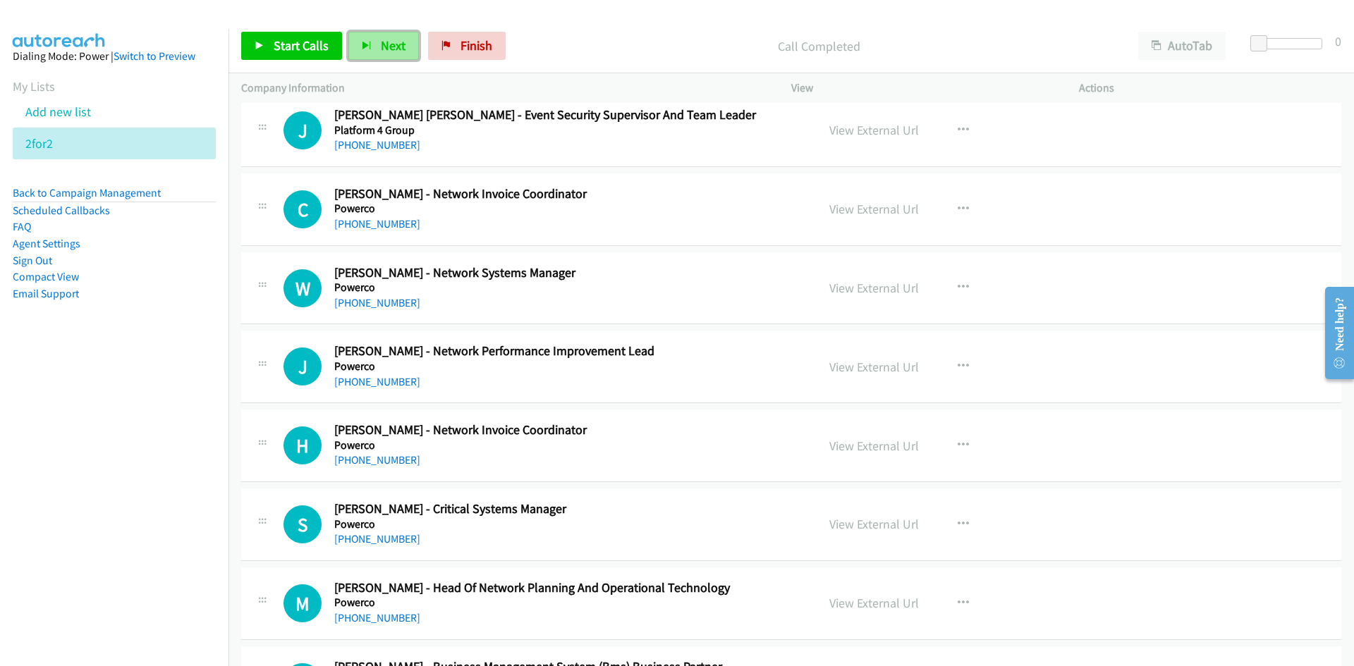
click at [388, 51] on span "Next" at bounding box center [393, 45] width 25 height 16
click at [374, 49] on button "Next" at bounding box center [383, 46] width 71 height 28
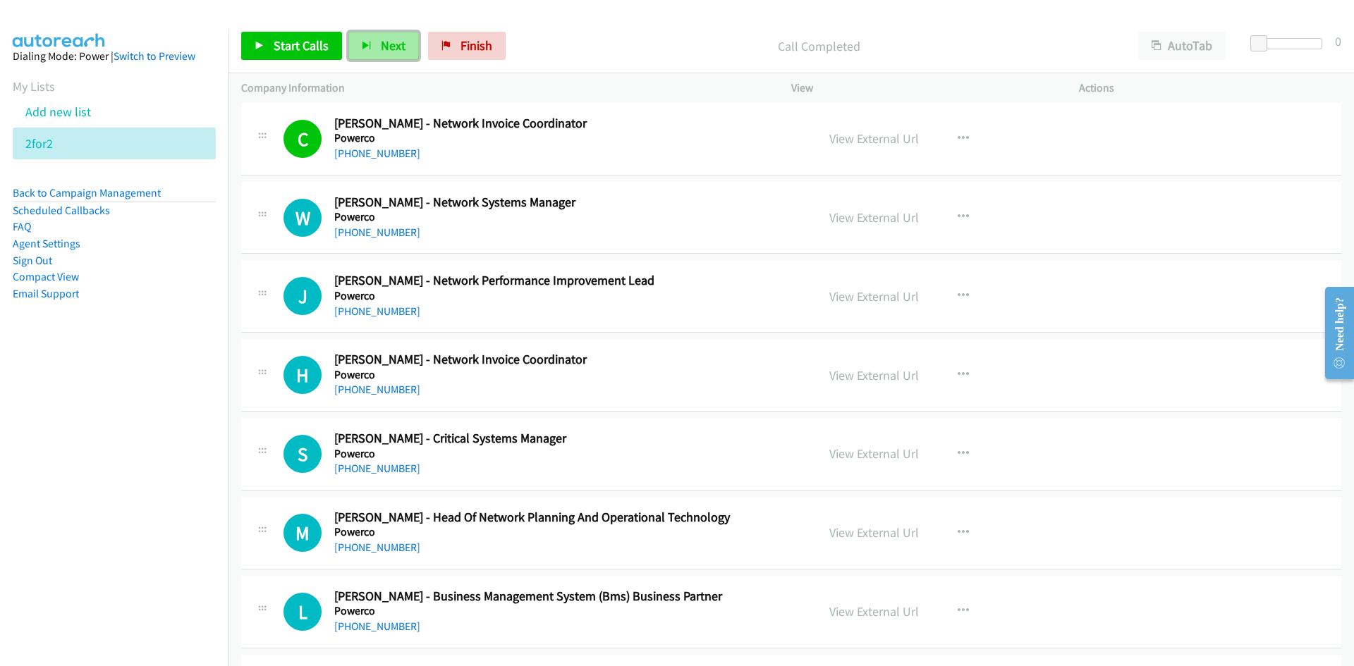
click at [381, 39] on span "Next" at bounding box center [393, 45] width 25 height 16
click at [390, 41] on span "Next" at bounding box center [393, 45] width 25 height 16
click at [386, 45] on span "Next" at bounding box center [393, 45] width 25 height 16
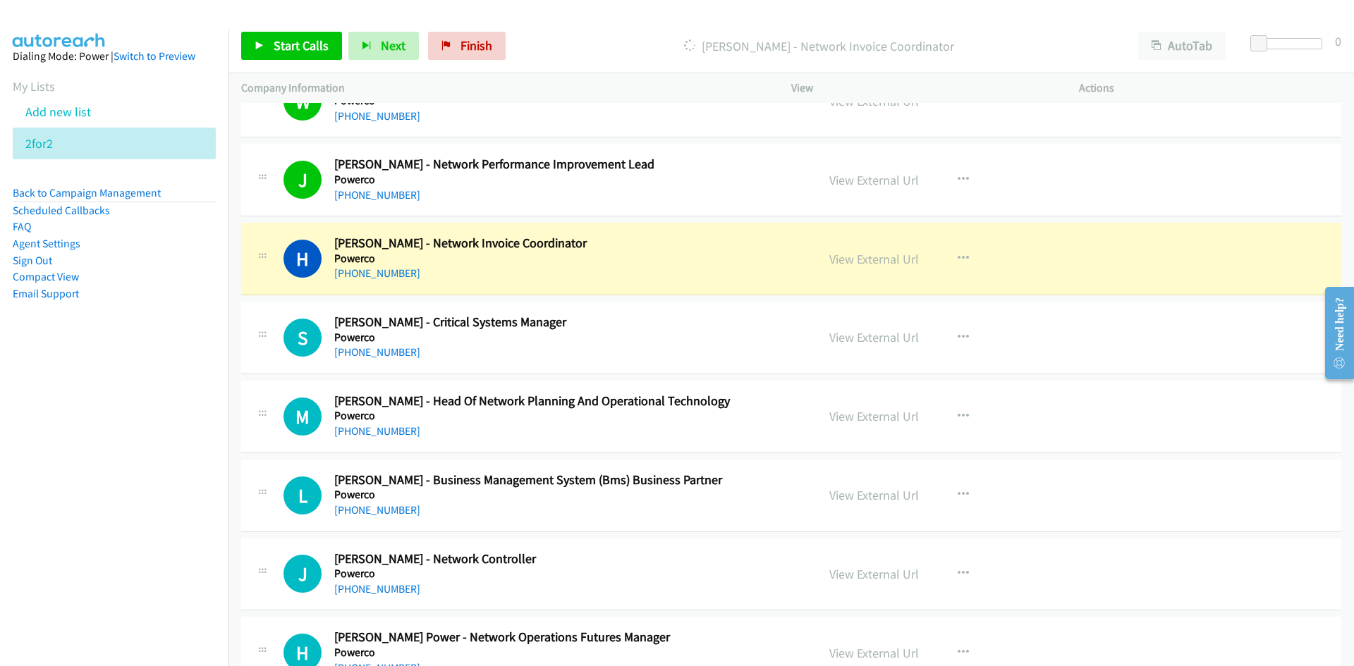
scroll to position [2116, 0]
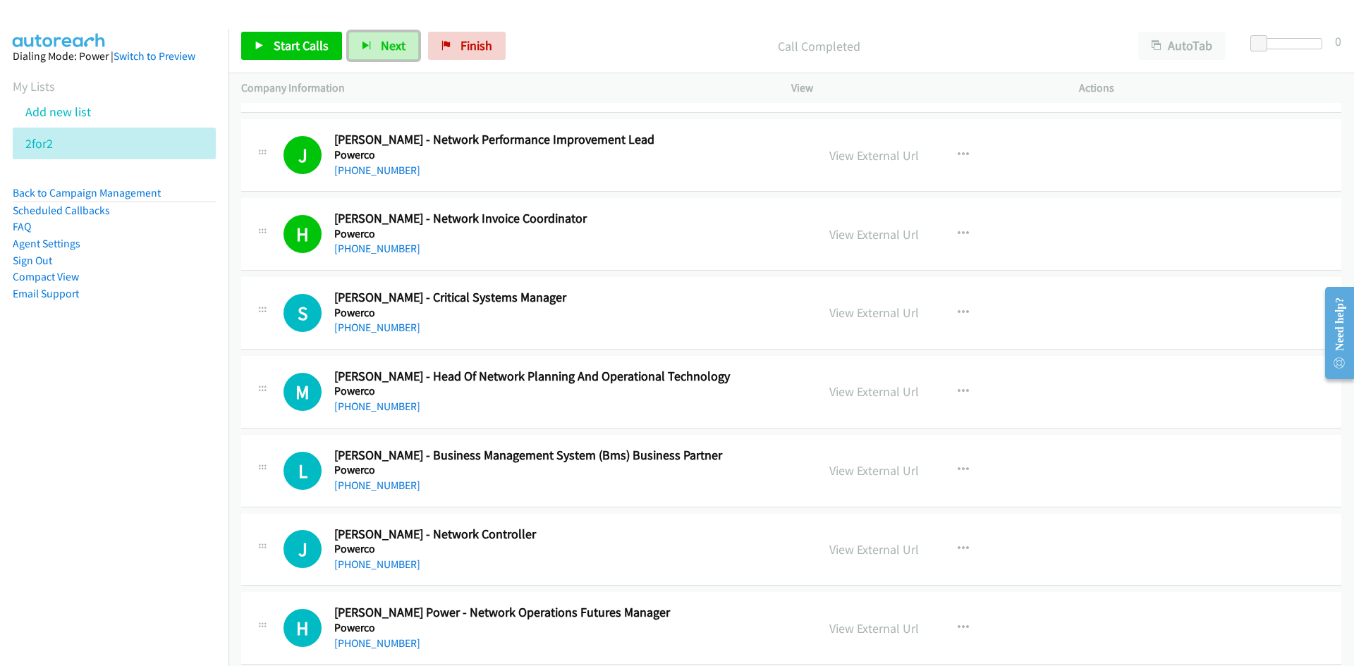
drag, startPoint x: 391, startPoint y: 45, endPoint x: 426, endPoint y: 99, distance: 64.4
click at [391, 45] on span "Next" at bounding box center [393, 45] width 25 height 16
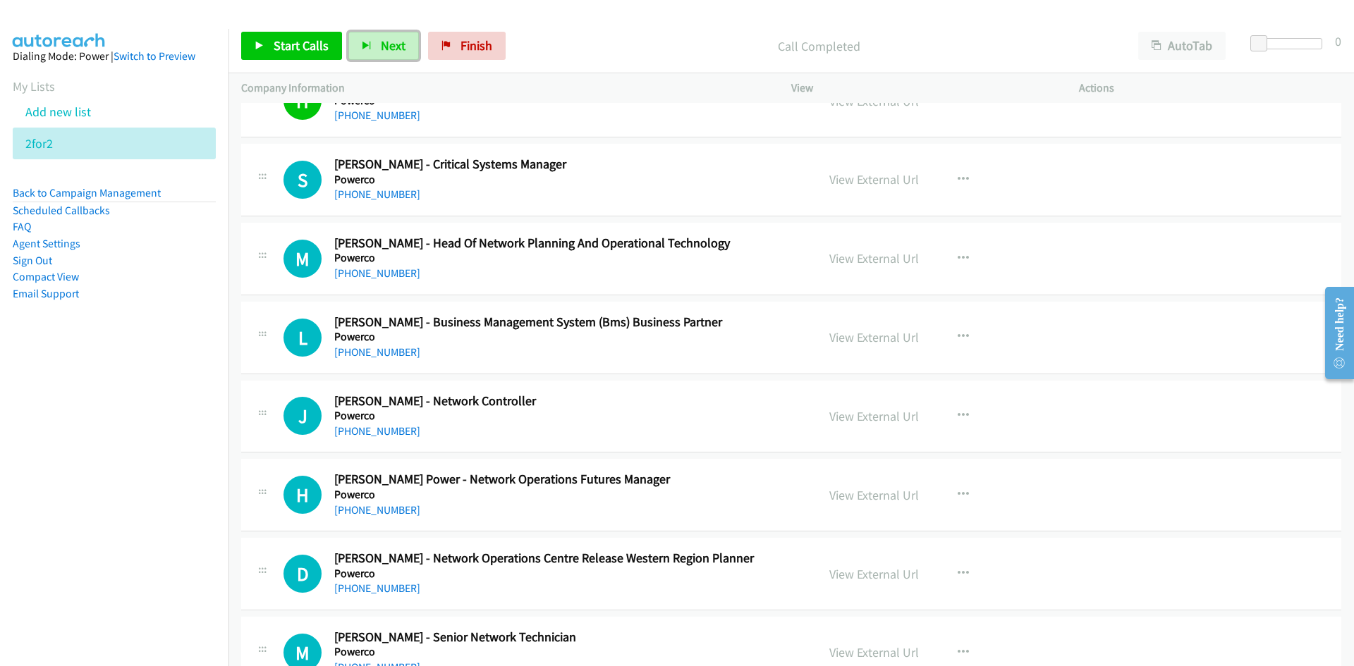
scroll to position [2257, 0]
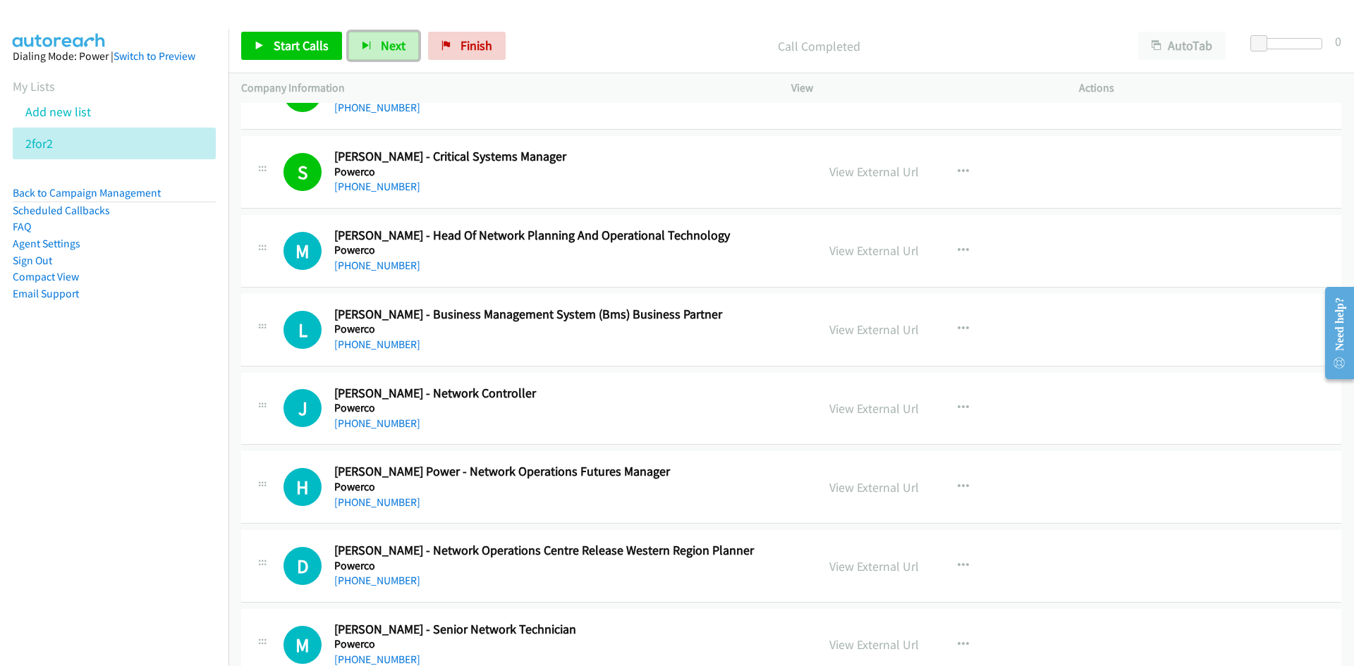
drag, startPoint x: 379, startPoint y: 51, endPoint x: 416, endPoint y: 118, distance: 77.3
click at [381, 51] on span "Next" at bounding box center [393, 45] width 25 height 16
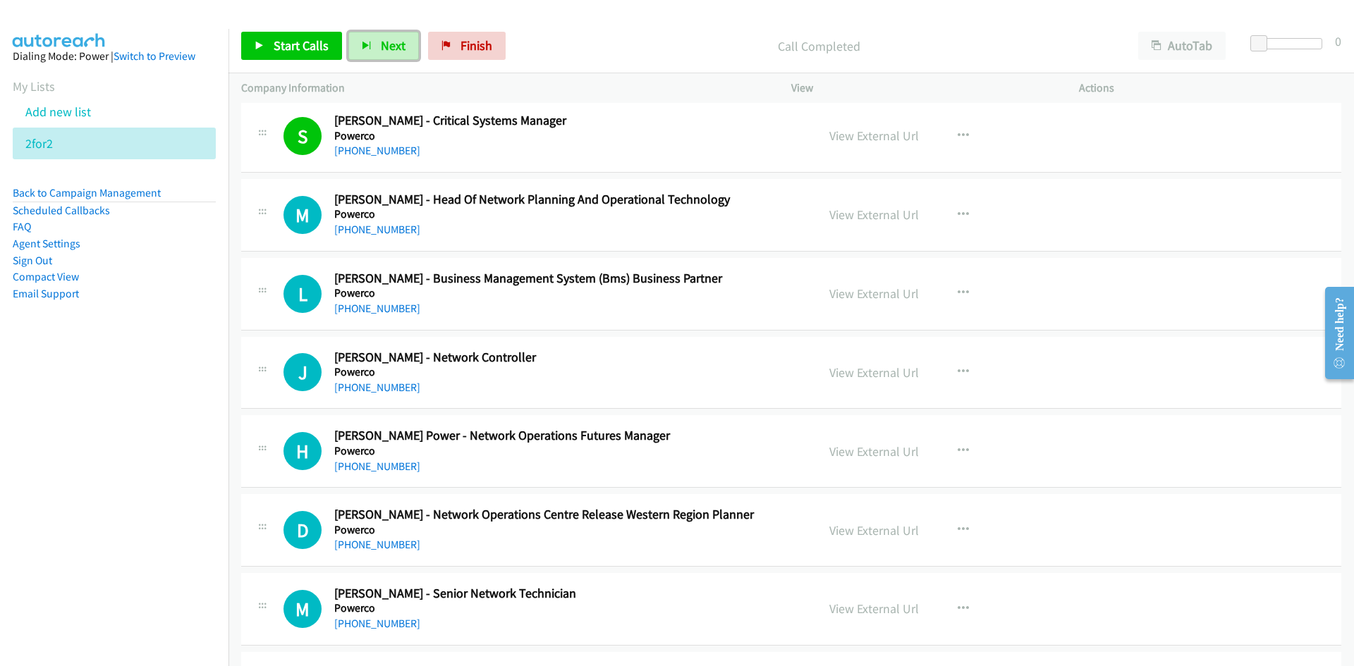
scroll to position [2327, 0]
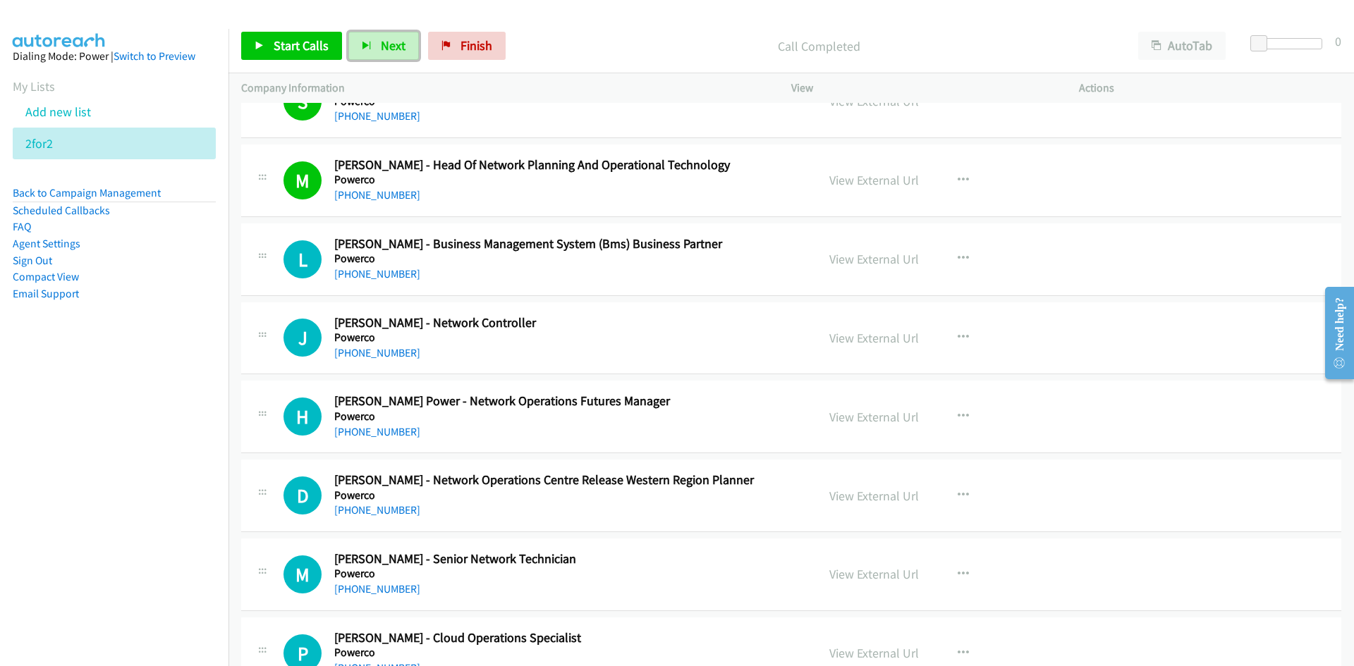
click at [391, 47] on span "Next" at bounding box center [393, 45] width 25 height 16
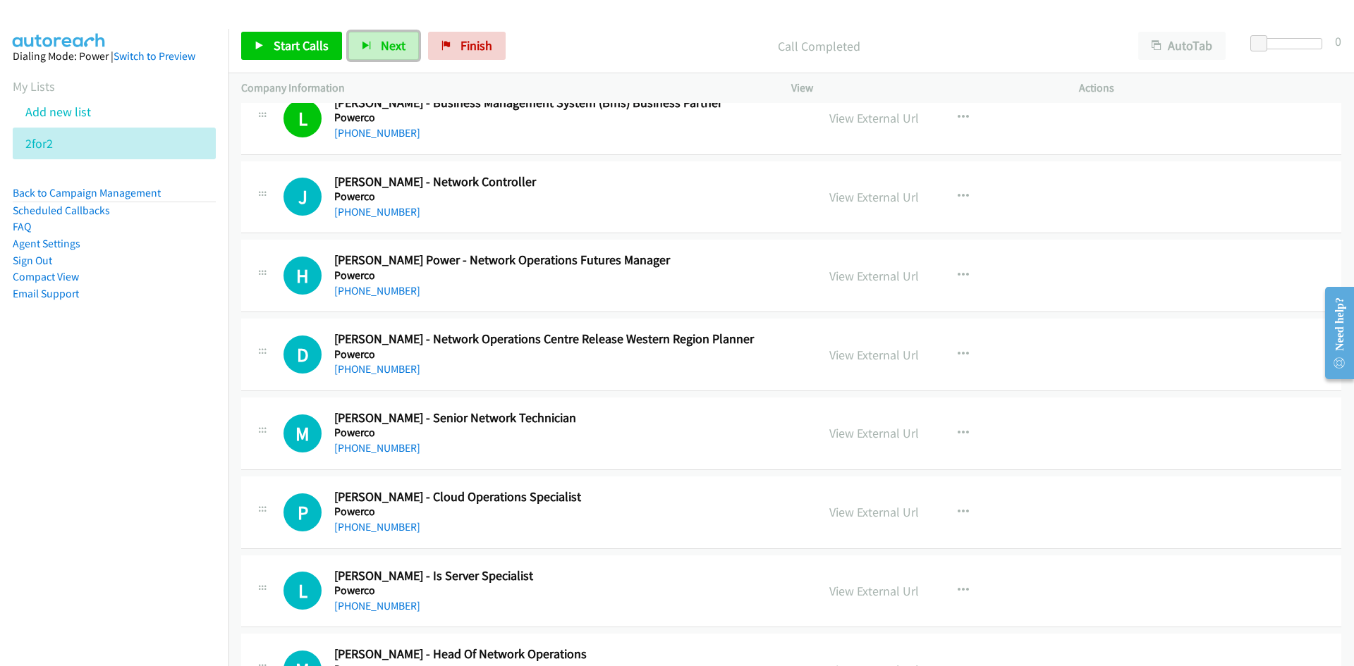
scroll to position [2539, 0]
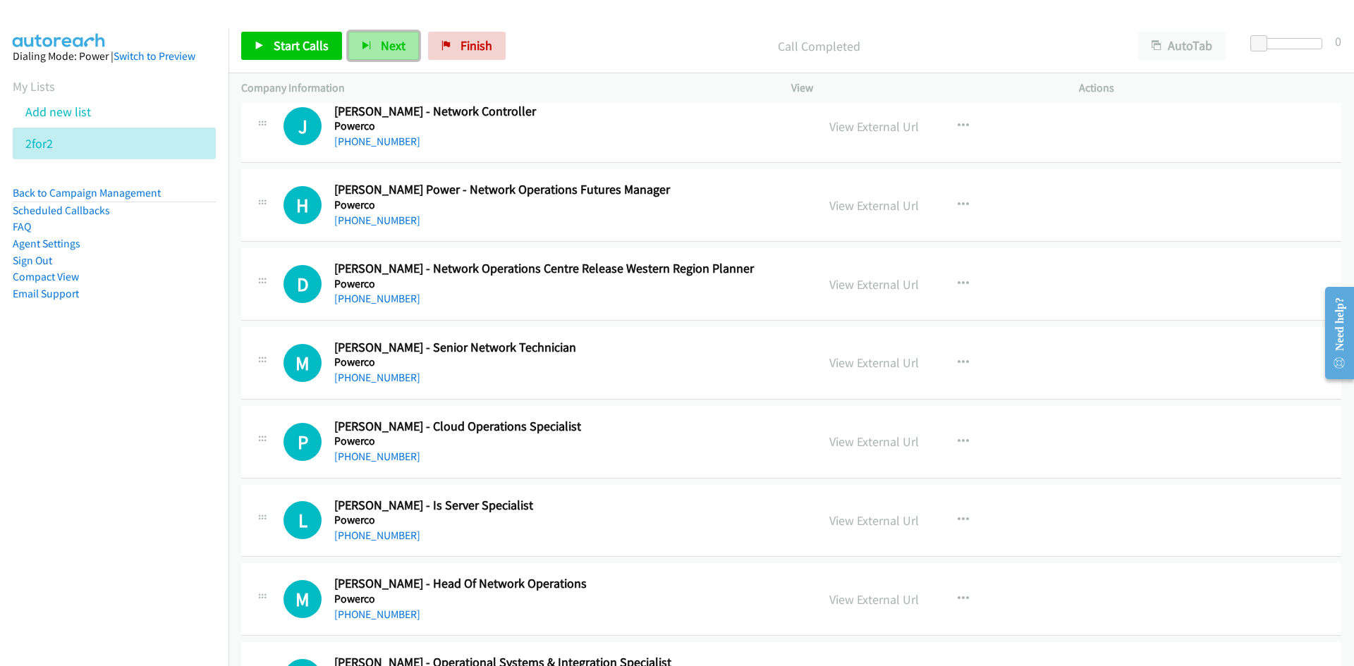
click at [388, 46] on span "Next" at bounding box center [393, 45] width 25 height 16
drag, startPoint x: 391, startPoint y: 43, endPoint x: 378, endPoint y: 36, distance: 14.5
click at [391, 43] on span "Next" at bounding box center [393, 45] width 25 height 16
drag, startPoint x: 394, startPoint y: 46, endPoint x: 538, endPoint y: 272, distance: 267.6
click at [394, 46] on span "Next" at bounding box center [393, 45] width 25 height 16
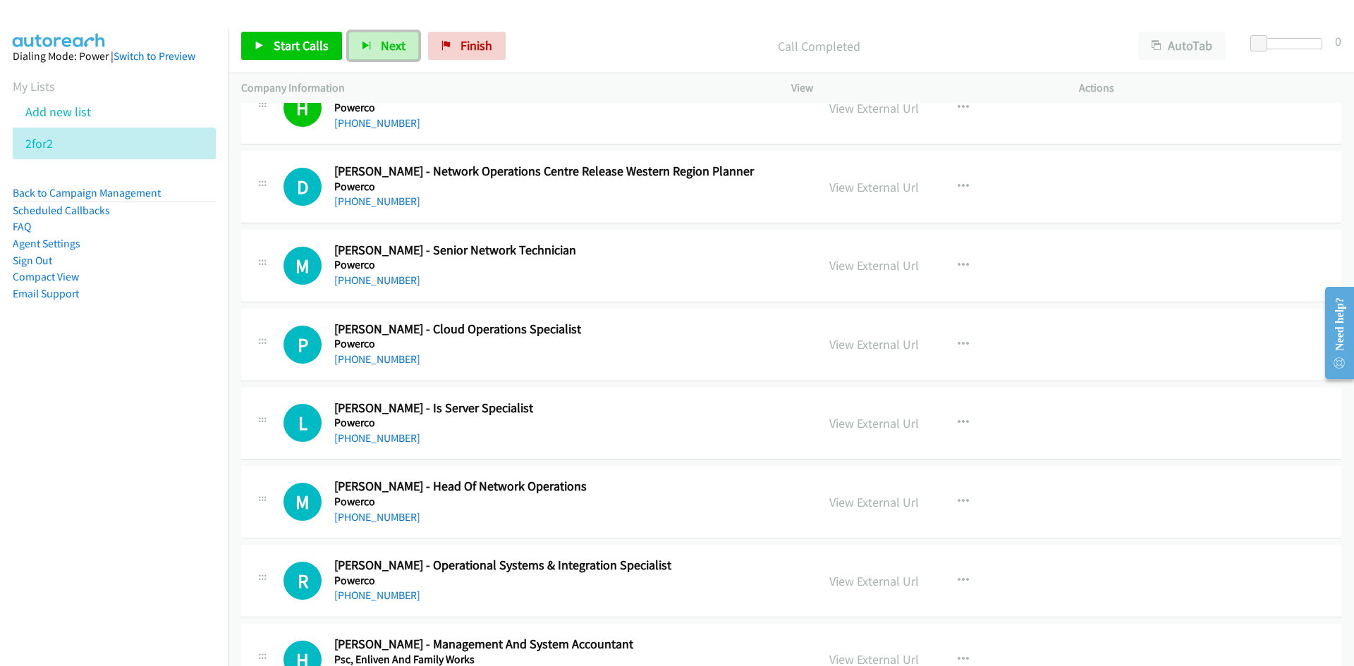
scroll to position [2680, 0]
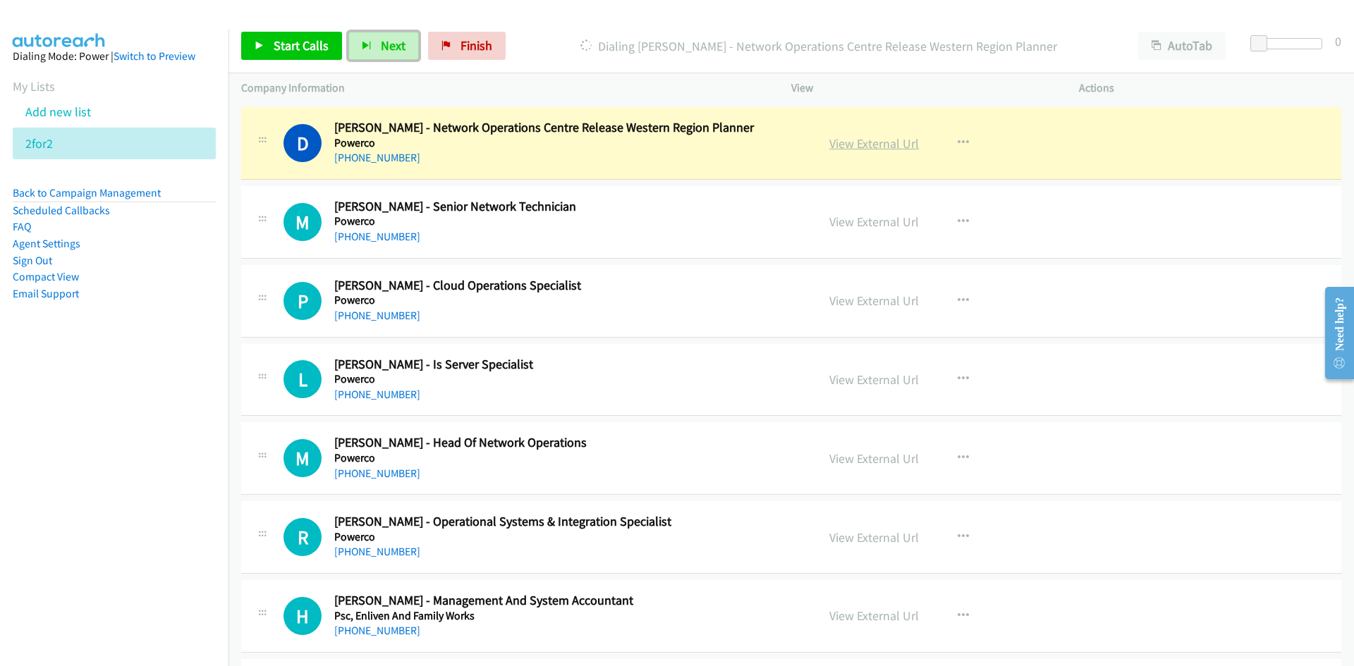
click at [879, 143] on link "View External Url" at bounding box center [874, 143] width 90 height 16
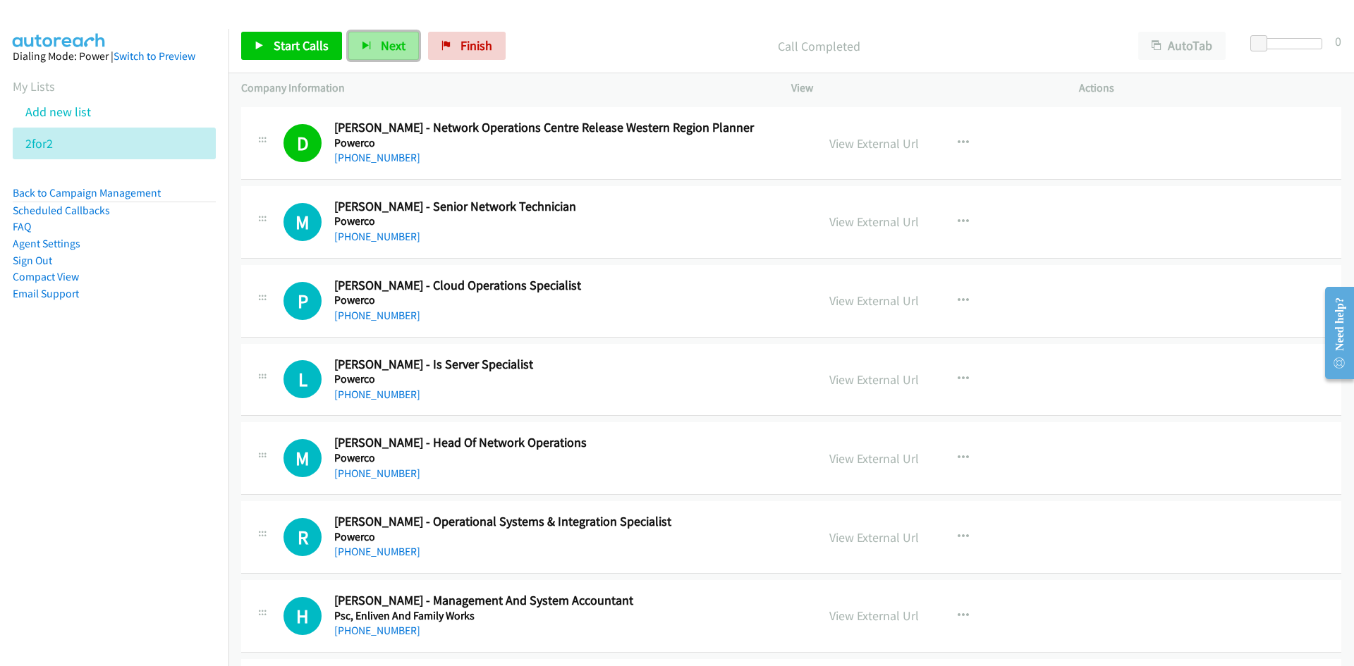
click at [394, 39] on span "Next" at bounding box center [393, 45] width 25 height 16
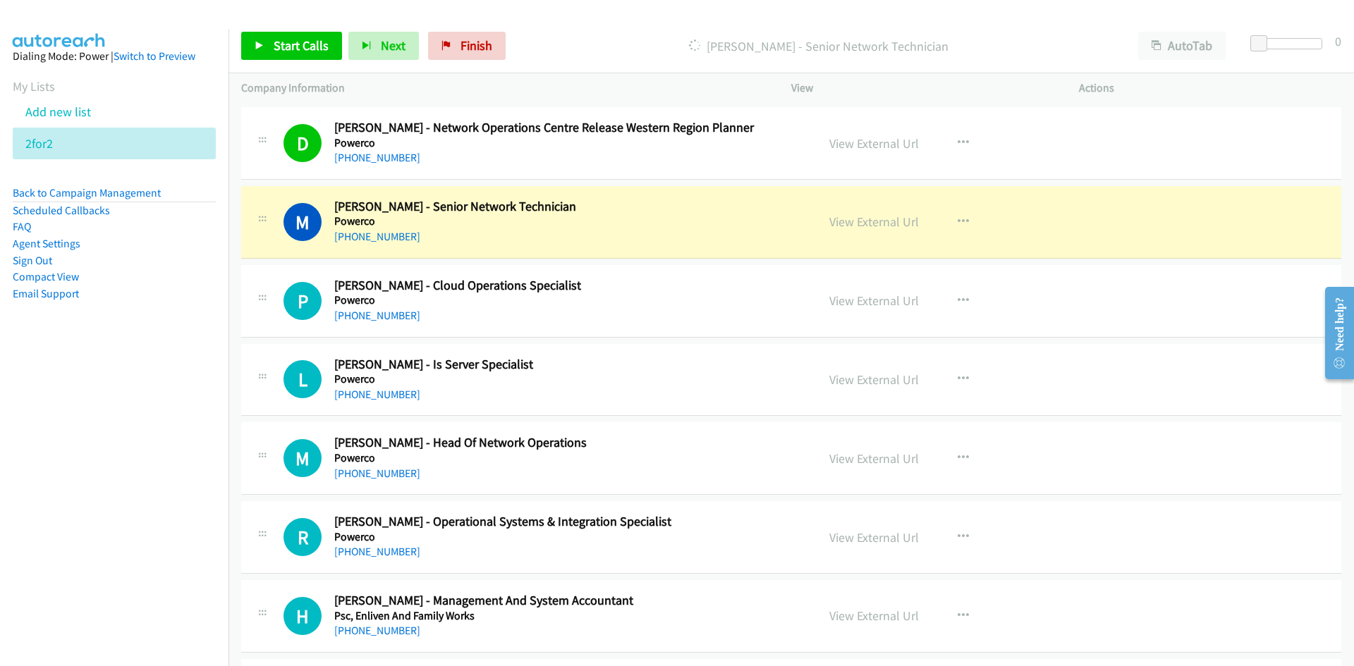
scroll to position [2750, 0]
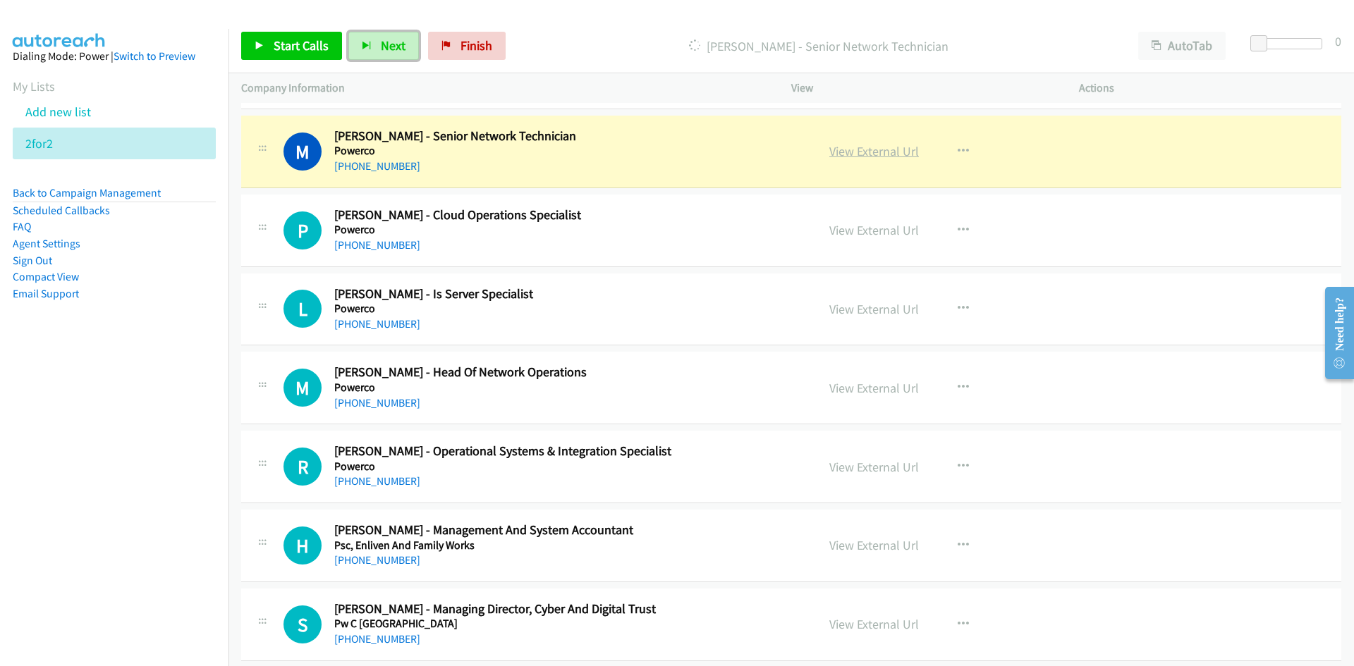
click at [872, 159] on link "View External Url" at bounding box center [874, 151] width 90 height 16
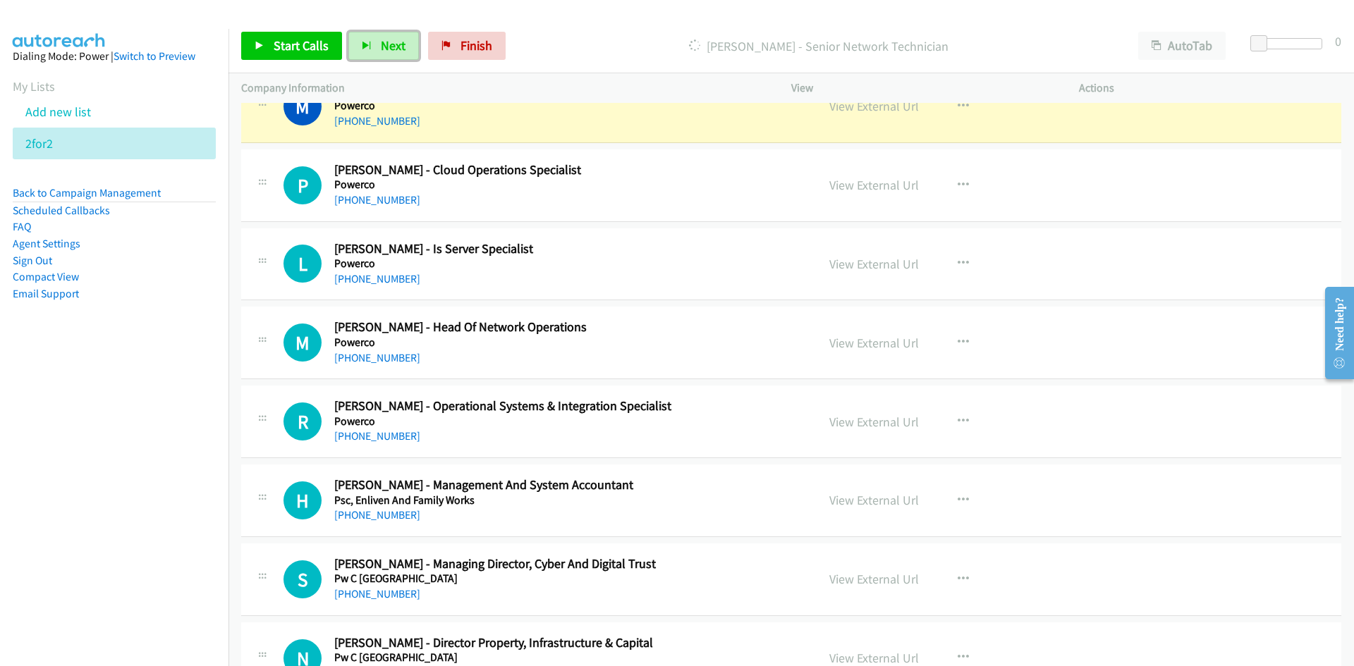
scroll to position [2821, 0]
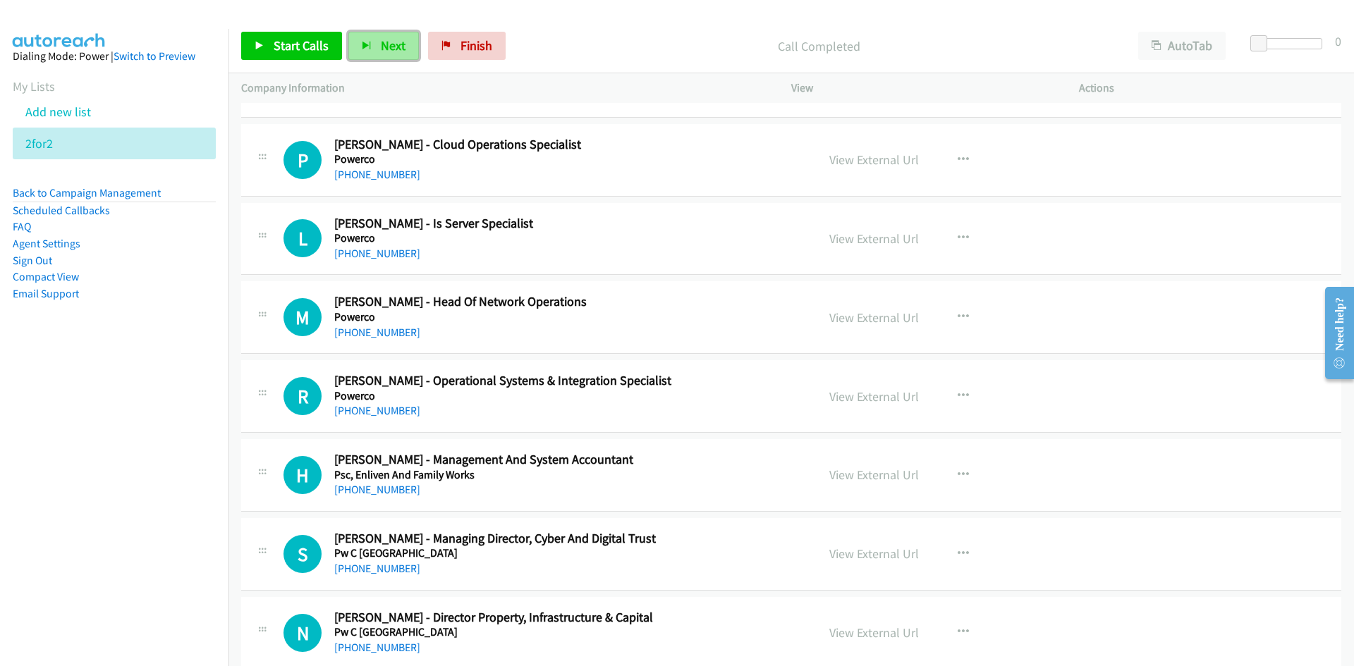
click at [392, 43] on span "Next" at bounding box center [393, 45] width 25 height 16
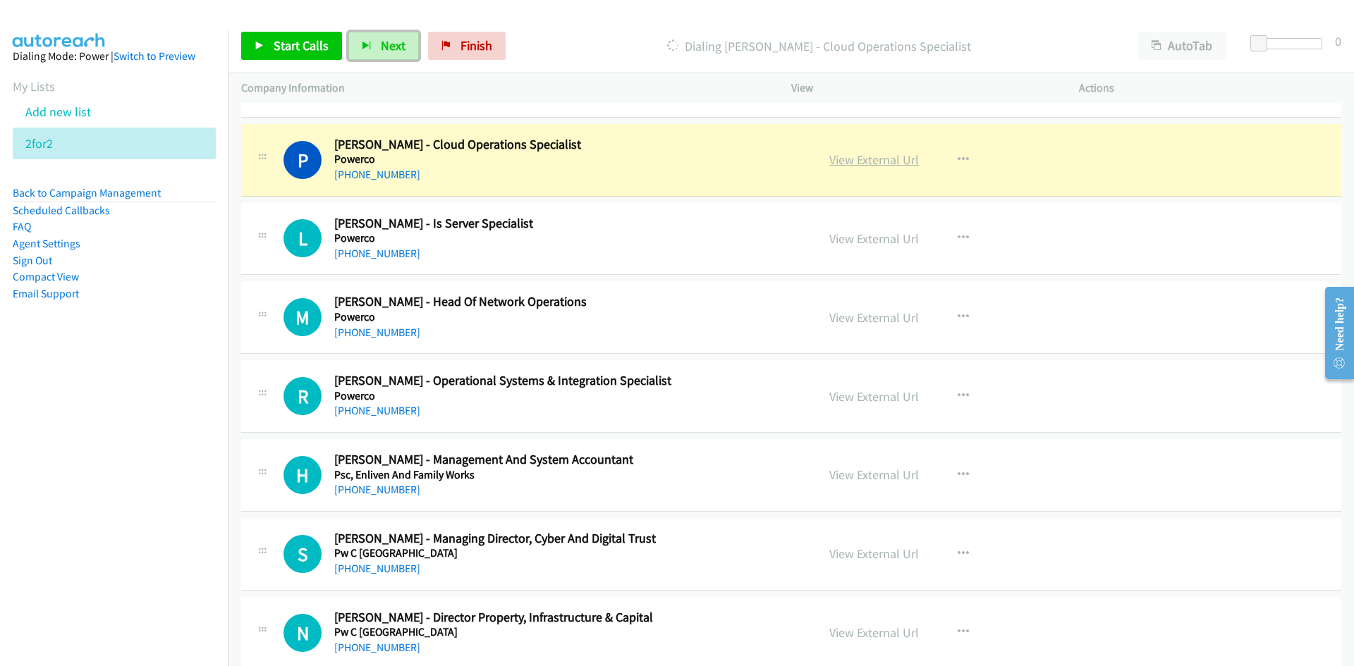
click at [861, 157] on link "View External Url" at bounding box center [874, 160] width 90 height 16
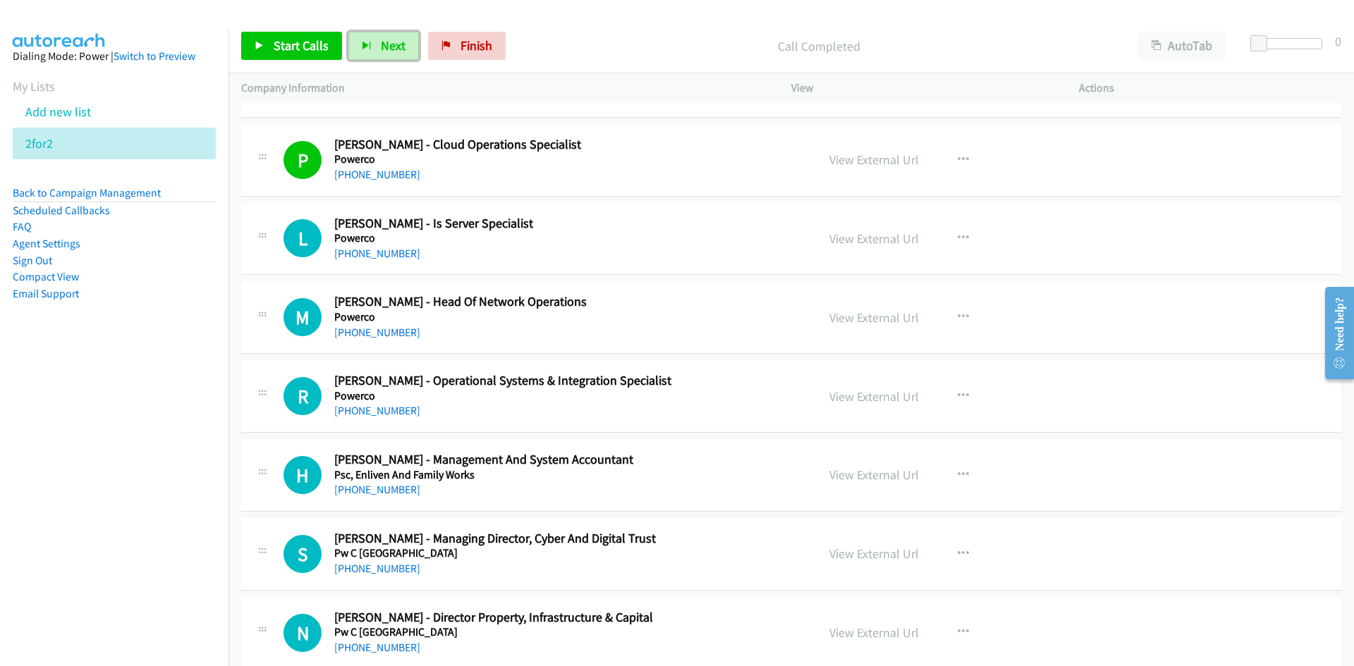
scroll to position [2891, 0]
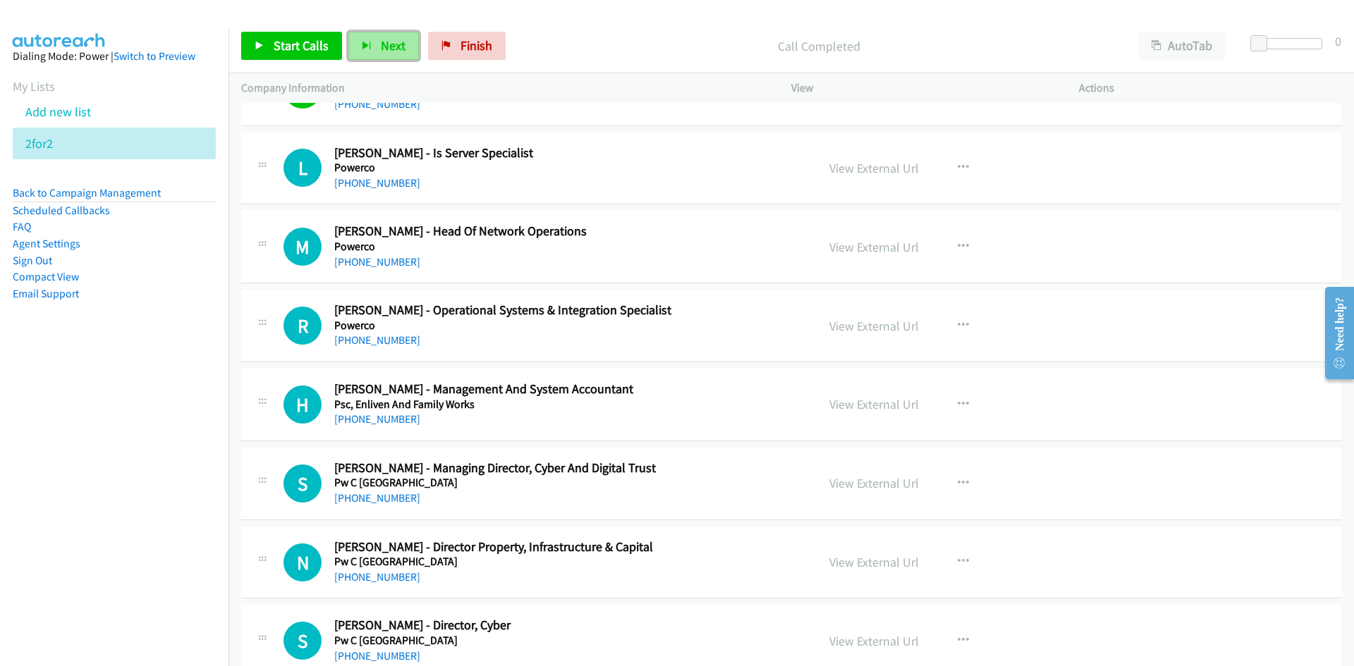
click at [389, 43] on span "Next" at bounding box center [393, 45] width 25 height 16
click at [387, 37] on button "Next" at bounding box center [383, 46] width 71 height 28
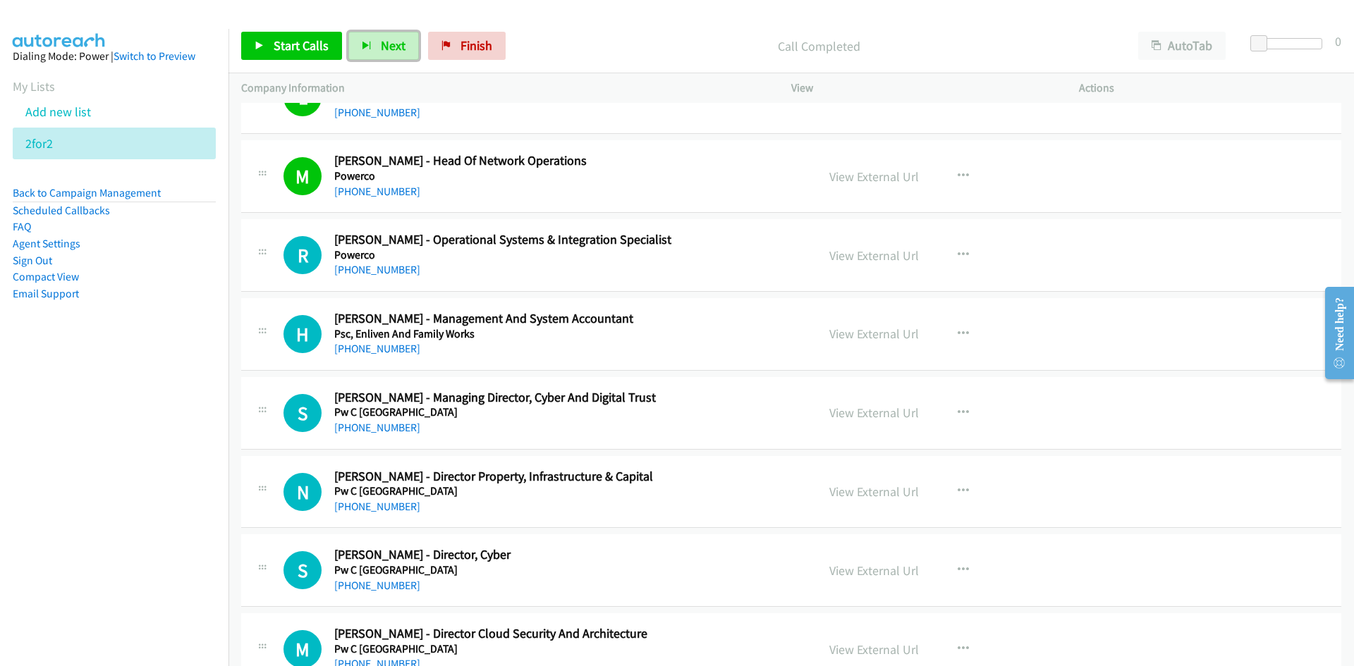
scroll to position [3033, 0]
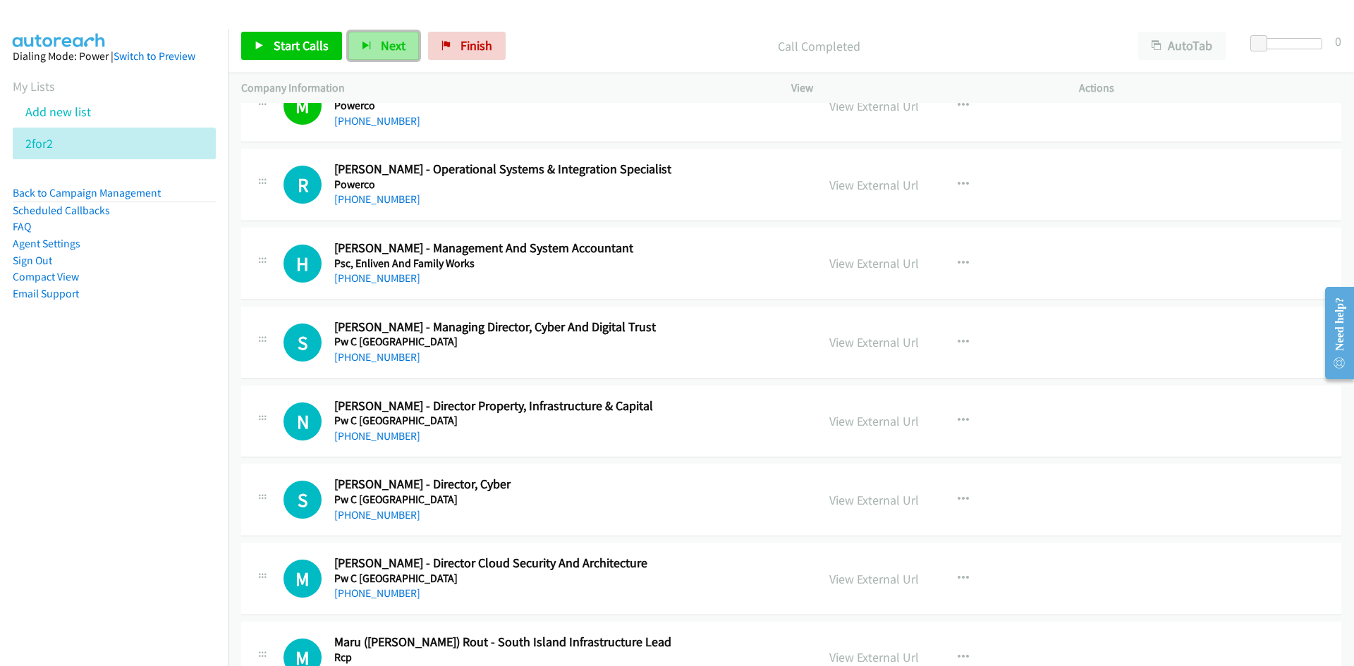
click at [380, 37] on button "Next" at bounding box center [383, 46] width 71 height 28
click at [391, 43] on span "Next" at bounding box center [393, 45] width 25 height 16
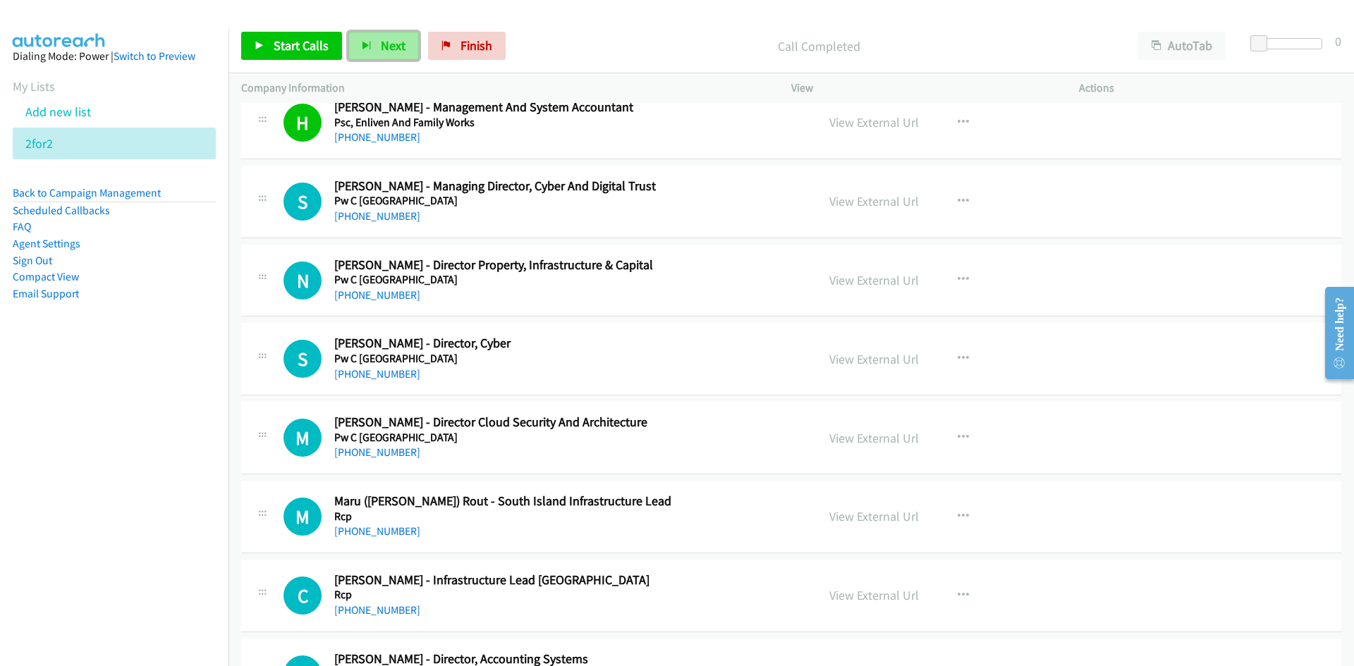
drag, startPoint x: 382, startPoint y: 41, endPoint x: 394, endPoint y: 56, distance: 19.1
click at [382, 41] on span "Next" at bounding box center [393, 45] width 25 height 16
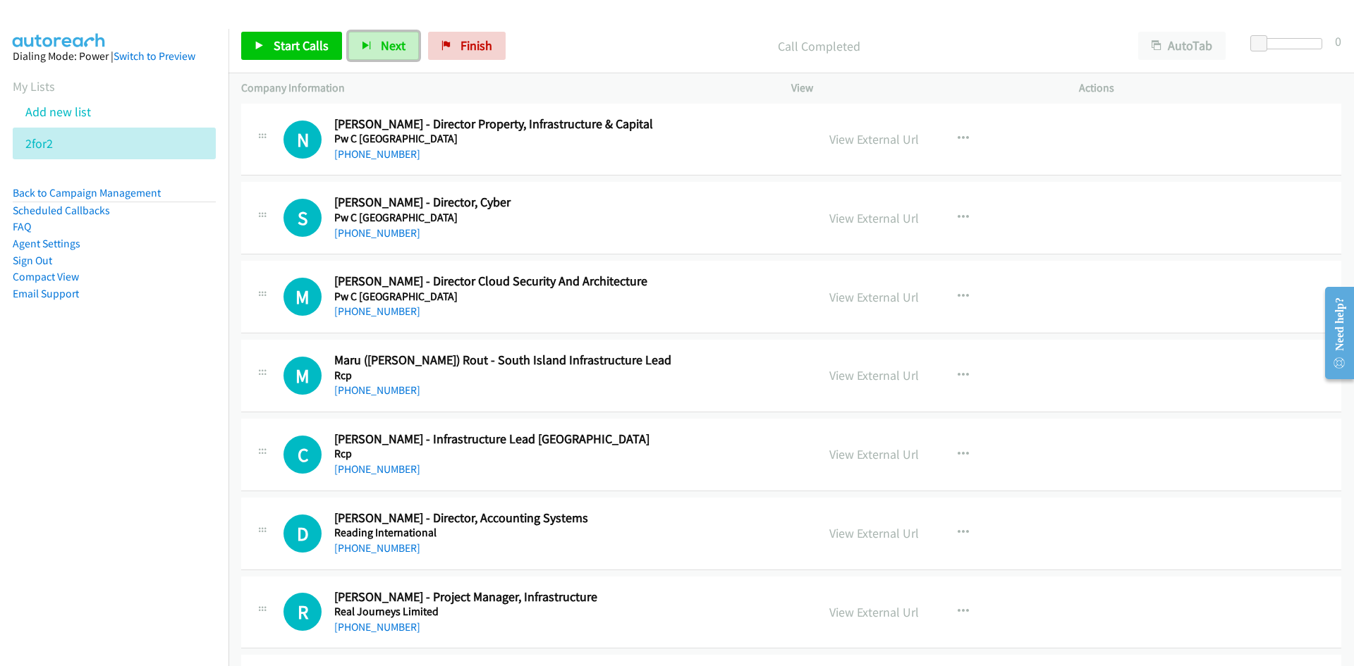
scroll to position [3385, 0]
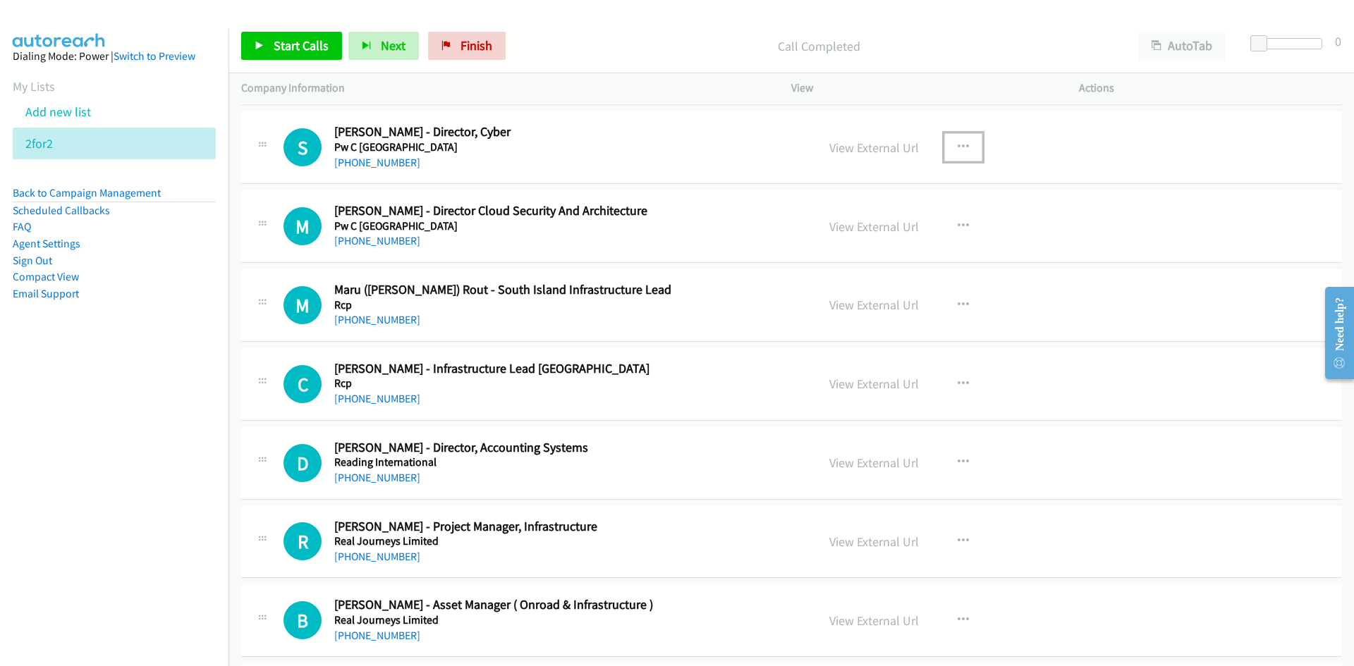
click at [958, 149] on icon "button" at bounding box center [963, 147] width 11 height 11
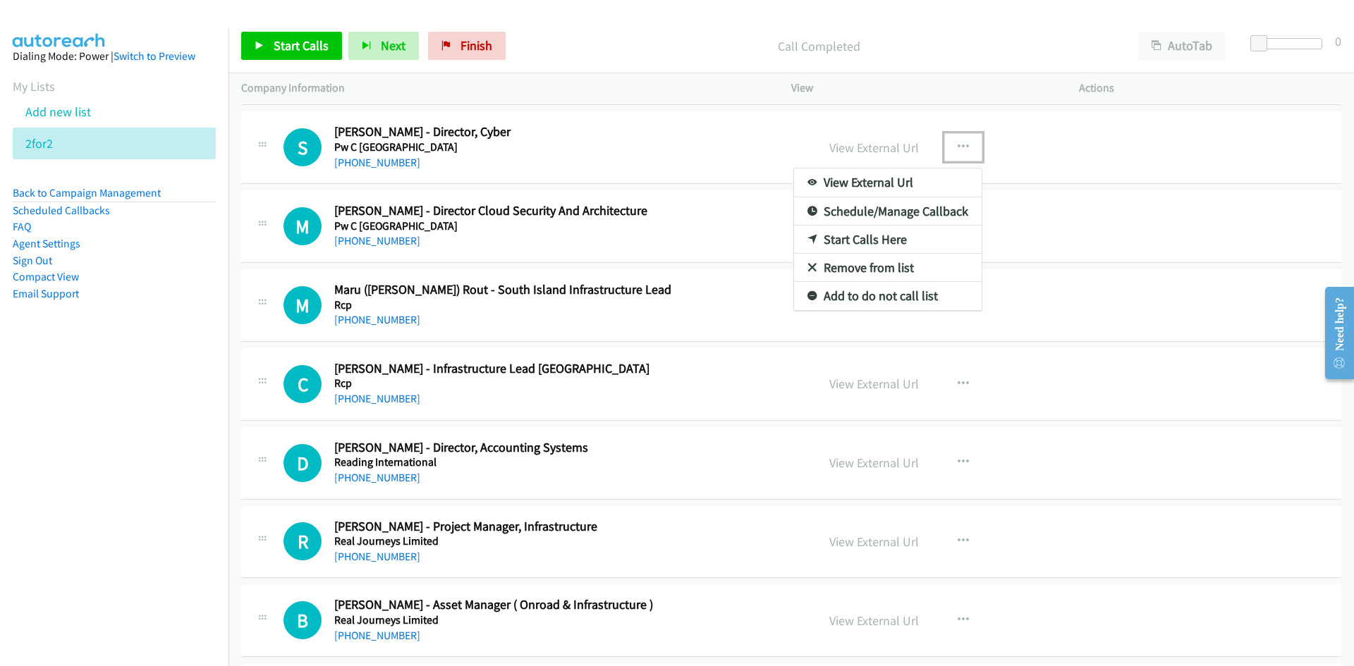
click at [860, 234] on link "Start Calls Here" at bounding box center [888, 240] width 188 height 28
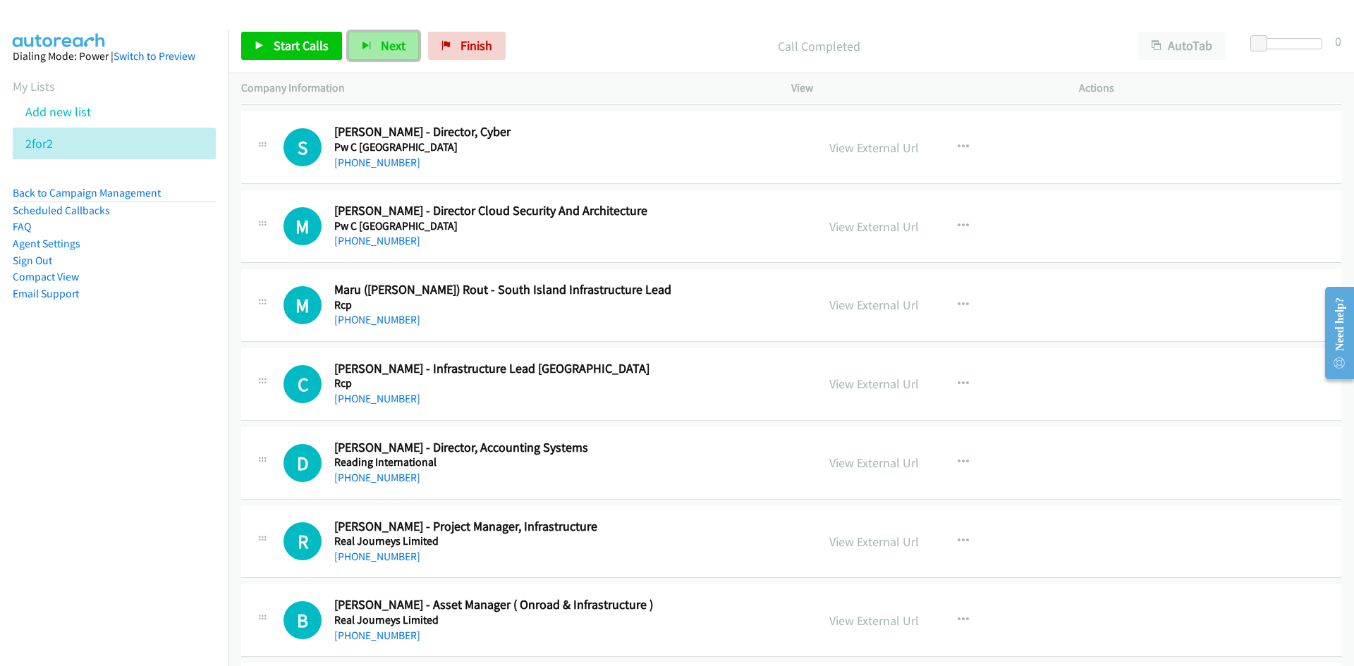
click at [398, 54] on button "Next" at bounding box center [383, 46] width 71 height 28
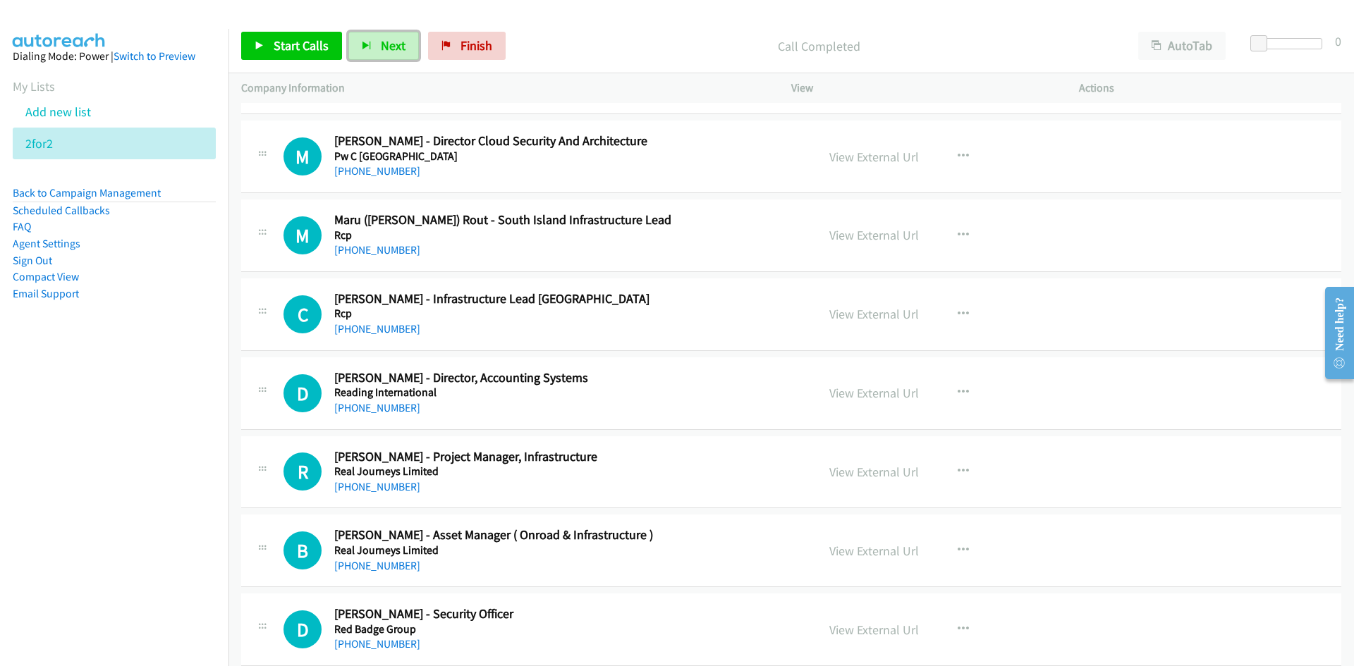
scroll to position [3456, 0]
drag, startPoint x: 388, startPoint y: 43, endPoint x: 308, endPoint y: 1, distance: 90.2
click at [388, 43] on span "Next" at bounding box center [393, 45] width 25 height 16
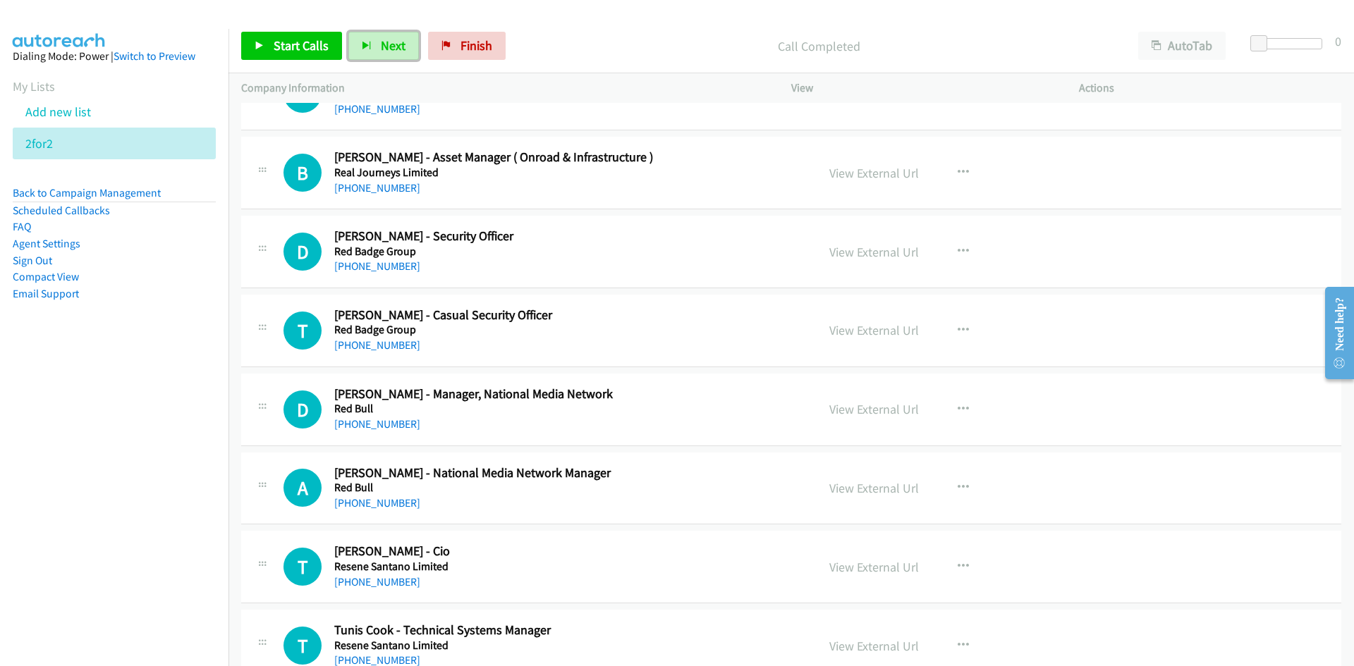
scroll to position [3808, 0]
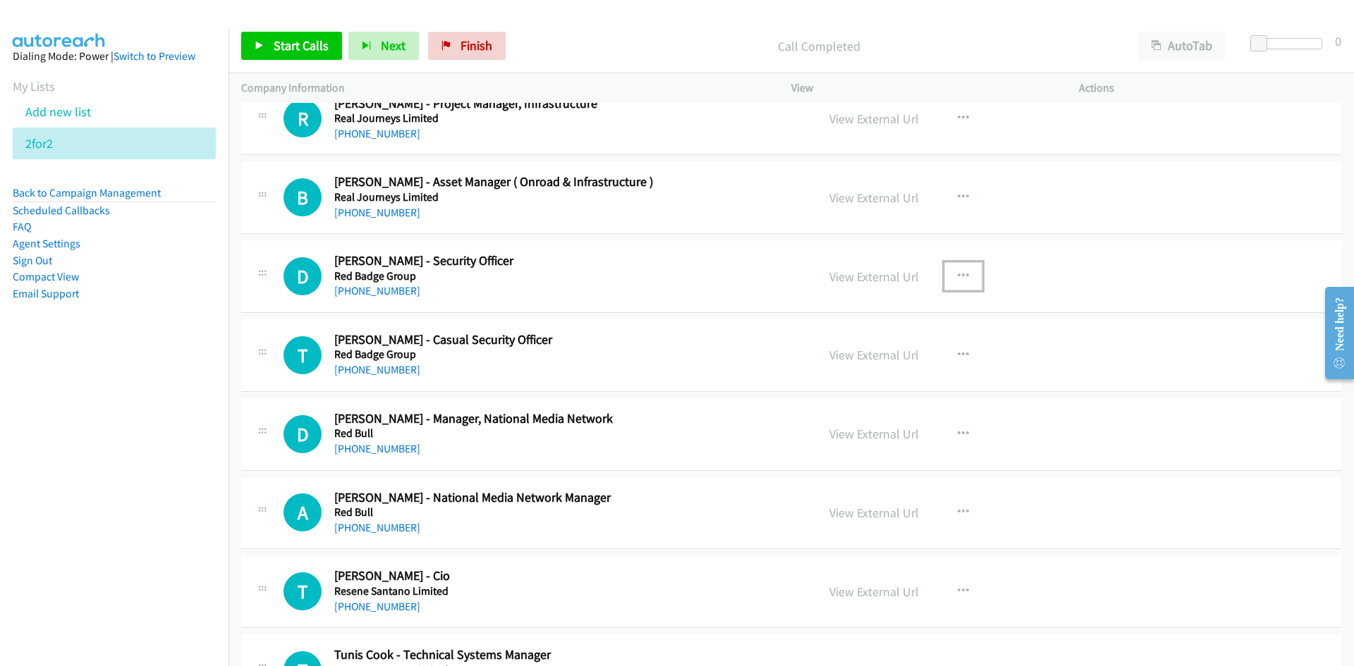
click at [959, 273] on icon "button" at bounding box center [963, 276] width 11 height 11
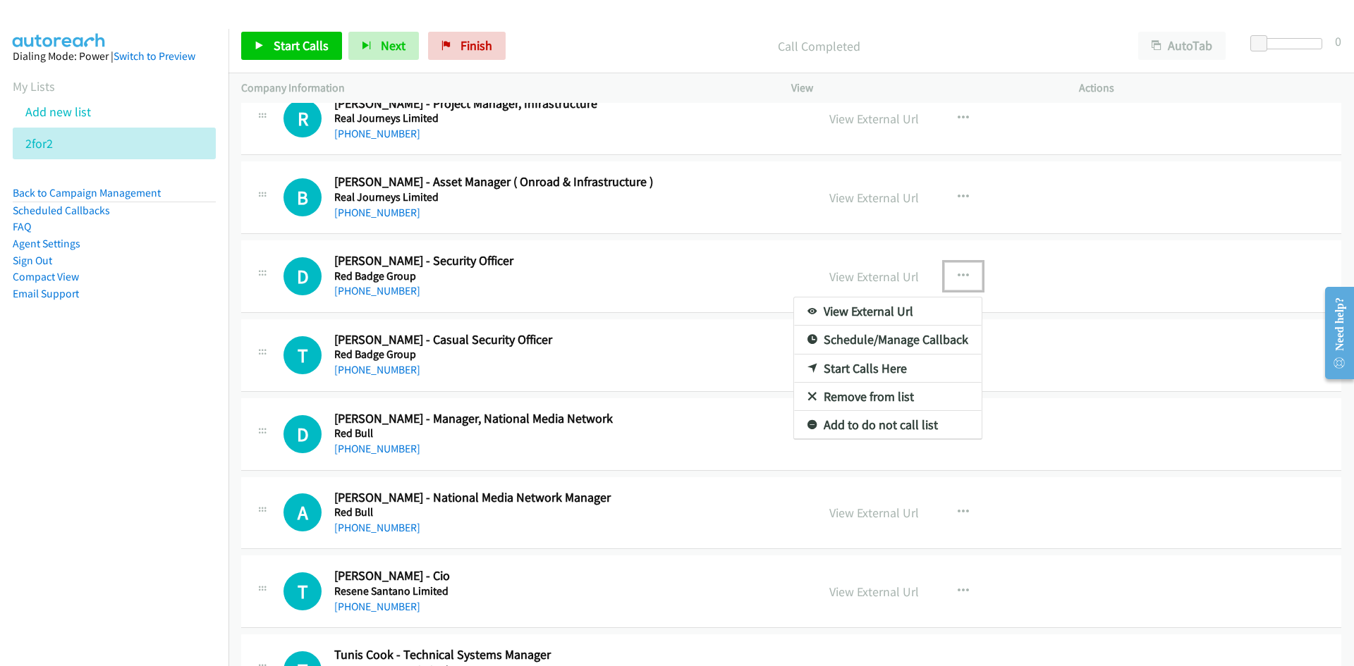
click at [860, 368] on link "Start Calls Here" at bounding box center [888, 369] width 188 height 28
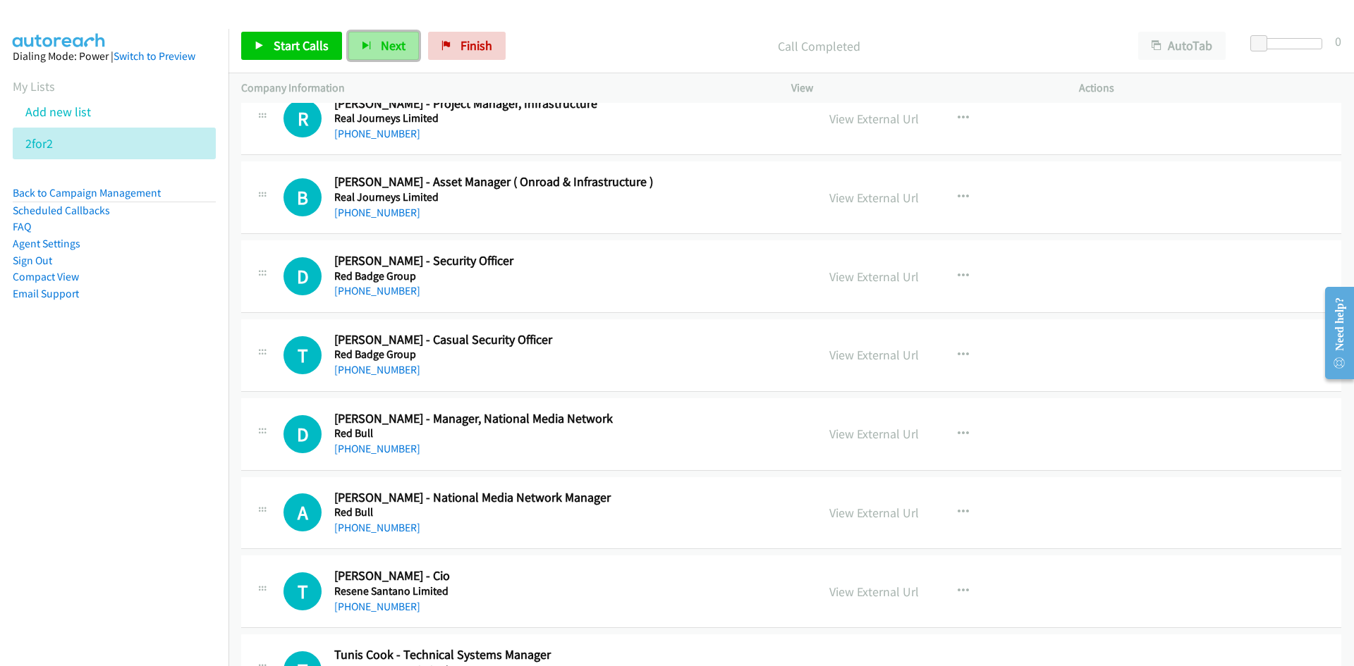
click at [382, 42] on span "Next" at bounding box center [393, 45] width 25 height 16
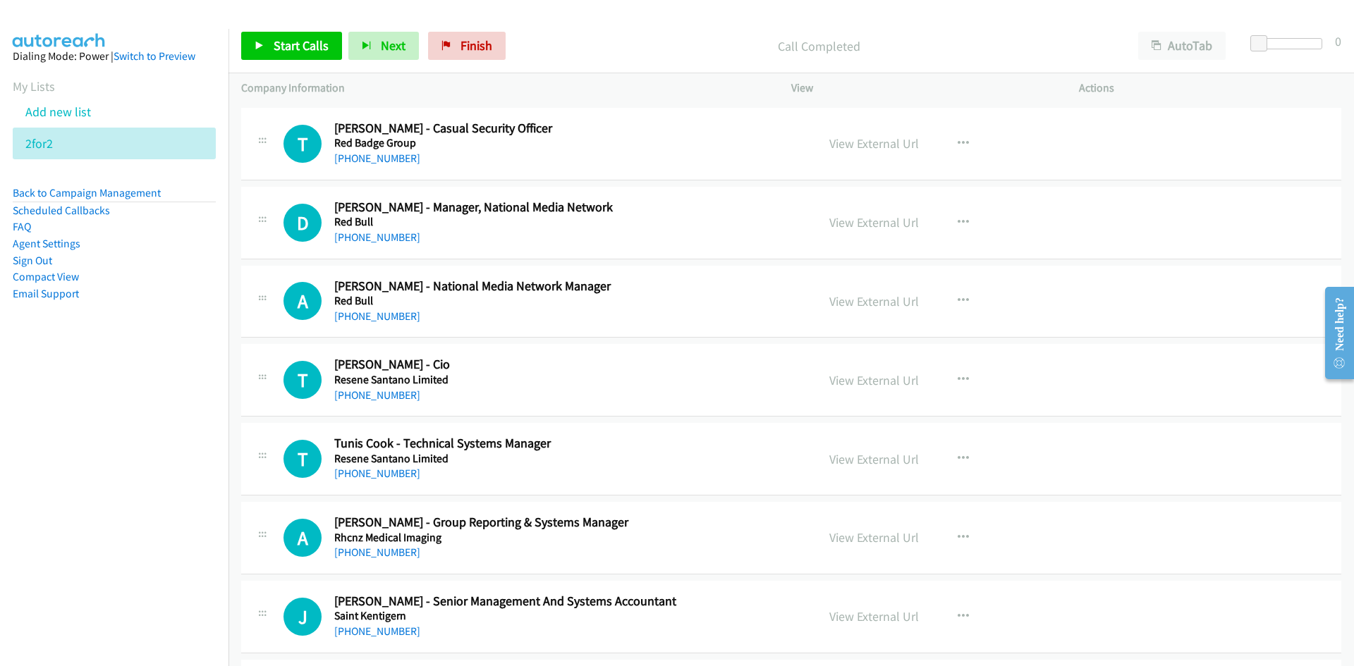
scroll to position [4231, 0]
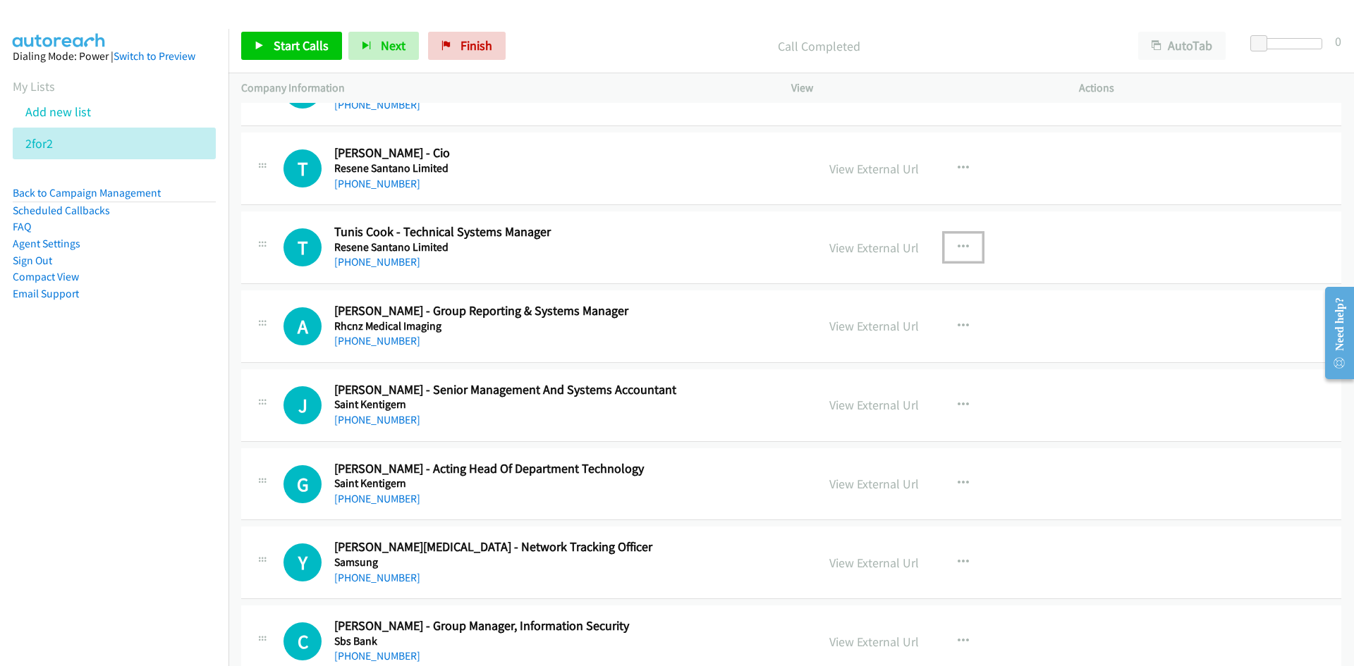
click at [958, 253] on button "button" at bounding box center [963, 247] width 38 height 28
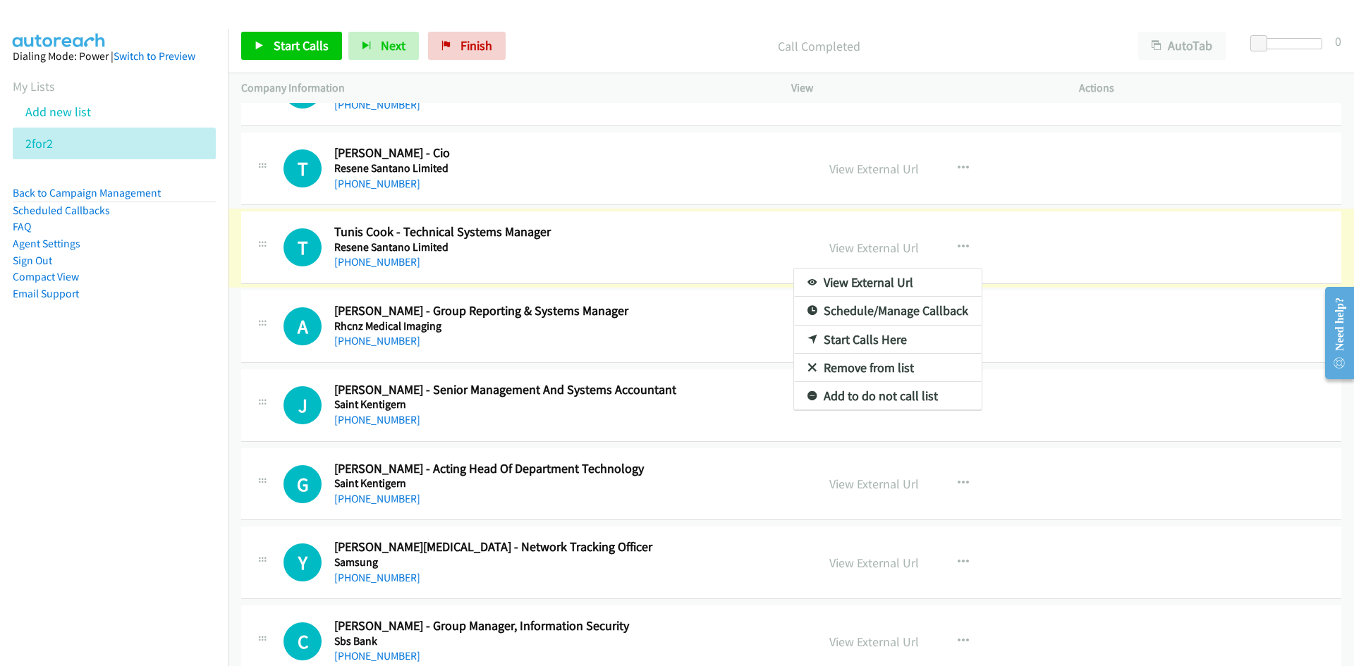
click at [568, 209] on div at bounding box center [677, 333] width 1354 height 666
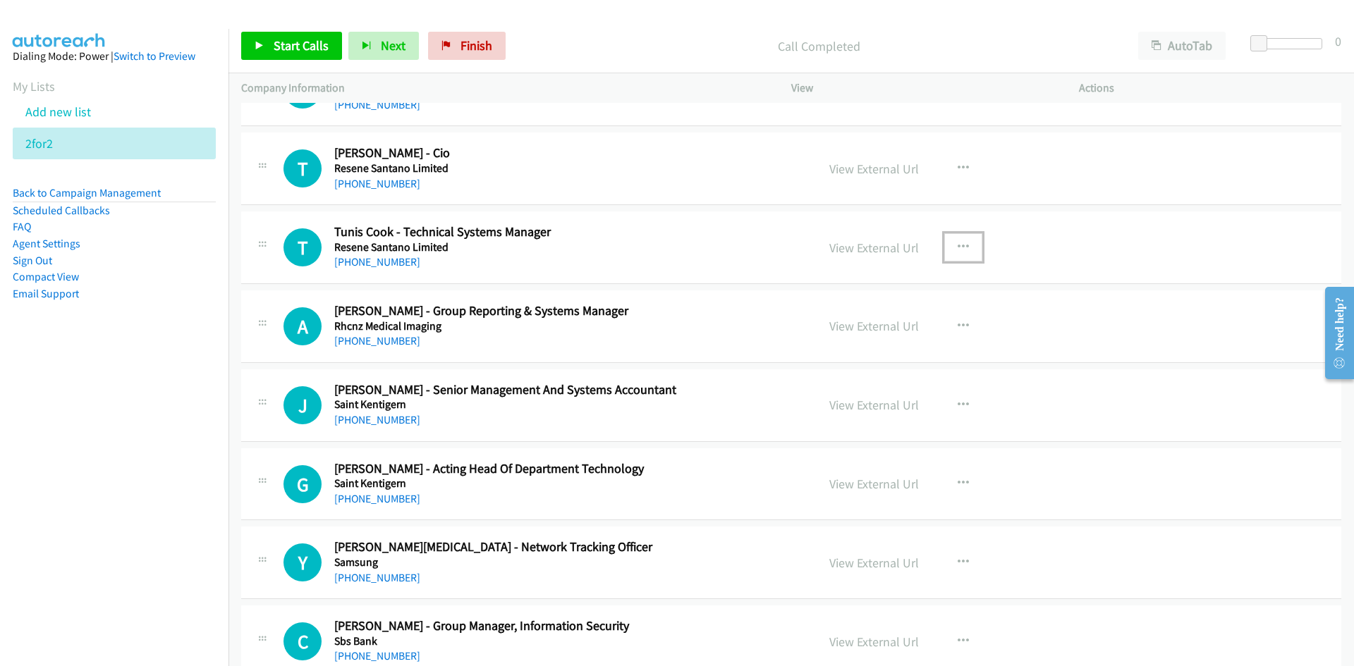
click at [958, 247] on icon "button" at bounding box center [963, 247] width 11 height 11
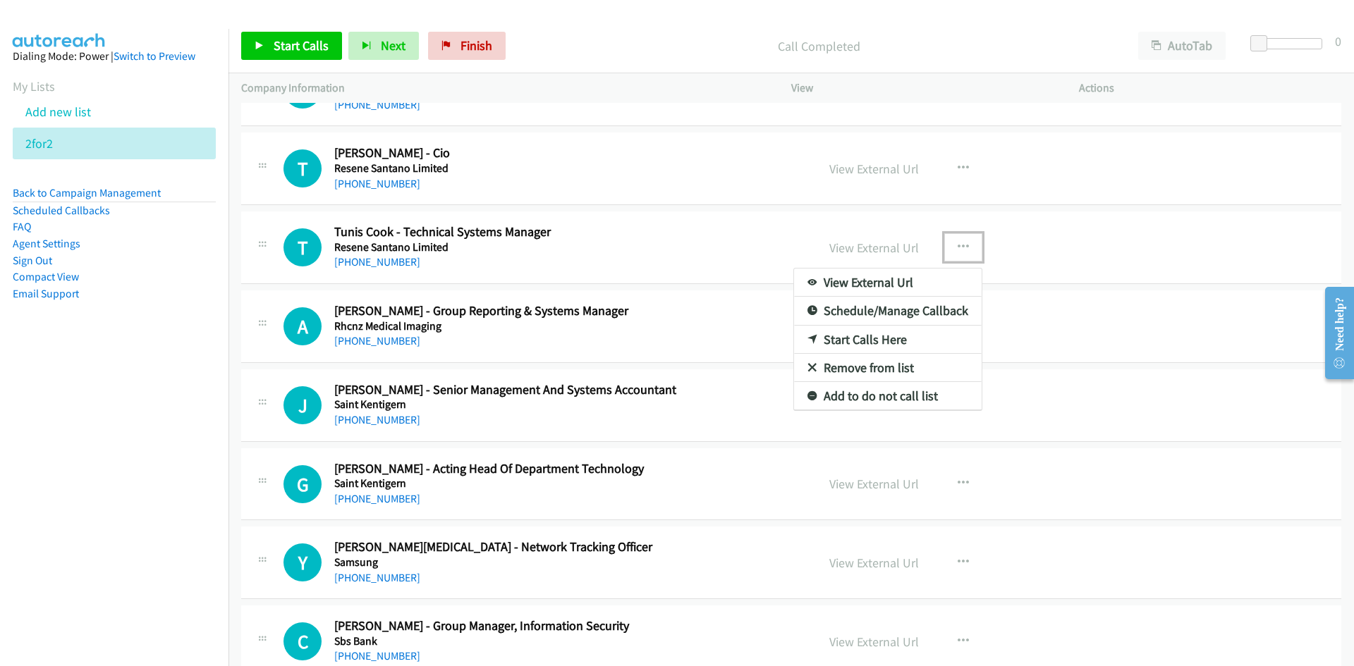
click at [858, 340] on link "Start Calls Here" at bounding box center [888, 340] width 188 height 28
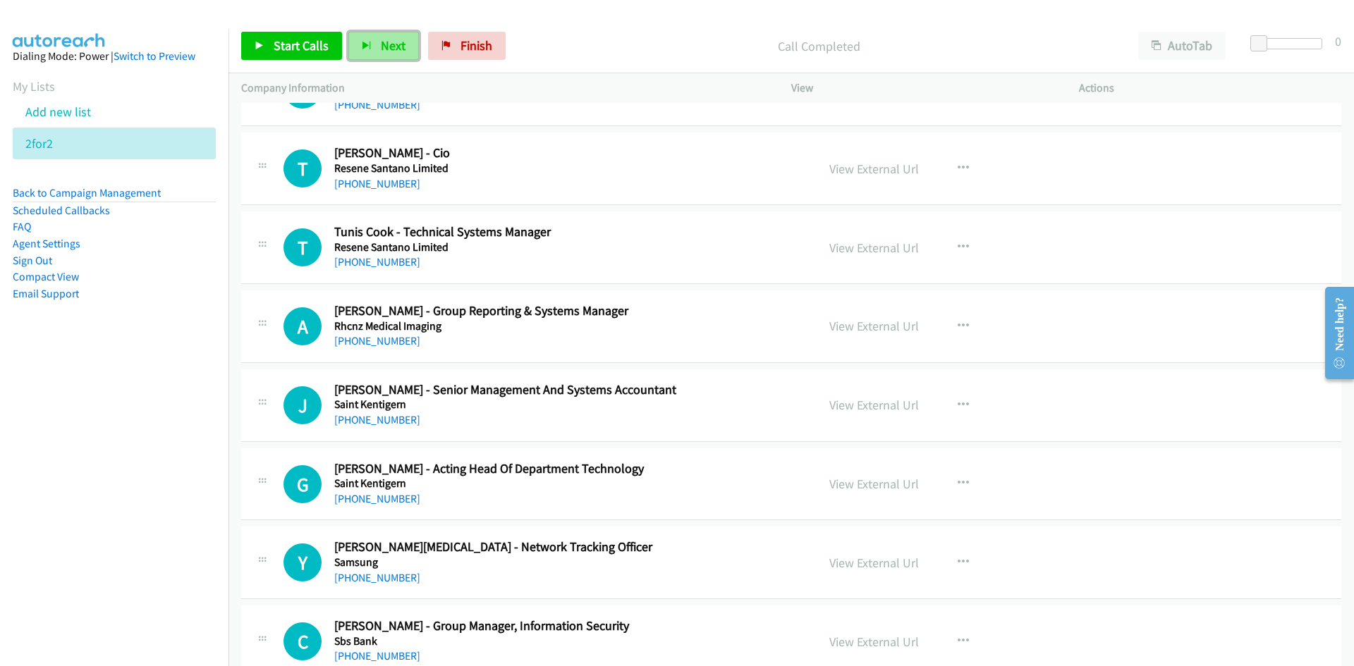
click at [383, 44] on span "Next" at bounding box center [393, 45] width 25 height 16
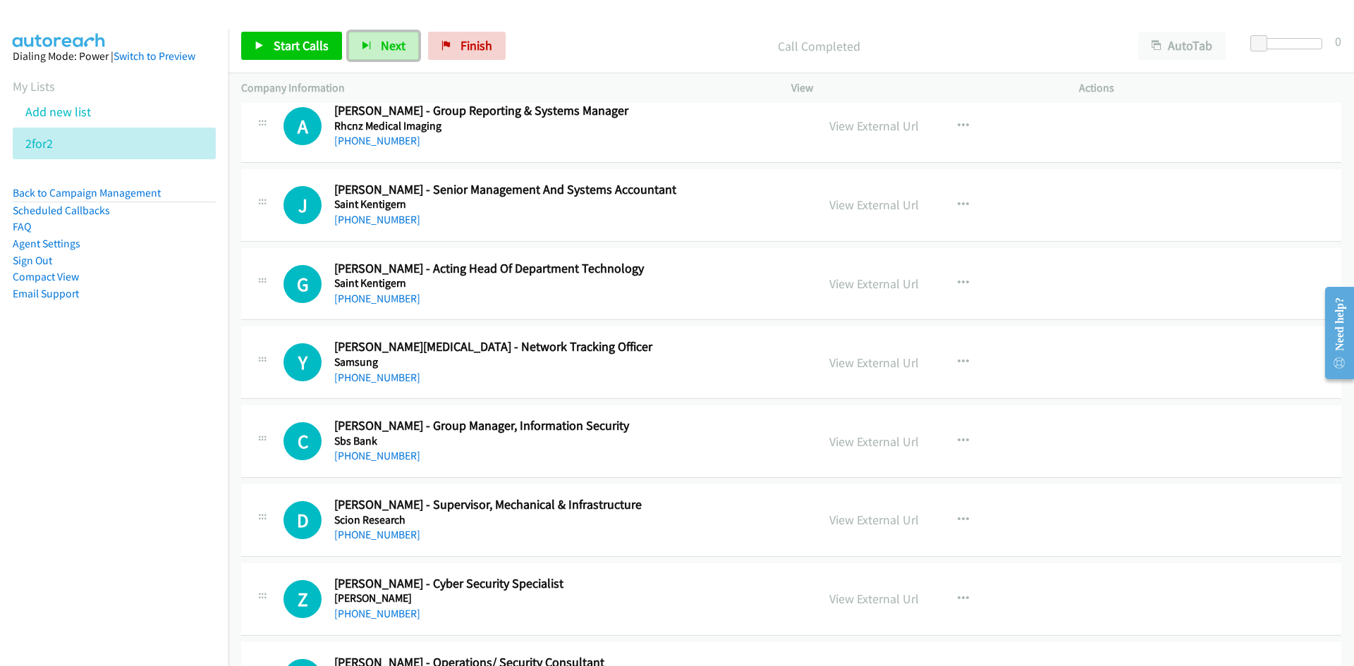
scroll to position [4443, 0]
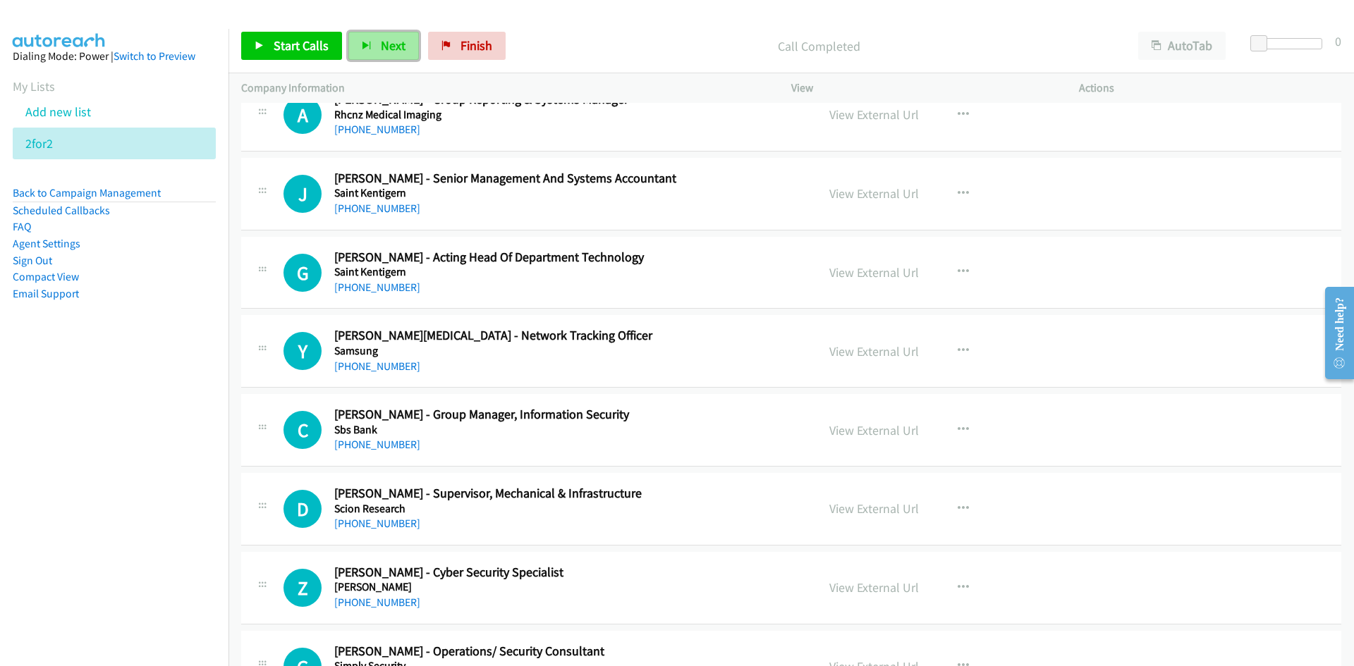
click at [382, 49] on span "Next" at bounding box center [393, 45] width 25 height 16
drag, startPoint x: 388, startPoint y: 44, endPoint x: 523, endPoint y: 183, distance: 194.0
click at [388, 44] on span "Next" at bounding box center [393, 45] width 25 height 16
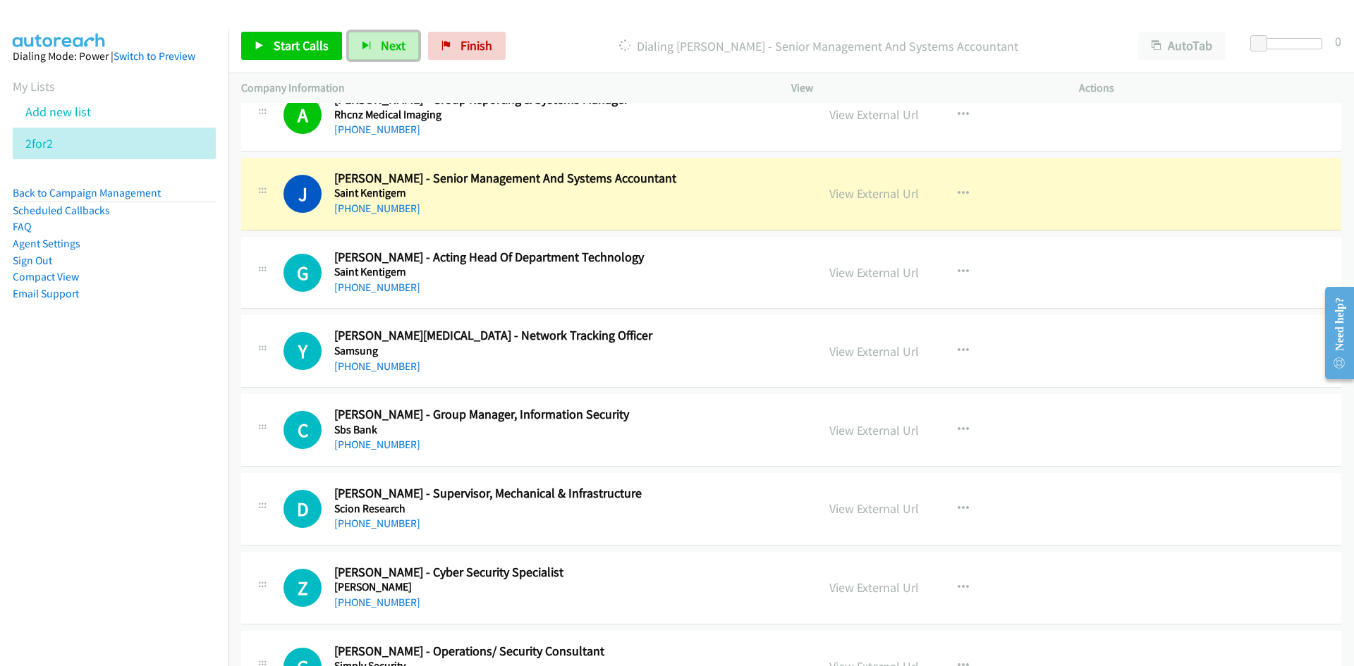
click at [394, 47] on span "Next" at bounding box center [393, 45] width 25 height 16
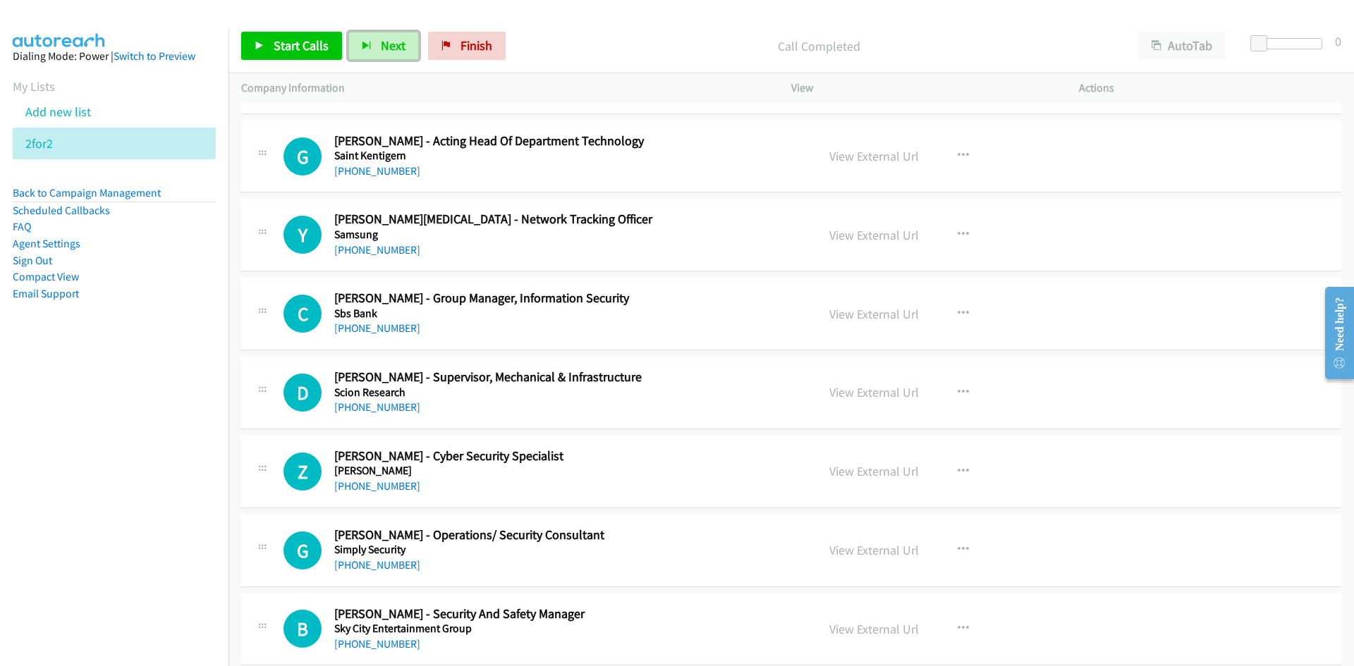
scroll to position [4584, 0]
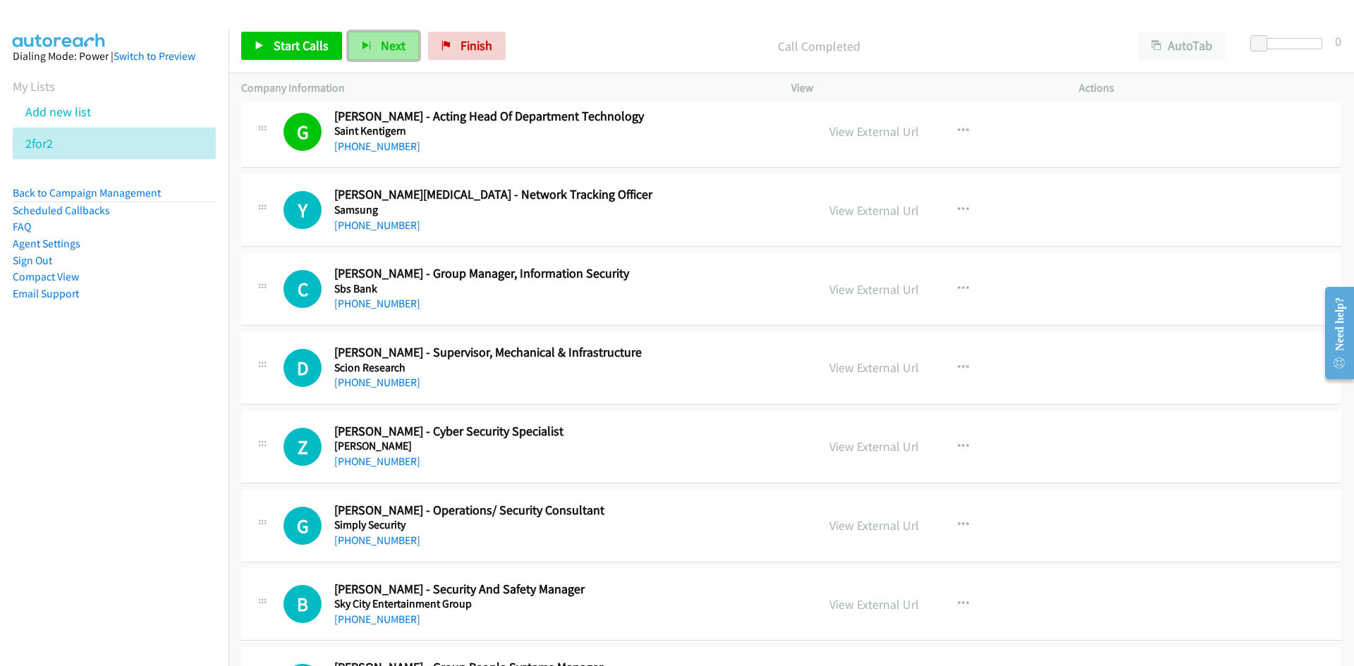
click at [382, 51] on span "Next" at bounding box center [393, 45] width 25 height 16
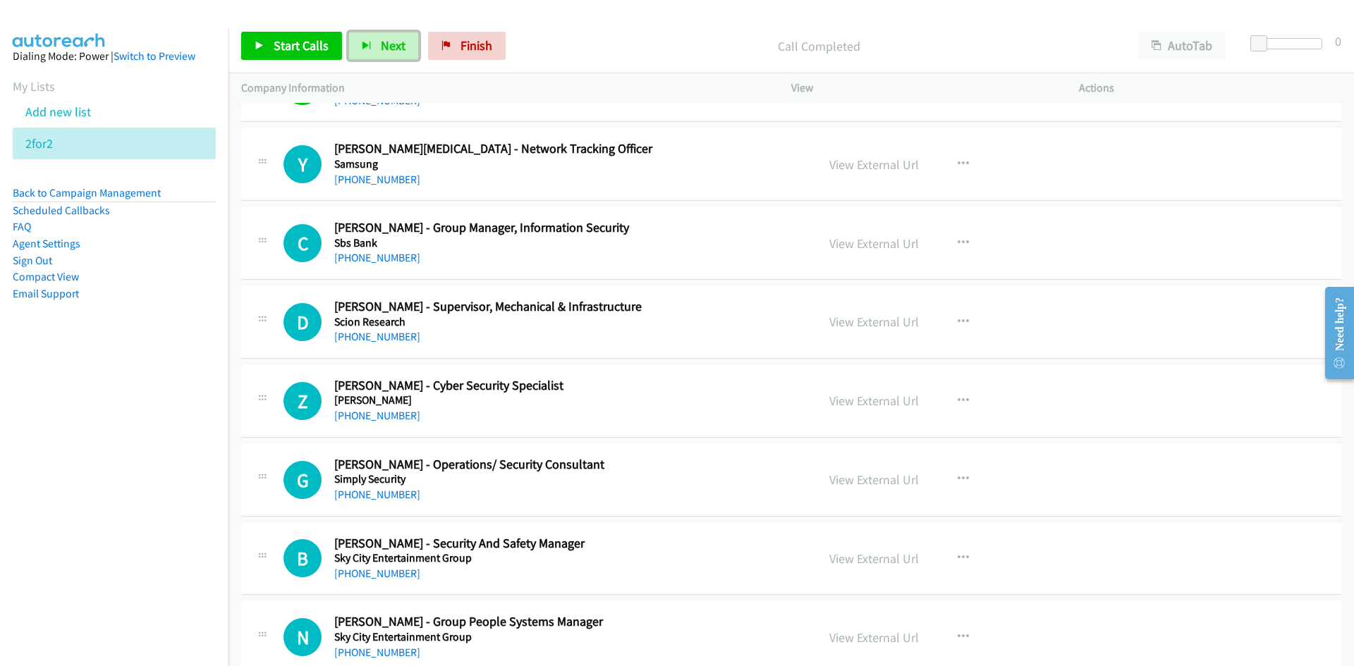
scroll to position [4655, 0]
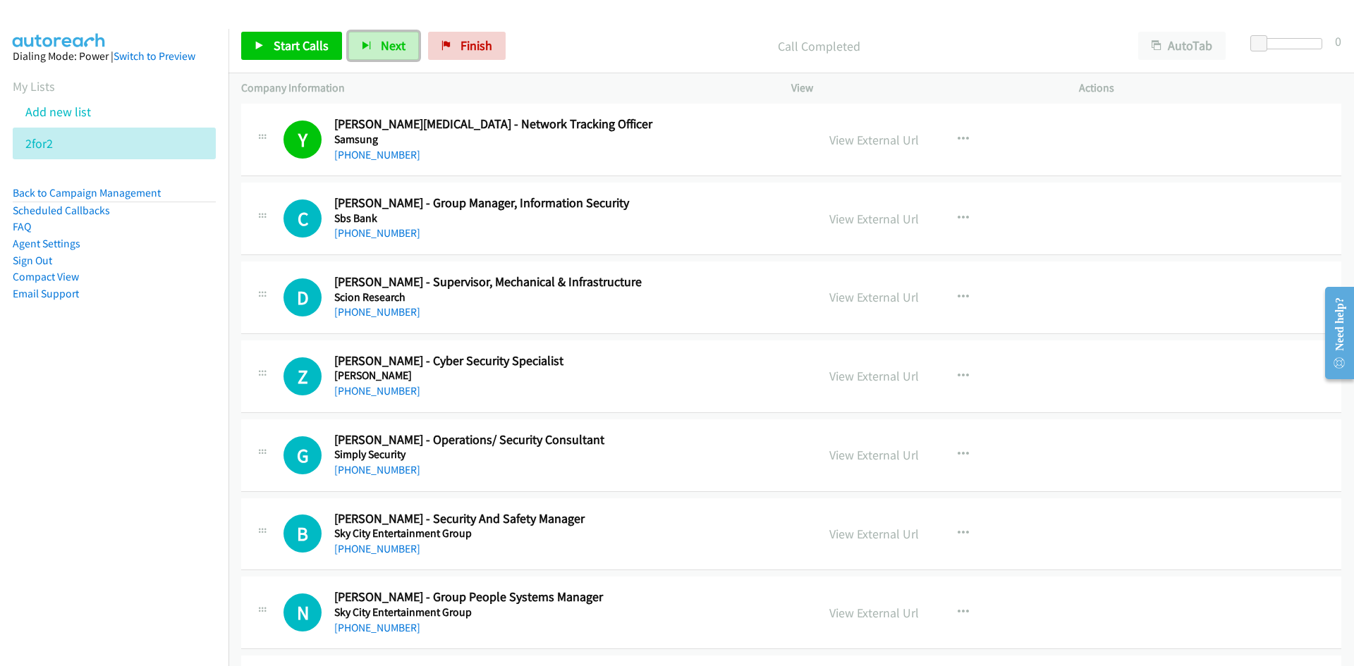
drag, startPoint x: 396, startPoint y: 52, endPoint x: 526, endPoint y: 237, distance: 225.8
click at [396, 52] on span "Next" at bounding box center [393, 45] width 25 height 16
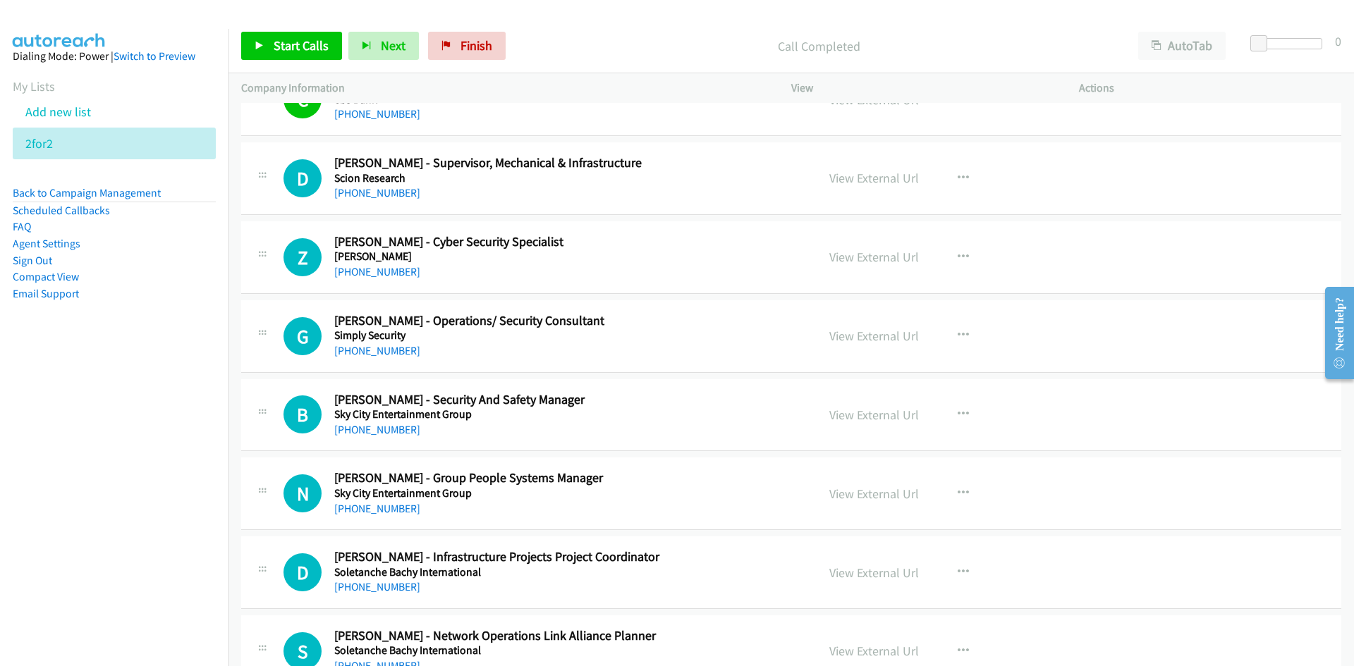
scroll to position [4796, 0]
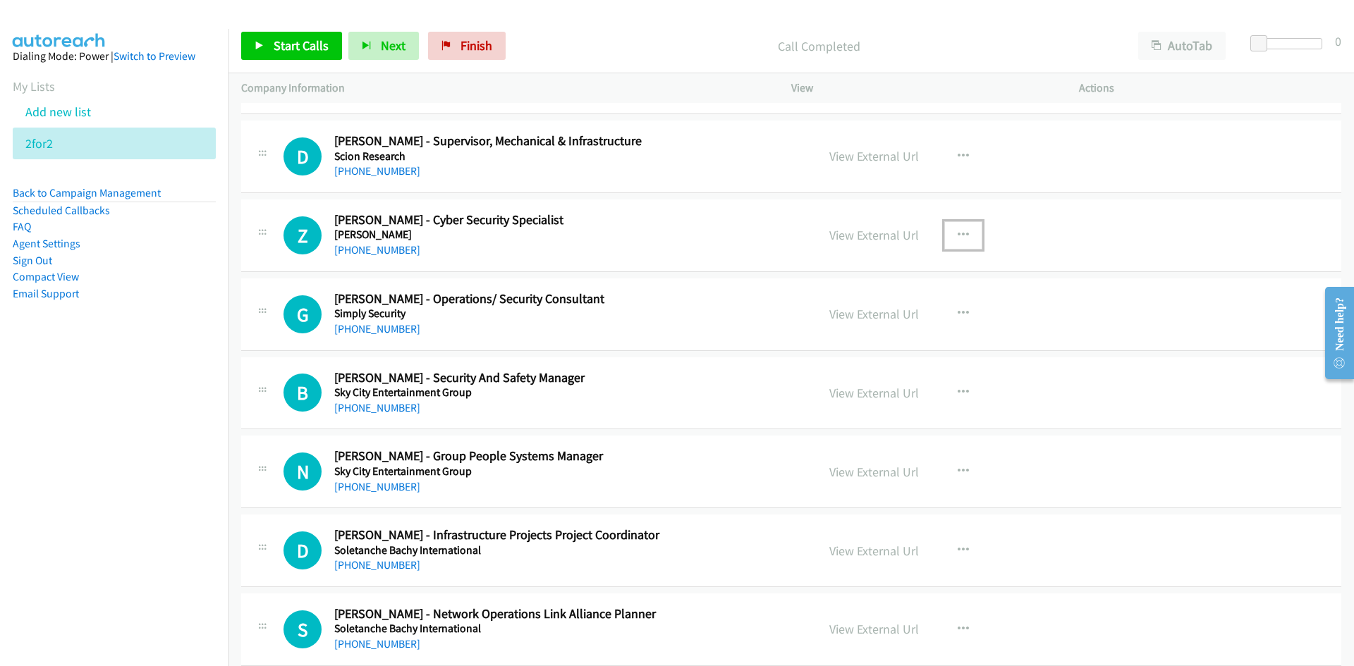
click at [958, 240] on icon "button" at bounding box center [963, 235] width 11 height 11
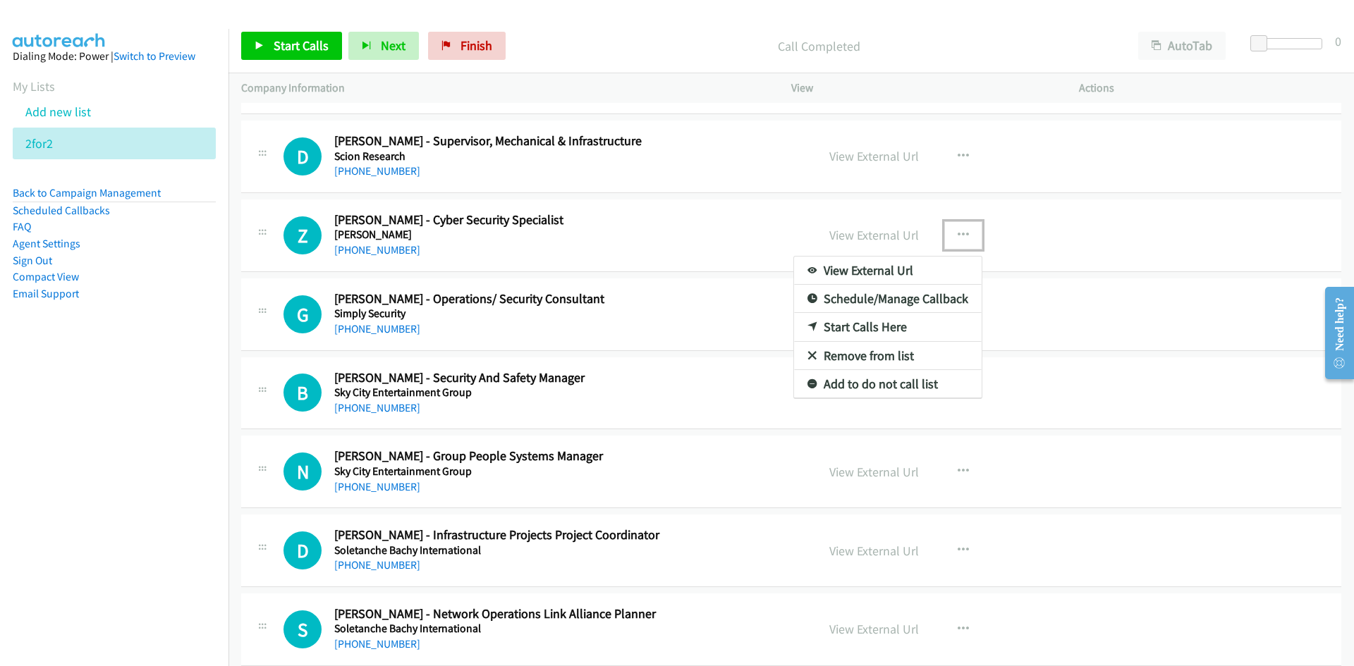
click at [863, 327] on link "Start Calls Here" at bounding box center [888, 327] width 188 height 28
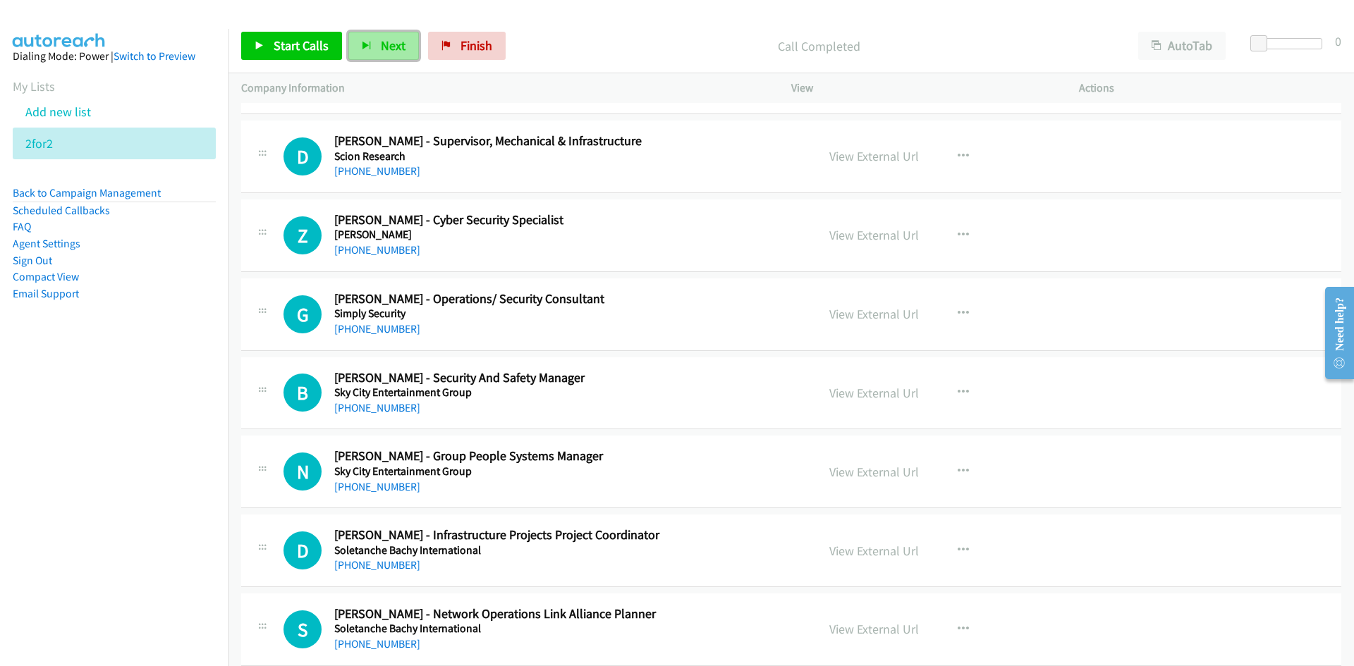
click at [367, 47] on icon "button" at bounding box center [367, 47] width 10 height 10
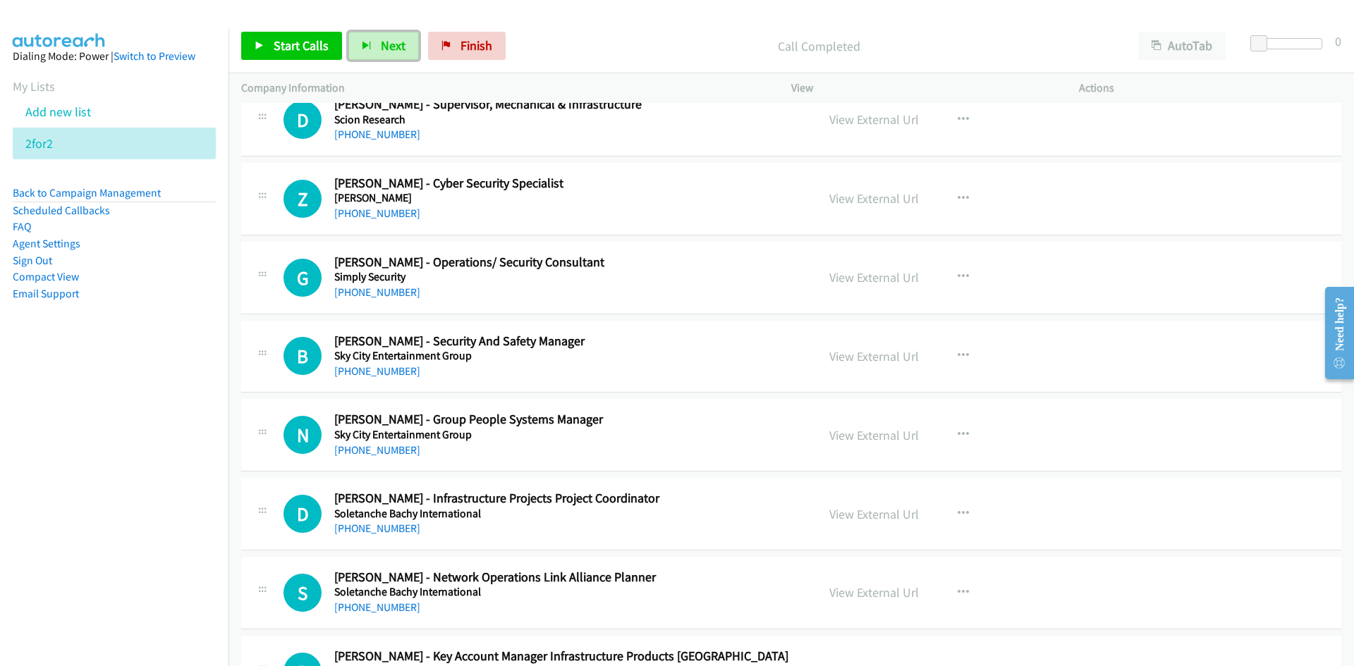
scroll to position [4866, 0]
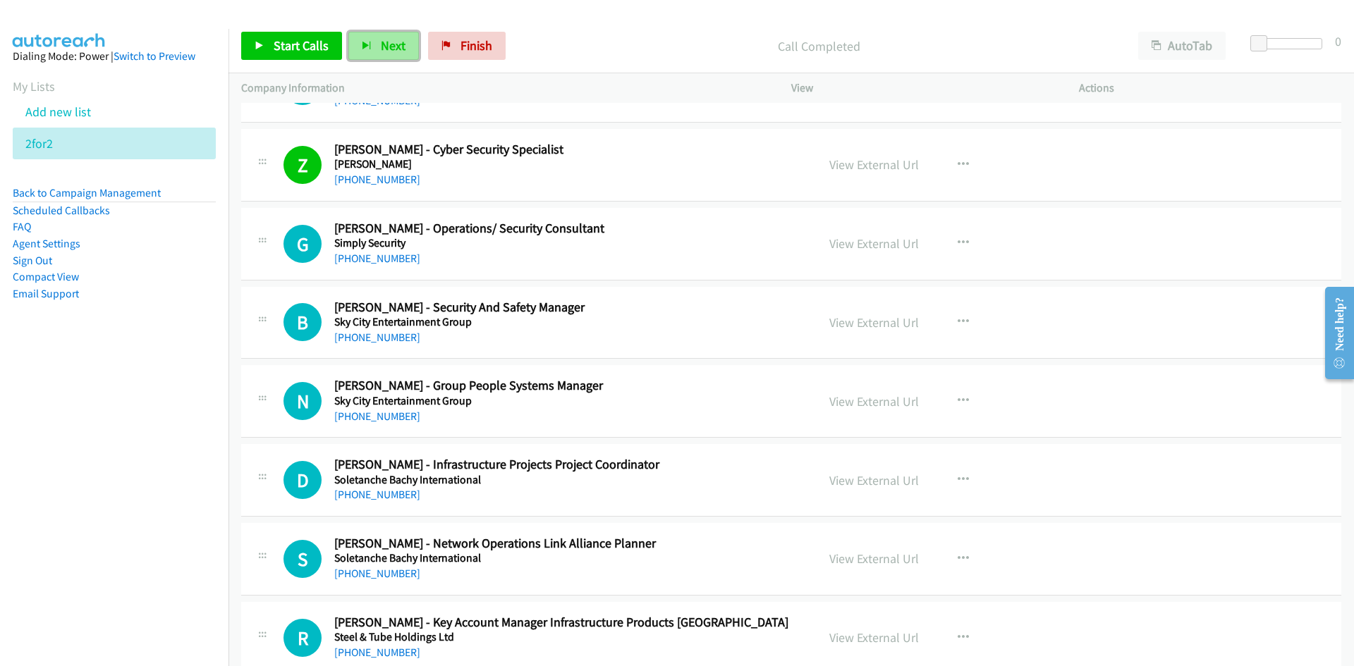
drag, startPoint x: 377, startPoint y: 45, endPoint x: 383, endPoint y: 53, distance: 9.6
click at [377, 45] on button "Next" at bounding box center [383, 46] width 71 height 28
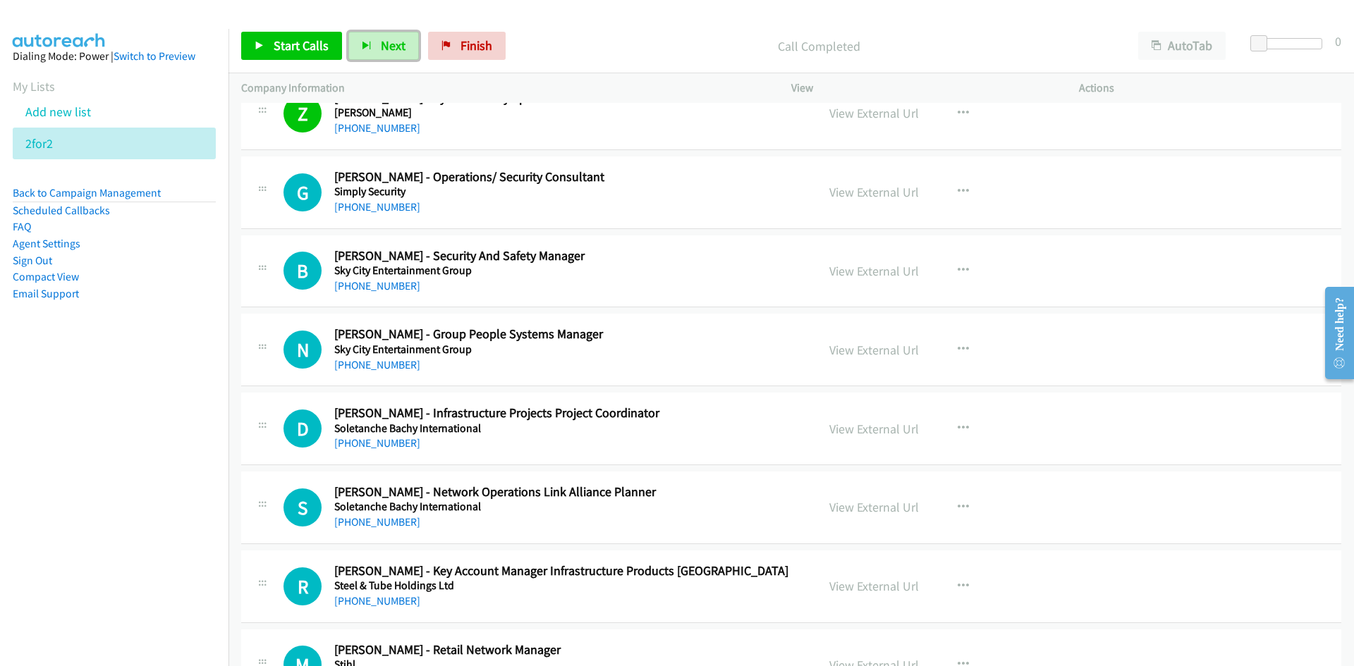
scroll to position [4937, 0]
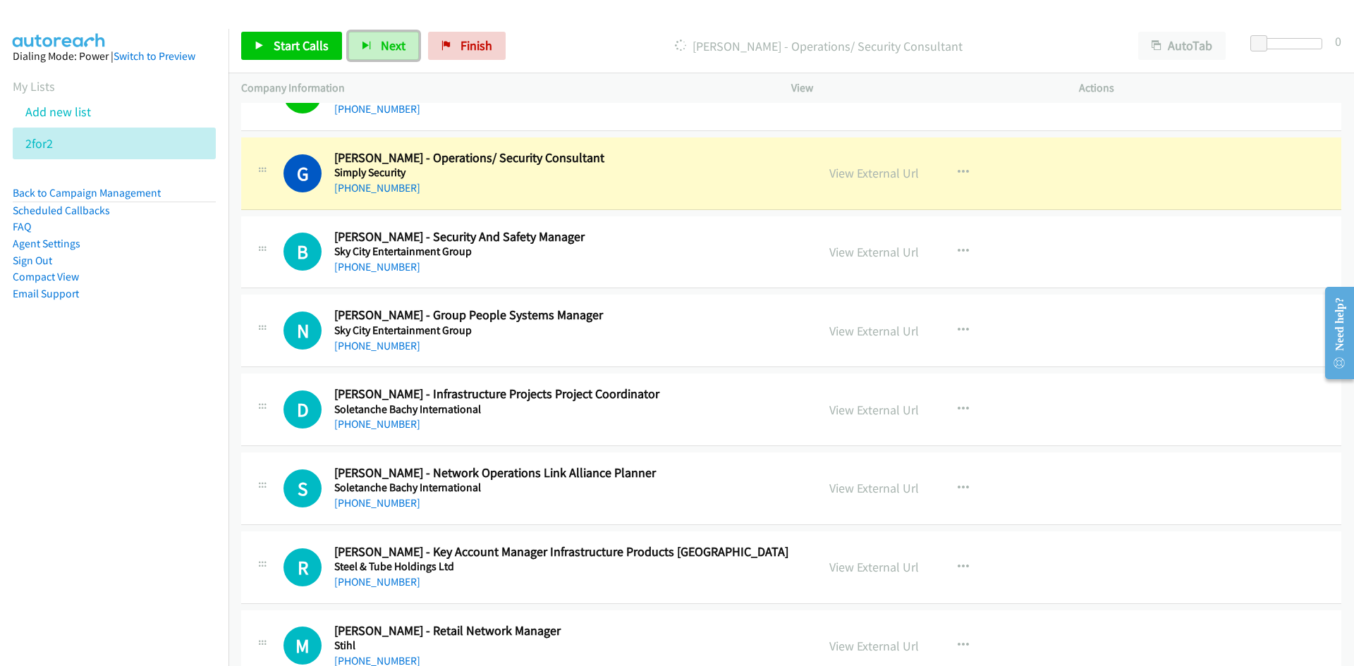
drag, startPoint x: 889, startPoint y: 171, endPoint x: 845, endPoint y: 664, distance: 494.9
click at [870, 170] on link "View External Url" at bounding box center [874, 173] width 90 height 16
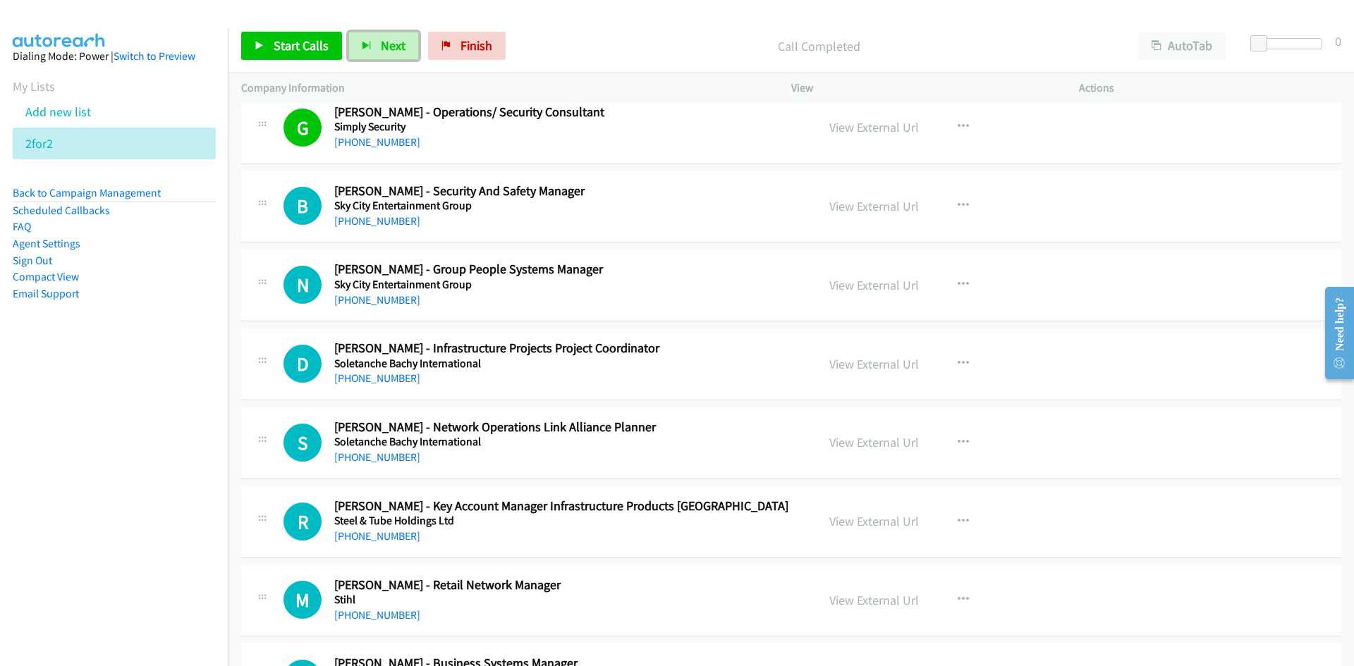
scroll to position [5007, 0]
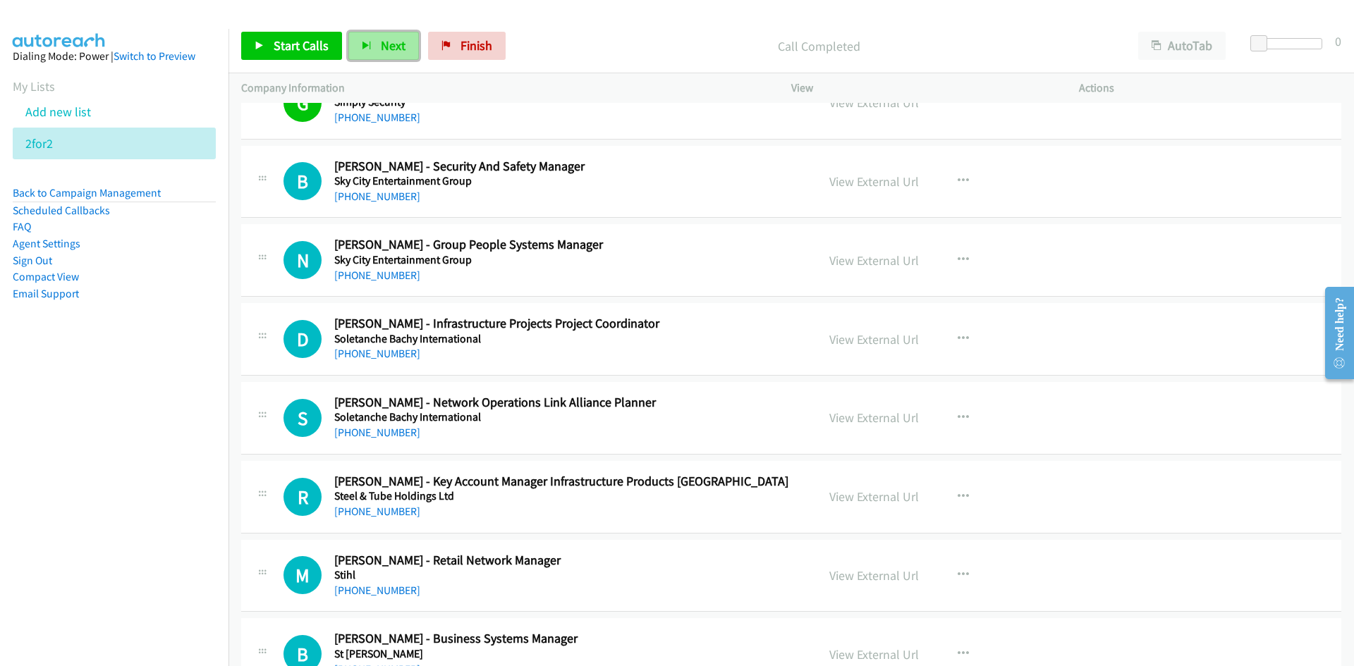
click at [384, 42] on span "Next" at bounding box center [393, 45] width 25 height 16
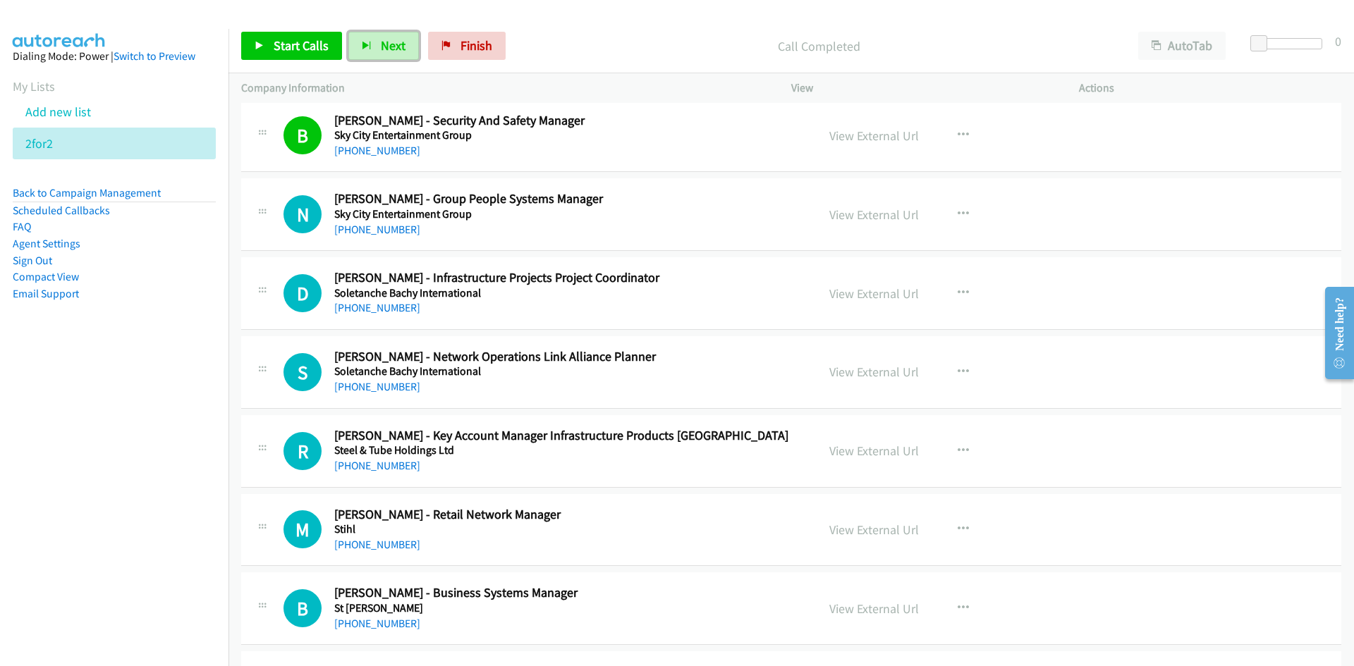
scroll to position [5078, 0]
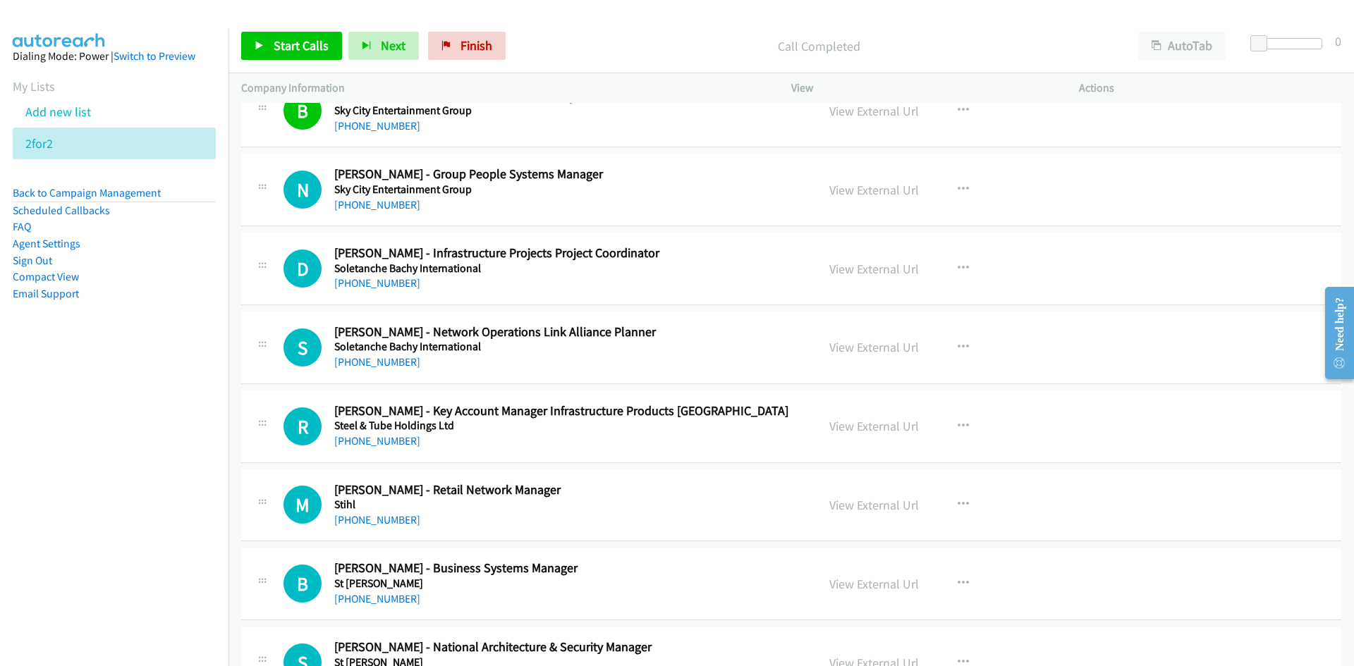
click at [384, 26] on div "Start Calls Pause Next Finish Call Completed AutoTab AutoTab 0" at bounding box center [791, 46] width 1126 height 54
click at [384, 52] on span "Next" at bounding box center [393, 45] width 25 height 16
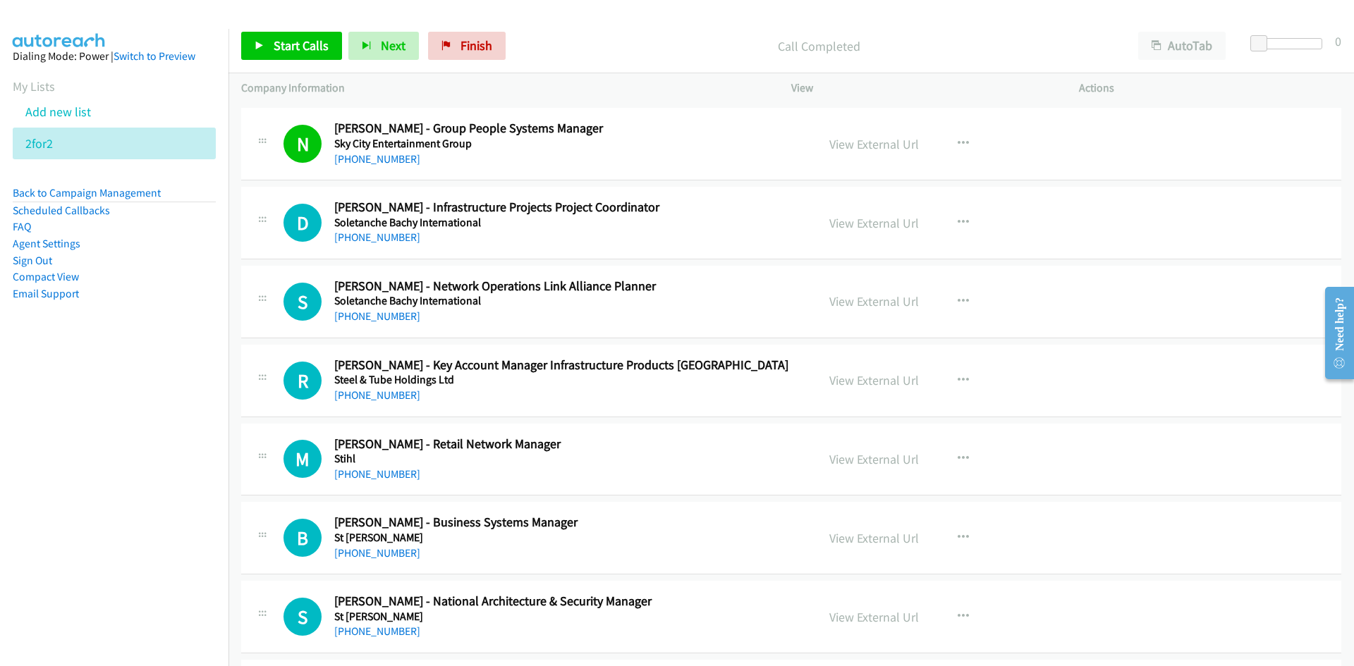
scroll to position [5148, 0]
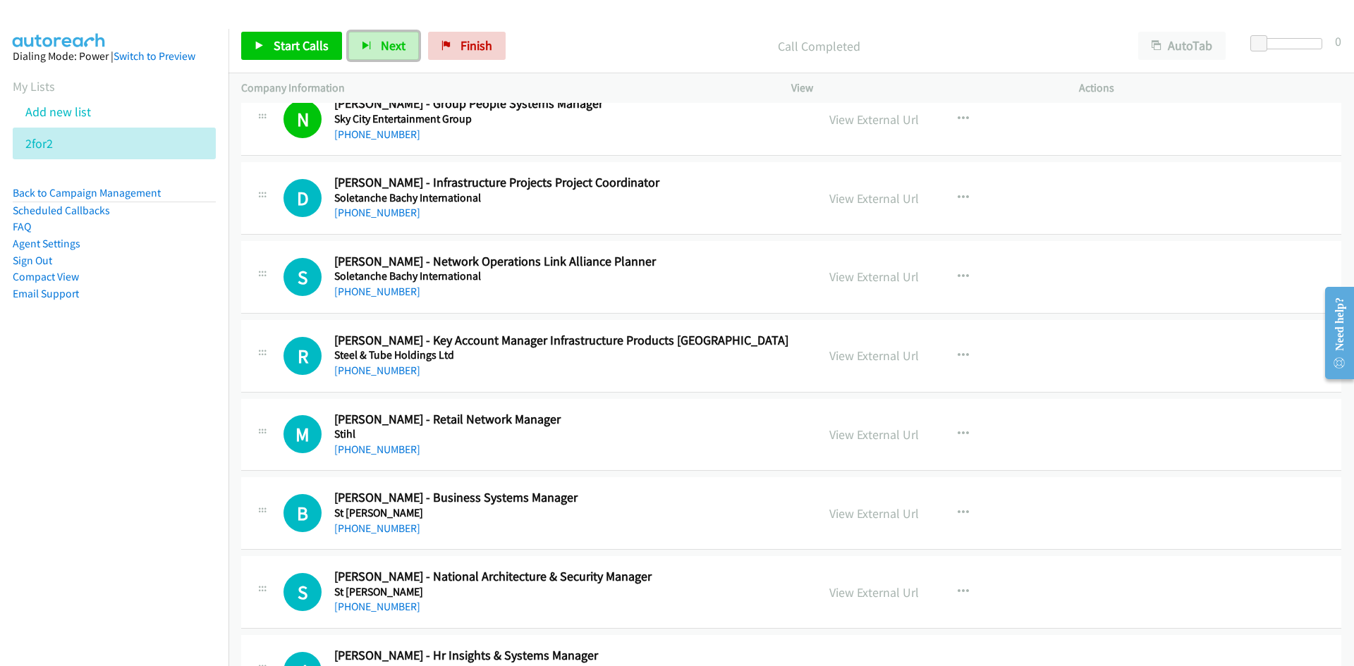
drag, startPoint x: 380, startPoint y: 42, endPoint x: 315, endPoint y: 1, distance: 76.9
click at [381, 42] on span "Next" at bounding box center [393, 45] width 25 height 16
drag, startPoint x: 475, startPoint y: 57, endPoint x: 726, endPoint y: 69, distance: 251.4
click at [475, 56] on link "Finish" at bounding box center [467, 46] width 78 height 28
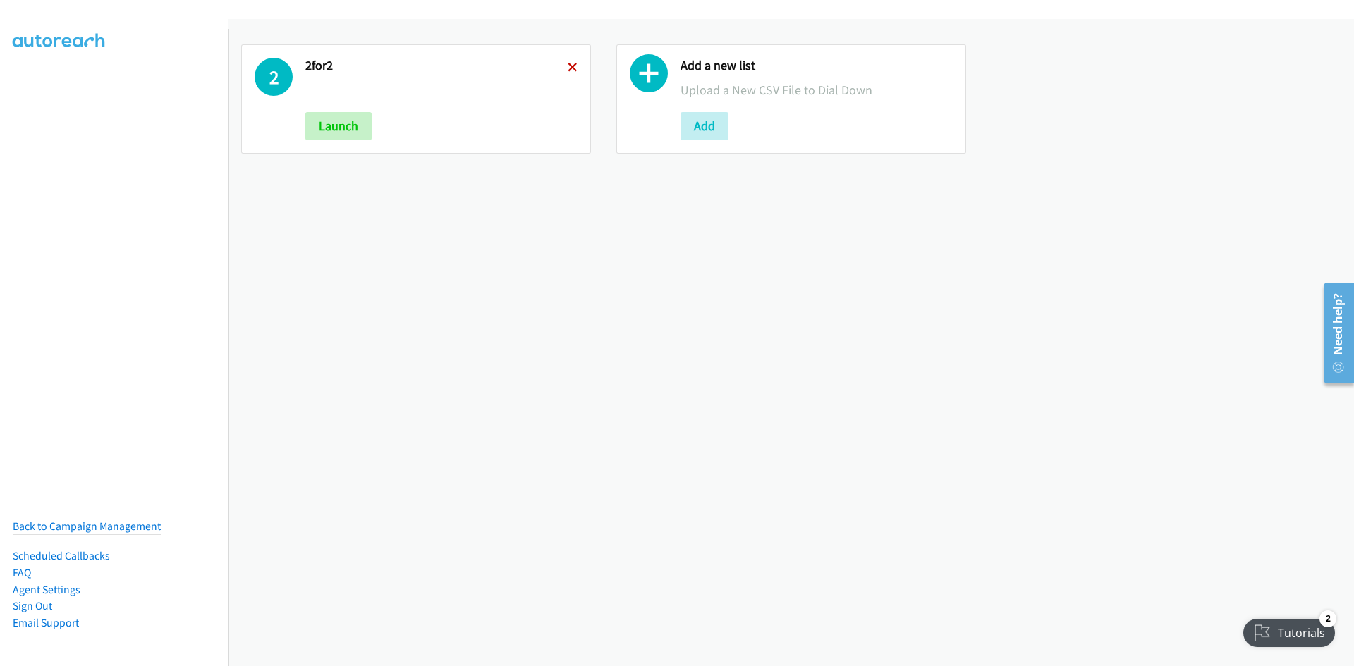
click at [570, 68] on icon at bounding box center [573, 68] width 10 height 10
